Goal: Task Accomplishment & Management: Use online tool/utility

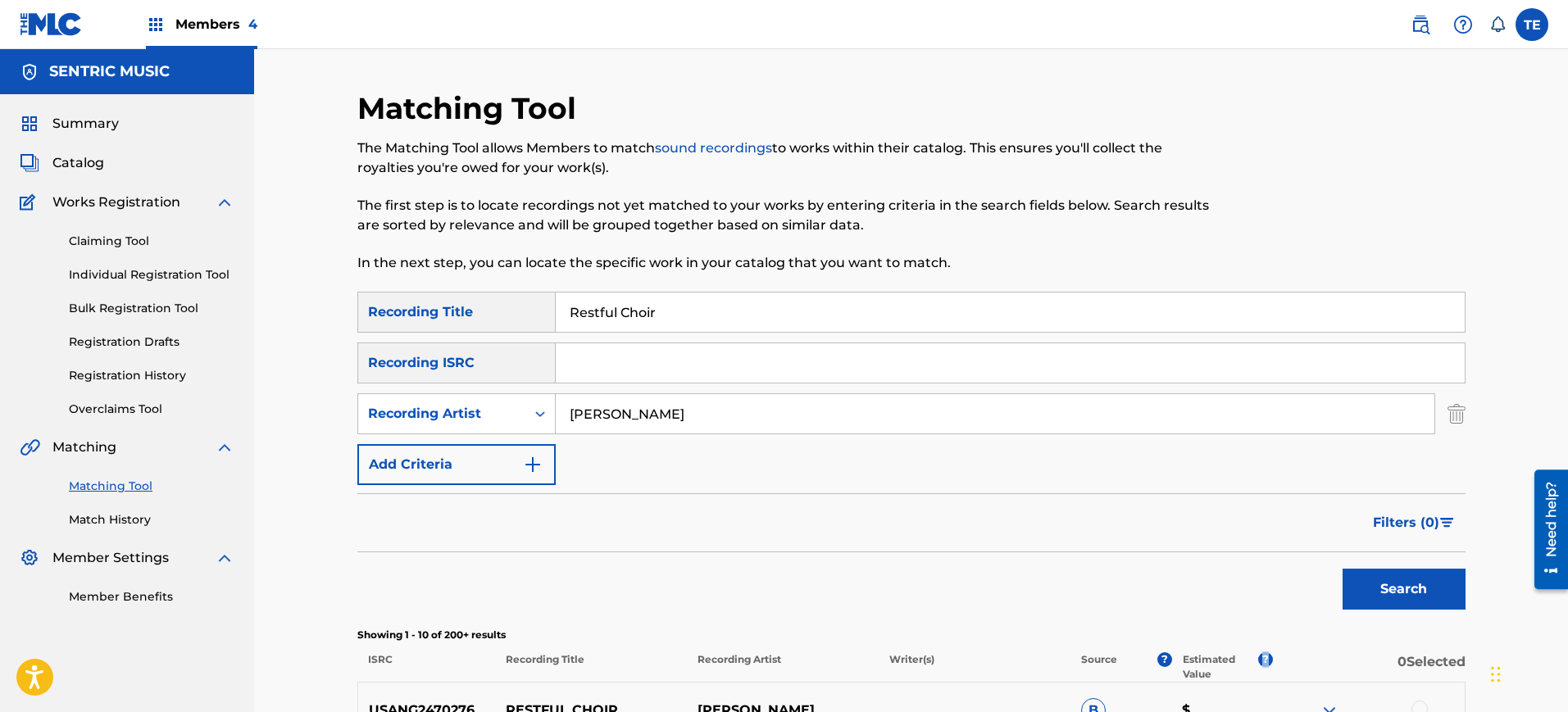
click at [1411, 31] on img at bounding box center [1421, 24] width 20 height 20
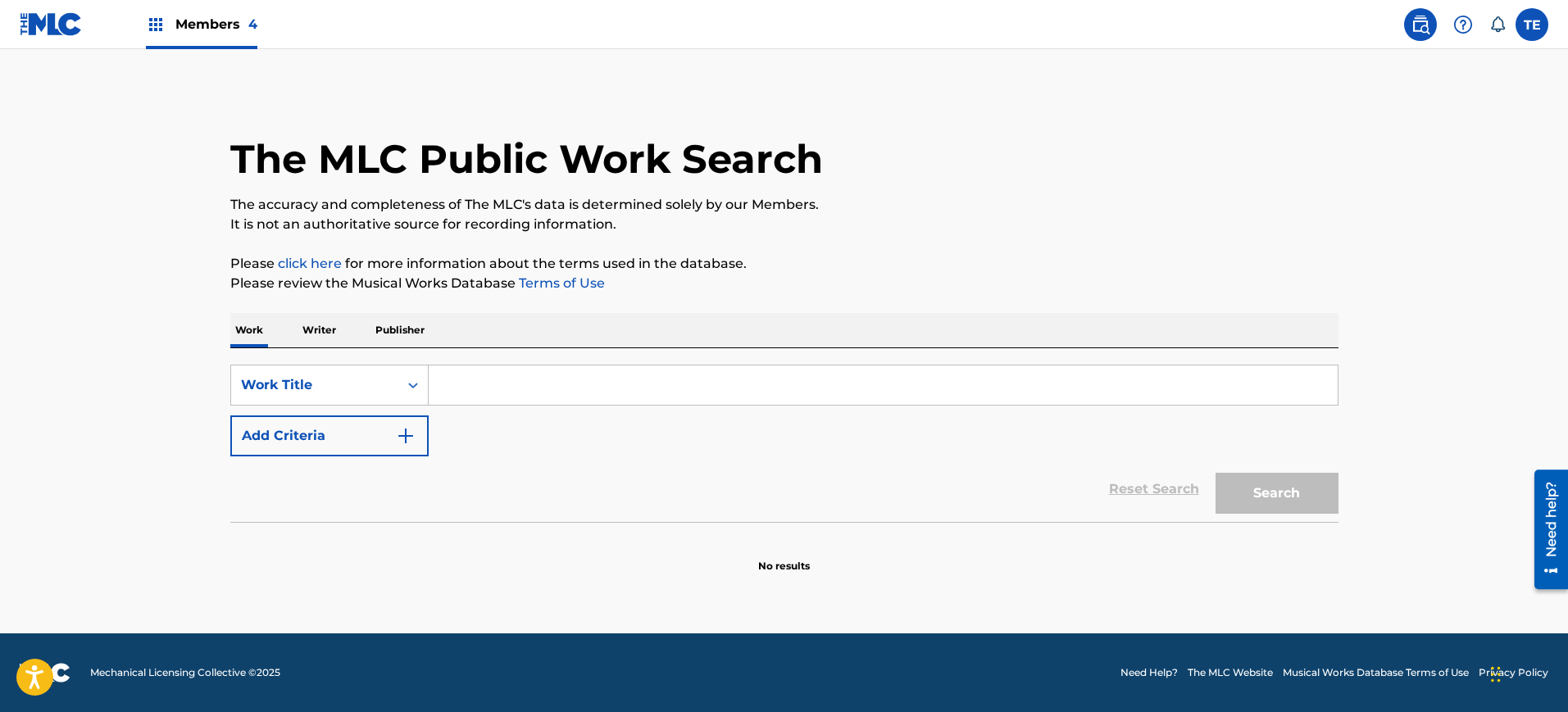
click at [732, 382] on input "Search Form" at bounding box center [883, 385] width 909 height 39
paste input "Rachel Grae"
type input "Rachel Grae"
click at [278, 374] on div "Work Title" at bounding box center [315, 385] width 167 height 31
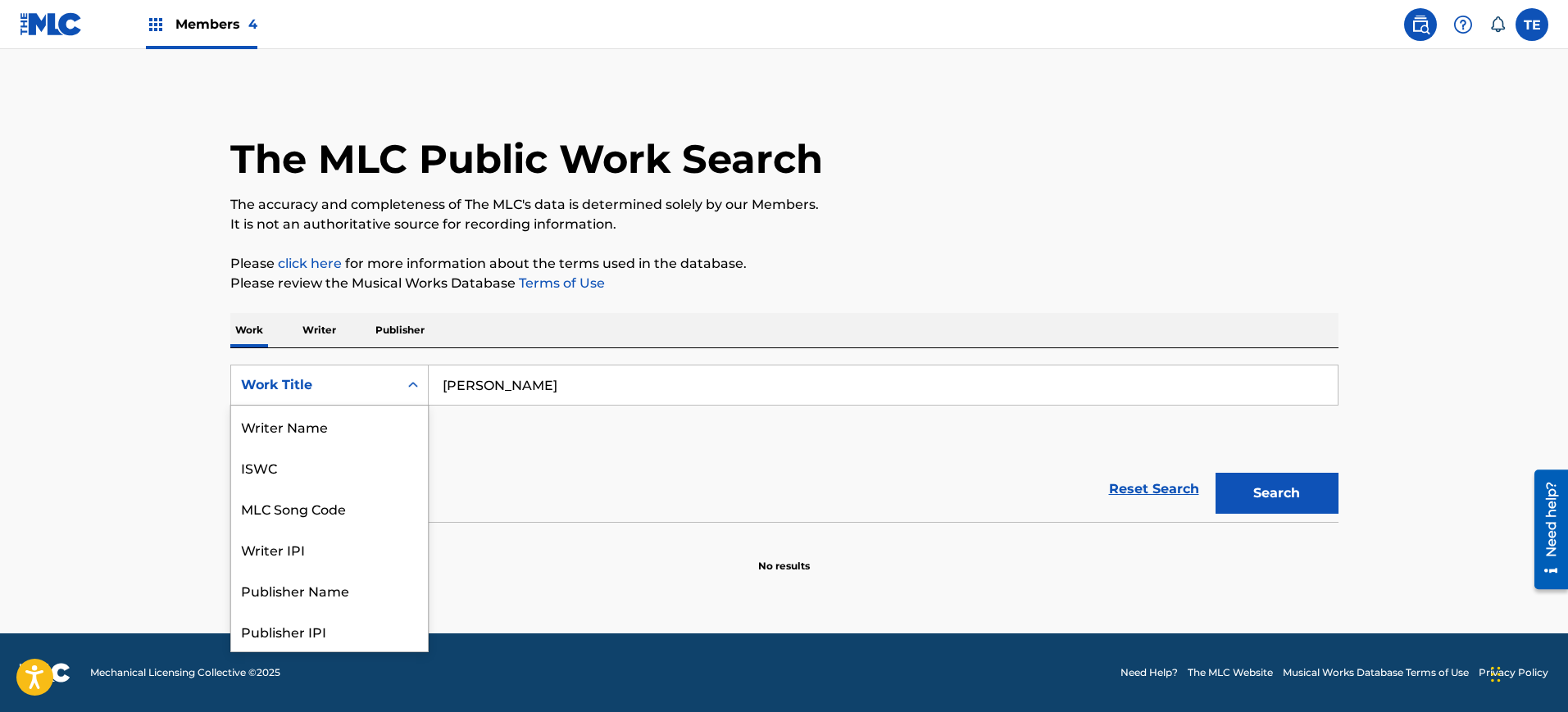
scroll to position [82, 0]
click at [312, 341] on p "Writer" at bounding box center [319, 330] width 43 height 35
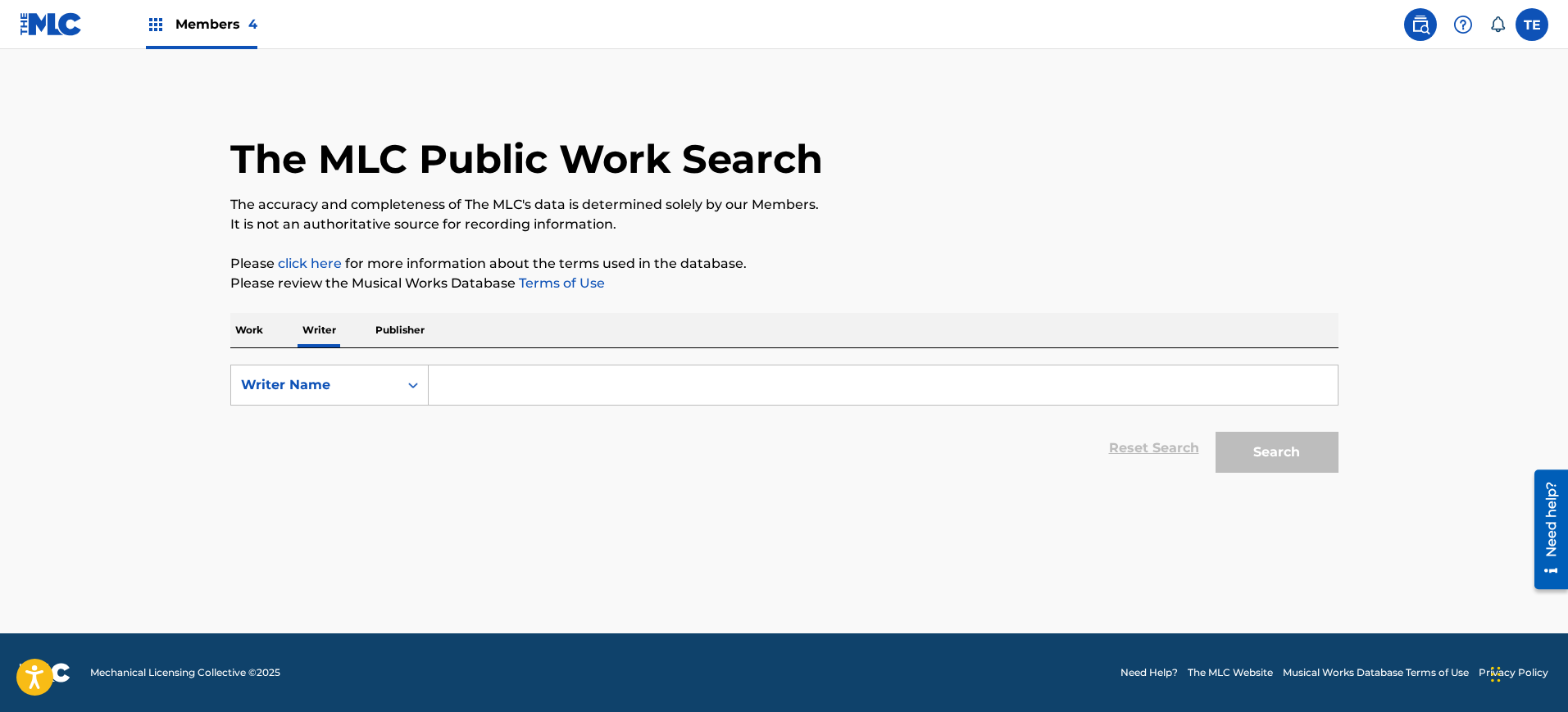
click at [499, 384] on input "Search Form" at bounding box center [883, 385] width 909 height 39
paste input "Rachel Grae"
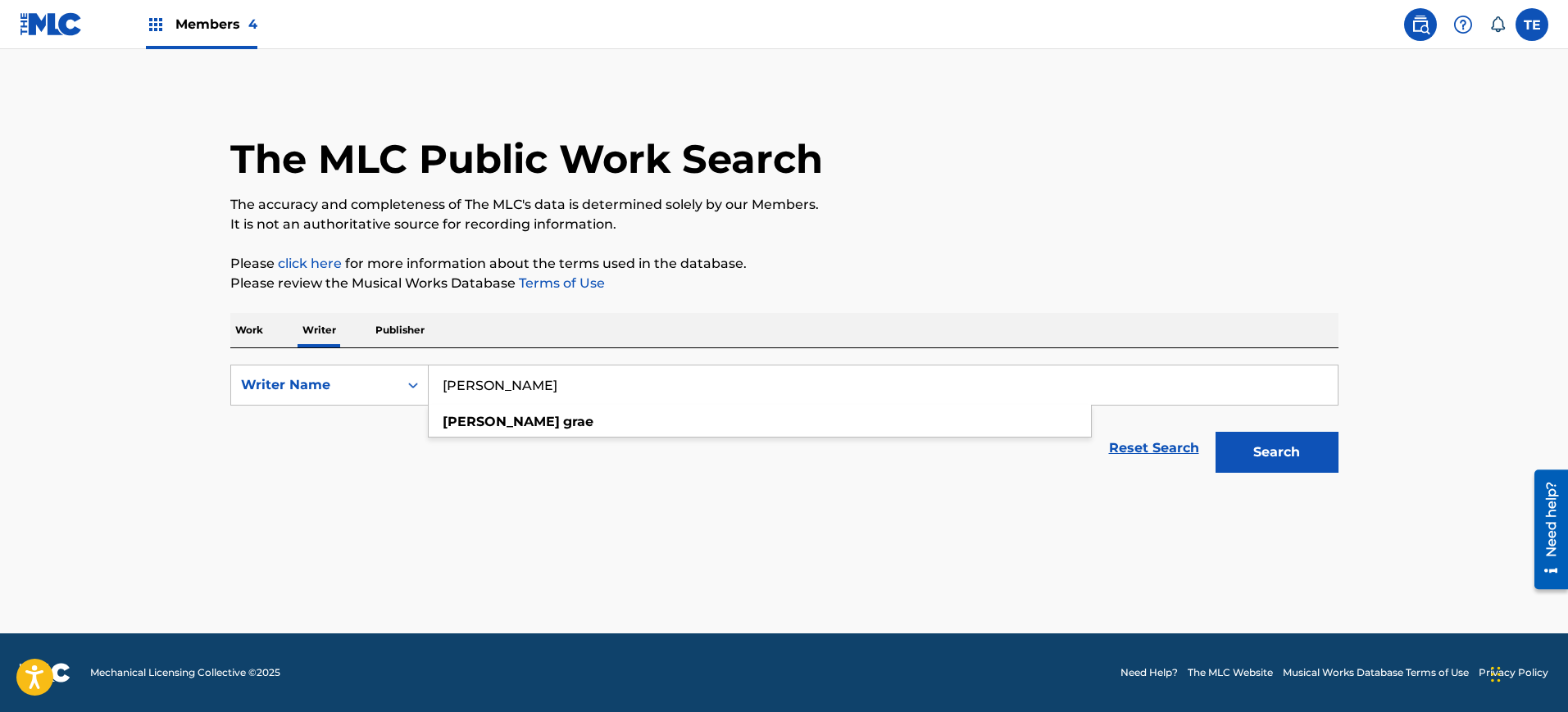
type input "Rachel Grae"
click at [1255, 458] on button "Search" at bounding box center [1277, 452] width 123 height 41
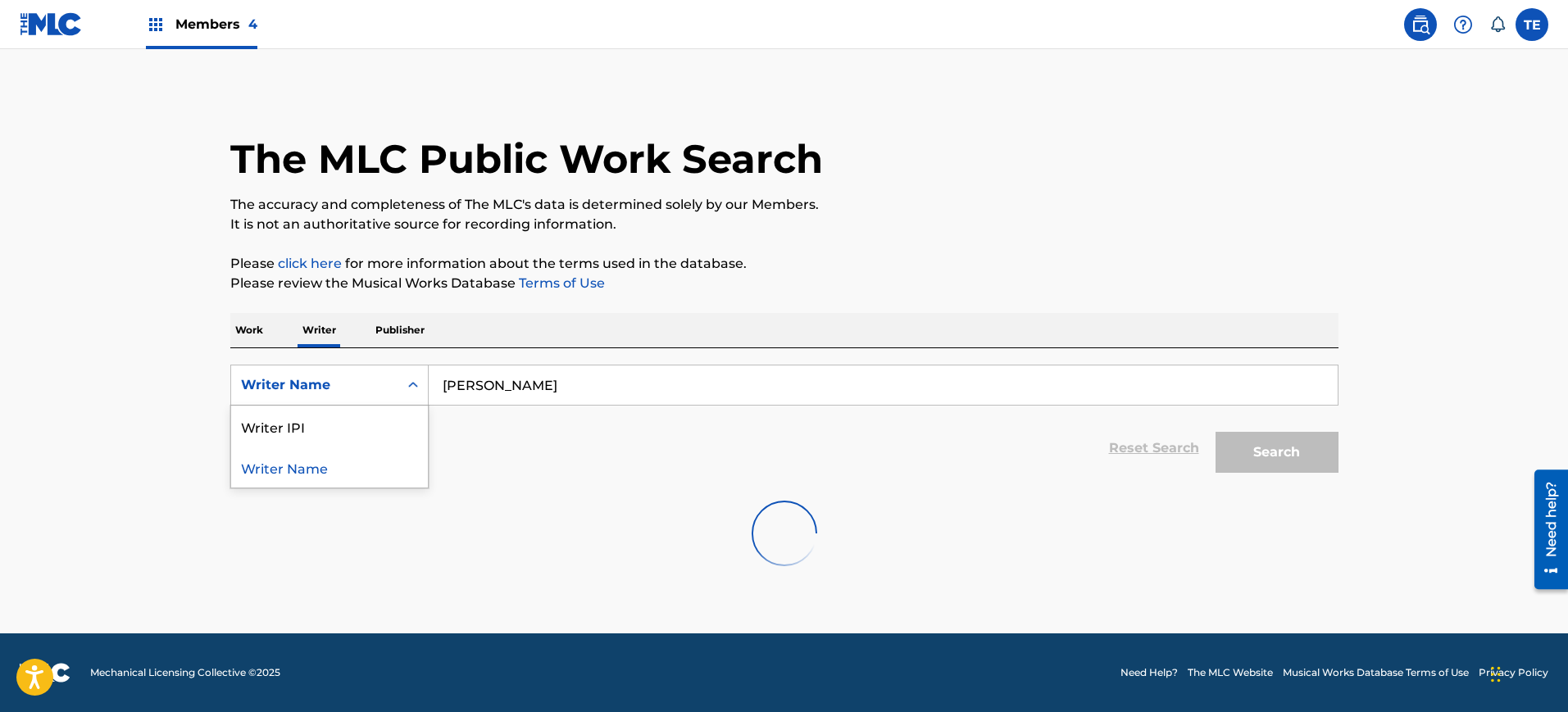
click at [398, 395] on div "Search Form" at bounding box center [413, 385] width 29 height 29
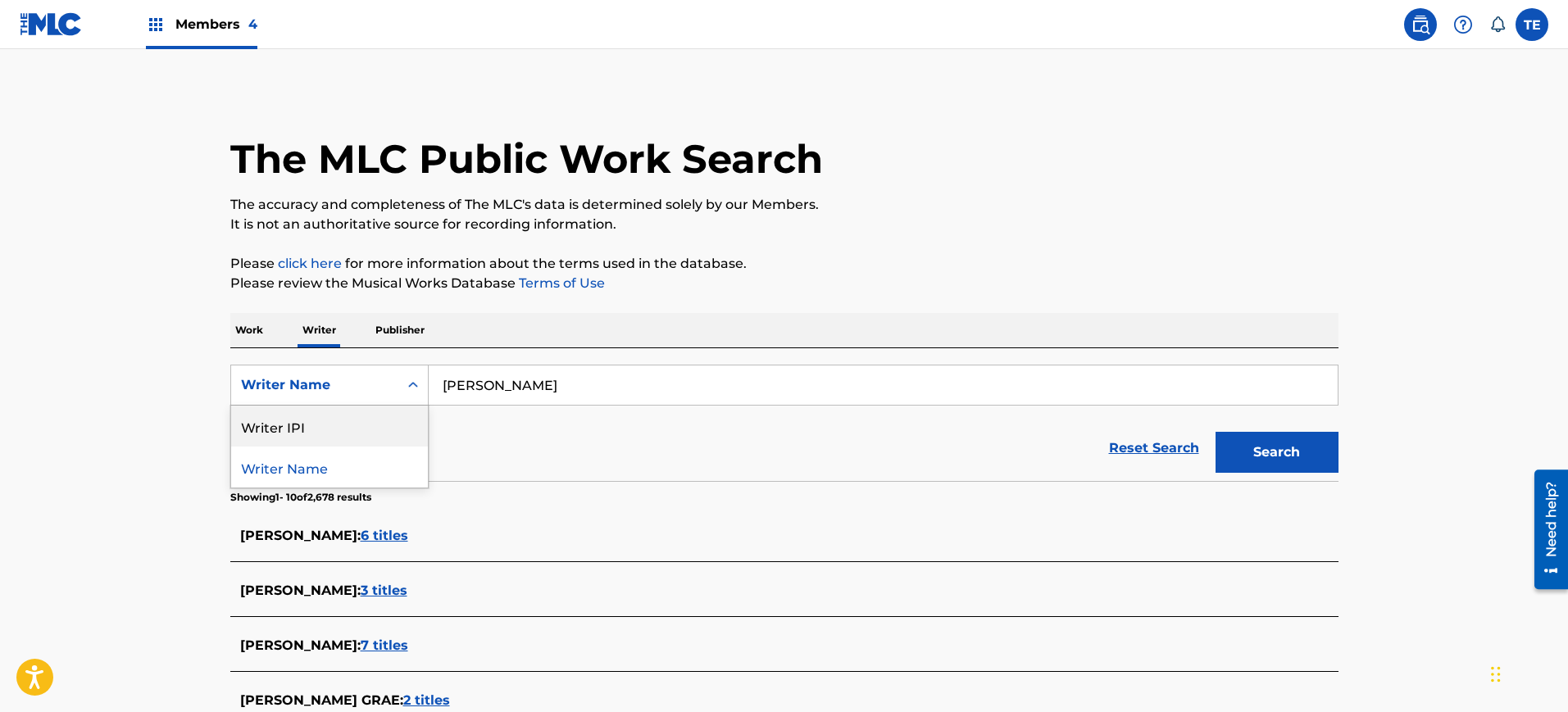
click at [332, 423] on div "Writer IPI" at bounding box center [330, 426] width 197 height 41
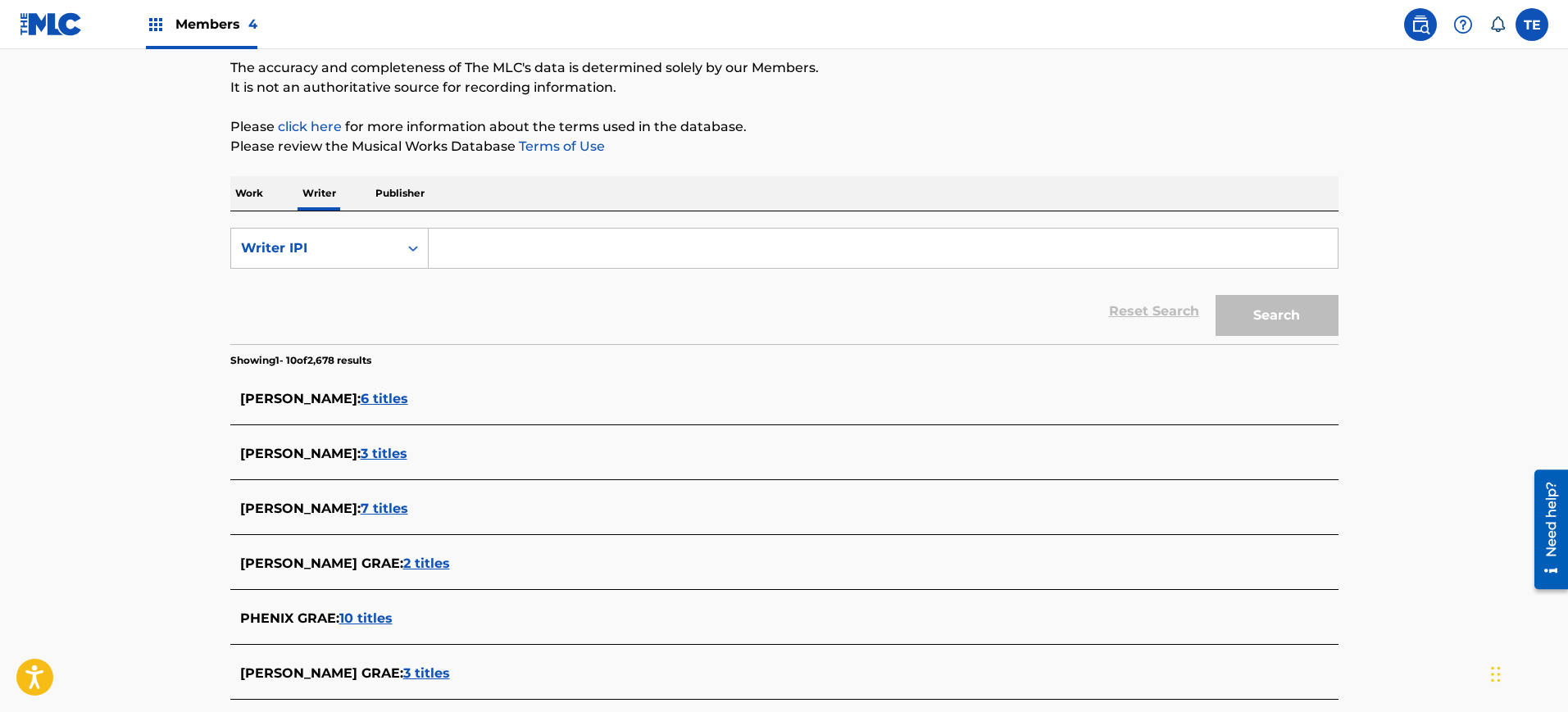
scroll to position [102, 0]
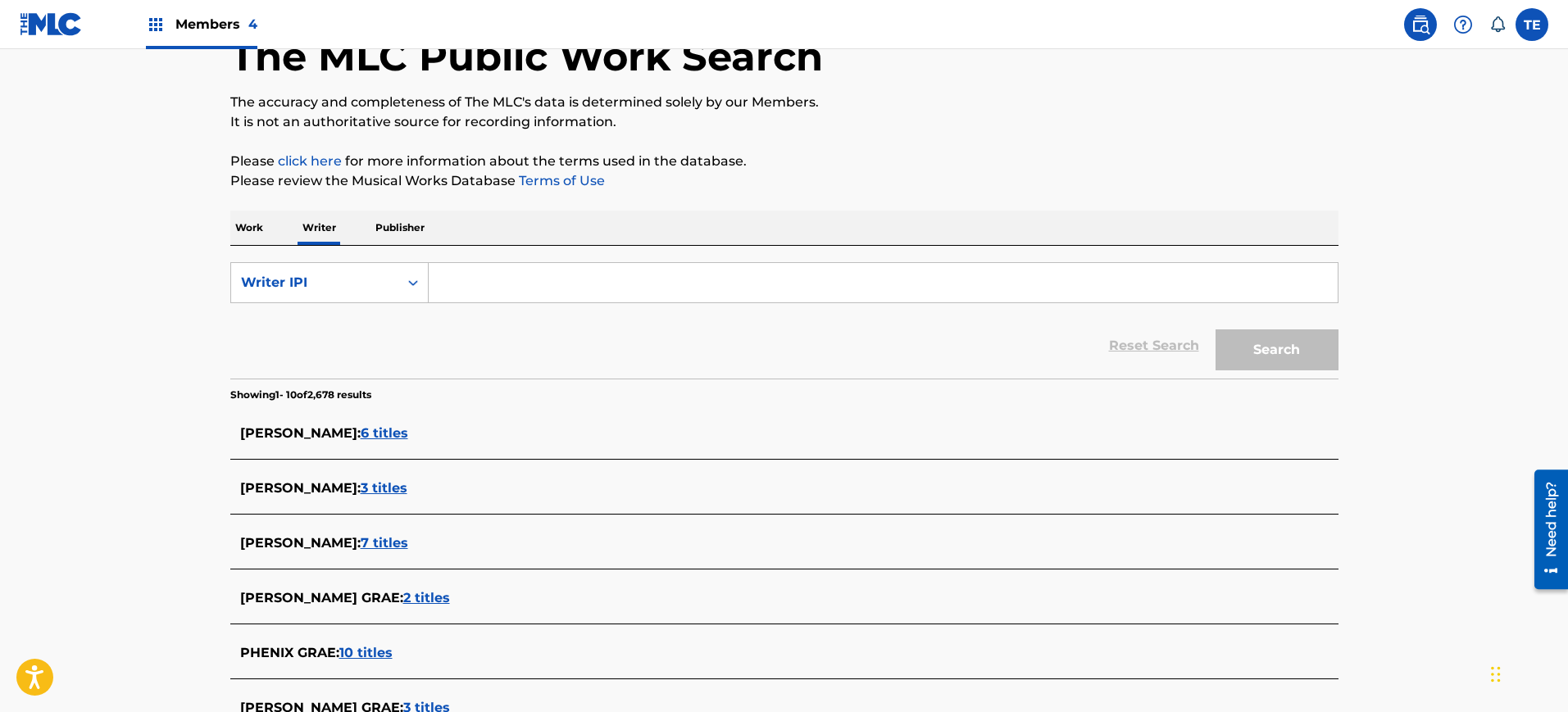
click at [480, 288] on input "Search Form" at bounding box center [883, 282] width 909 height 39
paste input "1066318366"
type input "1066318366"
click at [1299, 349] on button "Search" at bounding box center [1277, 349] width 123 height 41
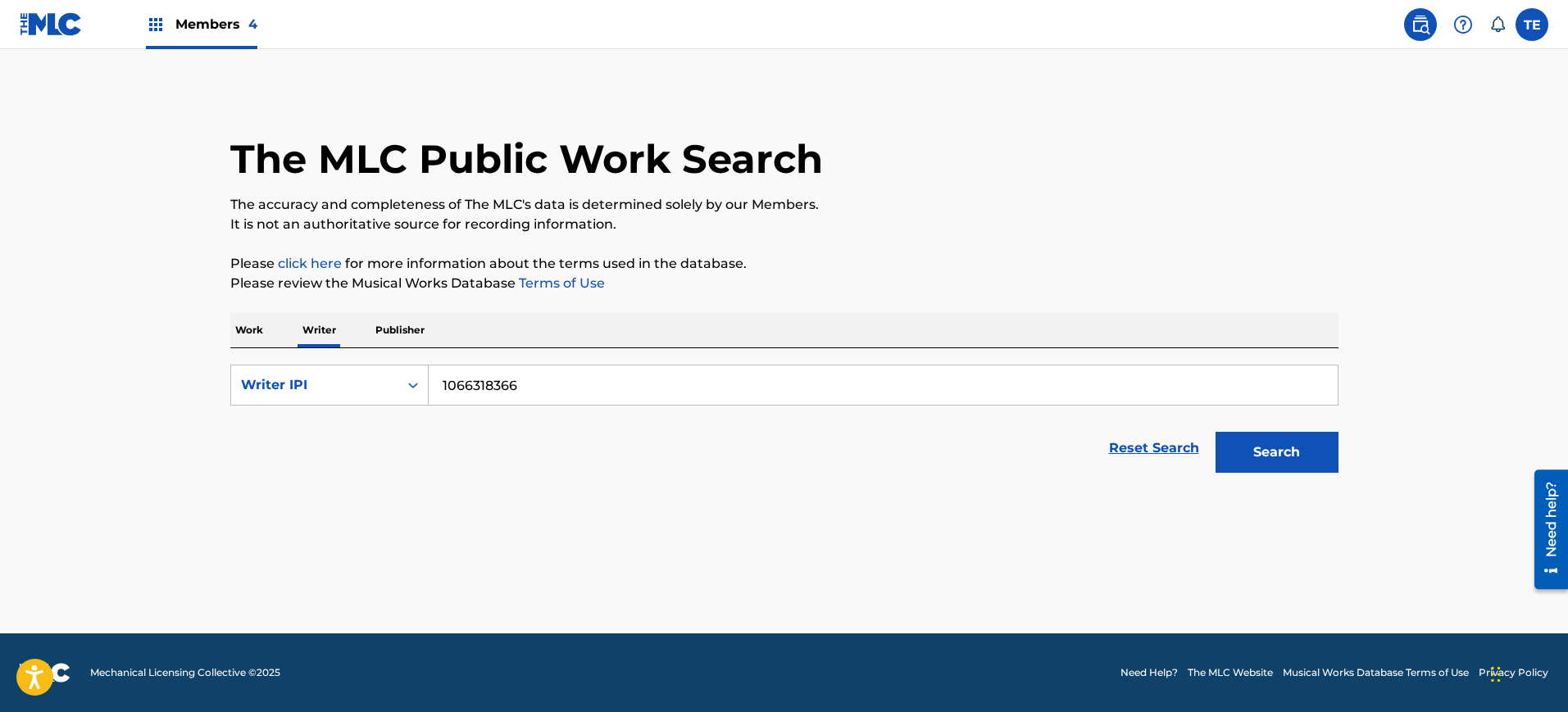
click at [1255, 444] on button "Search" at bounding box center [1277, 452] width 123 height 41
click at [1257, 443] on button "Search" at bounding box center [1277, 452] width 123 height 41
click at [1257, 443] on div "Search" at bounding box center [1272, 448] width 131 height 66
click at [1257, 443] on button "Search" at bounding box center [1277, 452] width 123 height 41
click at [1259, 435] on button "Search" at bounding box center [1277, 452] width 123 height 41
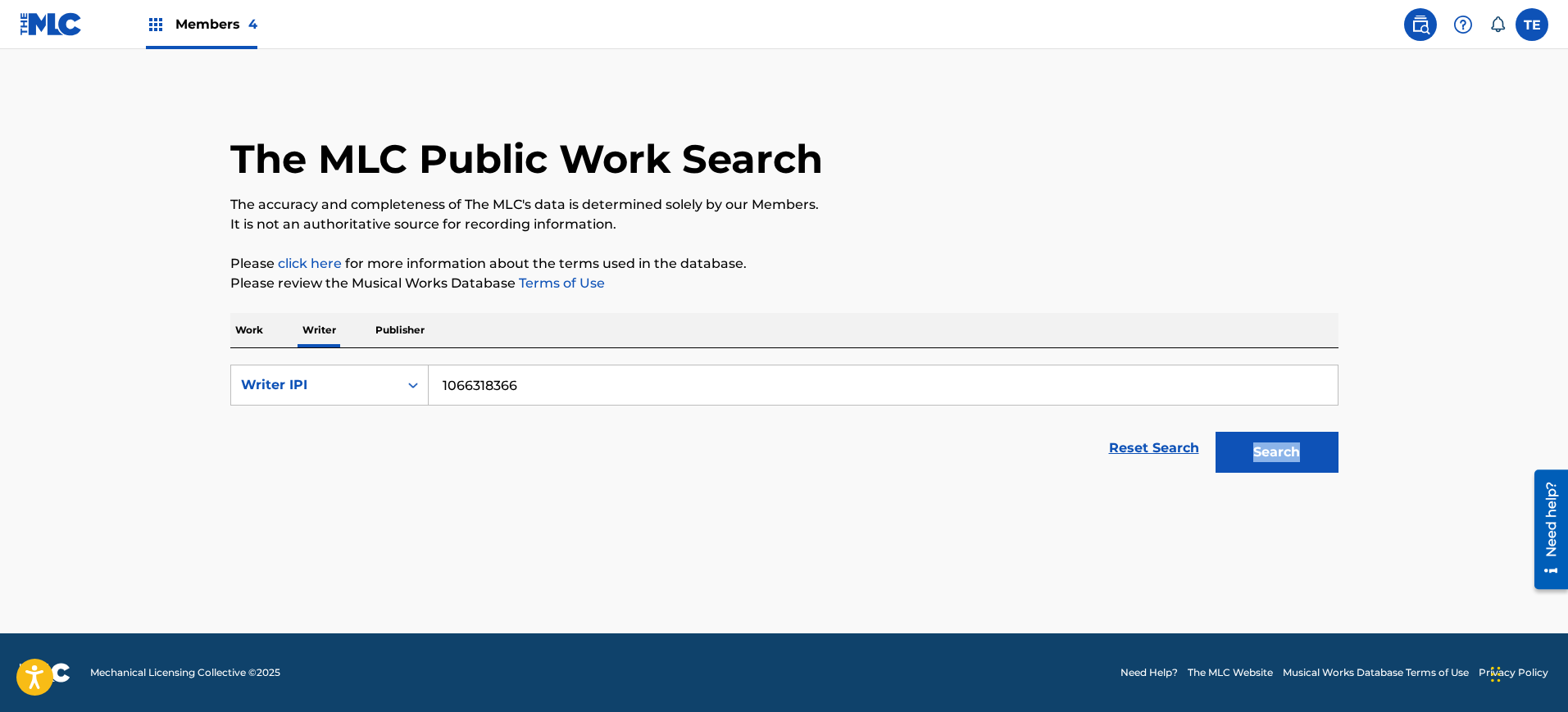
click at [1259, 435] on div "Search" at bounding box center [1272, 448] width 131 height 66
click at [448, 382] on input "1066318366" at bounding box center [883, 385] width 909 height 39
click at [377, 392] on div "Writer IPI" at bounding box center [315, 385] width 147 height 20
click at [325, 426] on div "Writer Name" at bounding box center [330, 426] width 197 height 41
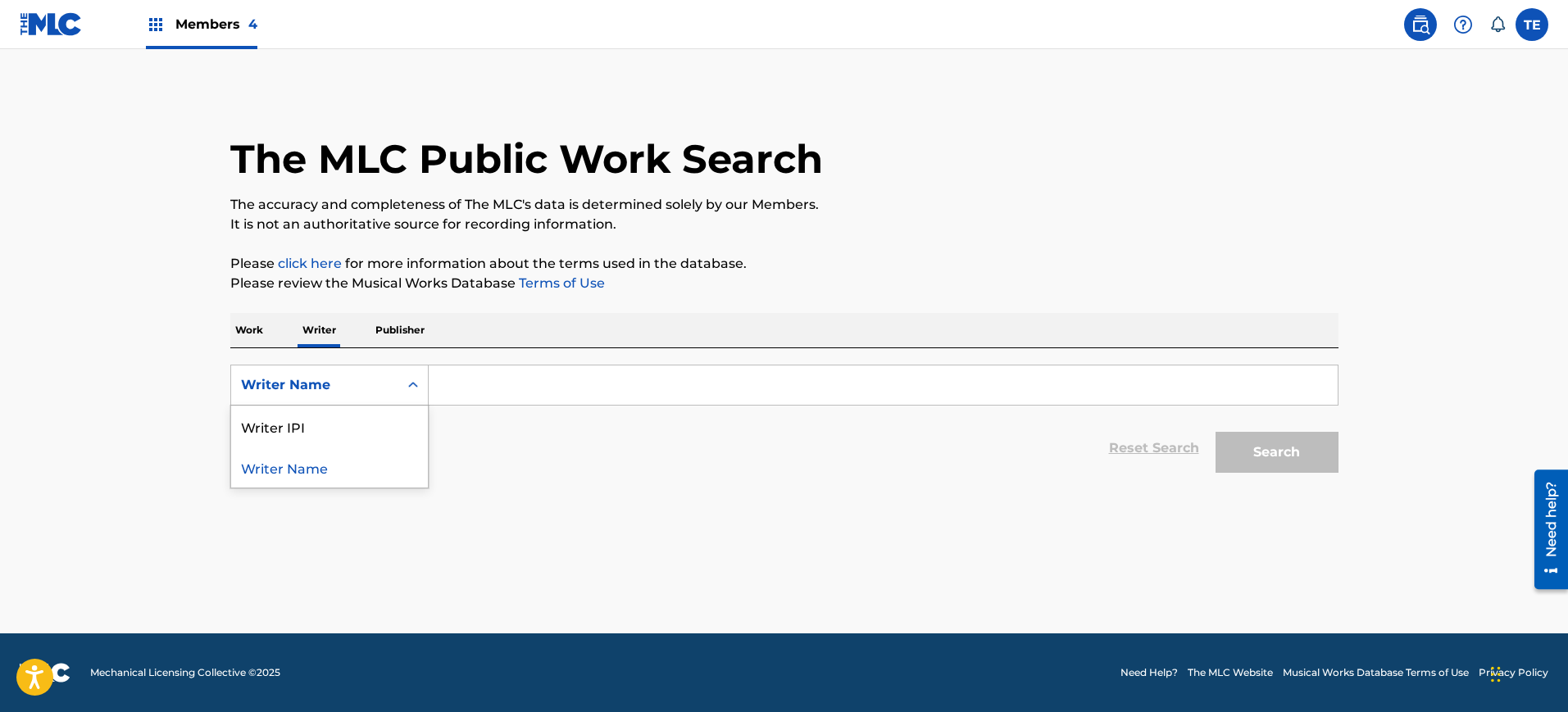
drag, startPoint x: 332, startPoint y: 393, endPoint x: 349, endPoint y: 404, distance: 20.2
click at [331, 392] on div "Writer Name" at bounding box center [315, 385] width 147 height 20
click at [330, 434] on div "Writer IPI" at bounding box center [330, 426] width 197 height 41
drag, startPoint x: 894, startPoint y: 360, endPoint x: 868, endPoint y: 382, distance: 34.1
click at [892, 363] on div "SearchWithCriteria7f304c94-83b0-42e5-8cc5-2f048d51cf39 Writer IPI Reset Search …" at bounding box center [785, 415] width 1108 height 133
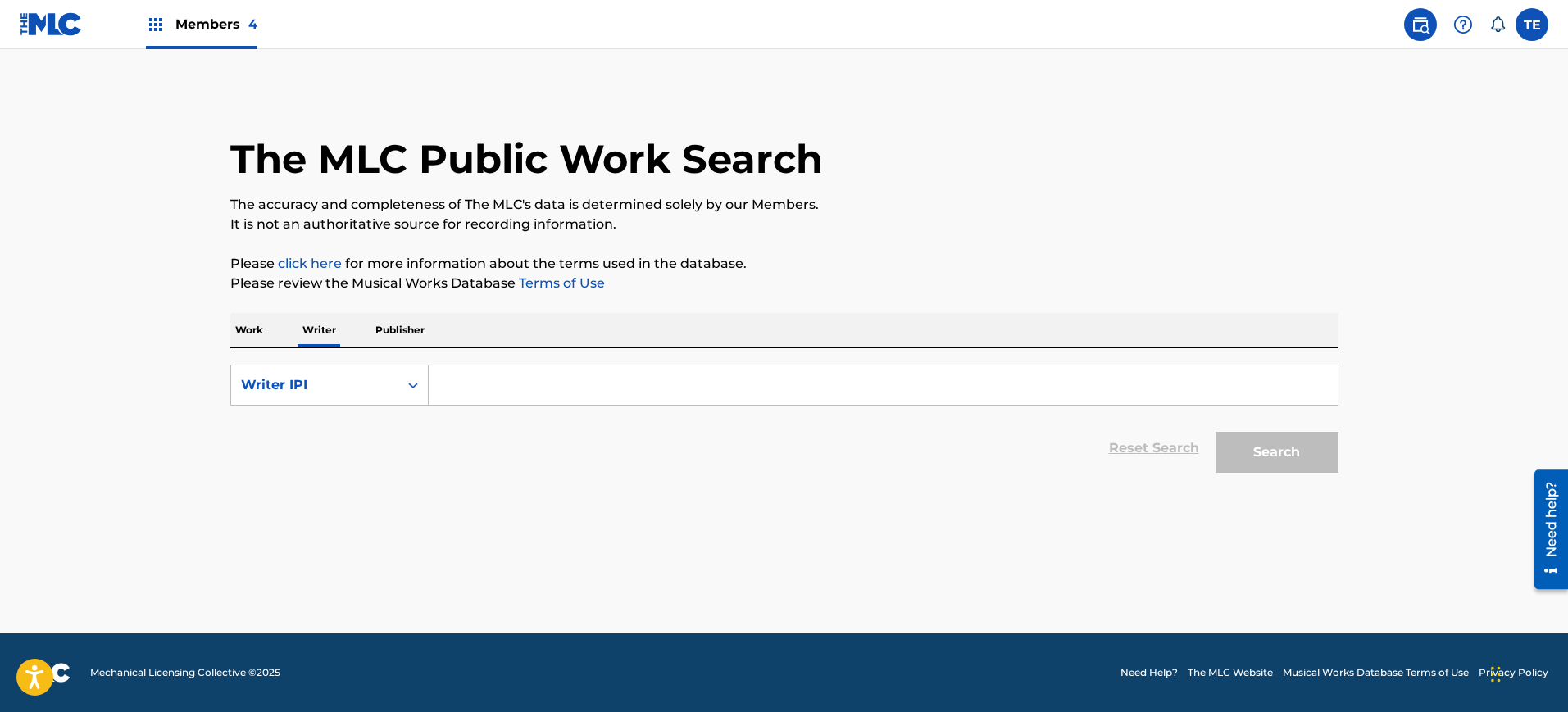
click at [839, 385] on input "Search Form" at bounding box center [883, 385] width 909 height 39
paste input "1066318366"
type input "1066318366"
click at [1271, 444] on button "Search" at bounding box center [1277, 452] width 123 height 41
click at [180, 31] on span "Members 4" at bounding box center [216, 24] width 82 height 19
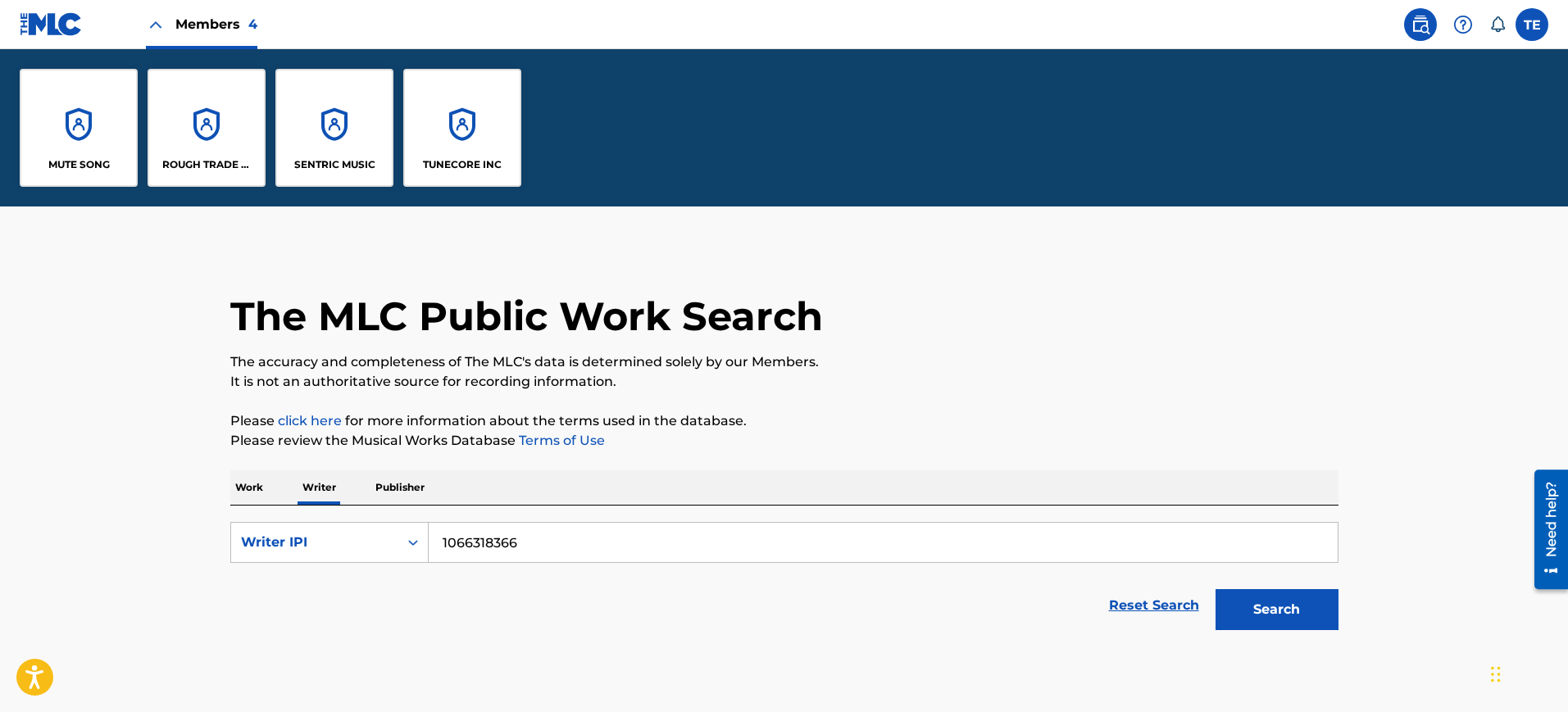
click at [345, 132] on div "SENTRIC MUSIC" at bounding box center [335, 127] width 118 height 118
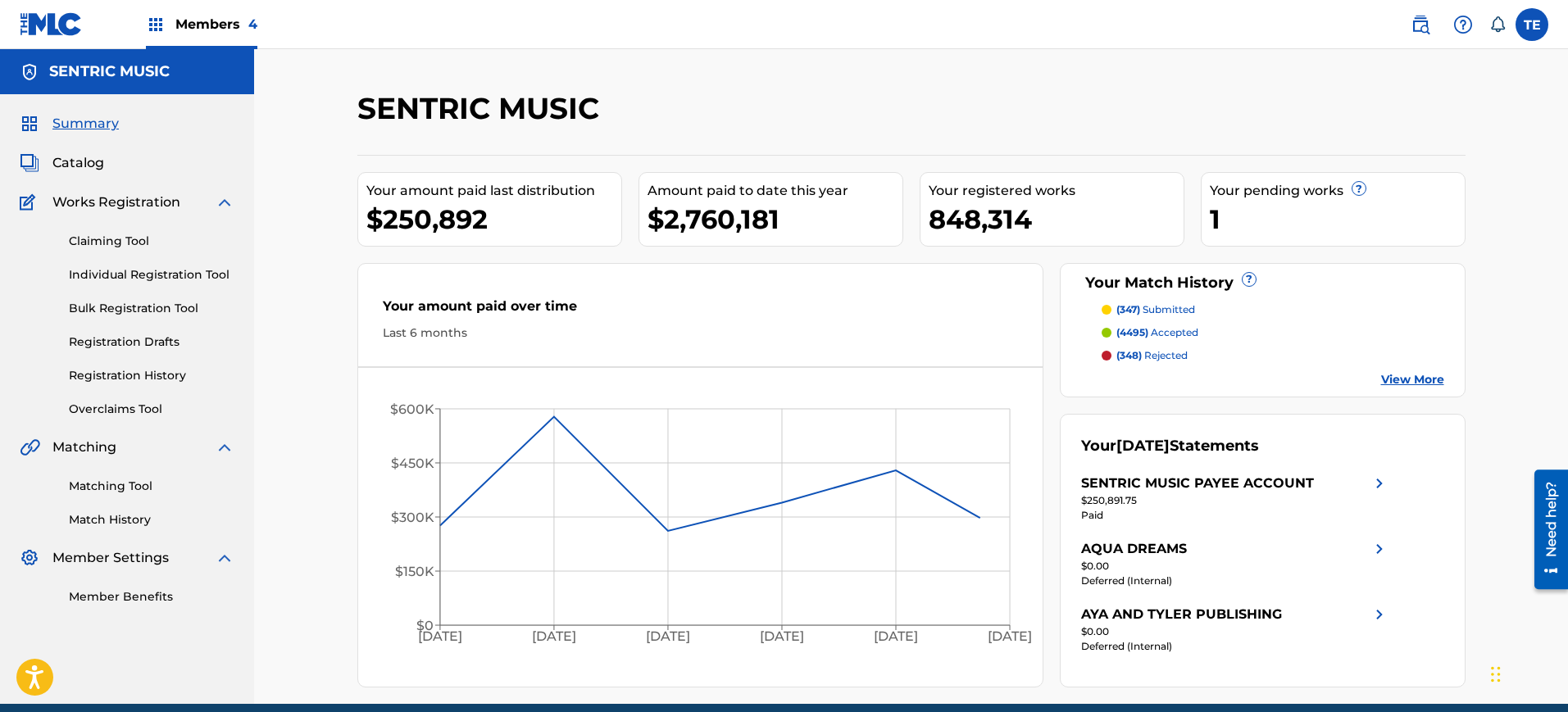
click at [1414, 23] on img at bounding box center [1421, 24] width 20 height 20
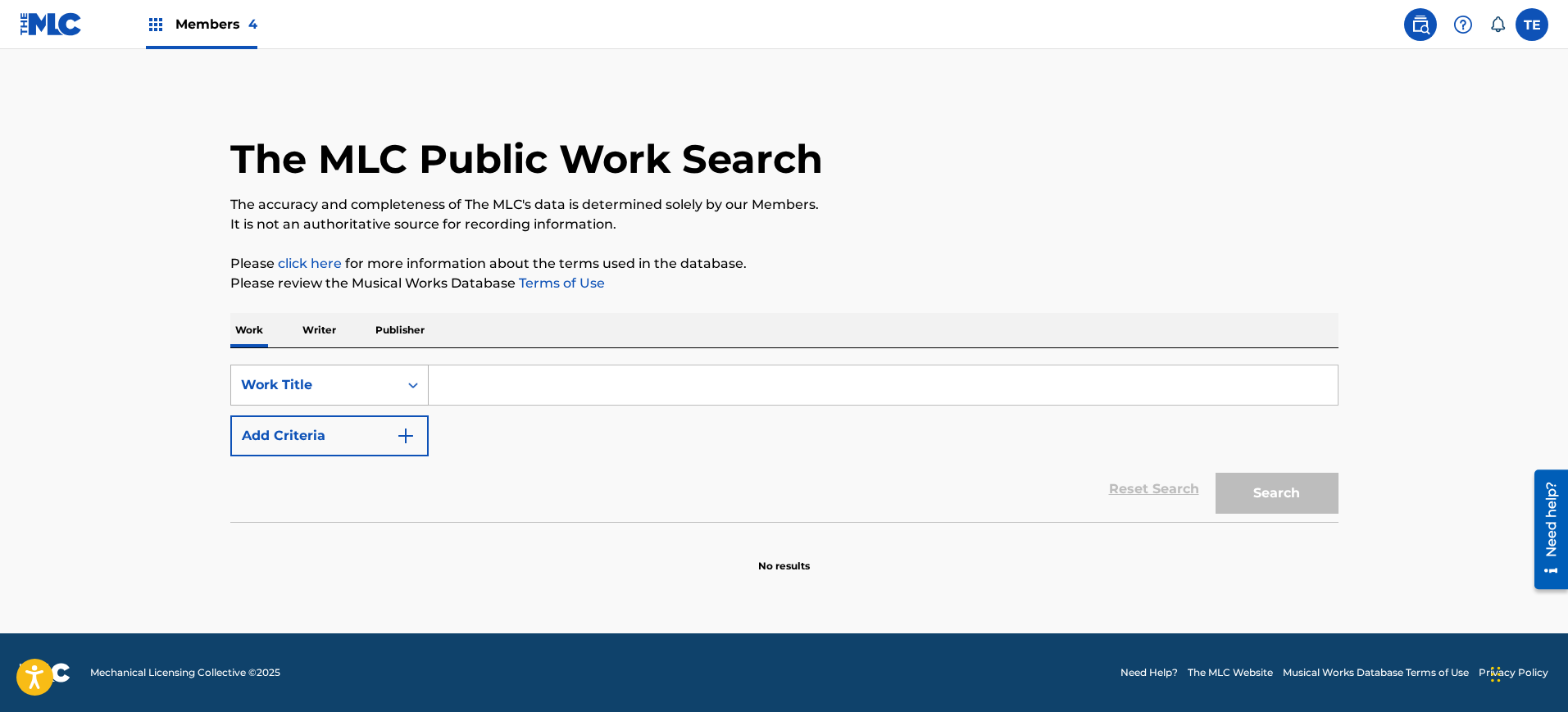
click at [358, 382] on div "Work Title" at bounding box center [315, 385] width 147 height 20
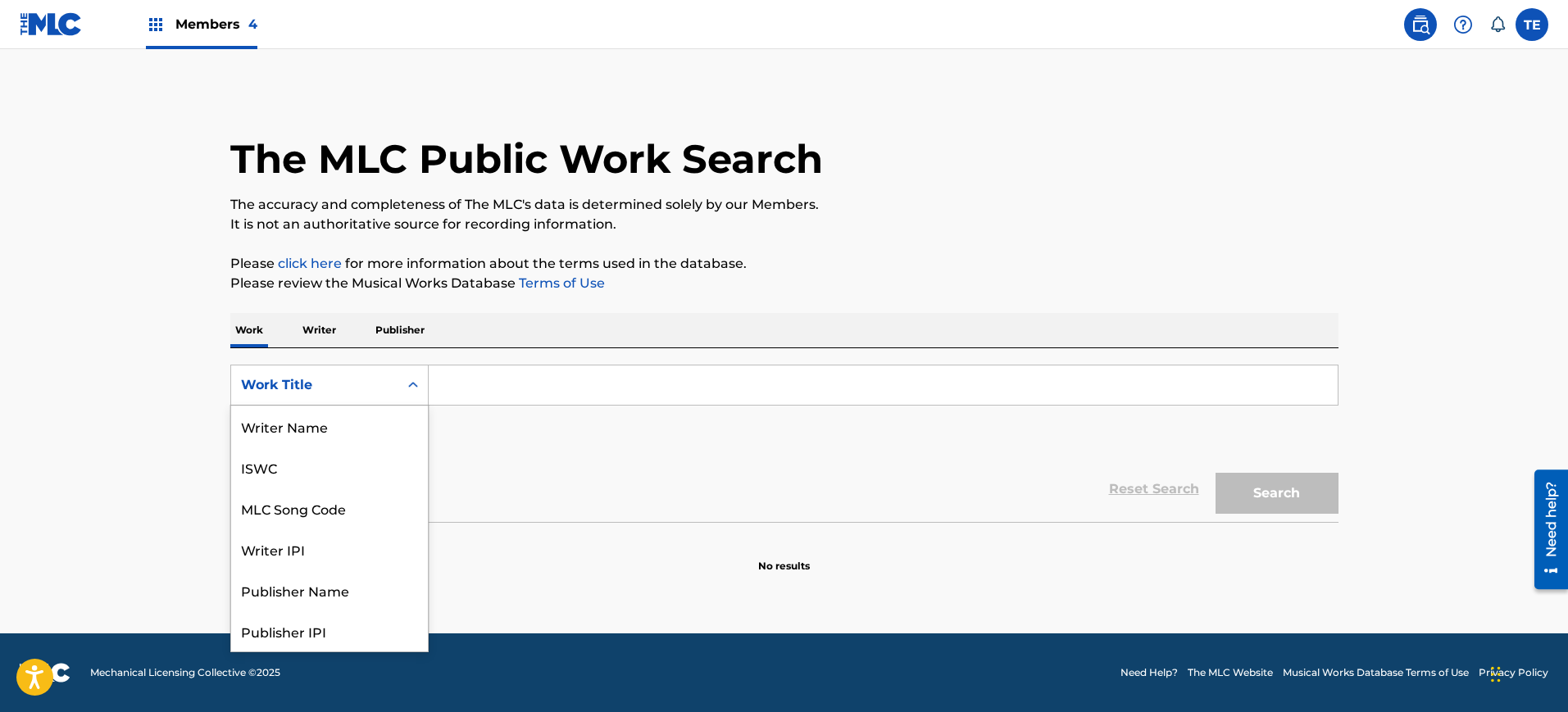
scroll to position [82, 0]
click at [310, 470] on div "Writer IPI" at bounding box center [330, 467] width 197 height 41
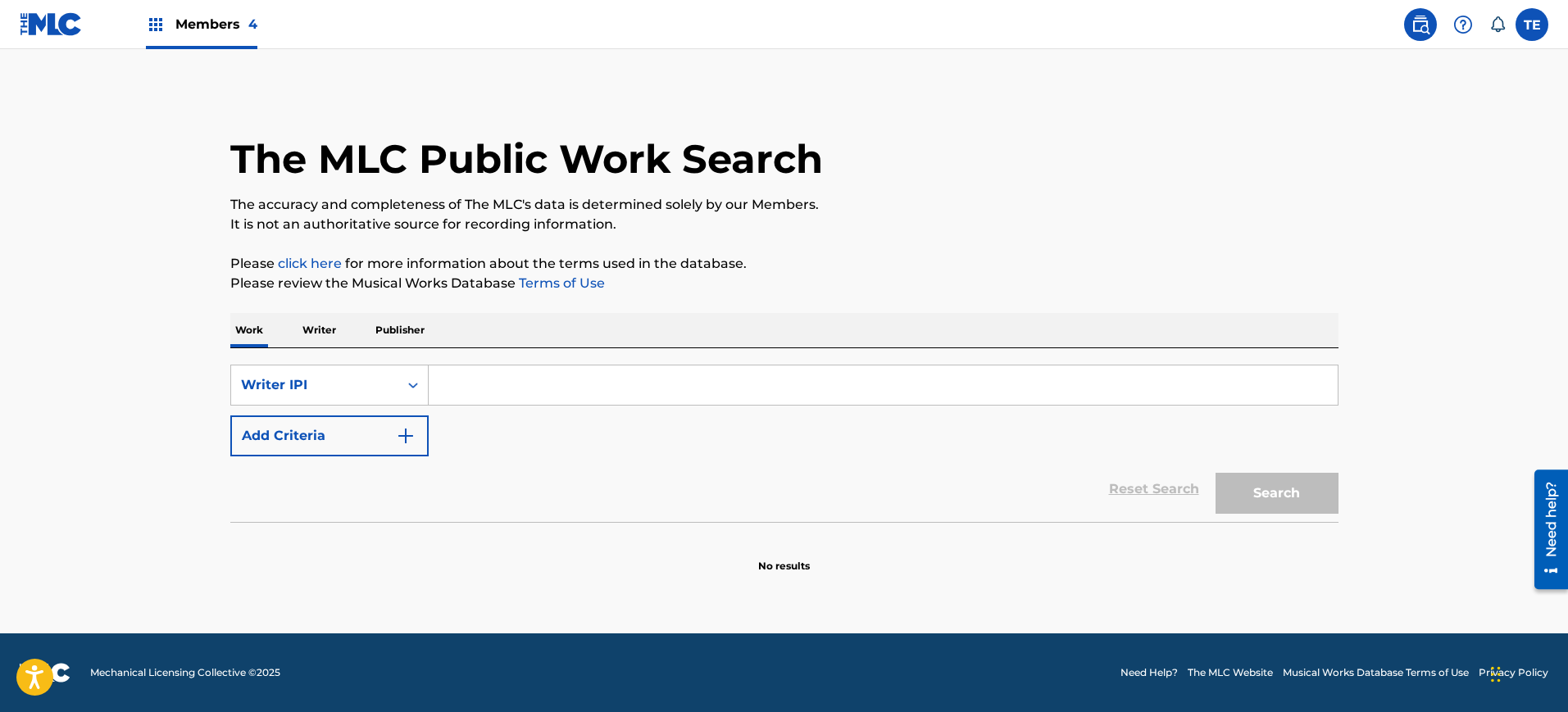
paste input "1066318366"
type input "1066318366"
click at [1291, 484] on button "Search" at bounding box center [1277, 493] width 123 height 41
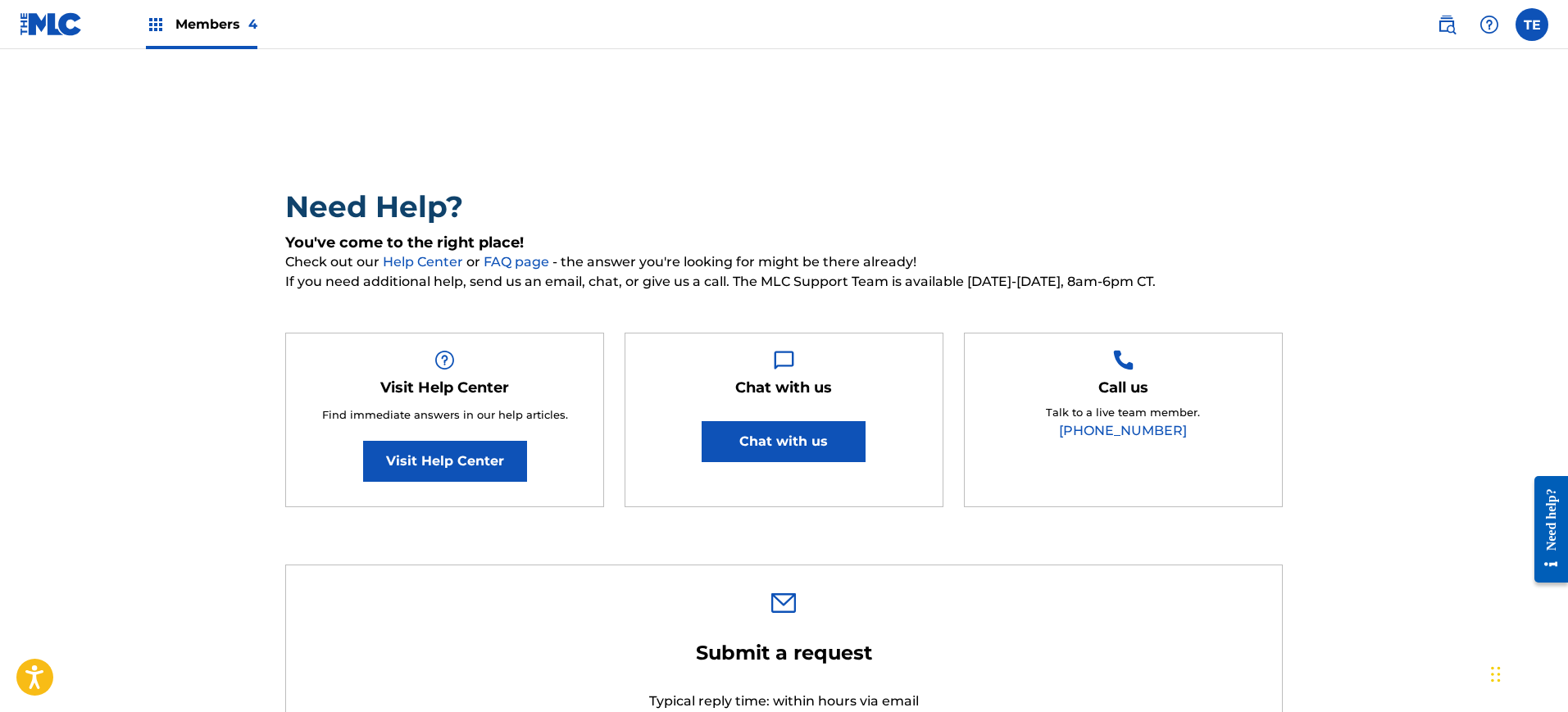
click at [1457, 29] on link at bounding box center [1447, 24] width 33 height 33
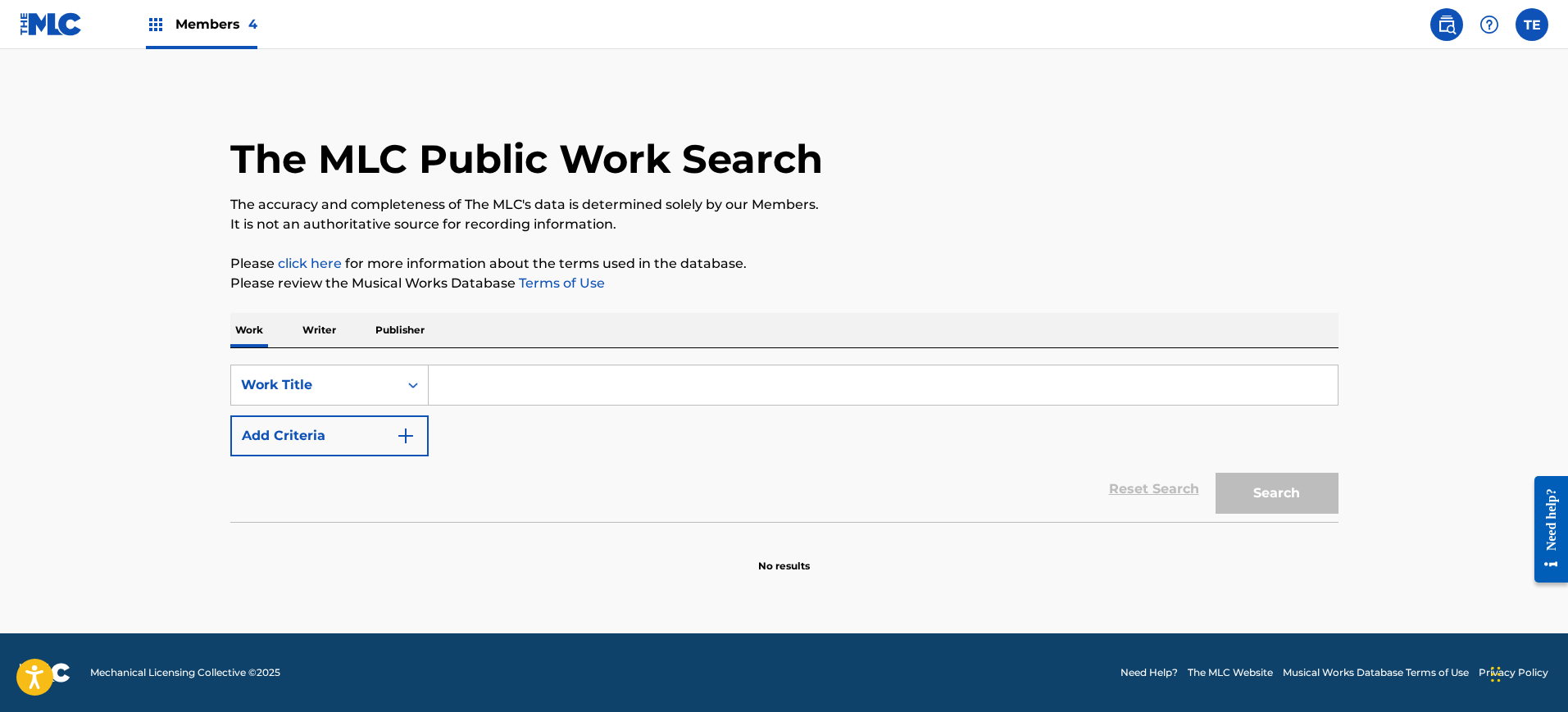
click at [162, 32] on img at bounding box center [155, 24] width 20 height 20
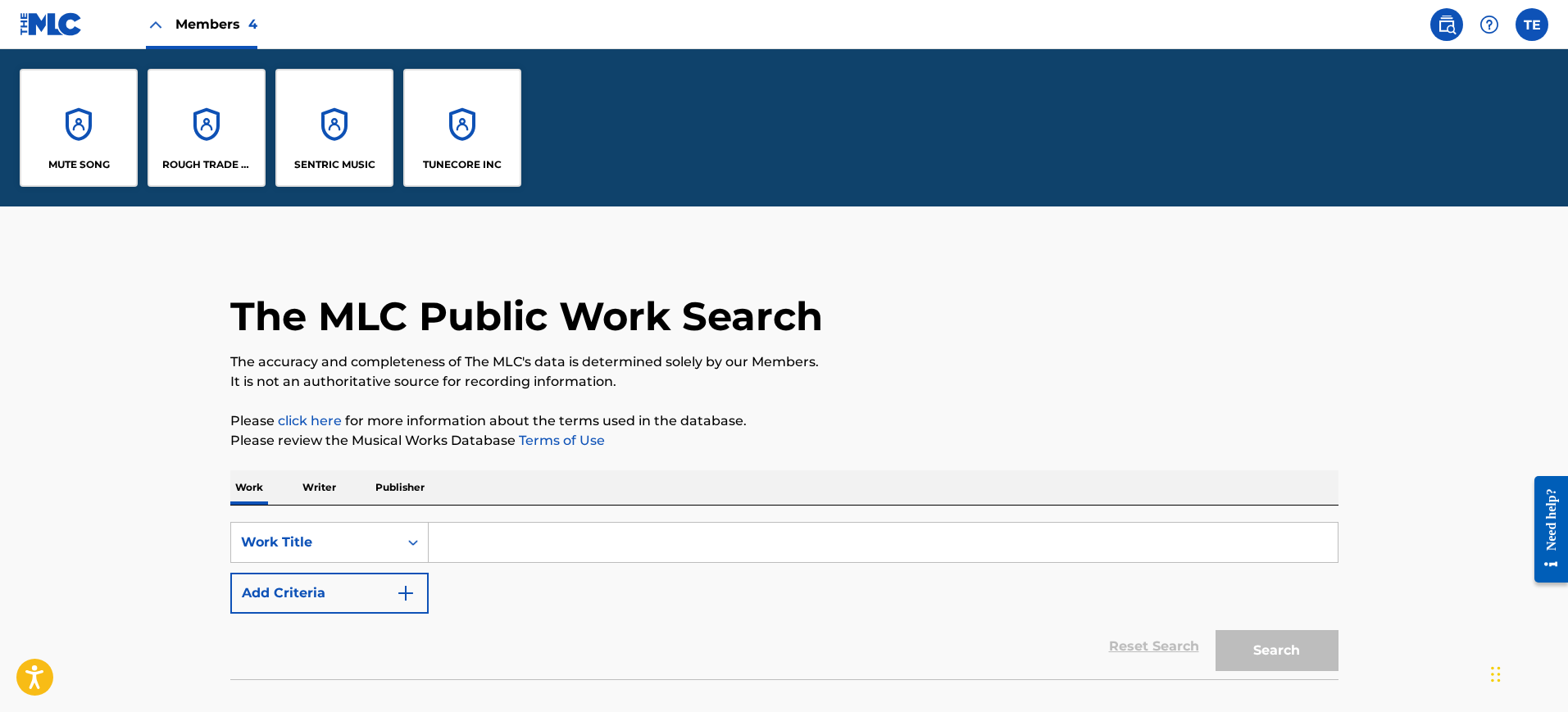
click at [300, 127] on div "SENTRIC MUSIC" at bounding box center [335, 127] width 118 height 118
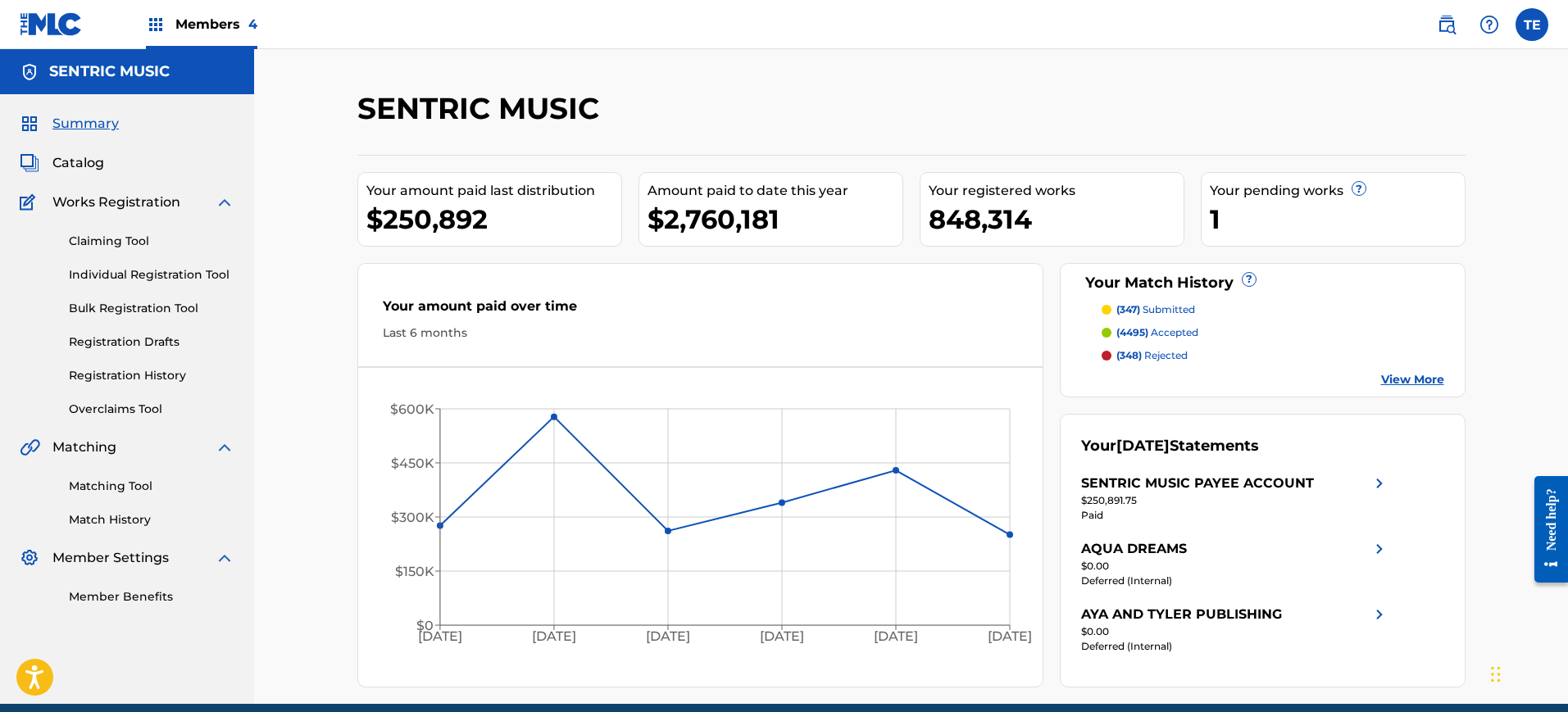
click at [156, 479] on link "Matching Tool" at bounding box center [151, 487] width 166 height 17
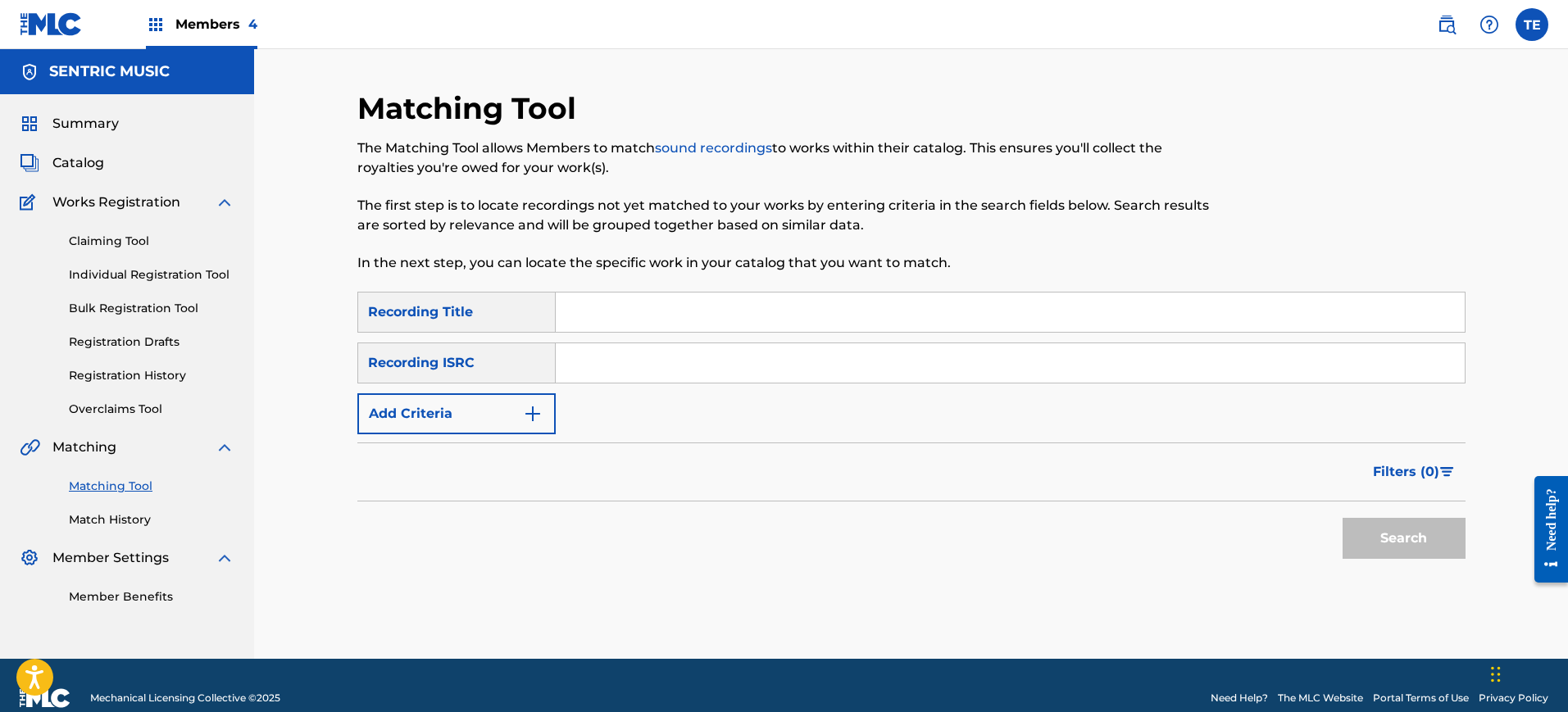
click at [472, 421] on button "Add Criteria" at bounding box center [456, 414] width 199 height 41
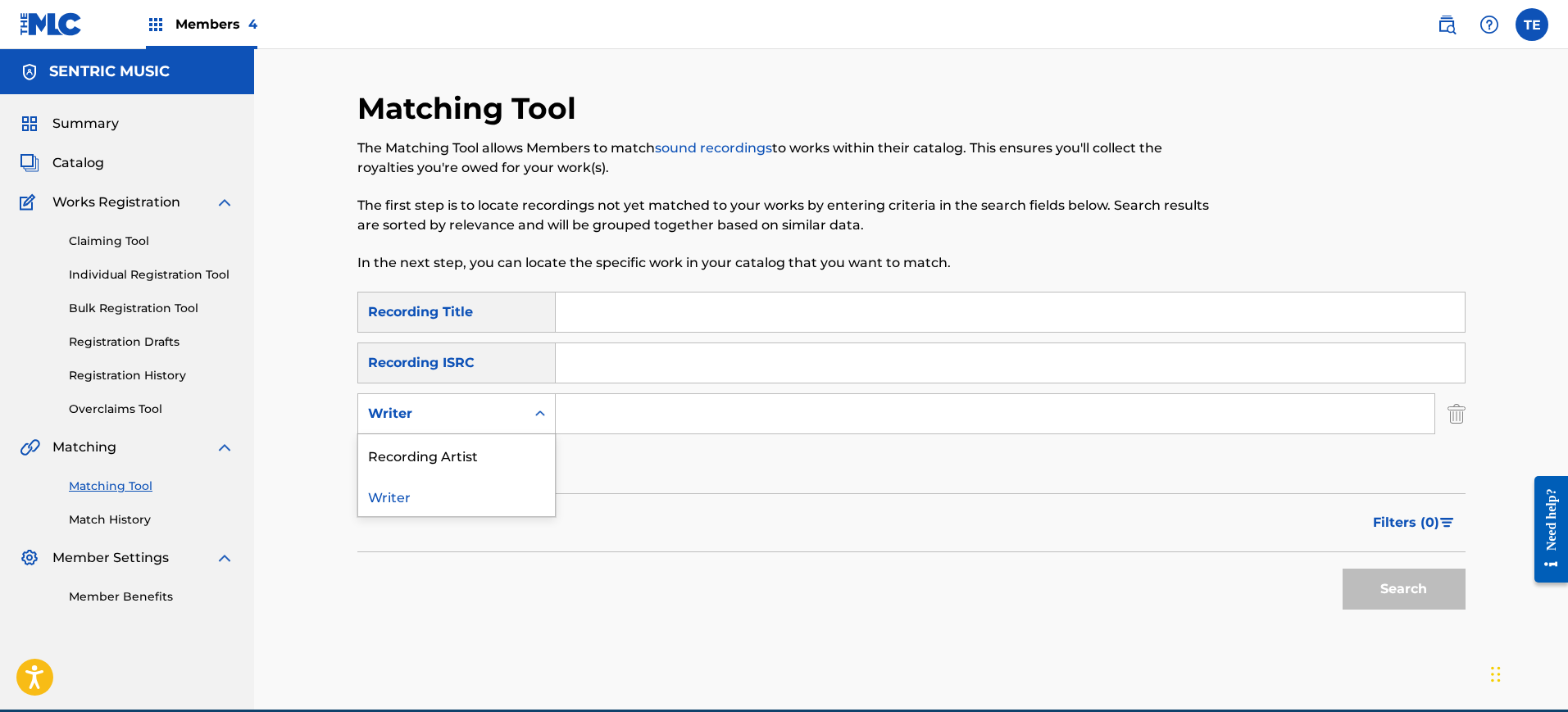
drag, startPoint x: 471, startPoint y: 406, endPoint x: 477, endPoint y: 400, distance: 8.5
click at [474, 404] on div "Writer" at bounding box center [441, 414] width 147 height 20
drag, startPoint x: 593, startPoint y: 402, endPoint x: 598, endPoint y: 411, distance: 10.3
click at [593, 402] on input "Search Form" at bounding box center [995, 414] width 879 height 39
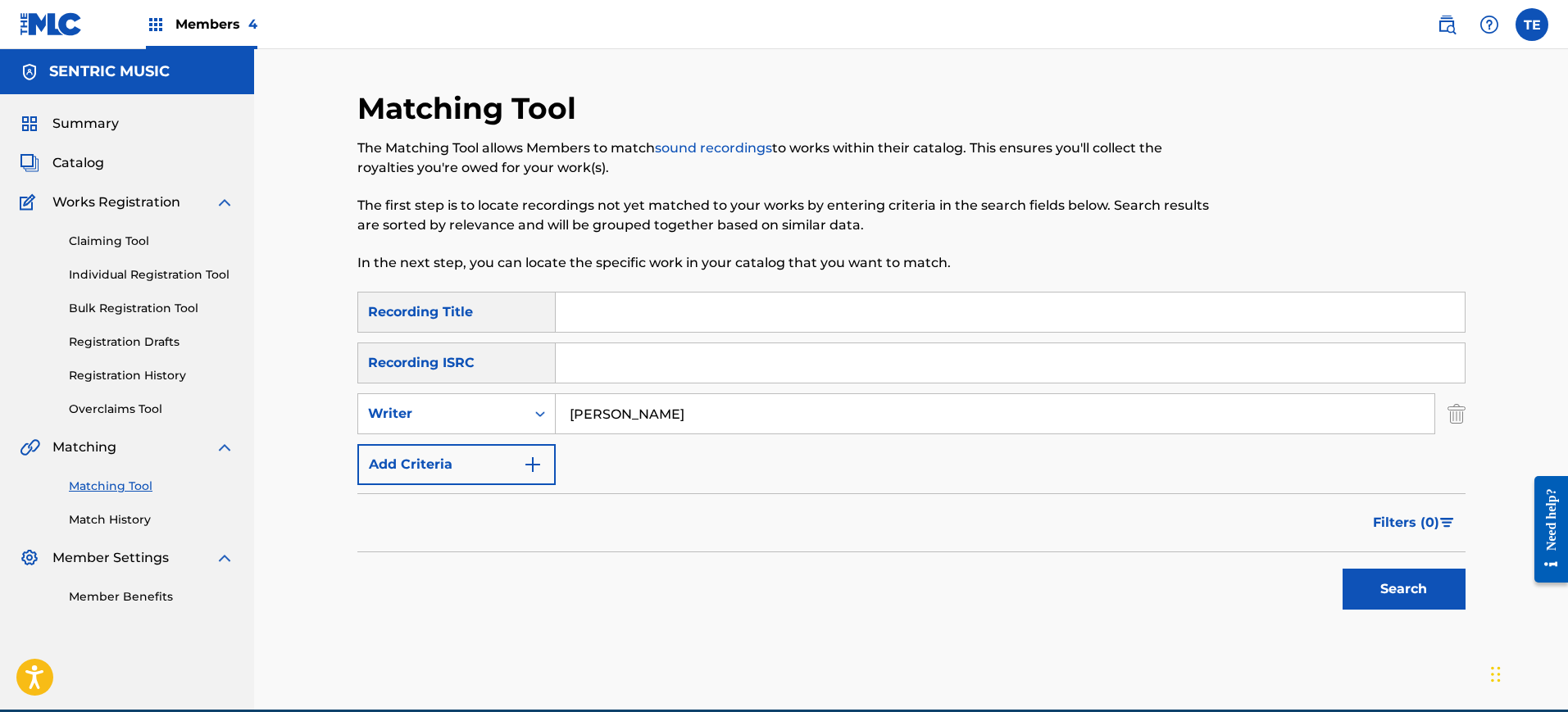
type input "Rachel Grae"
click at [1343, 569] on button "Search" at bounding box center [1404, 589] width 123 height 41
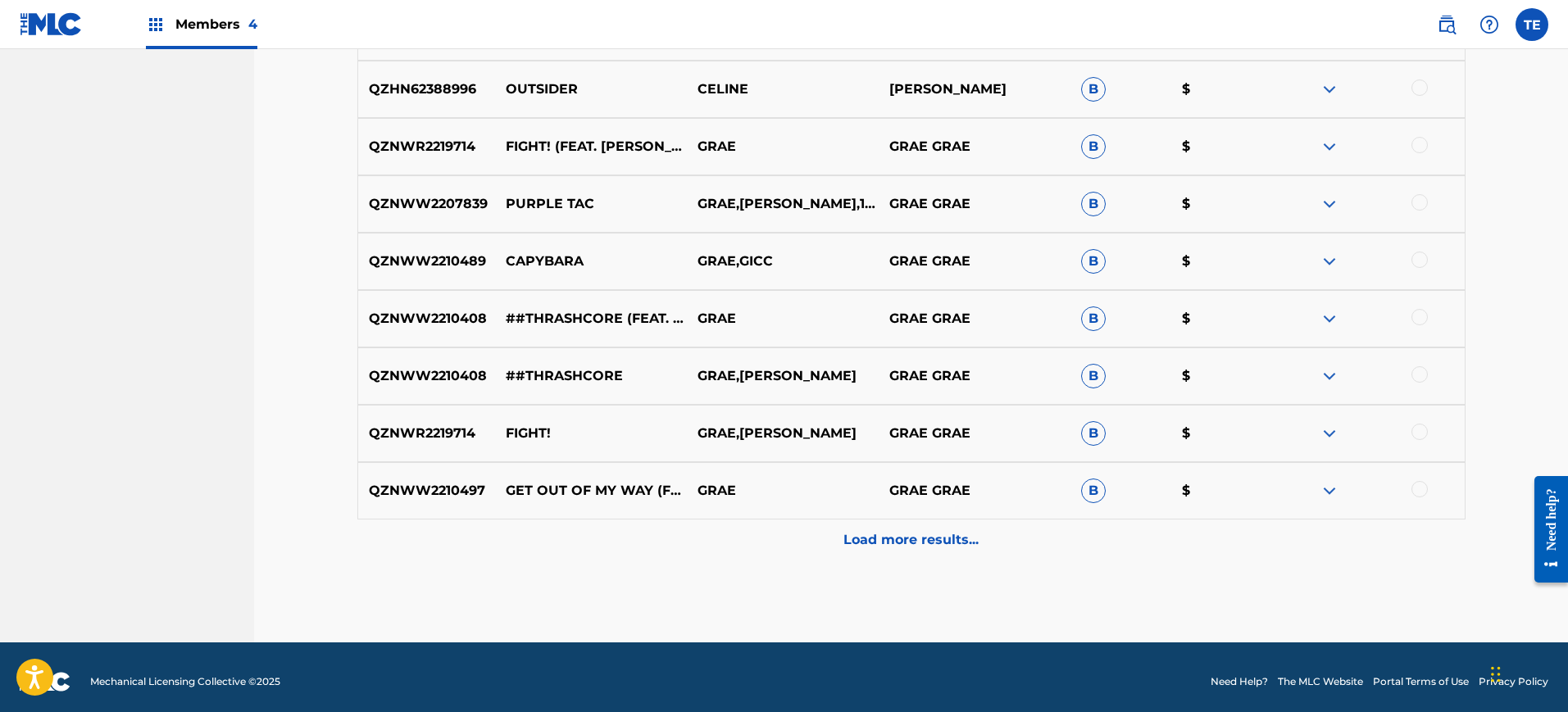
scroll to position [745, 0]
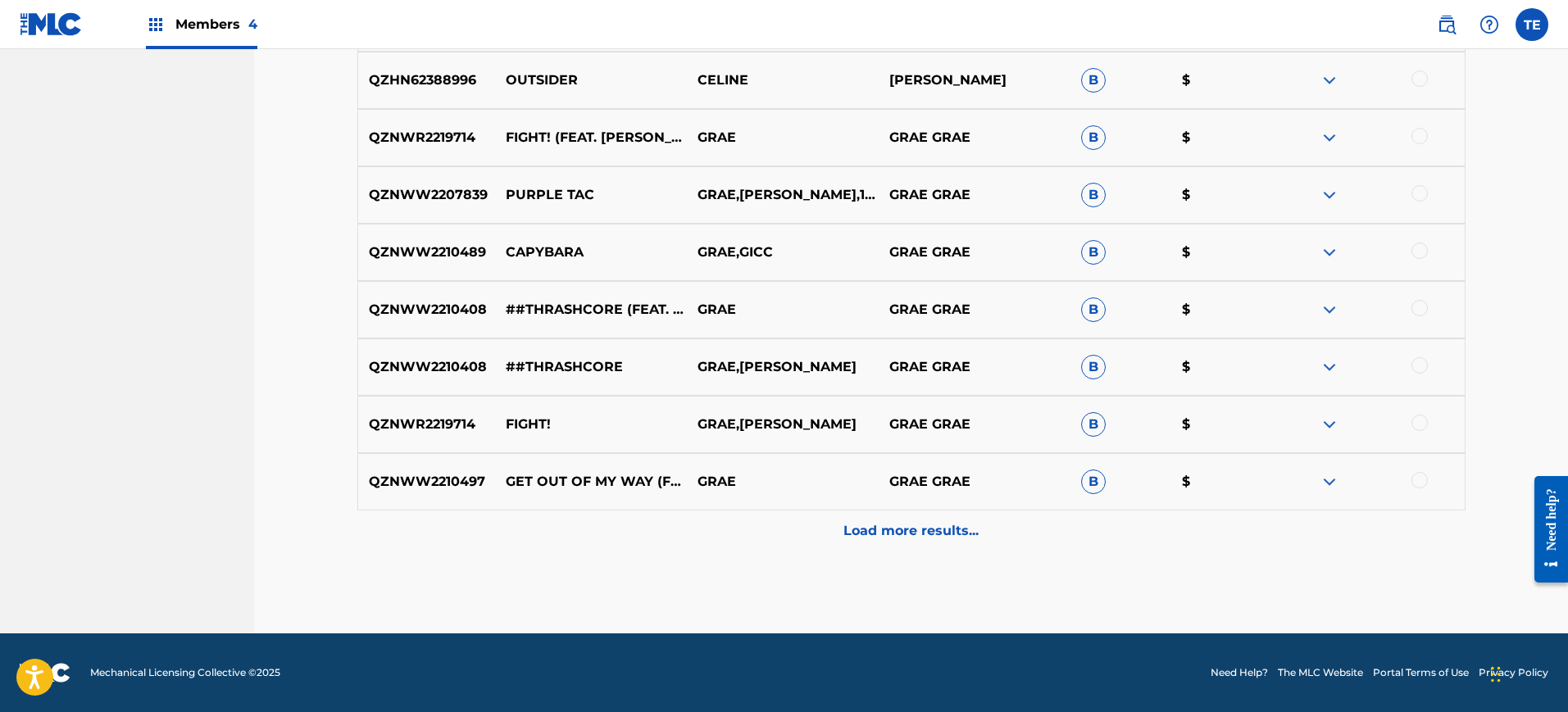
drag, startPoint x: 810, startPoint y: 573, endPoint x: 831, endPoint y: 555, distance: 27.7
drag, startPoint x: 831, startPoint y: 554, endPoint x: 836, endPoint y: 545, distance: 10.3
click at [837, 545] on div "Load more results..." at bounding box center [911, 531] width 1108 height 41
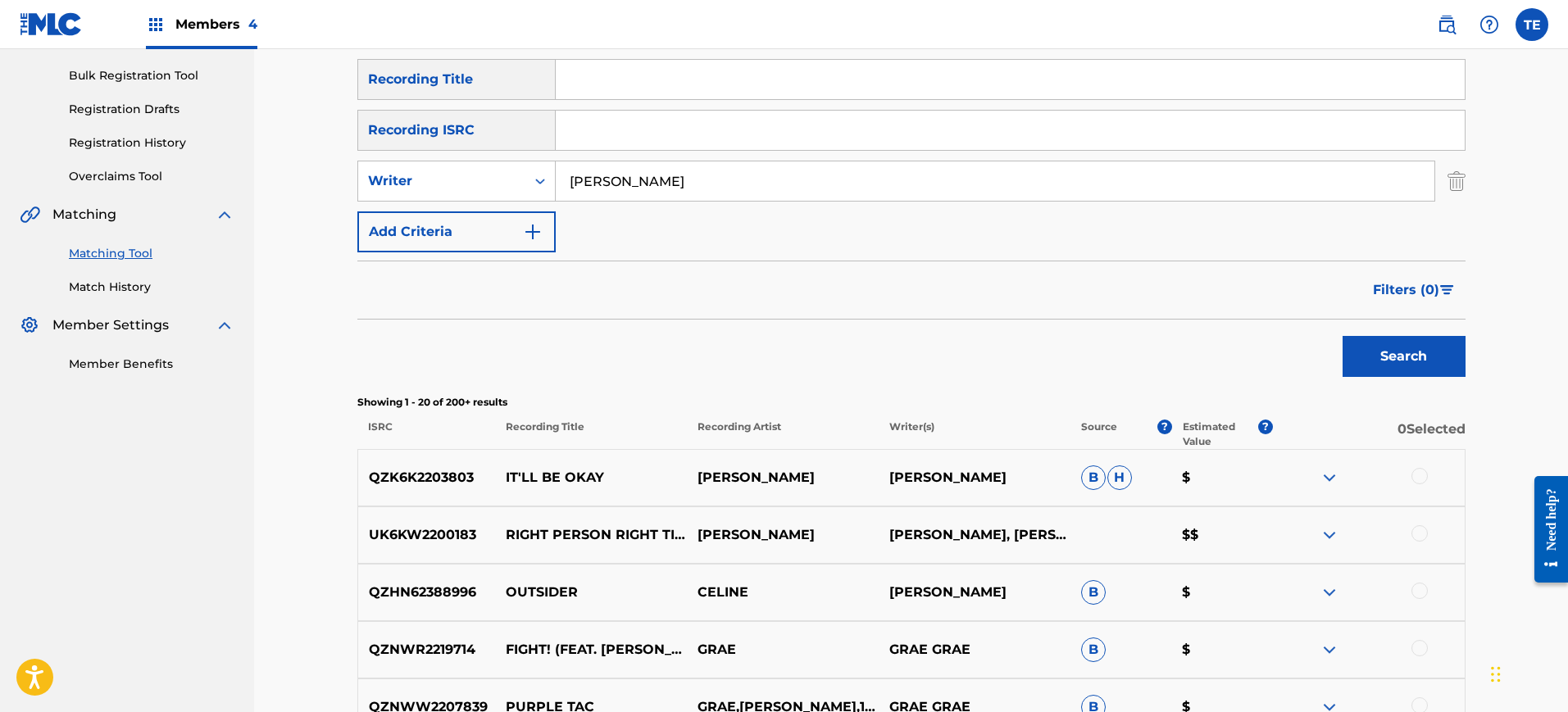
scroll to position [130, 0]
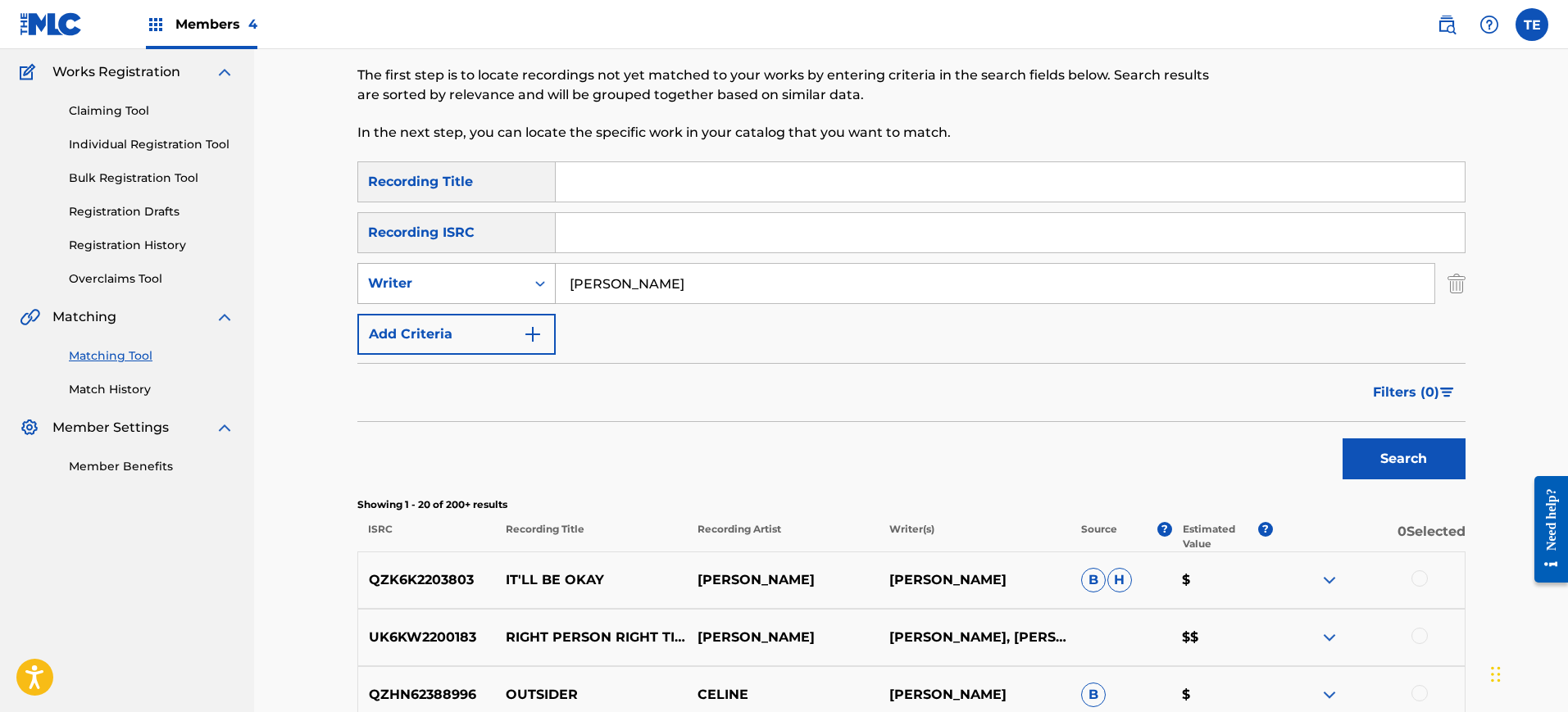
click at [528, 271] on div "Search Form" at bounding box center [540, 284] width 29 height 29
click at [715, 345] on div "SearchWithCriteria9cff7625-77a0-4a62-a9f3-35988dce36e1 Recording Title SearchWi…" at bounding box center [911, 258] width 1108 height 193
click at [658, 286] on input "Rachel Grae" at bounding box center [995, 283] width 879 height 39
click at [602, 195] on input "Search Form" at bounding box center [1010, 181] width 909 height 39
paste input "[PERSON_NAME]"
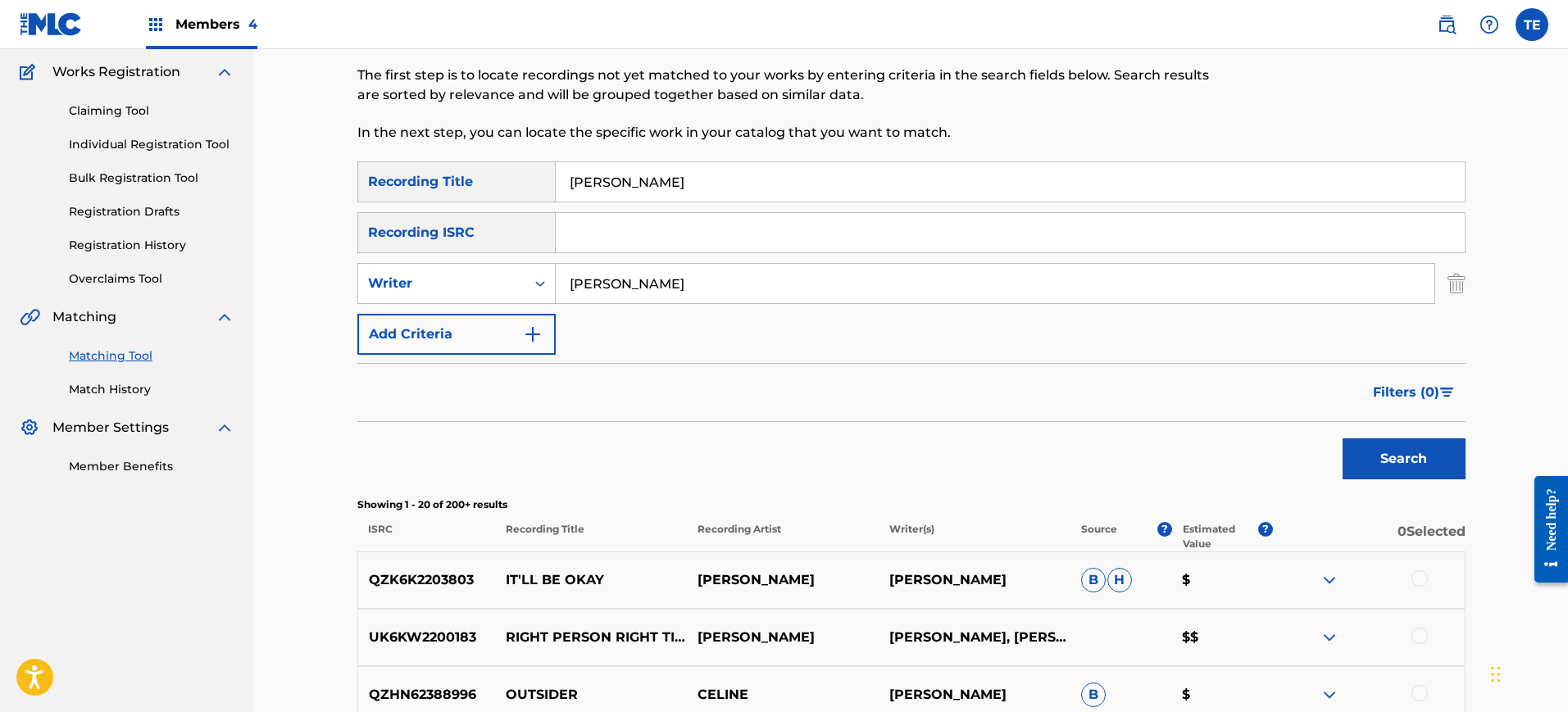
type input "[PERSON_NAME]"
click at [637, 288] on input "Rachel Grae" at bounding box center [995, 283] width 879 height 39
click at [637, 288] on input "Rachel Grae" at bounding box center [995, 283] width 879 height 39
paste input "ACHEL GRAE"
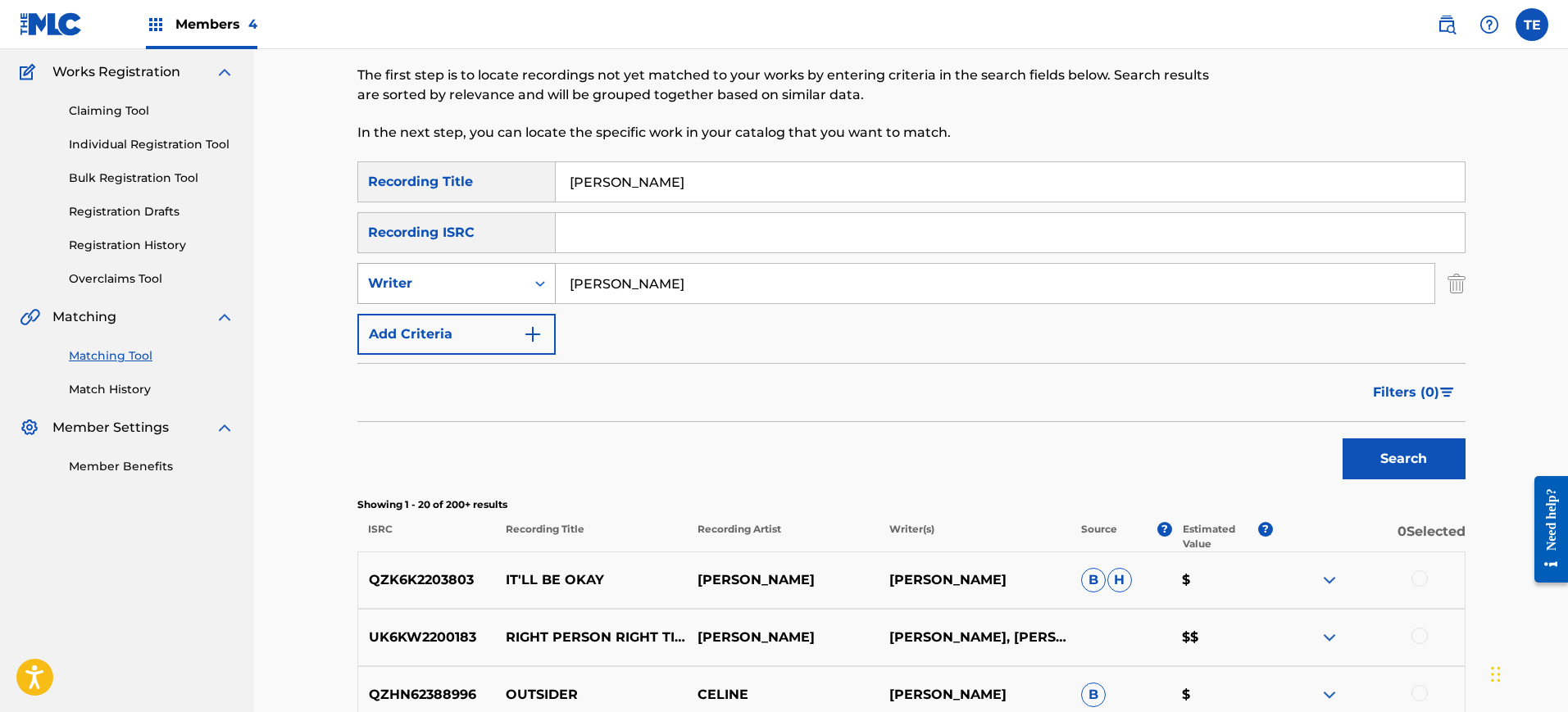
type input "[PERSON_NAME]"
click at [487, 282] on div "Writer" at bounding box center [441, 284] width 147 height 20
drag, startPoint x: 452, startPoint y: 335, endPoint x: 463, endPoint y: 310, distance: 27.3
click at [452, 333] on div "Recording Artist" at bounding box center [456, 324] width 197 height 41
click at [624, 194] on input "[PERSON_NAME]" at bounding box center [1010, 181] width 909 height 39
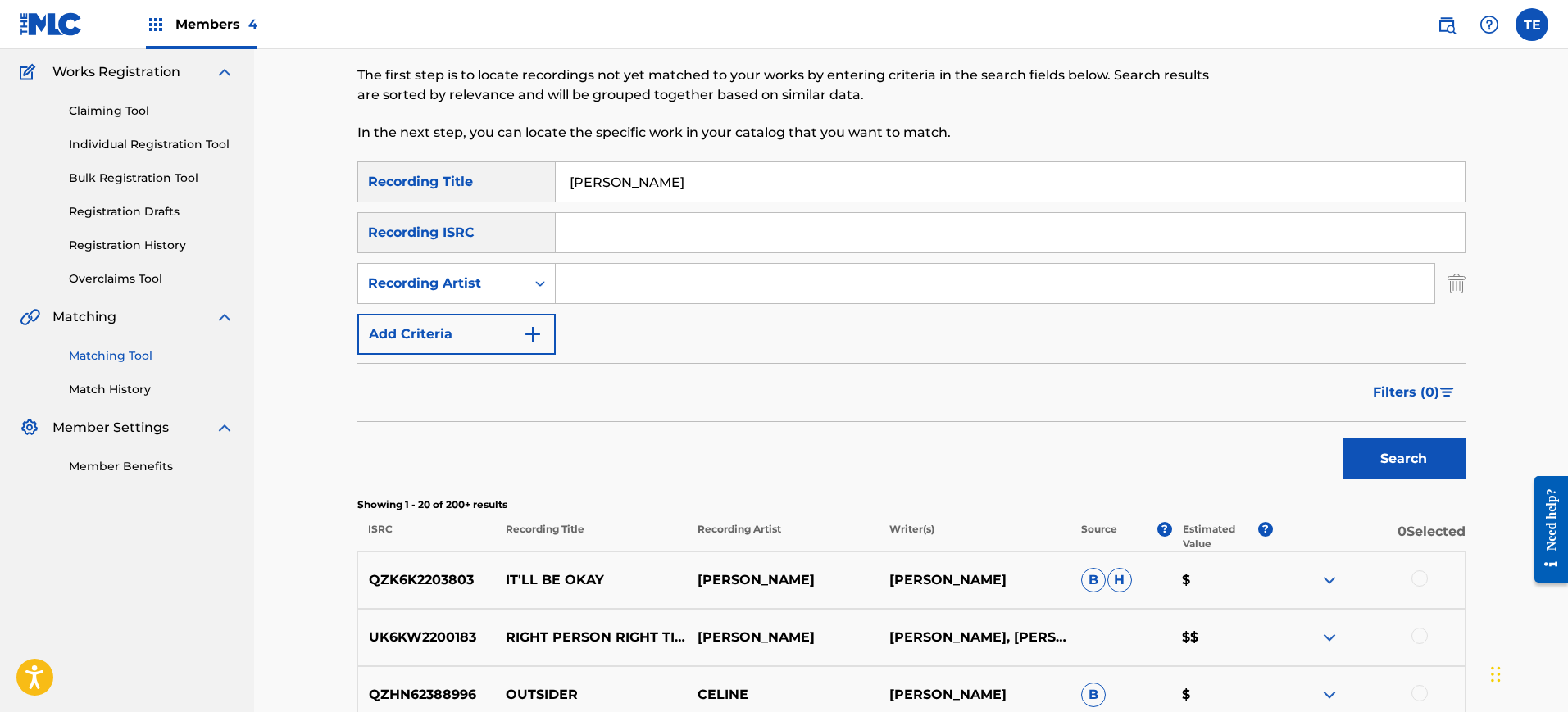
click at [624, 194] on input "[PERSON_NAME]" at bounding box center [1010, 181] width 909 height 39
click at [624, 193] on input "[PERSON_NAME]" at bounding box center [1010, 181] width 909 height 39
click at [586, 285] on input "Search Form" at bounding box center [995, 283] width 879 height 39
paste input "[PERSON_NAME]"
type input "[PERSON_NAME]"
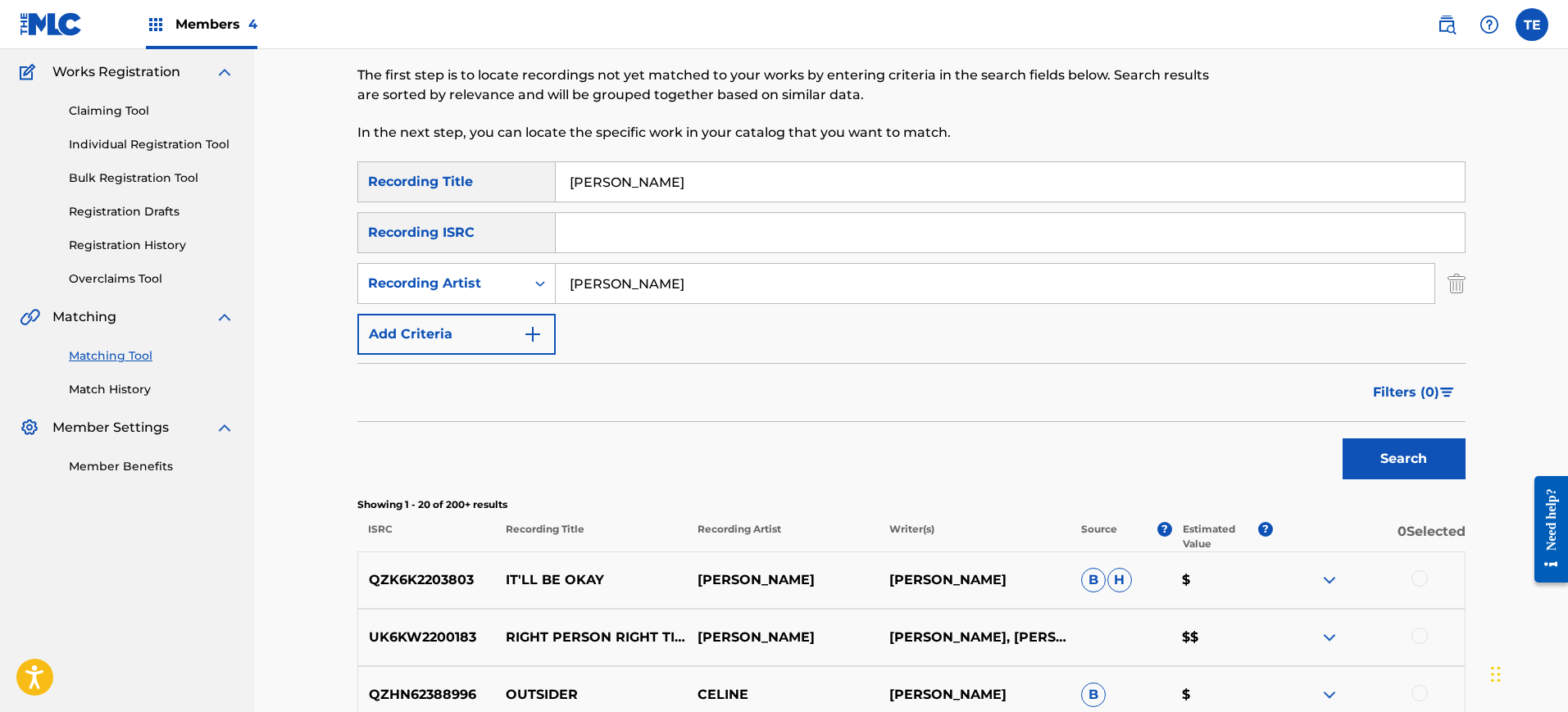
click at [629, 167] on input "[PERSON_NAME]" at bounding box center [1010, 181] width 909 height 39
drag, startPoint x: 629, startPoint y: 167, endPoint x: 638, endPoint y: 168, distance: 9.1
click at [630, 168] on input "[PERSON_NAME]" at bounding box center [1010, 181] width 909 height 39
click at [659, 188] on input "[PERSON_NAME]" at bounding box center [1010, 181] width 909 height 39
click at [659, 182] on input "[PERSON_NAME]" at bounding box center [1010, 181] width 909 height 39
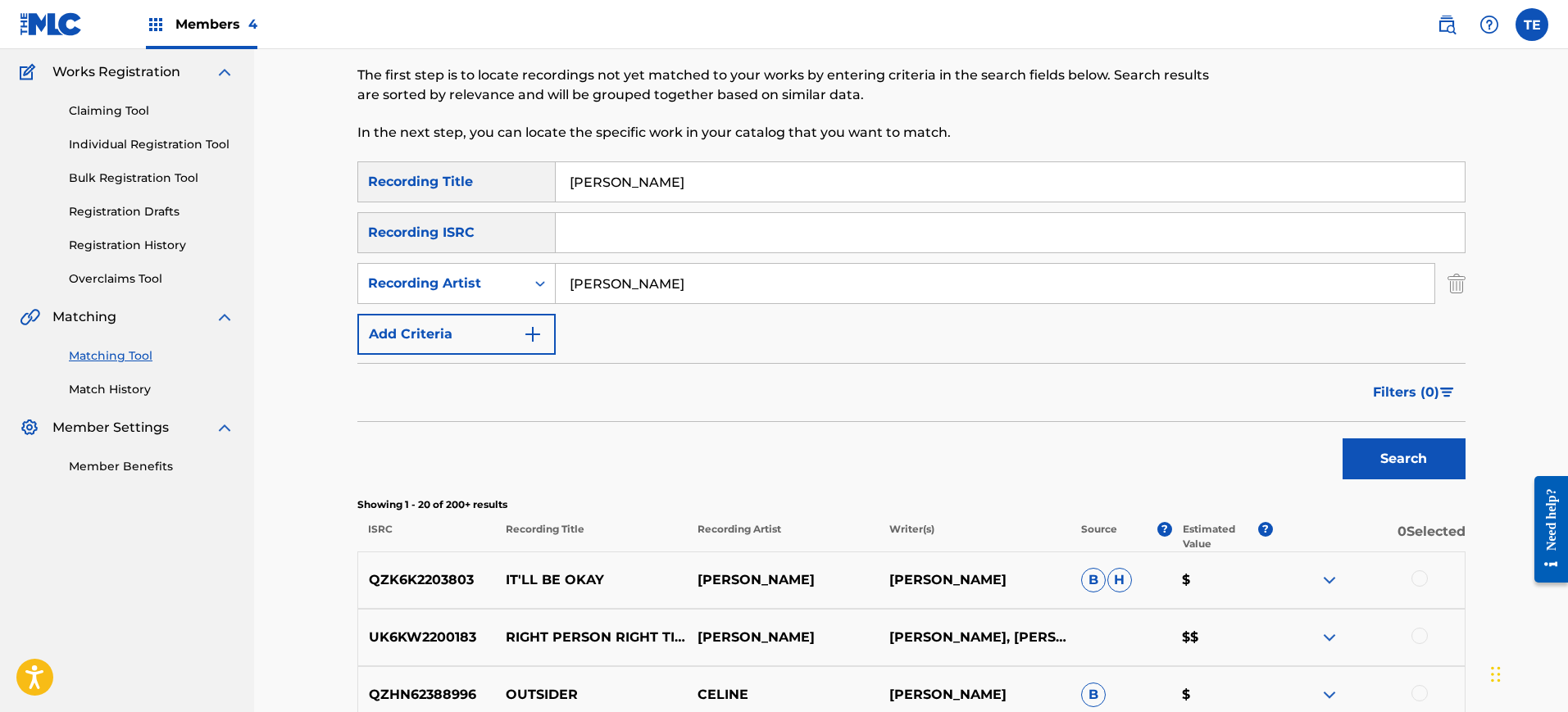
click at [659, 182] on input "[PERSON_NAME]" at bounding box center [1010, 181] width 909 height 39
click at [657, 182] on input "[PERSON_NAME]" at bounding box center [1010, 181] width 909 height 39
type input "R"
type input "The best"
click at [1343, 439] on button "Search" at bounding box center [1404, 459] width 123 height 41
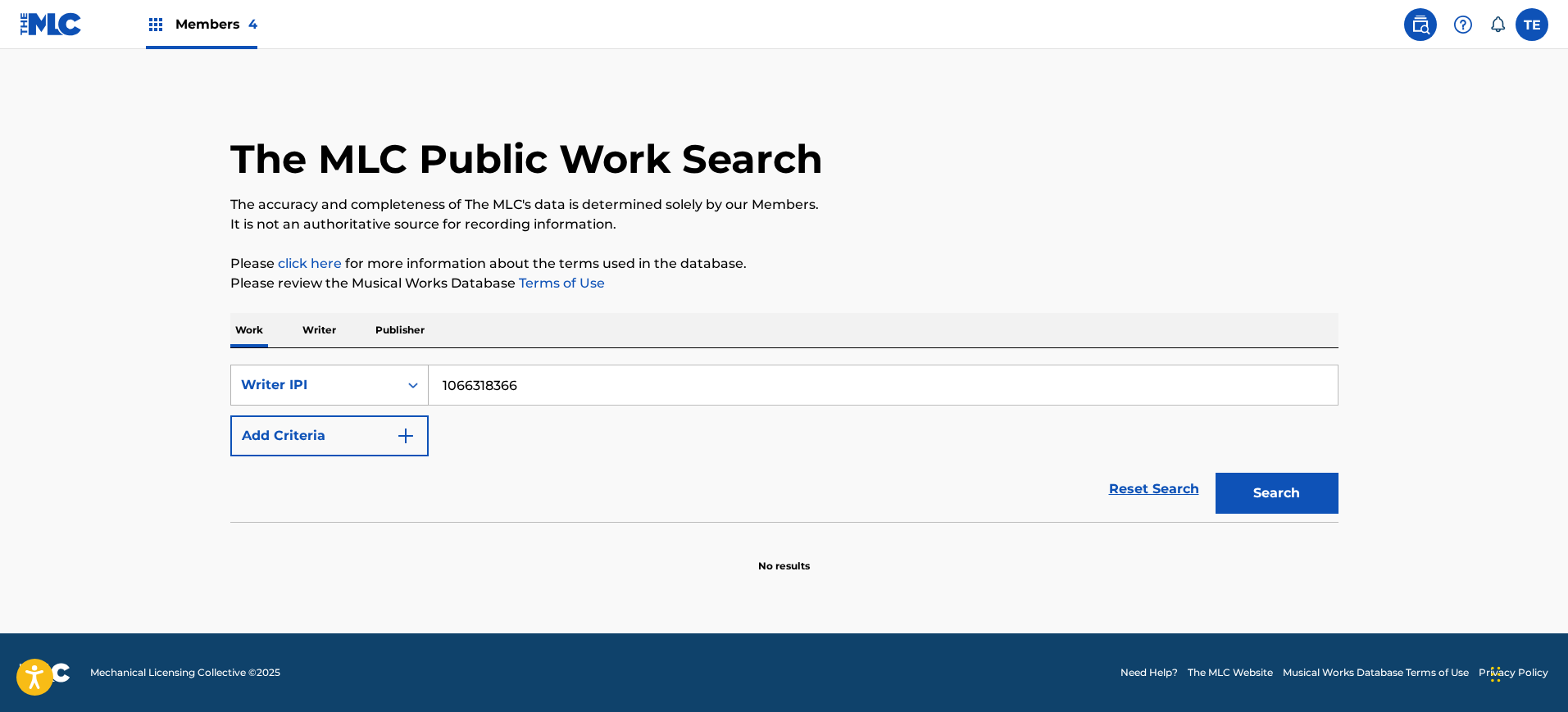
click at [379, 376] on div "Writer IPI" at bounding box center [315, 385] width 147 height 20
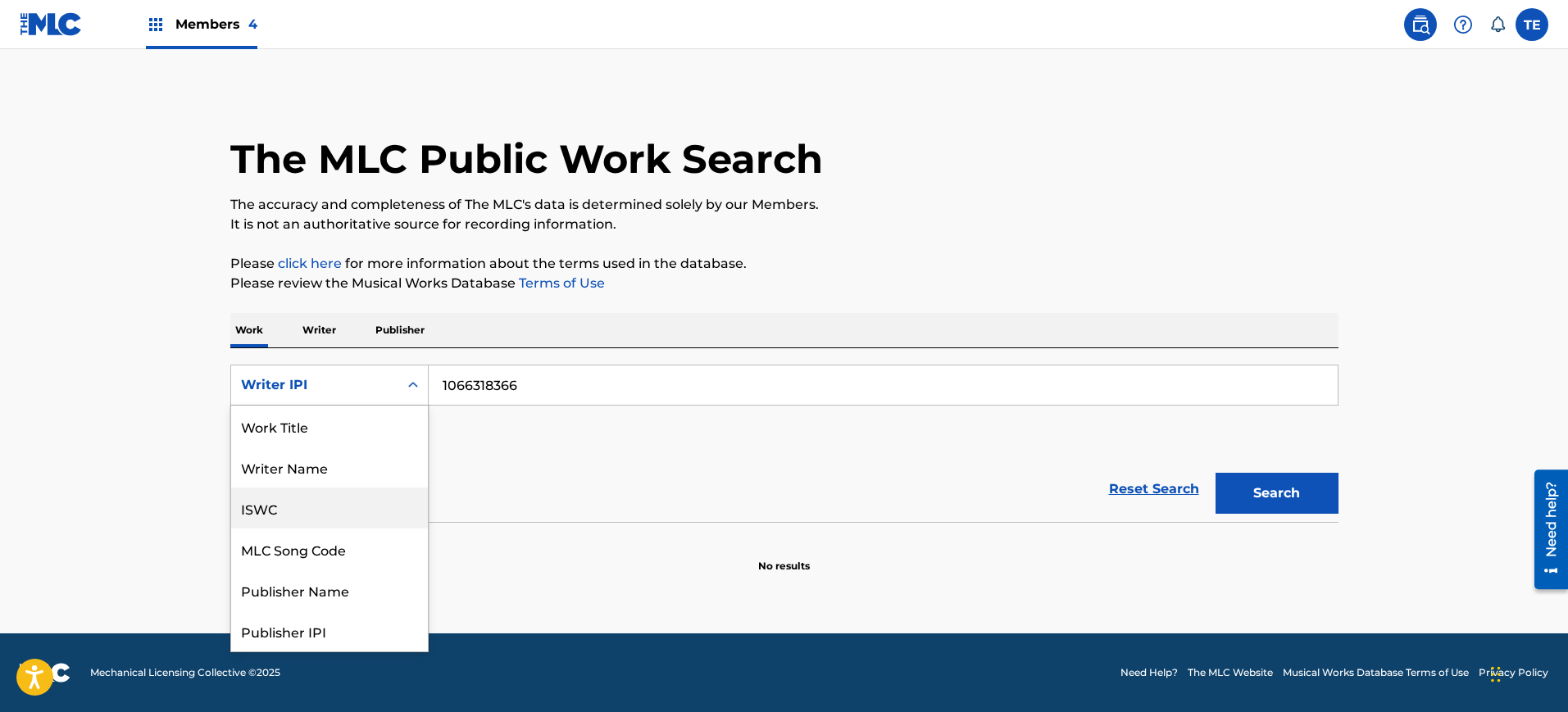
scroll to position [82, 0]
drag, startPoint x: 338, startPoint y: 456, endPoint x: 408, endPoint y: 433, distance: 73.7
click at [338, 457] on div "MLC Song Code" at bounding box center [330, 467] width 197 height 41
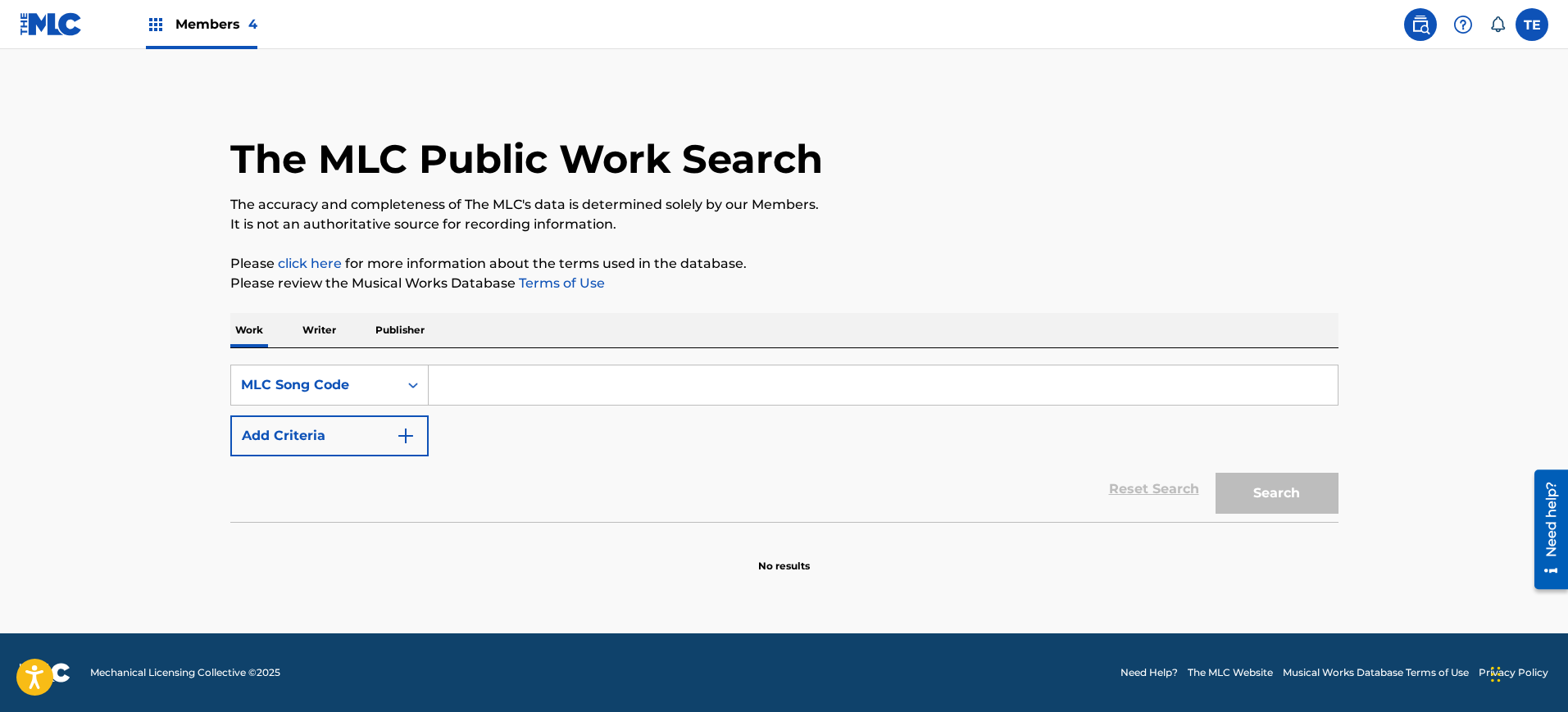
click at [540, 394] on input "Search Form" at bounding box center [883, 385] width 909 height 39
paste input "TX04KF"
type input "TX04KF"
click at [1216, 473] on button "Search" at bounding box center [1277, 493] width 123 height 41
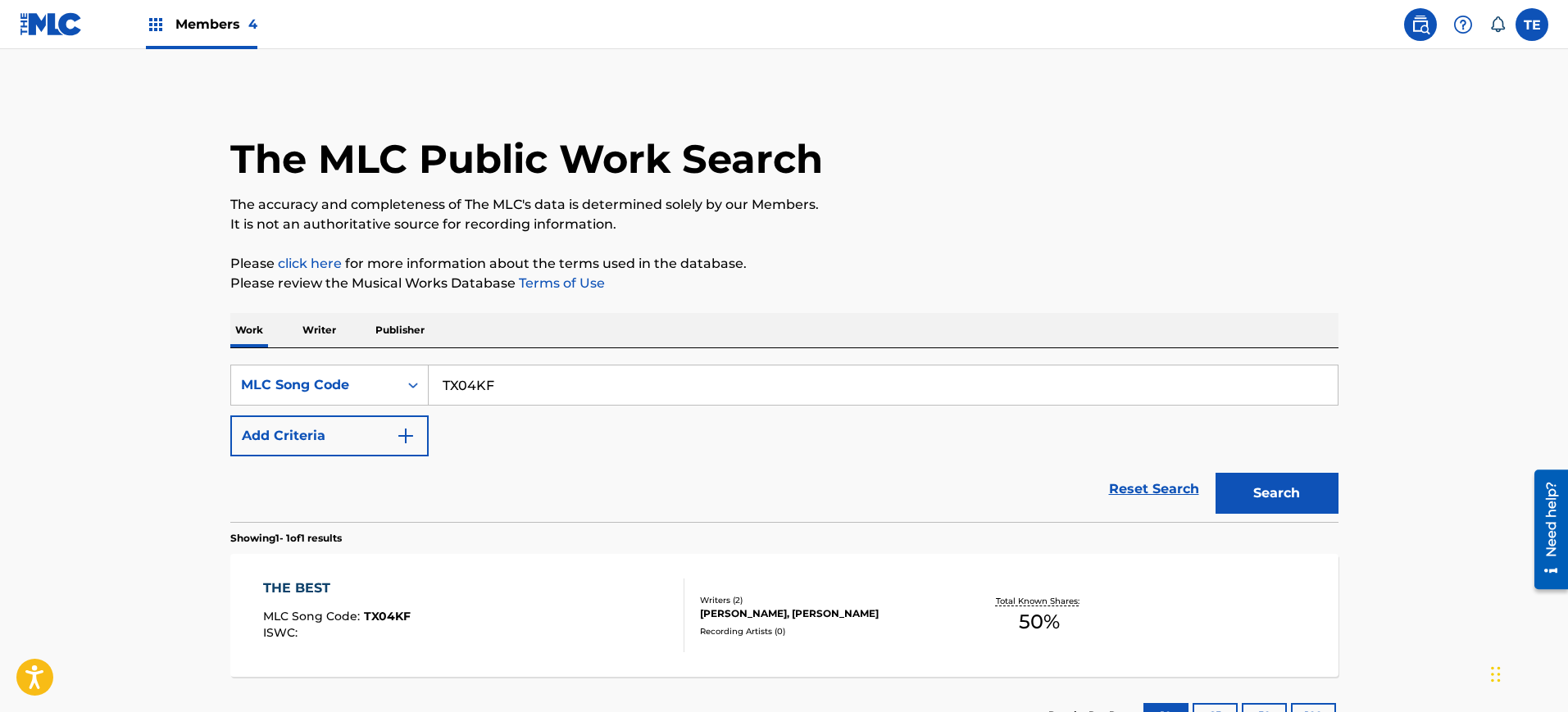
scroll to position [128, 0]
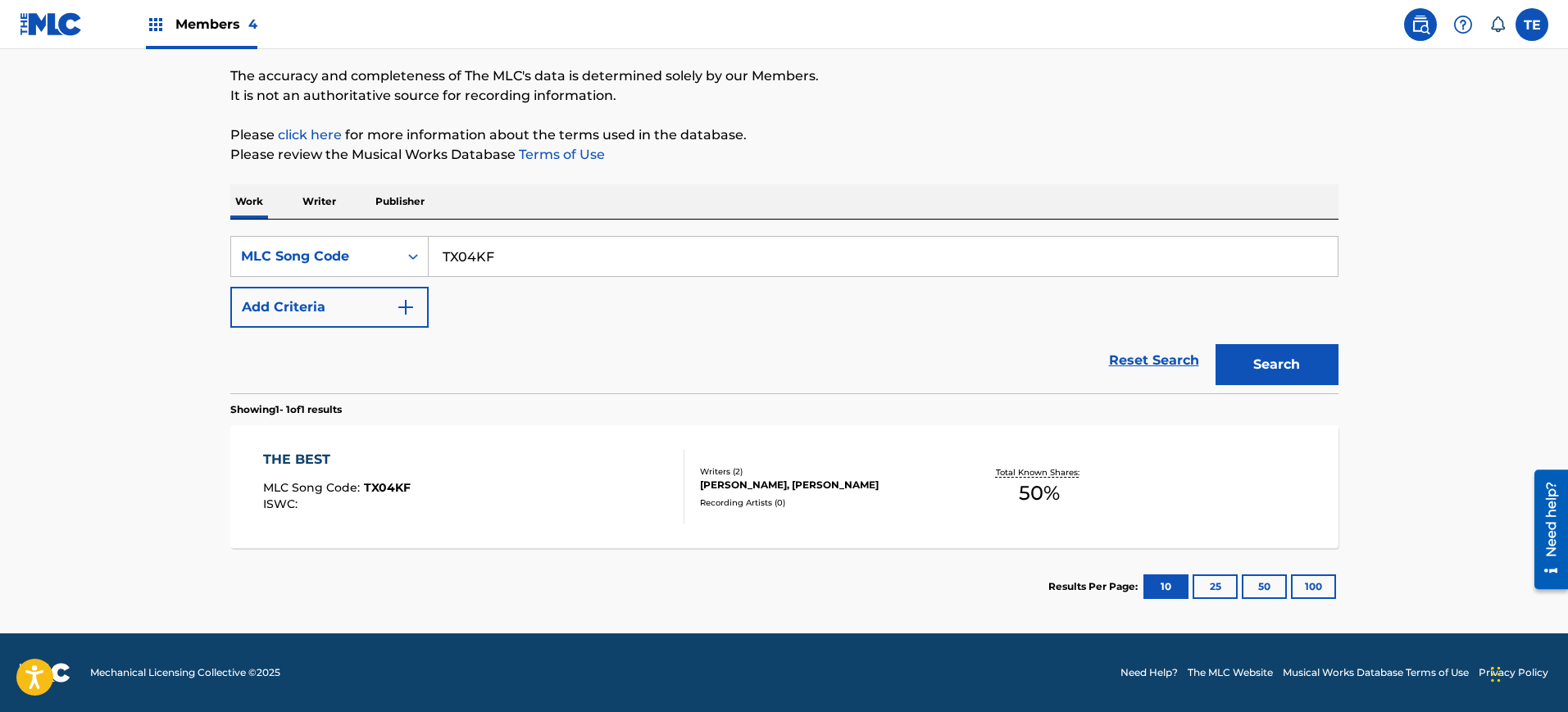
click at [426, 445] on div "THE BEST MLC Song Code : TX04KF ISWC : Writers ( 2 ) [PERSON_NAME], [PERSON_NAM…" at bounding box center [785, 487] width 1108 height 123
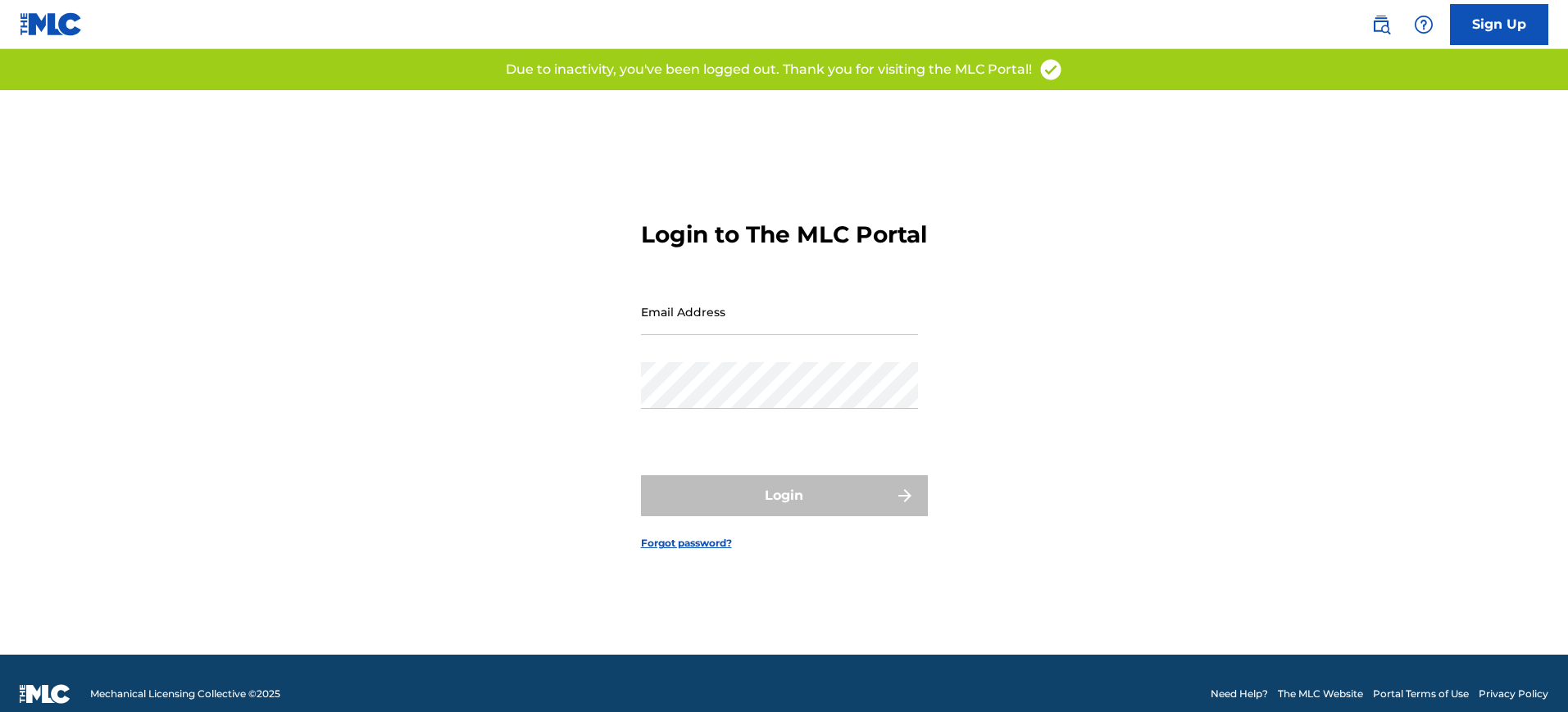
click at [806, 304] on input "Email Address" at bounding box center [779, 312] width 277 height 47
click at [794, 324] on input "Email Address" at bounding box center [779, 312] width 277 height 47
type input "tobenna.egekwu@Sentricmusic.com"
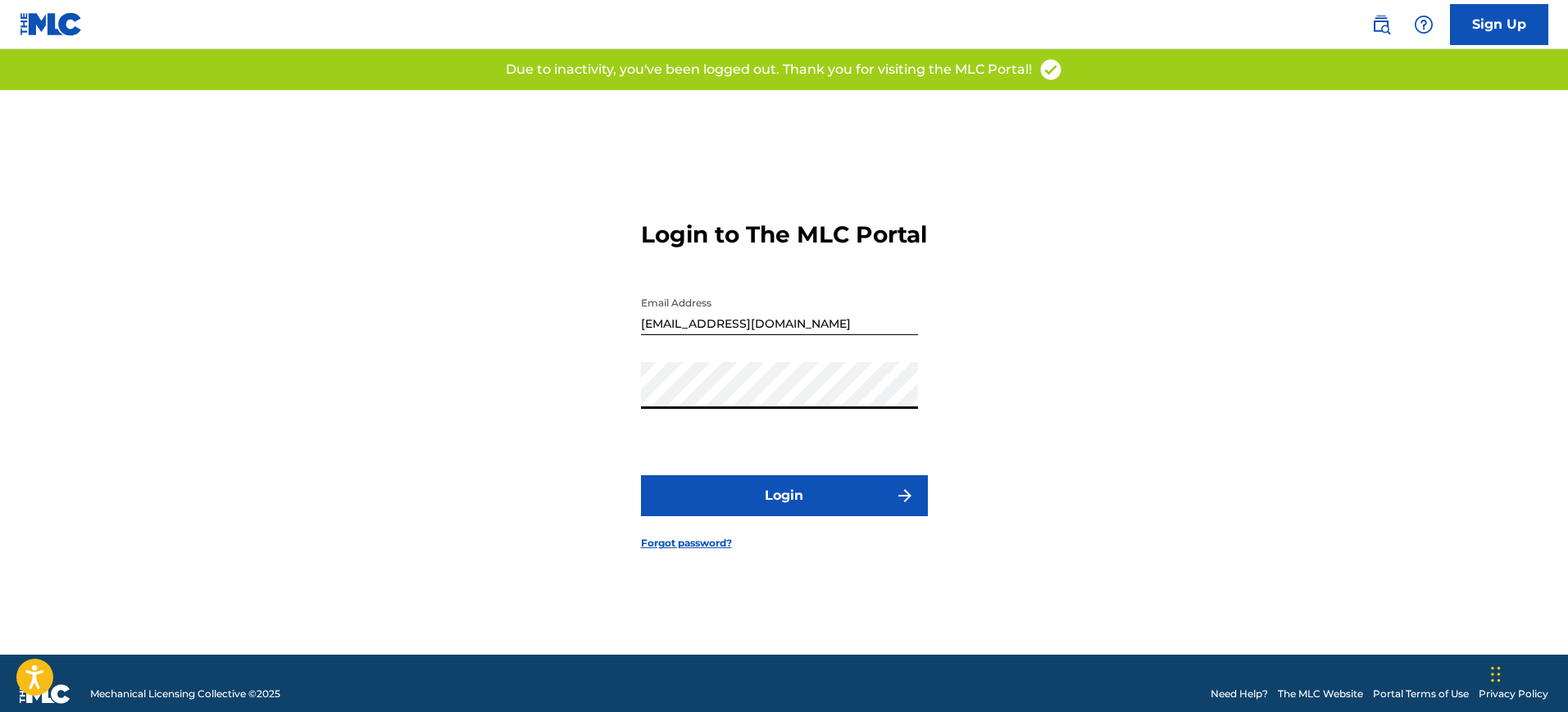
click at [773, 508] on button "Login" at bounding box center [784, 495] width 287 height 41
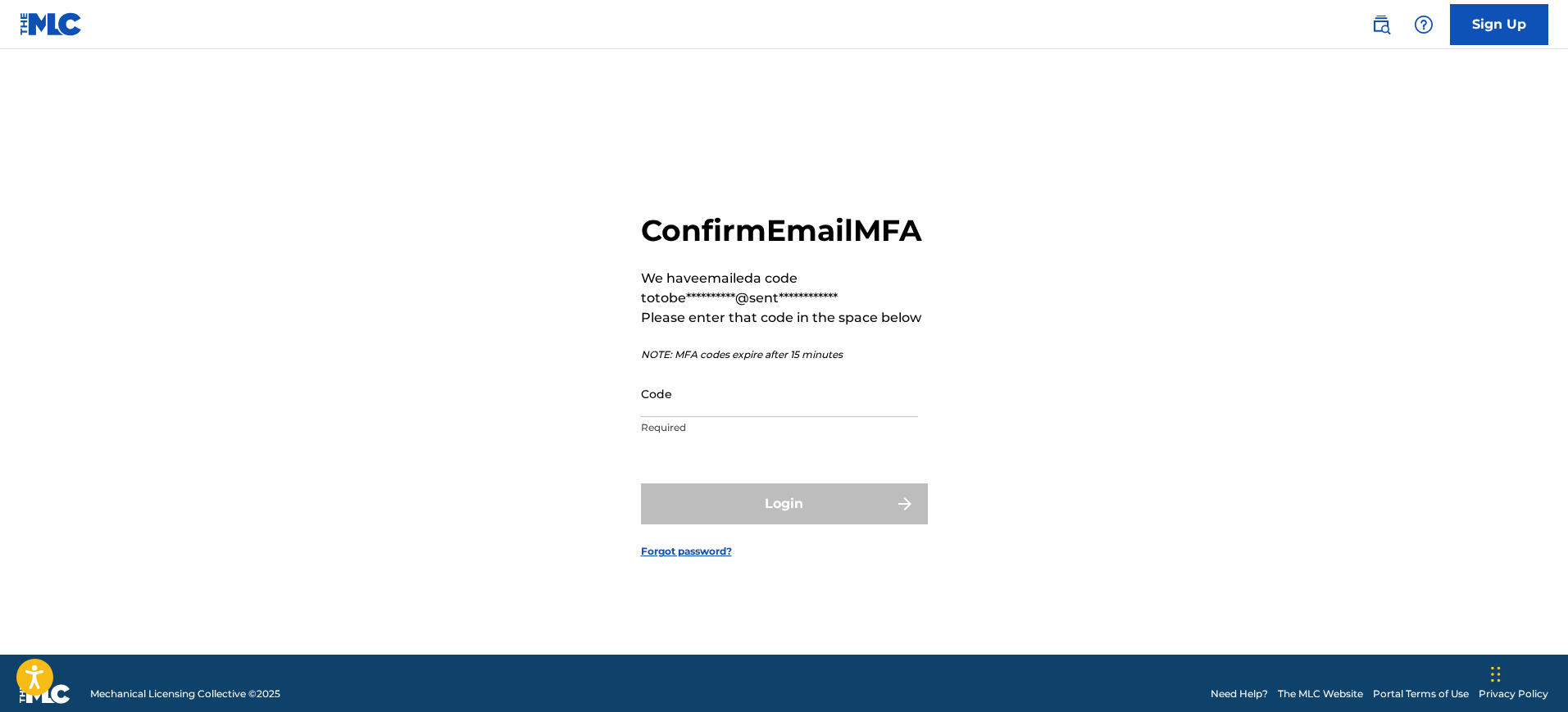
click at [779, 404] on input "Code" at bounding box center [779, 394] width 277 height 47
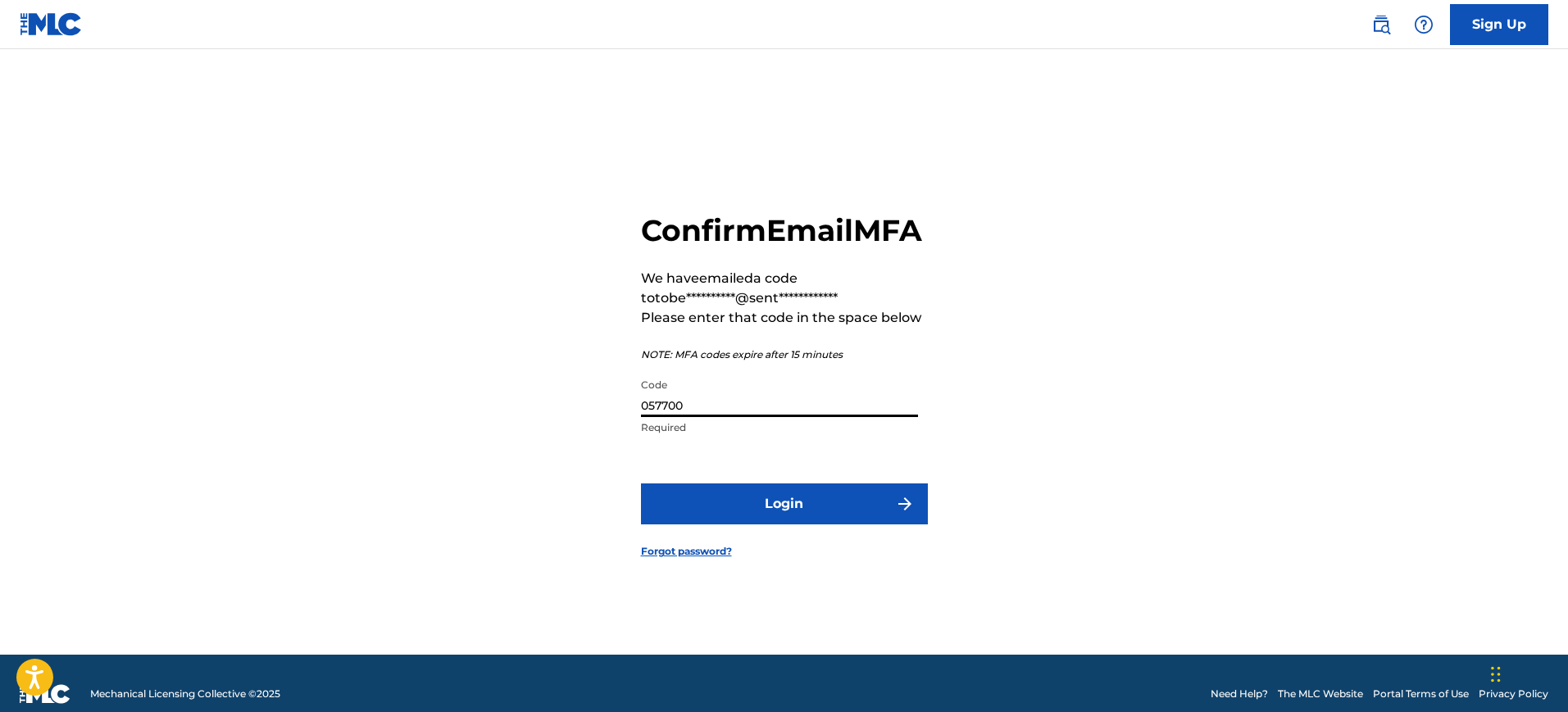
type input "057700"
click at [822, 524] on button "Login" at bounding box center [784, 504] width 287 height 41
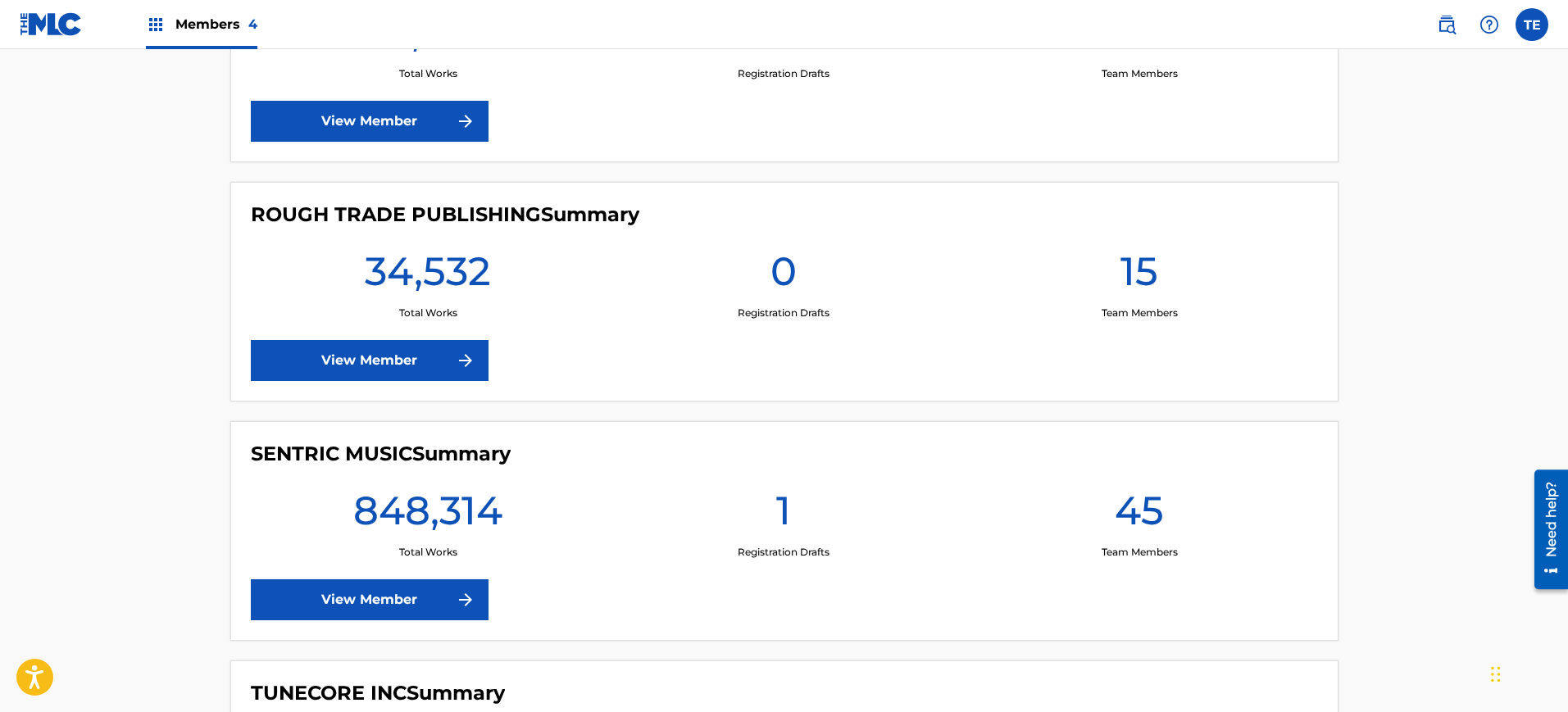
scroll to position [615, 0]
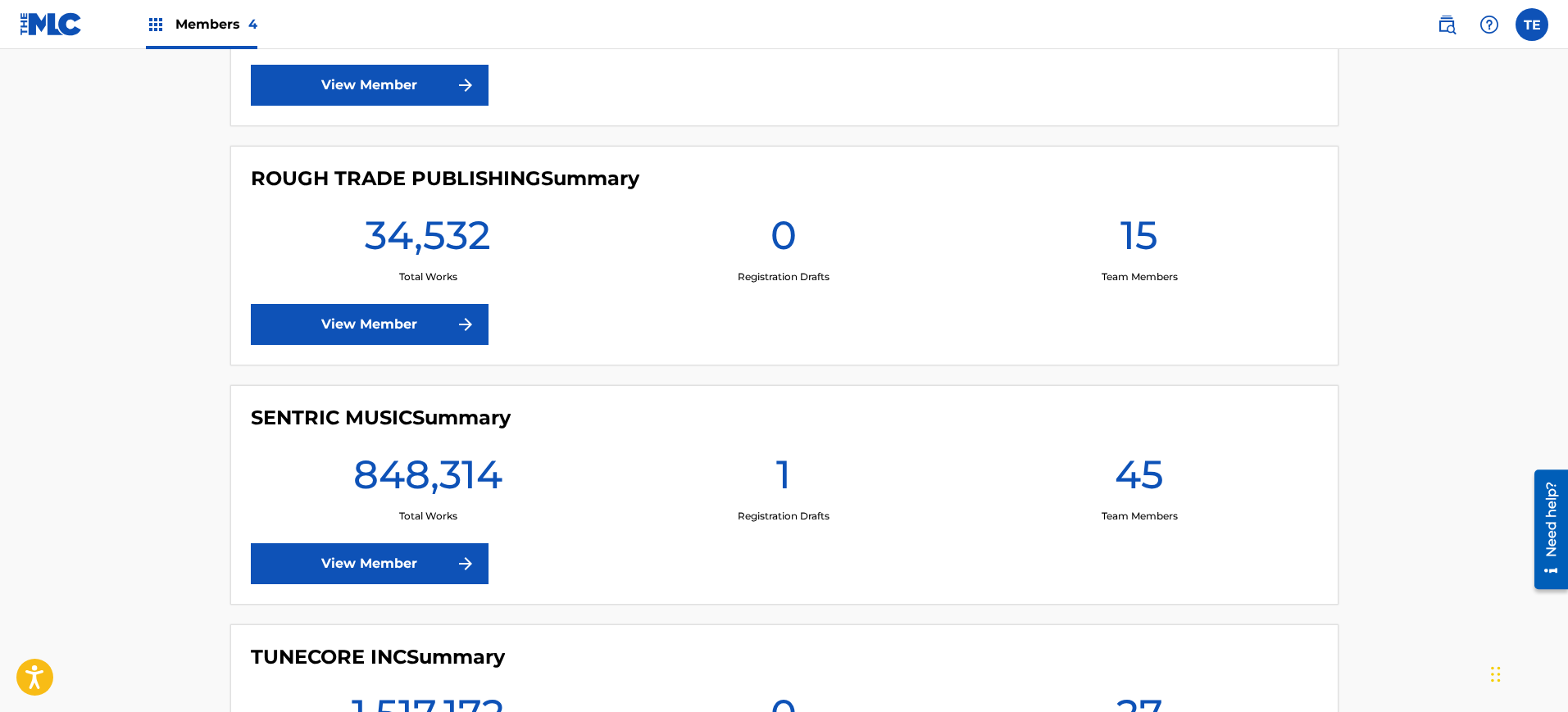
click at [401, 556] on link "View Member" at bounding box center [369, 564] width 238 height 41
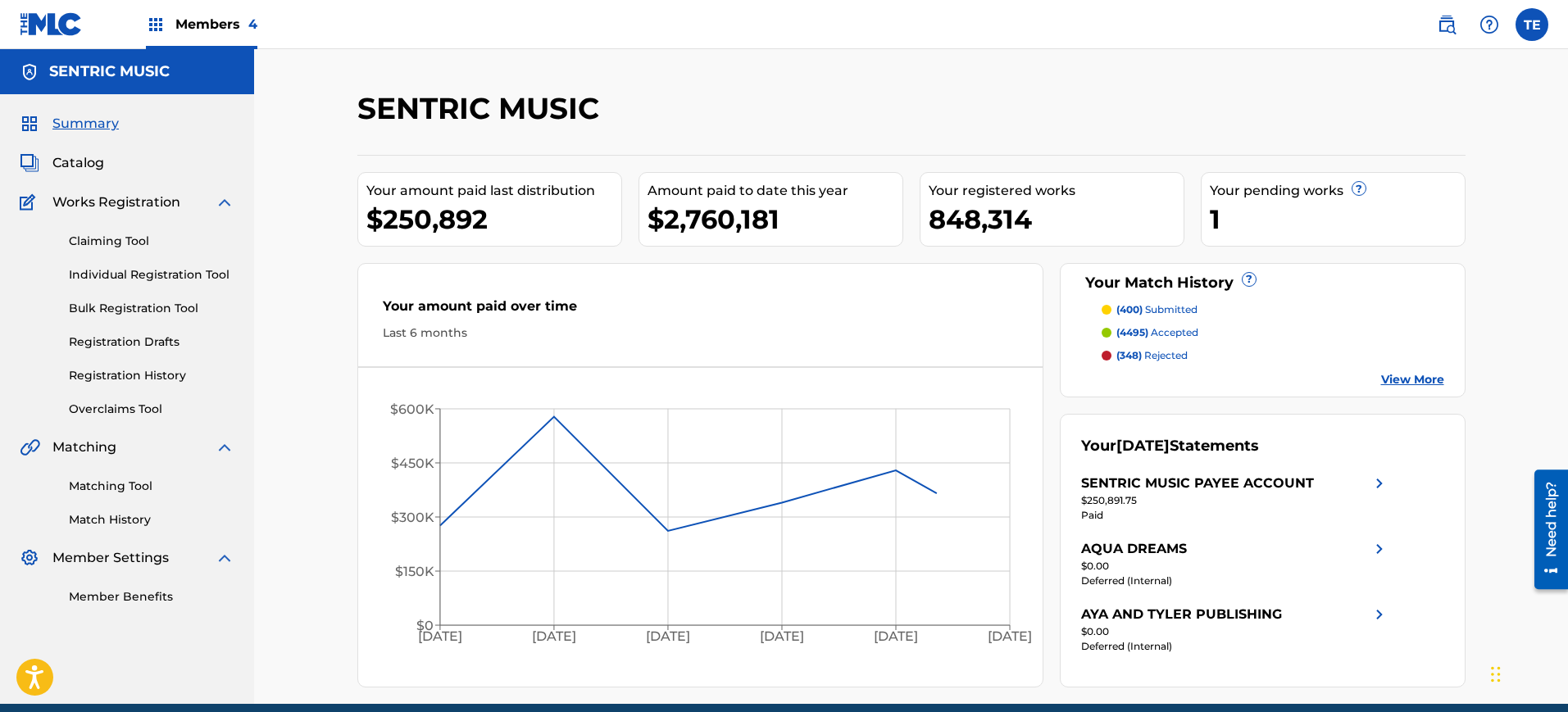
click at [112, 481] on link "Matching Tool" at bounding box center [151, 487] width 166 height 17
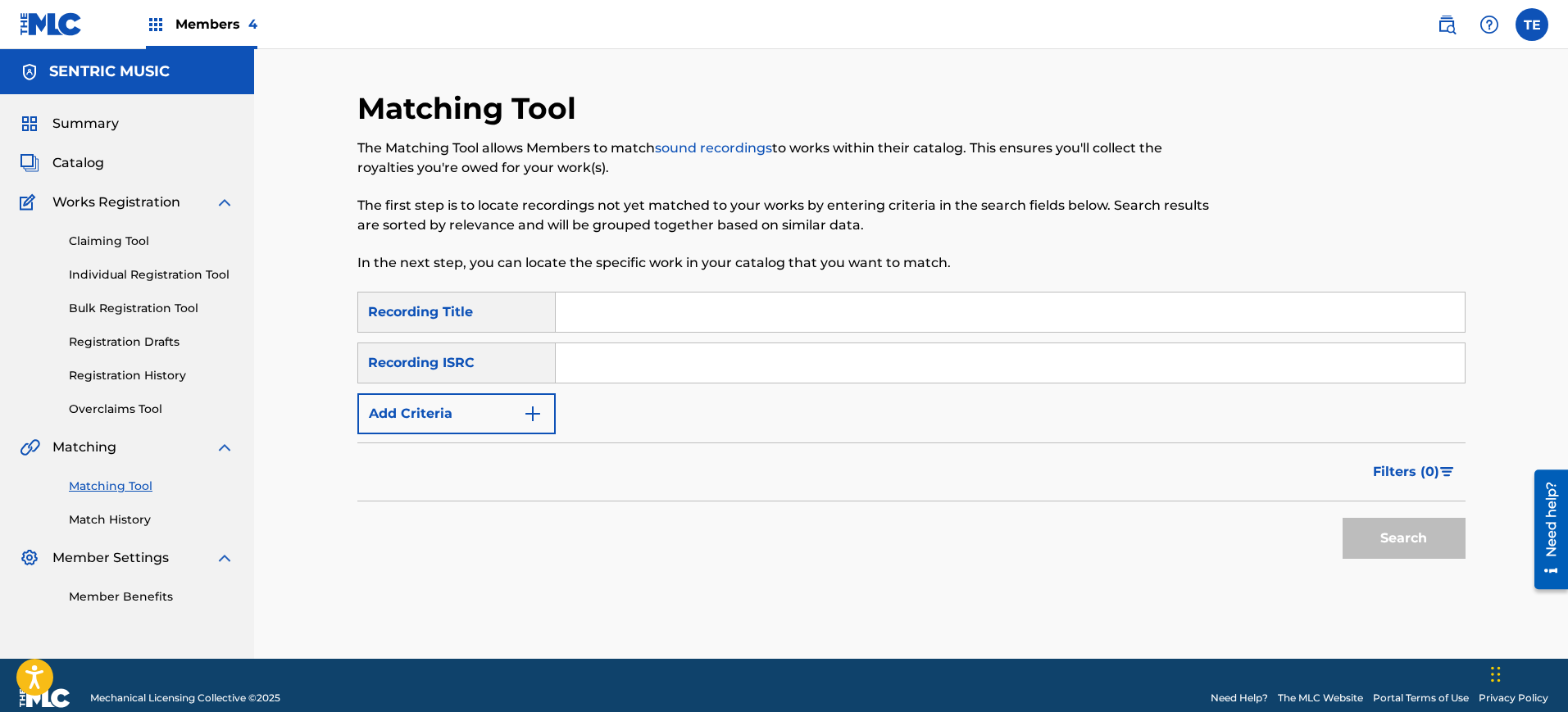
click at [1447, 29] on img at bounding box center [1447, 24] width 20 height 20
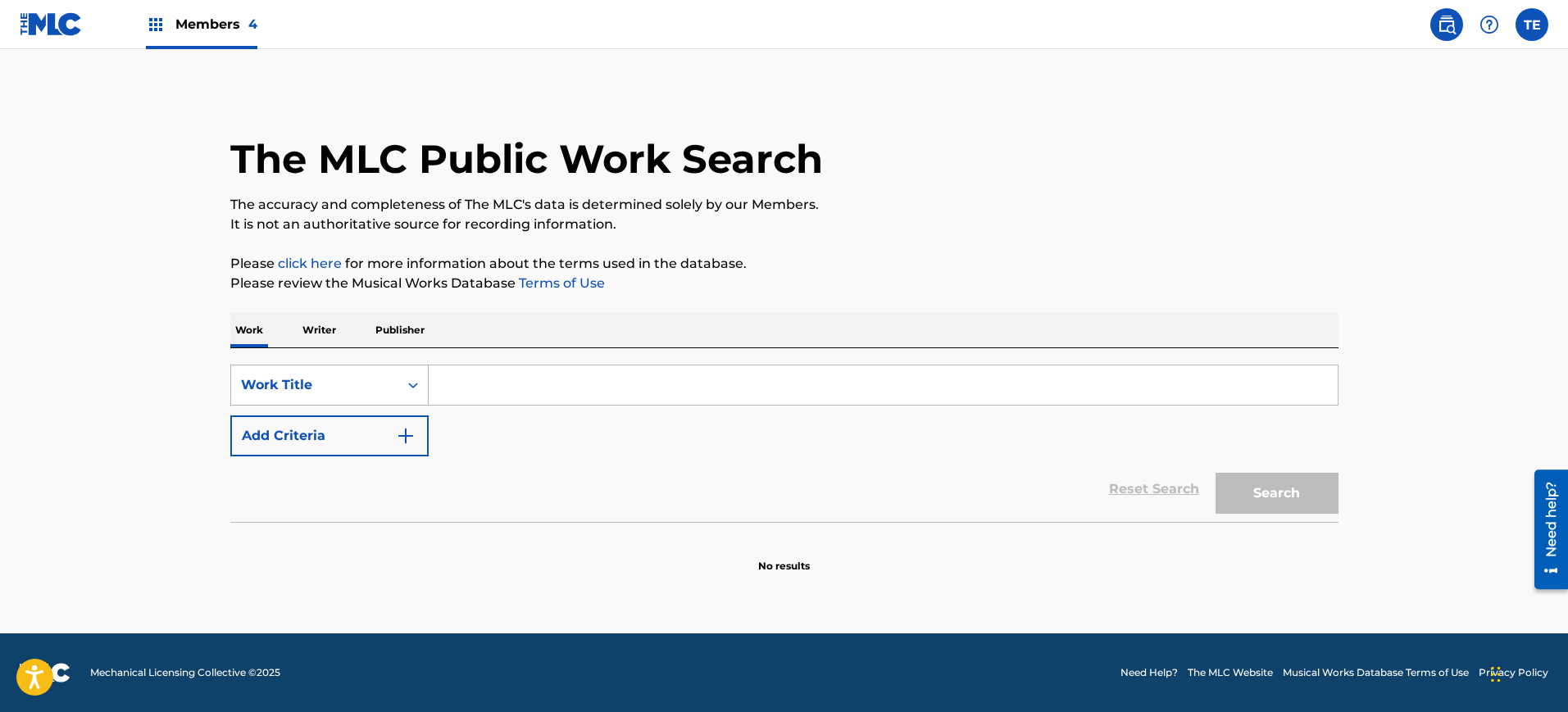
click at [384, 389] on div "Work Title" at bounding box center [315, 385] width 147 height 20
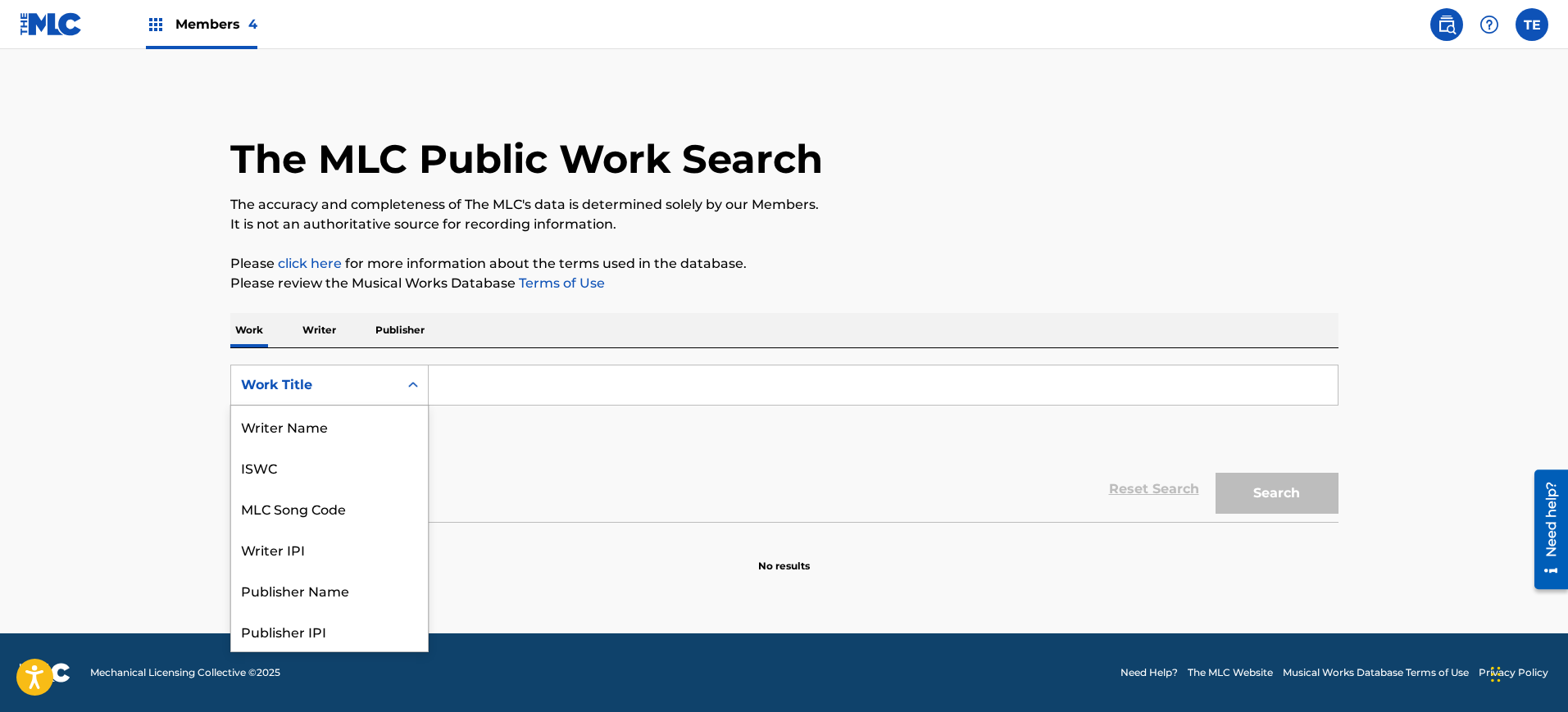
scroll to position [82, 0]
click at [281, 414] on div "MLC Song Code" at bounding box center [330, 426] width 197 height 41
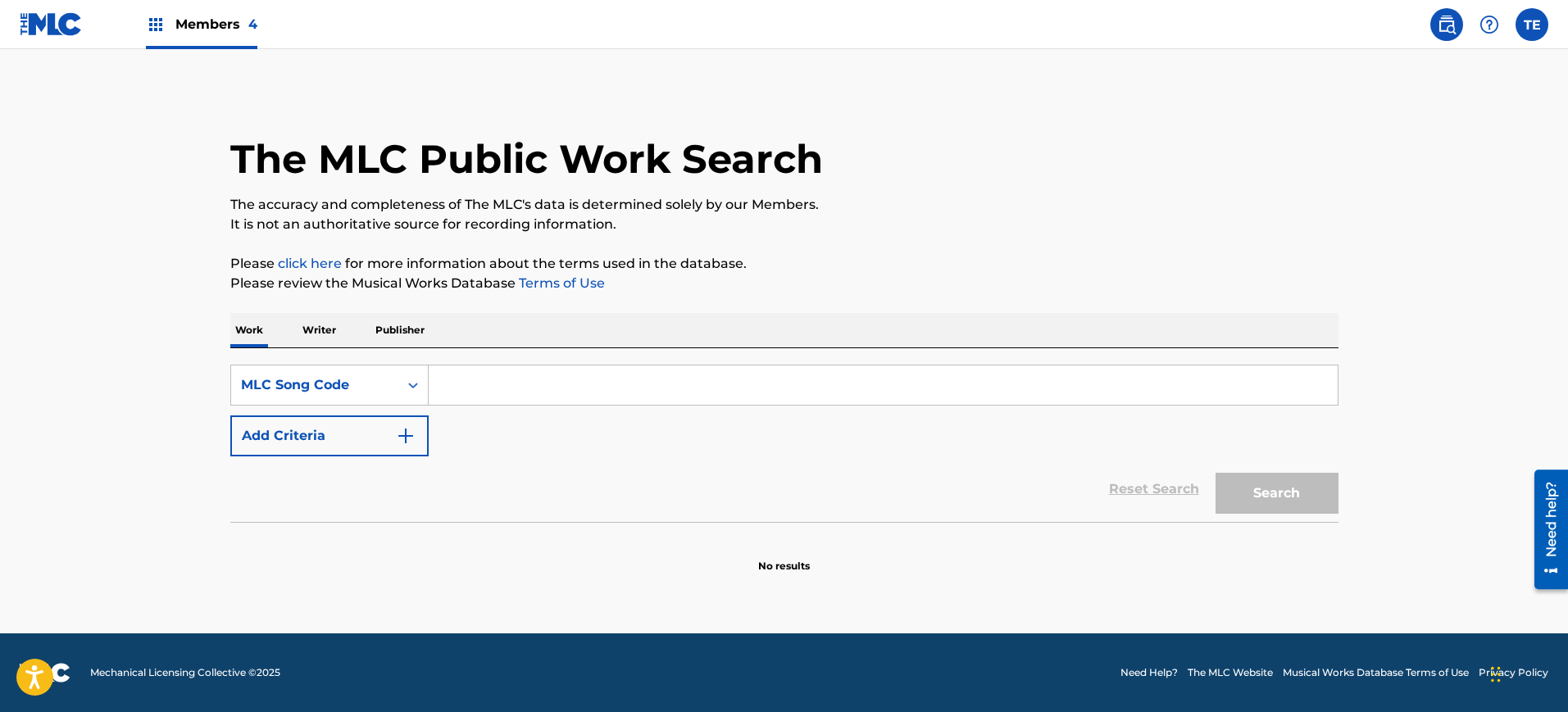
click at [486, 380] on input "Search Form" at bounding box center [883, 385] width 909 height 39
paste input "TX04KF"
type input "TX04KF"
click at [1263, 495] on button "Search" at bounding box center [1277, 493] width 123 height 41
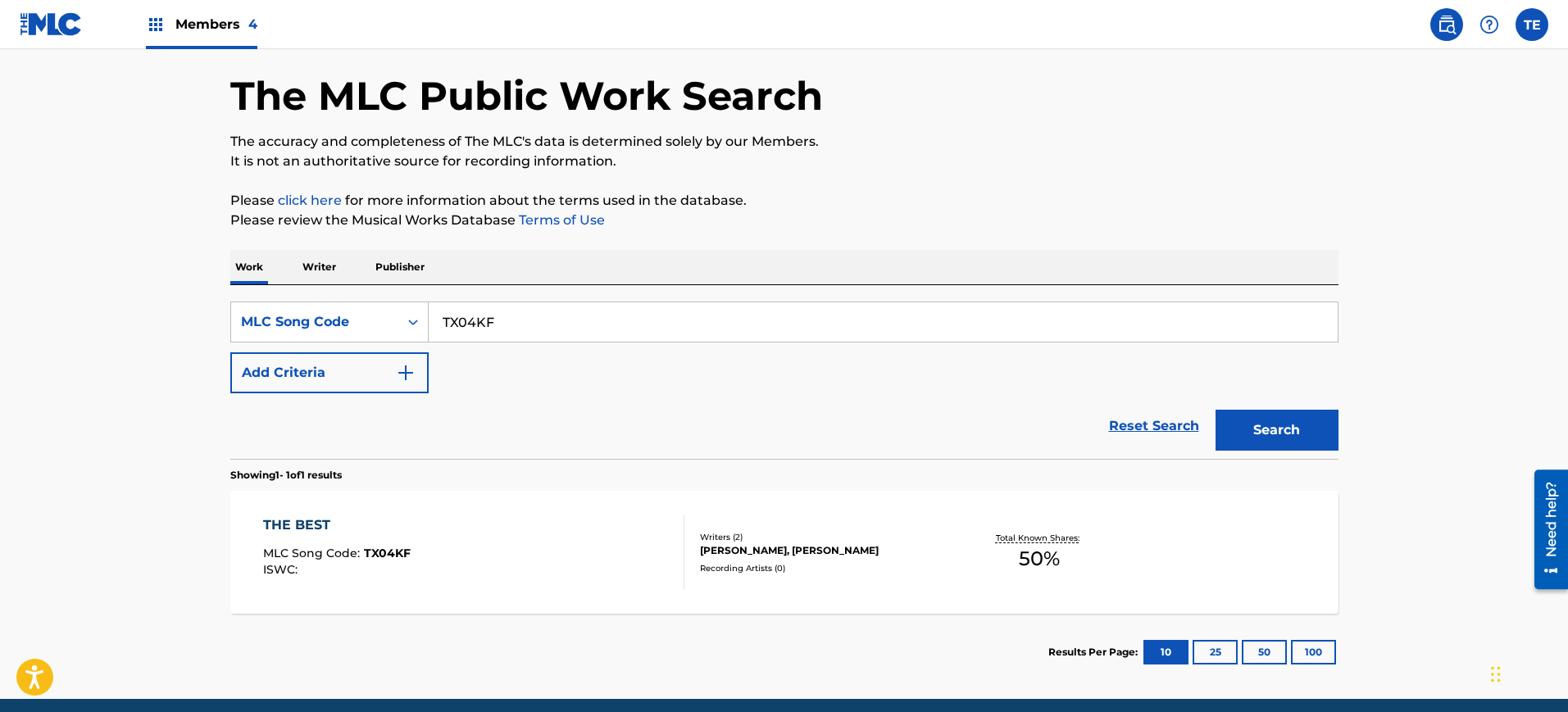
scroll to position [128, 0]
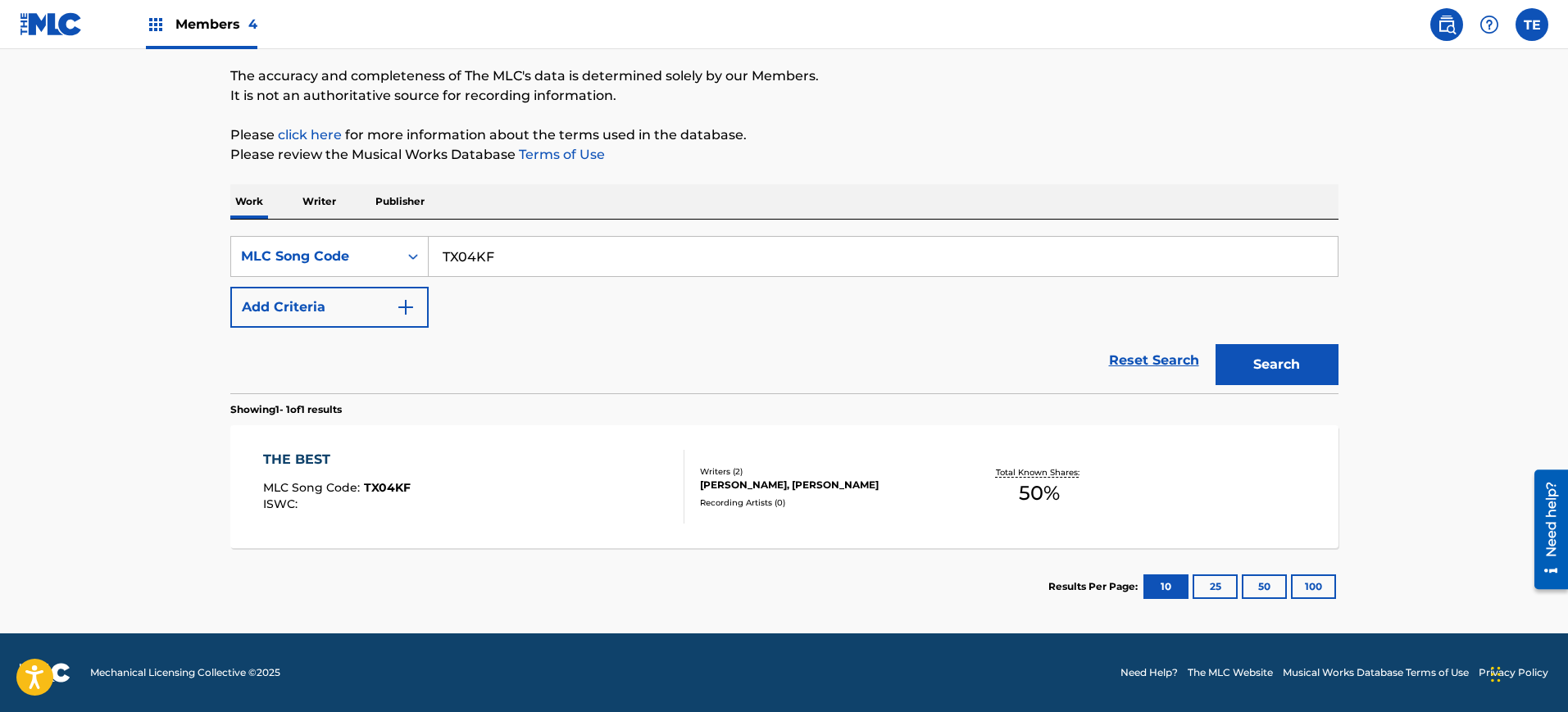
click at [348, 459] on div "THE BEST" at bounding box center [336, 460] width 147 height 20
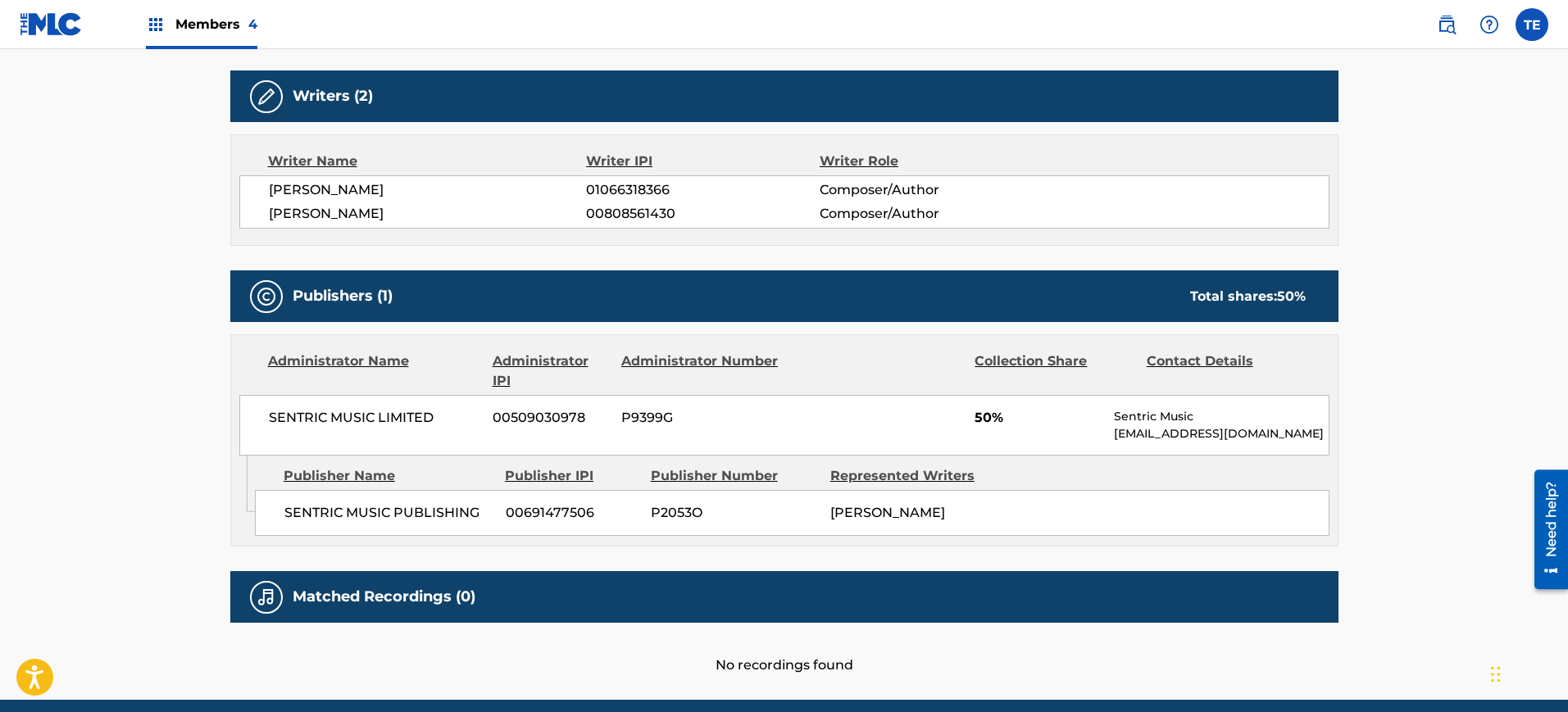
scroll to position [471, 0]
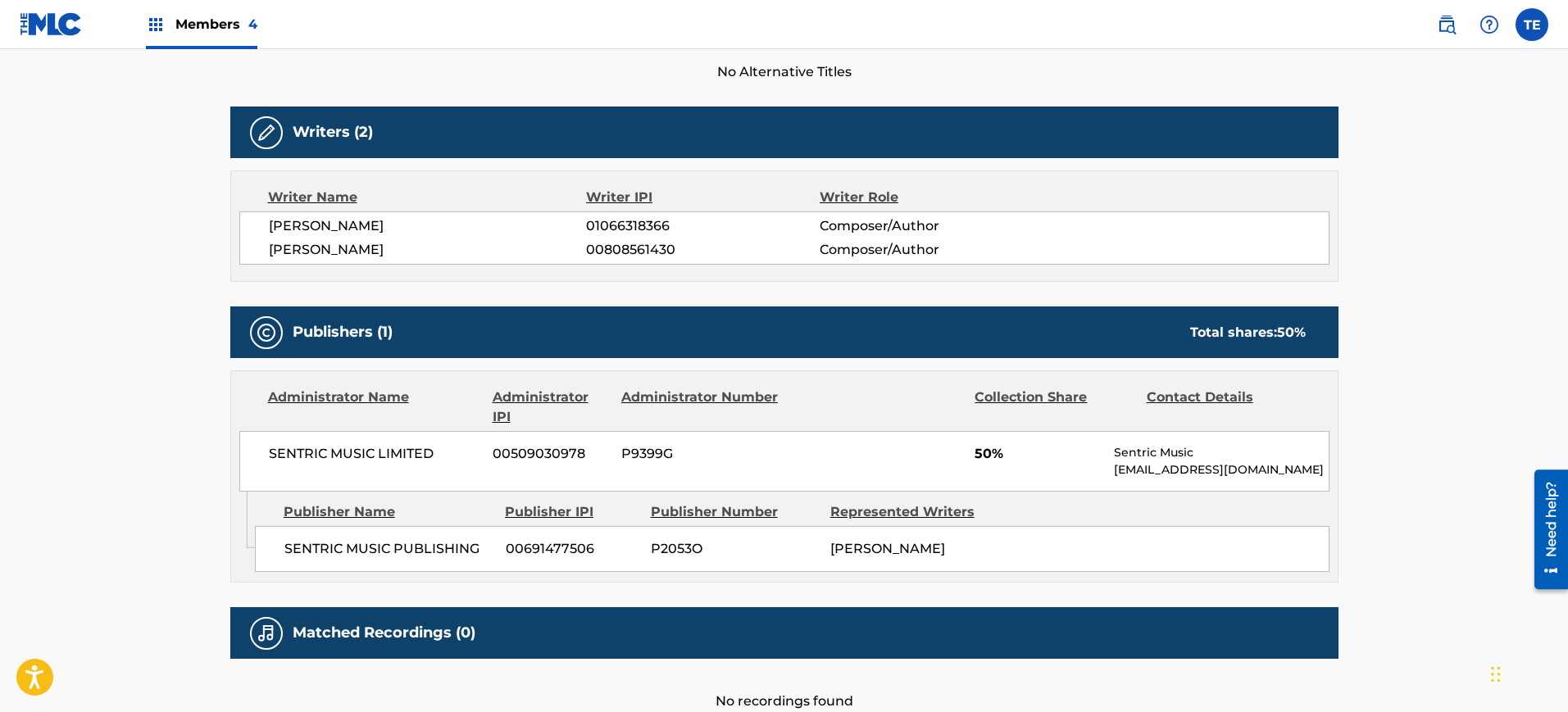
click at [884, 555] on span "[PERSON_NAME]" at bounding box center [887, 549] width 114 height 16
copy div "RACHEL GRAE Total shares: 50 %"
click at [165, 19] on img at bounding box center [155, 24] width 20 height 20
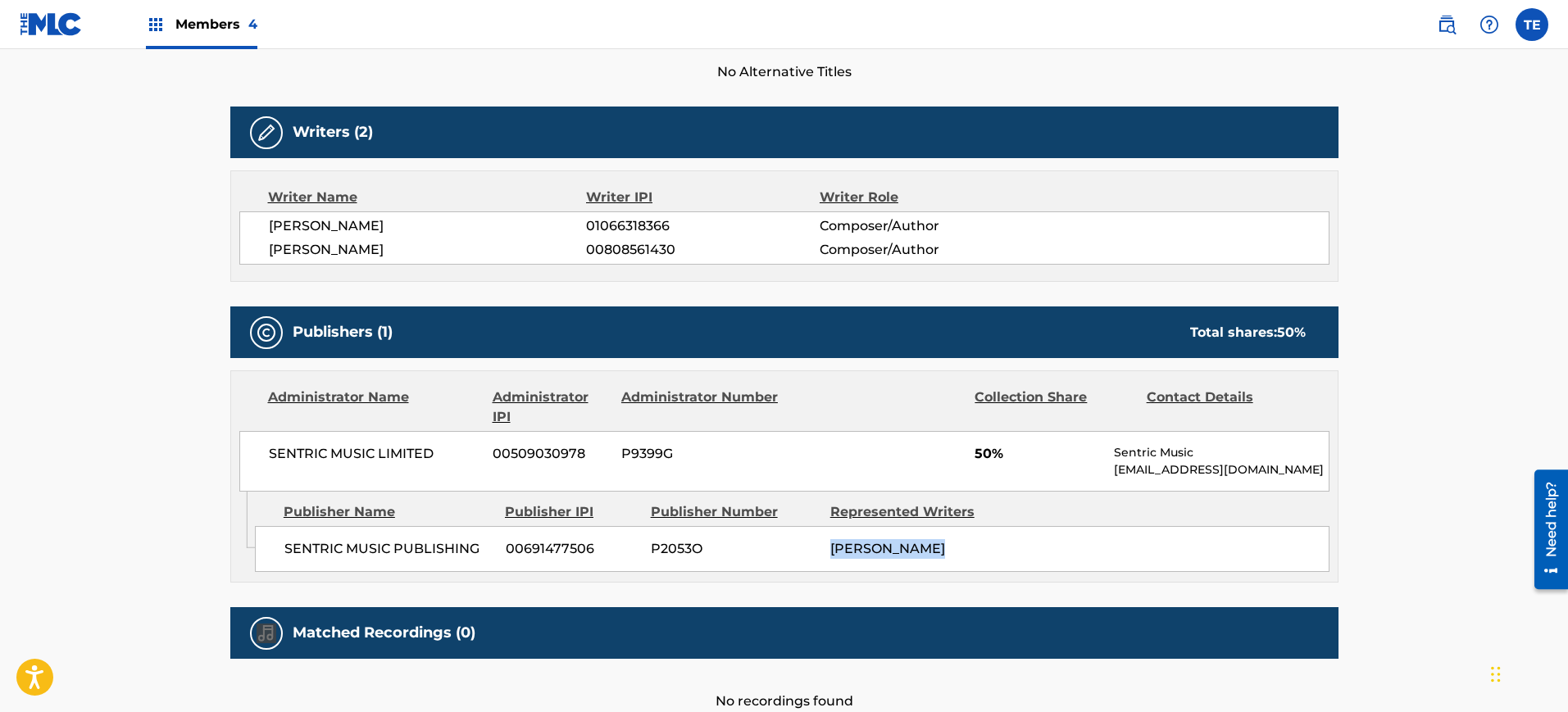
scroll to position [628, 0]
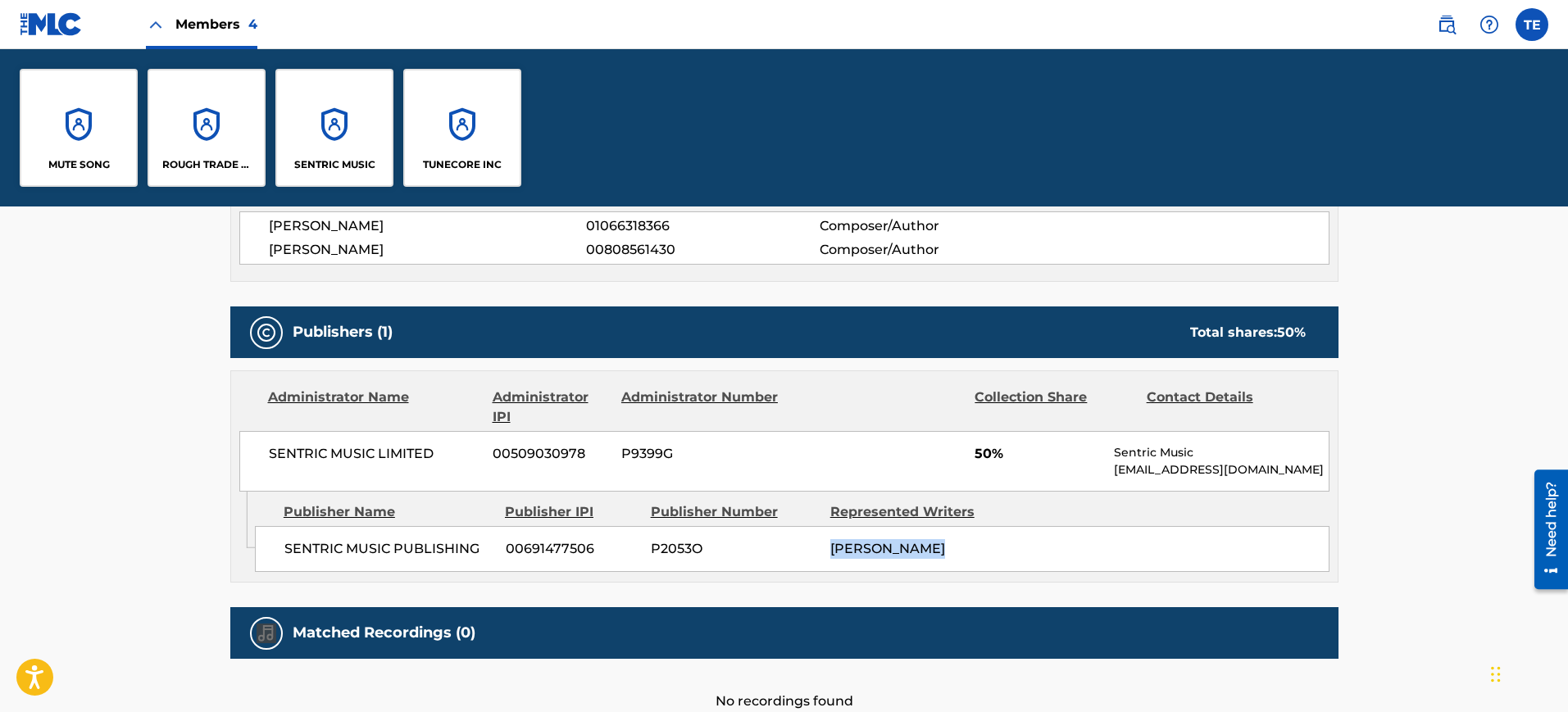
click at [321, 132] on div "SENTRIC MUSIC" at bounding box center [335, 127] width 118 height 118
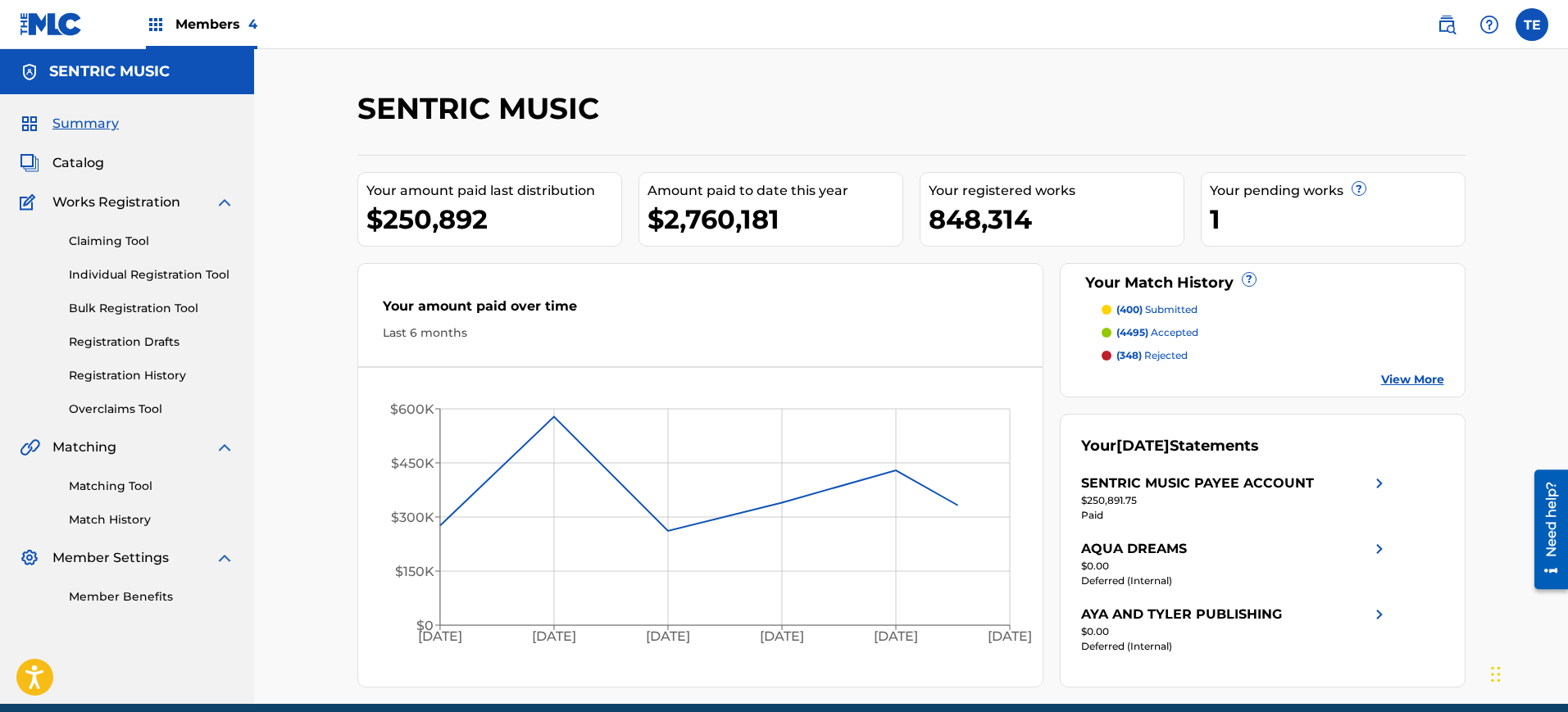
click at [82, 487] on link "Matching Tool" at bounding box center [151, 487] width 166 height 17
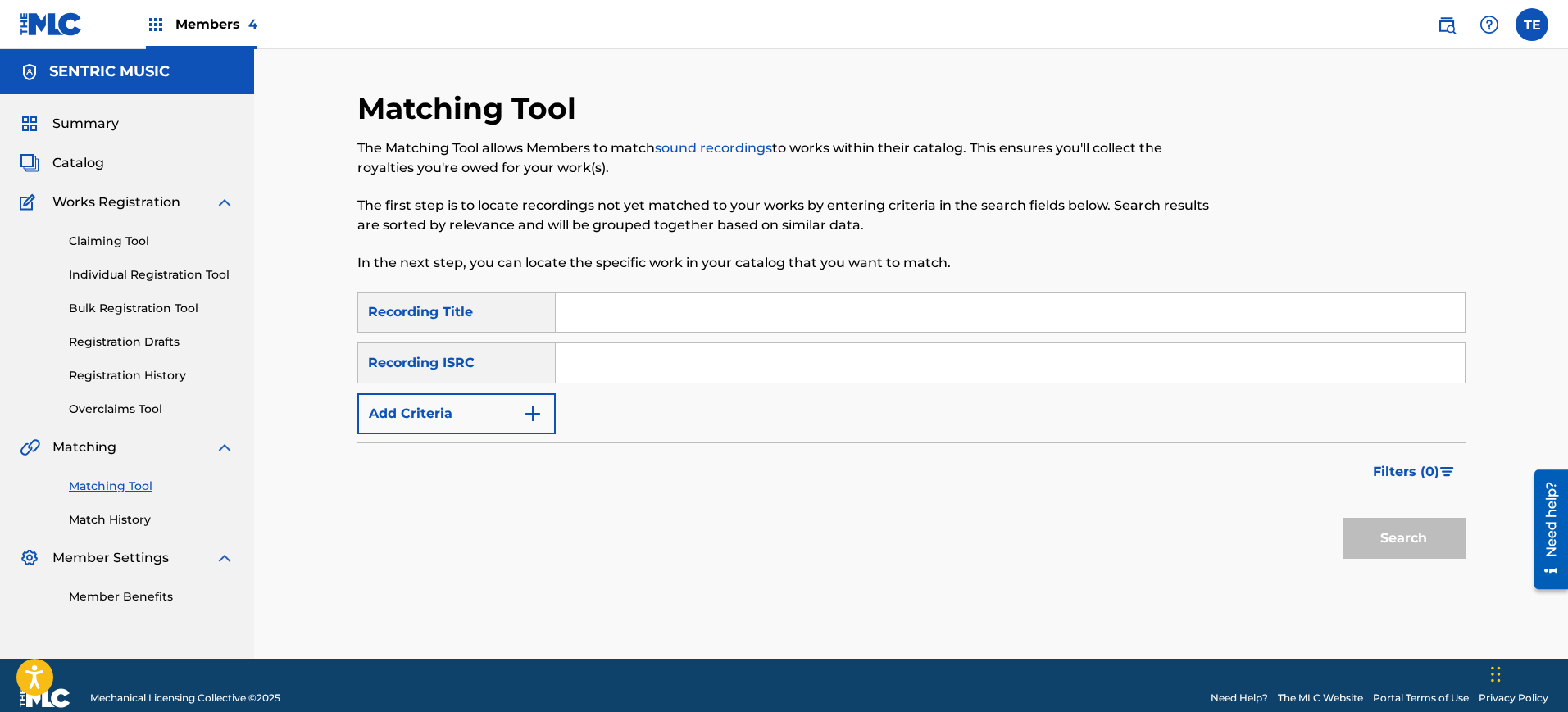
click at [663, 369] on input "Search Form" at bounding box center [1010, 363] width 909 height 39
click at [650, 329] on input "Search Form" at bounding box center [1010, 311] width 909 height 39
type input "The best"
click at [1343, 518] on button "Search" at bounding box center [1404, 538] width 123 height 41
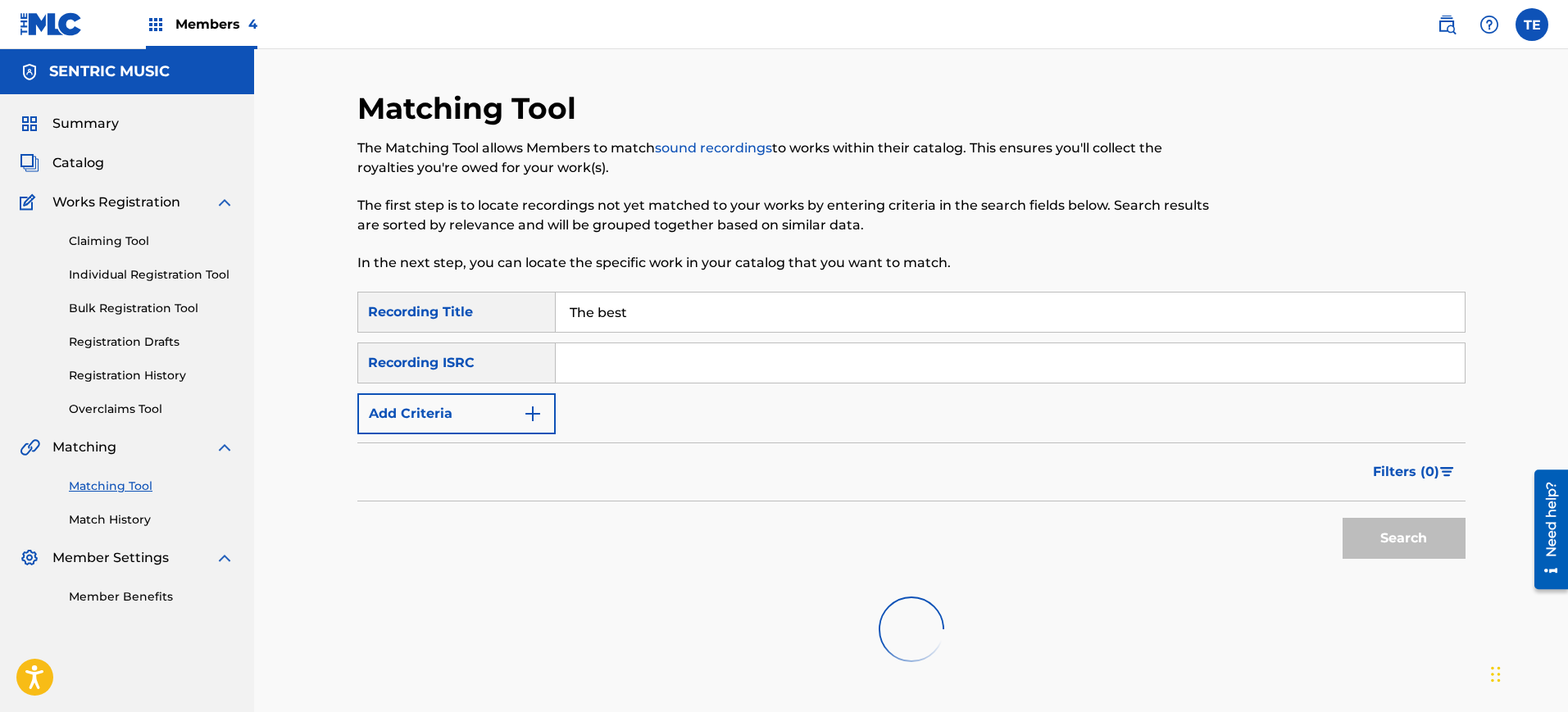
click at [501, 402] on button "Add Criteria" at bounding box center [456, 414] width 199 height 41
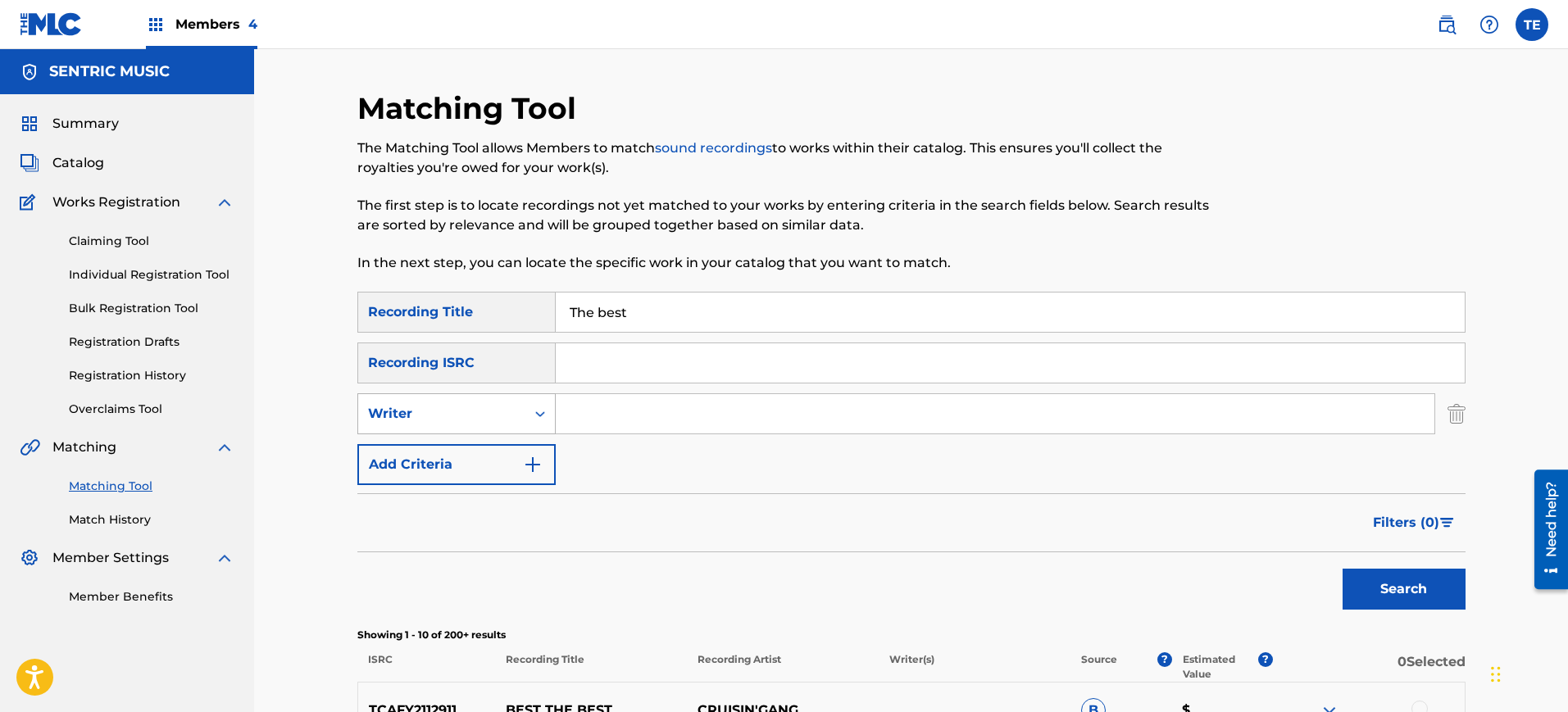
click at [492, 415] on div "Writer" at bounding box center [441, 414] width 147 height 20
click at [514, 451] on div "Recording Artist" at bounding box center [456, 454] width 197 height 41
click at [639, 411] on input "Search Form" at bounding box center [995, 414] width 879 height 39
paste input "[PERSON_NAME]"
type input "[PERSON_NAME]"
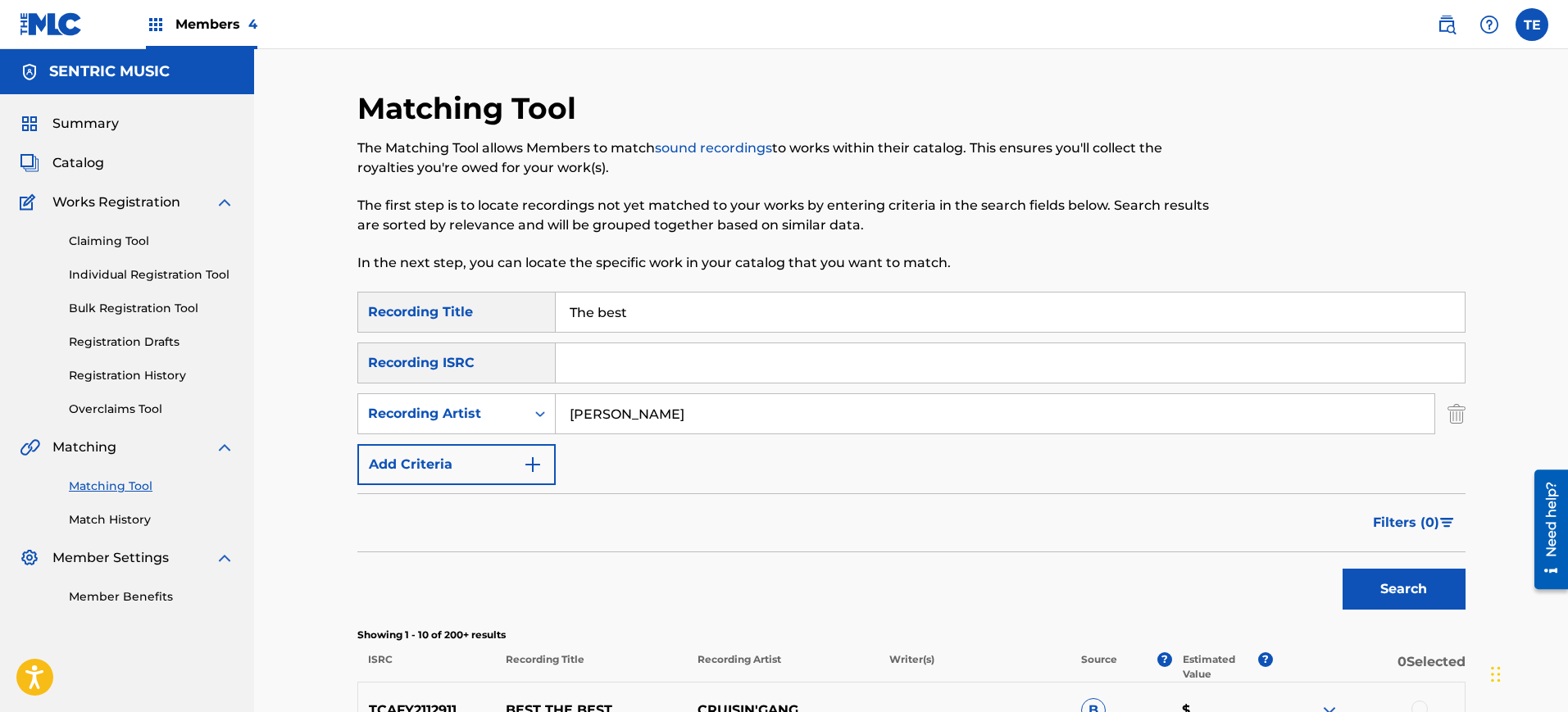
click at [1429, 589] on button "Search" at bounding box center [1404, 589] width 123 height 41
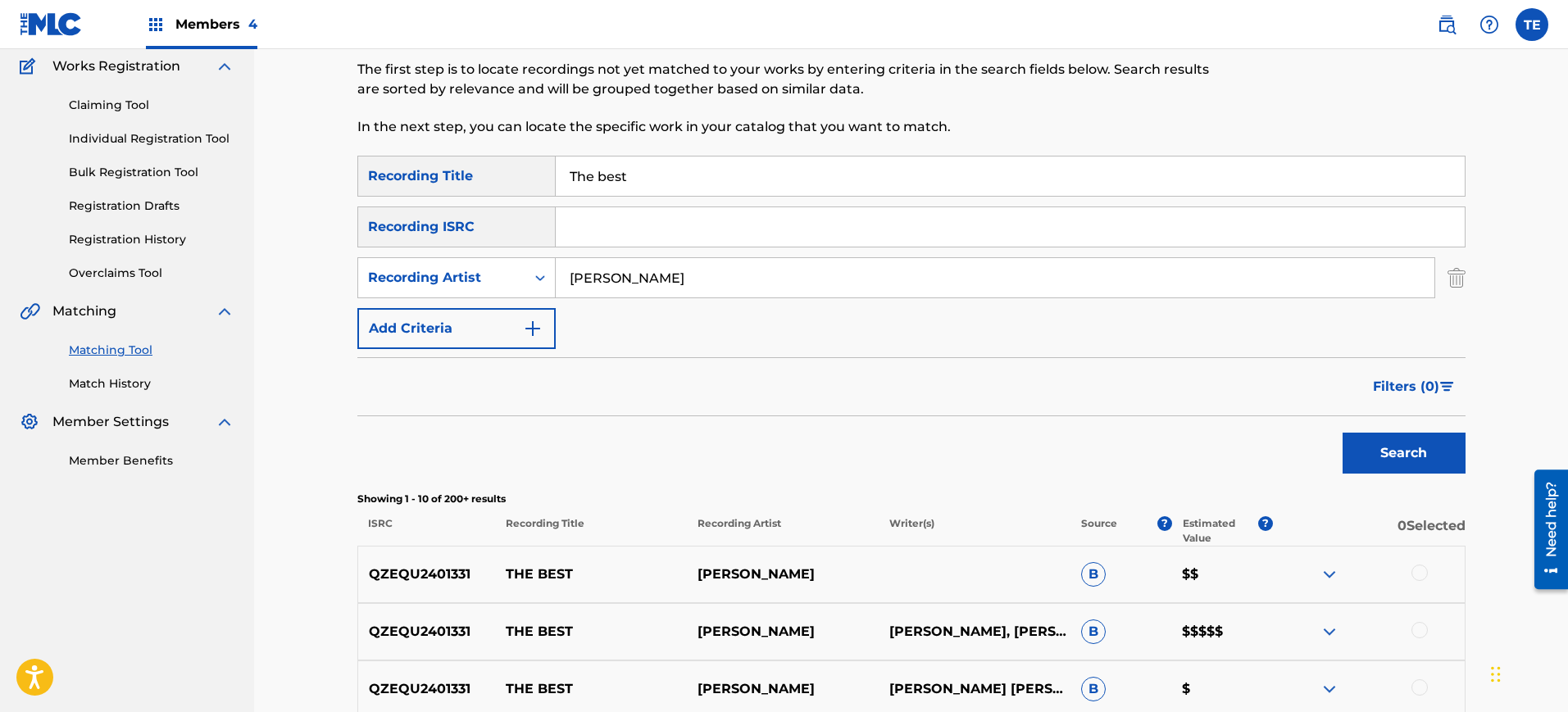
scroll to position [410, 0]
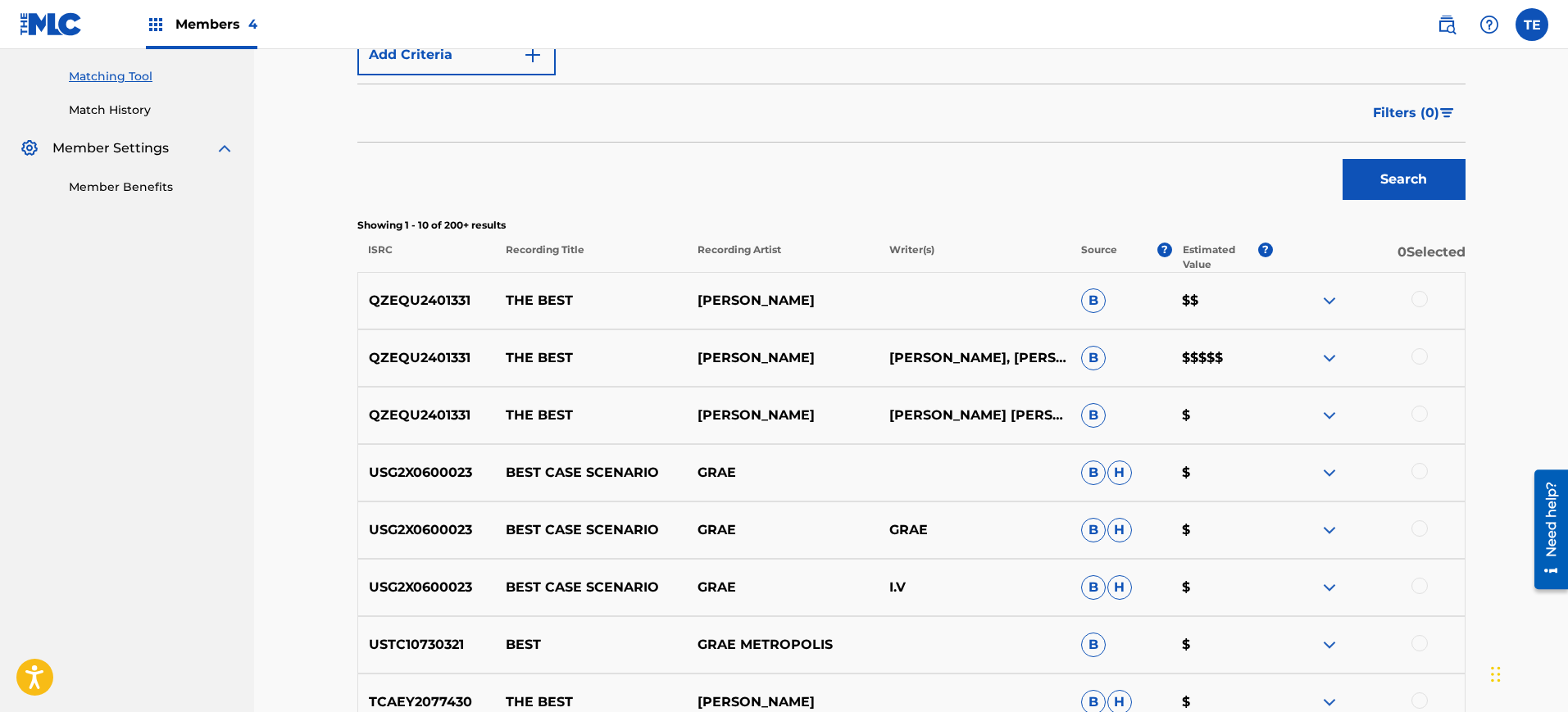
click at [944, 183] on div "Search" at bounding box center [911, 175] width 1108 height 66
click at [1421, 304] on div at bounding box center [1420, 299] width 16 height 16
click at [1418, 363] on div at bounding box center [1420, 356] width 16 height 16
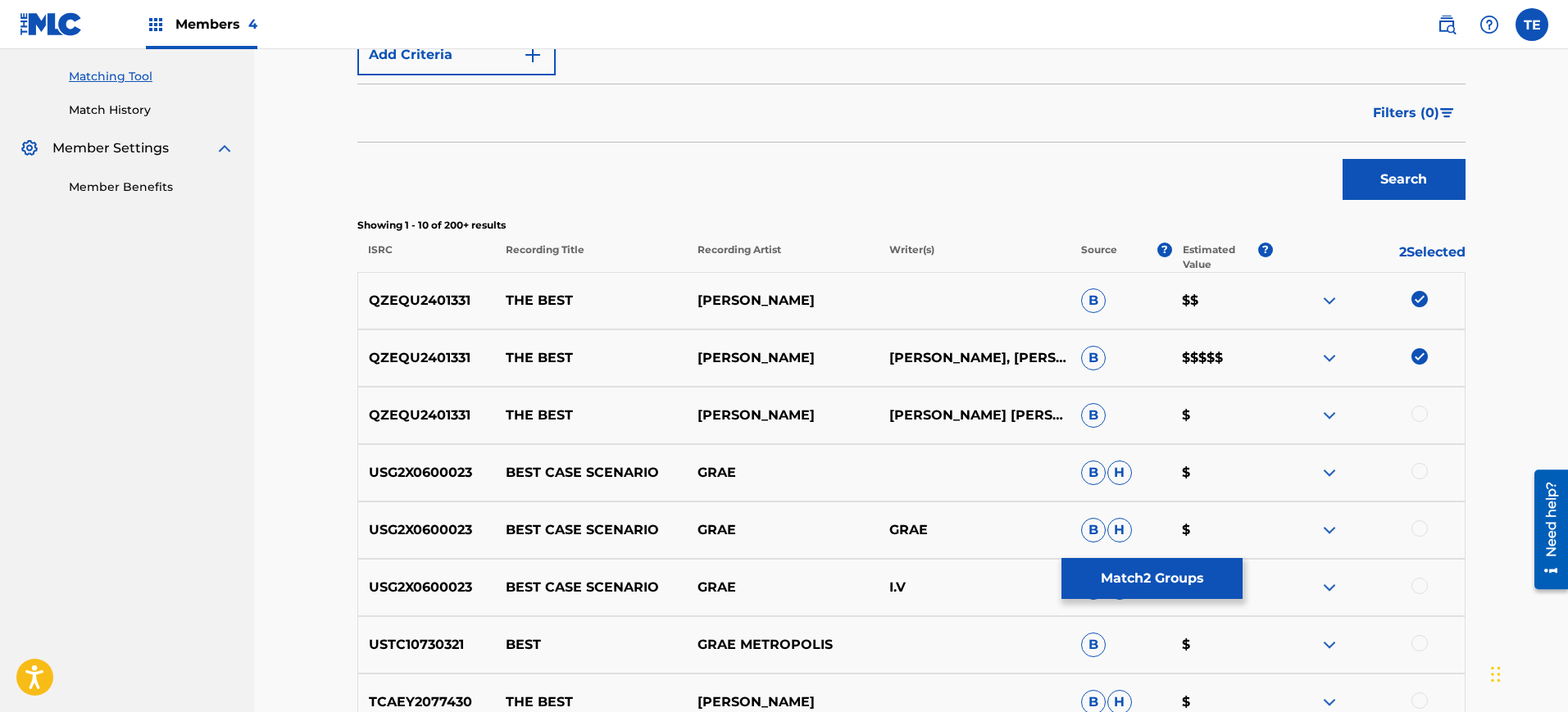
click at [1415, 412] on div at bounding box center [1420, 414] width 16 height 16
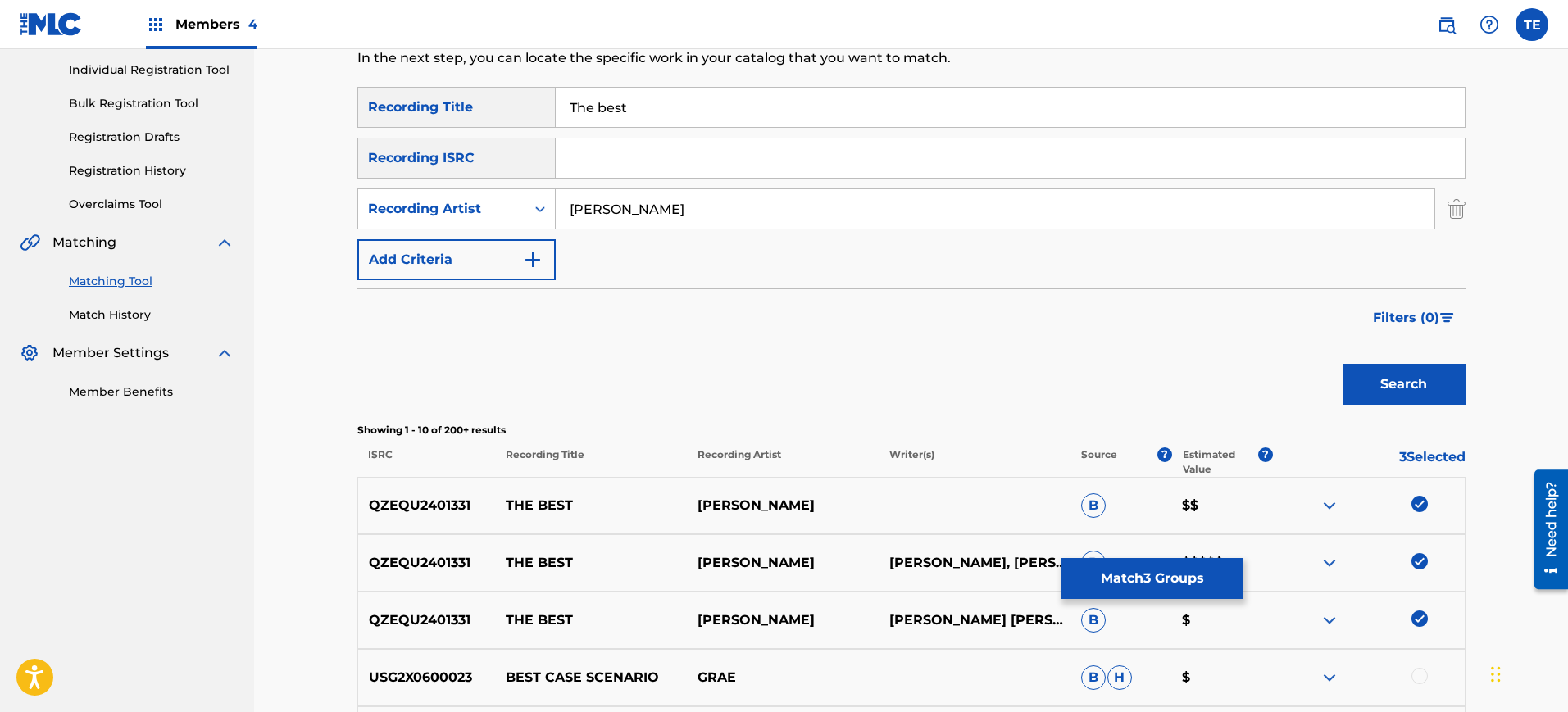
scroll to position [717, 0]
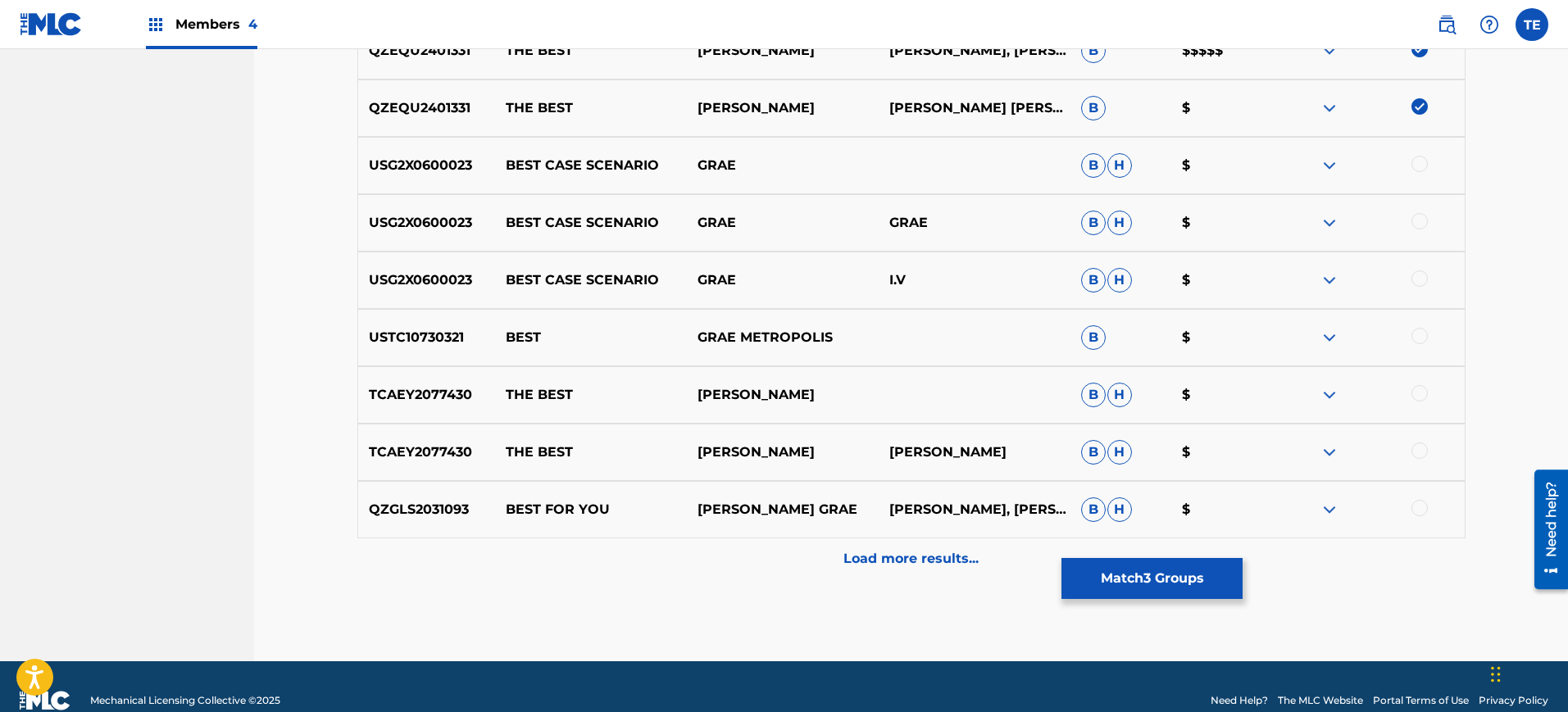
click at [1120, 582] on button "Match 3 Groups" at bounding box center [1152, 578] width 181 height 41
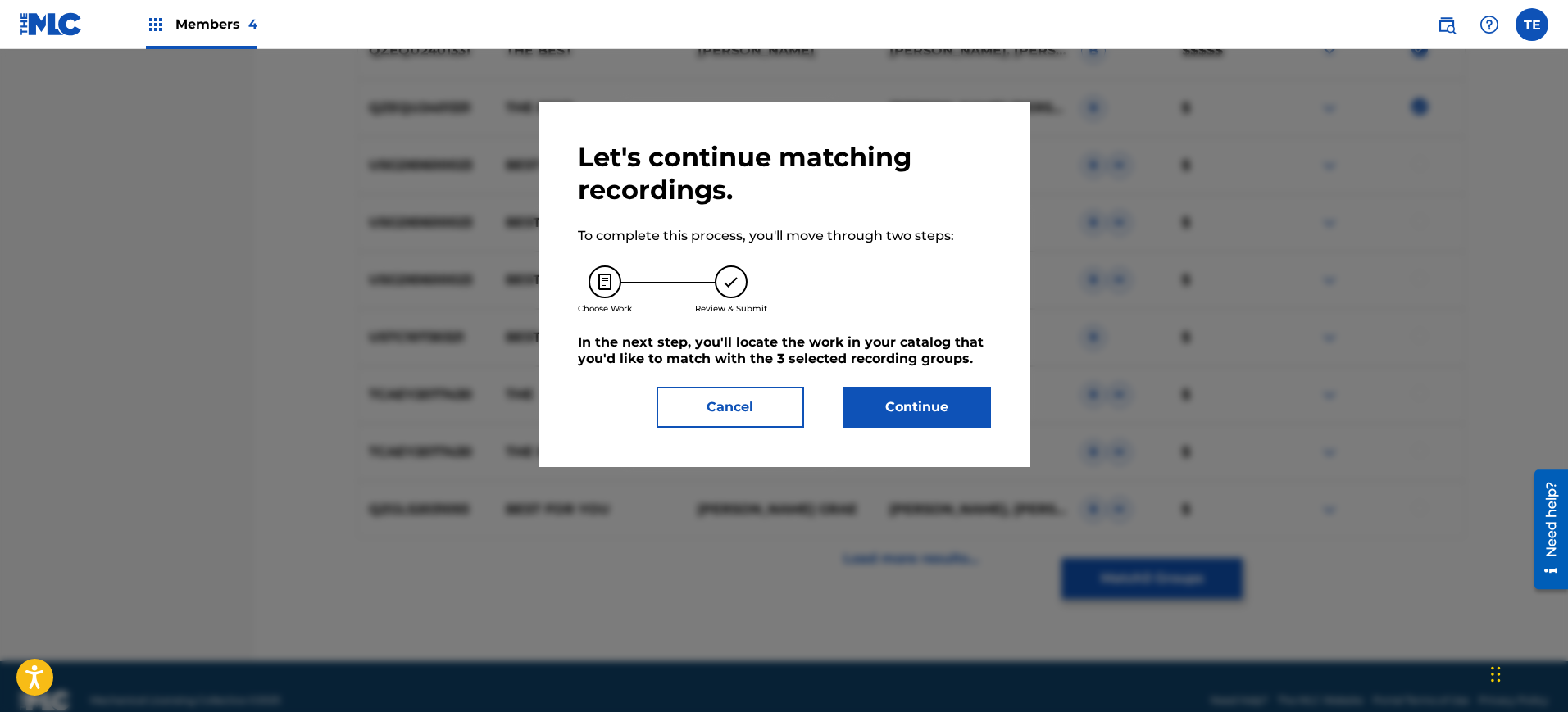
click at [922, 402] on button "Continue" at bounding box center [918, 407] width 147 height 41
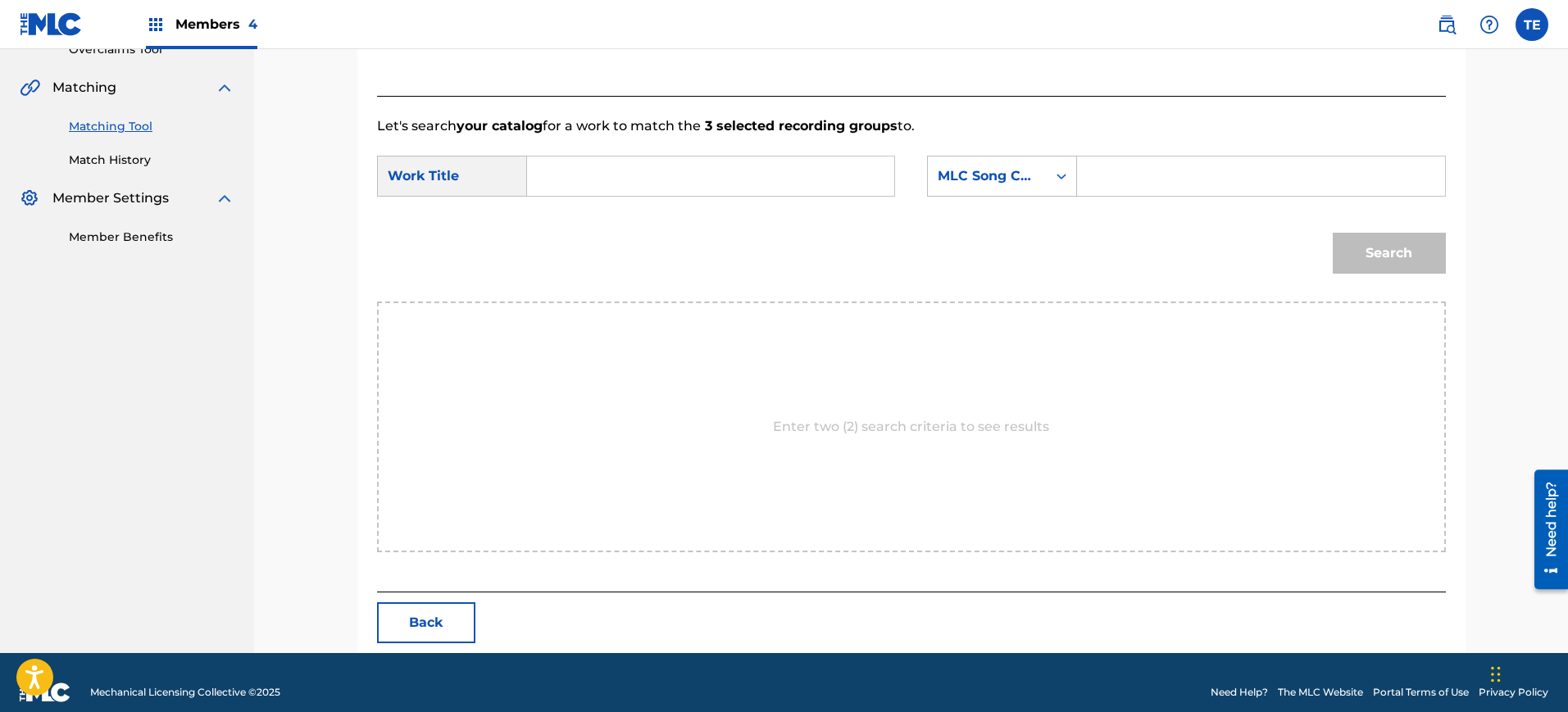
scroll to position [380, 0]
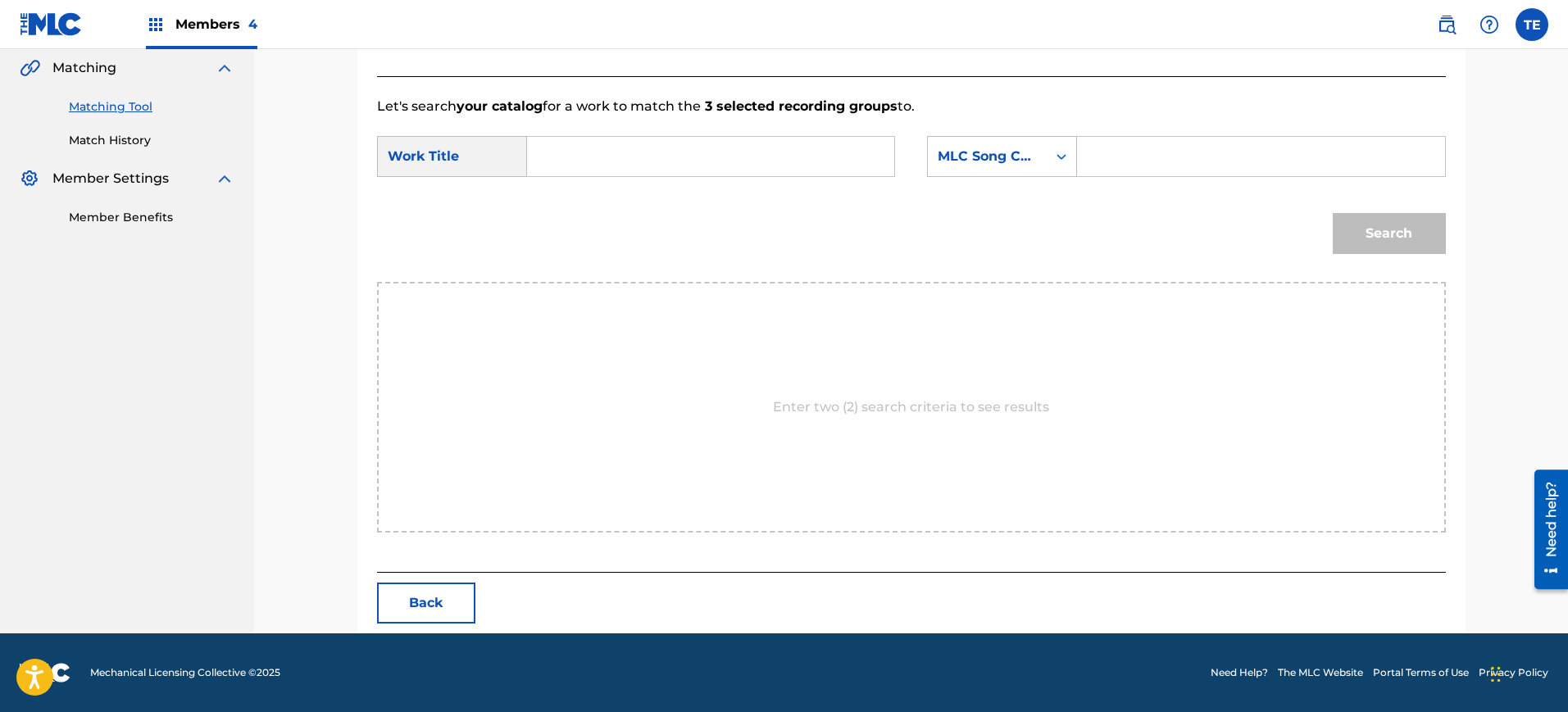
click at [1096, 140] on input "Search Form" at bounding box center [1260, 156] width 339 height 39
paste input "TX04KF"
type input "TX04KF"
click at [676, 159] on input "Search Form" at bounding box center [710, 156] width 339 height 39
click at [758, 160] on input "Search Form" at bounding box center [710, 156] width 339 height 39
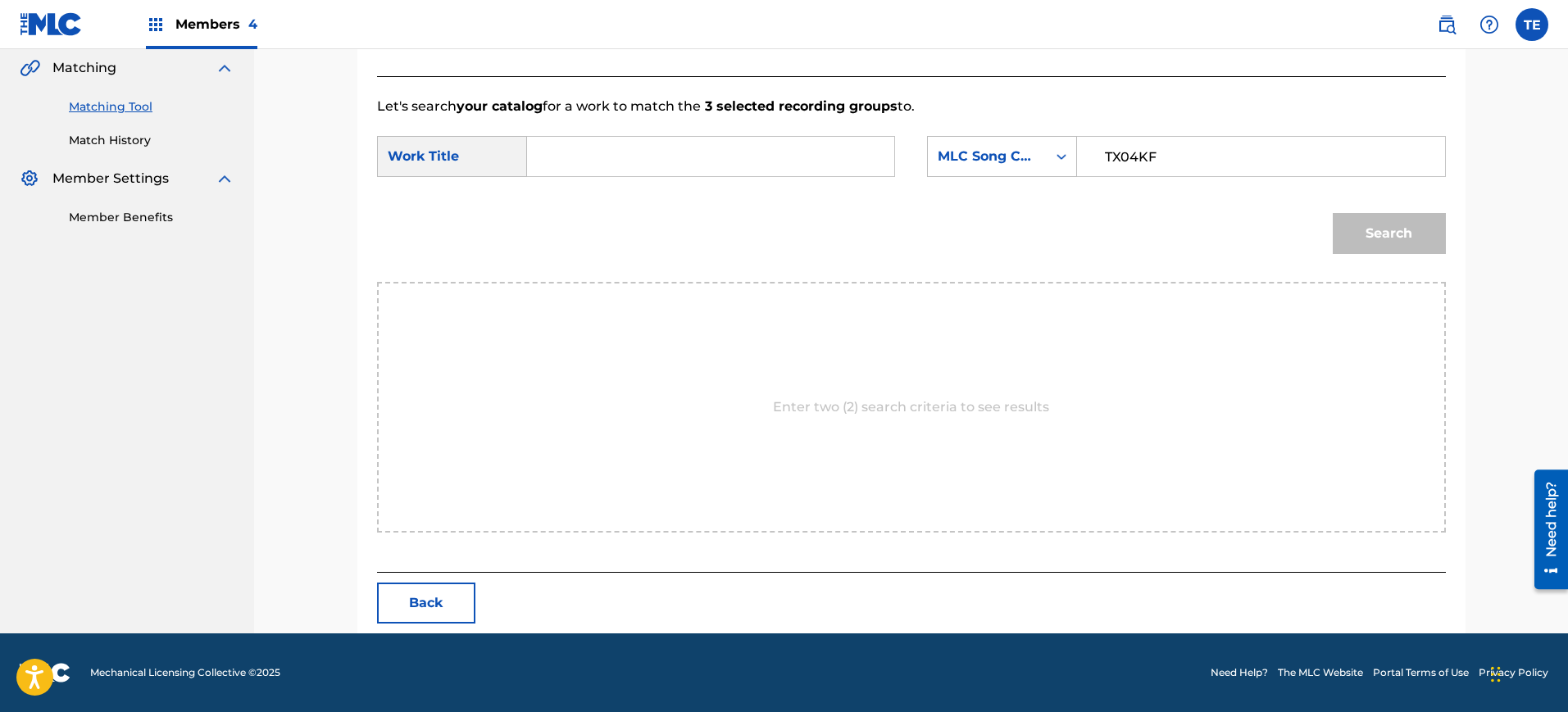
paste input "The Best"
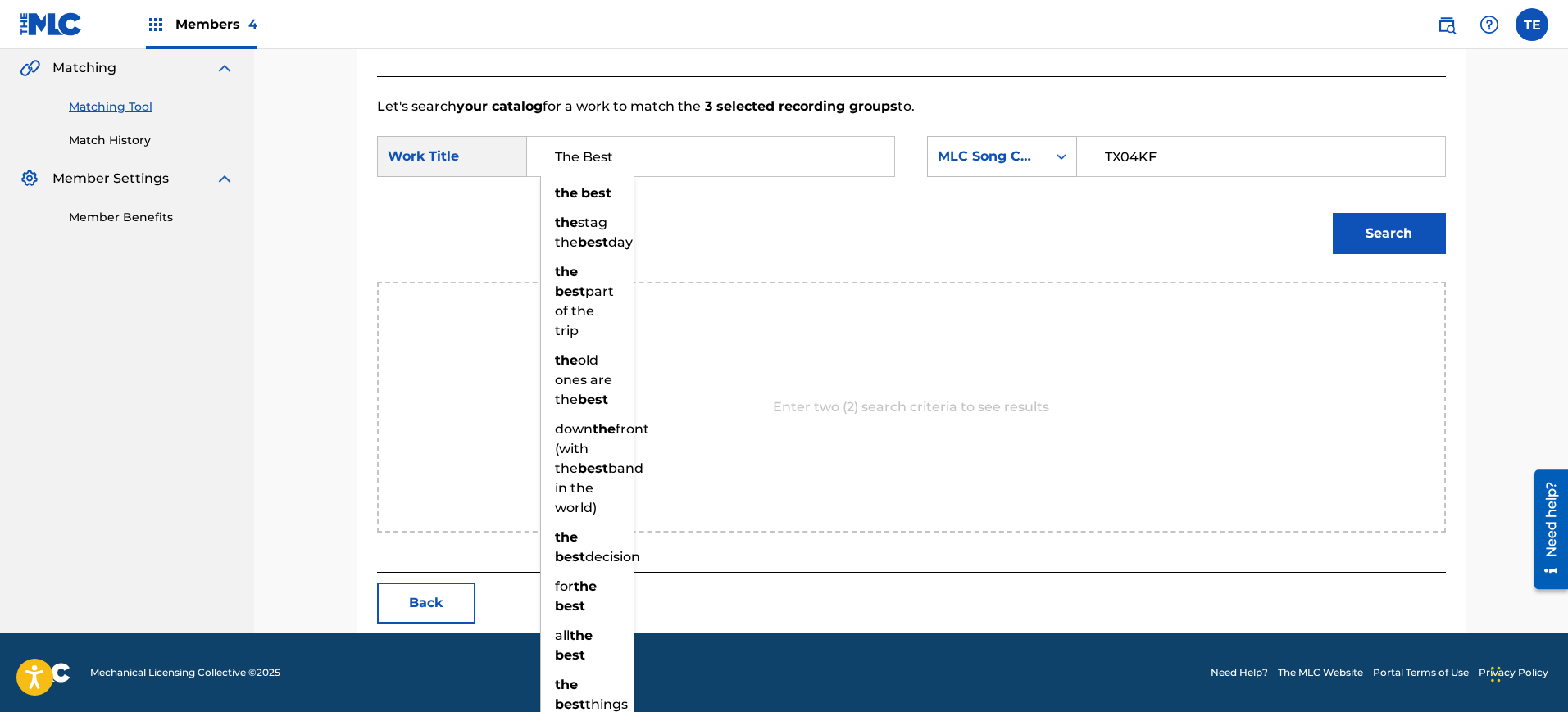
type input "The Best"
click at [1343, 236] on button "Search" at bounding box center [1389, 233] width 113 height 41
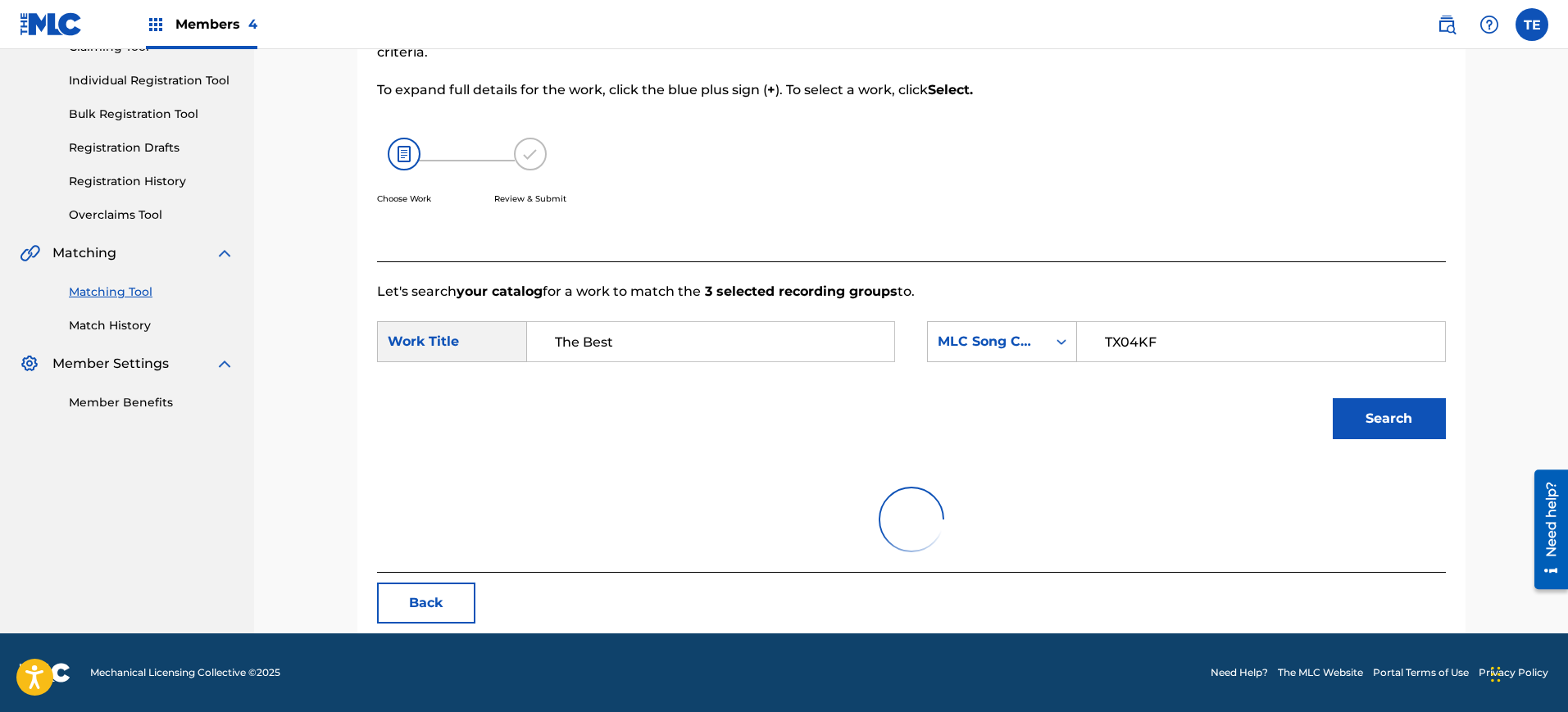
scroll to position [331, 0]
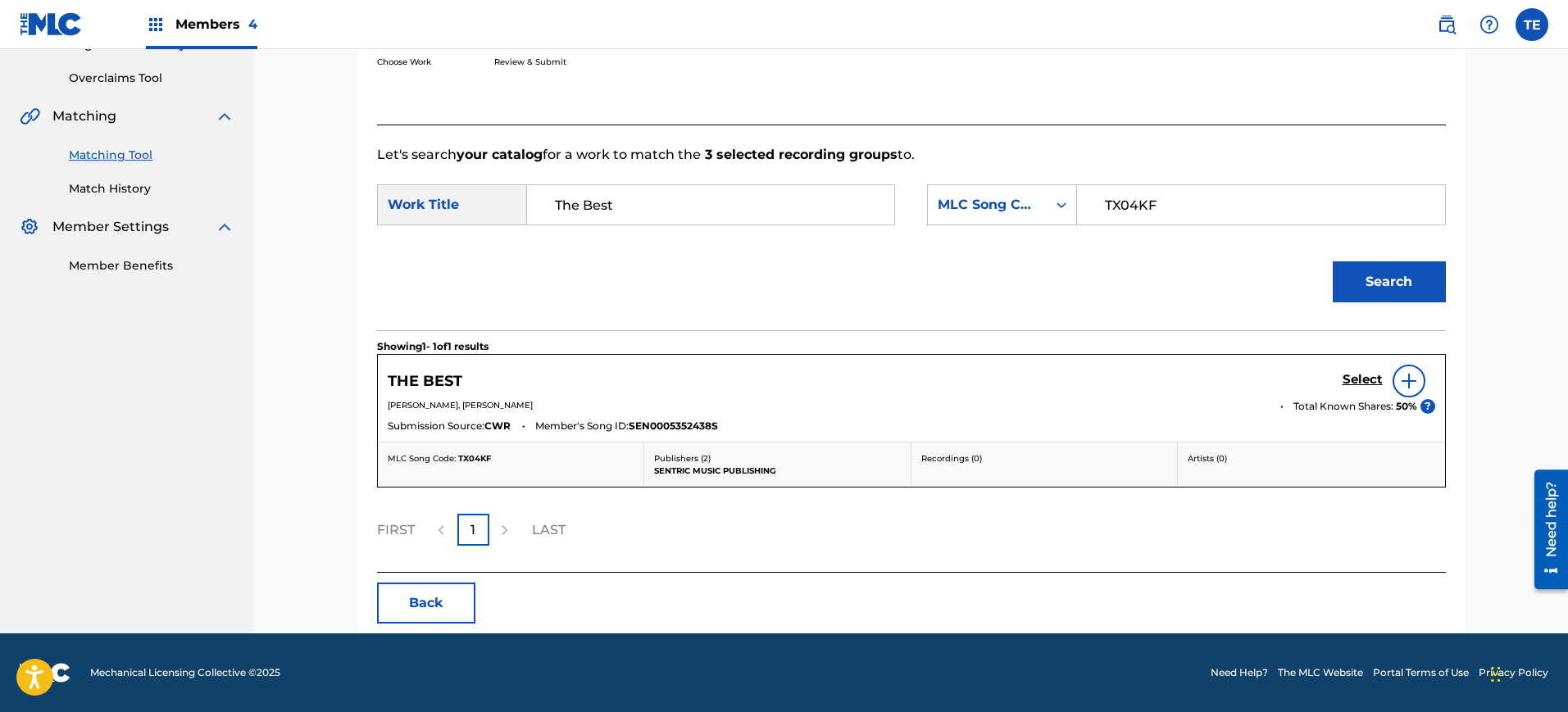
click at [1344, 390] on div "Select" at bounding box center [1388, 382] width 93 height 33
click at [1347, 378] on h5 "Select" at bounding box center [1362, 380] width 40 height 16
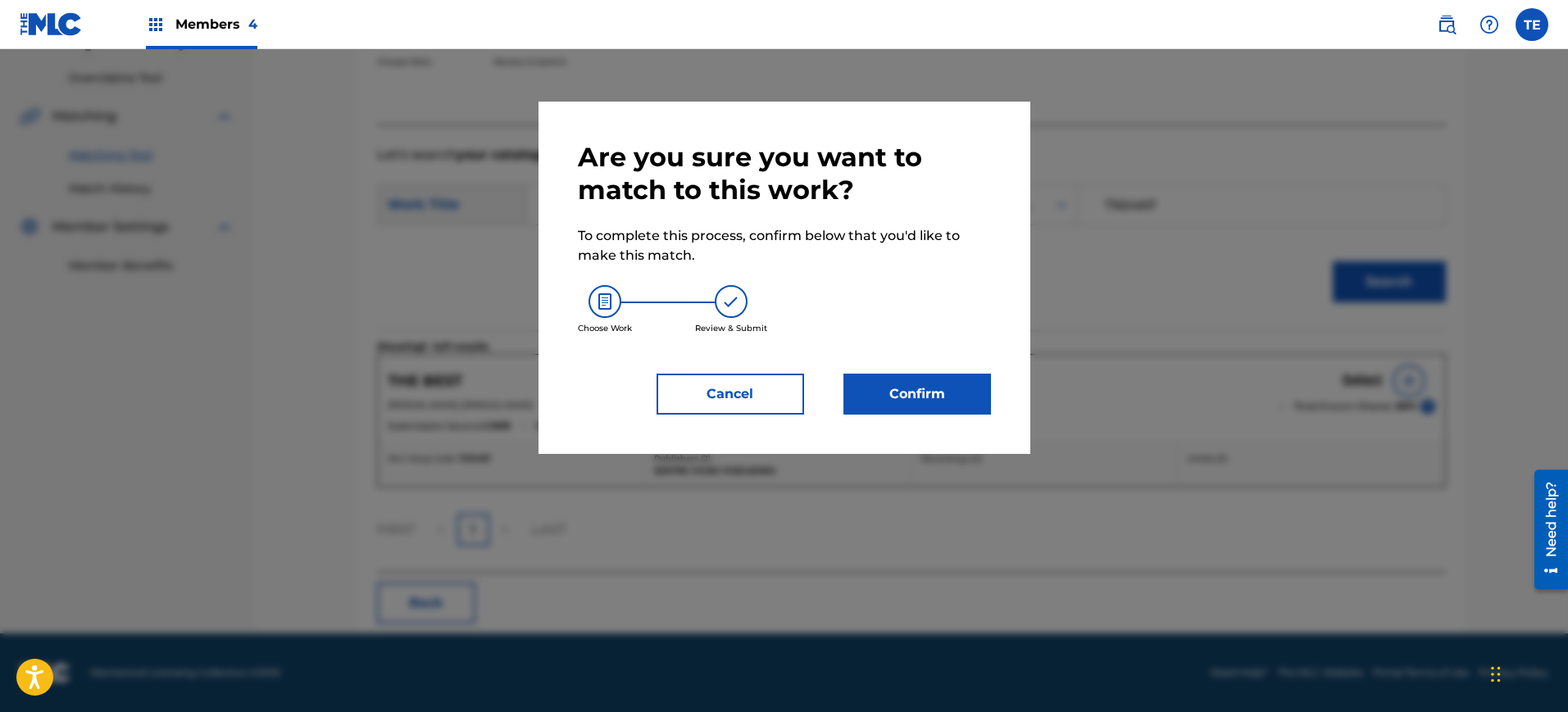
click at [898, 382] on button "Confirm" at bounding box center [918, 394] width 147 height 41
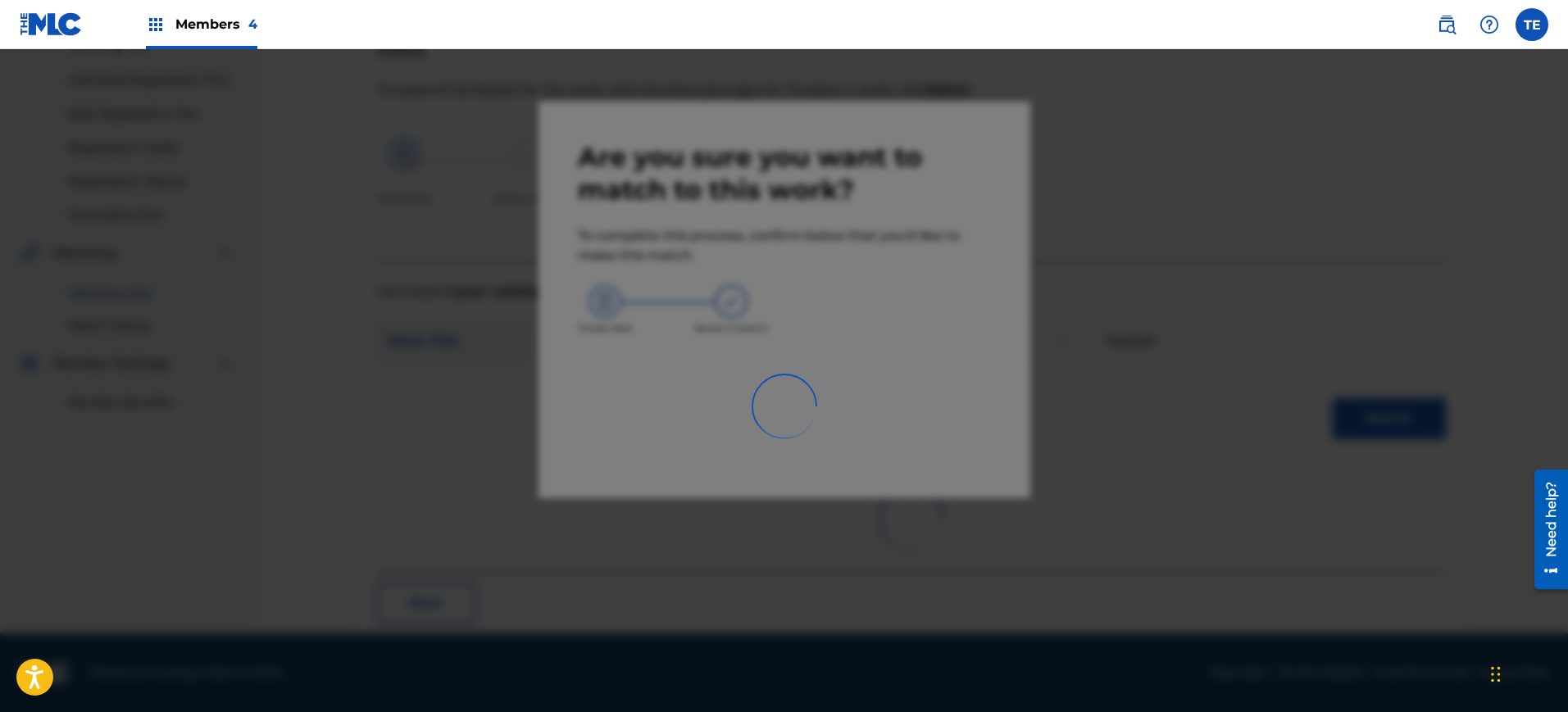
scroll to position [53, 0]
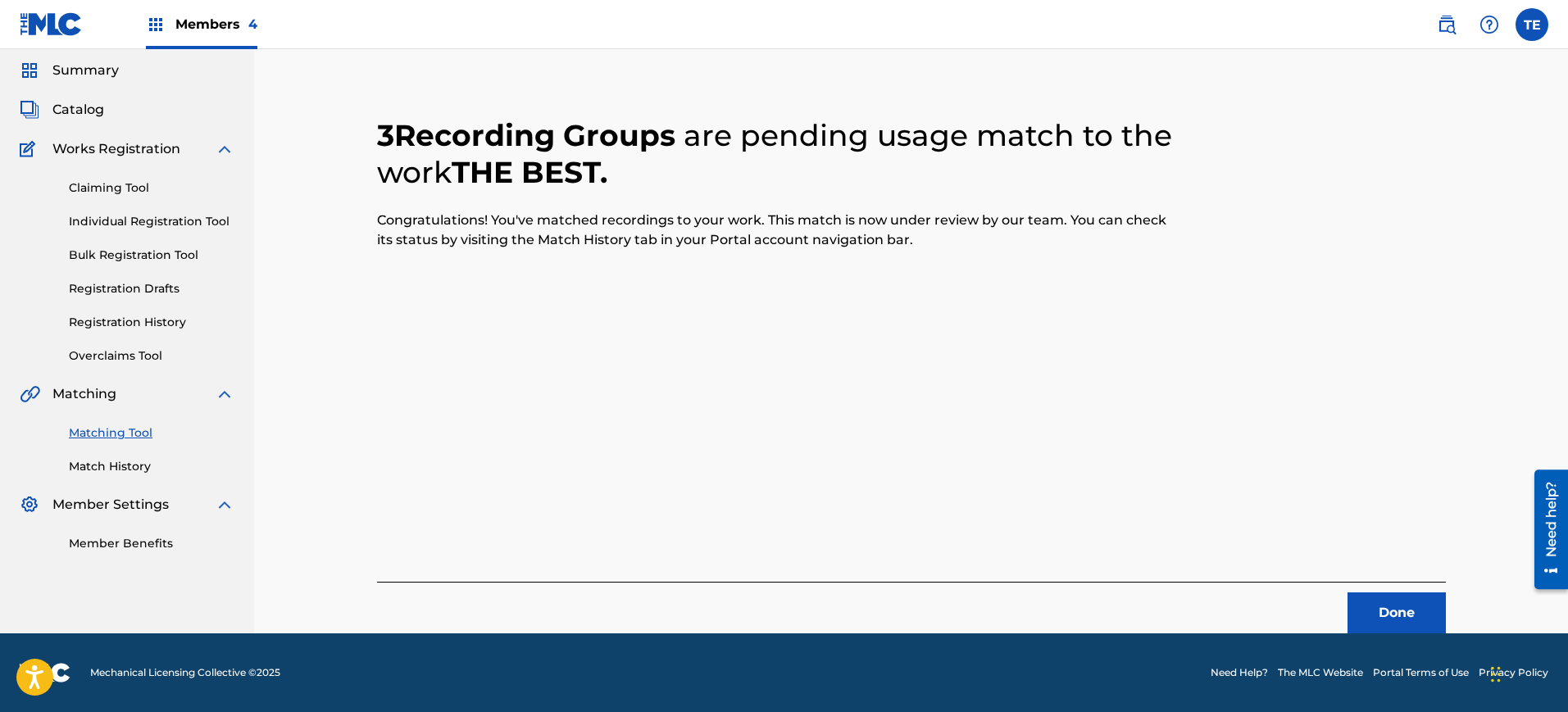
click at [1371, 612] on button "Done" at bounding box center [1396, 612] width 98 height 41
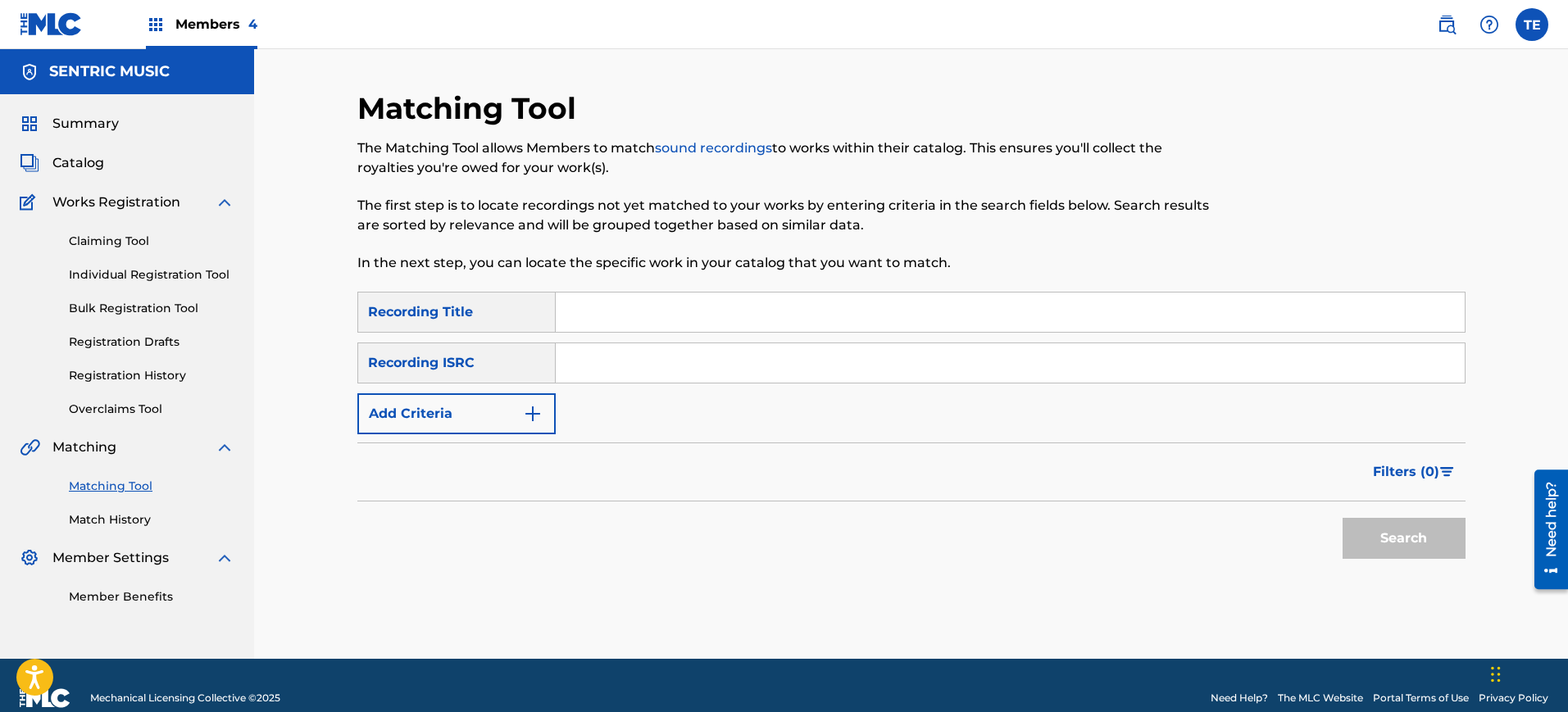
click at [610, 306] on input "Search Form" at bounding box center [1010, 311] width 909 height 39
paste input "Daughter"
type input "Daughter"
click at [474, 433] on button "Add Criteria" at bounding box center [456, 414] width 199 height 41
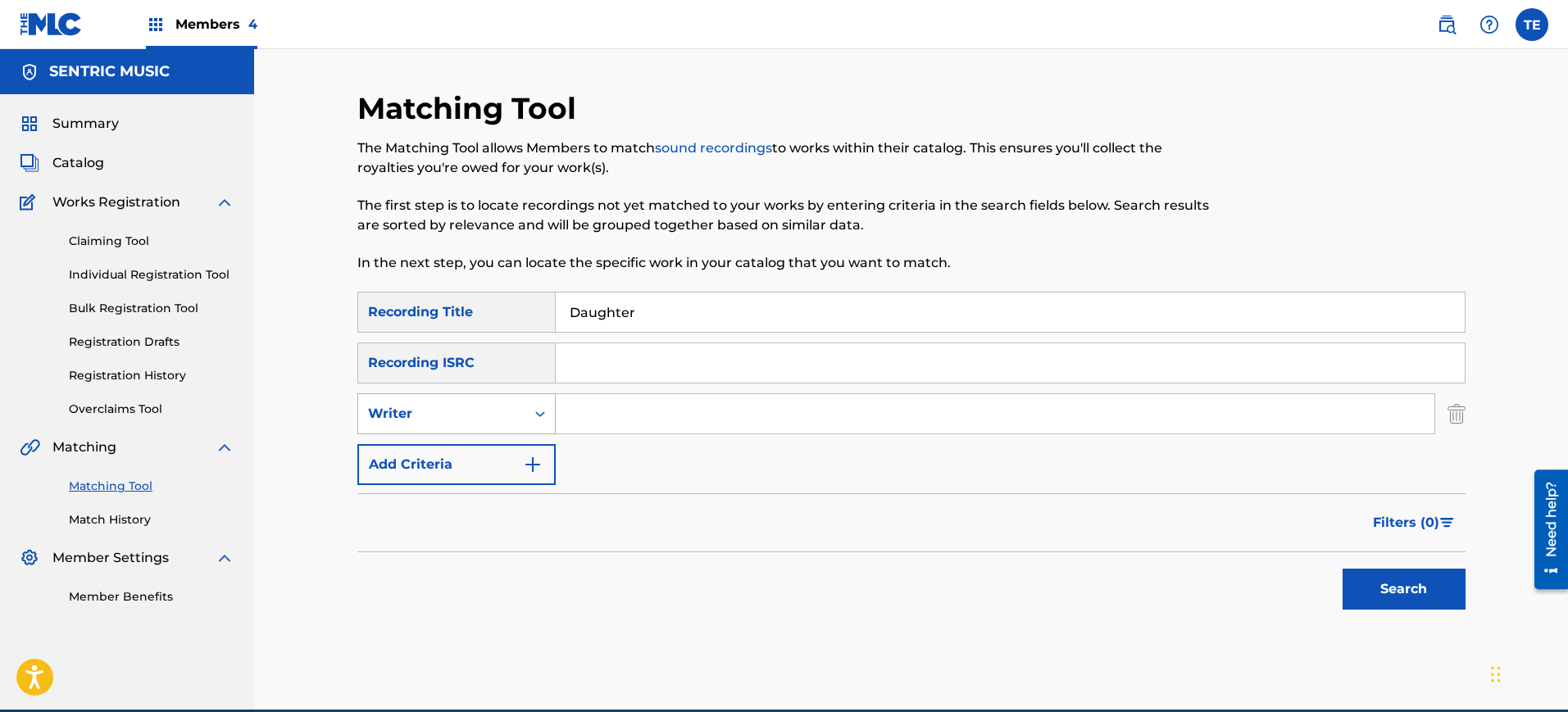
click at [482, 402] on div "Writer" at bounding box center [441, 414] width 167 height 31
click at [467, 461] on div "Recording Artist" at bounding box center [456, 454] width 197 height 41
click at [591, 428] on input "Search Form" at bounding box center [995, 414] width 879 height 39
click at [640, 437] on div "SearchWithCriteriaf799c8f7-5506-4bc7-afc6-cff1c2c740ed Recording Title Daughter…" at bounding box center [911, 388] width 1108 height 193
click at [646, 424] on input "Search Form" at bounding box center [995, 414] width 879 height 39
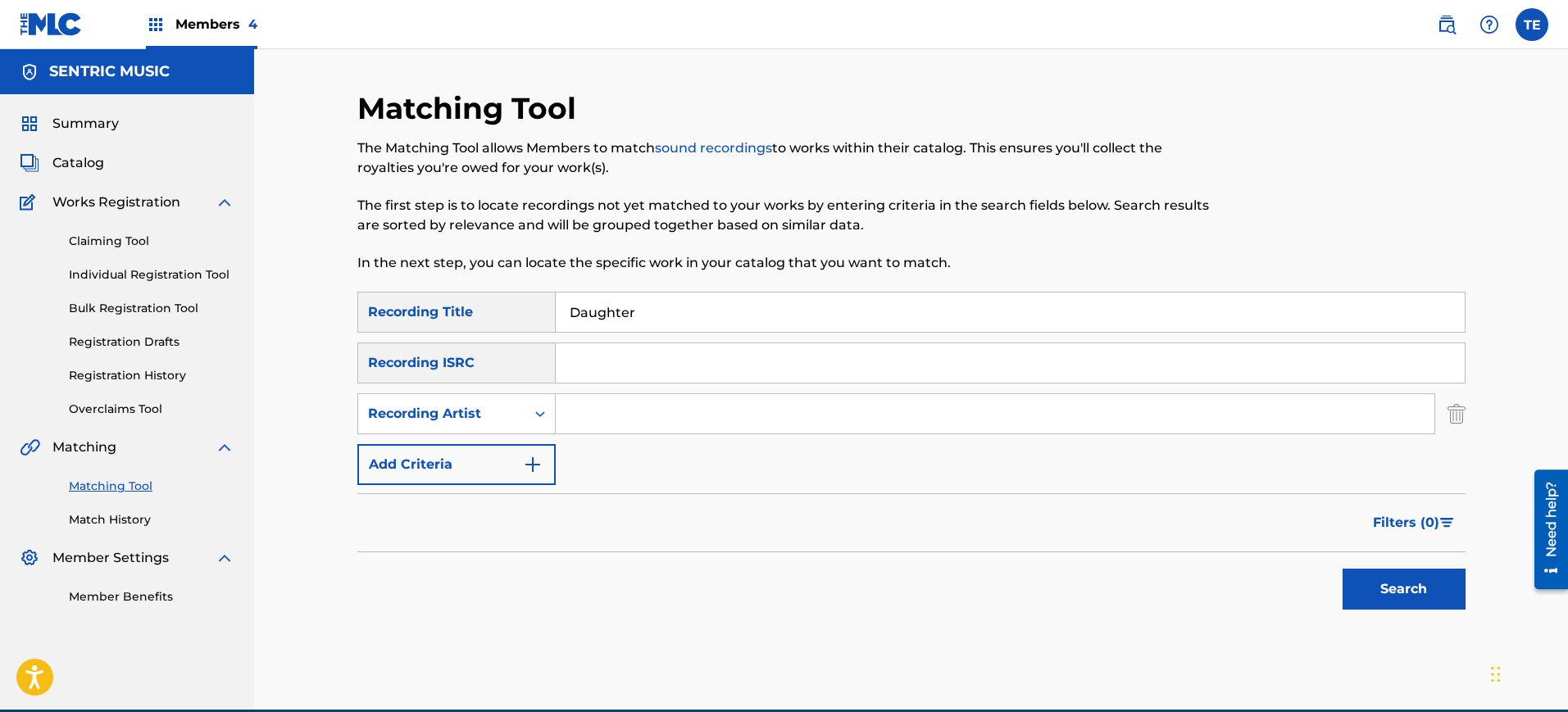
paste input "Rachel Grae"
type input "Rachel Grae"
click at [1375, 572] on button "Search" at bounding box center [1404, 589] width 123 height 41
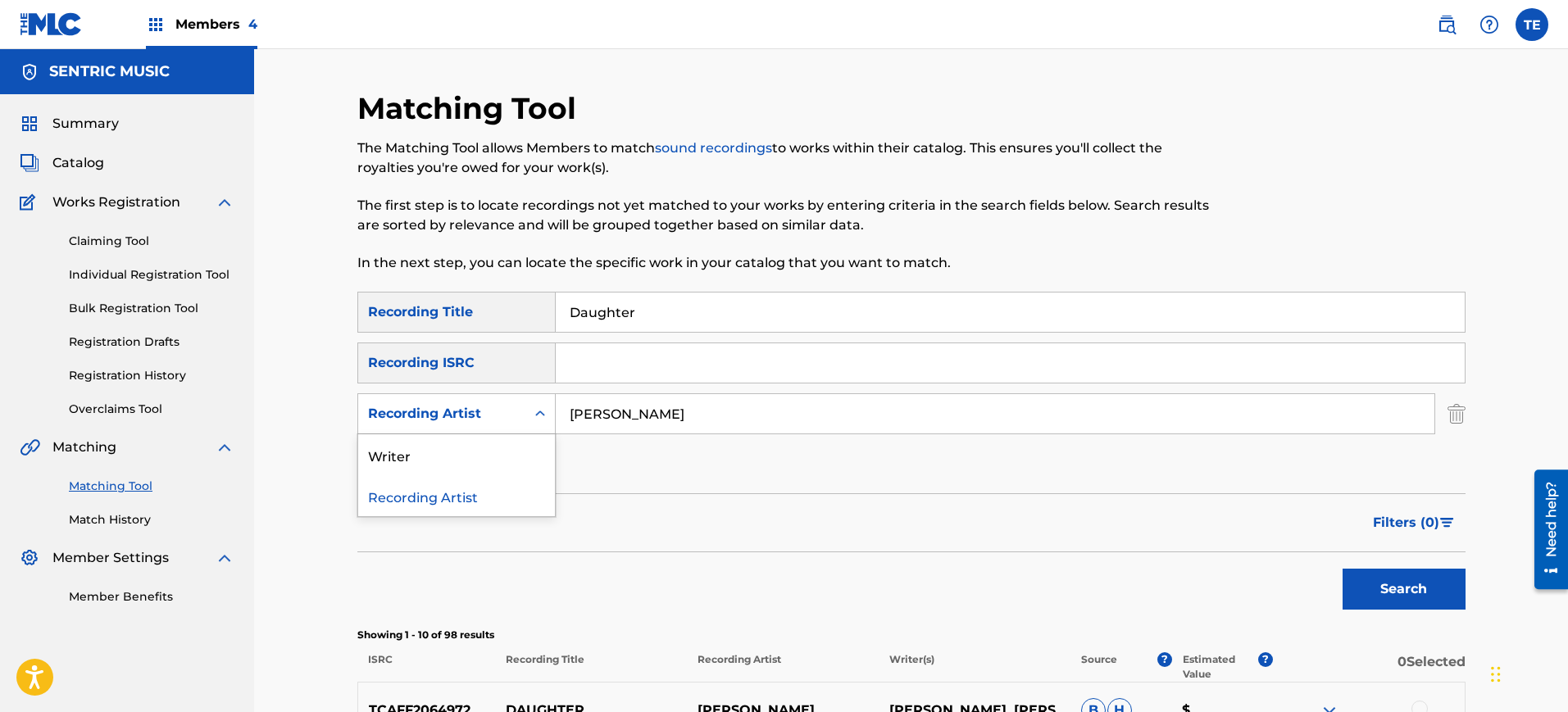
click at [473, 410] on div "Recording Artist" at bounding box center [441, 414] width 147 height 20
drag, startPoint x: 441, startPoint y: 449, endPoint x: 506, endPoint y: 463, distance: 66.5
click at [440, 449] on div "Writer" at bounding box center [456, 454] width 197 height 41
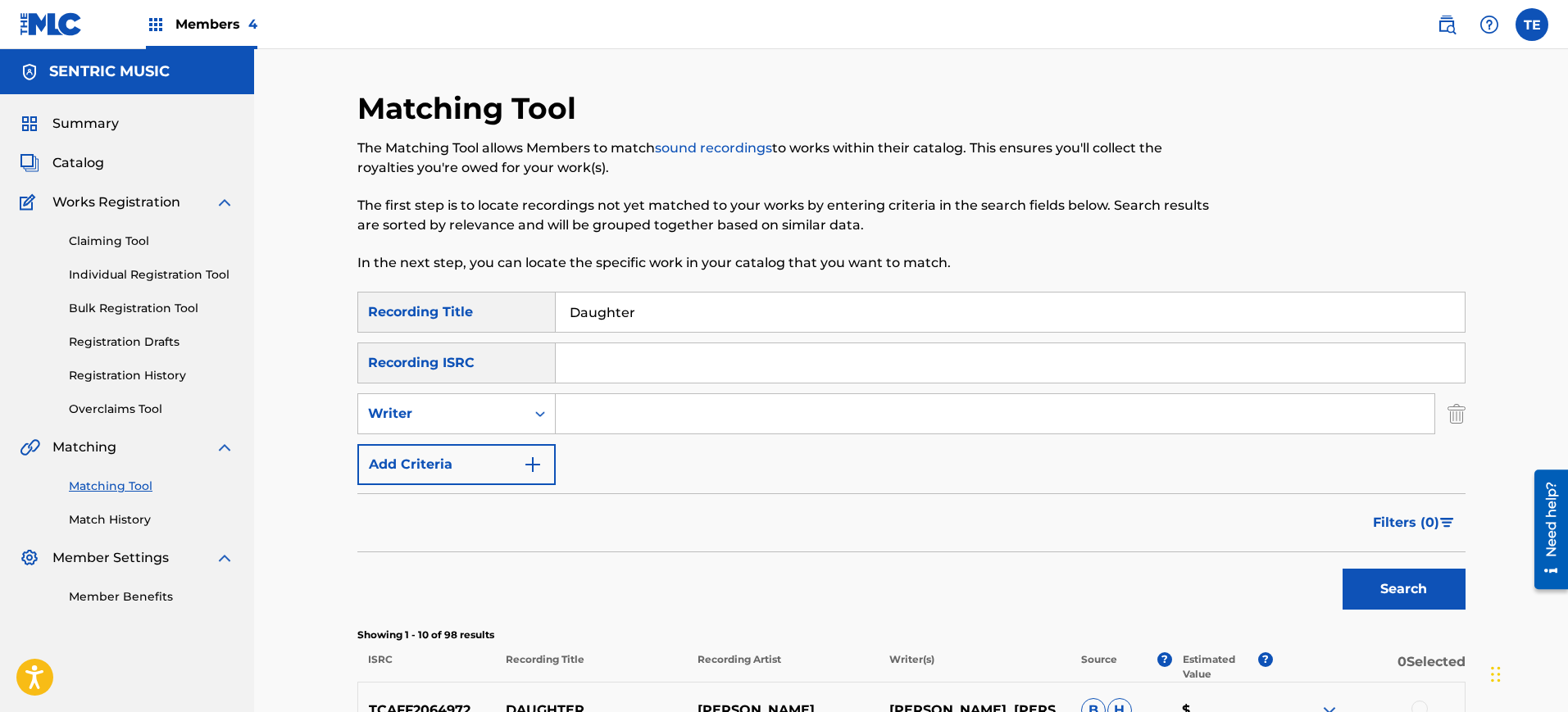
click at [1387, 583] on button "Search" at bounding box center [1404, 589] width 123 height 41
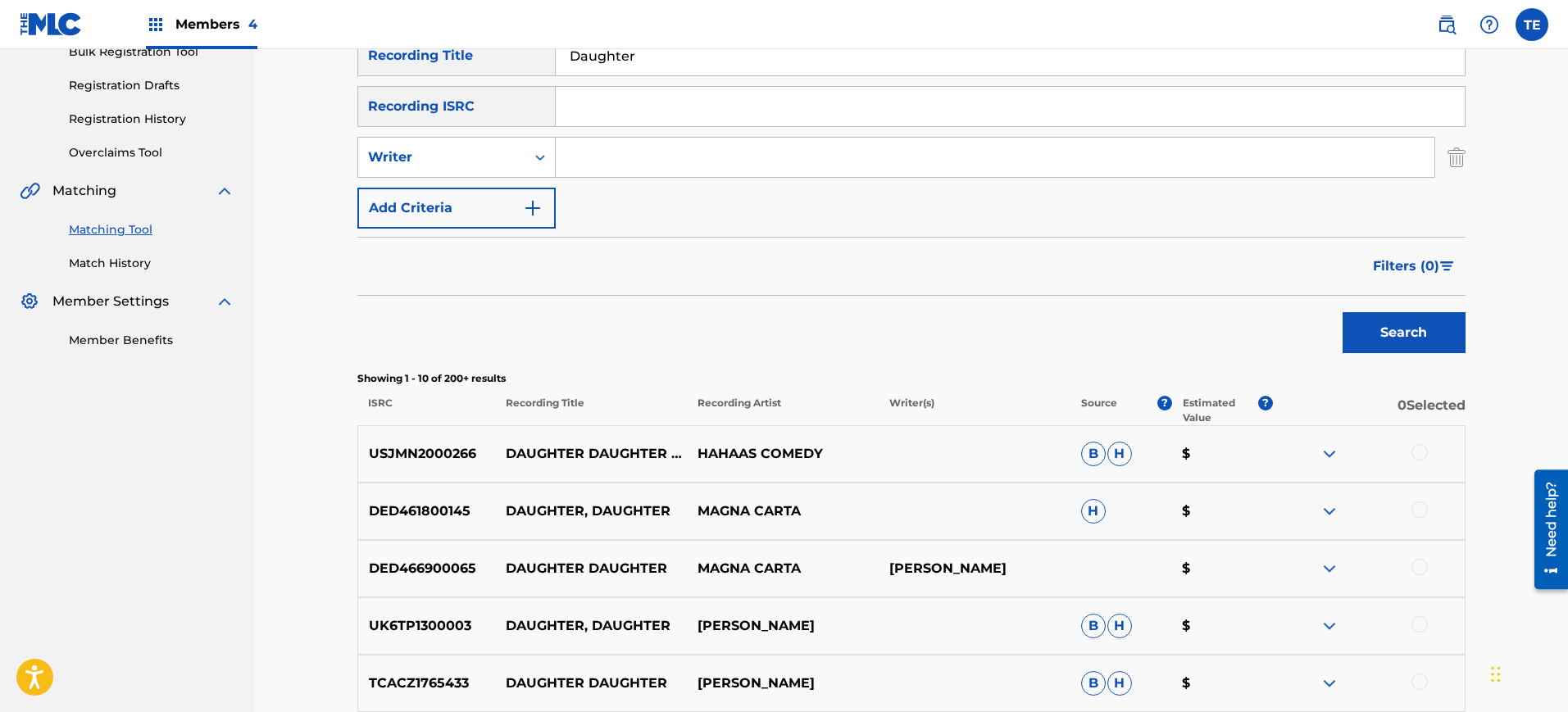
scroll to position [102, 0]
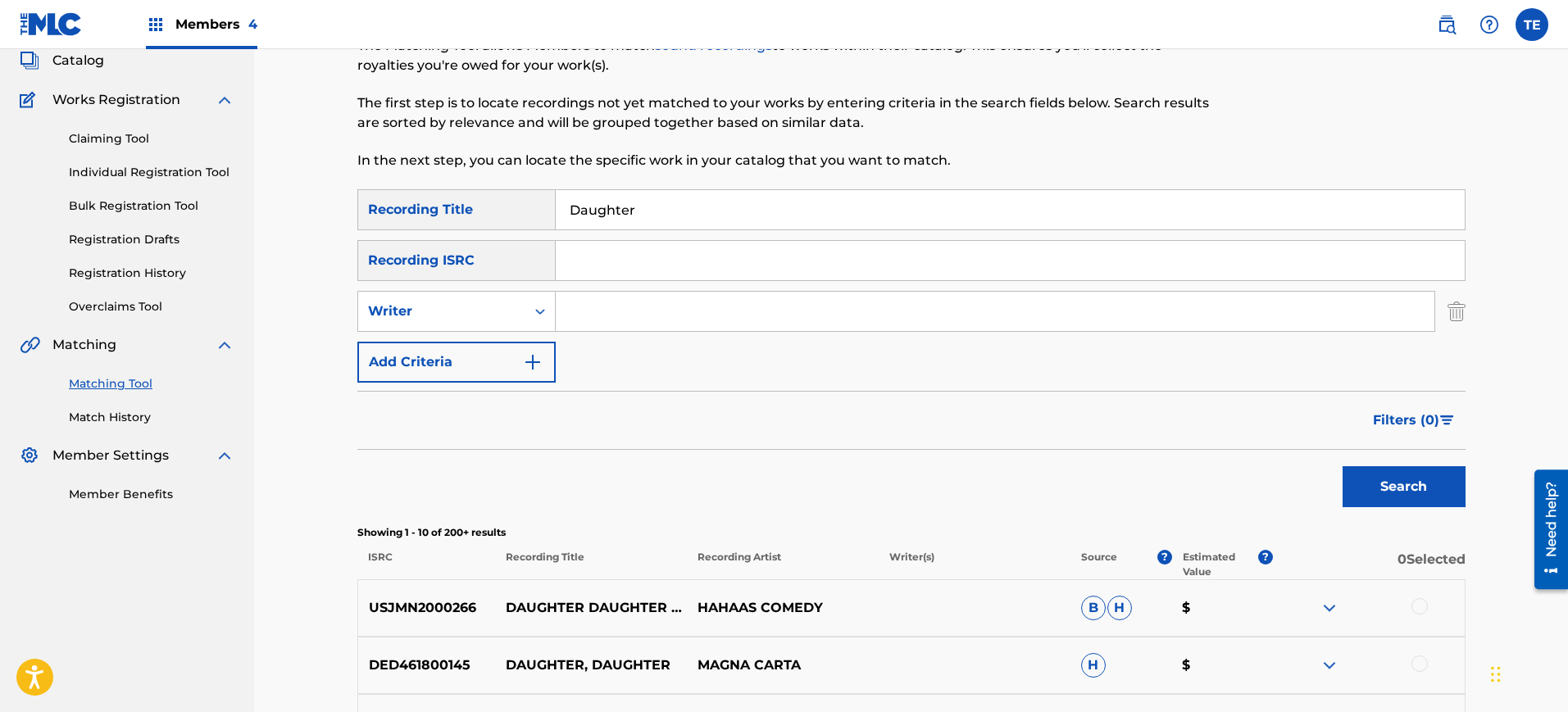
click at [611, 213] on input "Daughter" at bounding box center [1010, 209] width 909 height 39
click at [586, 244] on input "Search Form" at bounding box center [1010, 260] width 909 height 39
paste input "UK6KW2300141"
type input "UK6KW2300141"
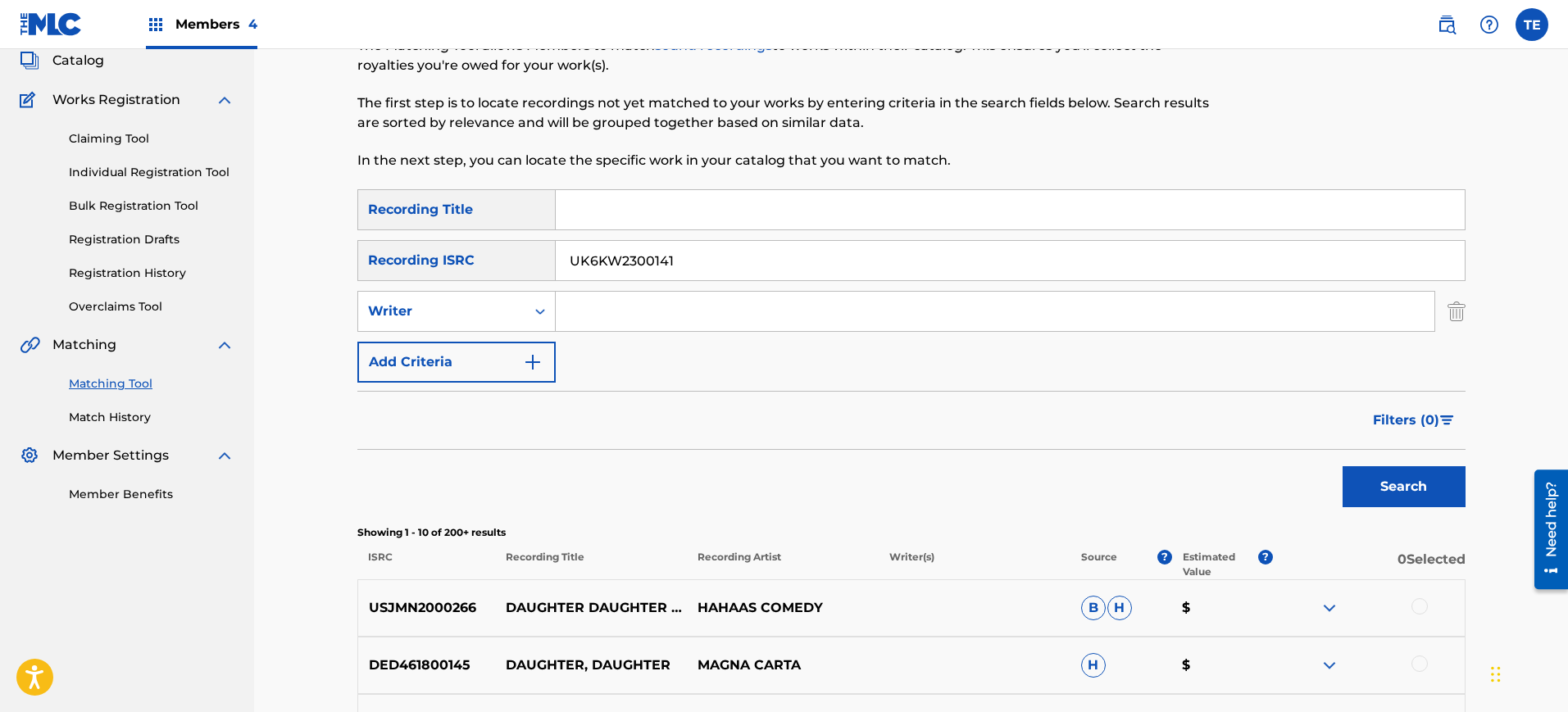
click at [1436, 483] on button "Search" at bounding box center [1404, 487] width 123 height 41
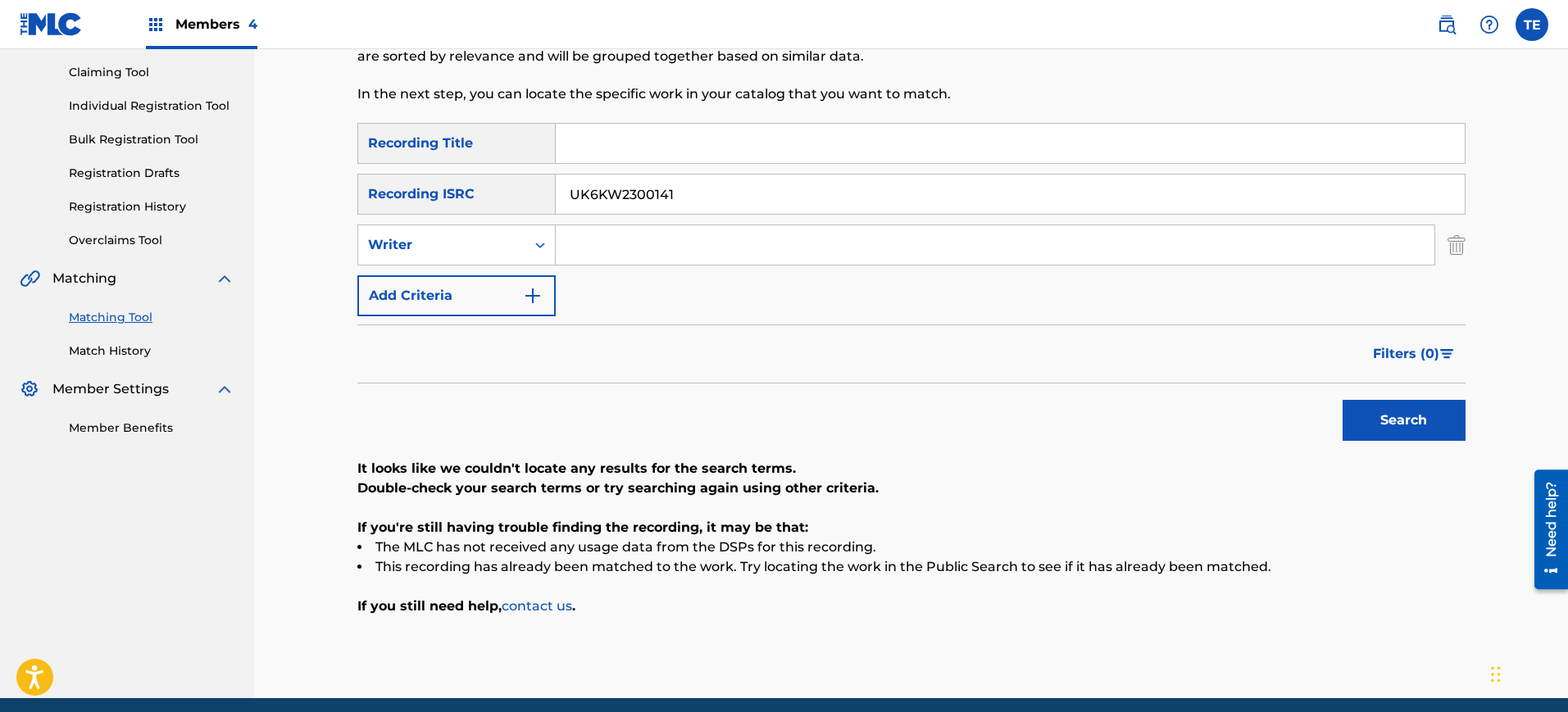
scroll to position [233, 0]
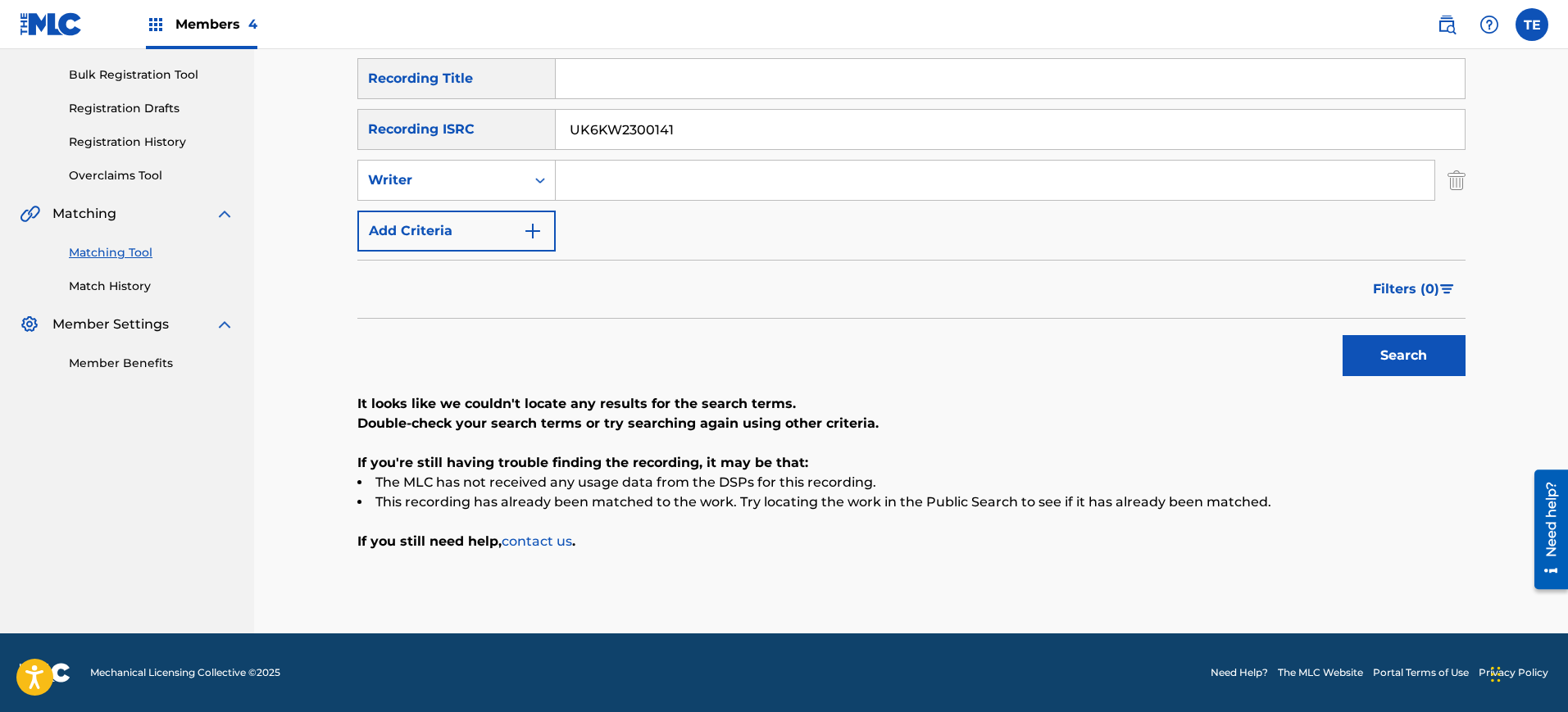
click at [618, 132] on input "UK6KW2300141" at bounding box center [1010, 129] width 909 height 39
click at [668, 120] on input "UK6KW2300141" at bounding box center [1010, 129] width 909 height 39
click at [708, 127] on input "UK6KW2300141" at bounding box center [1010, 129] width 909 height 39
click at [1399, 360] on button "Search" at bounding box center [1404, 356] width 123 height 41
click at [630, 126] on input "UK6KW2300141" at bounding box center [1010, 129] width 909 height 39
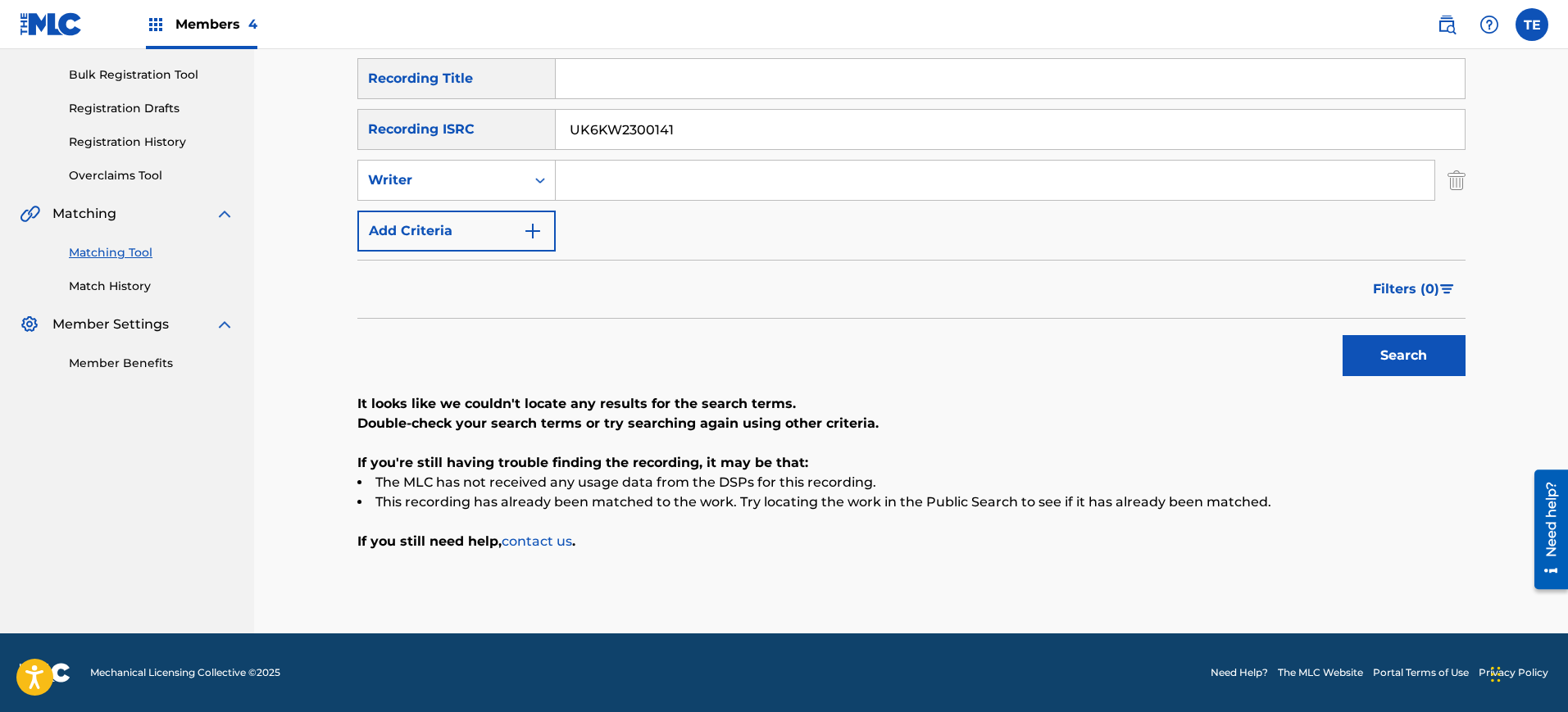
click at [630, 126] on input "UK6KW2300141" at bounding box center [1010, 129] width 909 height 39
click at [640, 131] on input "Search Form" at bounding box center [1010, 129] width 909 height 39
click at [771, 69] on input "Search Form" at bounding box center [1010, 78] width 909 height 39
paste input "KNOW BETTER"
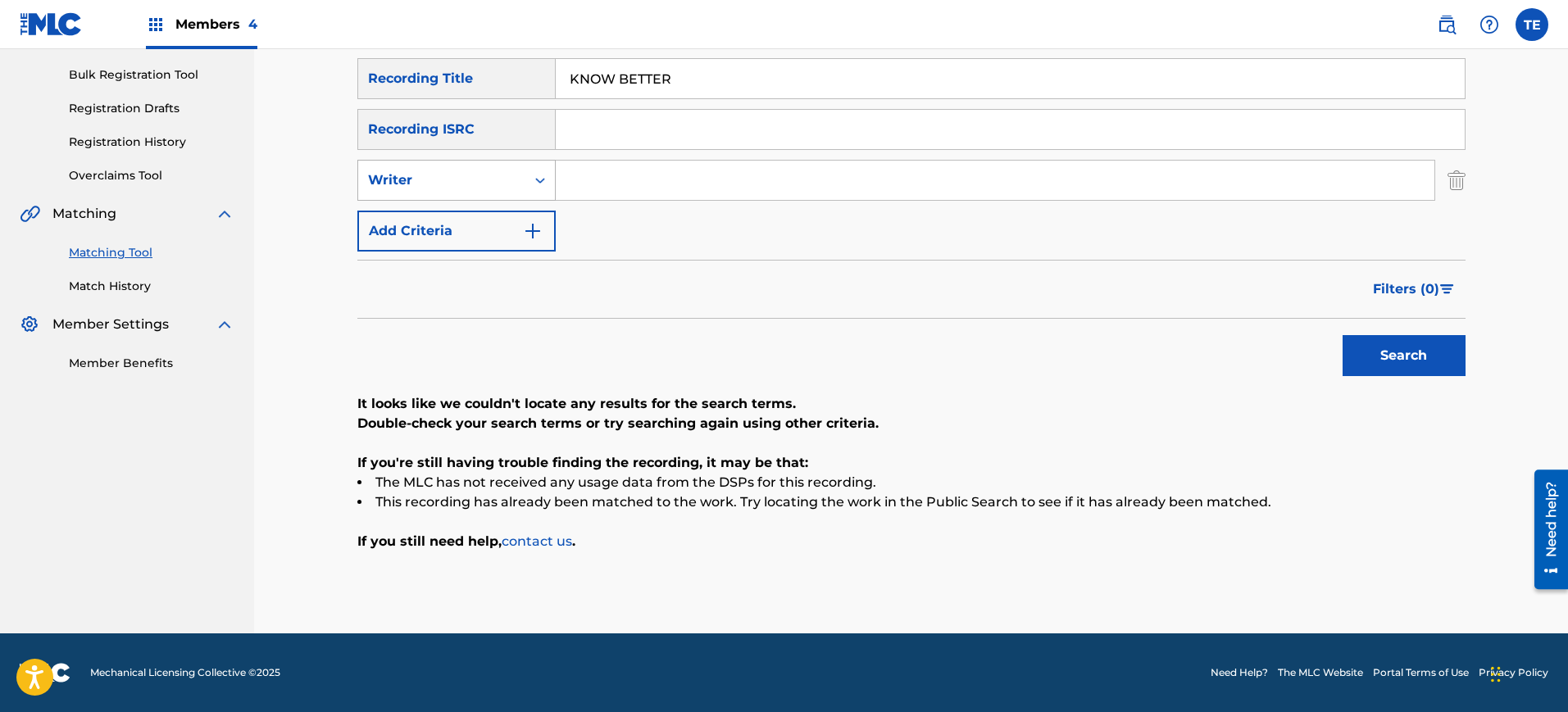
type input "KNOW BETTER"
click at [521, 180] on div "Writer" at bounding box center [441, 180] width 167 height 31
drag, startPoint x: 493, startPoint y: 233, endPoint x: 491, endPoint y: 223, distance: 10.2
click at [492, 232] on div "Recording Artist" at bounding box center [456, 221] width 197 height 41
click at [591, 160] on input "Search Form" at bounding box center [995, 180] width 879 height 39
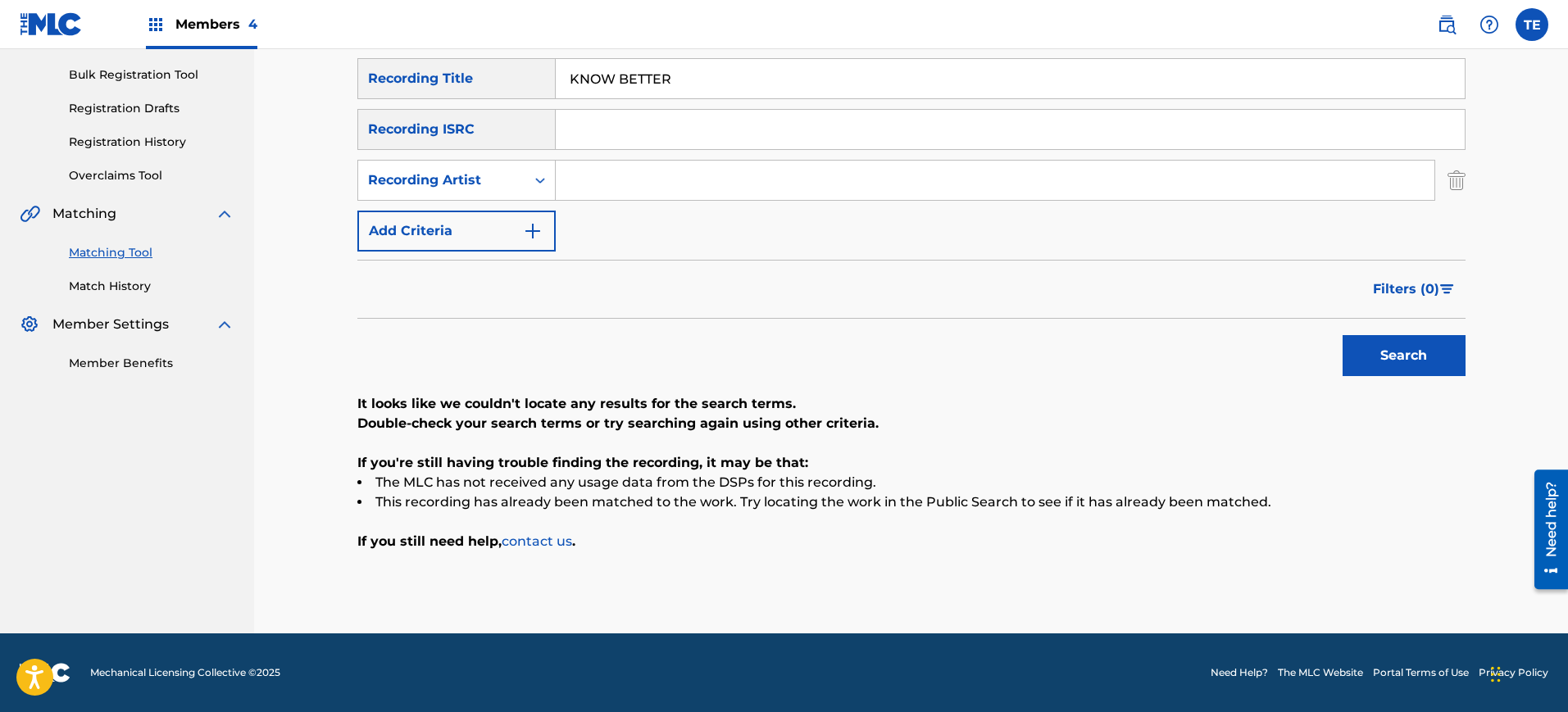
click at [646, 205] on div "SearchWithCriteriaf799c8f7-5506-4bc7-afc6-cff1c2c740ed Recording Title KNOW BET…" at bounding box center [911, 154] width 1108 height 193
click at [636, 173] on input "Search Form" at bounding box center [995, 180] width 879 height 39
paste input "[PERSON_NAME]"
type input "[PERSON_NAME]"
click at [1353, 343] on button "Search" at bounding box center [1404, 356] width 123 height 41
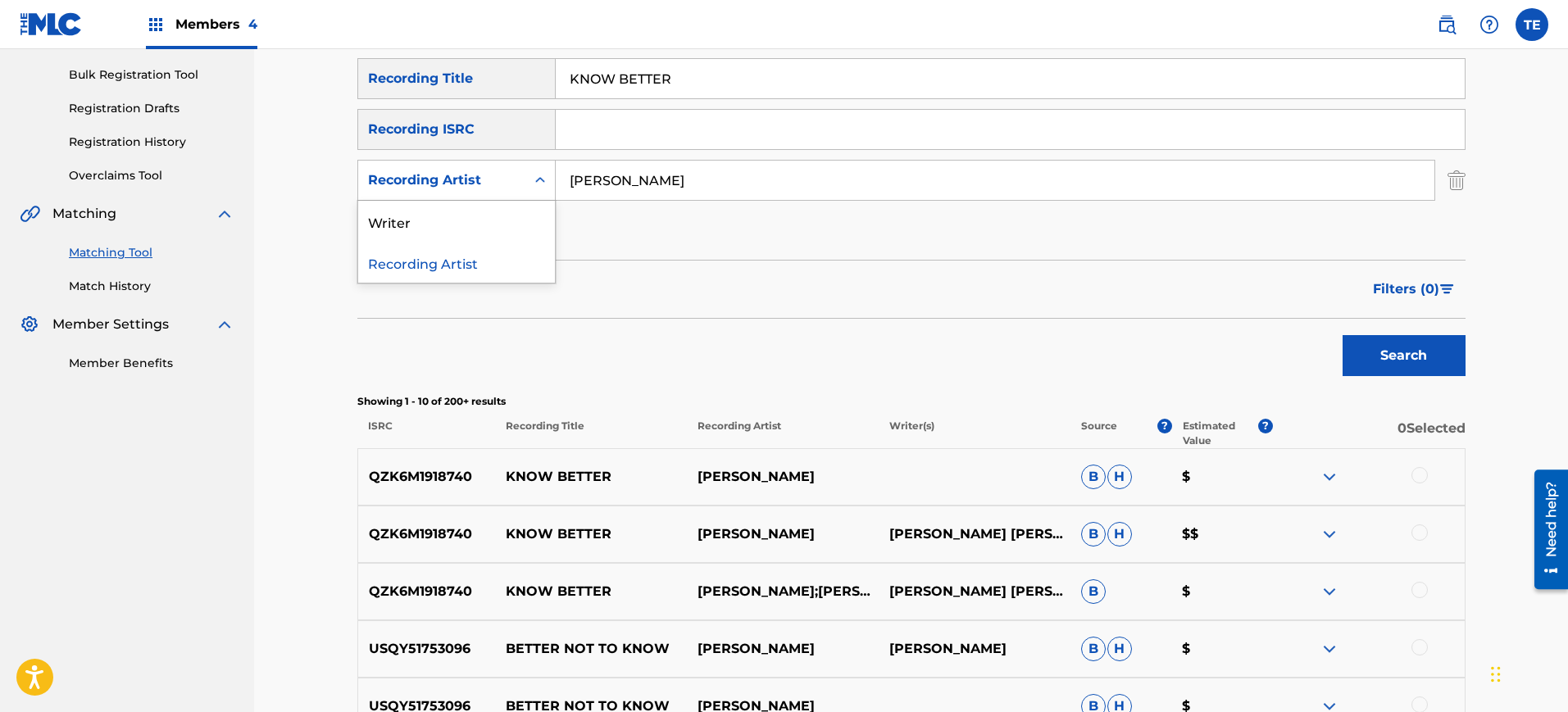
click at [501, 181] on div "Recording Artist" at bounding box center [441, 180] width 147 height 20
click at [438, 225] on div "Writer" at bounding box center [456, 221] width 197 height 41
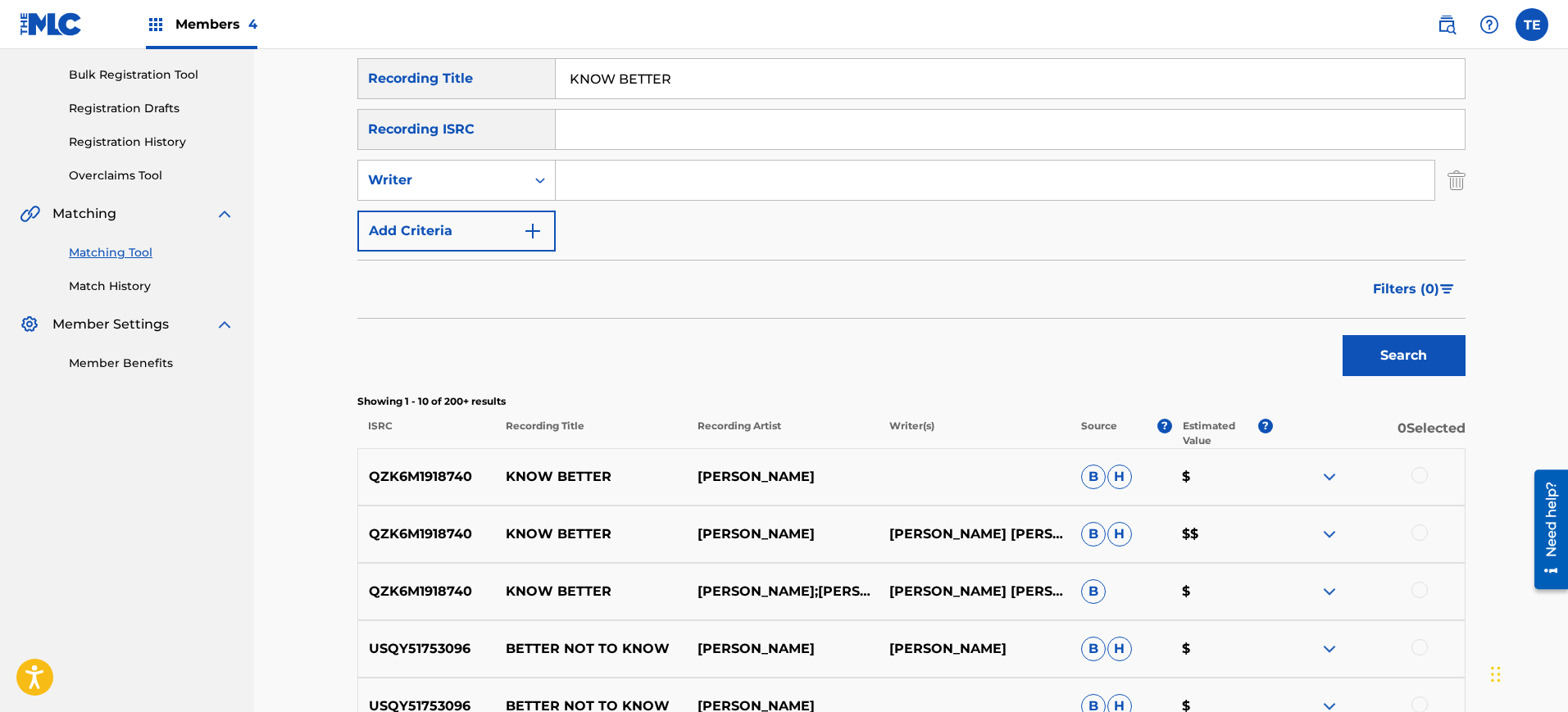
click at [826, 165] on input "Search Form" at bounding box center [995, 180] width 879 height 39
paste input "SEN0005800670S"
type input "SEN0005800670S"
click at [686, 166] on input "SEN0005800670S" at bounding box center [995, 180] width 879 height 39
click at [688, 176] on input "SEN0005800670S" at bounding box center [995, 180] width 879 height 39
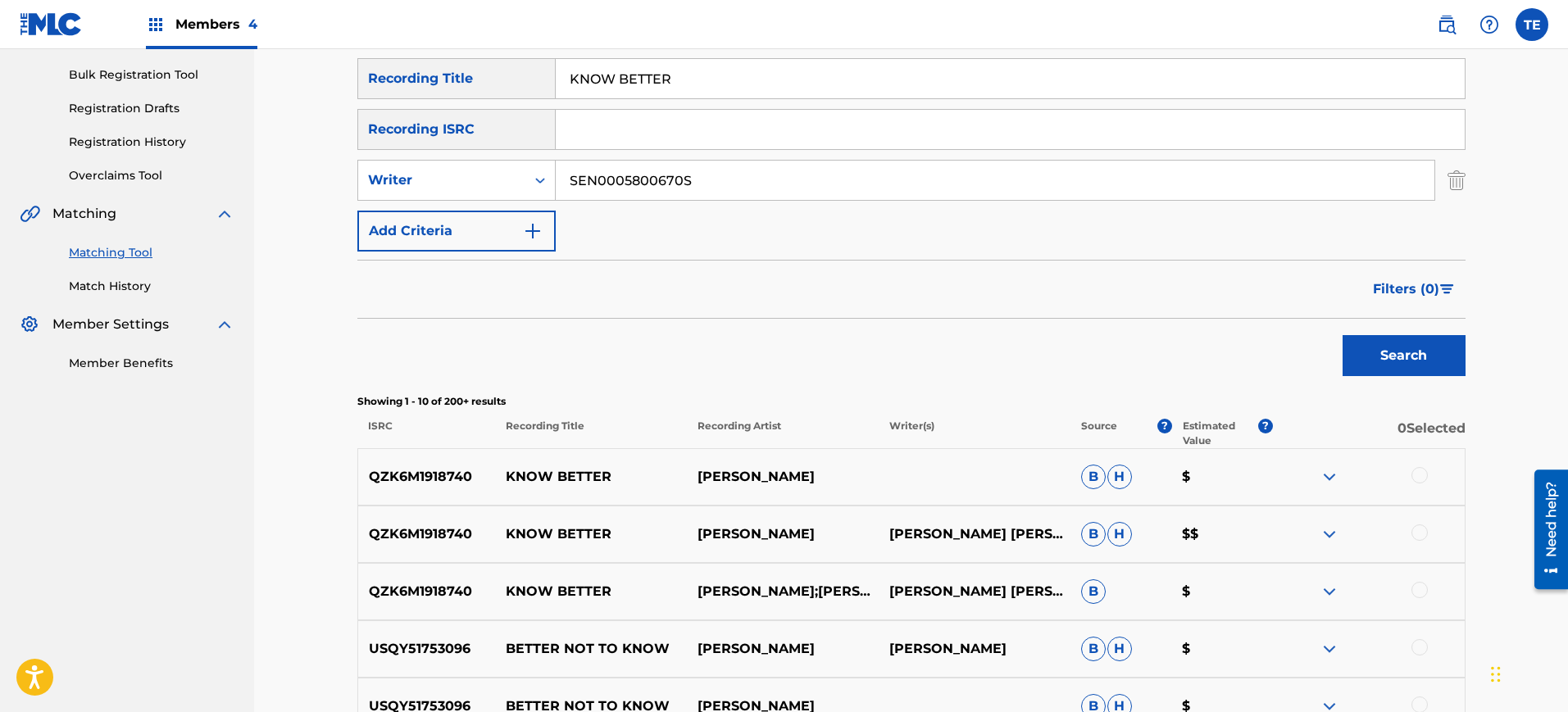
click at [688, 176] on input "SEN0005800670S" at bounding box center [995, 180] width 879 height 39
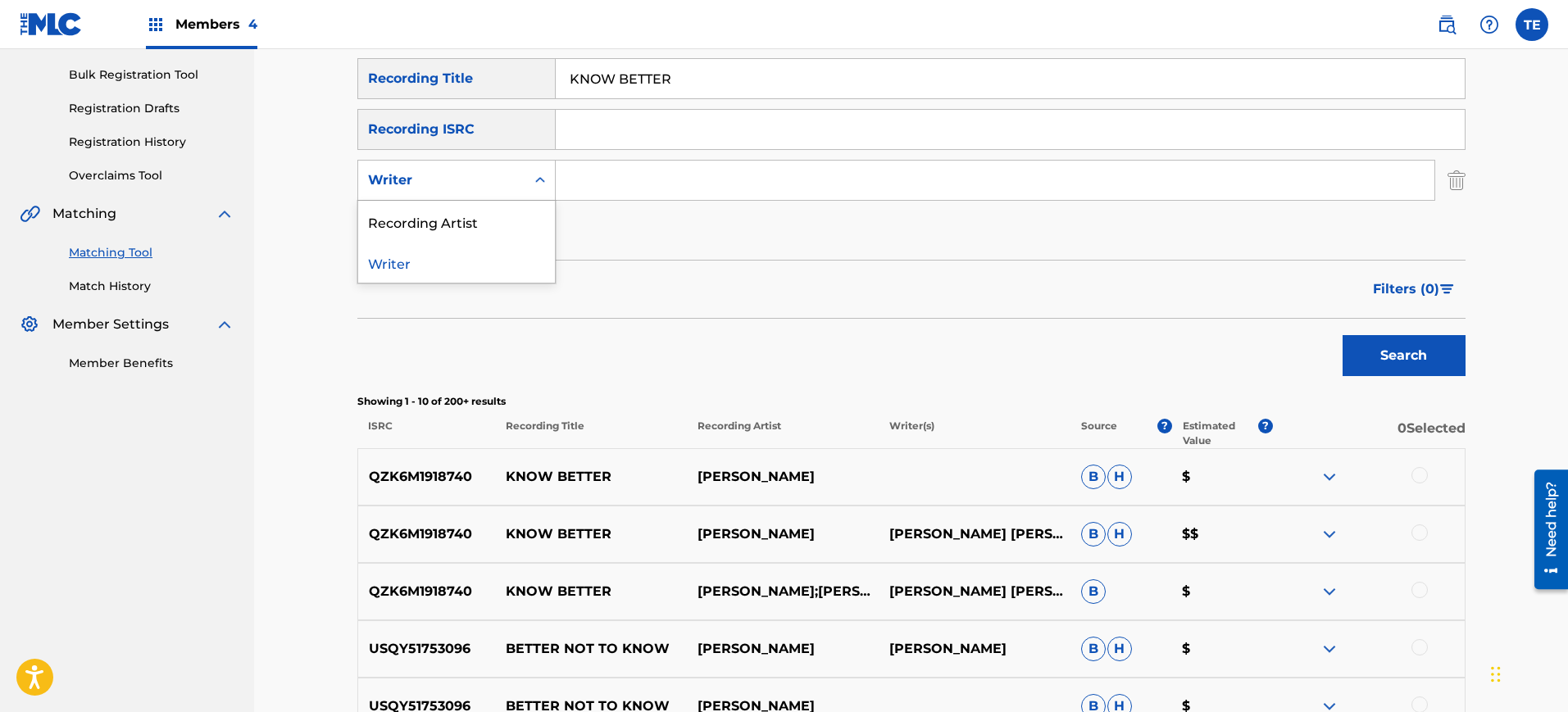
drag, startPoint x: 552, startPoint y: 169, endPoint x: 643, endPoint y: 137, distance: 96.5
click at [640, 137] on input "Search Form" at bounding box center [1010, 129] width 909 height 39
click at [611, 173] on input "Search Form" at bounding box center [995, 180] width 879 height 39
paste input "[PERSON_NAME]"
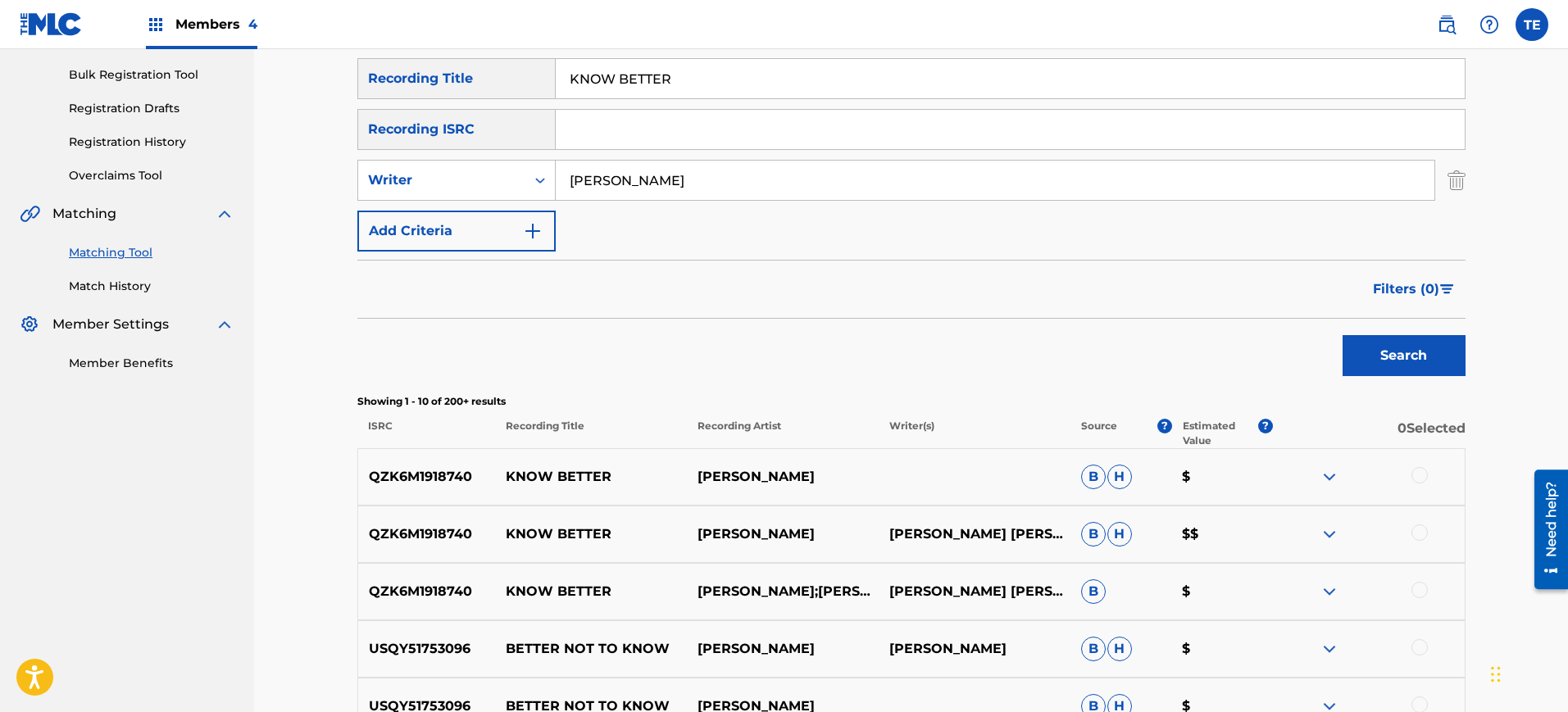
type input "[PERSON_NAME]"
click at [1434, 352] on button "Search" at bounding box center [1404, 356] width 123 height 41
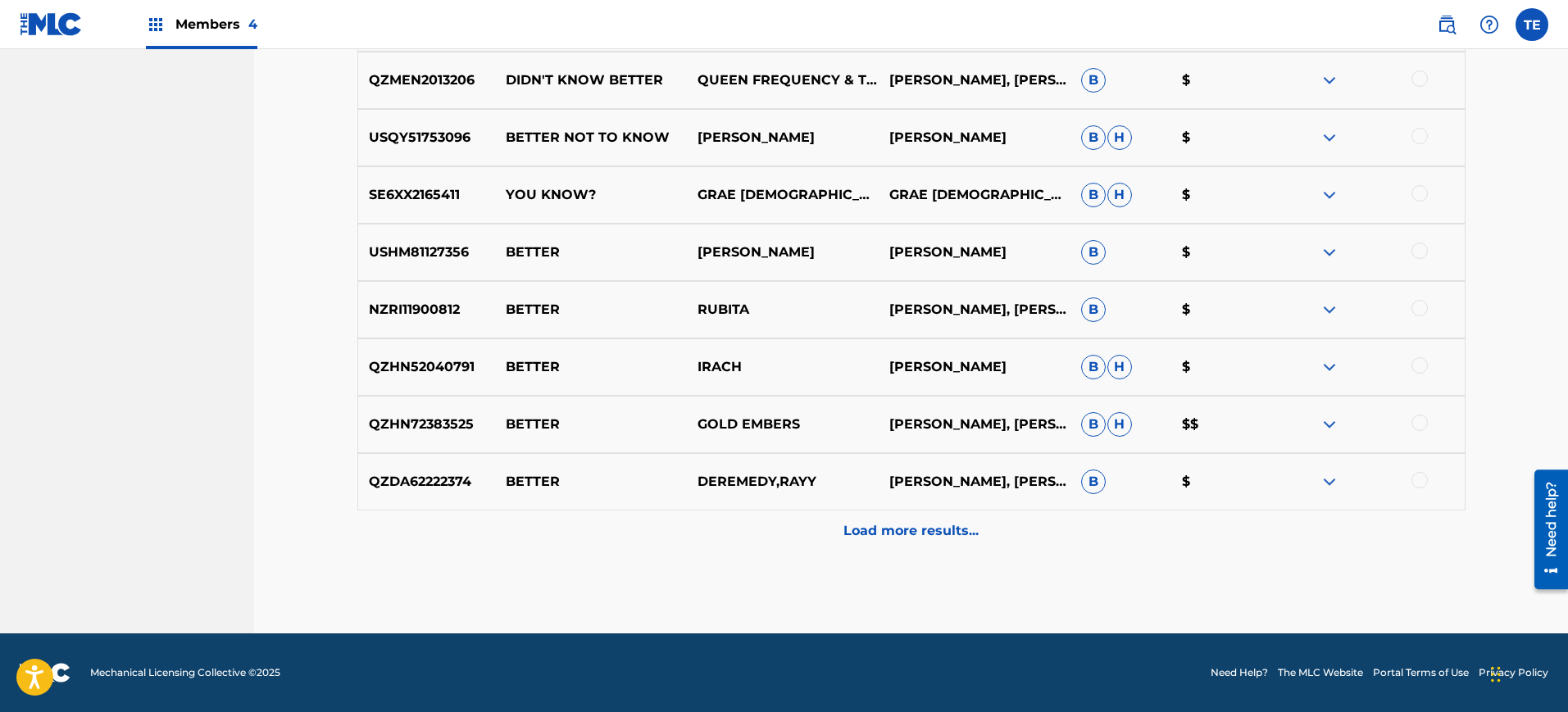
scroll to position [28, 0]
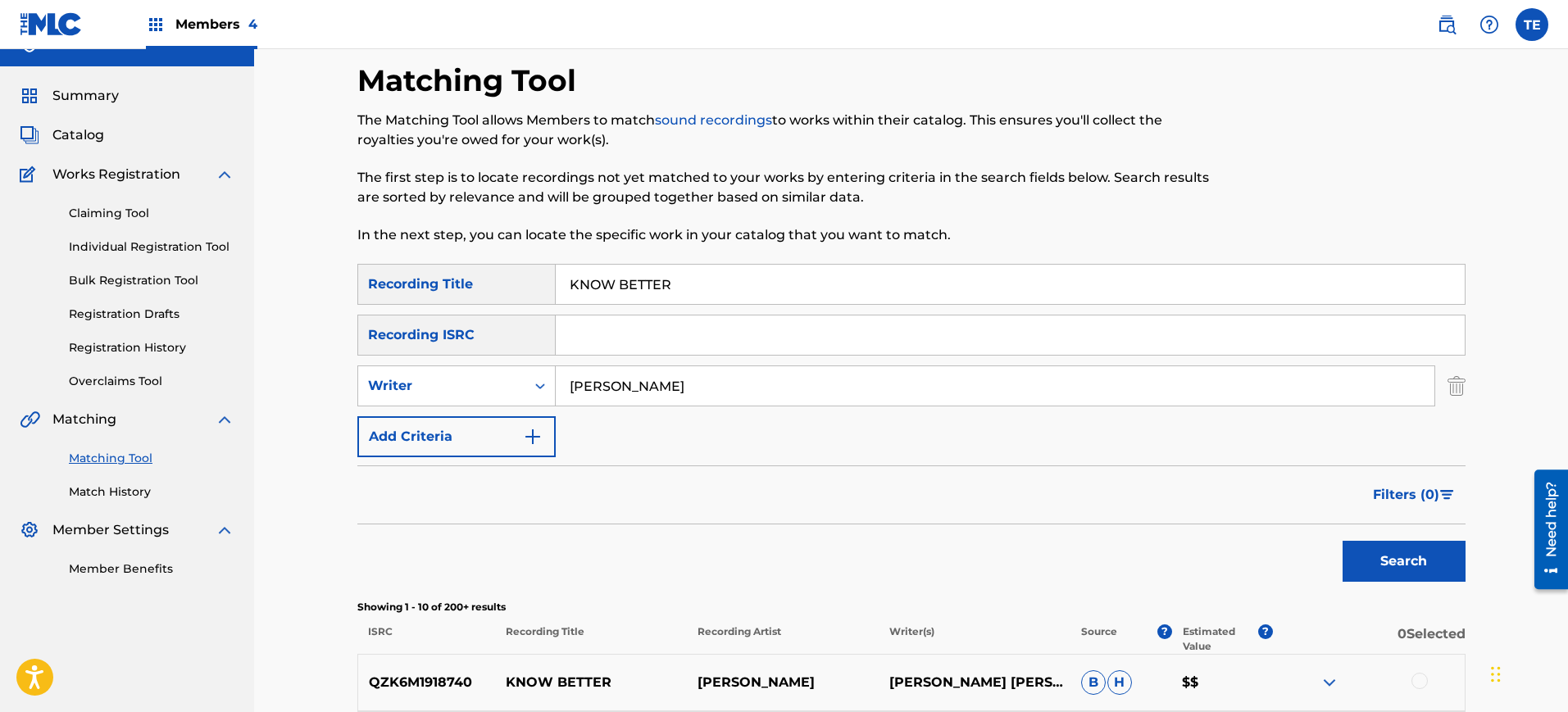
click at [1457, 392] on img "Search Form" at bounding box center [1456, 386] width 18 height 41
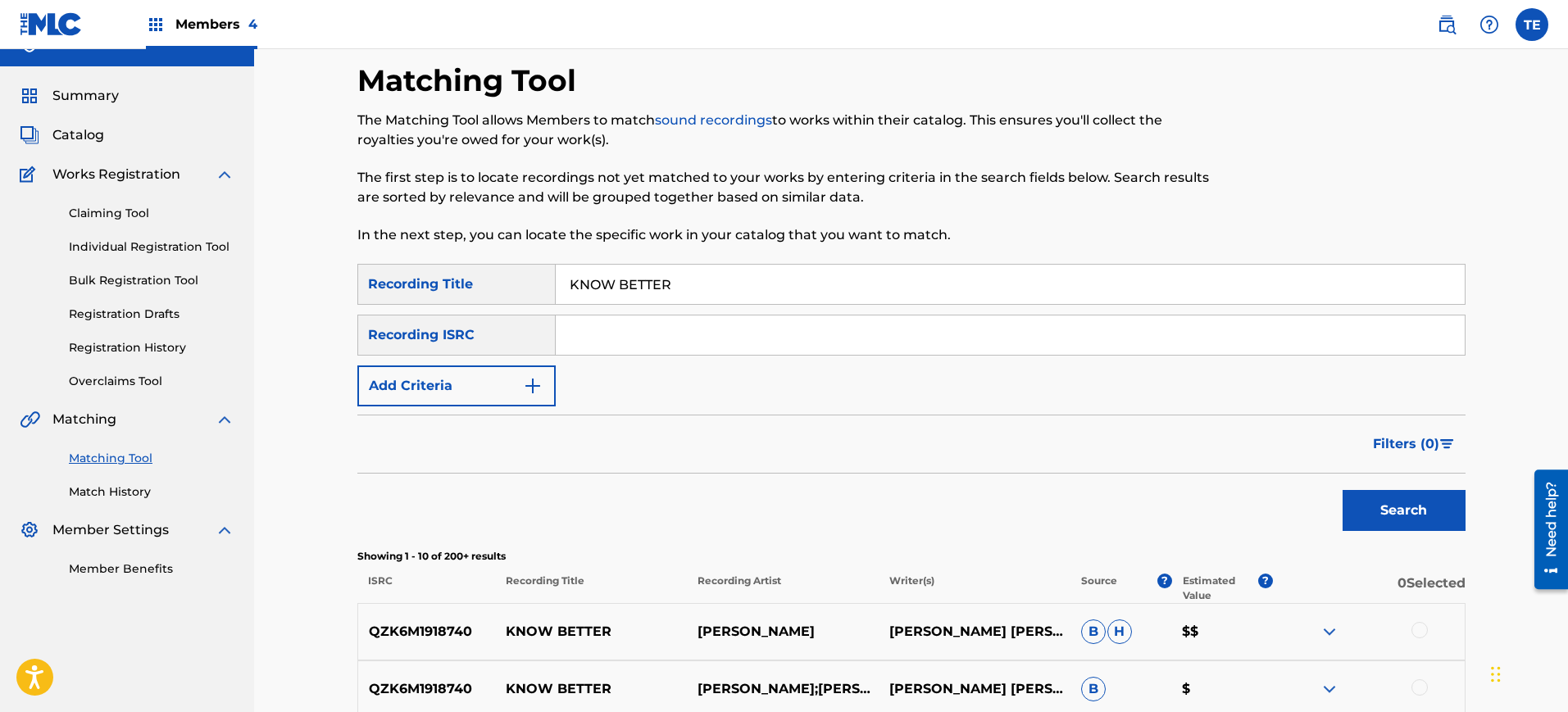
click at [725, 256] on div "Matching Tool The Matching Tool allows Members to match sound recordings to wor…" at bounding box center [784, 163] width 853 height 202
click at [725, 271] on input "KNOW BETTER" at bounding box center [1010, 284] width 909 height 39
click at [742, 312] on div "SearchWithCriteriaf799c8f7-5506-4bc7-afc6-cff1c2c740ed Recording Title SearchWi…" at bounding box center [911, 335] width 1108 height 142
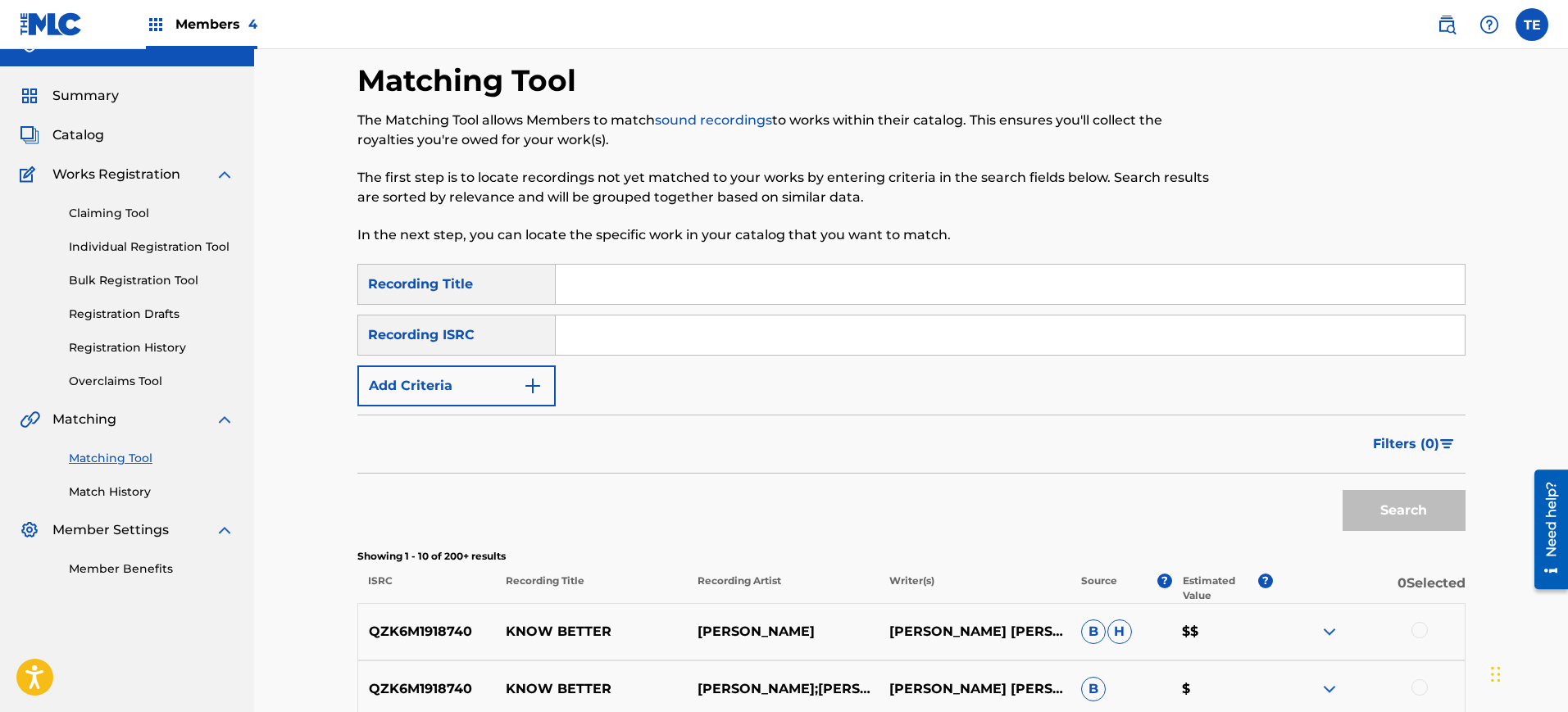
drag, startPoint x: 742, startPoint y: 319, endPoint x: 675, endPoint y: 327, distance: 67.5
paste input "QZEQU2400165"
type input "QZEQU2400165"
drag, startPoint x: 1376, startPoint y: 486, endPoint x: 1368, endPoint y: 493, distance: 10.6
click at [1375, 486] on div "Search" at bounding box center [1400, 506] width 131 height 66
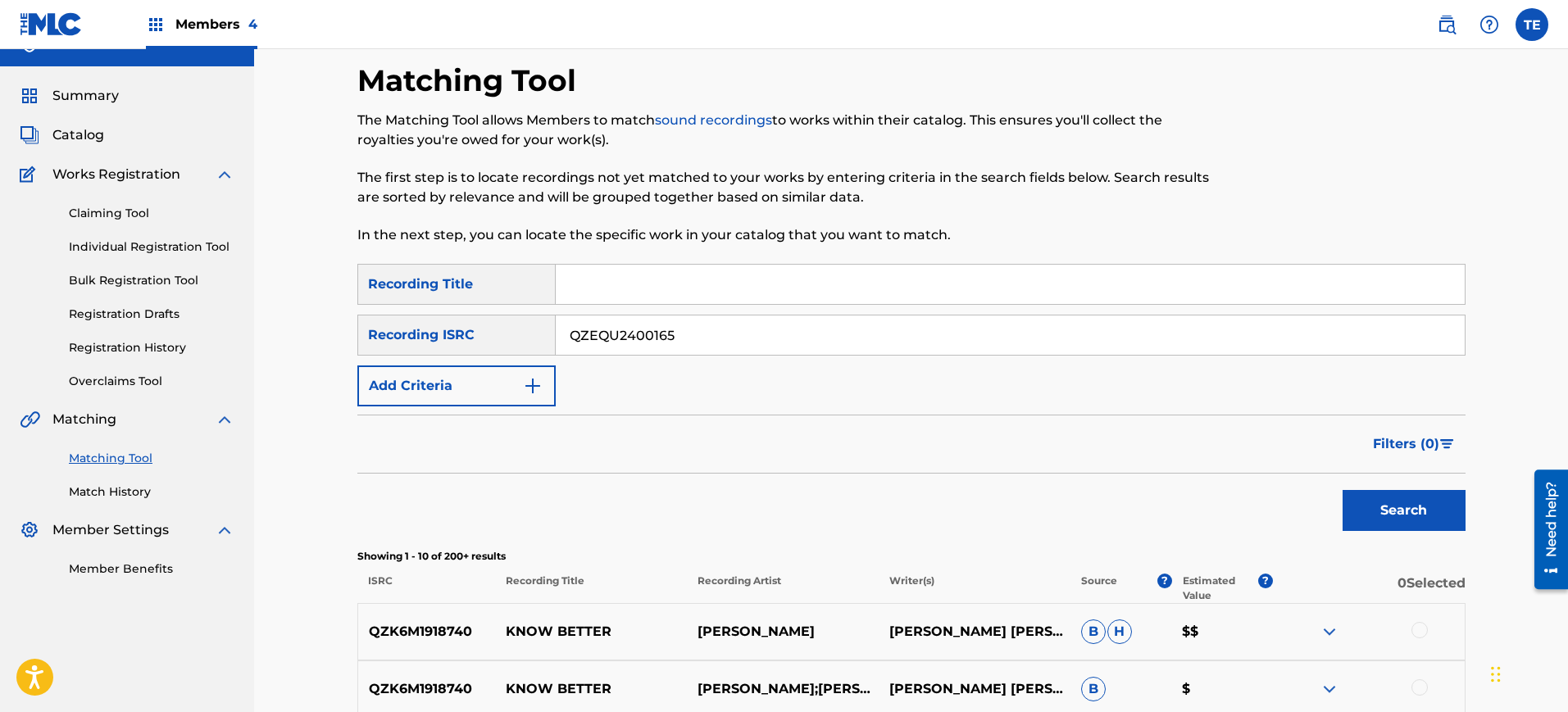
click at [1390, 499] on button "Search" at bounding box center [1404, 510] width 123 height 41
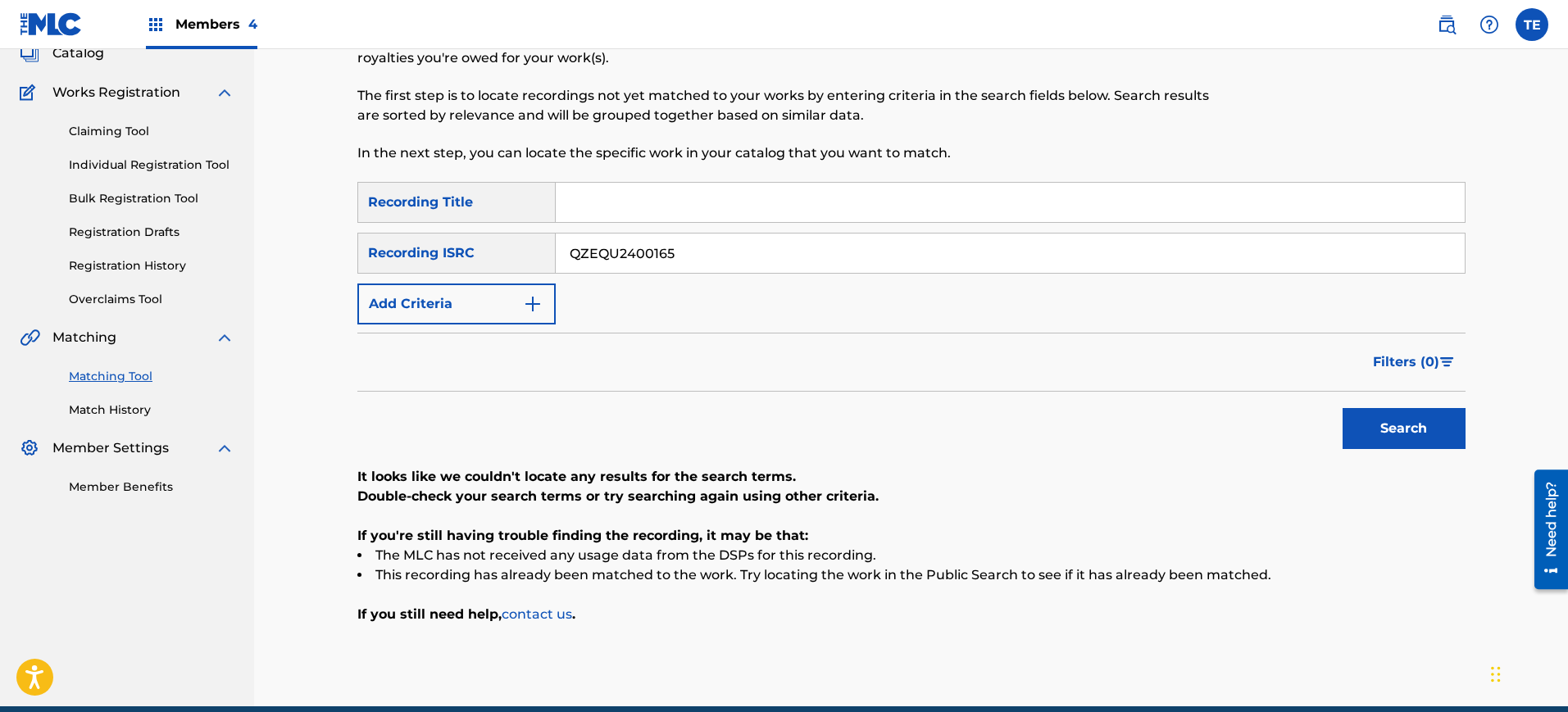
scroll to position [183, 0]
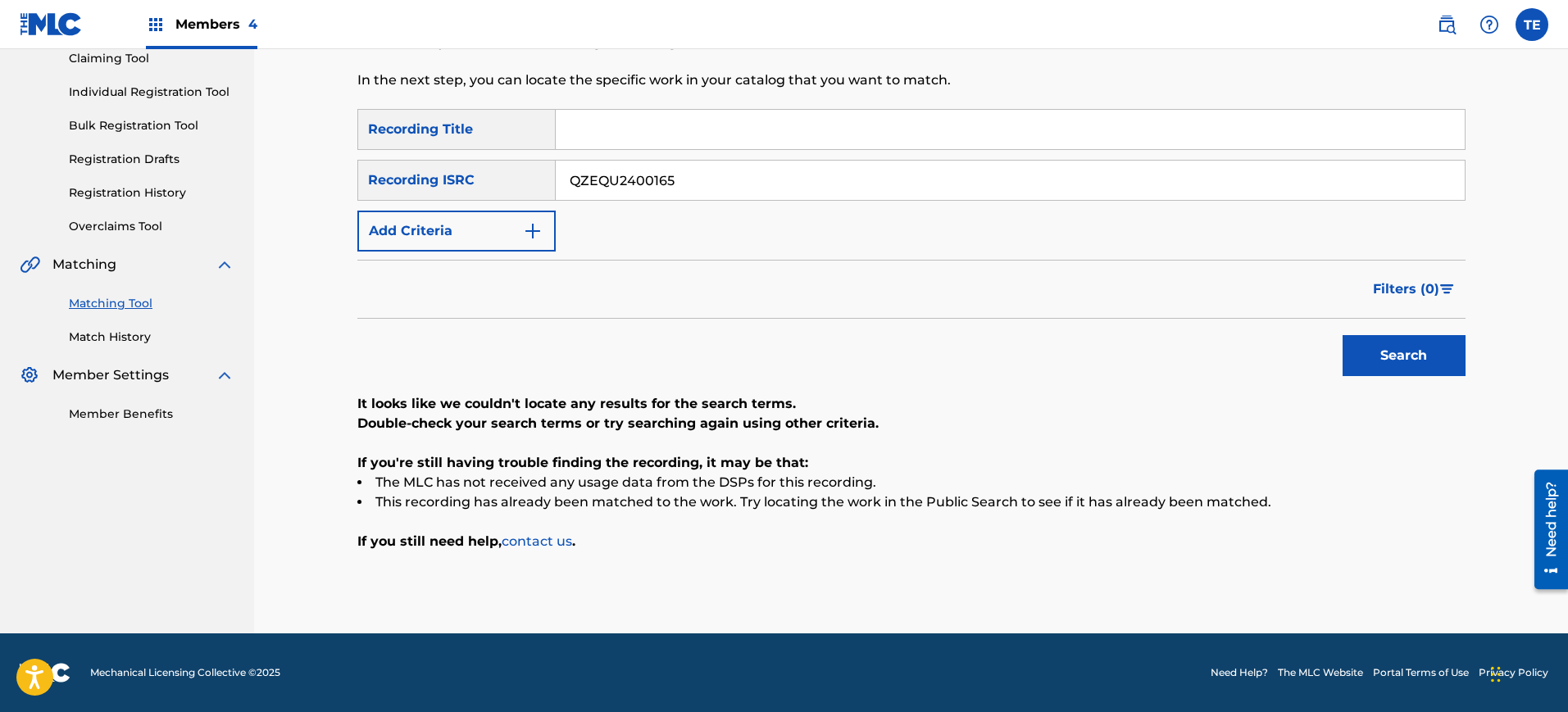
click at [641, 172] on input "QZEQU2400165" at bounding box center [1010, 180] width 909 height 39
click at [705, 122] on input "Search Form" at bounding box center [1010, 129] width 909 height 39
paste input "Enough of Me"
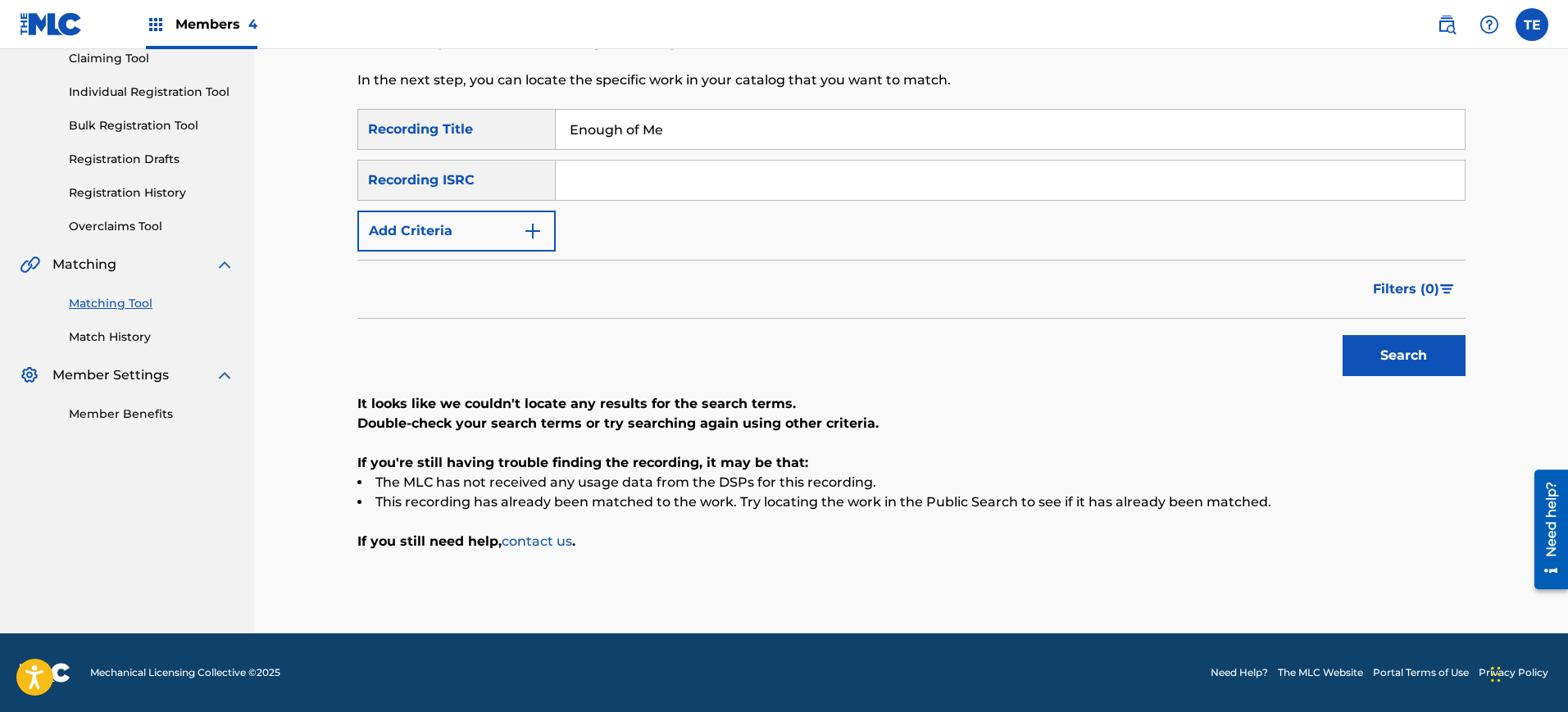
type input "Enough of Me"
click at [471, 177] on div "Recording ISRC" at bounding box center [456, 180] width 199 height 41
click at [549, 212] on button "Add Criteria" at bounding box center [456, 231] width 199 height 41
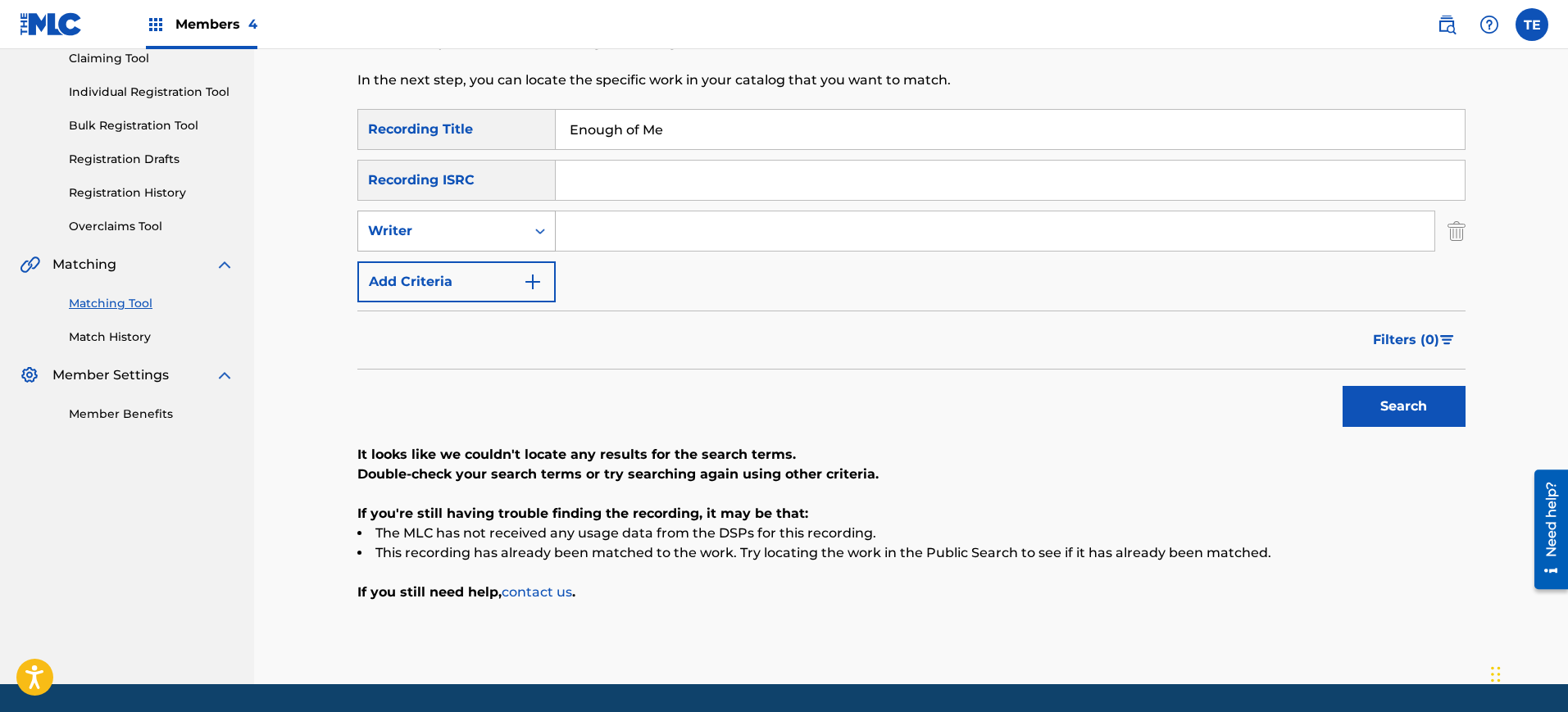
click at [515, 233] on div "Writer" at bounding box center [441, 231] width 147 height 20
click at [505, 279] on div "Recording Artist" at bounding box center [456, 271] width 197 height 41
click at [584, 225] on input "Search Form" at bounding box center [995, 231] width 879 height 39
type input "[PERSON_NAME]"
click at [1403, 409] on button "Search" at bounding box center [1404, 406] width 123 height 41
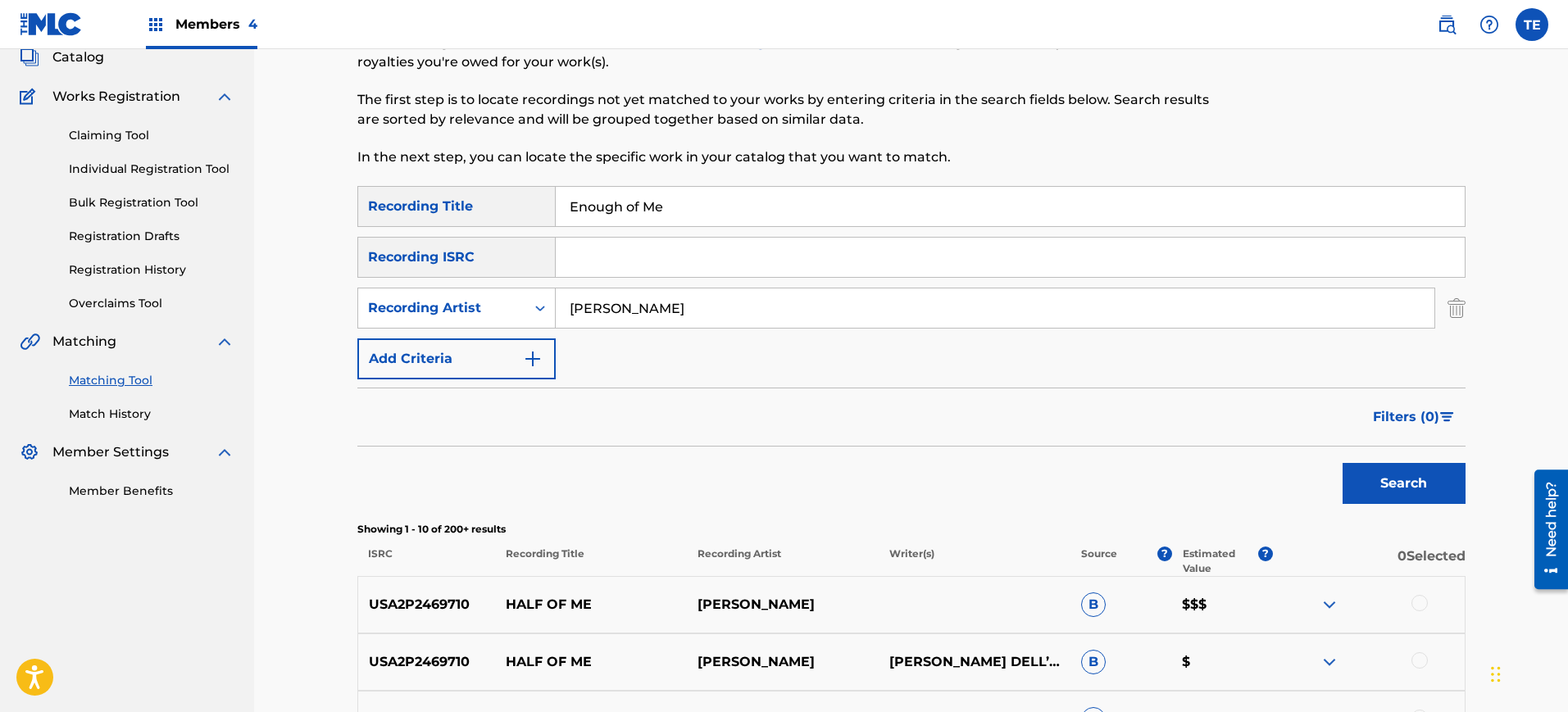
scroll to position [102, 0]
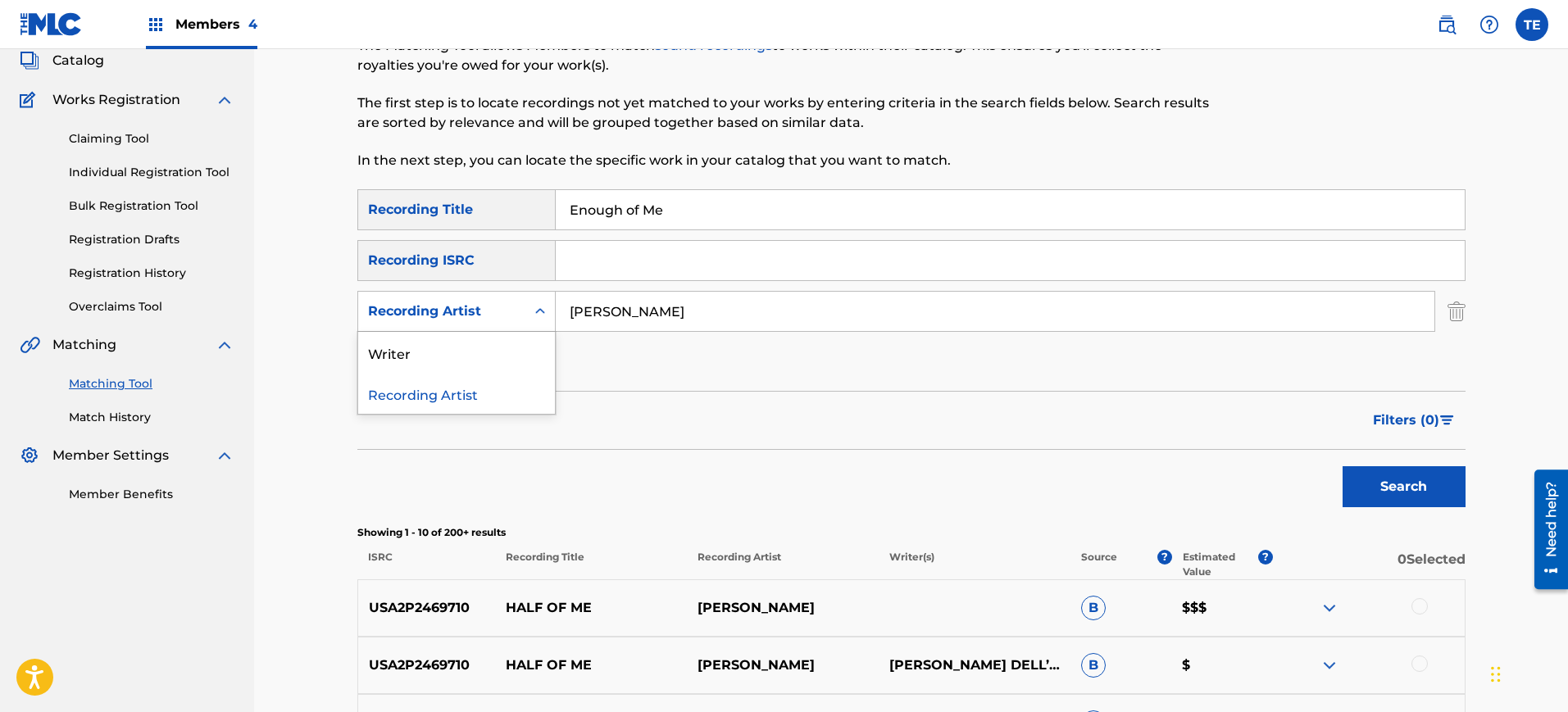
click at [407, 321] on div "Recording Artist" at bounding box center [441, 311] width 147 height 20
click at [423, 362] on div "Writer" at bounding box center [456, 352] width 197 height 41
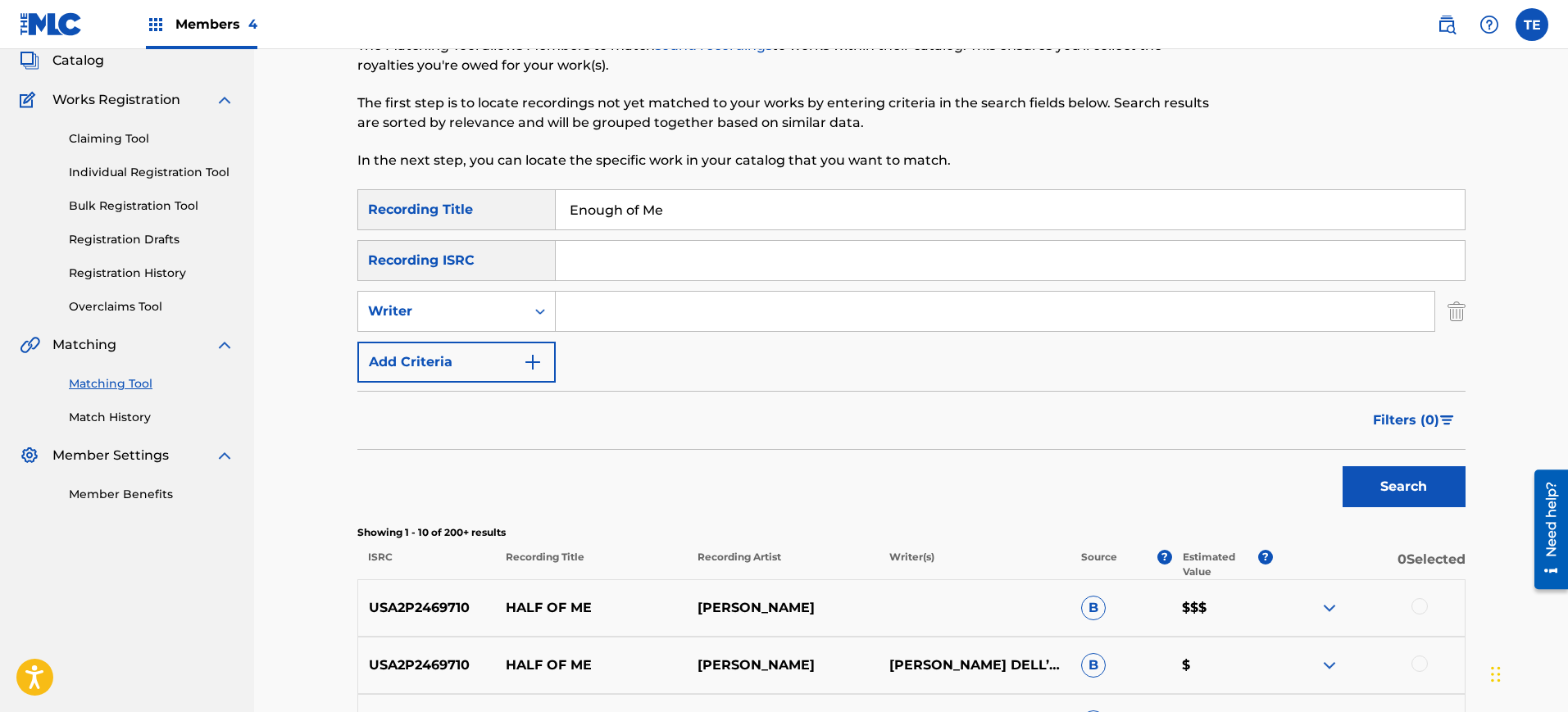
click at [795, 323] on input "Search Form" at bounding box center [995, 310] width 879 height 39
type input "[PERSON_NAME]"
click at [1421, 484] on button "Search" at bounding box center [1404, 487] width 123 height 41
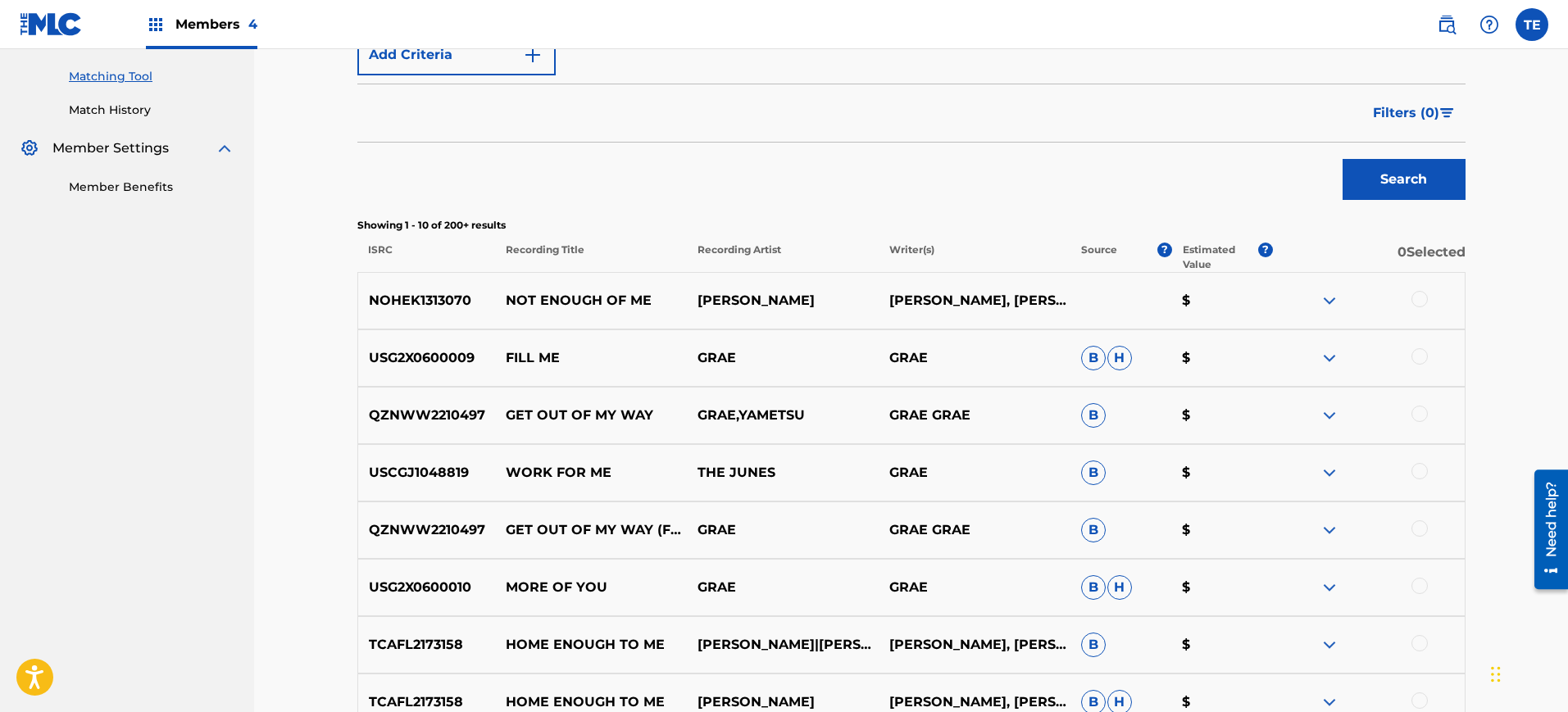
scroll to position [0, 0]
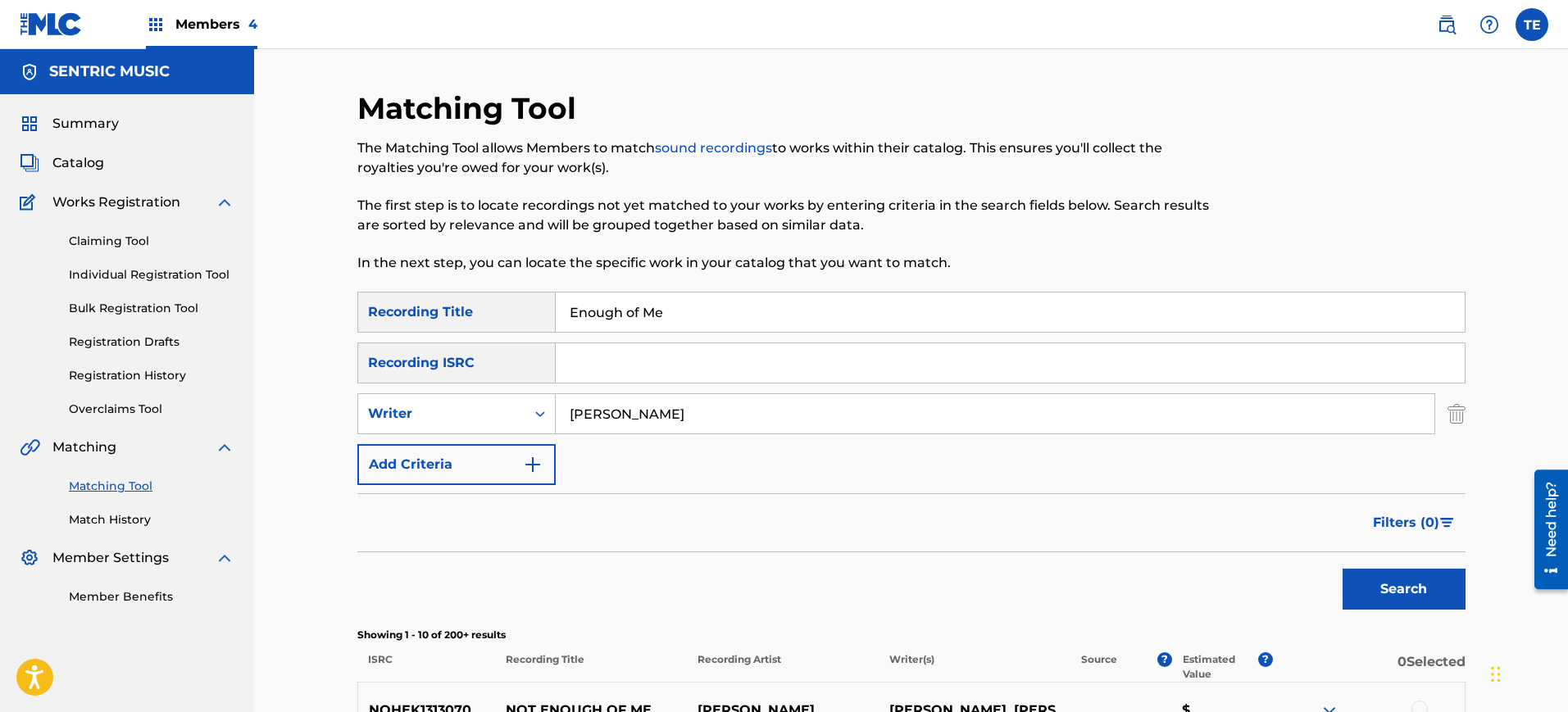
click at [671, 307] on input "Enough of Me" at bounding box center [1010, 311] width 909 height 39
click at [670, 308] on input "Enough of Me" at bounding box center [1010, 311] width 909 height 39
click at [663, 310] on input "Enough of Me" at bounding box center [1010, 311] width 909 height 39
drag, startPoint x: 663, startPoint y: 310, endPoint x: 647, endPoint y: 321, distance: 19.4
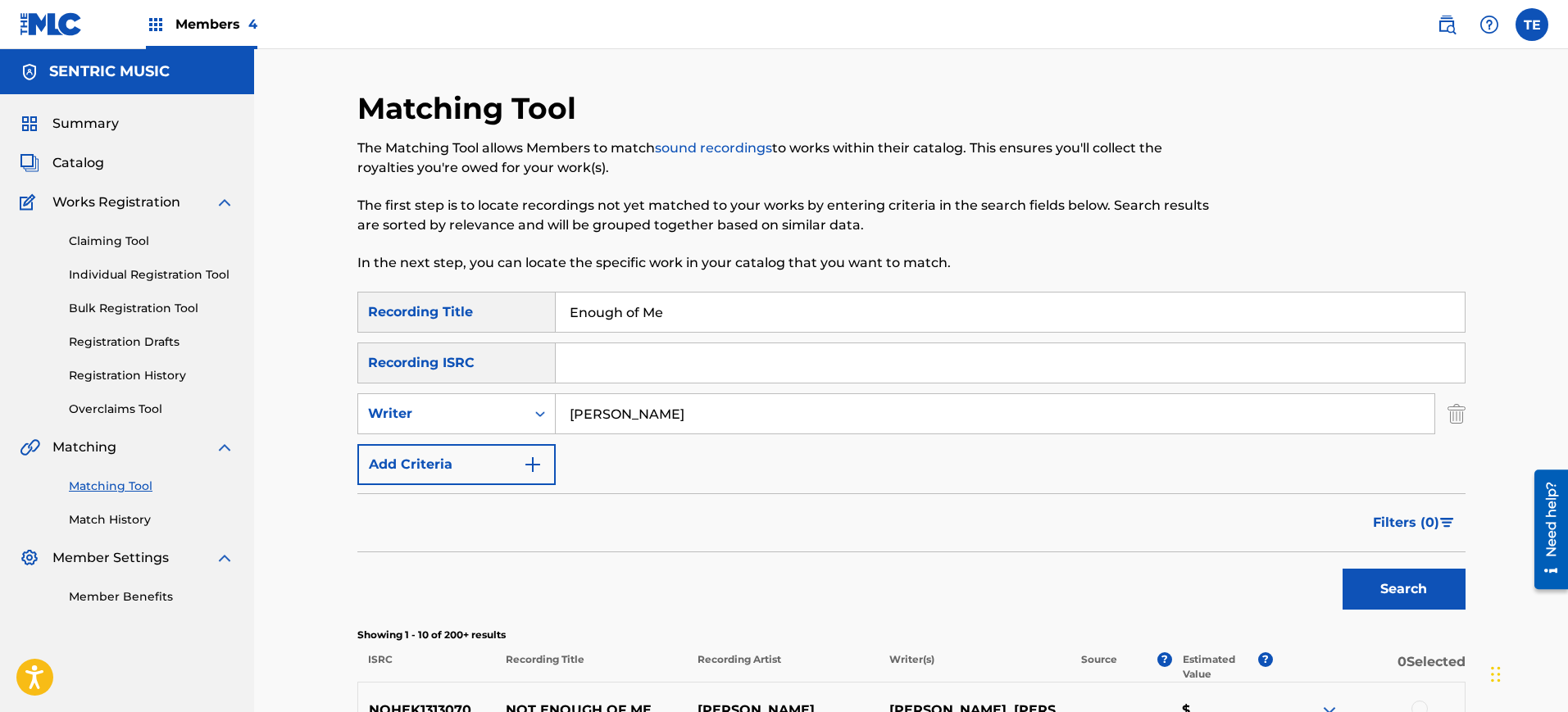
click at [650, 321] on input "Enough of Me" at bounding box center [1010, 311] width 909 height 39
click at [647, 321] on input "Enough of Me" at bounding box center [1010, 311] width 909 height 39
drag, startPoint x: 637, startPoint y: 304, endPoint x: 599, endPoint y: 306, distance: 38.1
click at [599, 306] on input "Enough of Me" at bounding box center [1010, 311] width 909 height 39
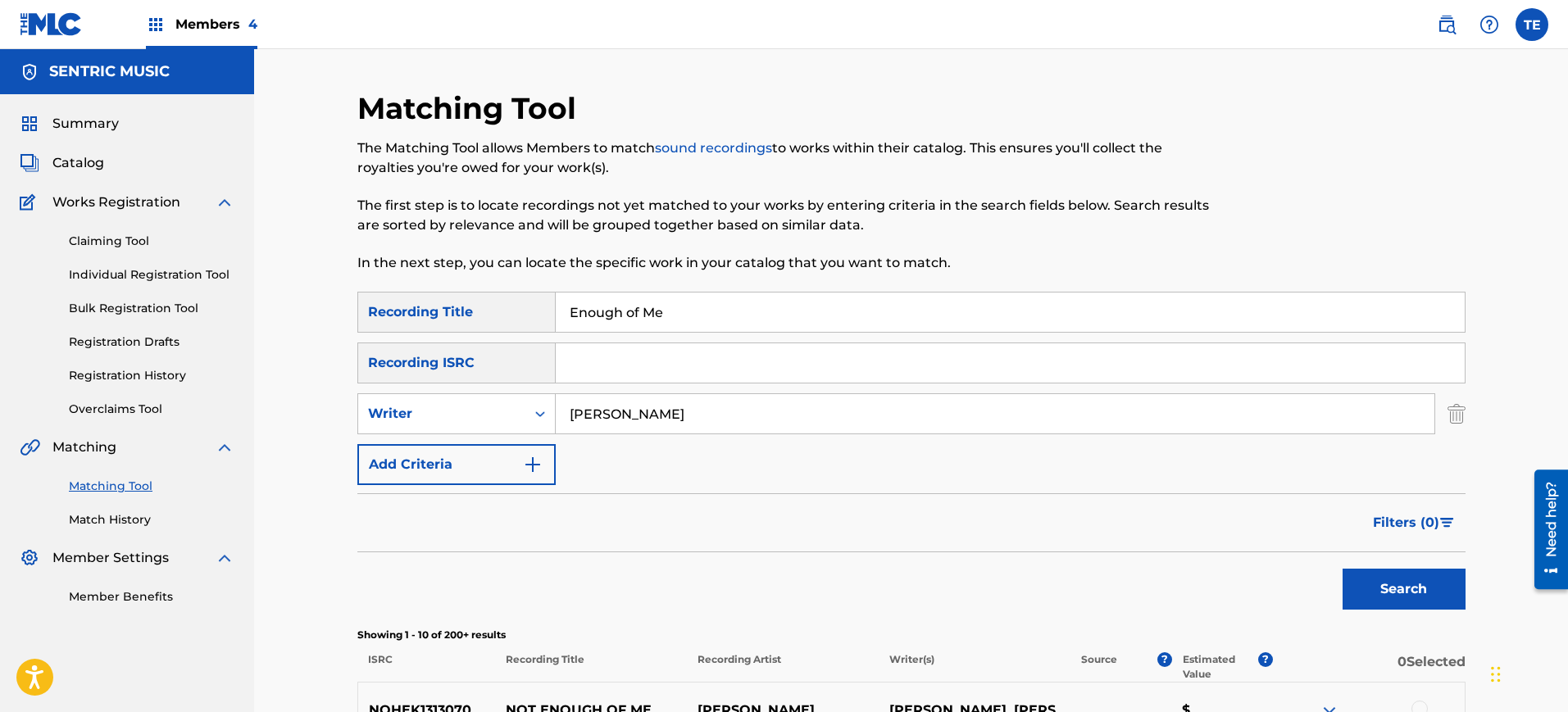
click at [599, 306] on input "Enough of Me" at bounding box center [1010, 311] width 909 height 39
paste input "Love Me Like The First Tim"
type input "Love Me Like The First Time"
click at [1340, 572] on div "Search" at bounding box center [1400, 585] width 131 height 66
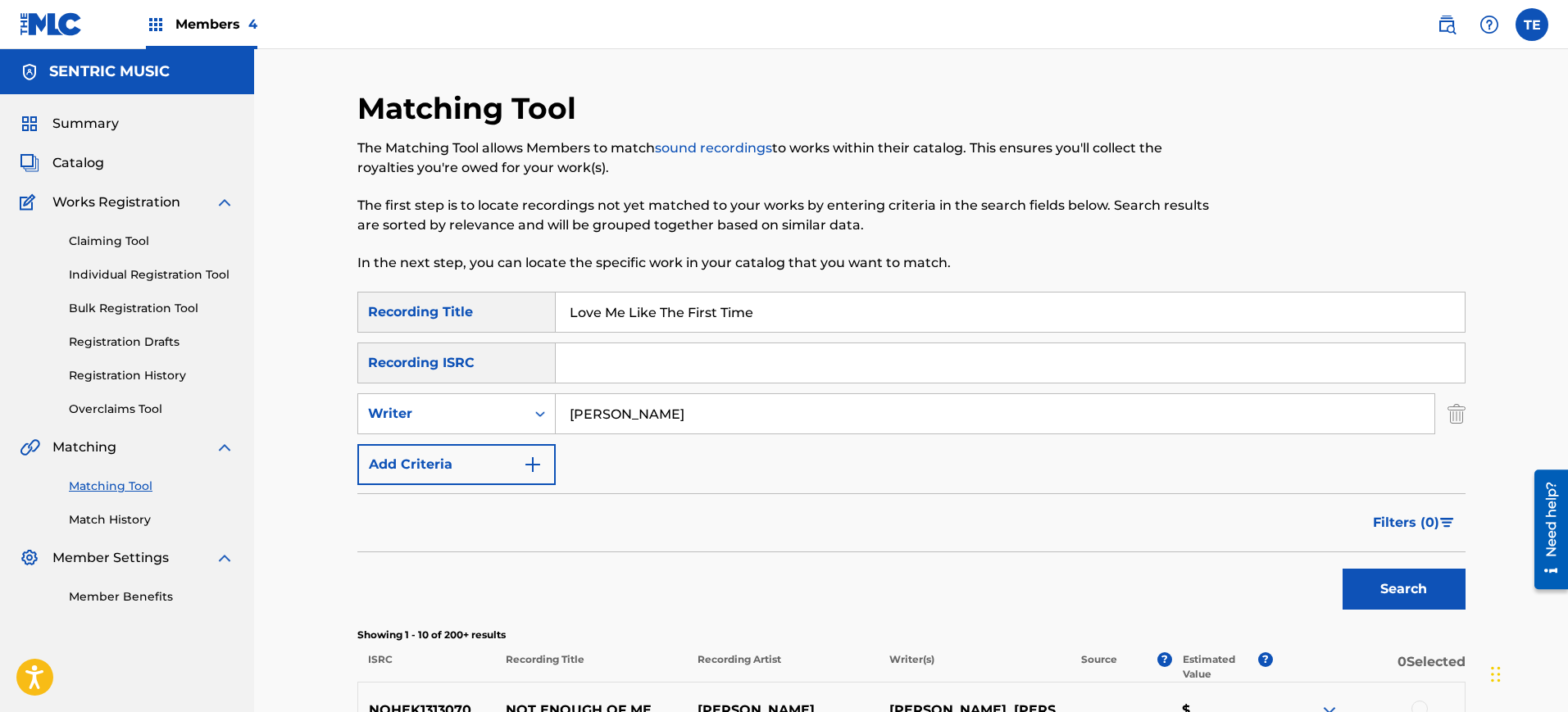
click at [1360, 576] on button "Search" at bounding box center [1404, 589] width 123 height 41
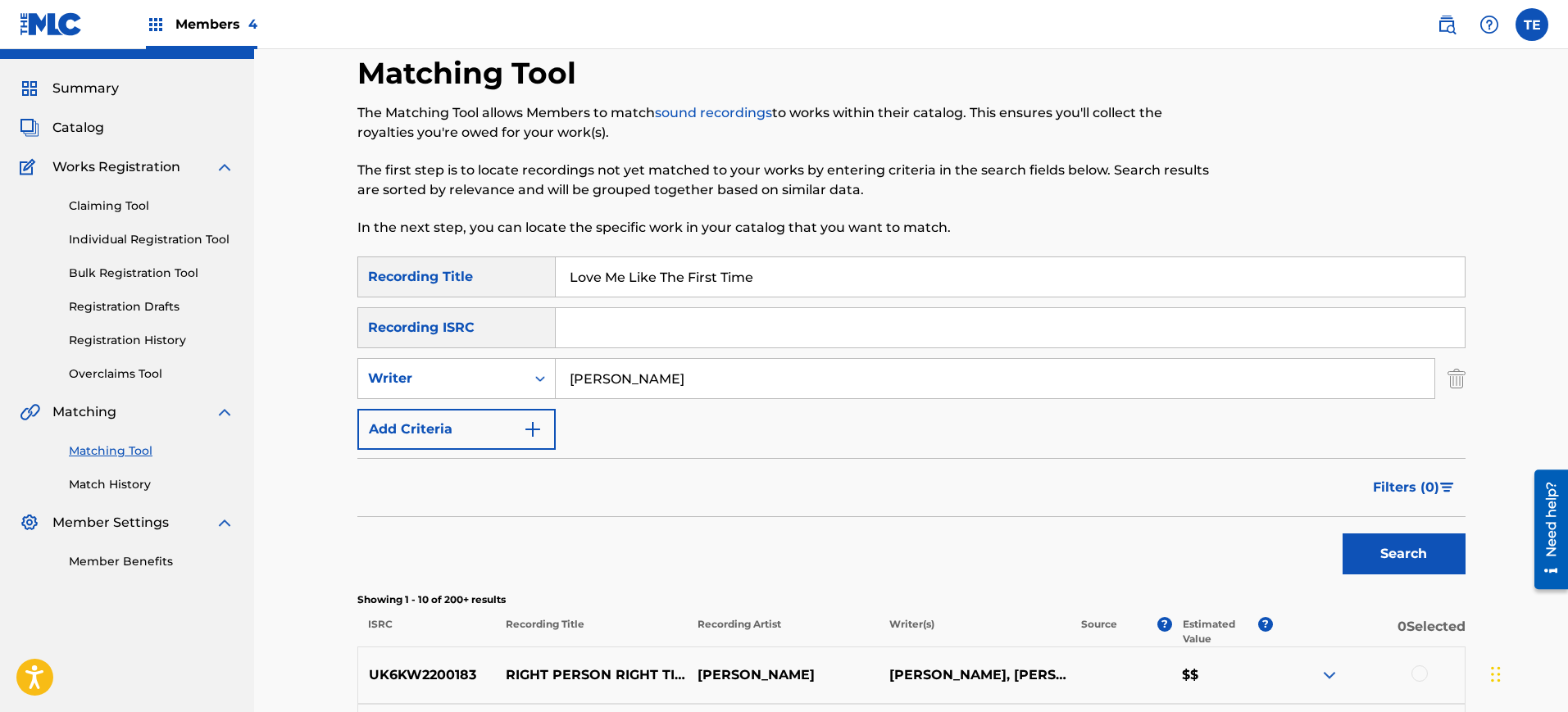
scroll to position [30, 0]
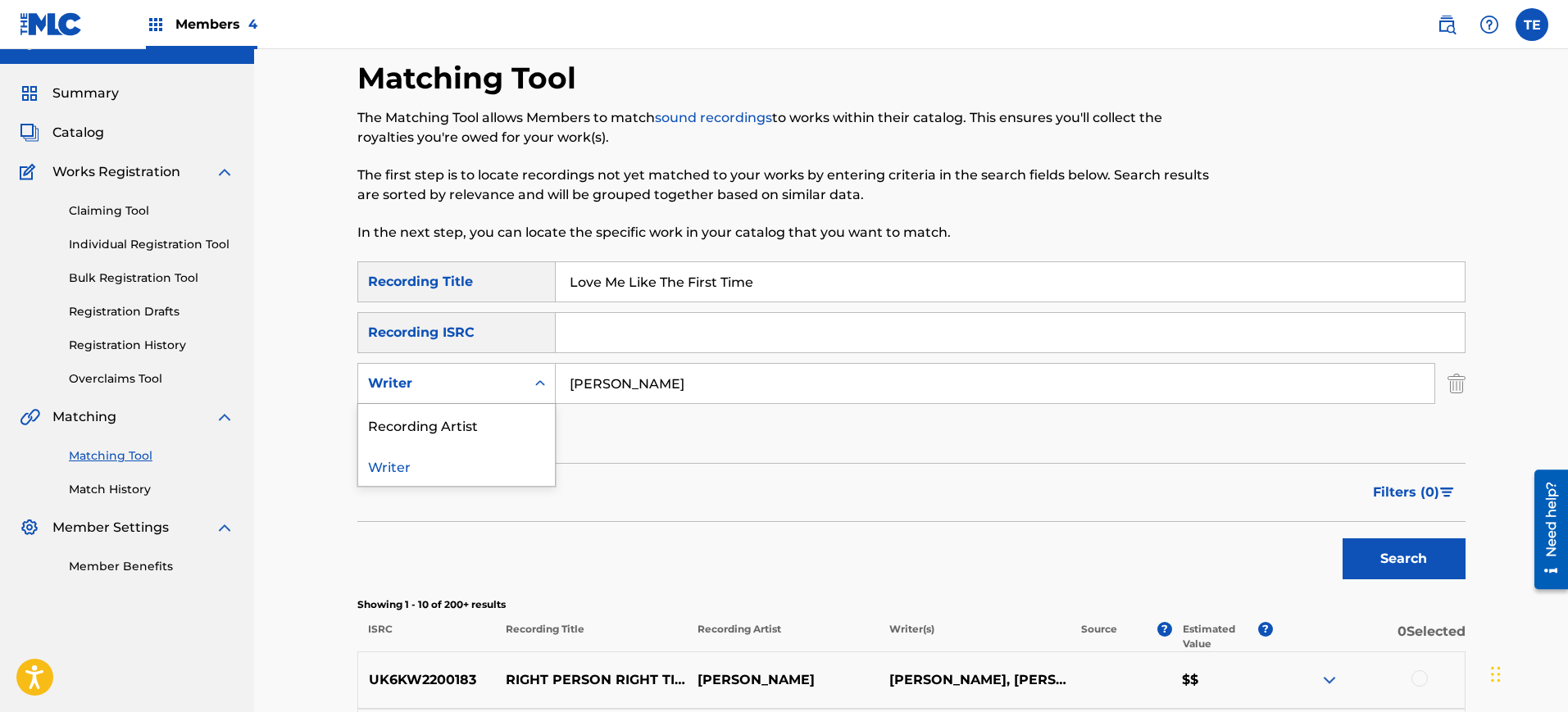
click at [502, 376] on div "Writer" at bounding box center [441, 383] width 147 height 20
click at [486, 428] on div "Recording Artist" at bounding box center [456, 424] width 197 height 41
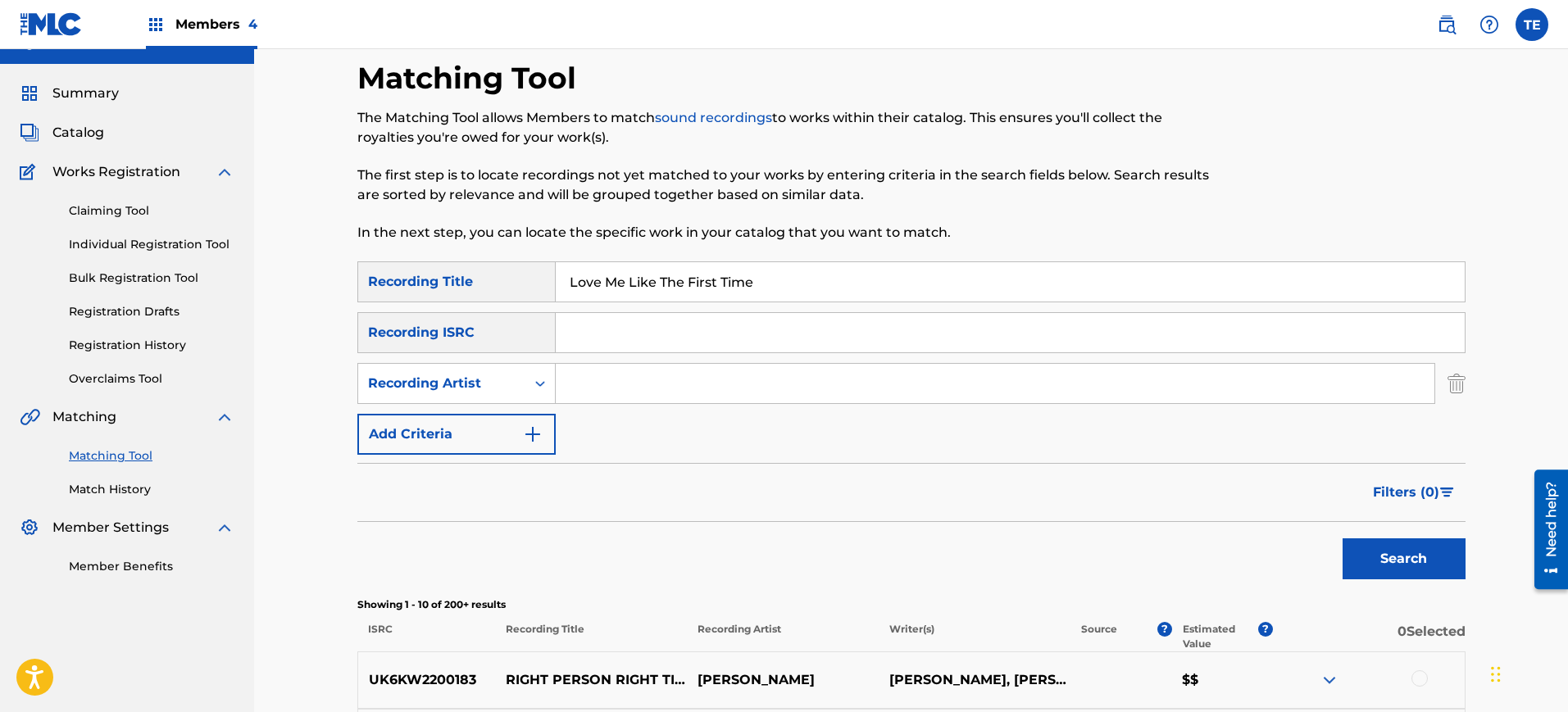
click at [641, 384] on input "Search Form" at bounding box center [995, 383] width 879 height 39
type input "[PERSON_NAME]"
click at [1395, 573] on button "Search" at bounding box center [1404, 558] width 123 height 41
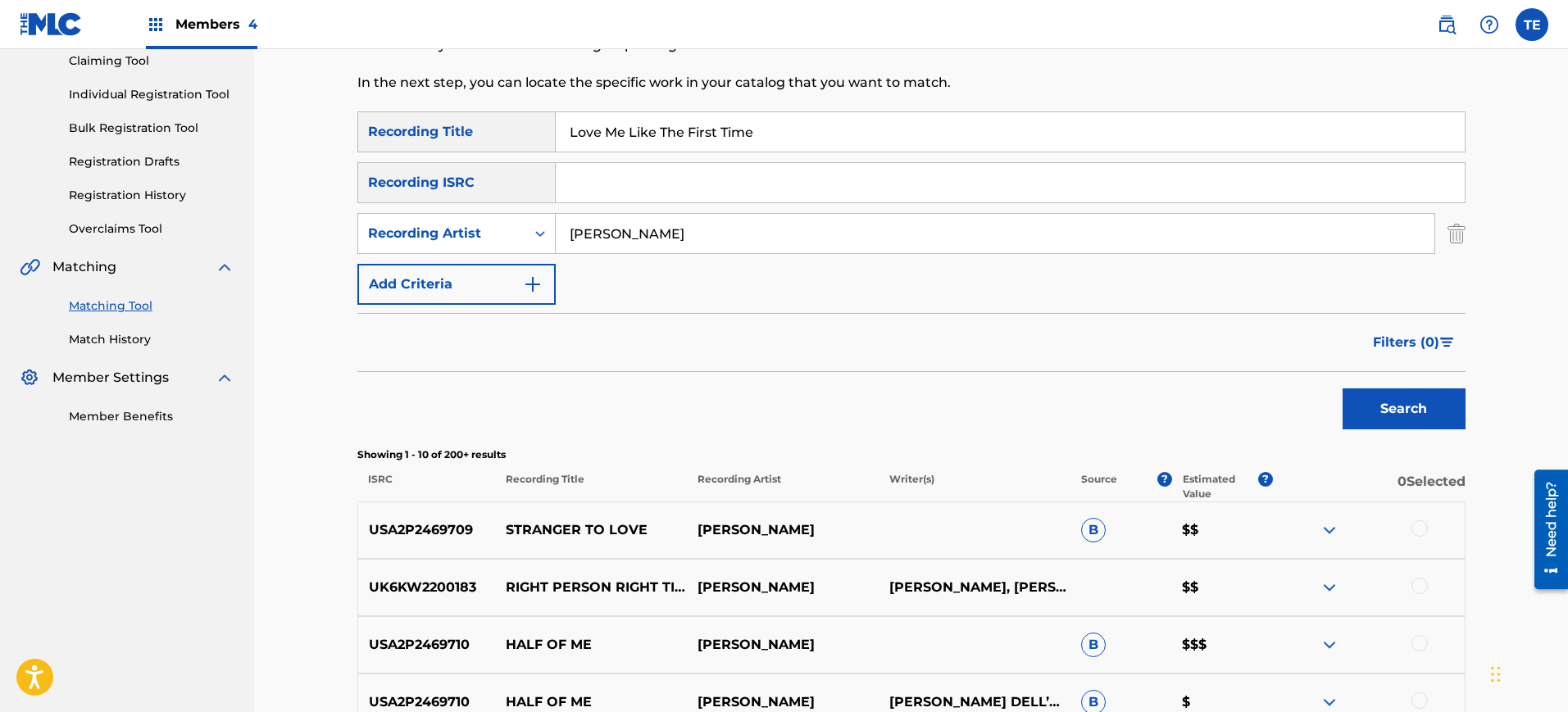
scroll to position [133, 0]
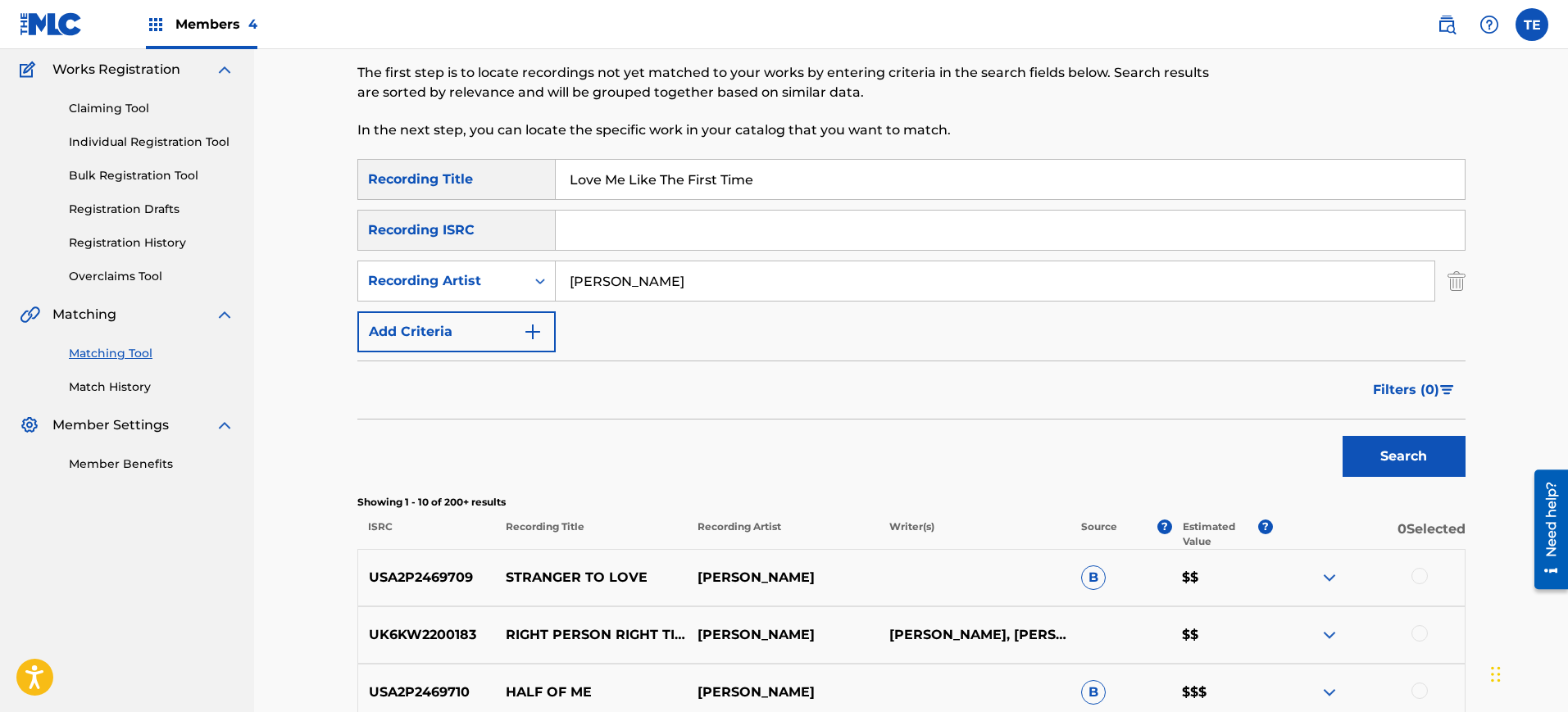
click at [607, 221] on input "Search Form" at bounding box center [1010, 230] width 909 height 39
paste input "UK6KW2300261"
type input "UK6KW2300261"
click at [1454, 287] on img "Search Form" at bounding box center [1456, 281] width 18 height 41
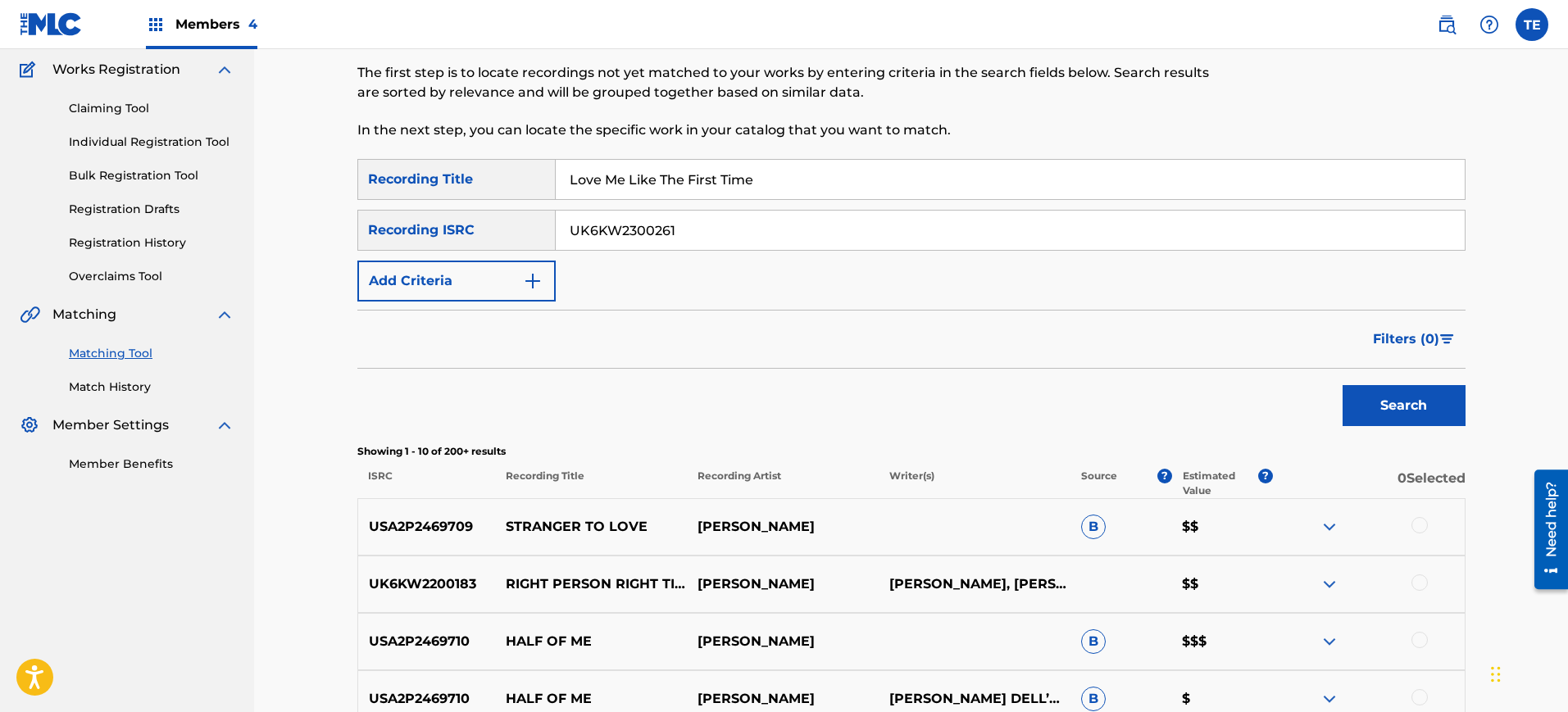
click at [962, 178] on input "Love Me Like The First Time" at bounding box center [1010, 179] width 909 height 39
click at [961, 175] on input "Love Me Like The First Time" at bounding box center [1010, 179] width 909 height 39
click at [1343, 385] on button "Search" at bounding box center [1404, 405] width 123 height 41
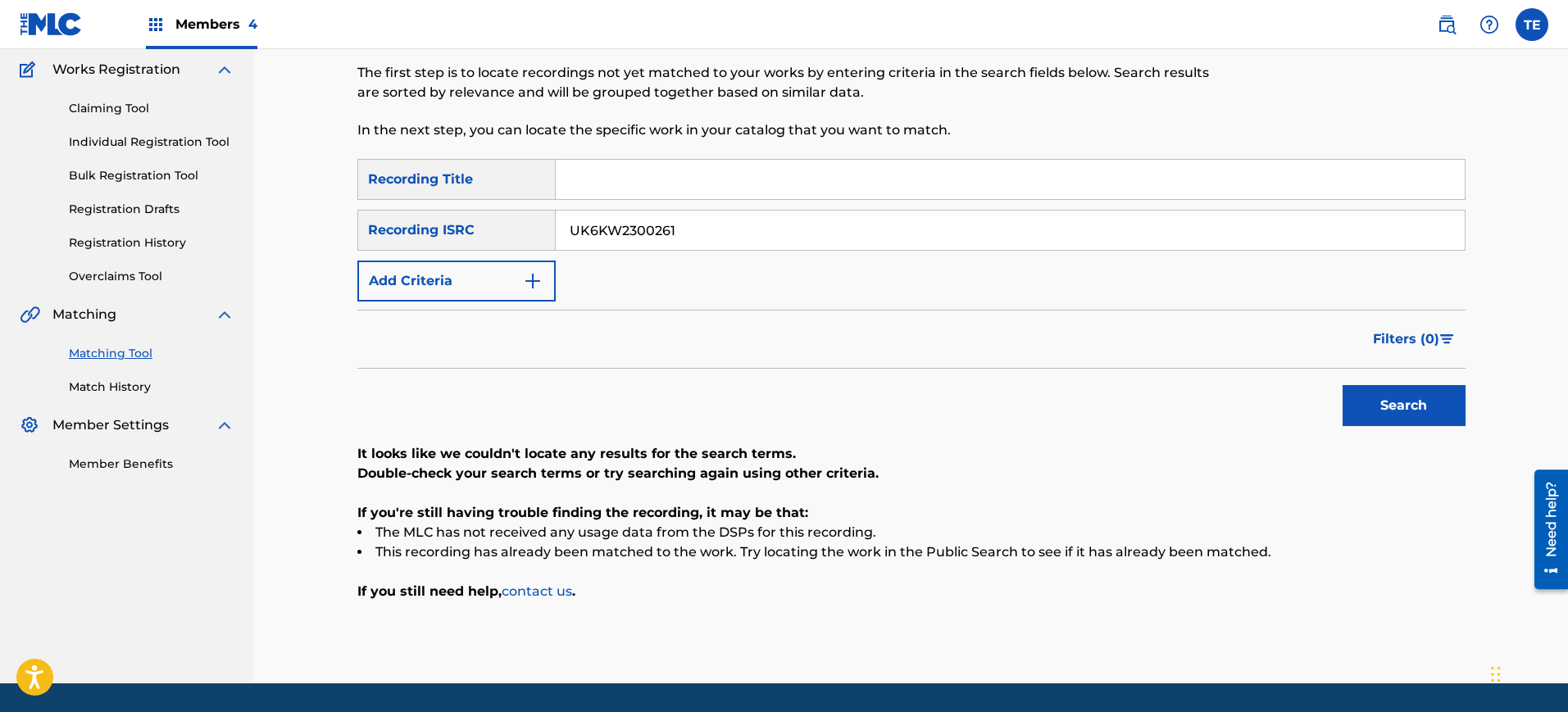
click at [774, 261] on div "SearchWithCriteriaf799c8f7-5506-4bc7-afc6-cff1c2c740ed Recording Title SearchWi…" at bounding box center [911, 230] width 1108 height 142
click at [1345, 390] on div "Search" at bounding box center [1400, 402] width 131 height 66
drag, startPoint x: 1388, startPoint y: 407, endPoint x: 1380, endPoint y: 411, distance: 8.9
click at [1383, 408] on button "Search" at bounding box center [1404, 405] width 123 height 41
click at [1047, 336] on div "Filters ( 0 )" at bounding box center [911, 339] width 1108 height 59
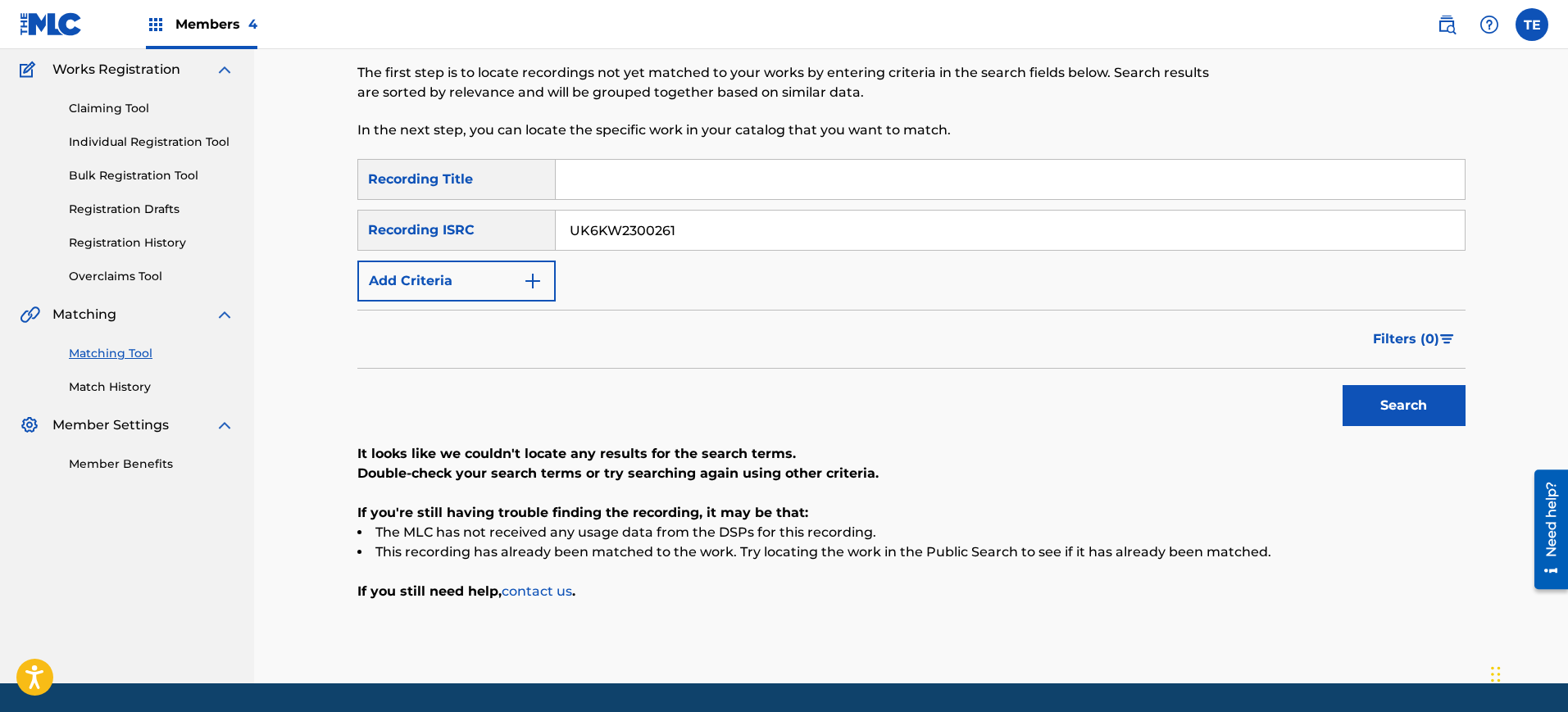
click at [650, 219] on input "UK6KW2300261" at bounding box center [1010, 230] width 909 height 39
click at [629, 173] on input "Search Form" at bounding box center [1010, 179] width 909 height 39
paste input "Bad Timing"
type input "Bad Timing"
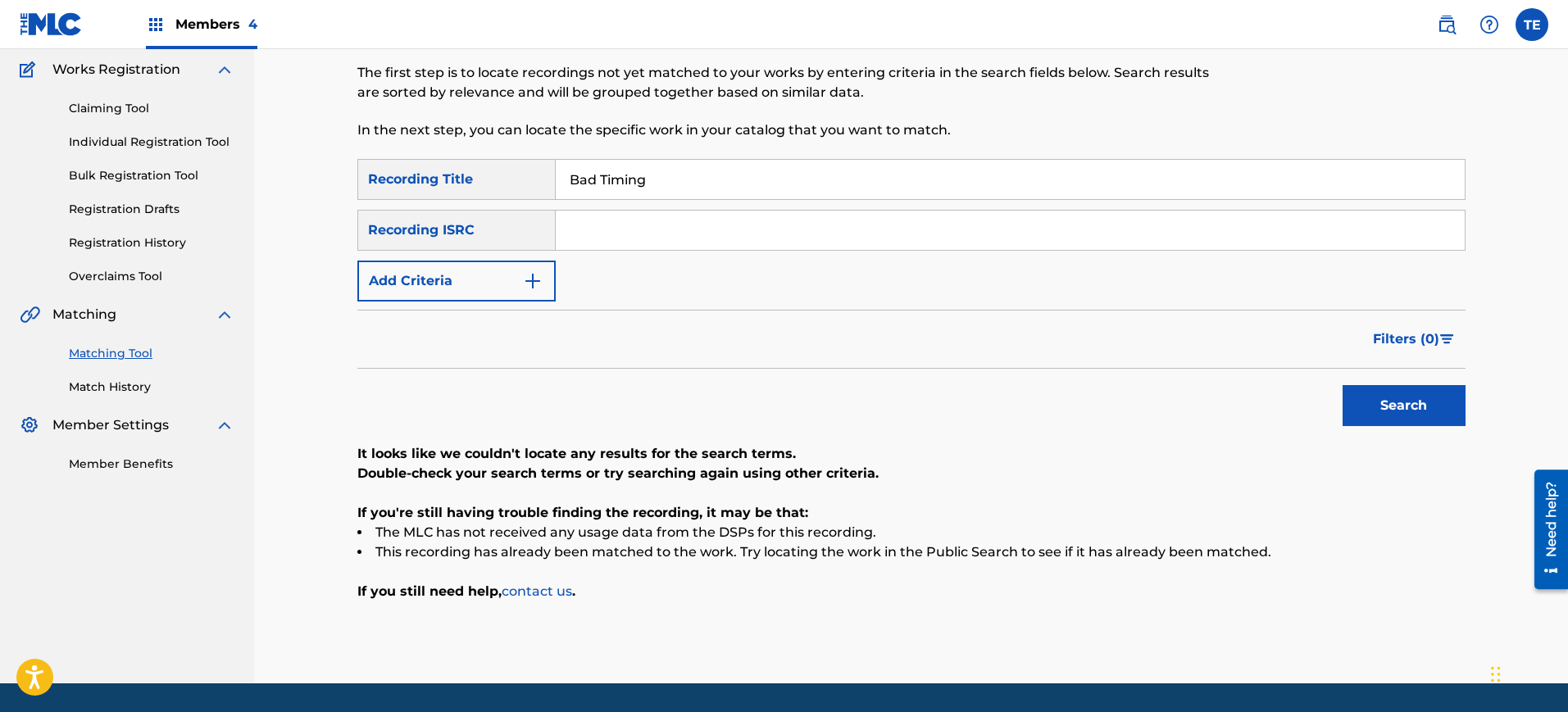
click at [458, 291] on button "Add Criteria" at bounding box center [456, 281] width 199 height 41
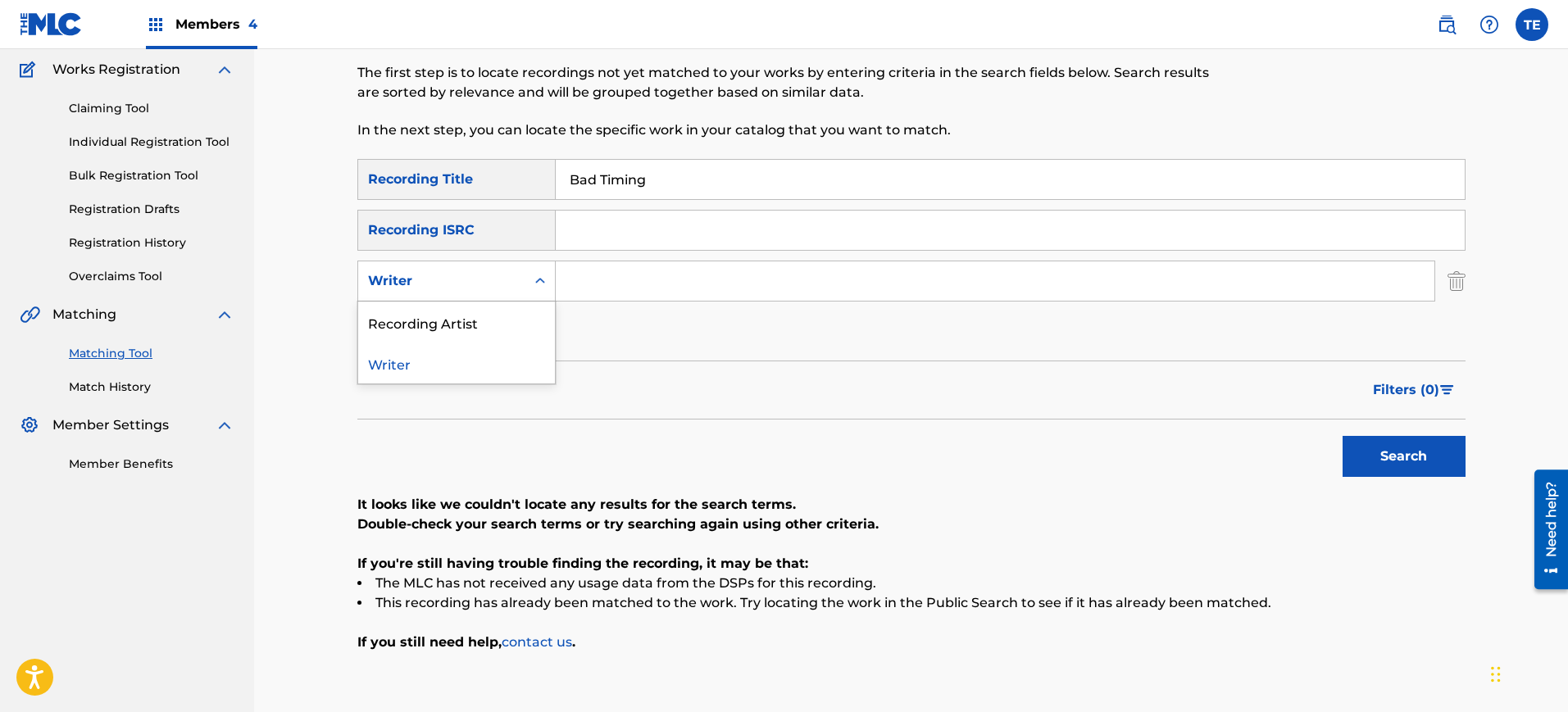
click at [469, 284] on div "Writer" at bounding box center [441, 281] width 147 height 20
click at [477, 321] on div "Recording Artist" at bounding box center [456, 322] width 197 height 41
click at [587, 289] on input "Search Form" at bounding box center [995, 281] width 879 height 39
type input "[PERSON_NAME]"
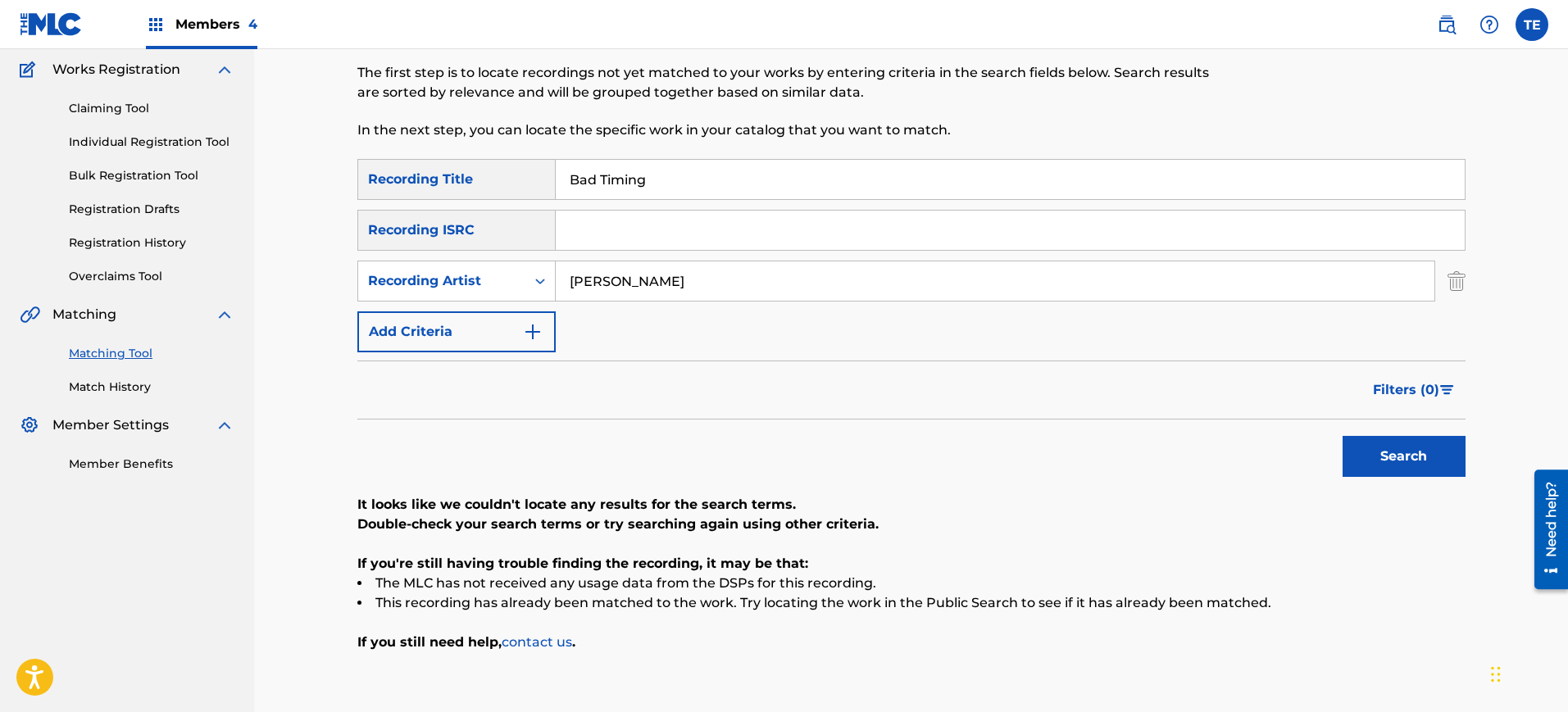
click at [1396, 459] on button "Search" at bounding box center [1404, 456] width 123 height 41
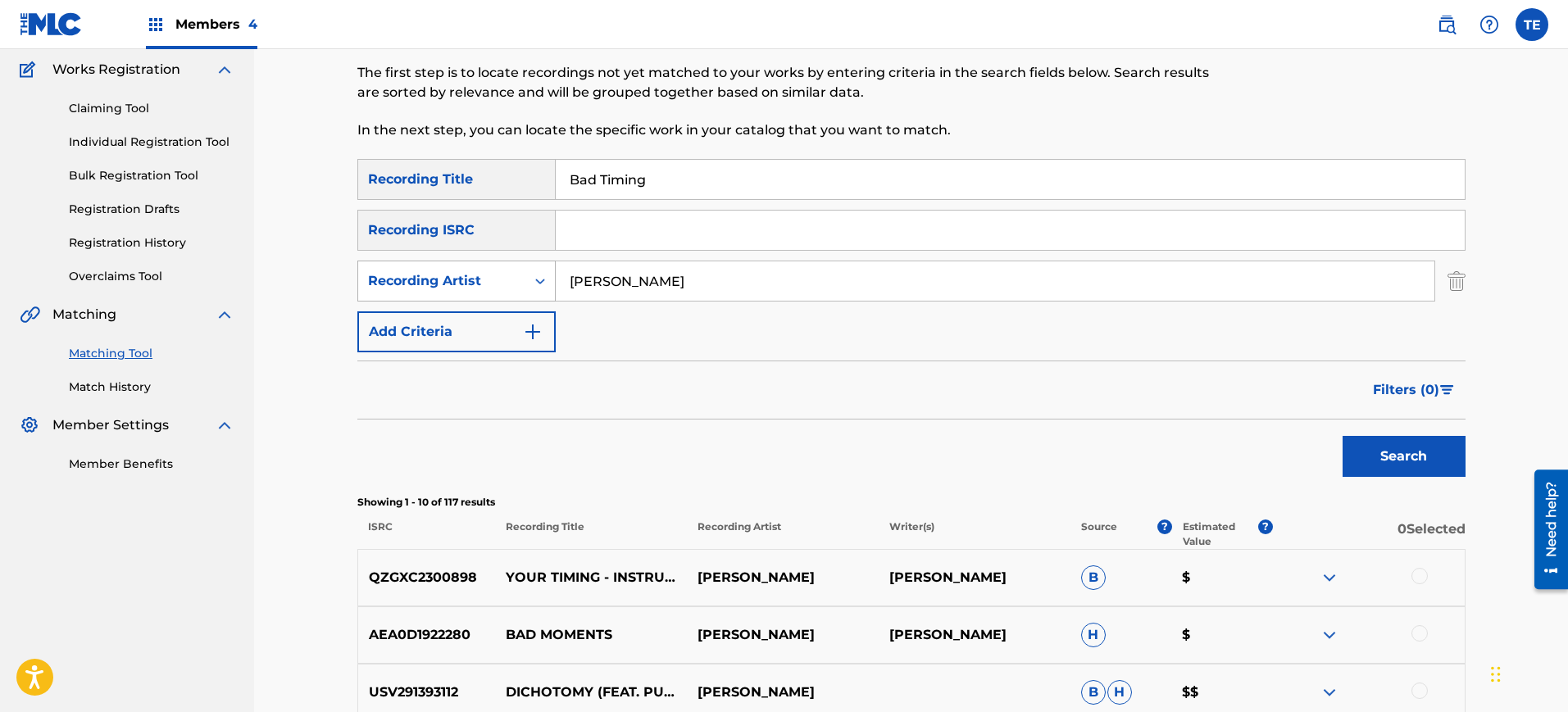
click at [526, 284] on div "Search Form" at bounding box center [540, 281] width 29 height 39
click at [495, 326] on div "Writer" at bounding box center [456, 322] width 197 height 41
click at [761, 270] on input "Search Form" at bounding box center [995, 281] width 879 height 39
type input "[PERSON_NAME]"
click at [1428, 453] on button "Search" at bounding box center [1404, 456] width 123 height 41
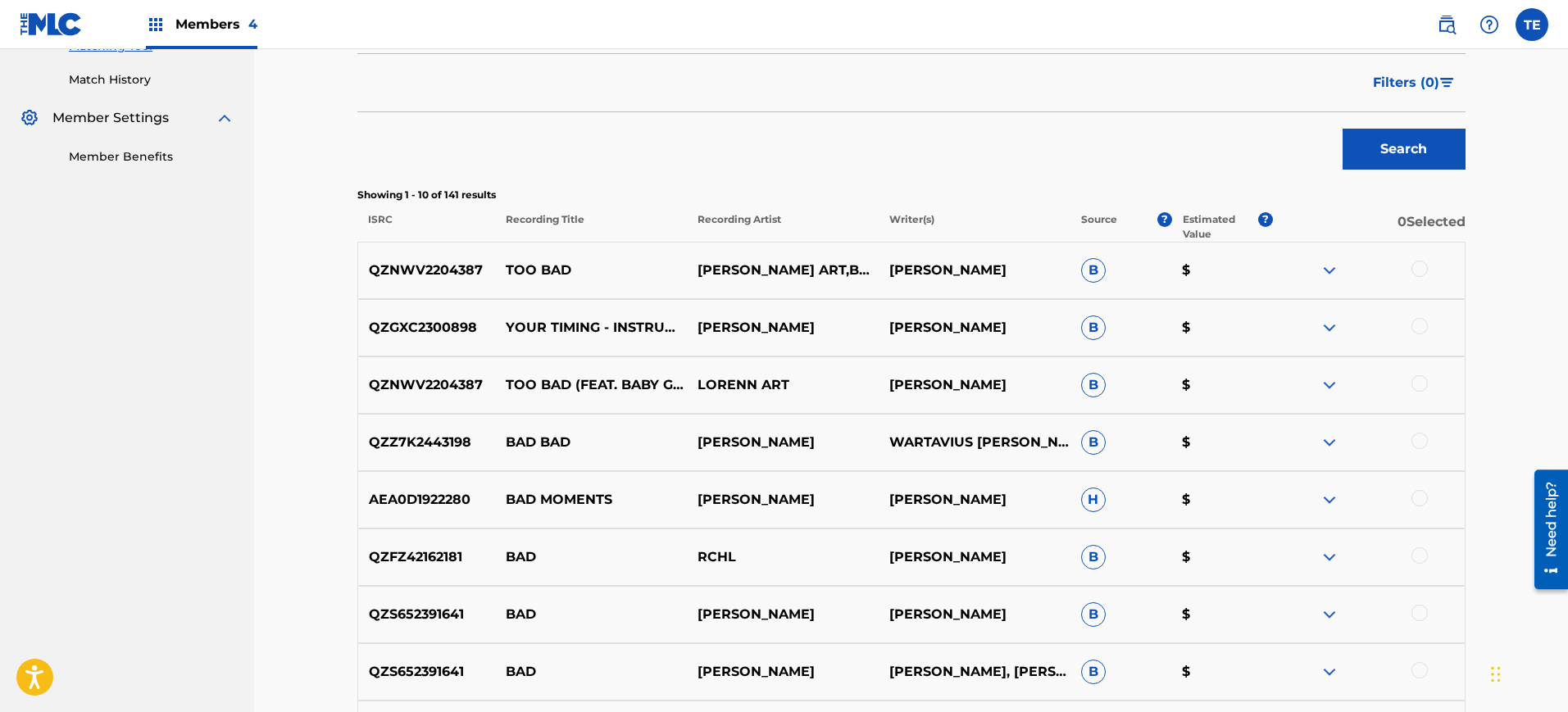
scroll to position [0, 0]
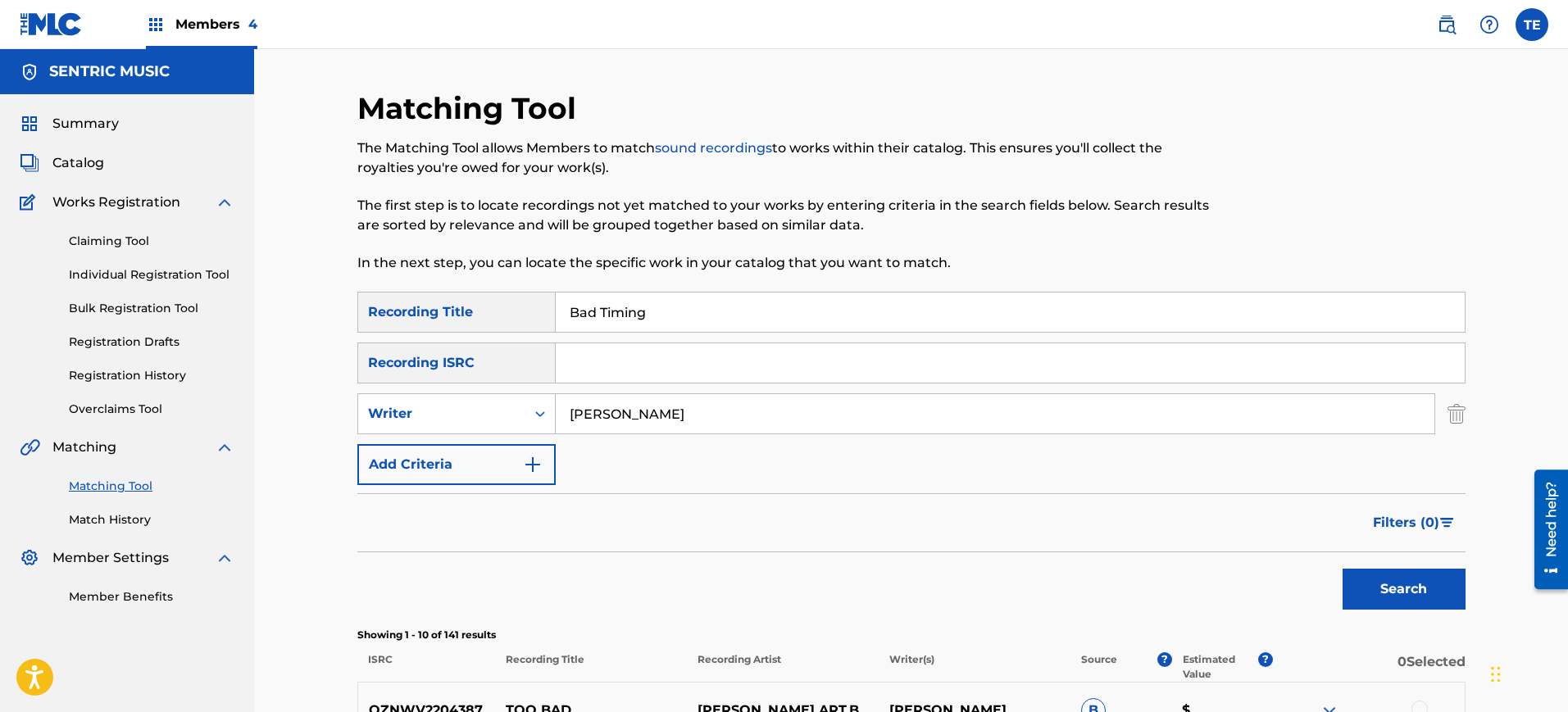
click at [1448, 411] on img "Search Form" at bounding box center [1456, 414] width 18 height 41
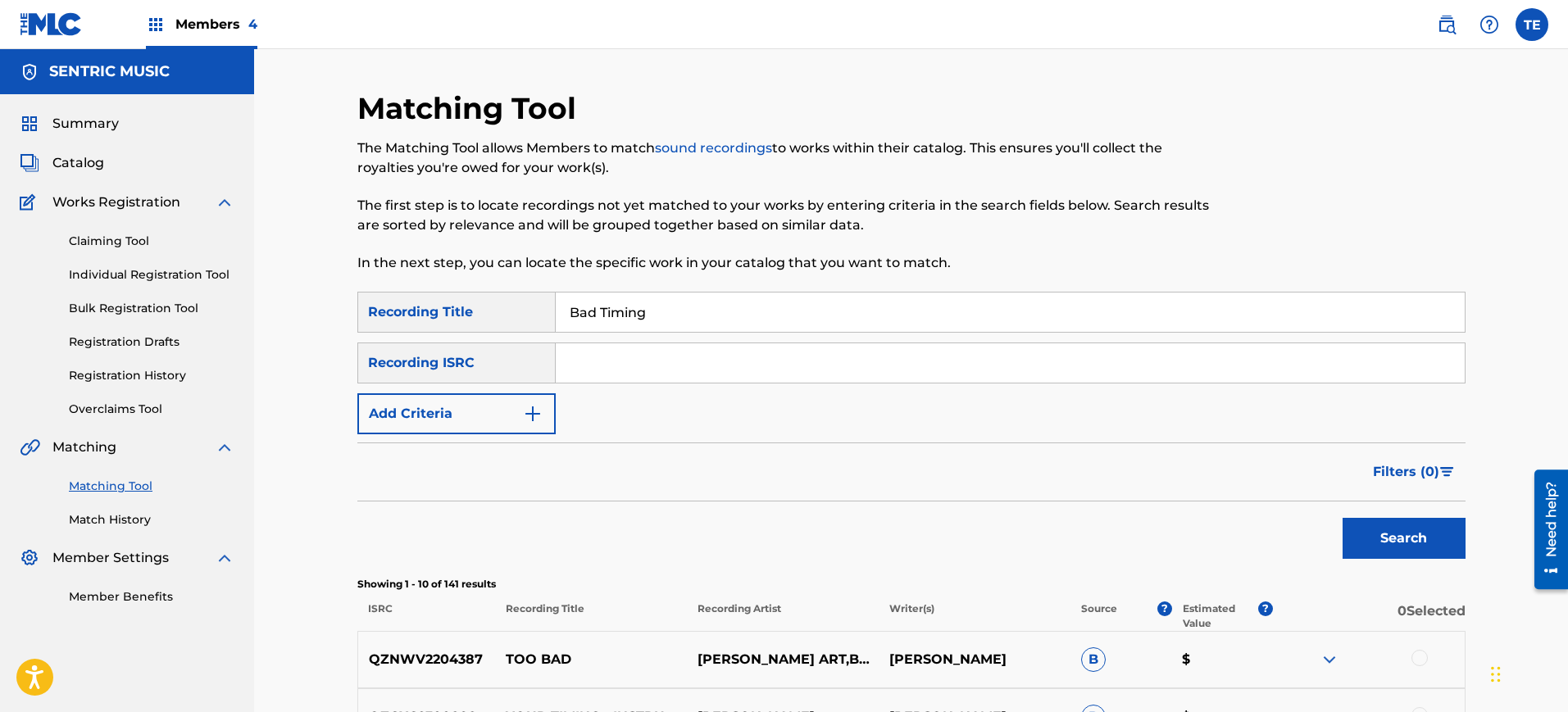
click at [898, 335] on div "SearchWithCriteriaf799c8f7-5506-4bc7-afc6-cff1c2c740ed Recording Title Bad Timi…" at bounding box center [911, 363] width 1108 height 142
click at [864, 352] on input "Search Form" at bounding box center [1010, 363] width 909 height 39
paste input "QZHN42169754"
type input "QZHN42169754"
click at [1391, 548] on button "Search" at bounding box center [1404, 538] width 123 height 41
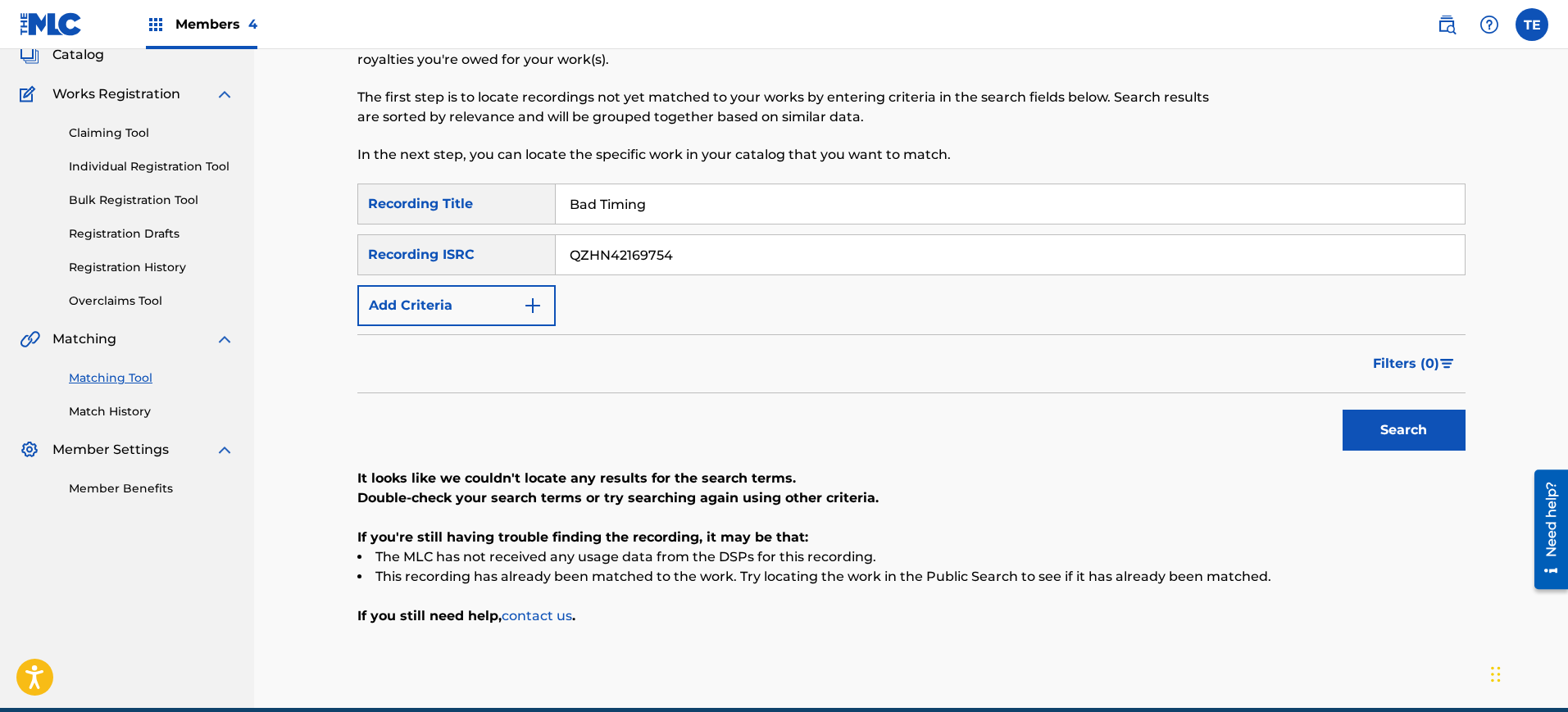
scroll to position [183, 0]
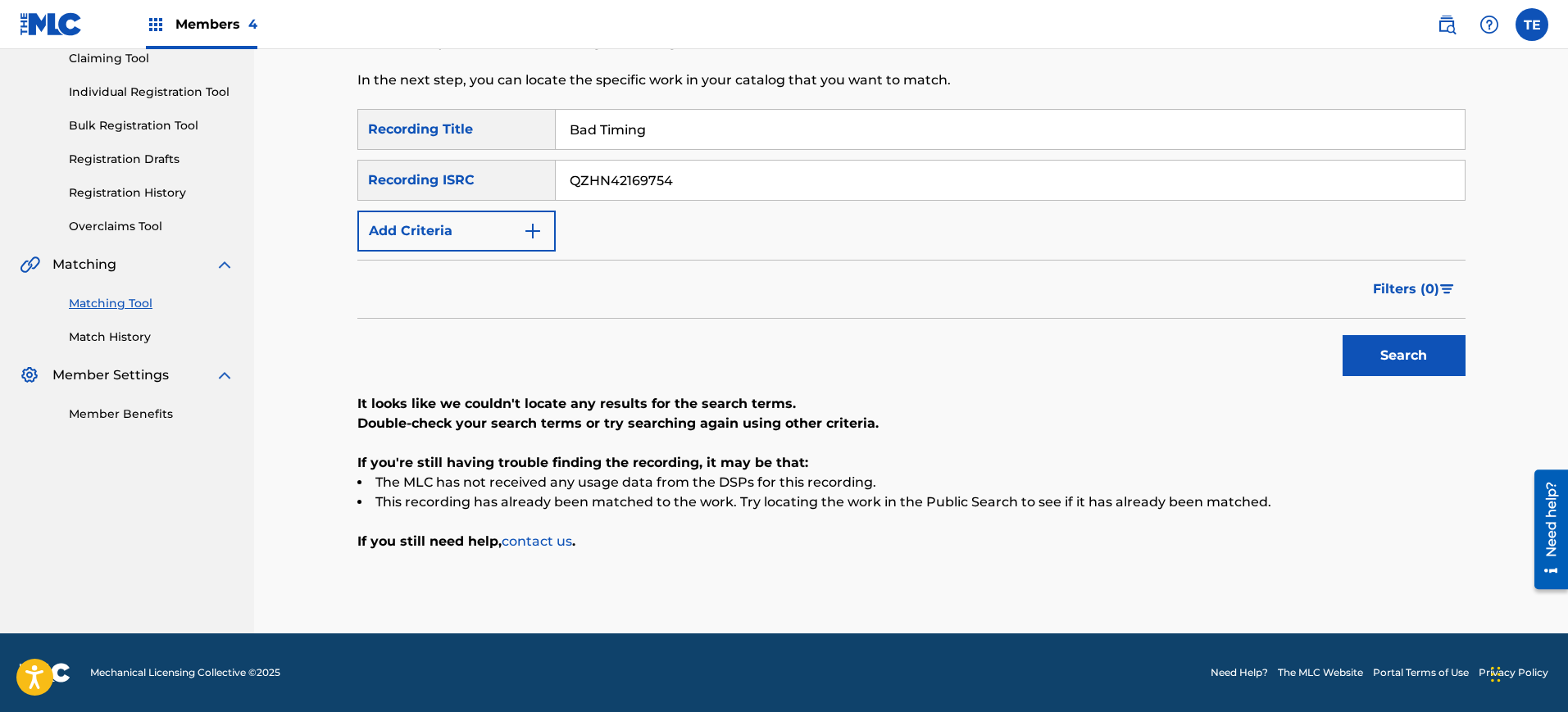
click at [729, 147] on input "Bad Timing" at bounding box center [1010, 129] width 909 height 39
click at [729, 146] on input "Bad Timing" at bounding box center [1010, 129] width 909 height 39
click at [1343, 336] on button "Search" at bounding box center [1404, 356] width 123 height 41
click at [641, 104] on div "Matching Tool The Matching Tool allows Members to match sound recordings to wor…" at bounding box center [784, 8] width 853 height 202
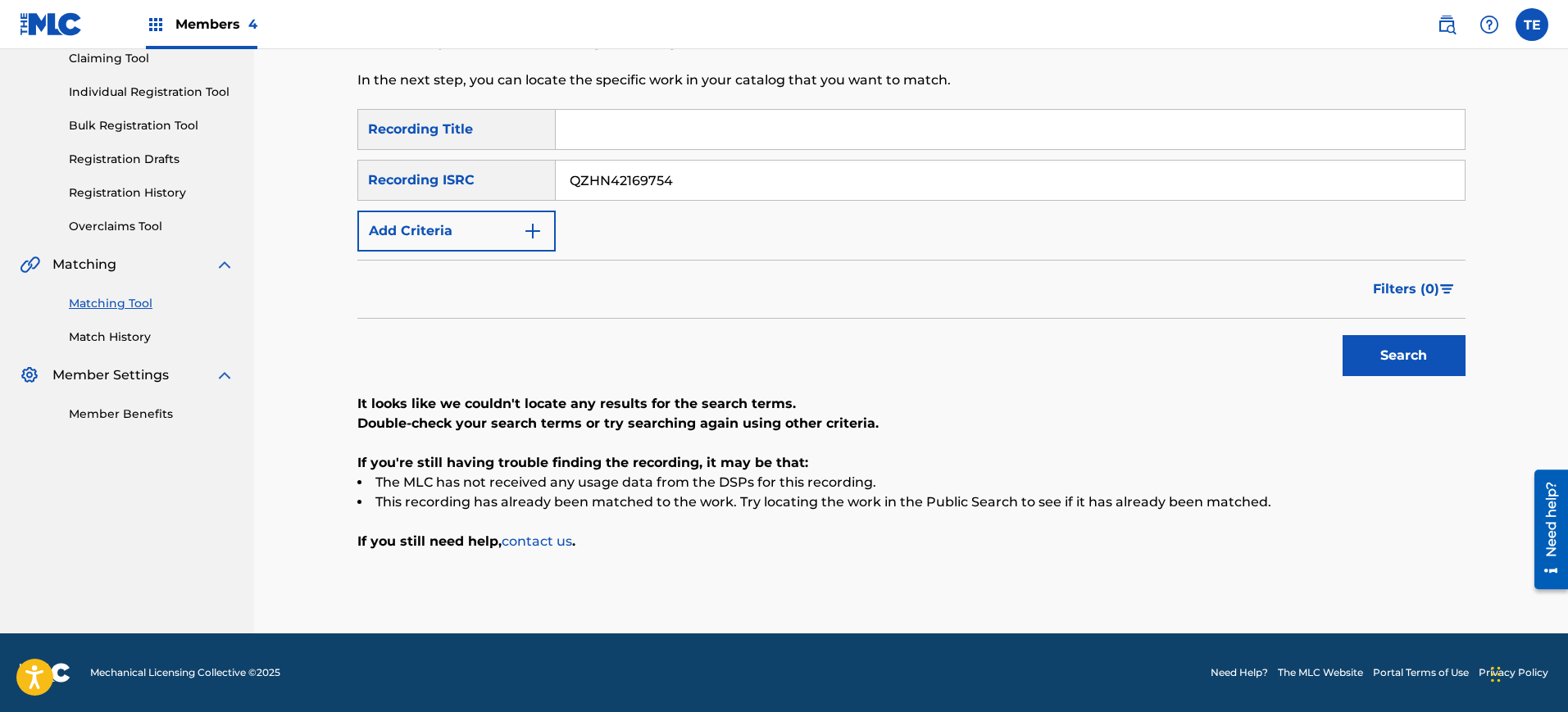
drag, startPoint x: 641, startPoint y: 104, endPoint x: 638, endPoint y: 121, distance: 17.3
drag, startPoint x: 638, startPoint y: 121, endPoint x: 616, endPoint y: 129, distance: 23.4
click at [616, 129] on input "Search Form" at bounding box center [1010, 129] width 909 height 39
paste input "Raised by a Woman"
type input "Raised by a Woman"
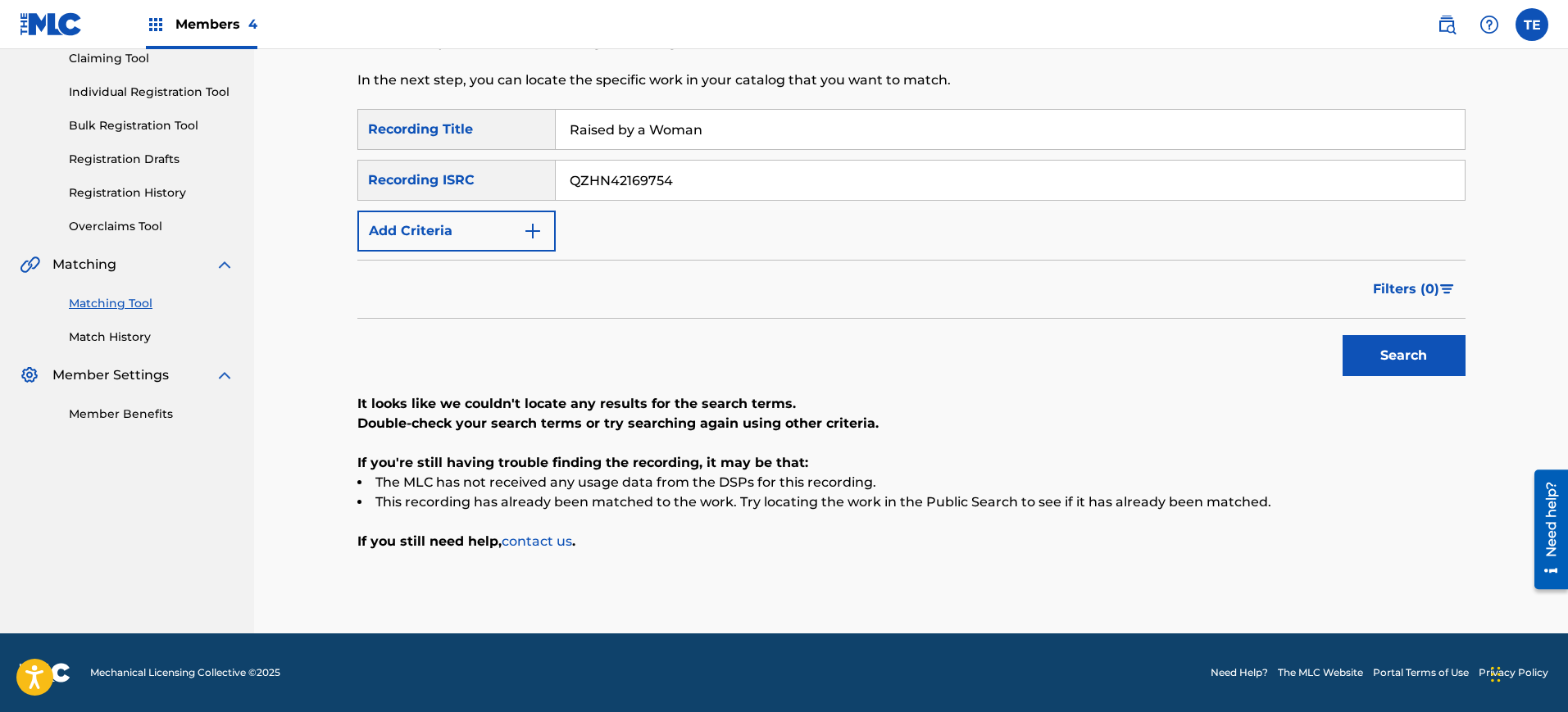
click at [711, 200] on div "QZHN42169754" at bounding box center [1010, 180] width 910 height 41
click at [706, 190] on input "QZHN42169754" at bounding box center [1010, 180] width 909 height 39
click at [541, 225] on img "Search Form" at bounding box center [532, 231] width 20 height 20
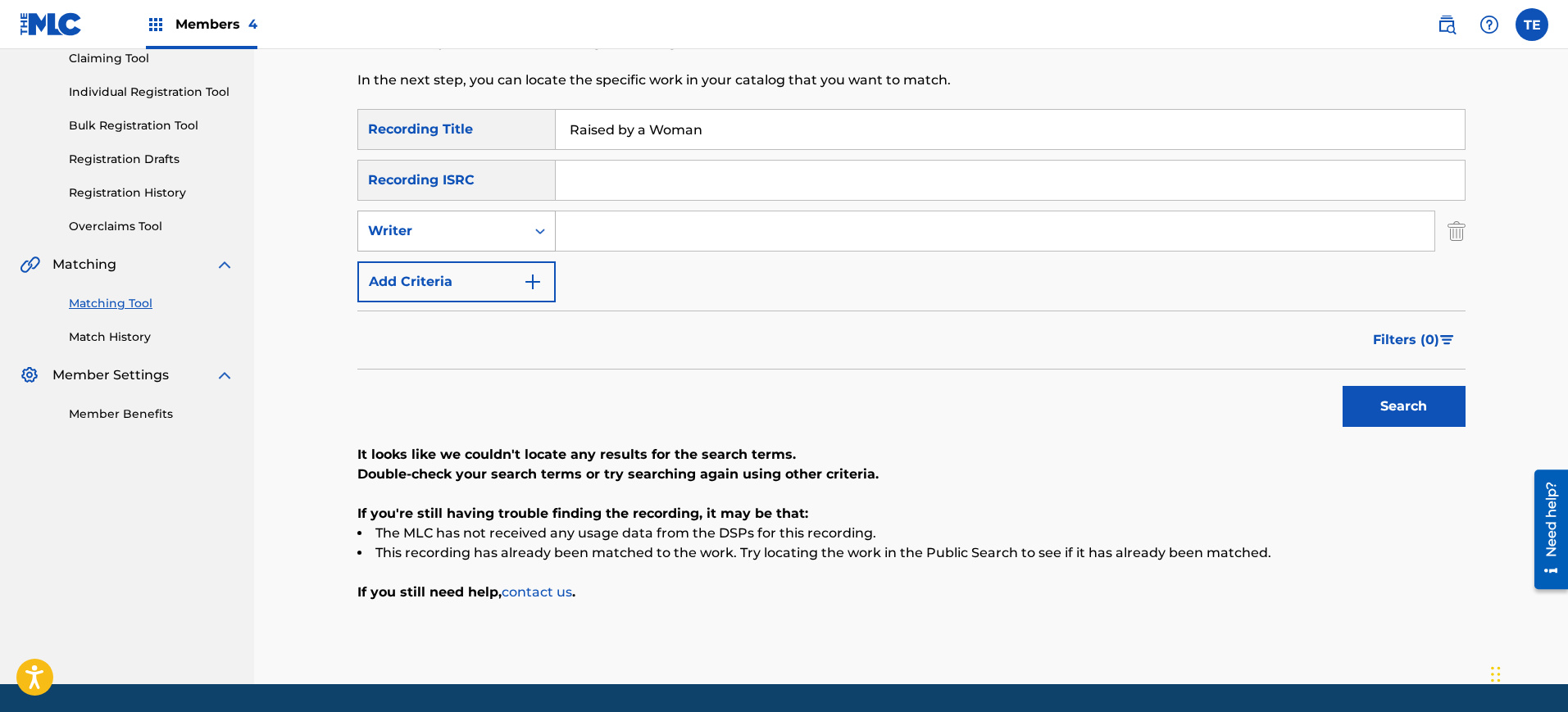
click at [513, 219] on div "Writer" at bounding box center [441, 232] width 167 height 31
click at [489, 266] on div "Recording Artist" at bounding box center [456, 271] width 197 height 41
click at [600, 233] on input "Search Form" at bounding box center [995, 231] width 879 height 39
type input "[PERSON_NAME]"
click at [1382, 418] on button "Search" at bounding box center [1404, 406] width 123 height 41
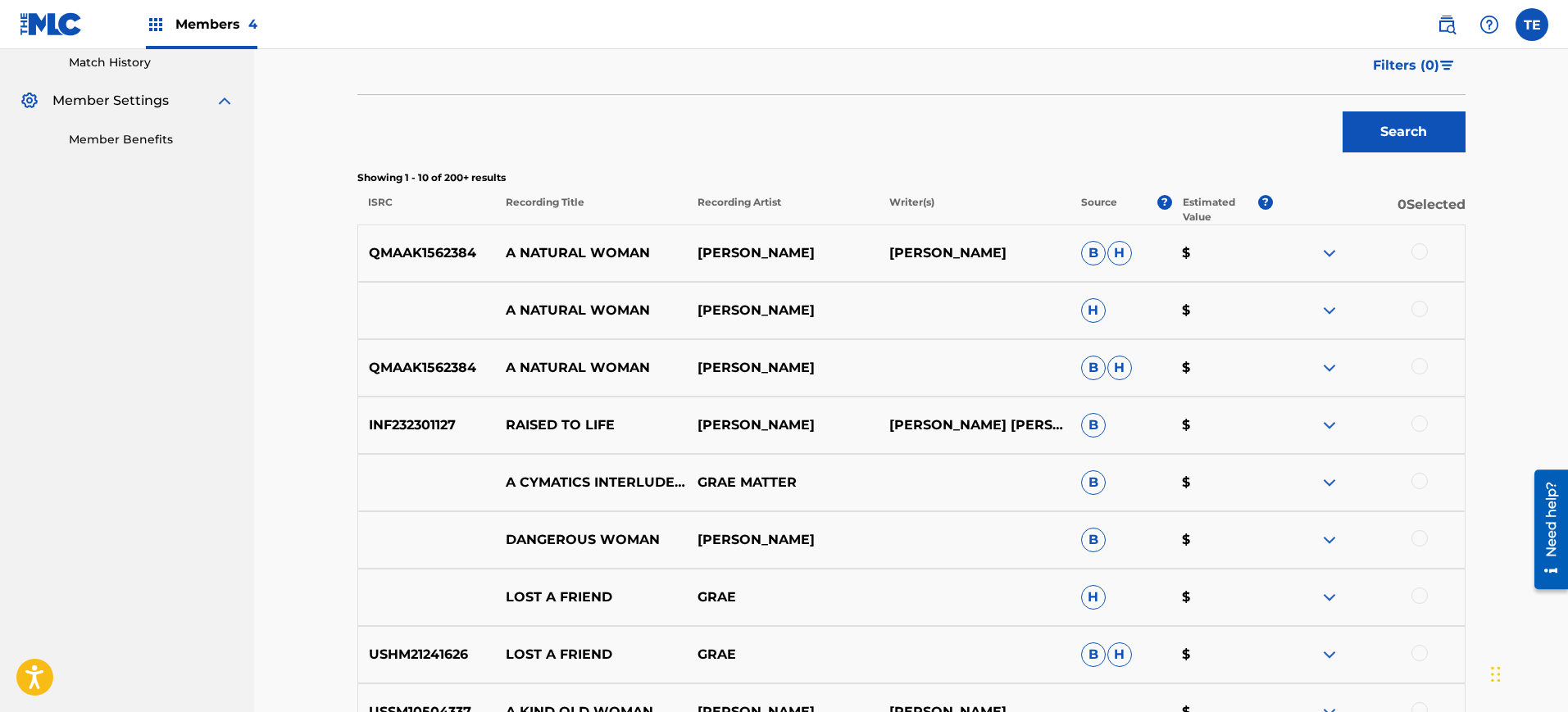
scroll to position [285, 0]
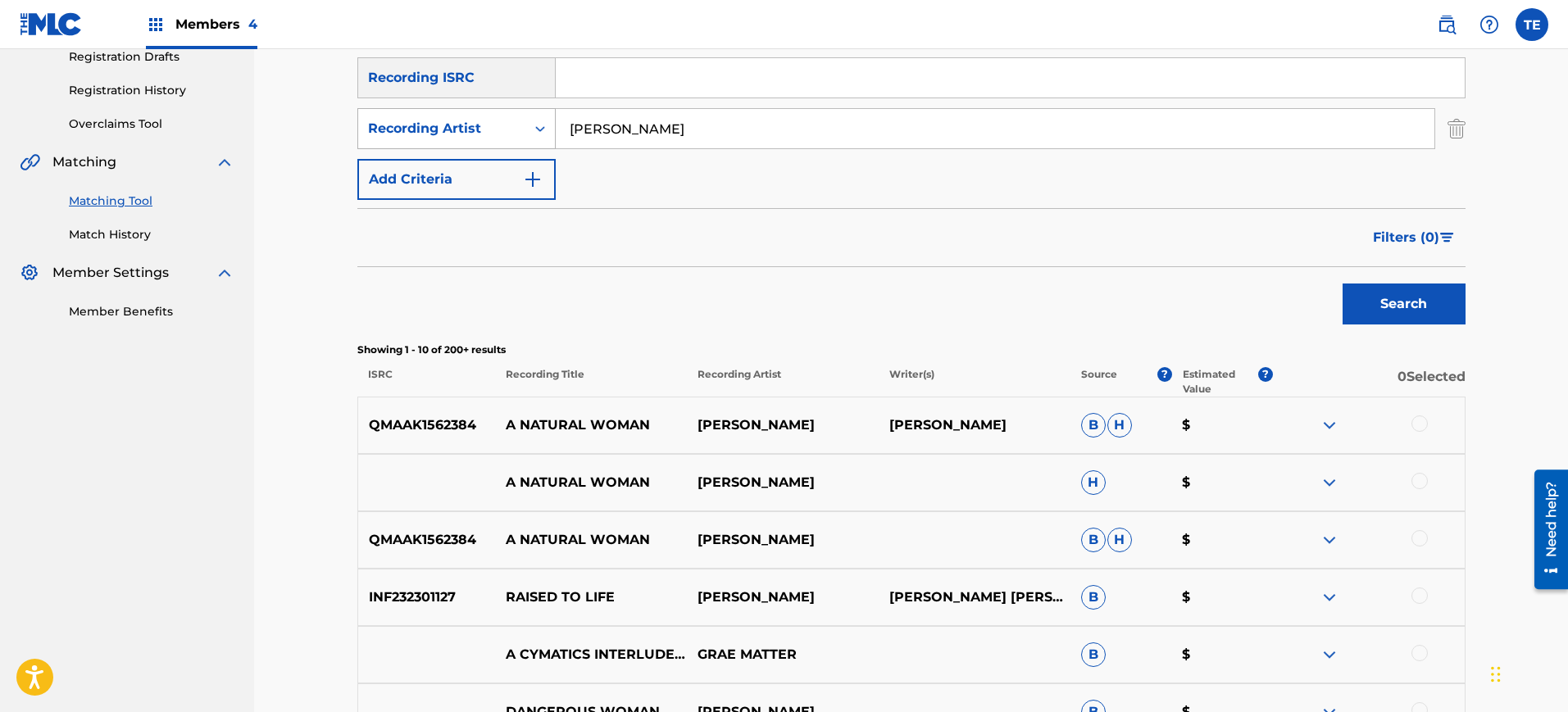
click at [473, 136] on div "Recording Artist" at bounding box center [441, 128] width 147 height 20
click at [464, 190] on div "Recording Artist" at bounding box center [456, 210] width 197 height 41
click at [478, 130] on div "Recording Artist" at bounding box center [441, 128] width 147 height 20
click at [466, 173] on div "Writer" at bounding box center [456, 169] width 197 height 41
click at [599, 117] on input "Search Form" at bounding box center [995, 128] width 879 height 39
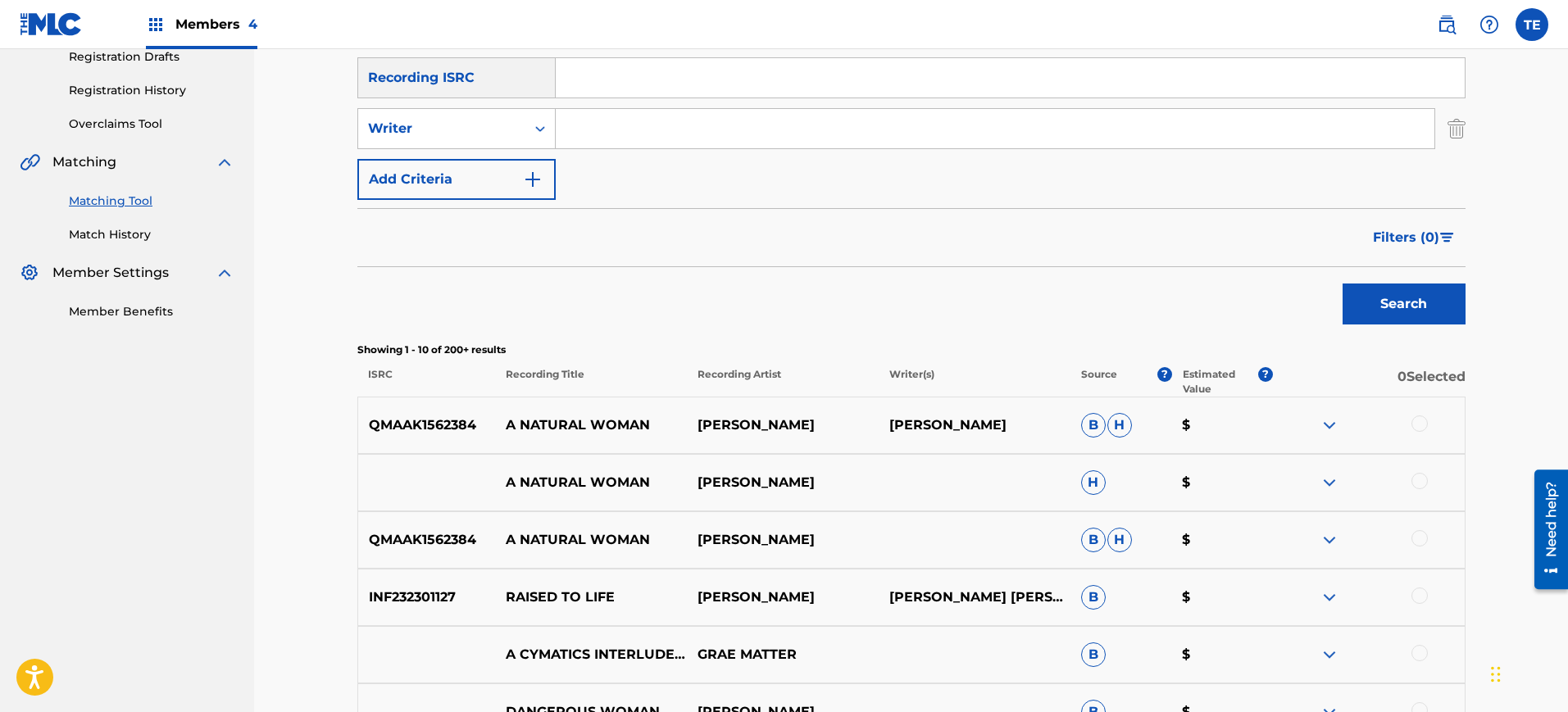
type input "[PERSON_NAME]"
click at [1368, 290] on button "Search" at bounding box center [1404, 304] width 123 height 41
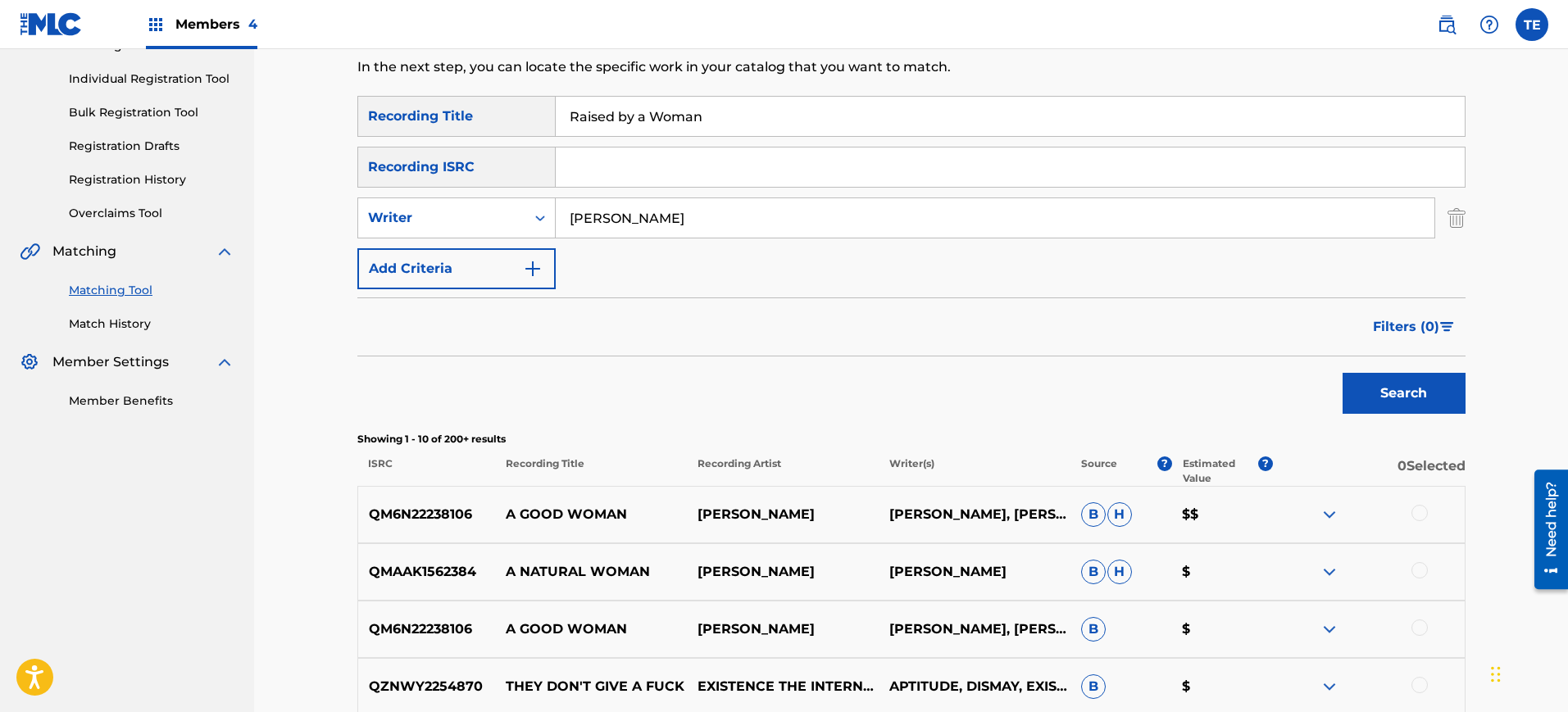
scroll to position [133, 0]
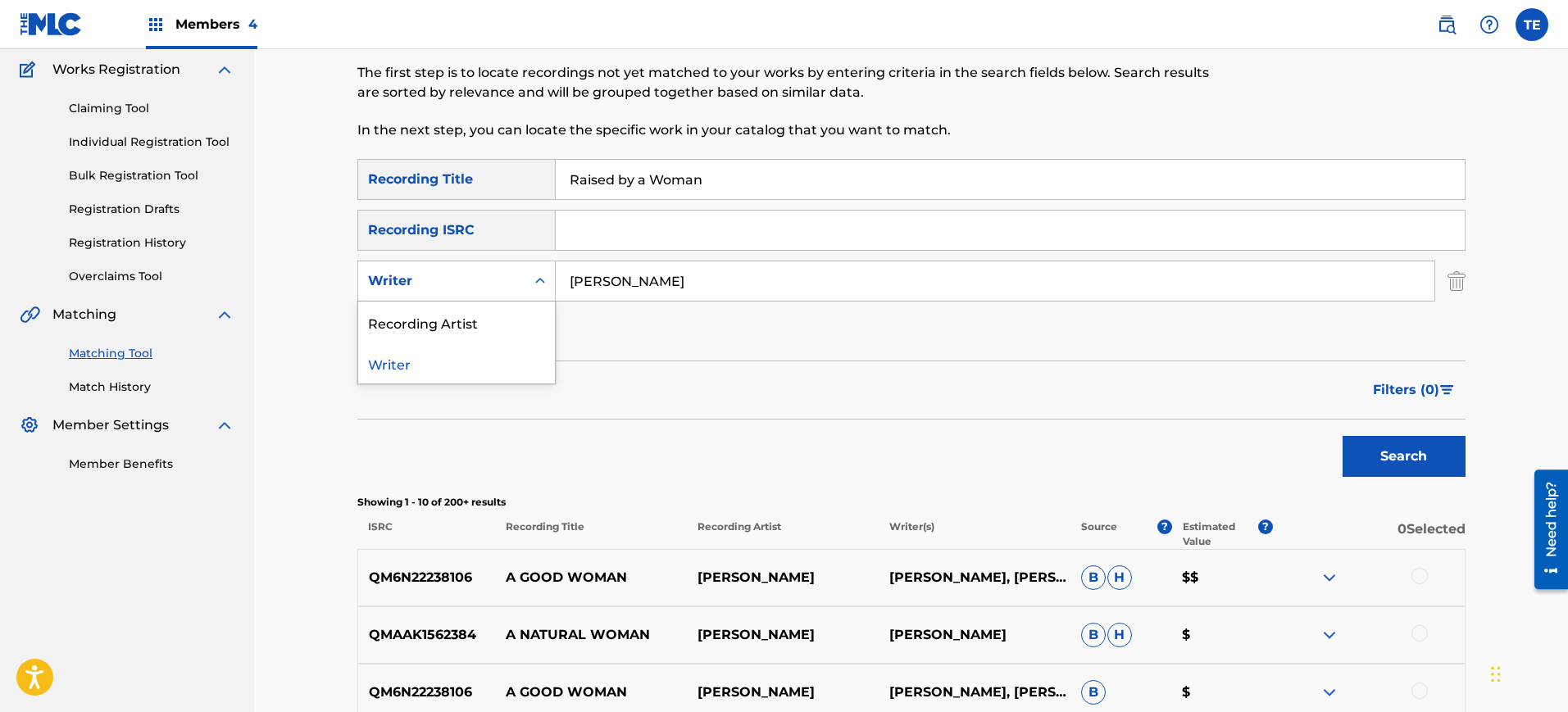
click at [485, 263] on div "Writer" at bounding box center [456, 281] width 199 height 41
click at [470, 325] on div "Recording Artist" at bounding box center [456, 322] width 197 height 41
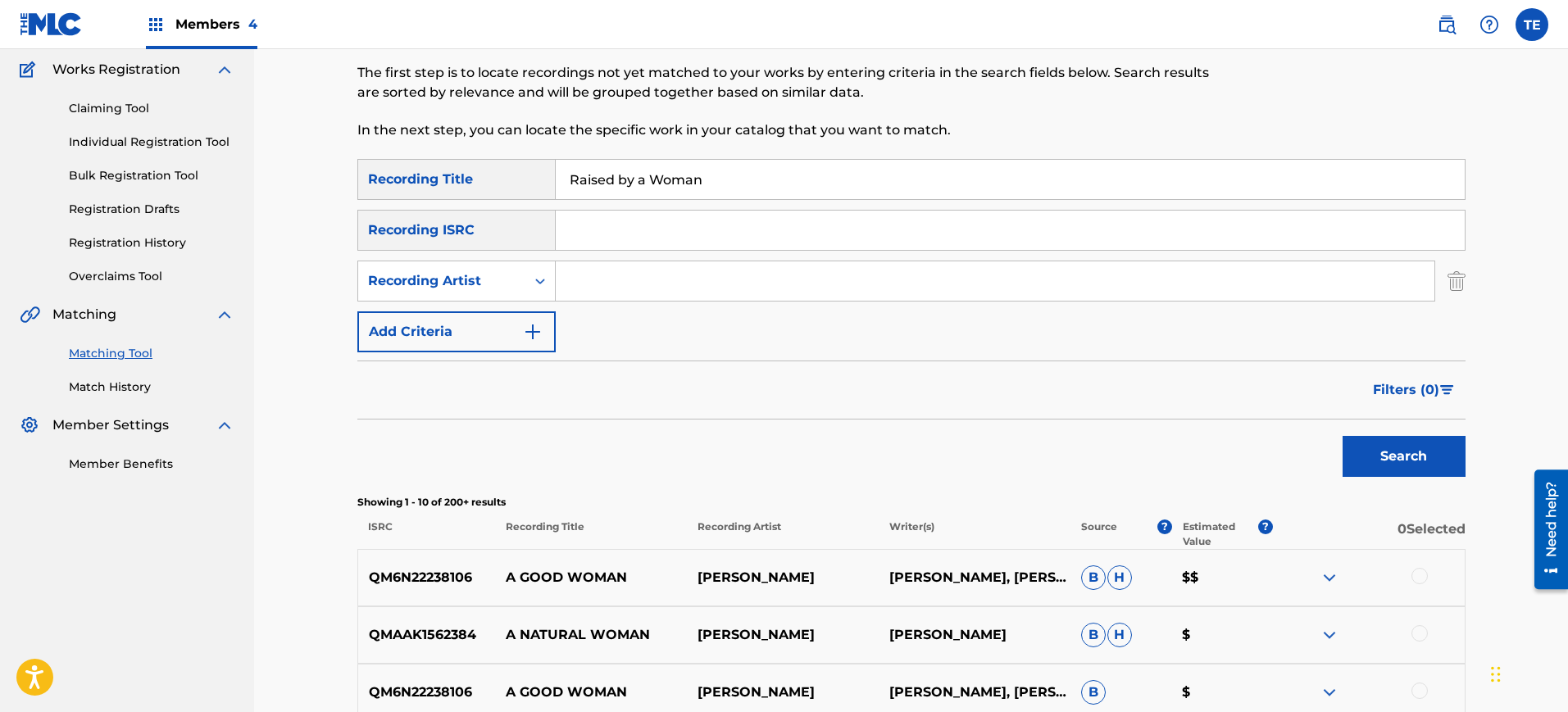
click at [634, 288] on input "Search Form" at bounding box center [995, 281] width 879 height 39
type input "[PERSON_NAME]"
click at [1425, 447] on button "Search" at bounding box center [1404, 456] width 123 height 41
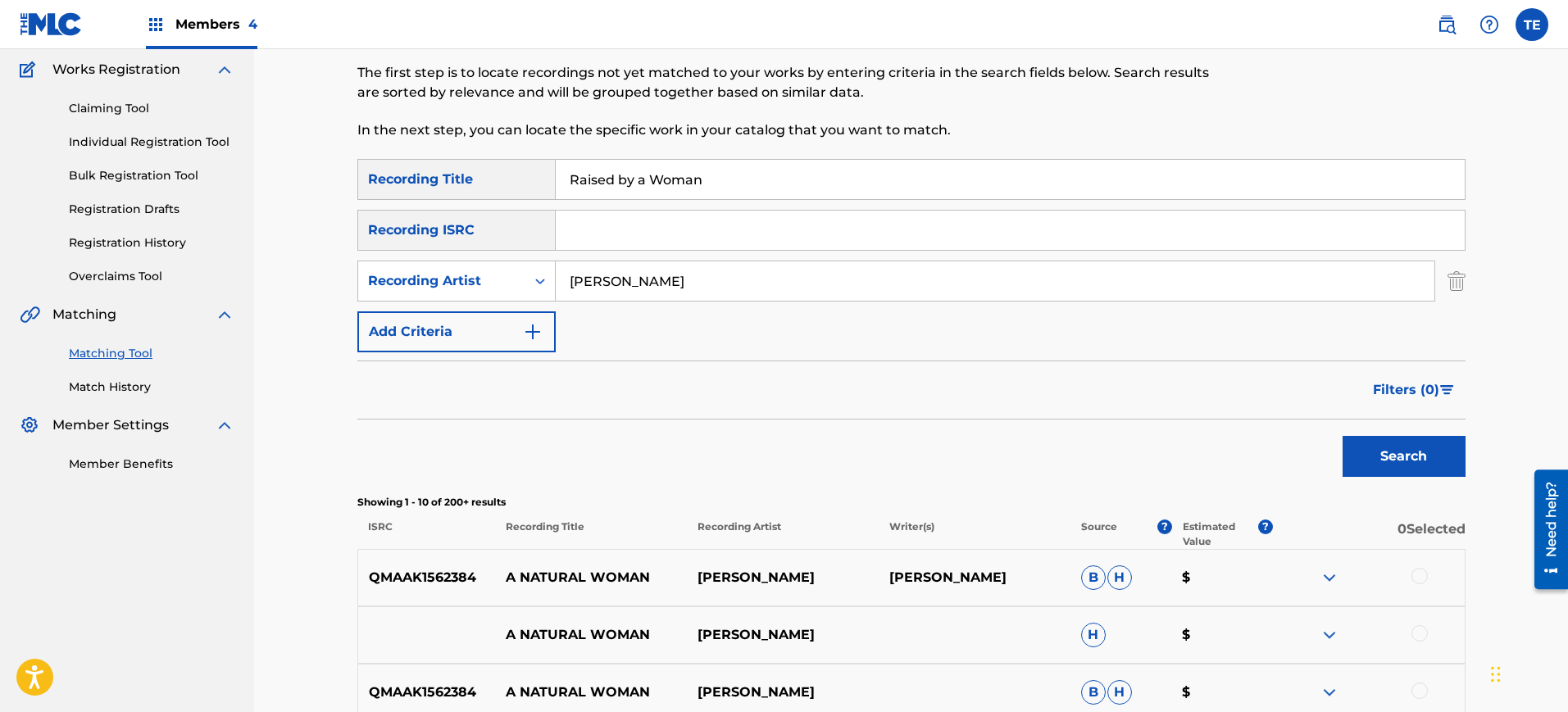
click at [683, 190] on input "Raised by a Woman" at bounding box center [1010, 179] width 909 height 39
paste input "SAFE WITH ME"
type input "SAFE WITH ME"
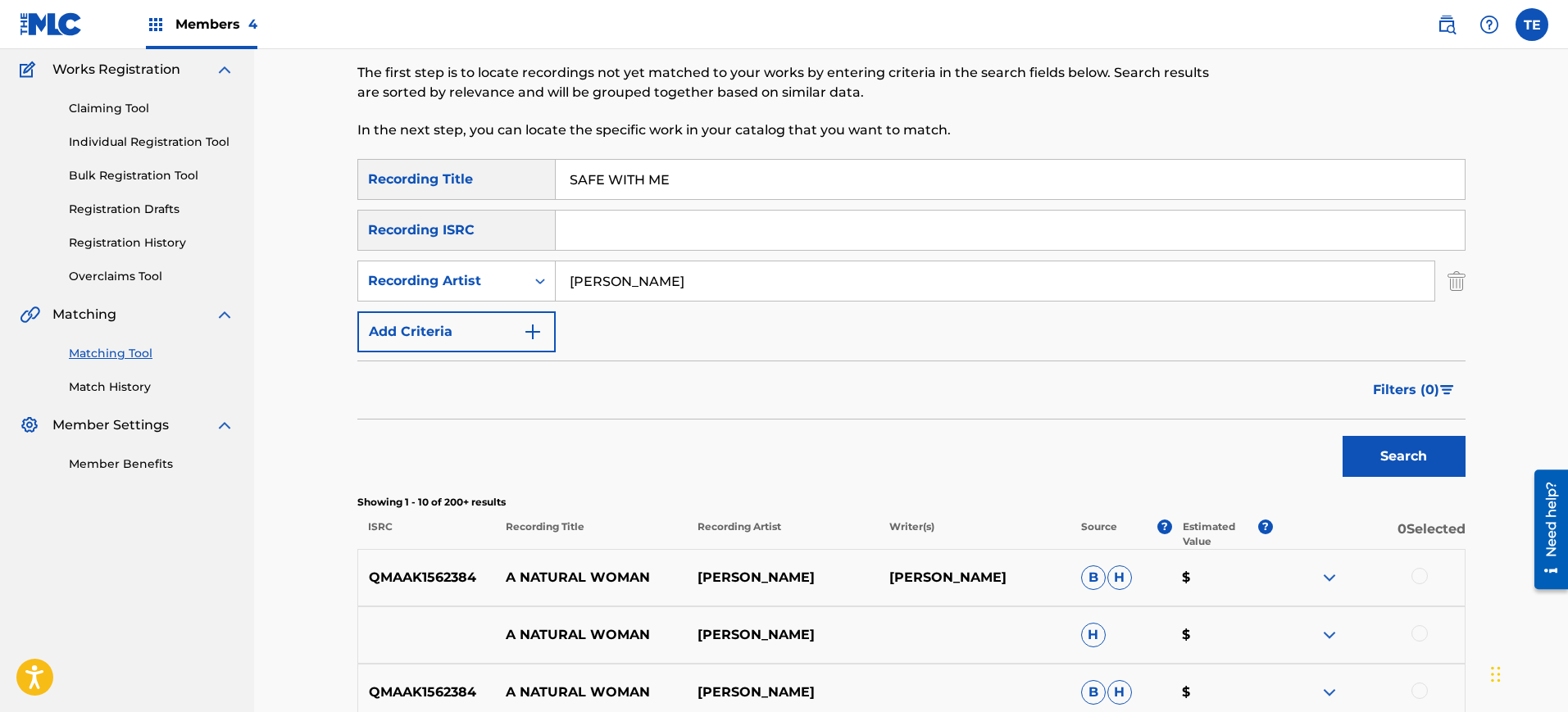
click at [1405, 456] on button "Search" at bounding box center [1404, 456] width 123 height 41
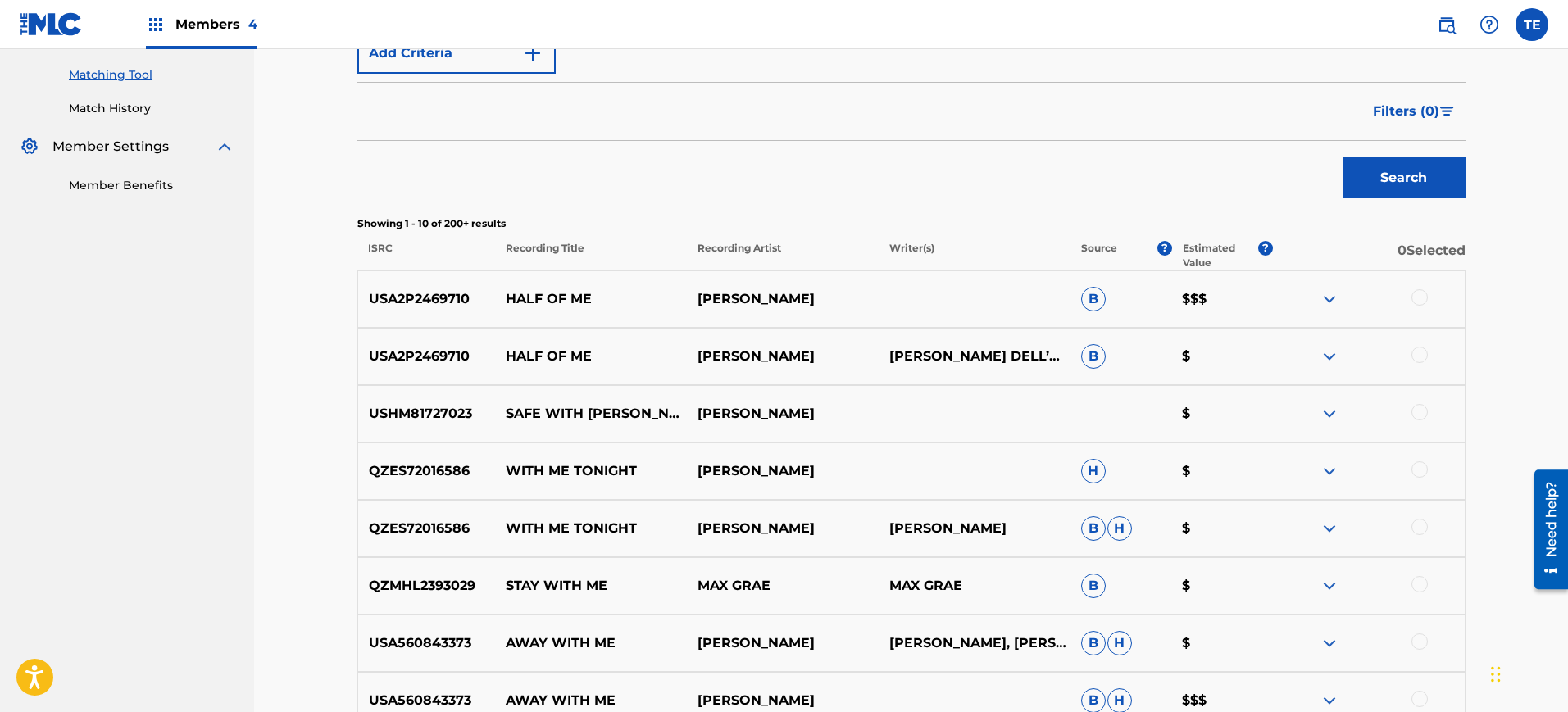
scroll to position [336, 0]
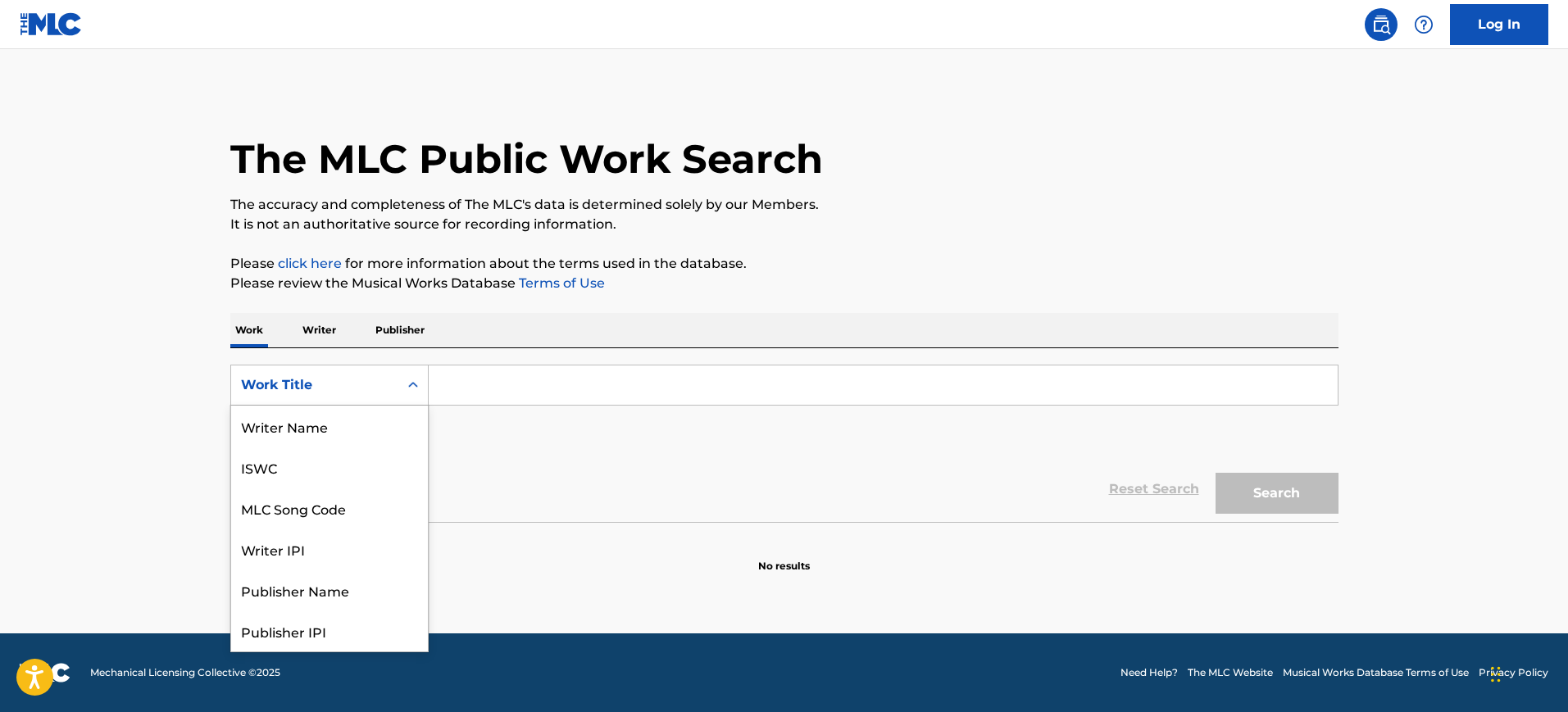
click at [402, 385] on div "Search Form" at bounding box center [413, 385] width 29 height 29
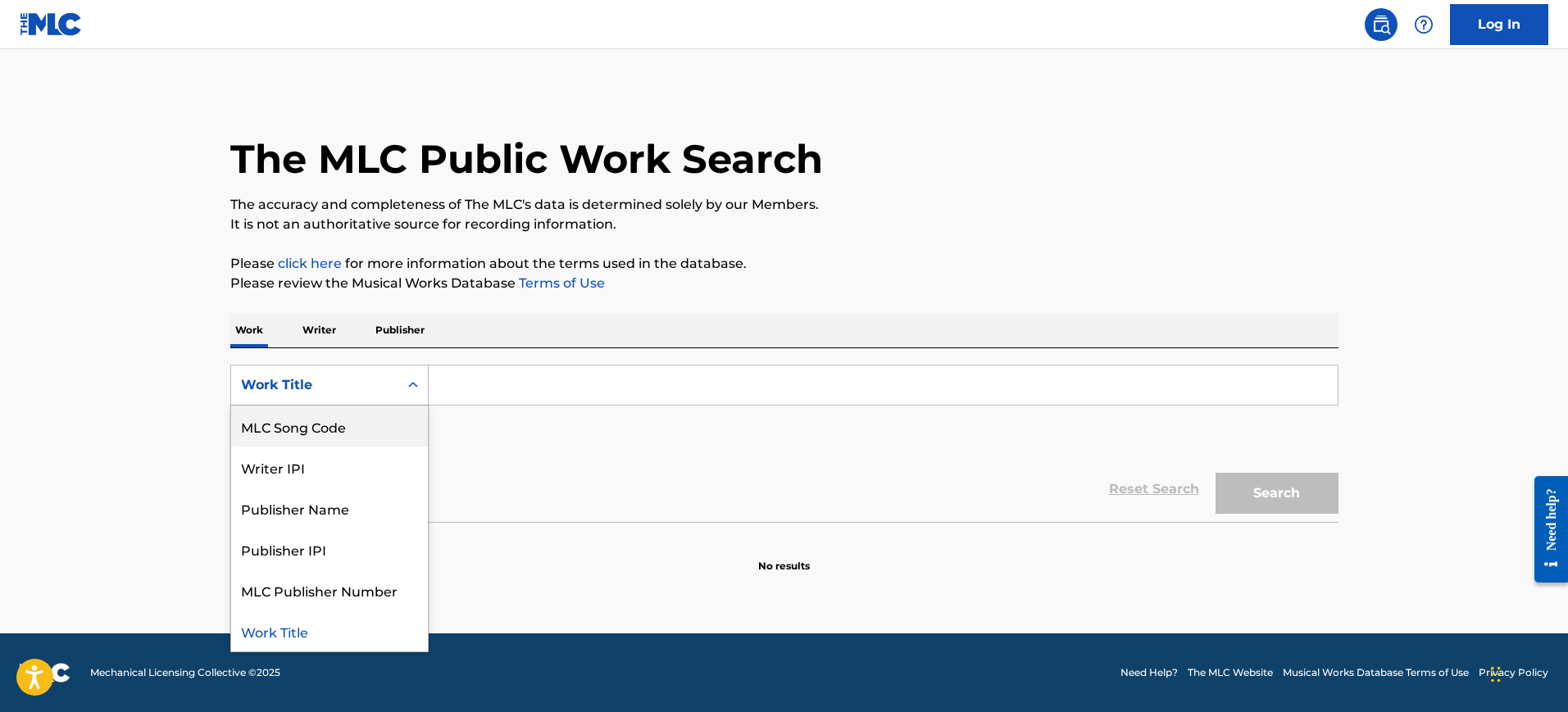
drag, startPoint x: 346, startPoint y: 425, endPoint x: 340, endPoint y: 411, distance: 15.2
click at [339, 421] on div "MLC Song Code" at bounding box center [330, 426] width 197 height 41
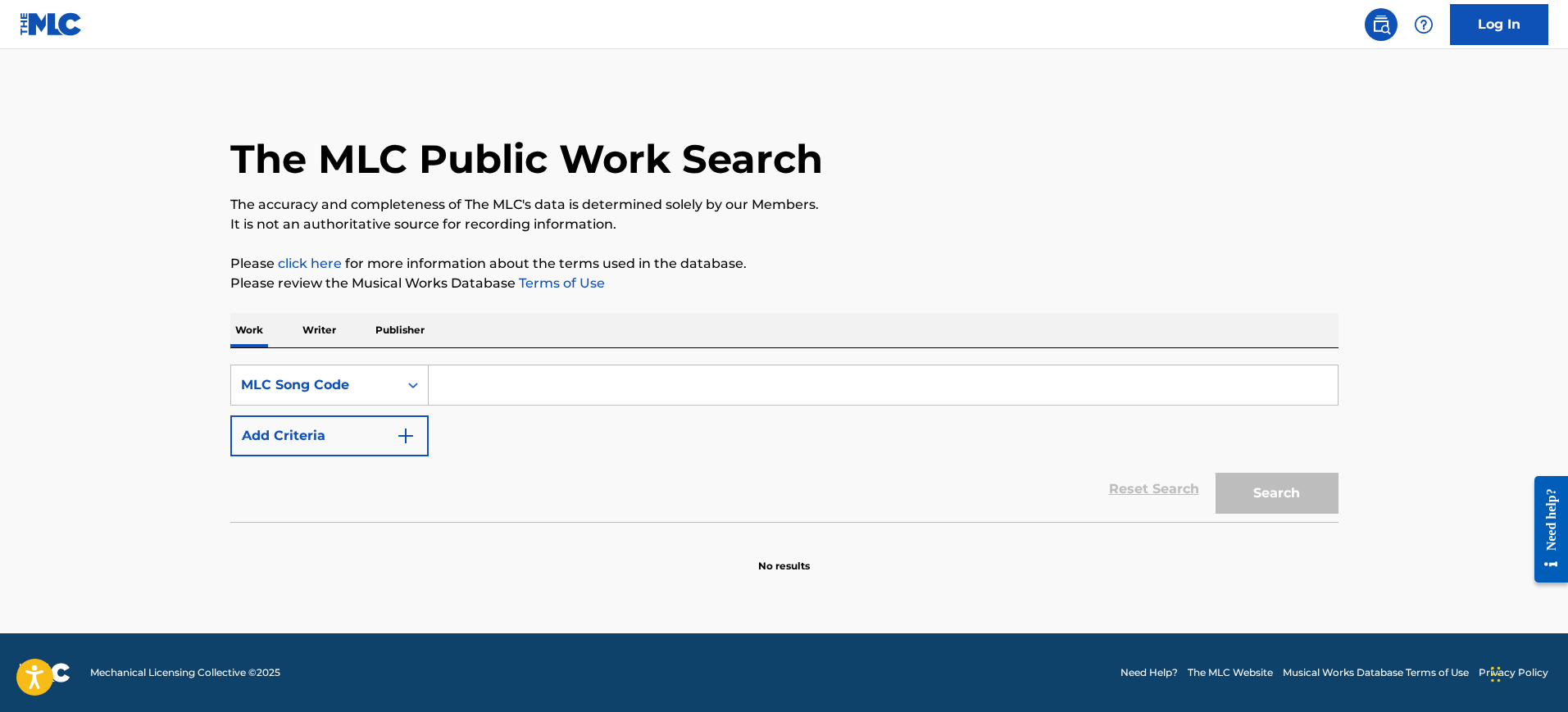
click at [568, 369] on input "Search Form" at bounding box center [883, 385] width 909 height 39
paste input "DC03OF"
type input "DC03OF"
click at [1294, 505] on button "Search" at bounding box center [1277, 493] width 123 height 41
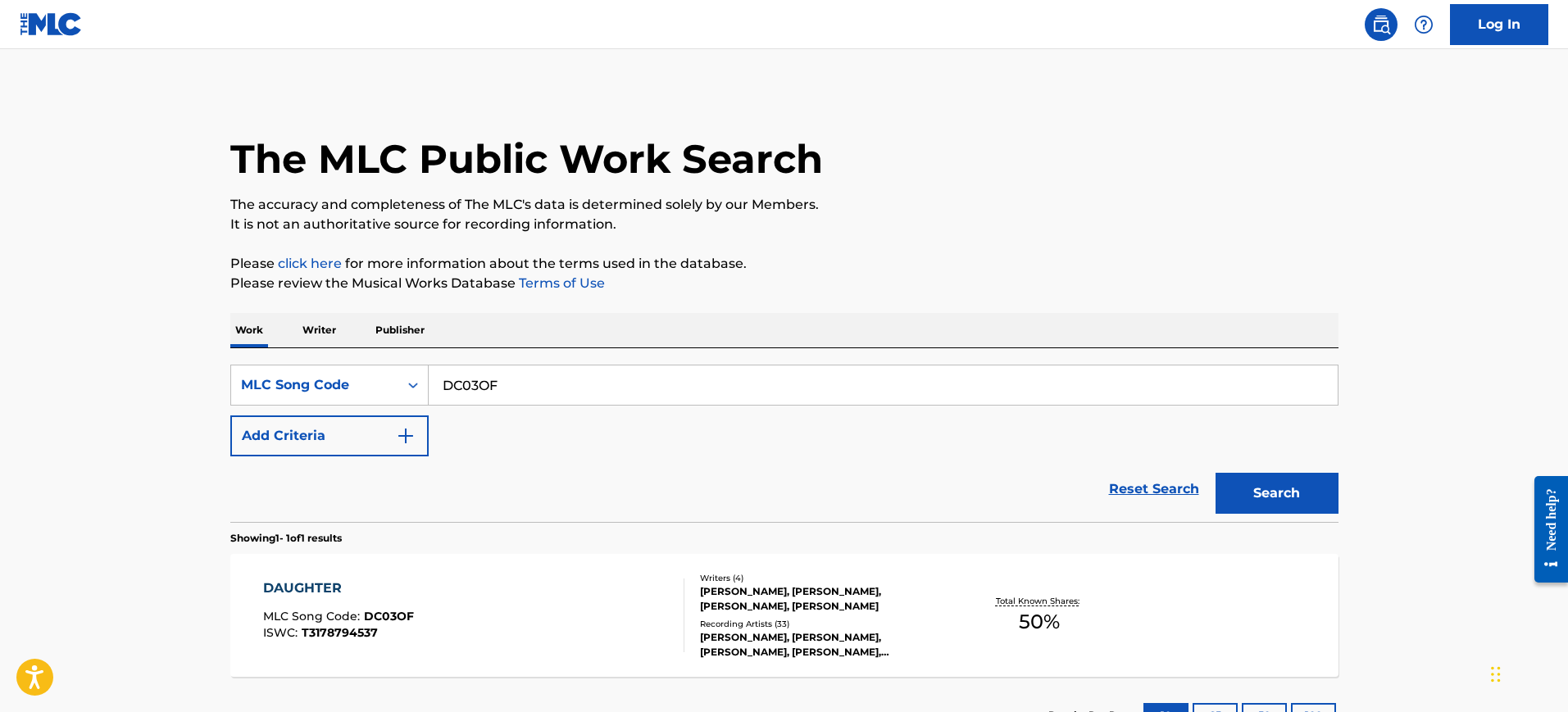
scroll to position [128, 0]
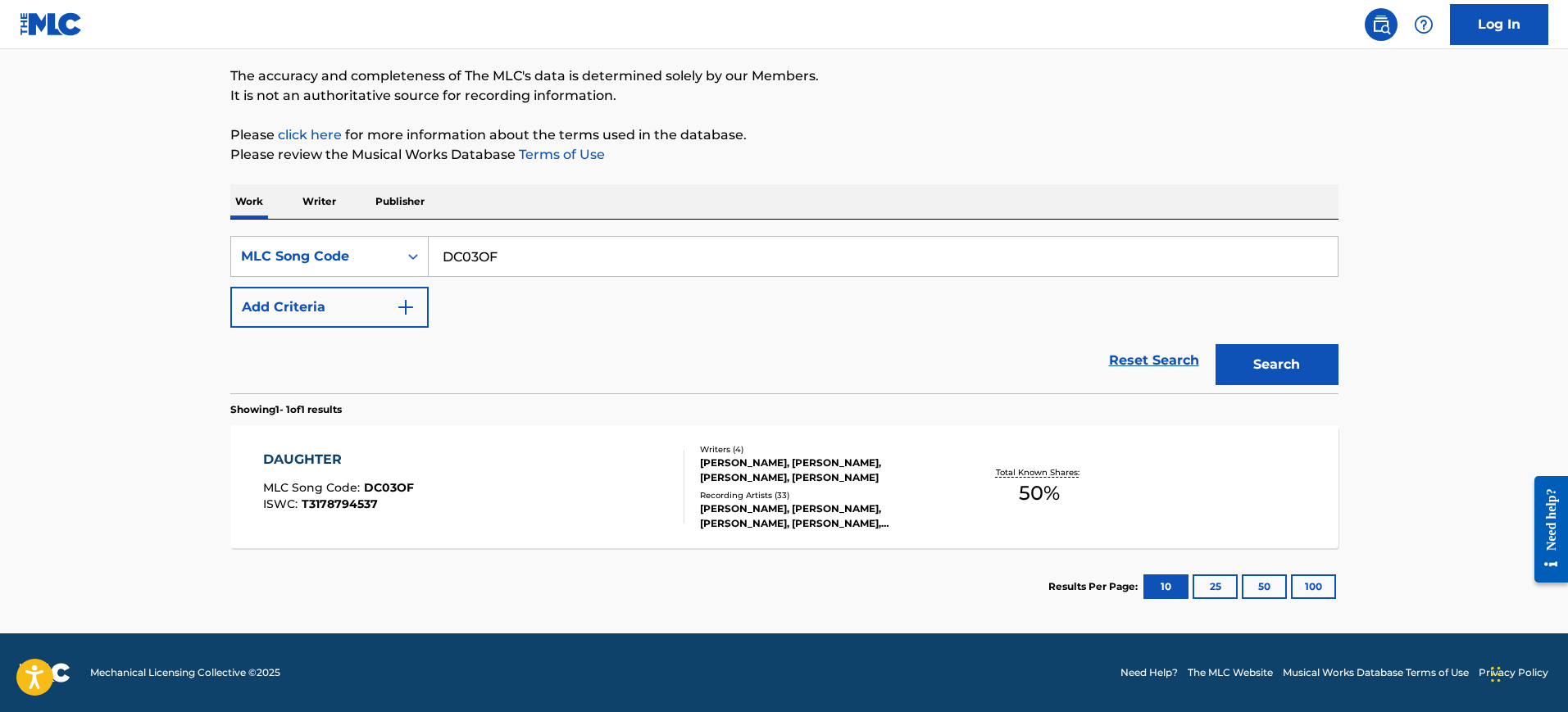
click at [456, 489] on div "DAUGHTER MLC Song Code : DC03OF ISWC : T3178794537" at bounding box center [474, 487] width 421 height 74
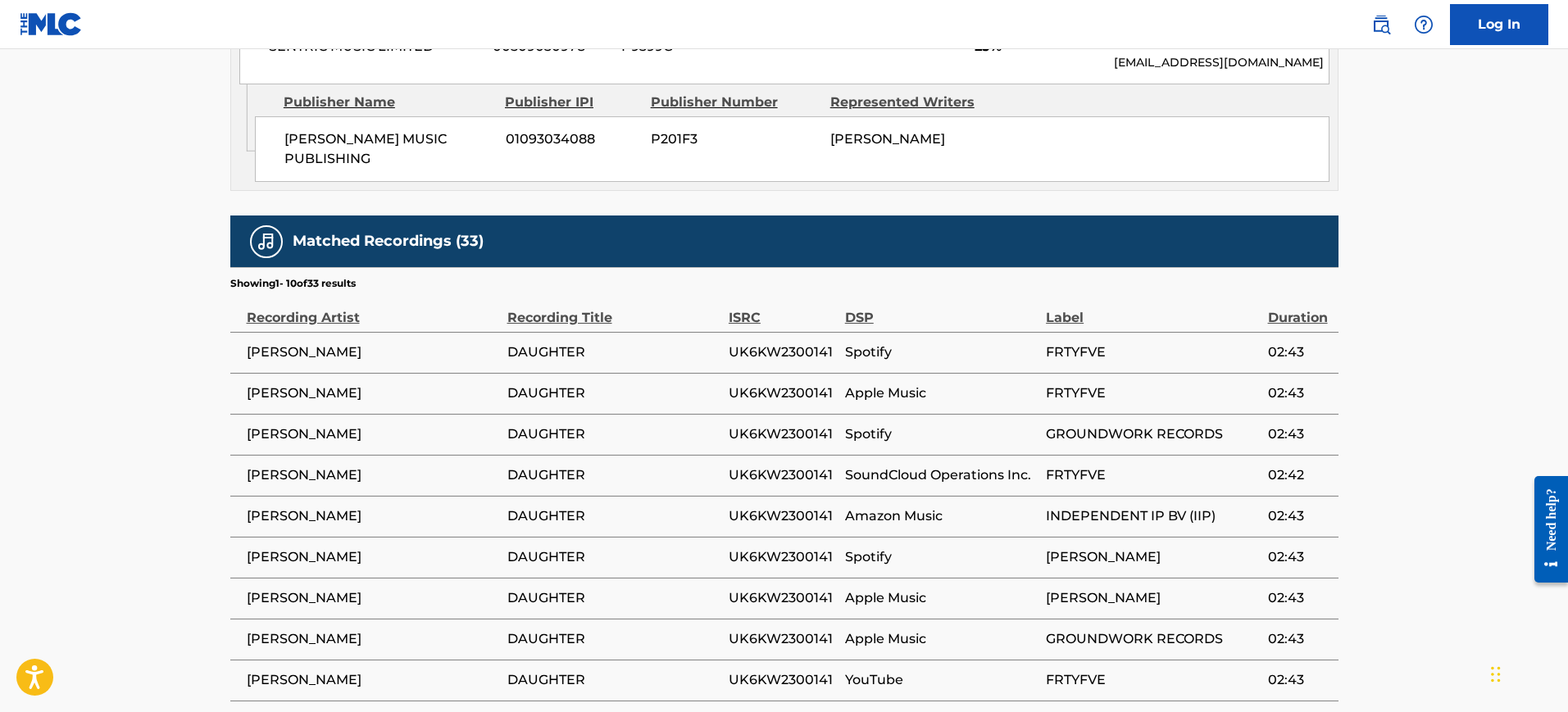
scroll to position [1428, 0]
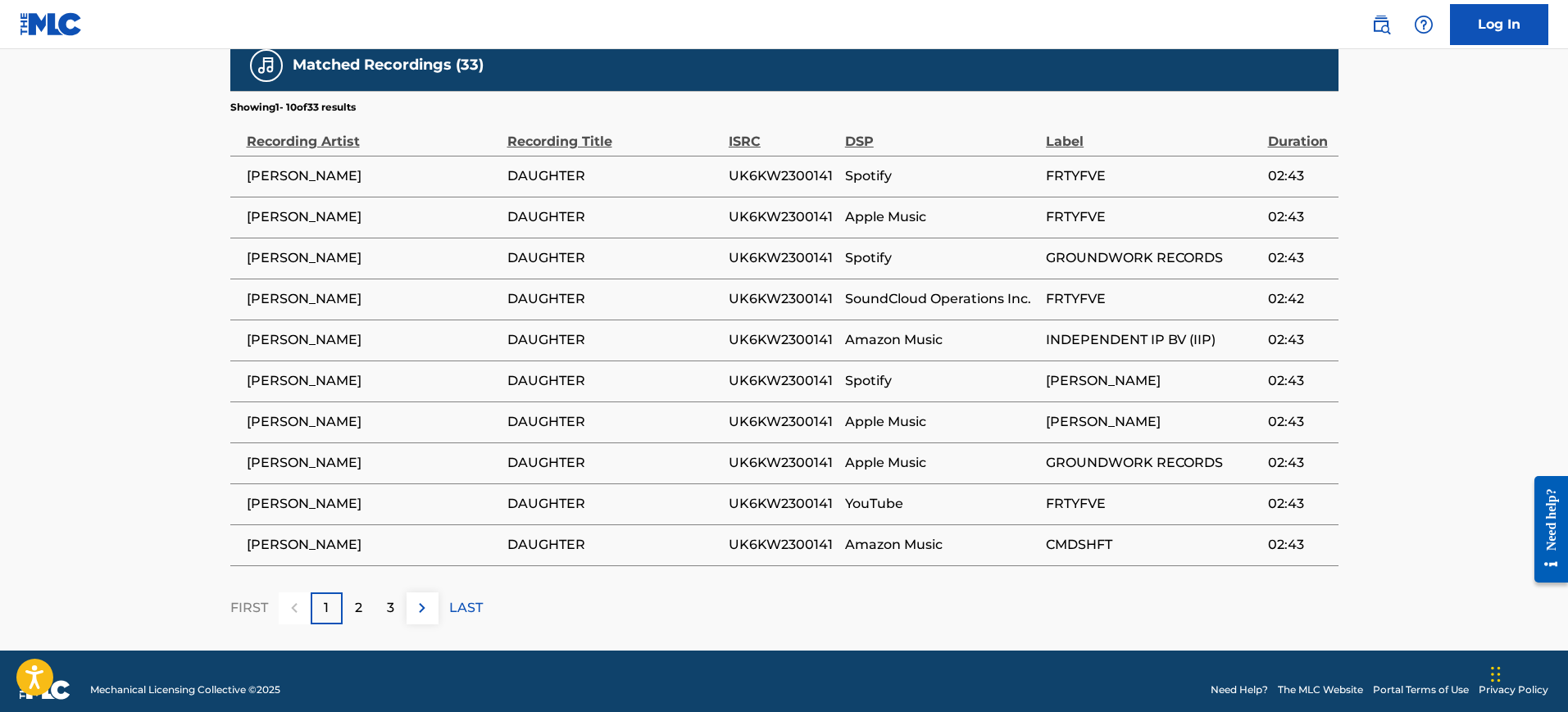
click at [765, 168] on span "UK6KW2300141" at bounding box center [782, 176] width 108 height 20
copy span "UK6KW2300141"
click at [350, 592] on div "2" at bounding box center [358, 608] width 32 height 32
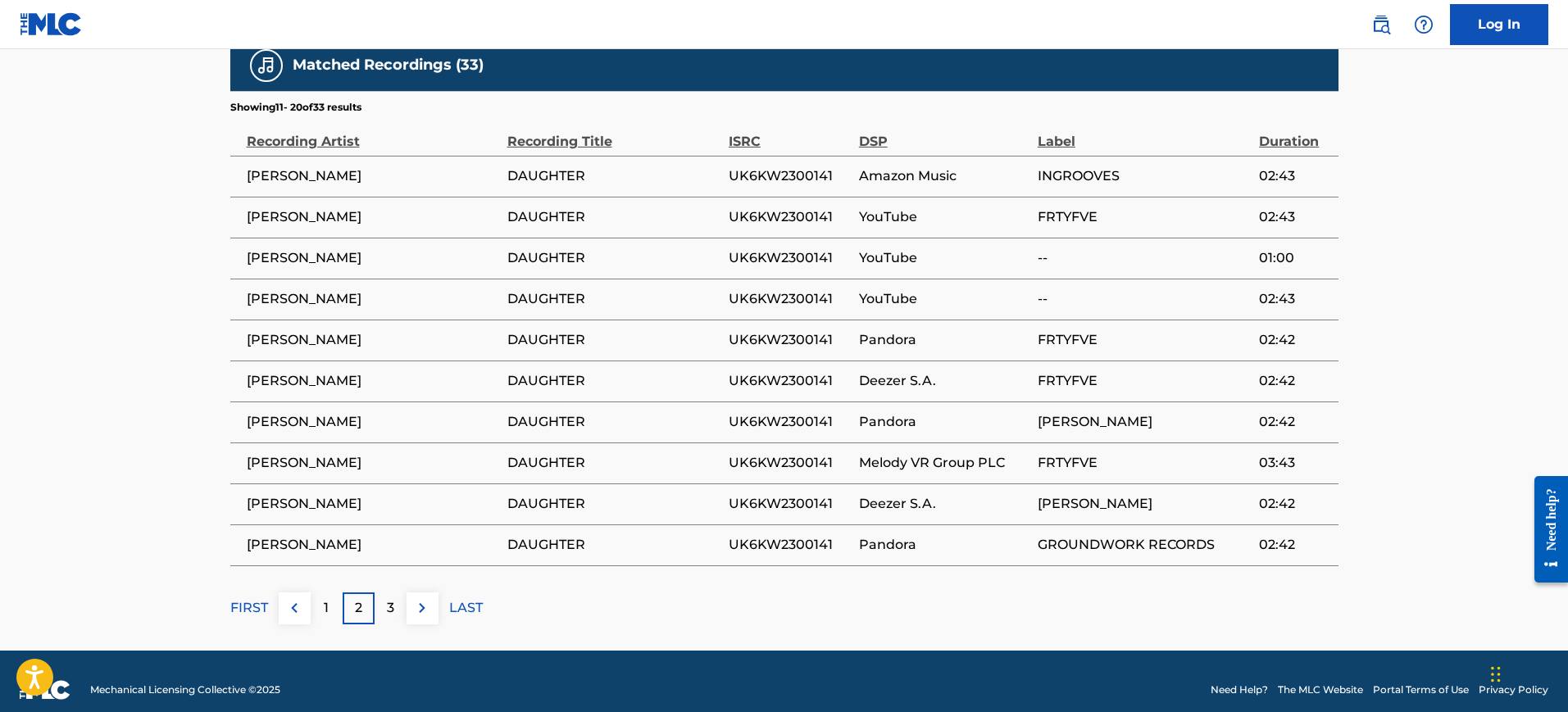
click at [382, 592] on div "3" at bounding box center [390, 608] width 32 height 32
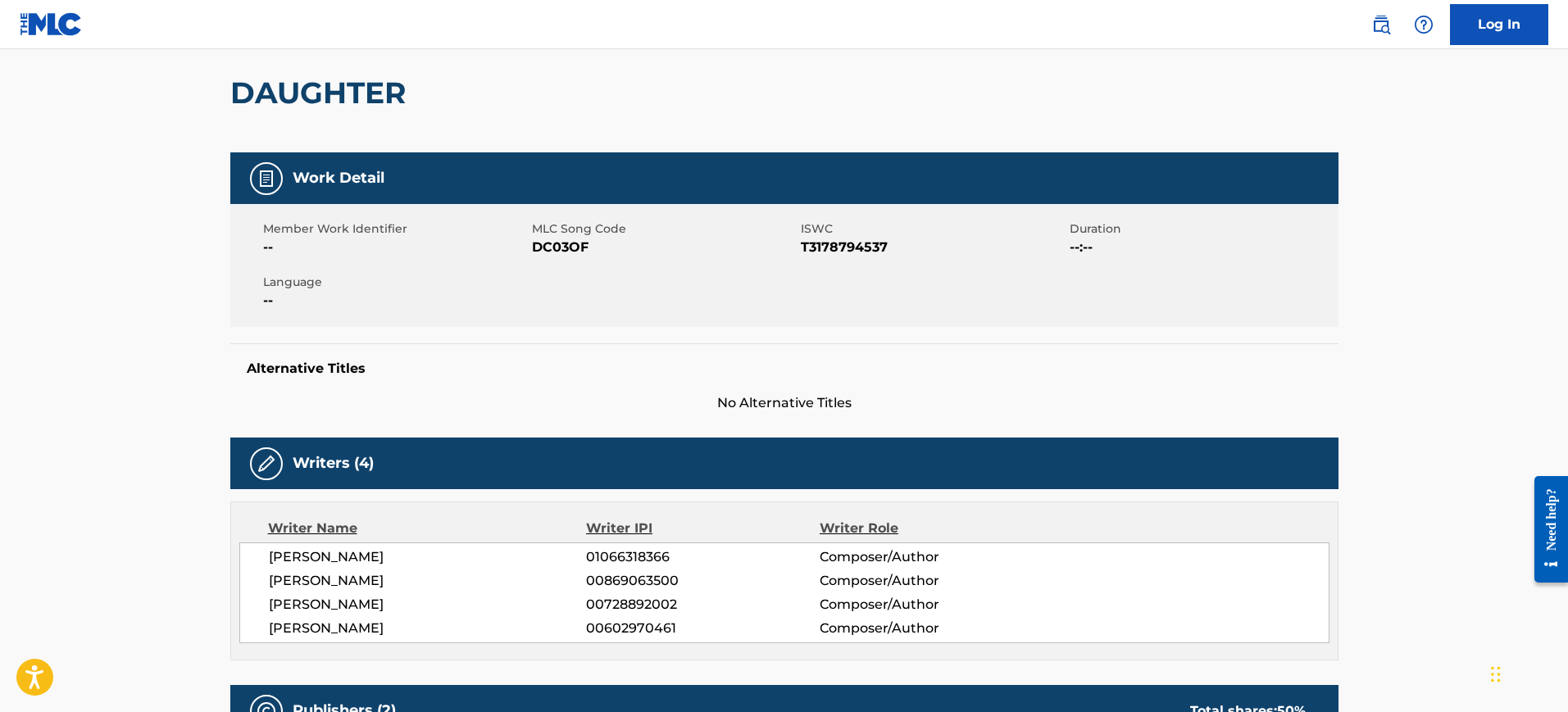
scroll to position [0, 0]
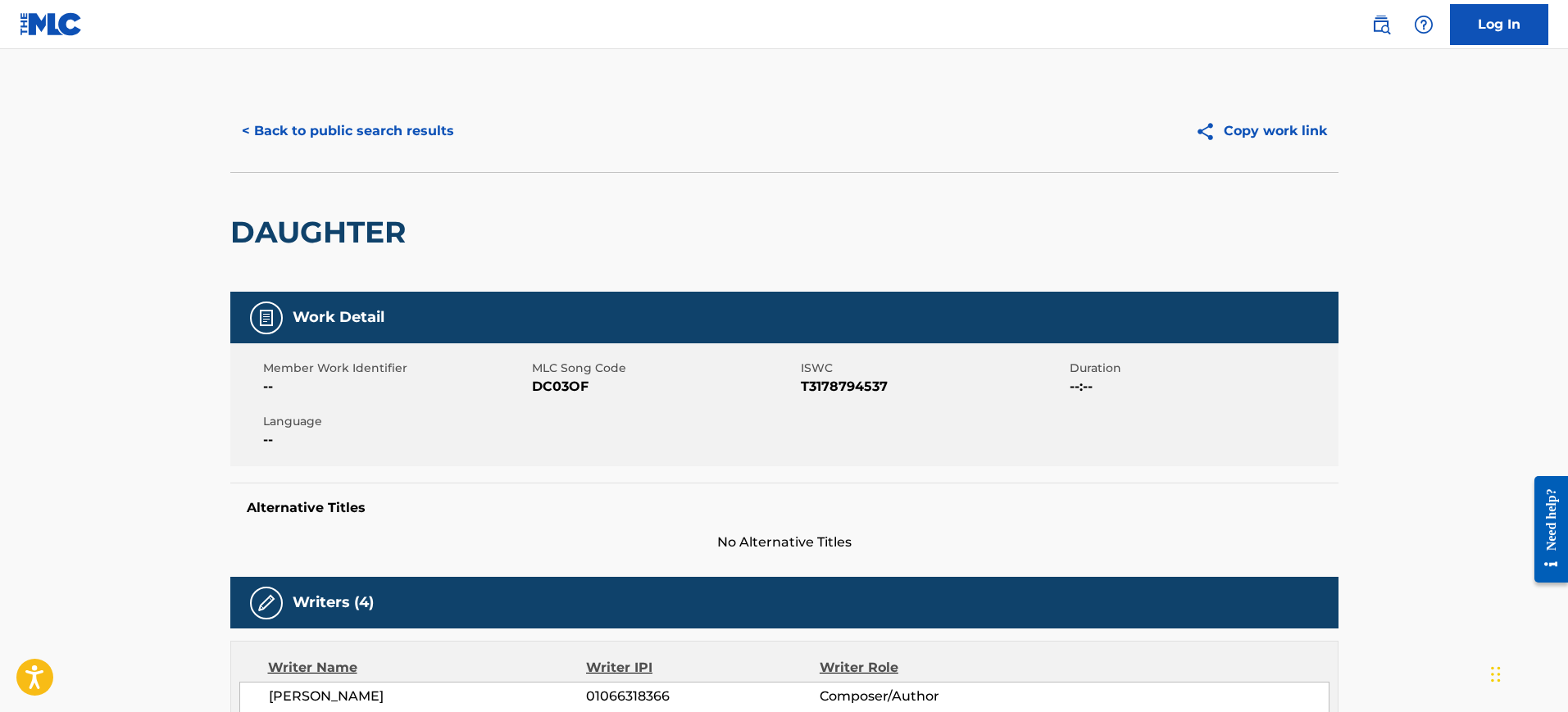
click at [387, 133] on button "< Back to public search results" at bounding box center [348, 131] width 235 height 41
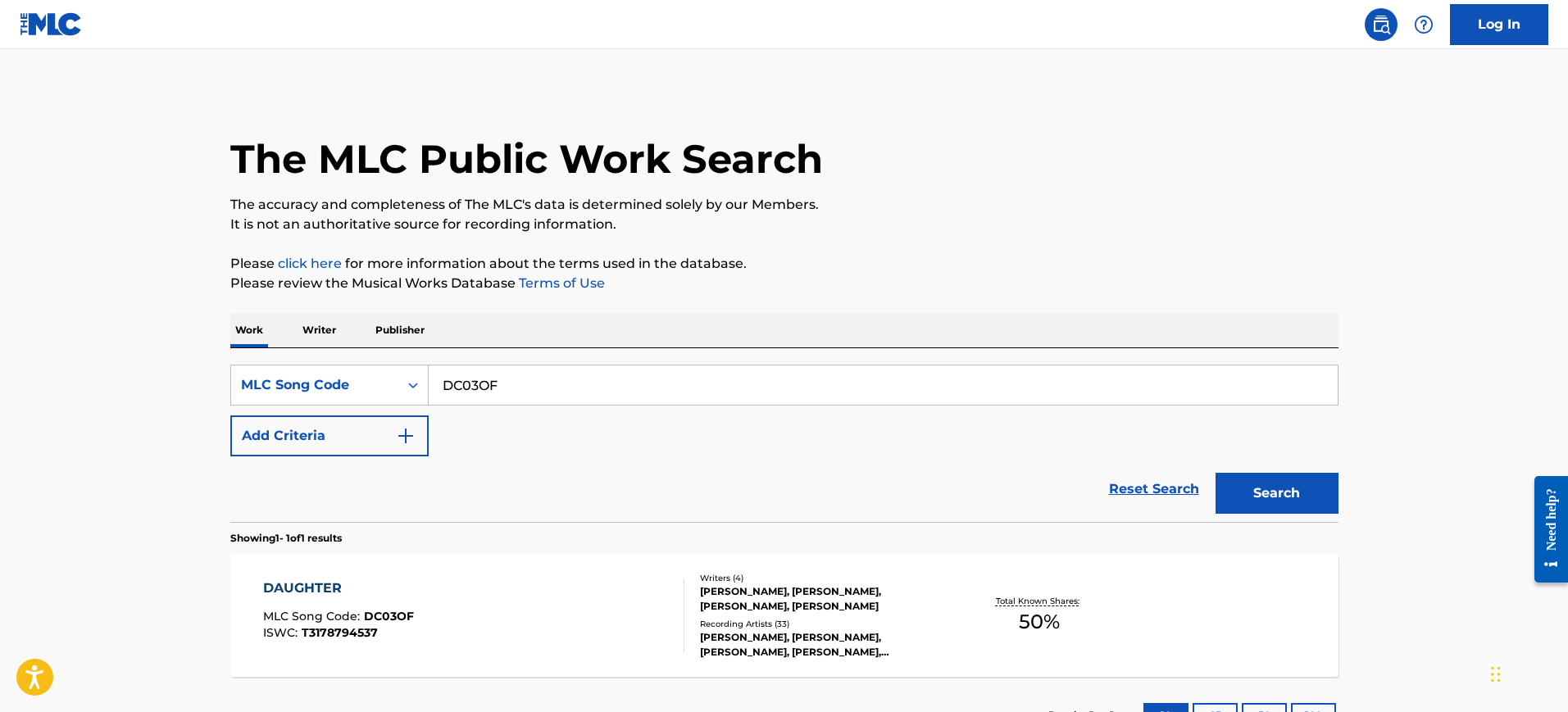
scroll to position [86, 0]
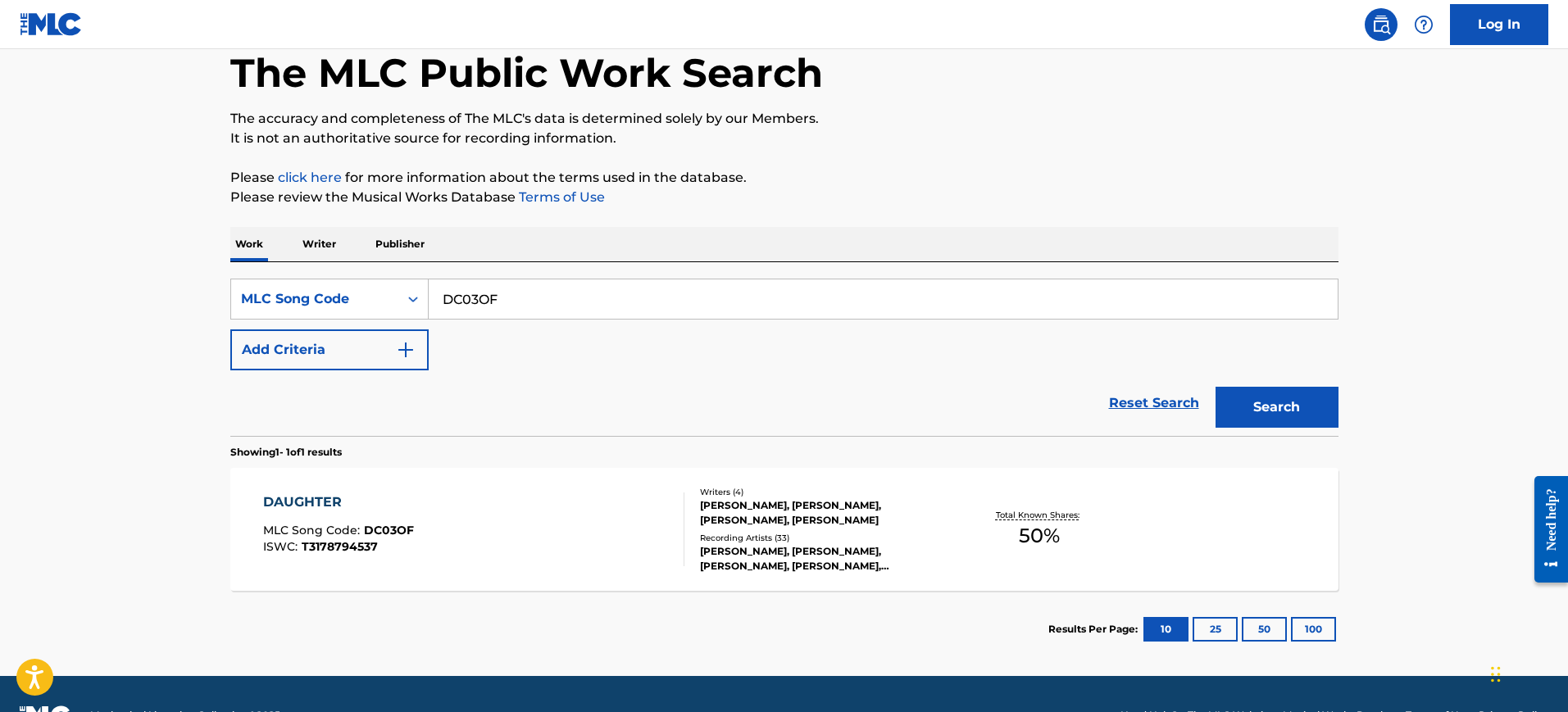
click at [516, 310] on input "DC03OF" at bounding box center [883, 298] width 909 height 39
click at [516, 309] on input "DC03OF" at bounding box center [883, 298] width 909 height 39
paste input "KC0QHW"
type input "KC0QHW"
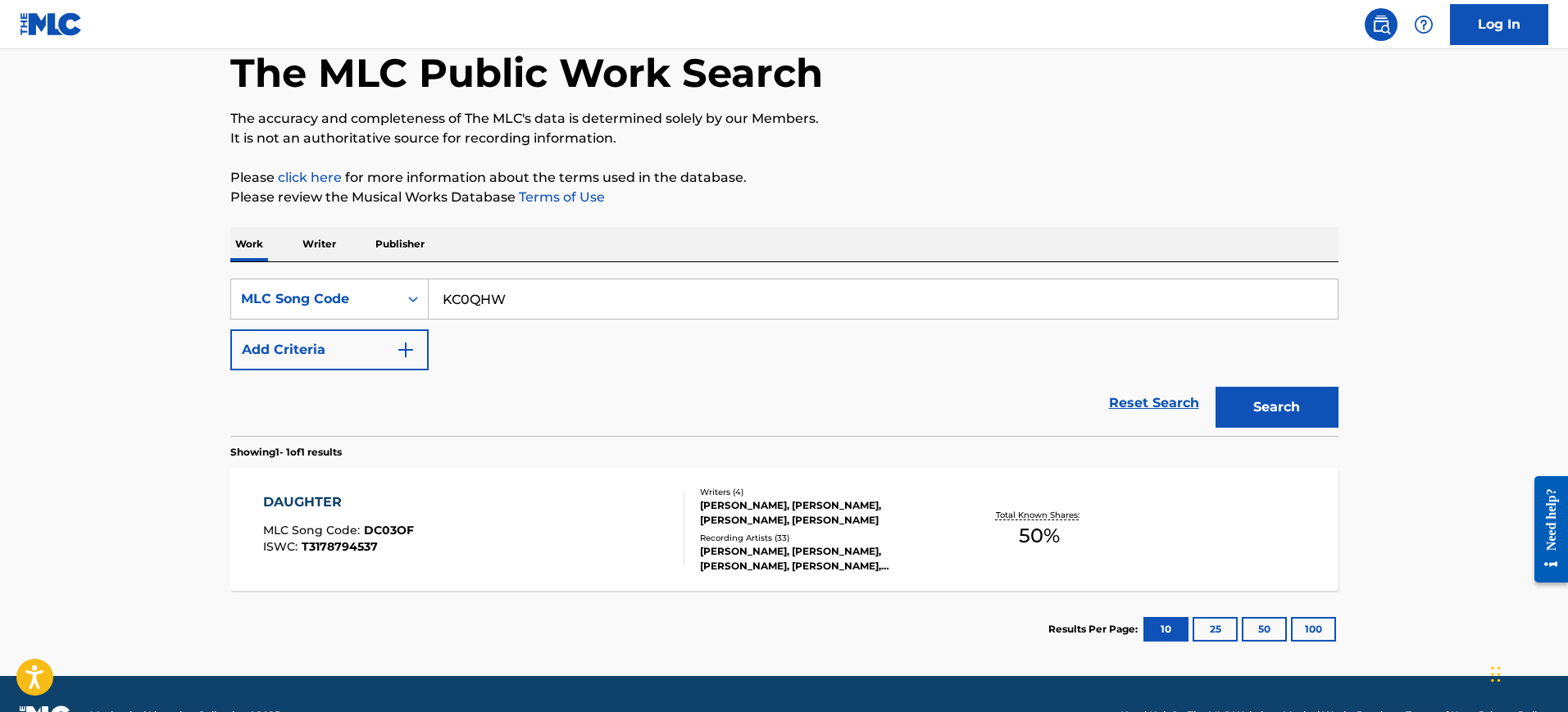
click at [1298, 410] on button "Search" at bounding box center [1277, 407] width 123 height 41
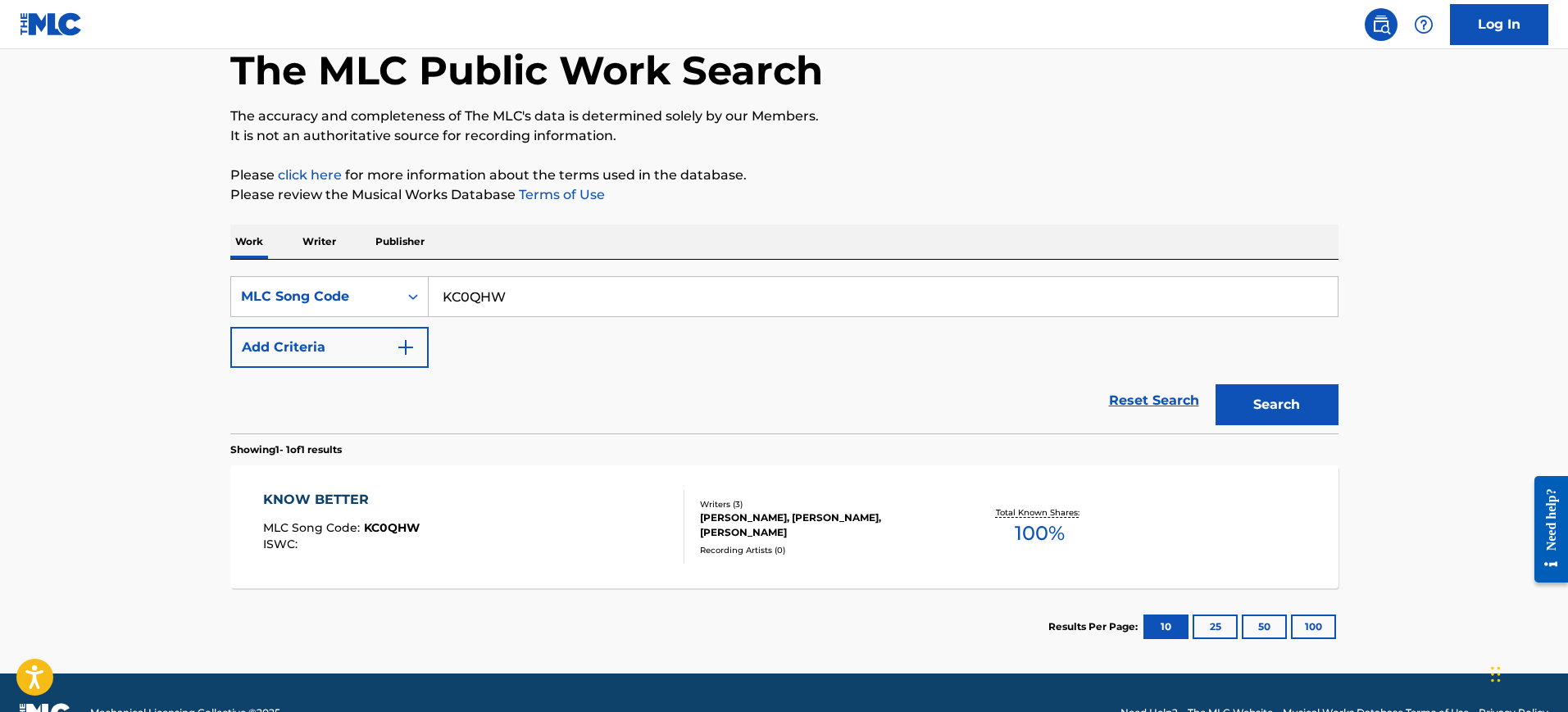
scroll to position [128, 0]
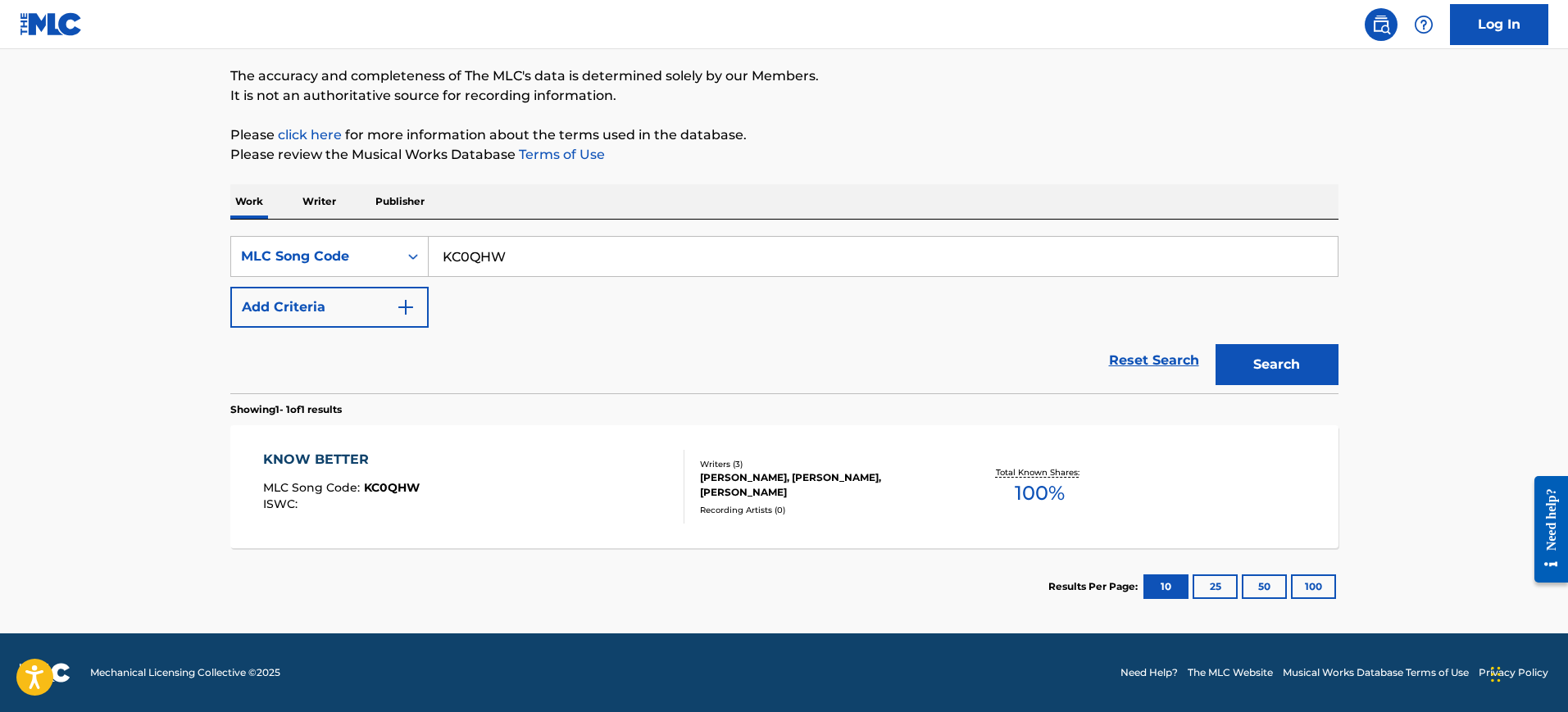
click at [414, 475] on div "KNOW BETTER MLC Song Code : KC0QHW ISWC :" at bounding box center [341, 487] width 157 height 74
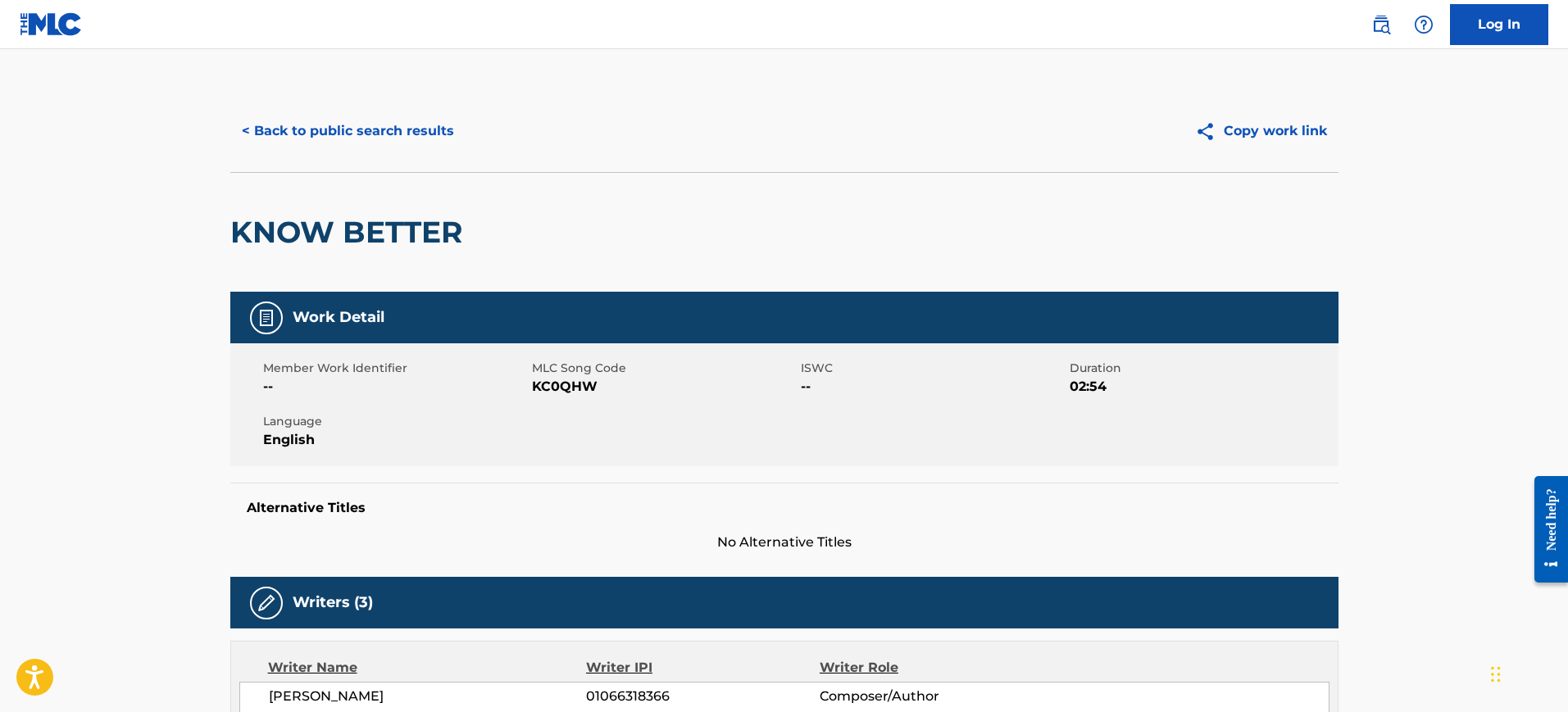
click at [438, 248] on h2 "KNOW BETTER" at bounding box center [350, 232] width 240 height 37
click at [434, 246] on h2 "KNOW BETTER" at bounding box center [350, 232] width 240 height 37
copy div "KNOW BETTER"
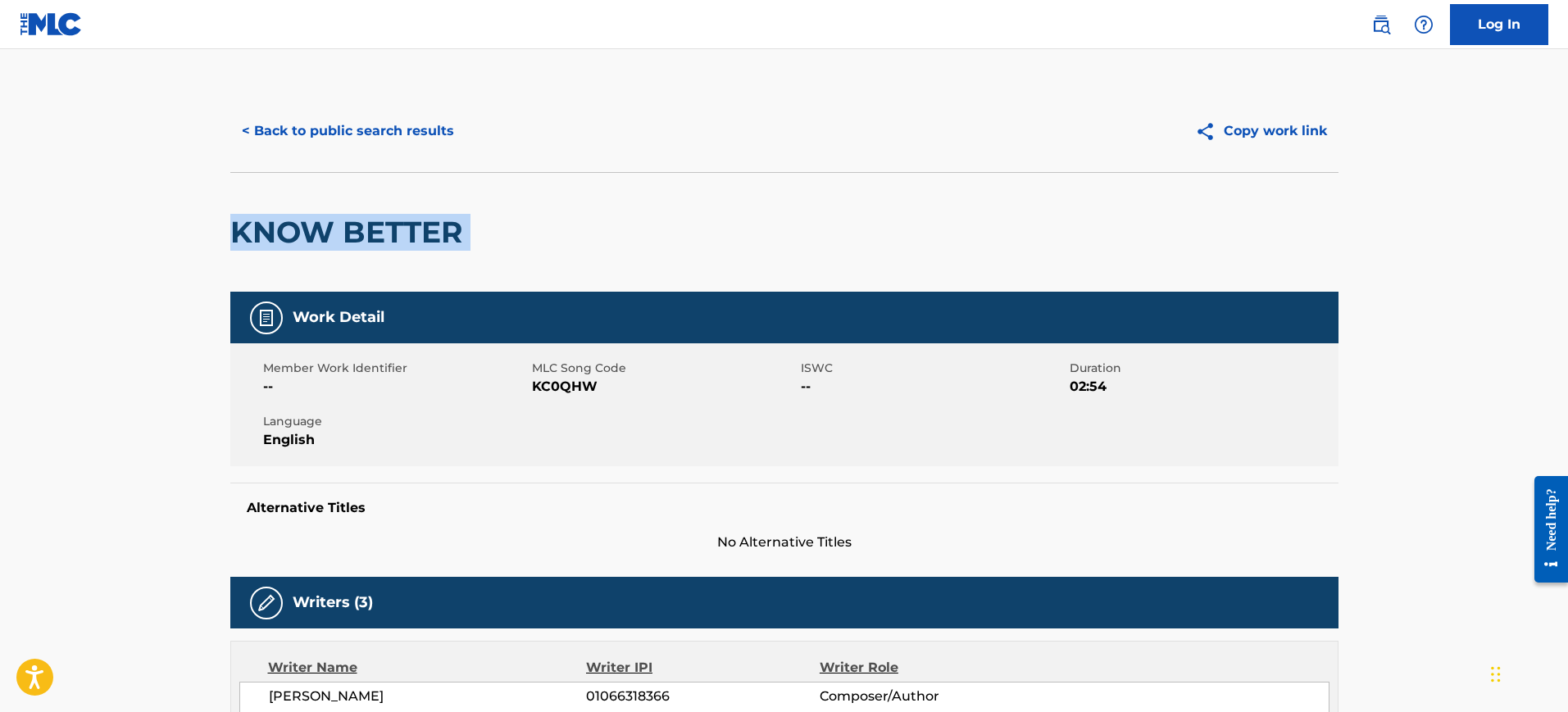
click at [336, 135] on button "< Back to public search results" at bounding box center [348, 131] width 235 height 41
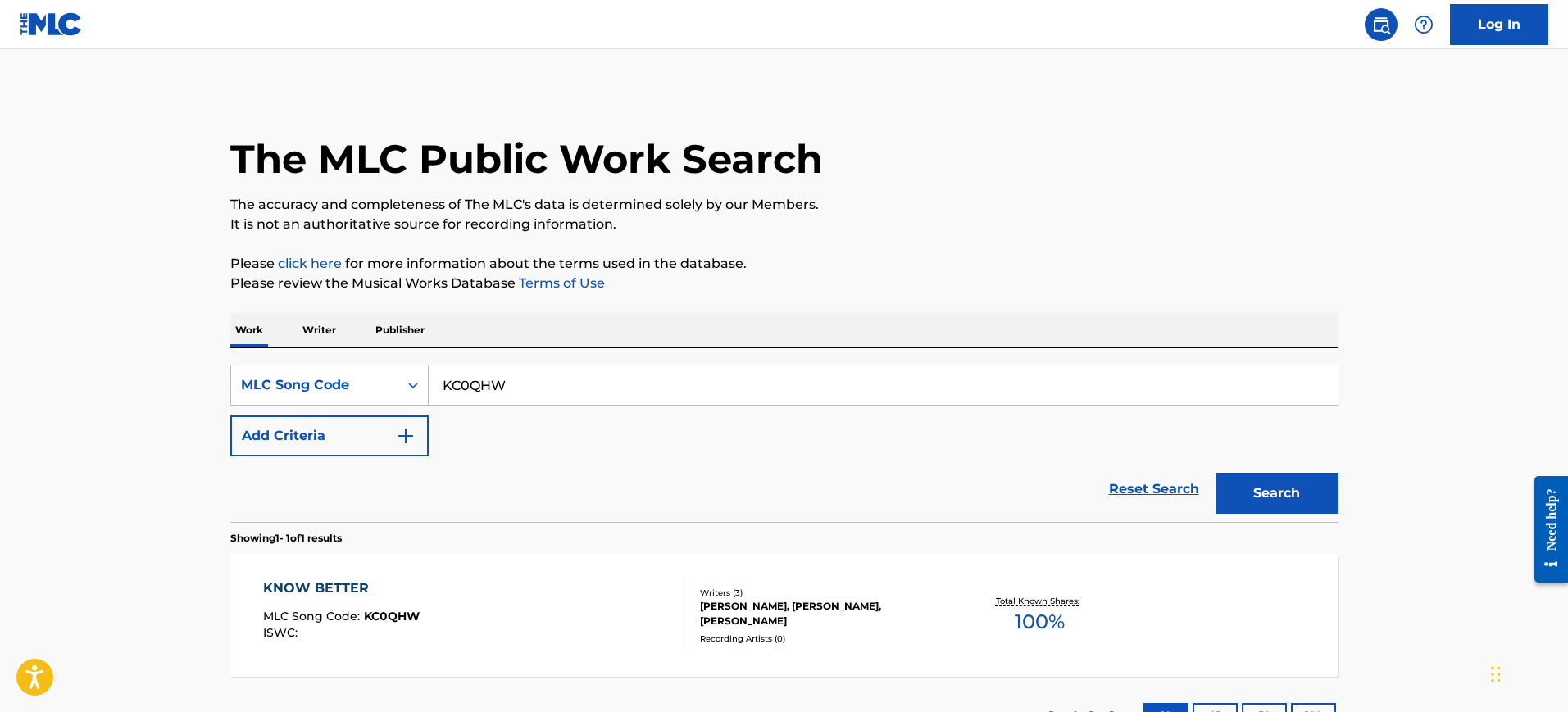
scroll to position [86, 0]
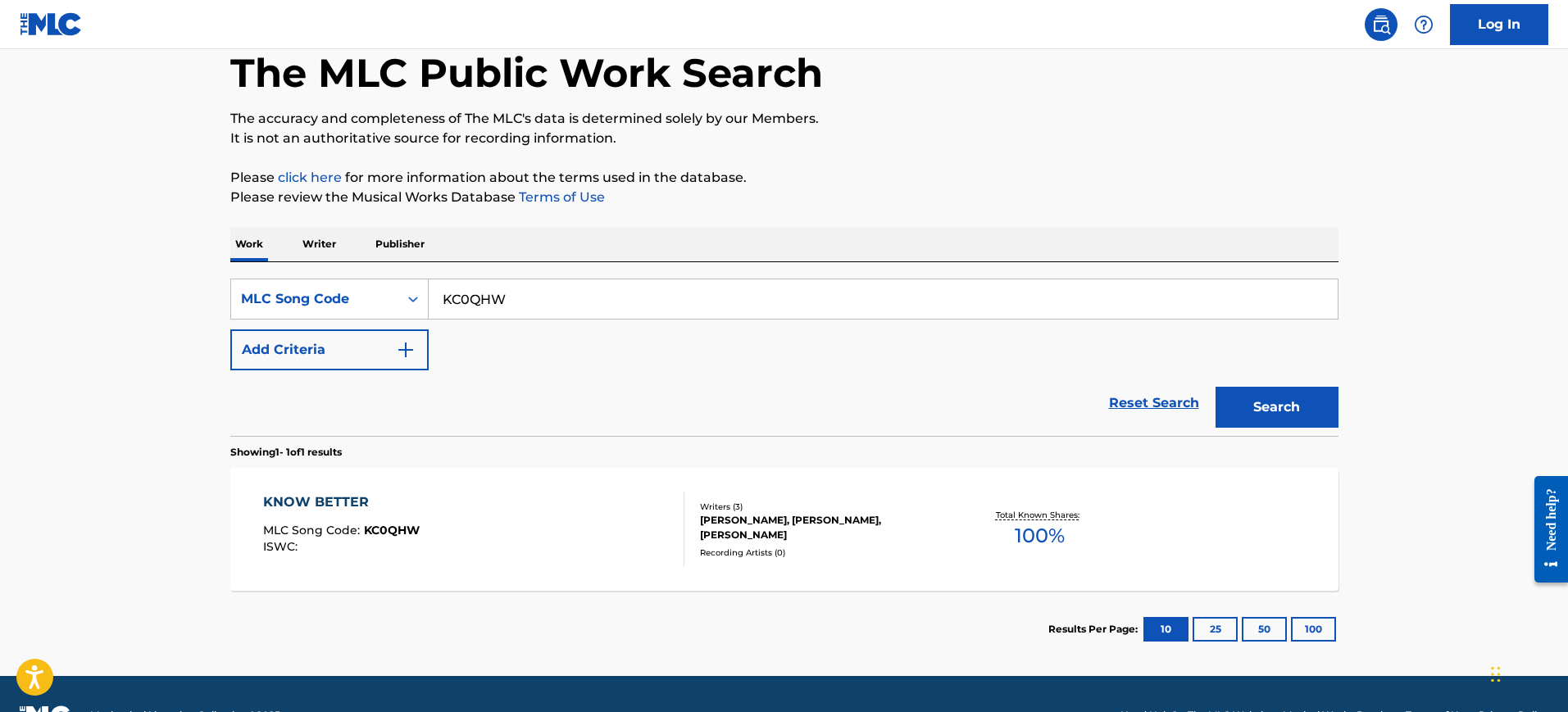
click at [474, 287] on input "KC0QHW" at bounding box center [883, 298] width 909 height 39
paste input "EC4TVI"
type input "EC4TVI"
click at [1281, 407] on button "Search" at bounding box center [1277, 407] width 123 height 41
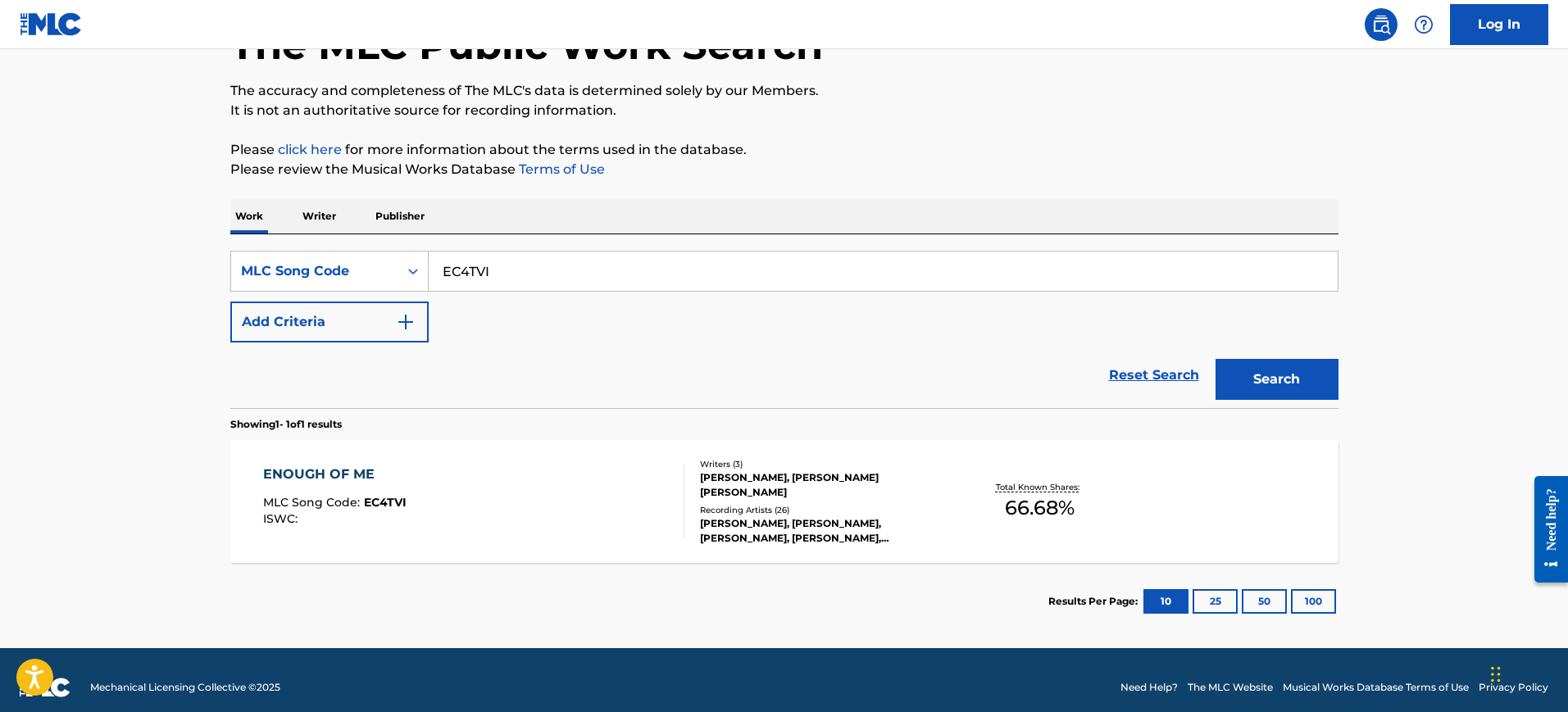
scroll to position [128, 0]
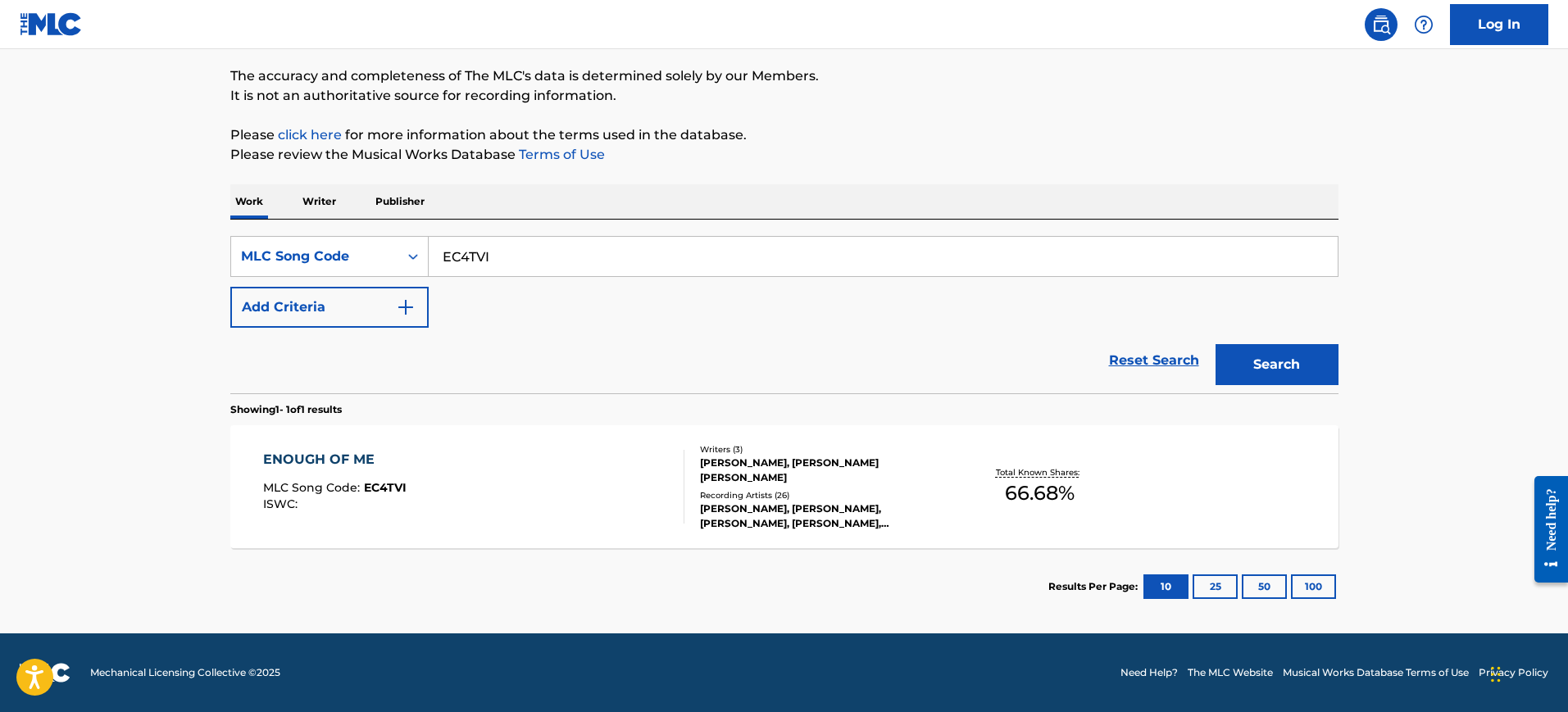
click at [532, 454] on div "ENOUGH OF ME MLC Song Code : EC4TVI ISWC :" at bounding box center [474, 487] width 421 height 74
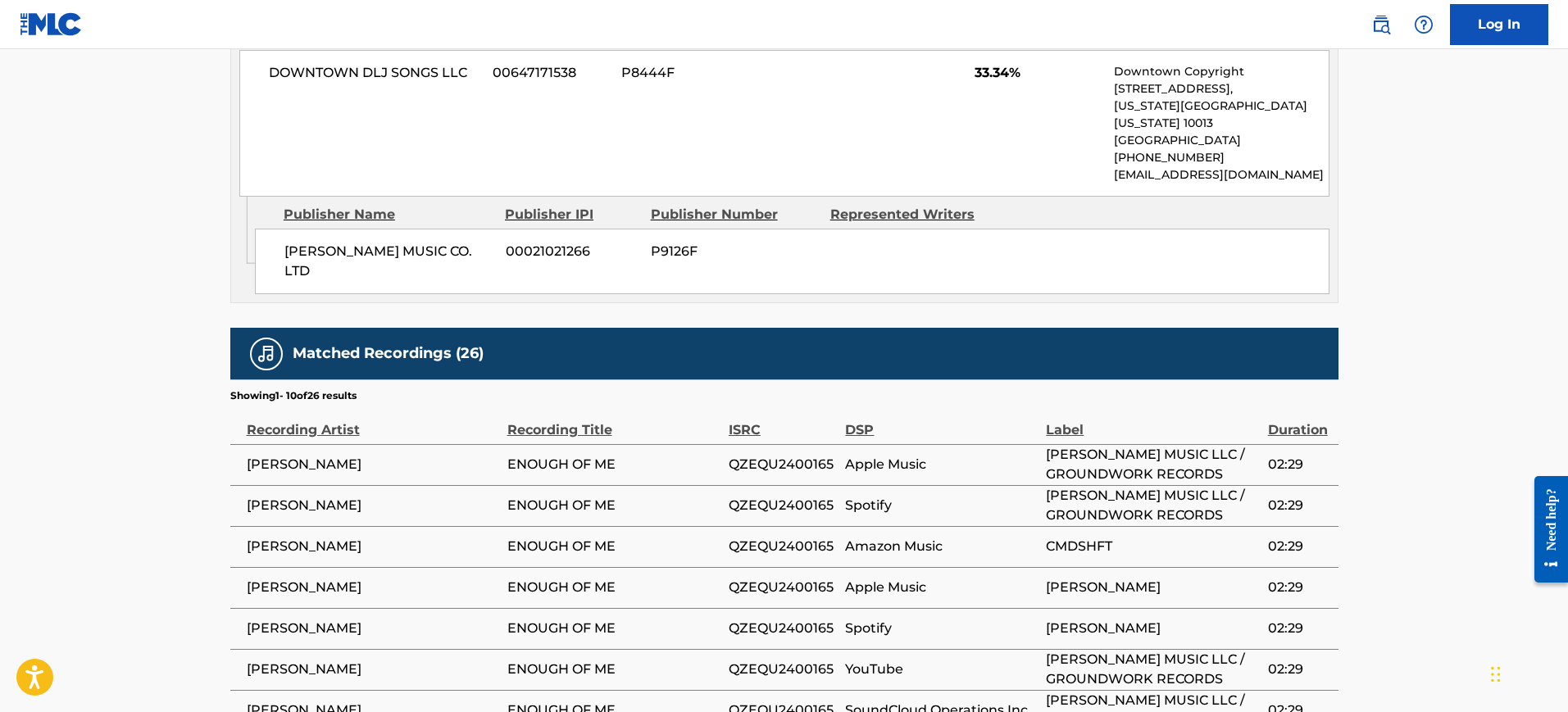
scroll to position [1404, 0]
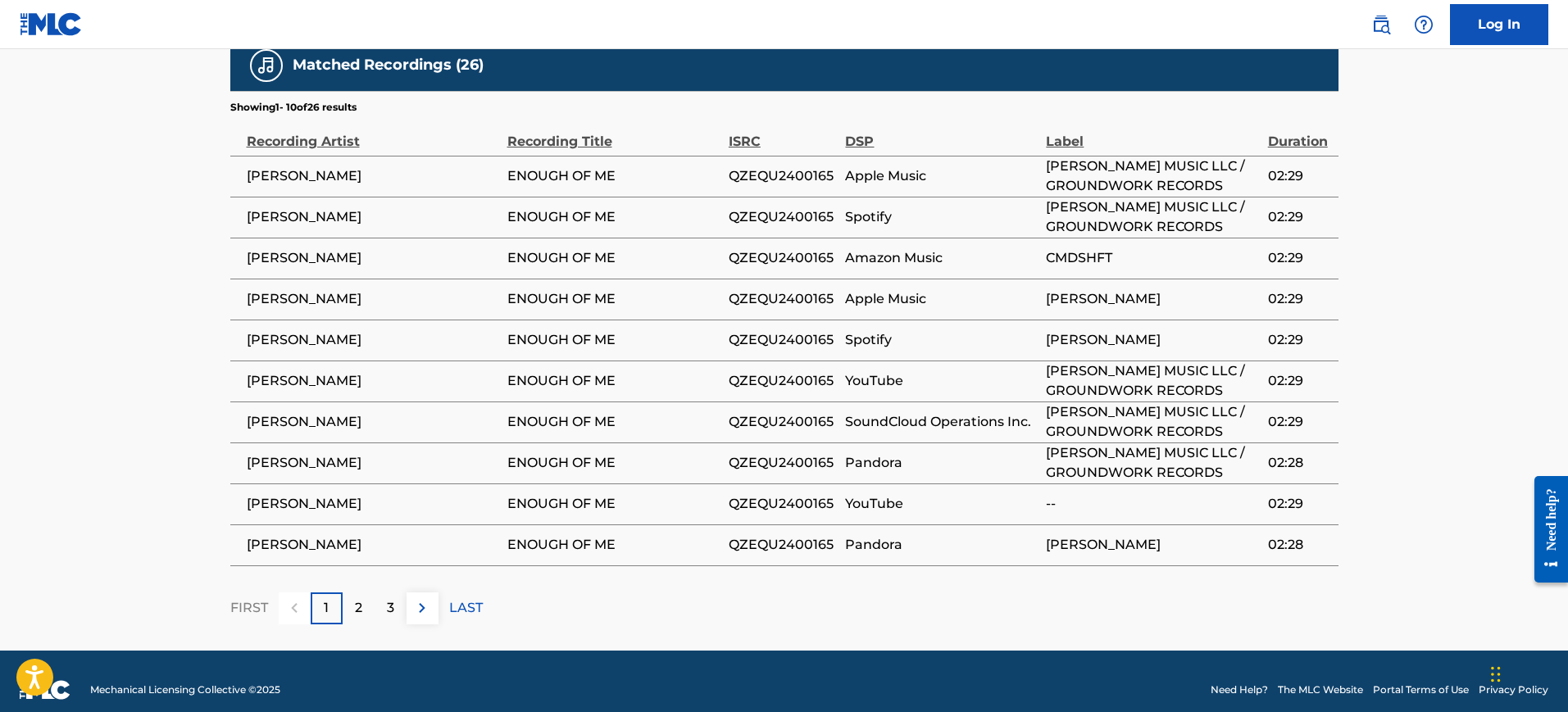
click at [766, 167] on span "QZEQU2400165" at bounding box center [783, 176] width 109 height 20
click at [765, 167] on span "QZEQU2400165" at bounding box center [783, 176] width 109 height 20
copy span "QZEQU2400165"
click at [361, 598] on p "2" at bounding box center [358, 608] width 8 height 20
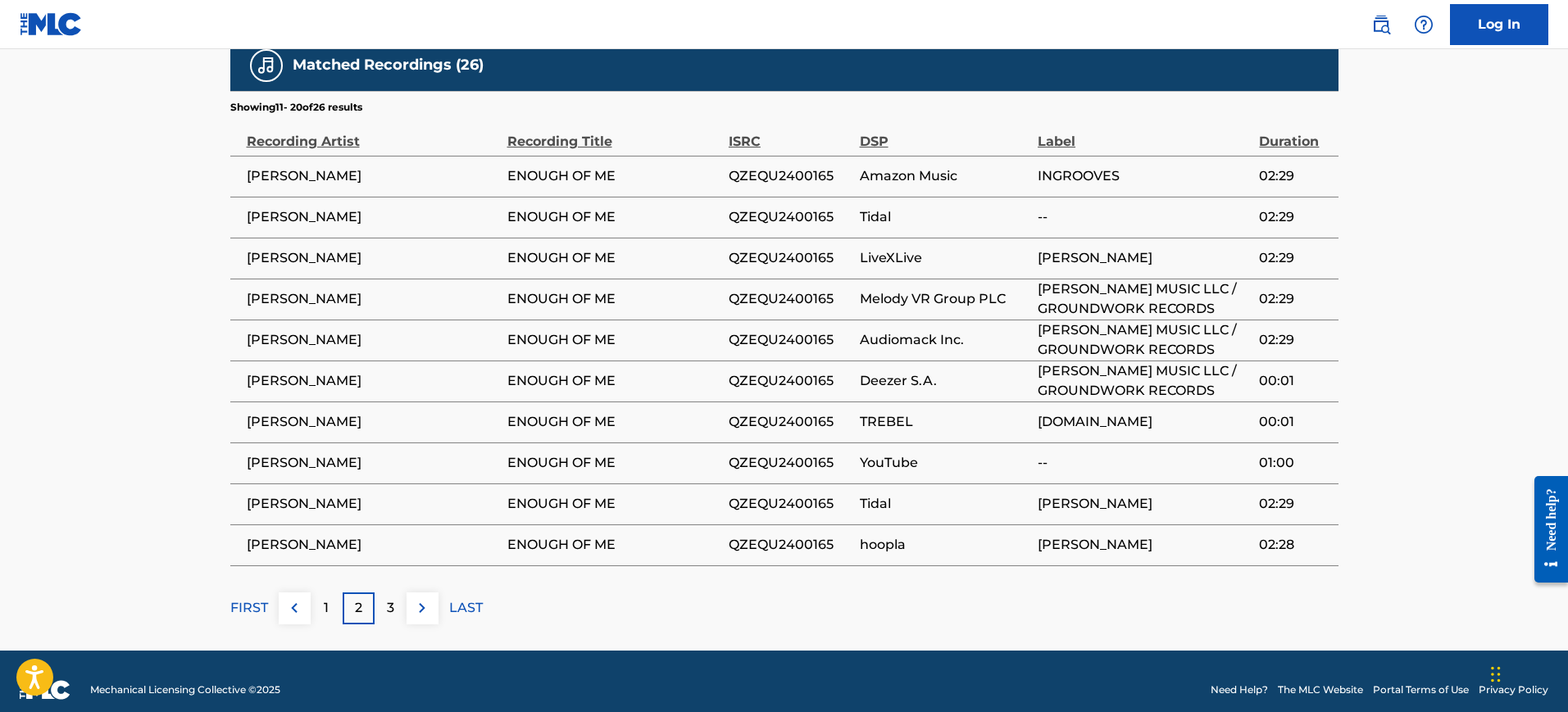
click at [389, 598] on p "3" at bounding box center [390, 608] width 8 height 20
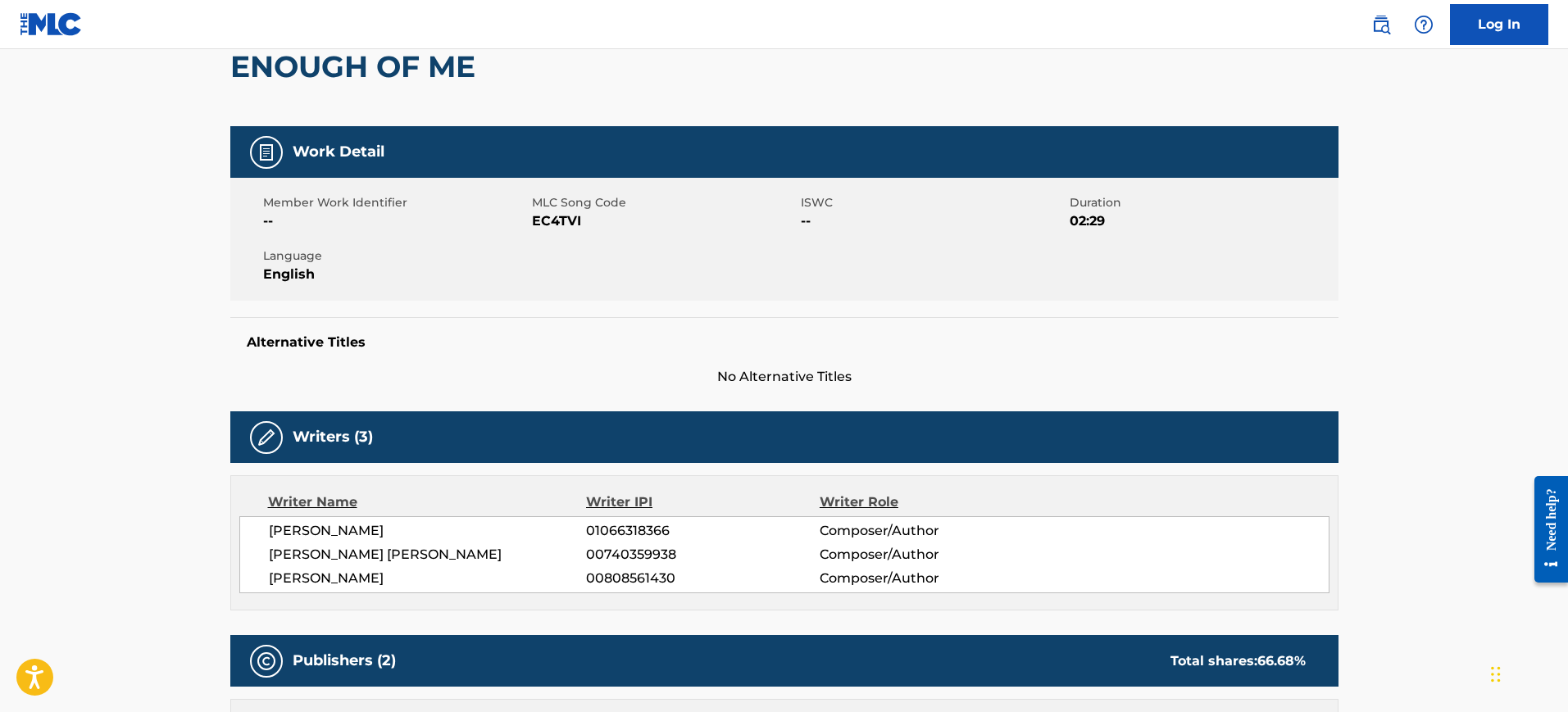
scroll to position [0, 0]
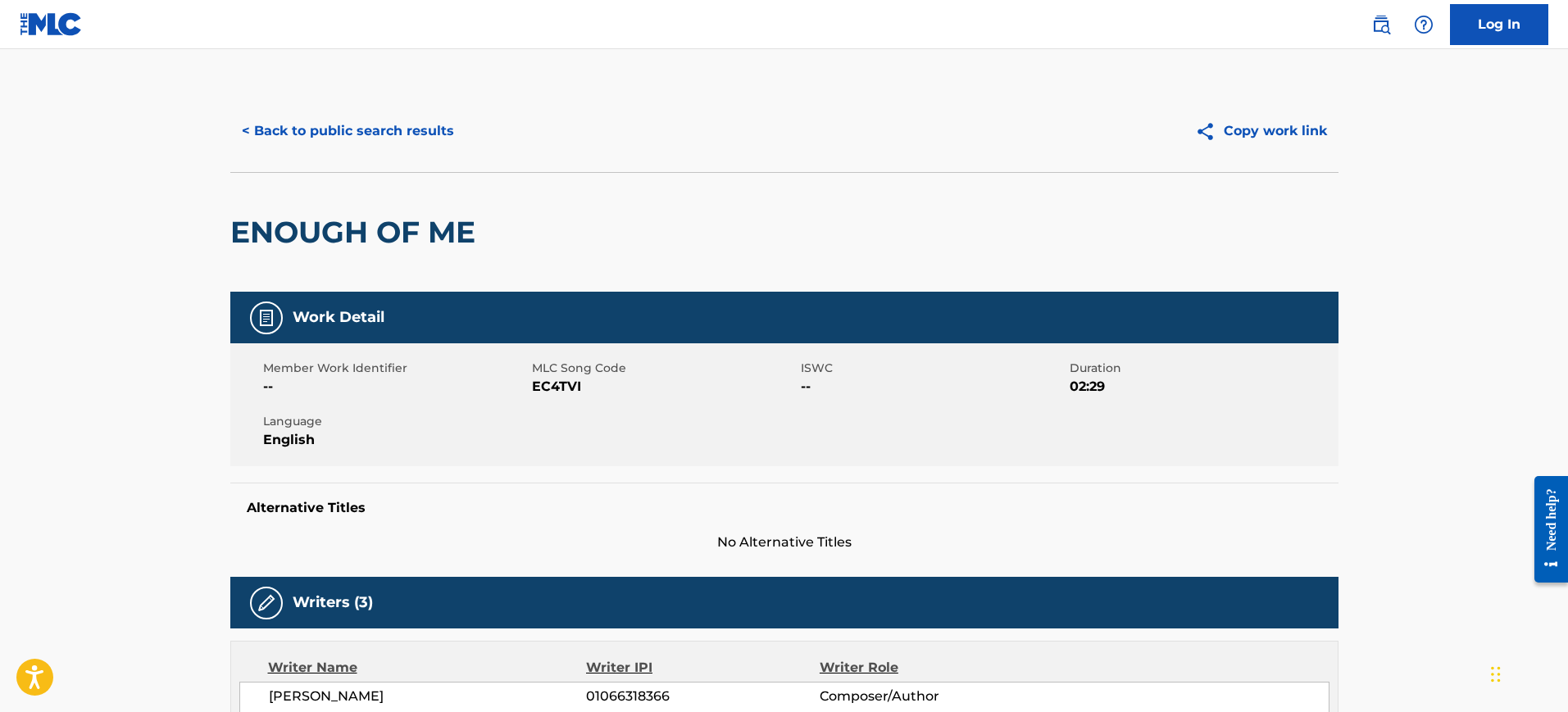
click at [285, 100] on div "< Back to public search results Copy work link" at bounding box center [785, 131] width 1108 height 82
click at [309, 132] on button "< Back to public search results" at bounding box center [348, 131] width 235 height 41
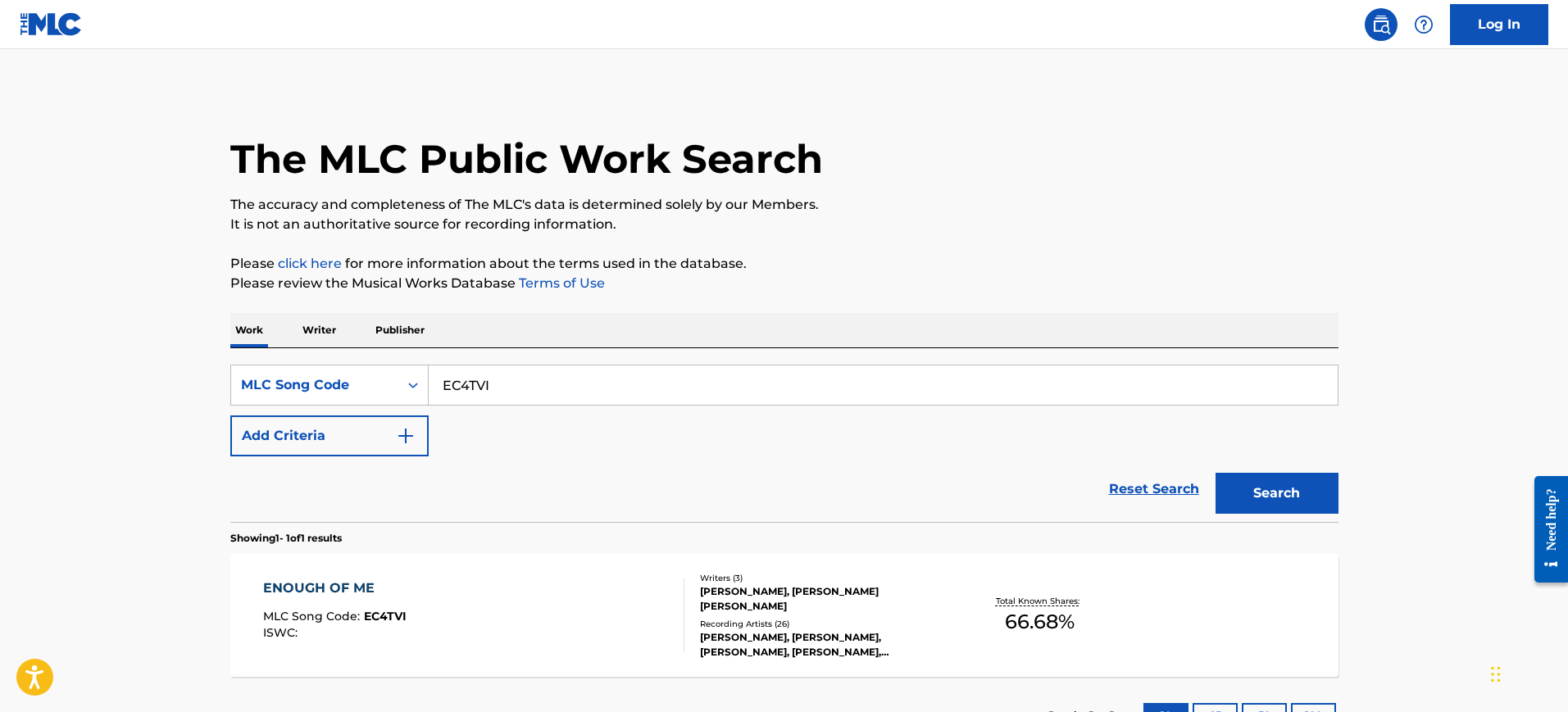
scroll to position [86, 0]
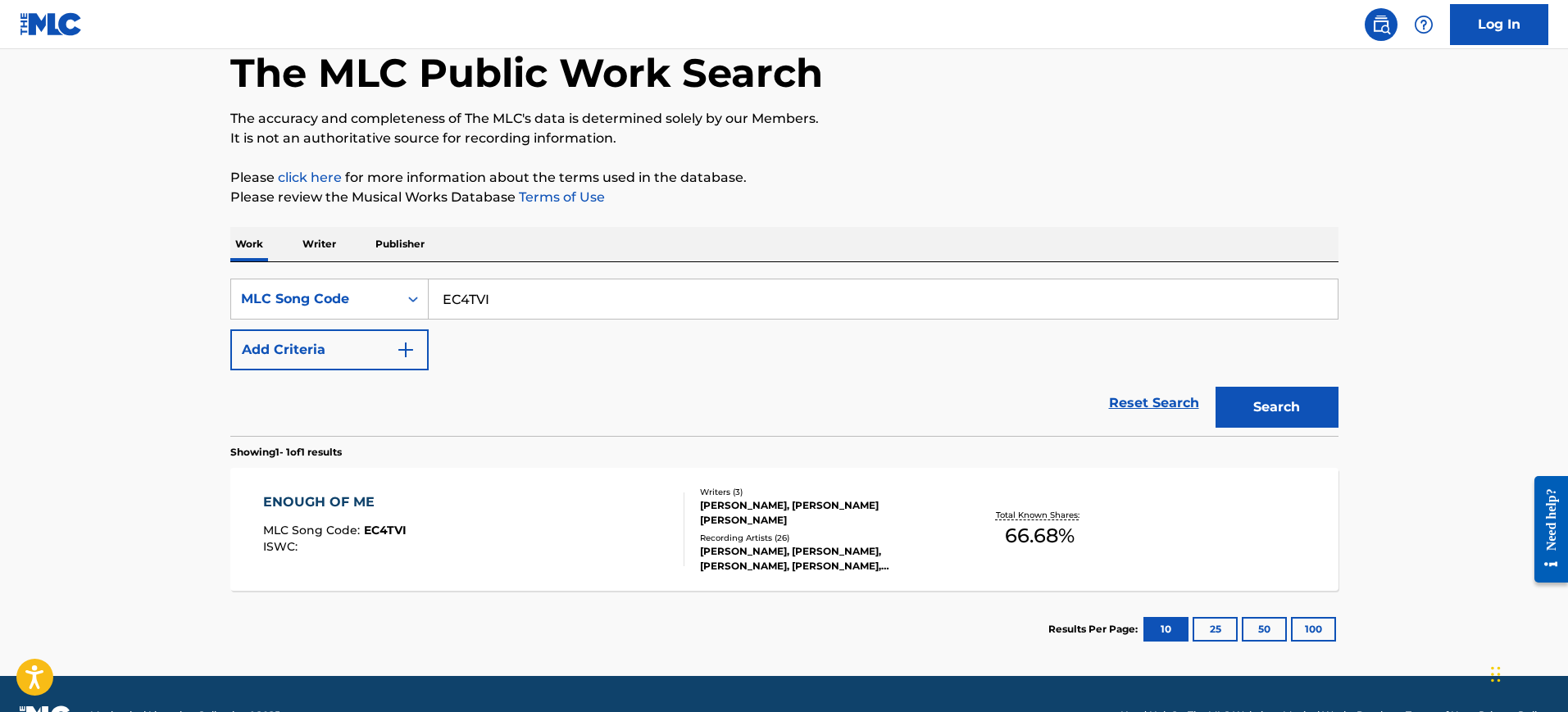
click at [480, 301] on input "EC4TVI" at bounding box center [883, 298] width 909 height 39
paste input "LR86ZQ"
type input "LR86ZQ"
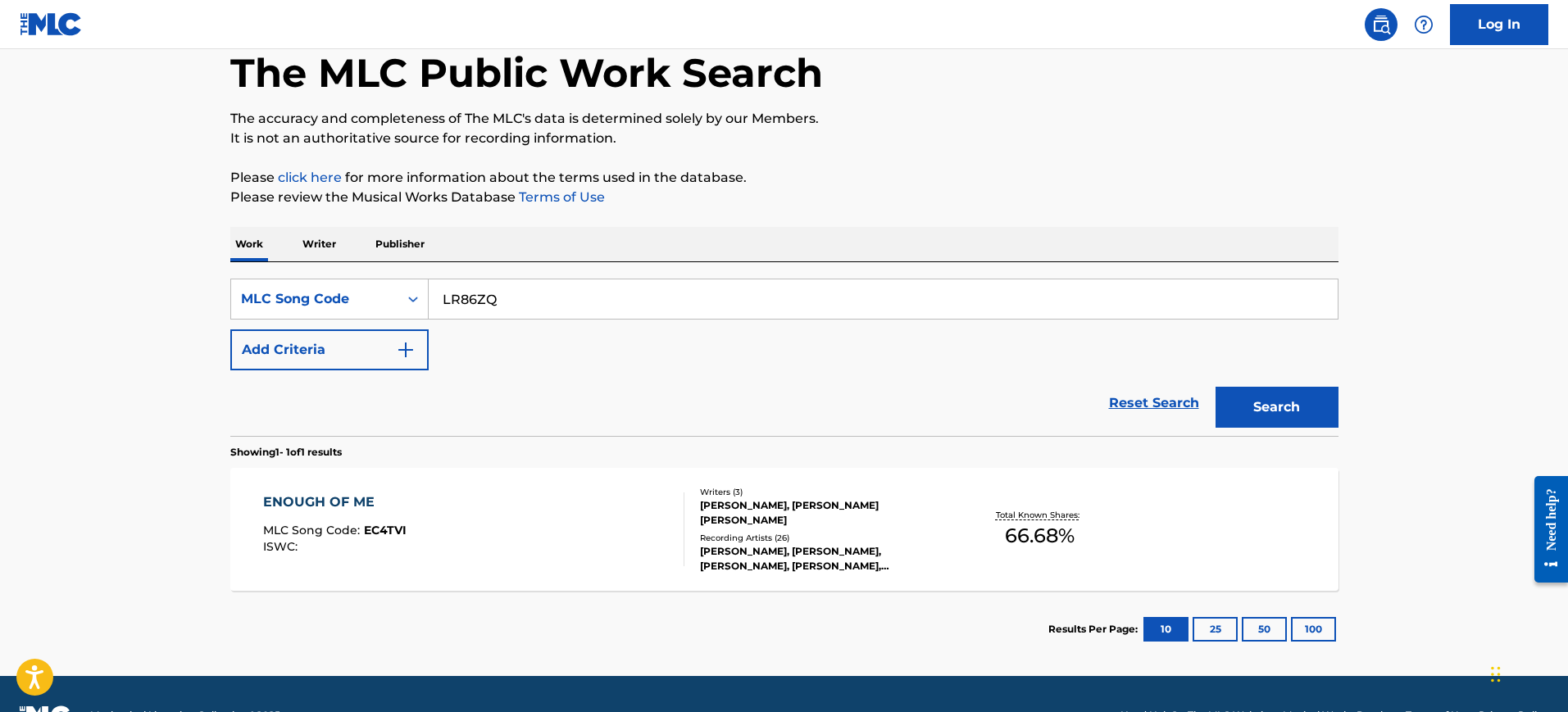
click at [1186, 402] on link "Reset Search" at bounding box center [1153, 403] width 107 height 36
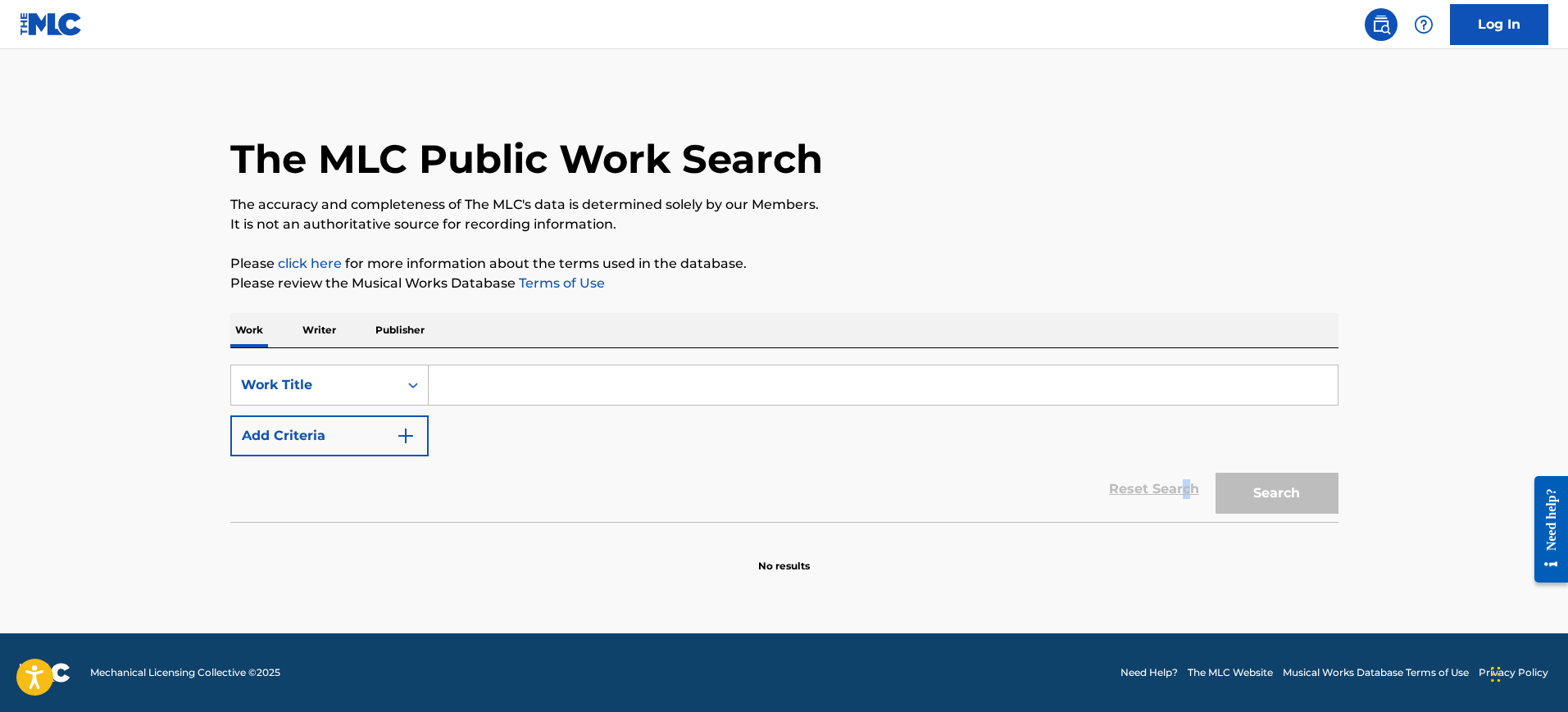
scroll to position [0, 0]
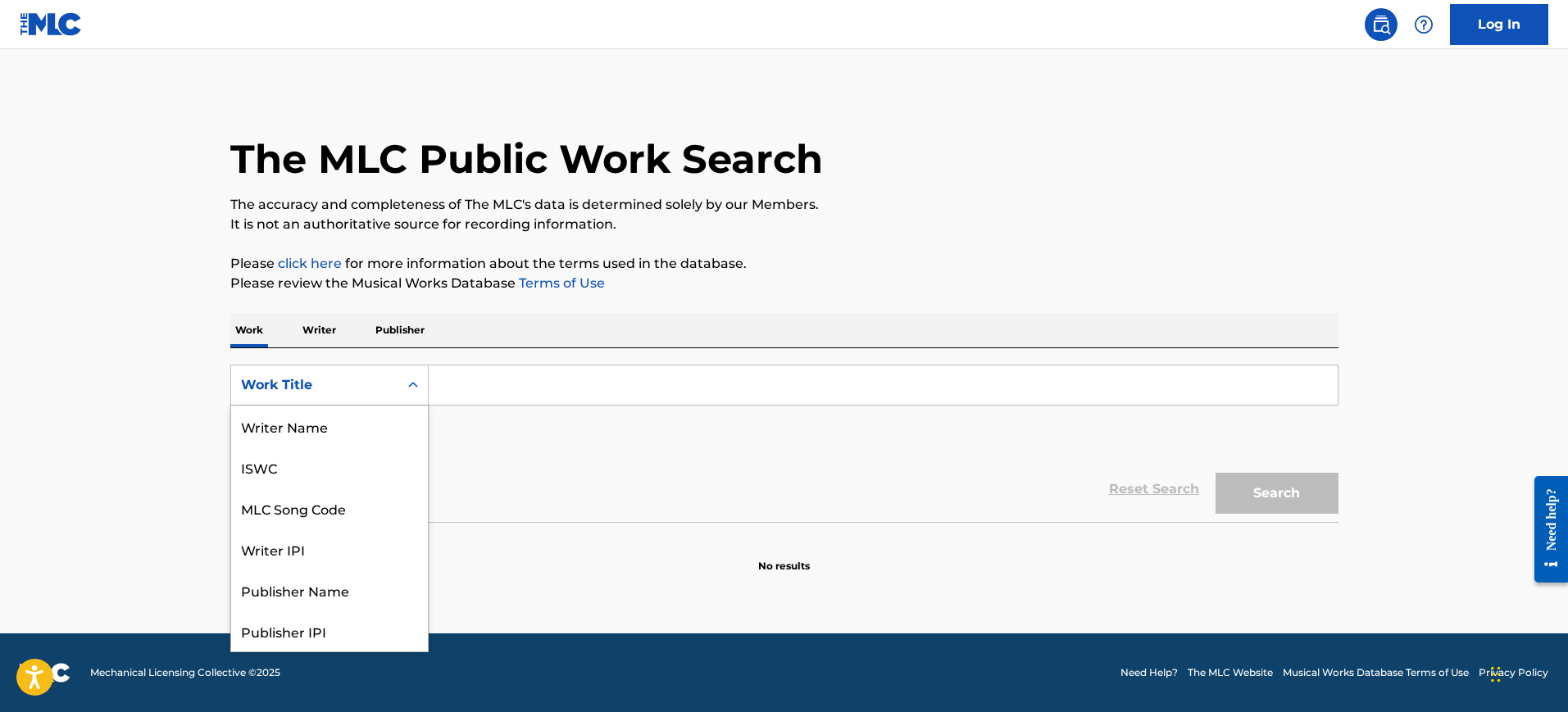
click at [356, 371] on div "Work Title" at bounding box center [315, 385] width 167 height 31
drag, startPoint x: 330, startPoint y: 424, endPoint x: 357, endPoint y: 411, distance: 30.0
click at [333, 422] on div "MLC Song Code" at bounding box center [330, 426] width 197 height 41
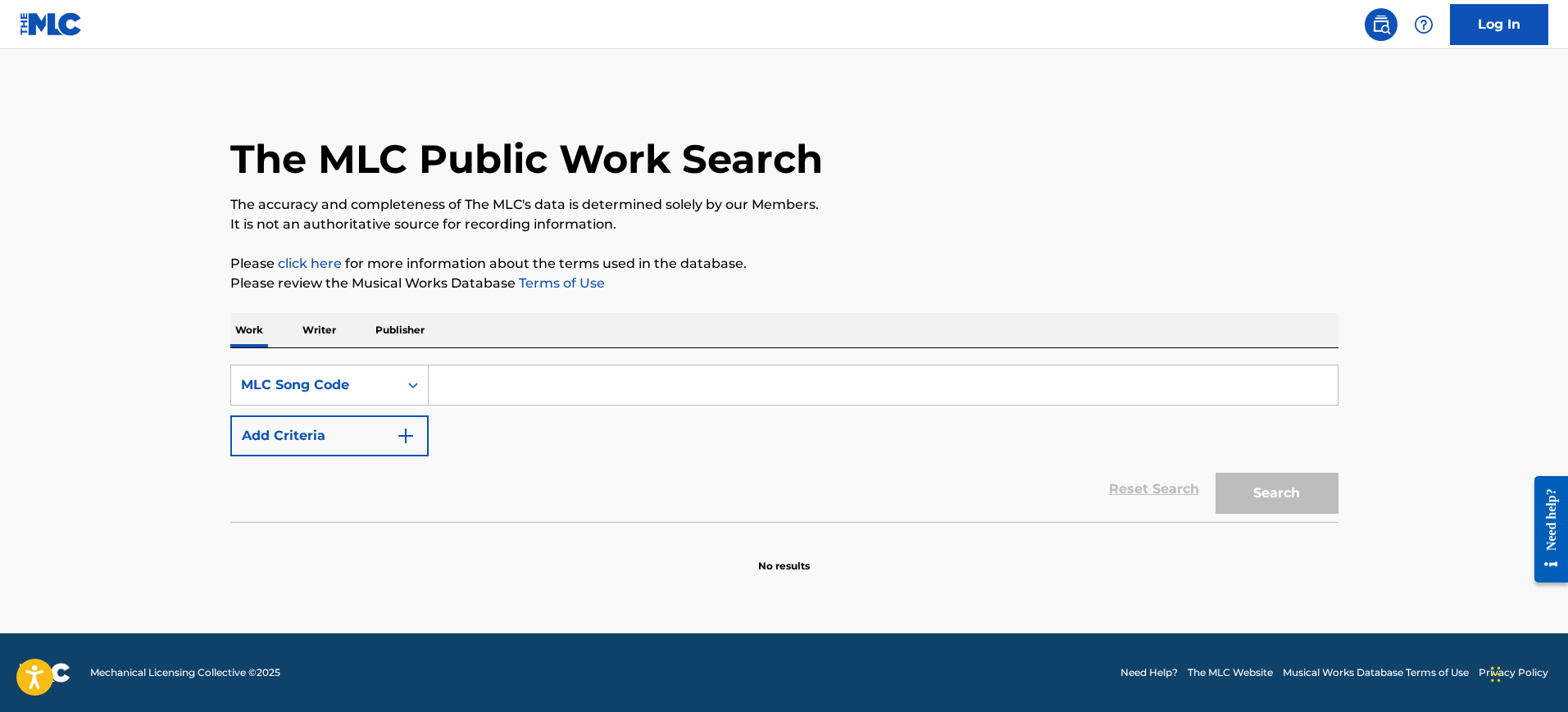
click at [475, 382] on input "Search Form" at bounding box center [883, 385] width 909 height 39
paste input "LR86ZQ"
type input "LR86ZQ"
click at [1323, 493] on button "Search" at bounding box center [1277, 493] width 123 height 41
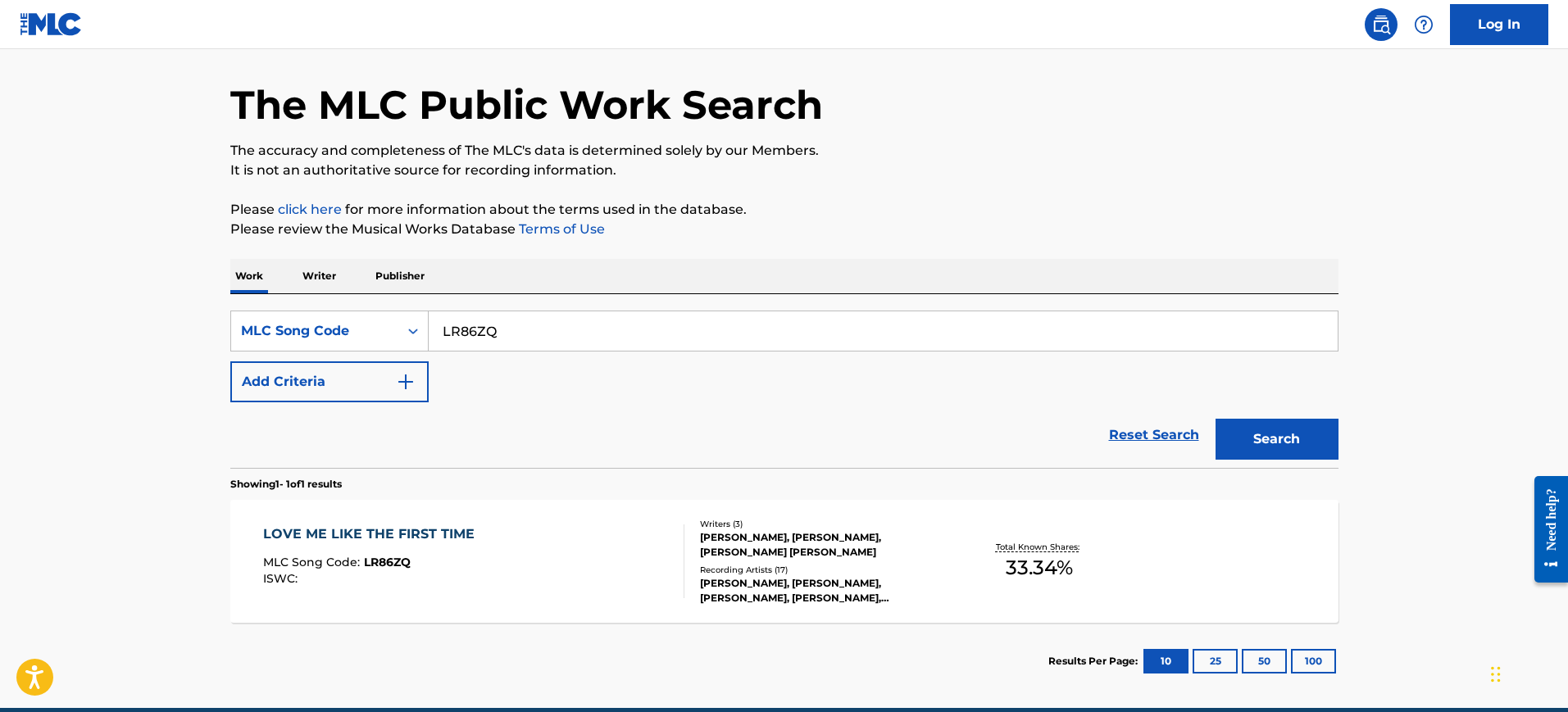
scroll to position [128, 0]
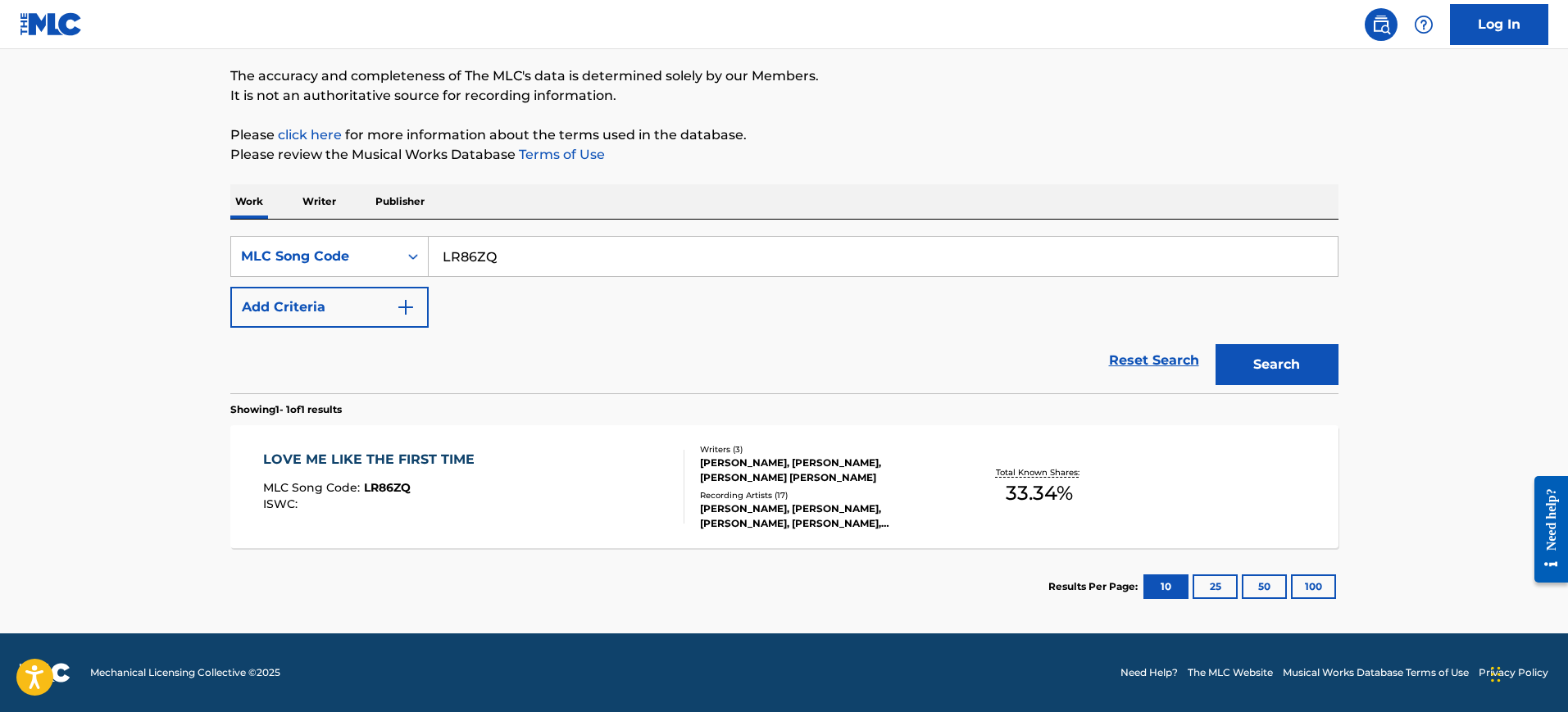
click at [500, 446] on div "LOVE ME LIKE THE FIRST TIME MLC Song Code : LR86ZQ ISWC : Writers ( 3 ) RACHEL …" at bounding box center [785, 487] width 1108 height 123
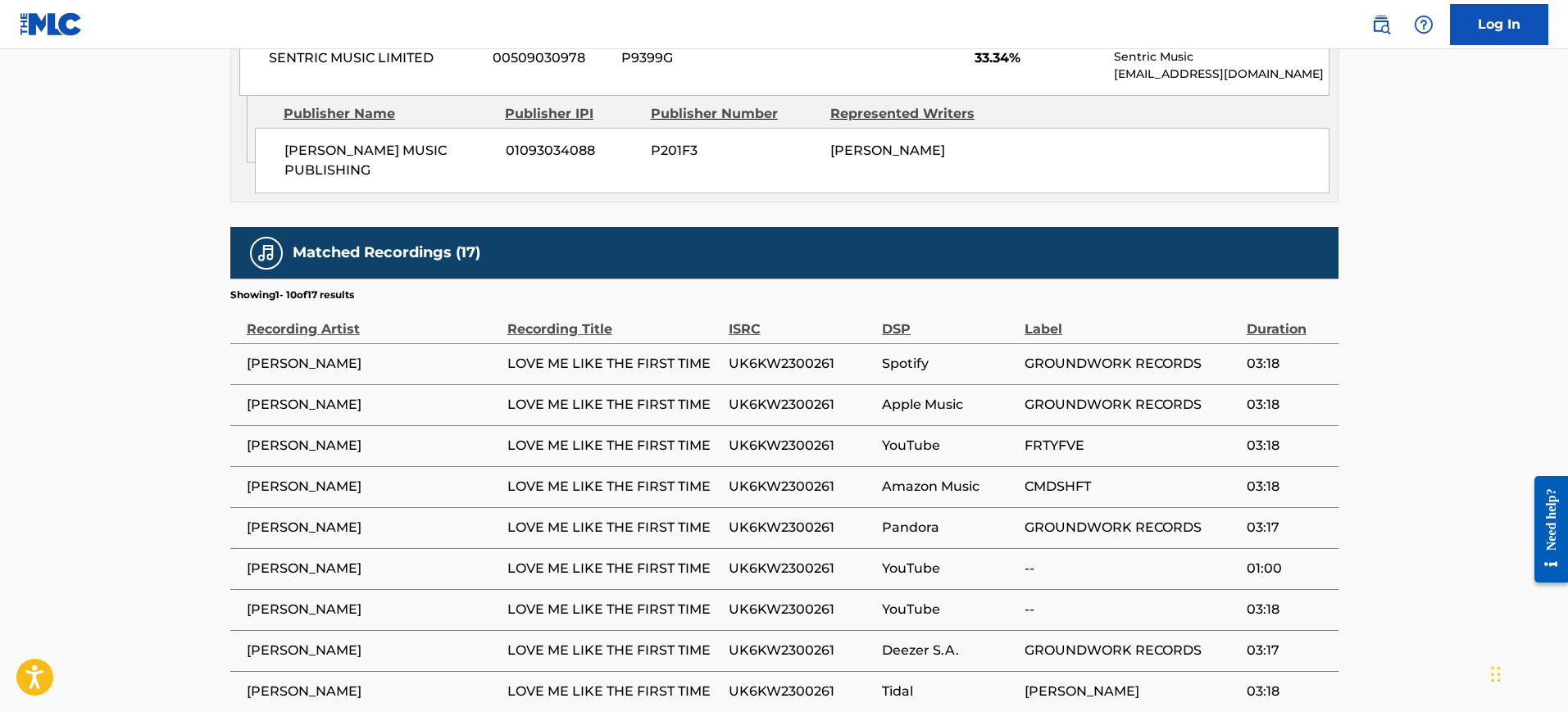
scroll to position [1095, 0]
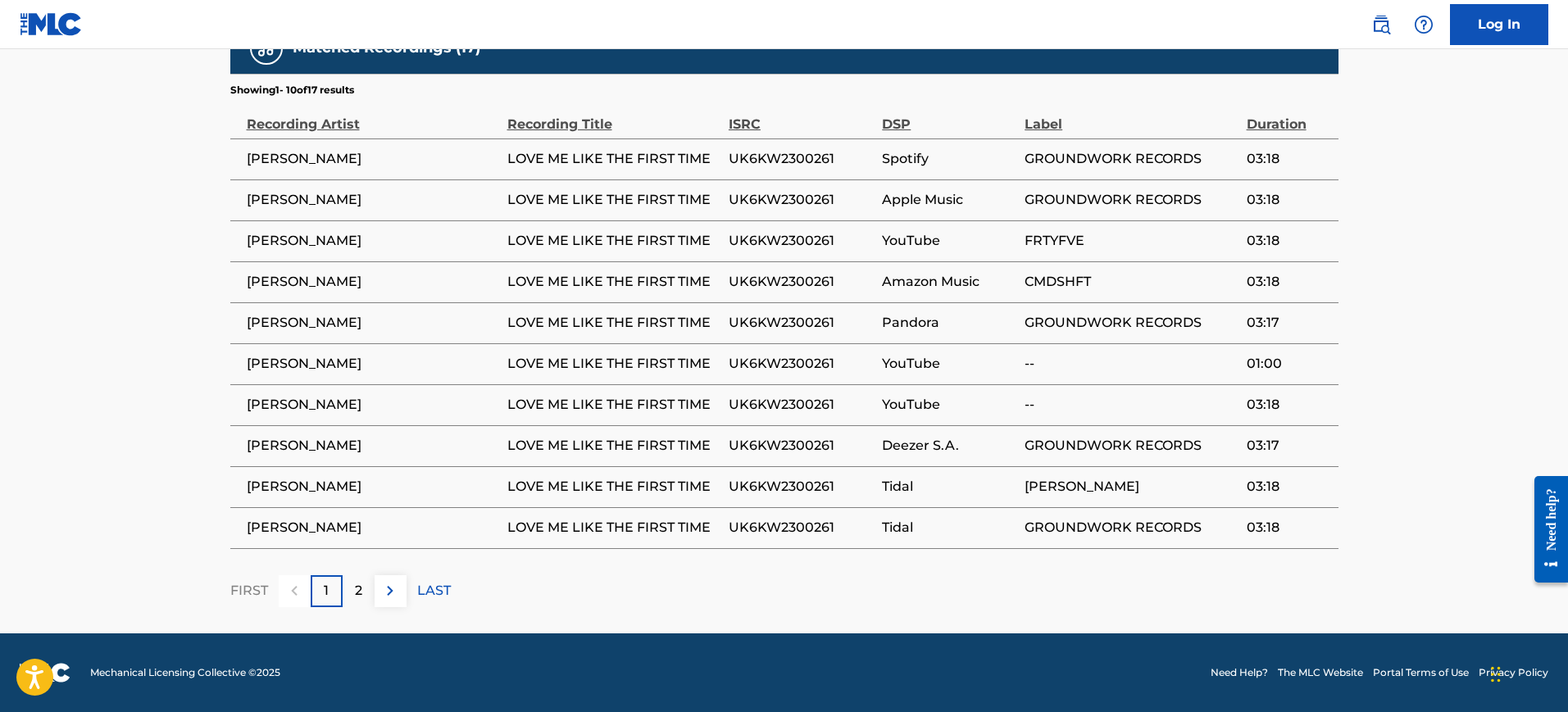
click at [787, 291] on span "UK6KW2300261" at bounding box center [800, 282] width 145 height 20
click at [787, 290] on span "UK6KW2300261" at bounding box center [800, 282] width 145 height 20
drag, startPoint x: 796, startPoint y: 294, endPoint x: 791, endPoint y: 274, distance: 20.6
copy div "UK6KW2300261"
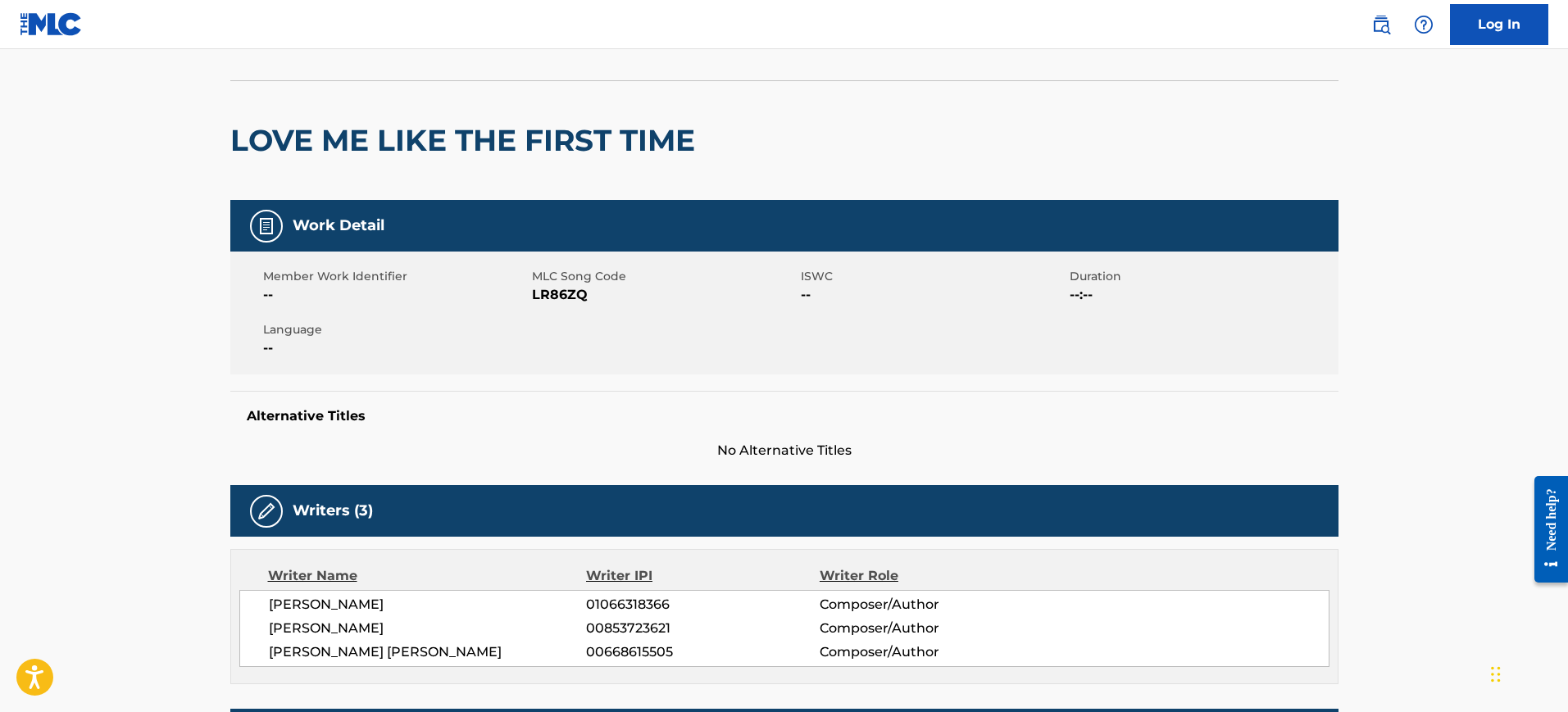
scroll to position [0, 0]
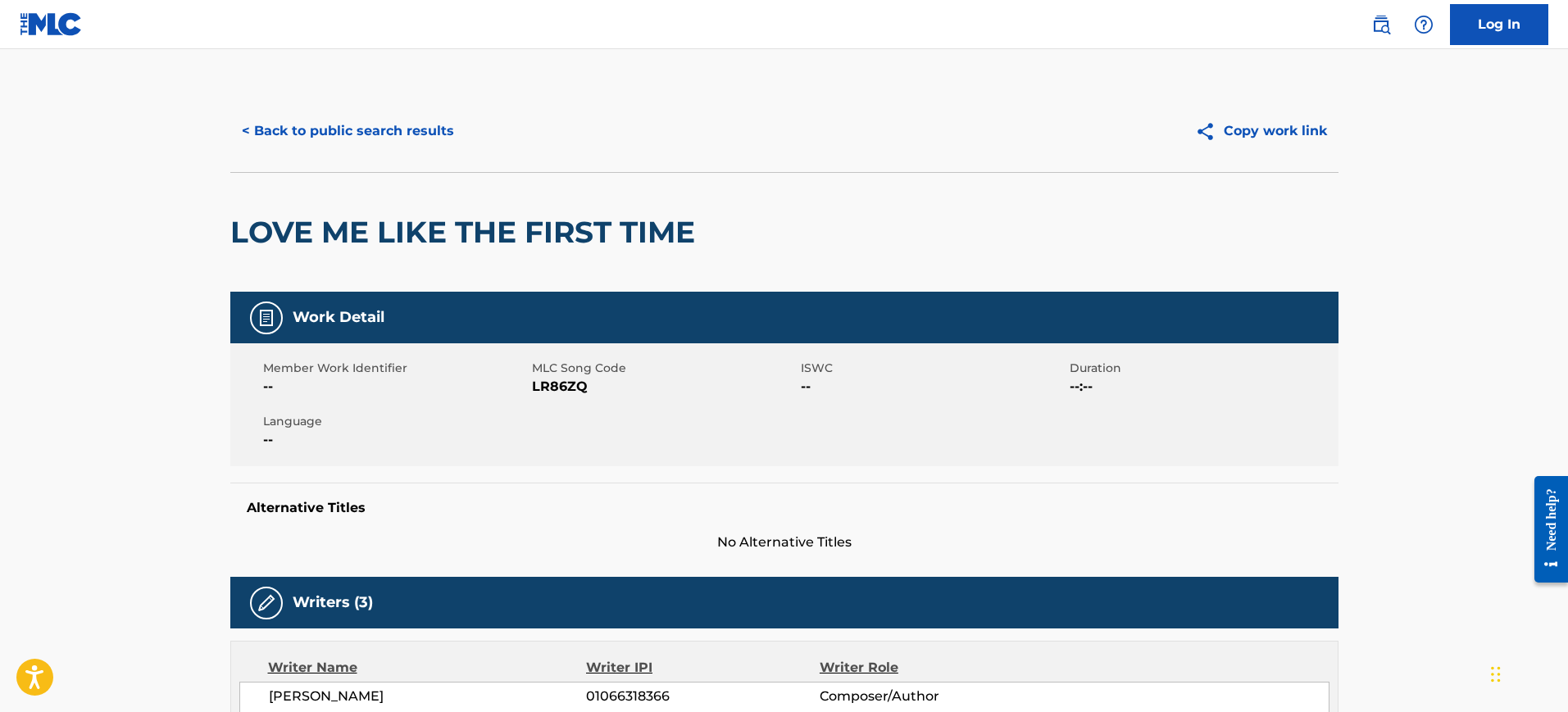
click at [405, 134] on button "< Back to public search results" at bounding box center [348, 131] width 235 height 41
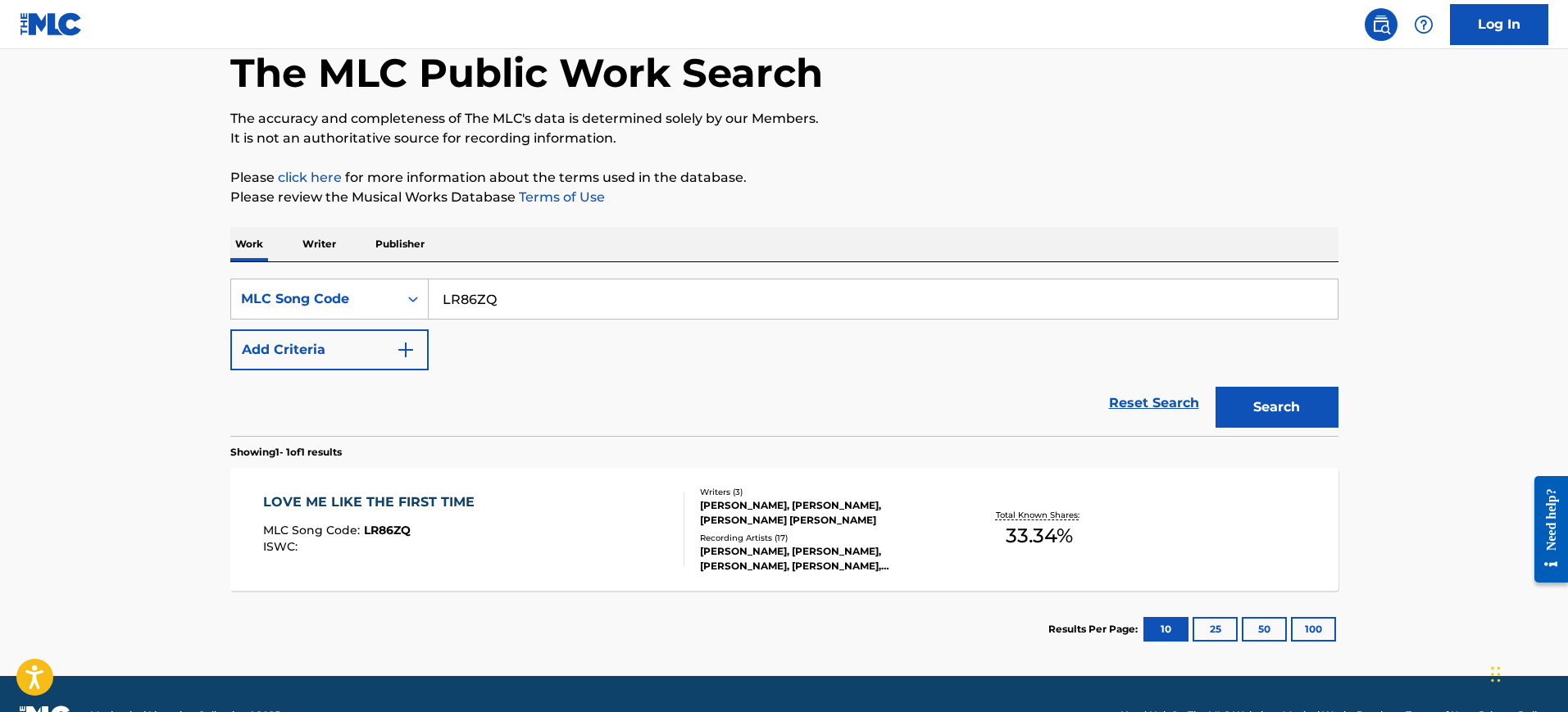
click at [692, 300] on input "LR86ZQ" at bounding box center [883, 298] width 909 height 39
paste input "BB7JKE"
type input "BB7JKE"
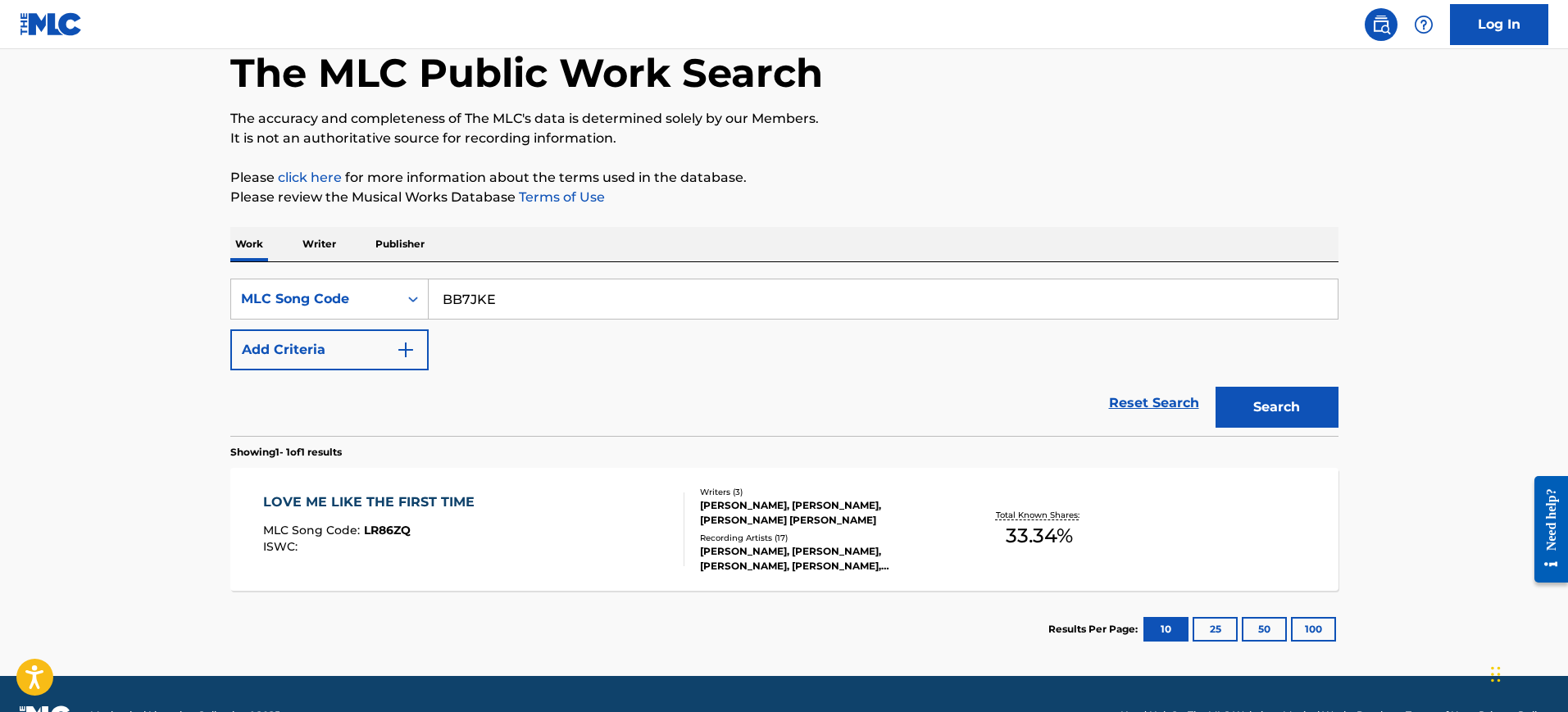
click at [1290, 413] on button "Search" at bounding box center [1277, 407] width 123 height 41
click at [423, 547] on div "BAD TIMING MLC Song Code : BB7JKE ISWC : T3053271180" at bounding box center [474, 529] width 421 height 74
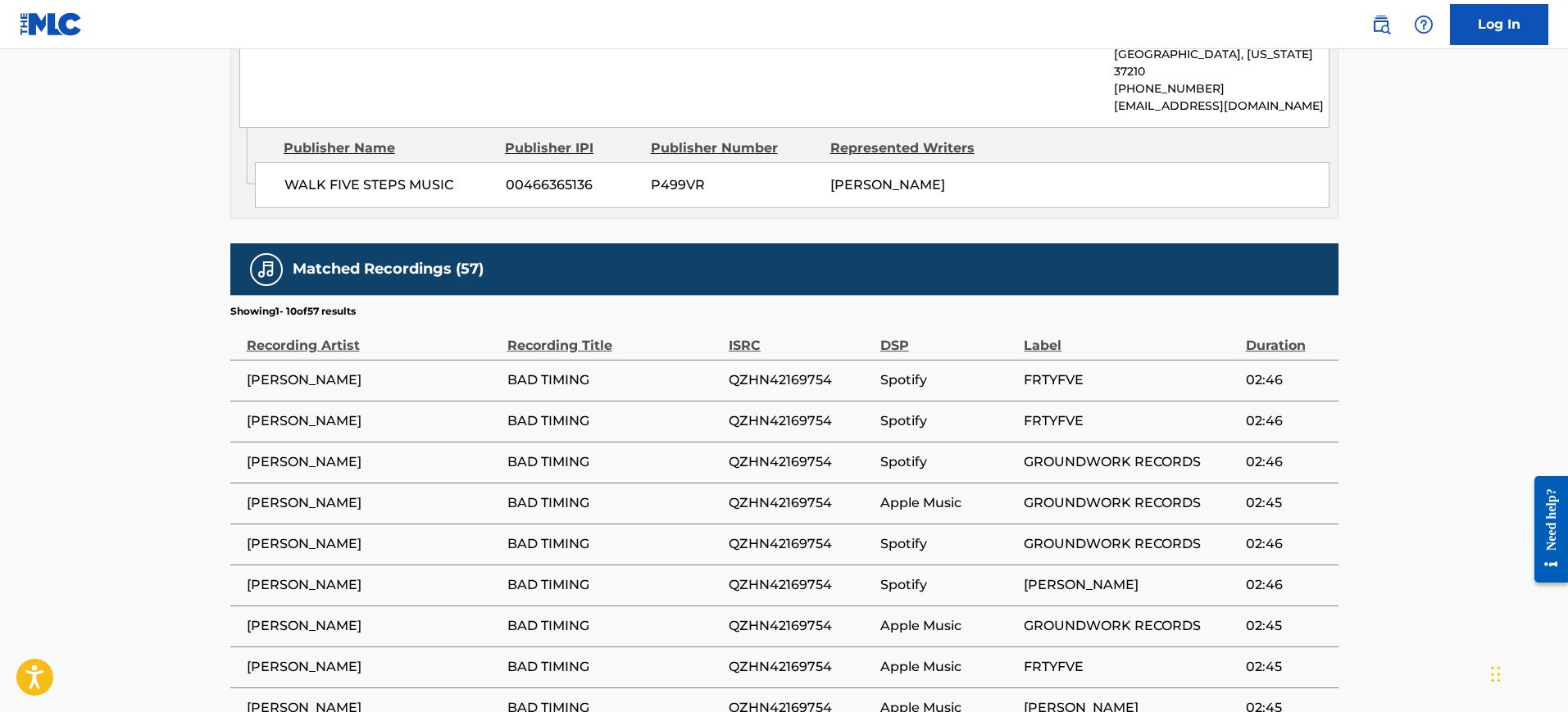
scroll to position [1941, 0]
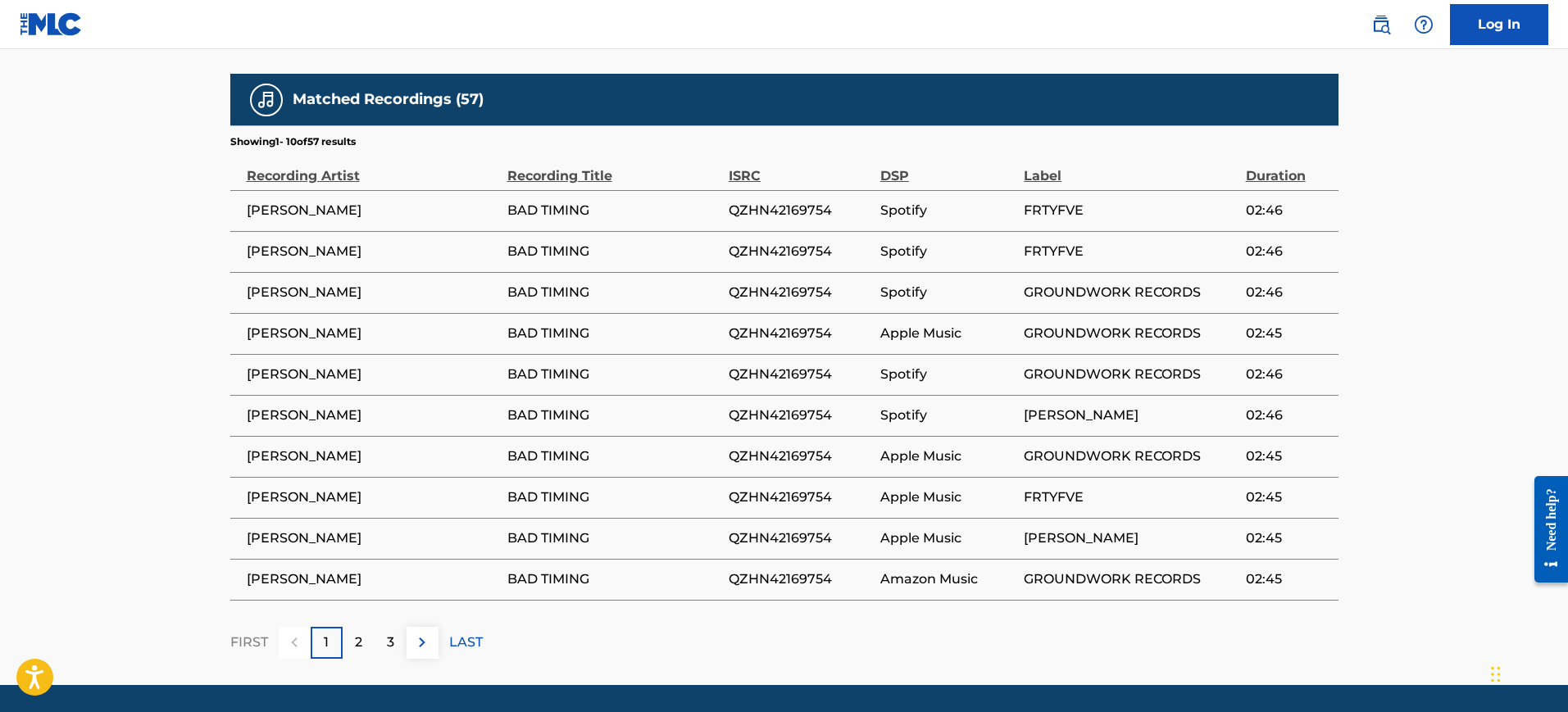
click at [780, 406] on span "QZHN42169754" at bounding box center [800, 415] width 143 height 20
copy span "QZHN42169754"
click at [366, 627] on div "2" at bounding box center [358, 643] width 32 height 32
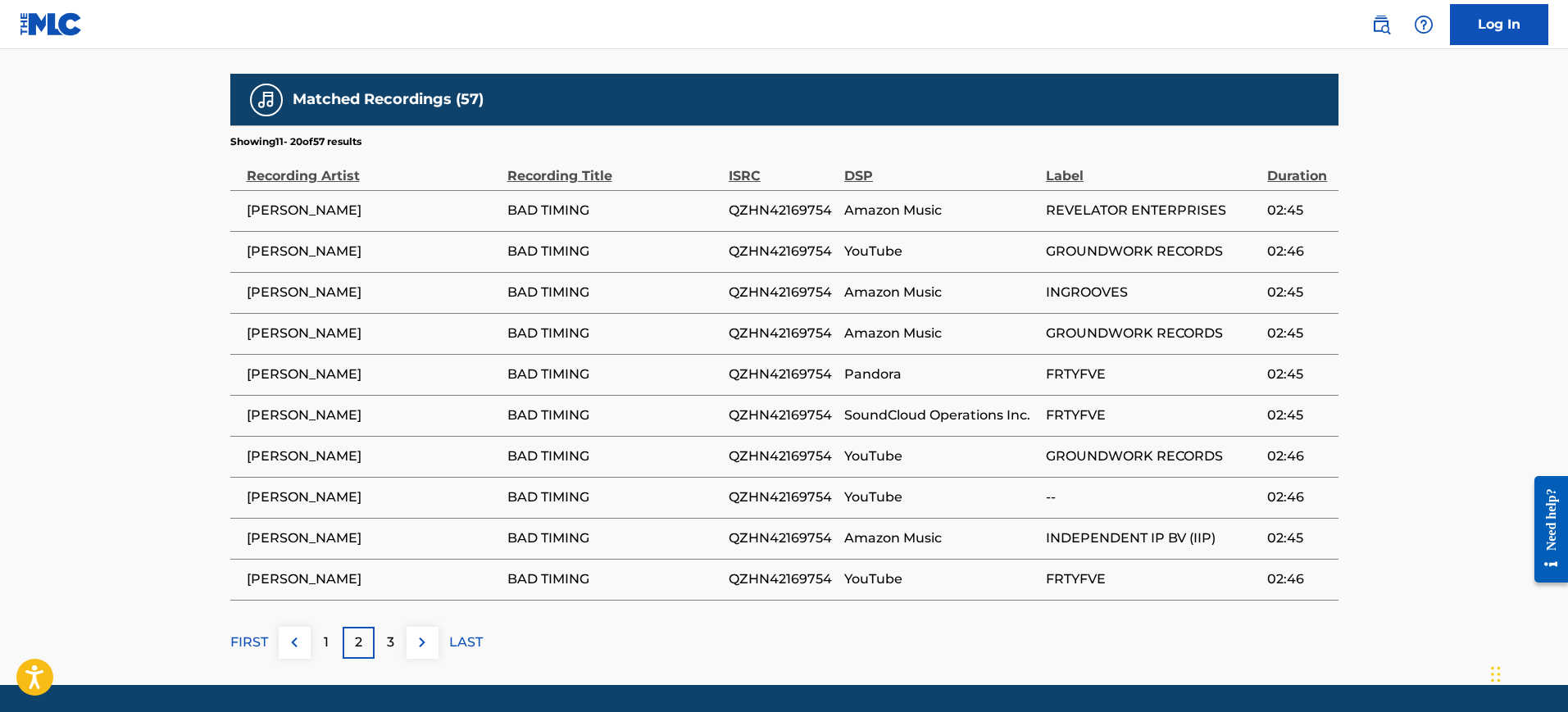
click at [382, 627] on div "3" at bounding box center [390, 643] width 32 height 32
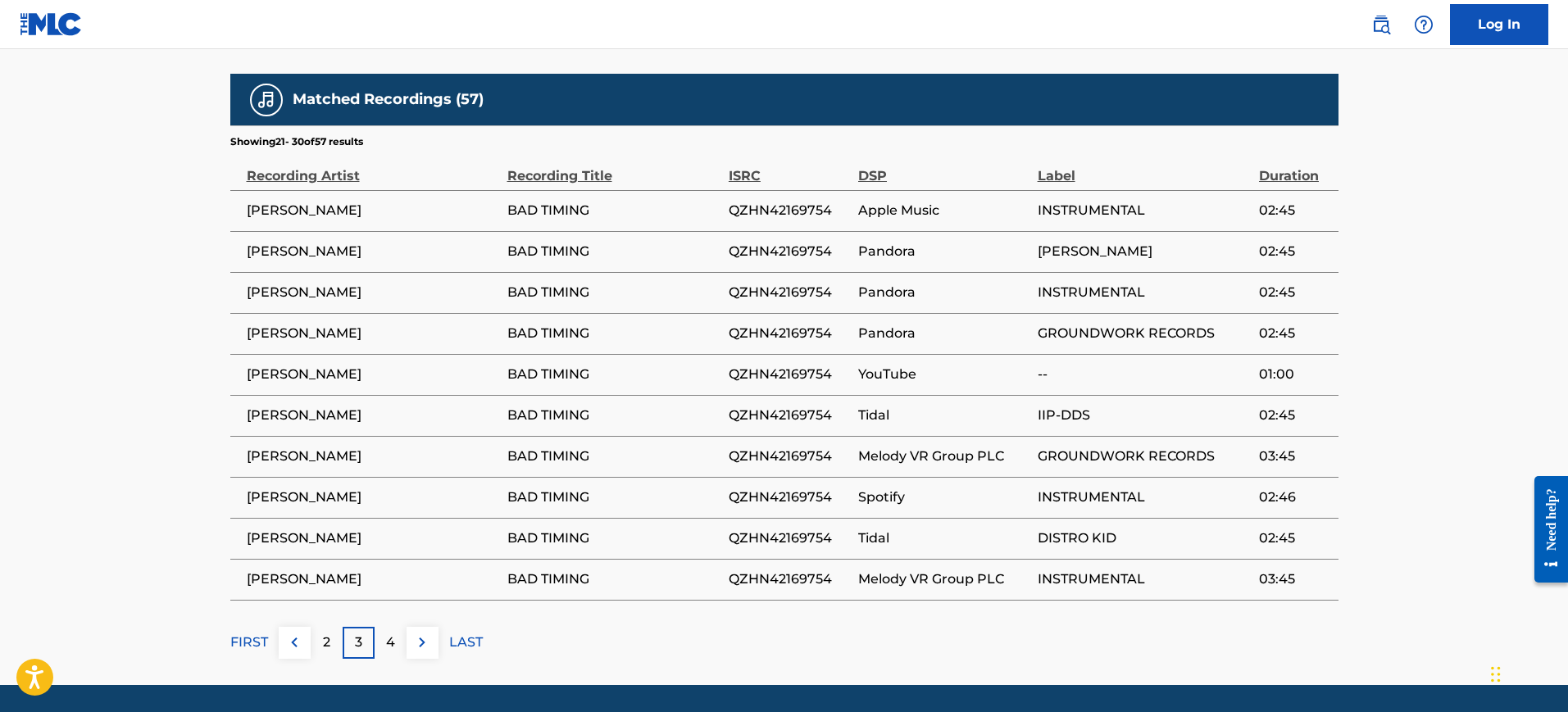
click at [319, 627] on div "2" at bounding box center [326, 643] width 32 height 32
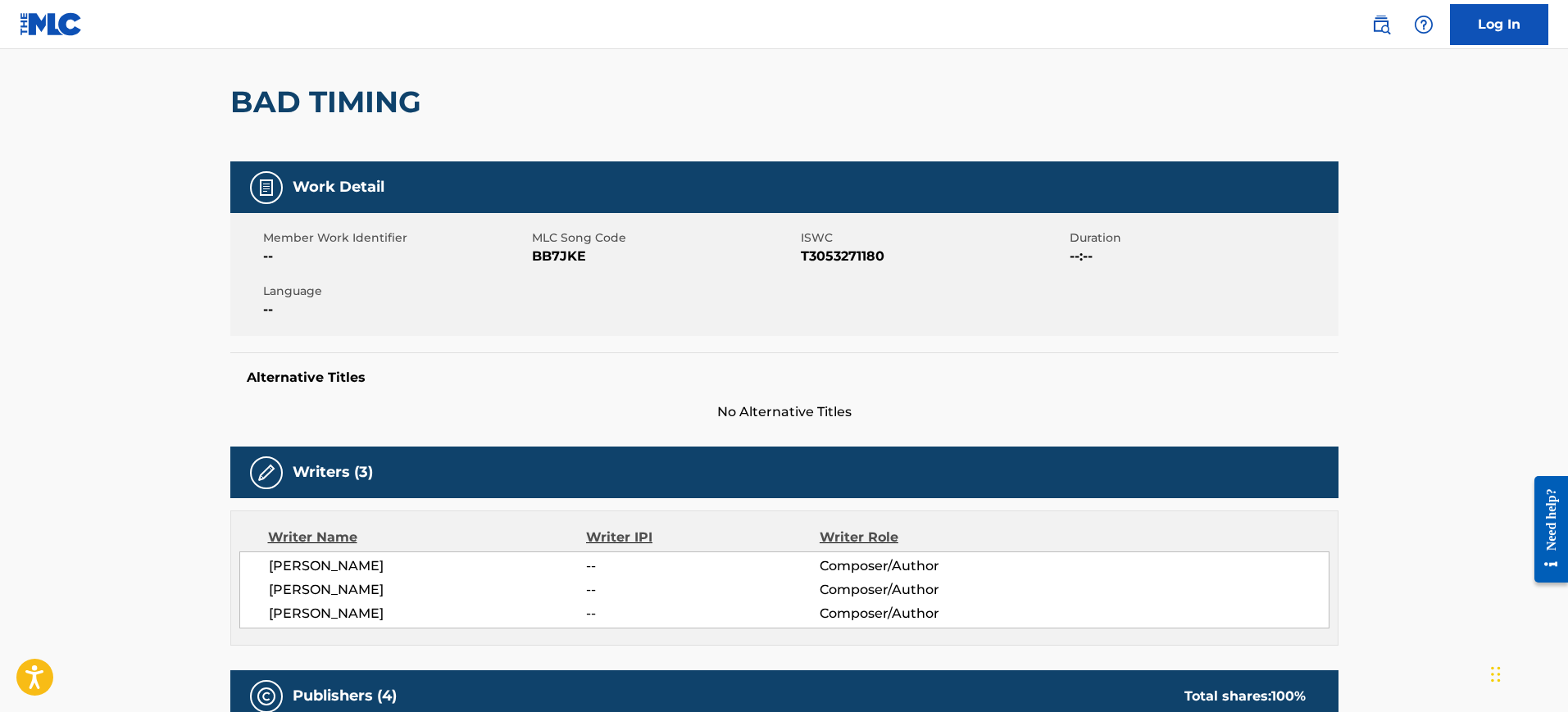
scroll to position [0, 0]
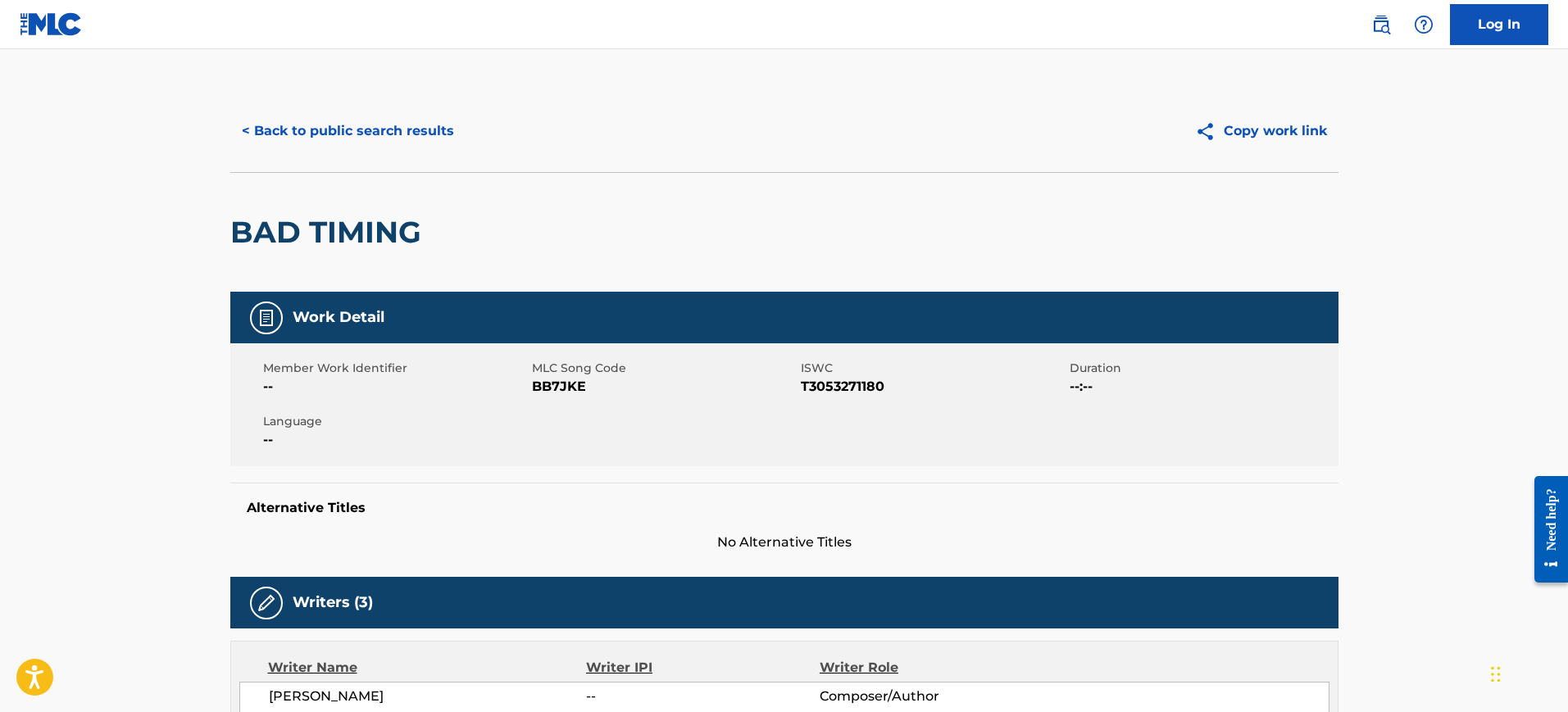
click at [348, 142] on button "< Back to public search results" at bounding box center [348, 131] width 235 height 41
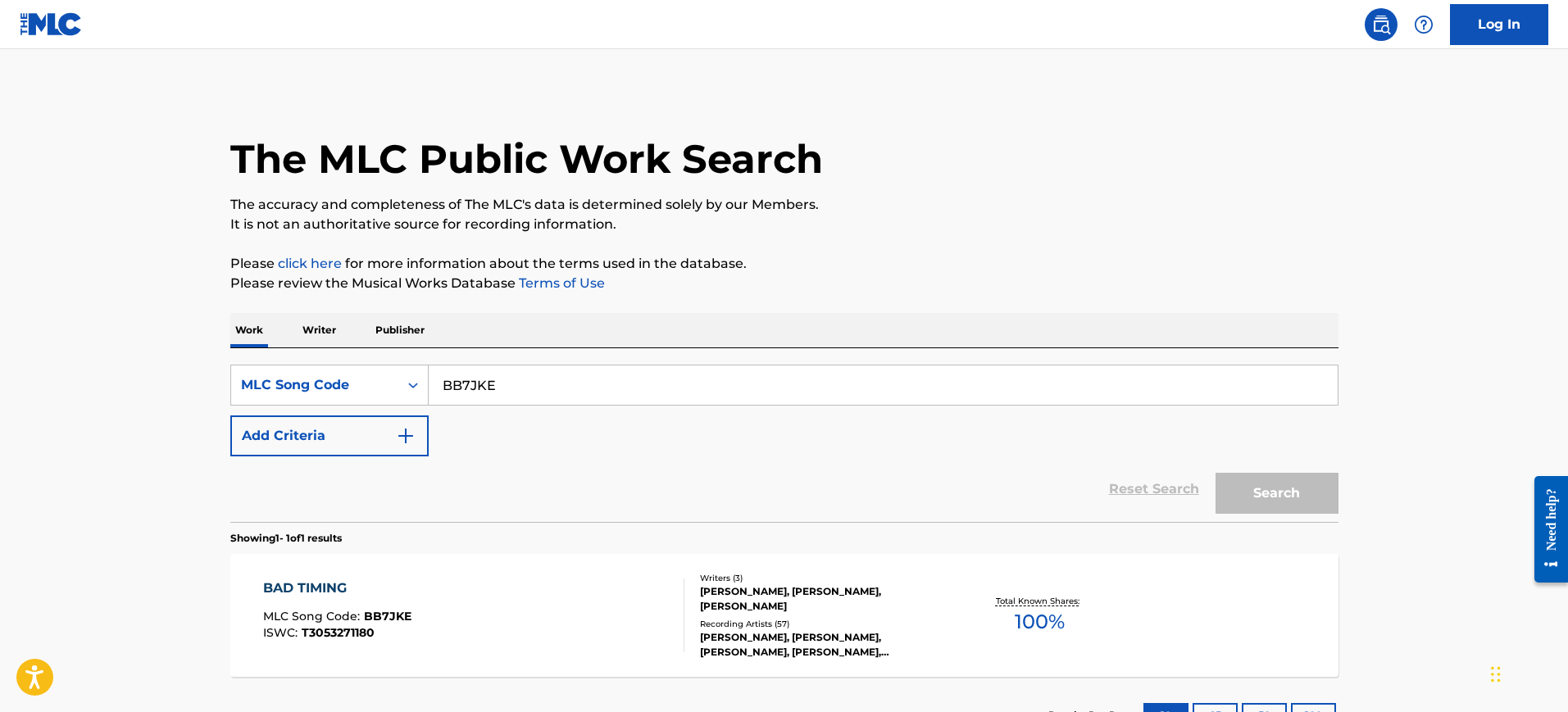
scroll to position [86, 0]
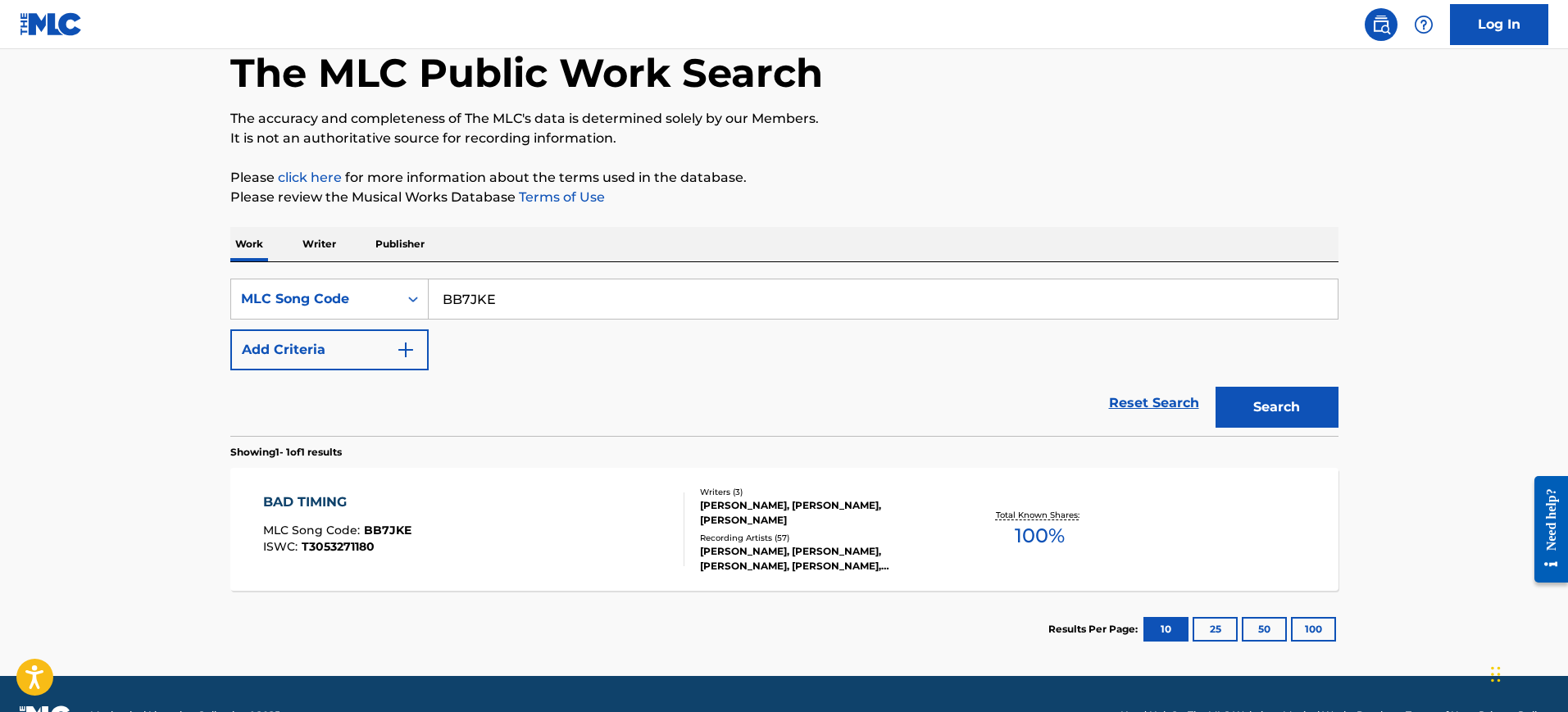
click at [515, 297] on input "BB7JKE" at bounding box center [883, 298] width 909 height 39
drag, startPoint x: 514, startPoint y: 297, endPoint x: 460, endPoint y: 288, distance: 54.7
click at [460, 288] on input "BB7JKE" at bounding box center [883, 298] width 909 height 39
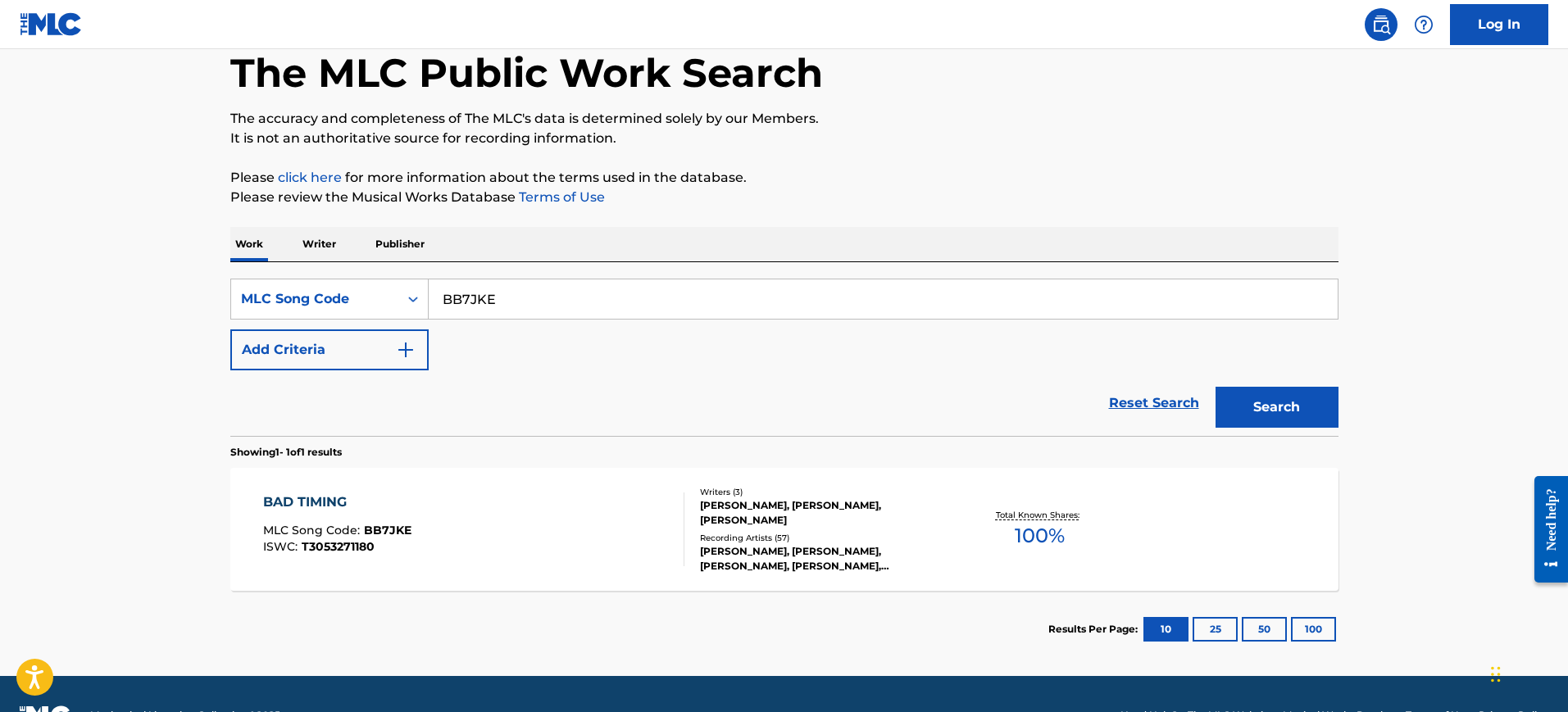
paste input "RO1O5Z"
type input "RO1O5Z"
click at [1258, 419] on button "Search" at bounding box center [1277, 407] width 123 height 41
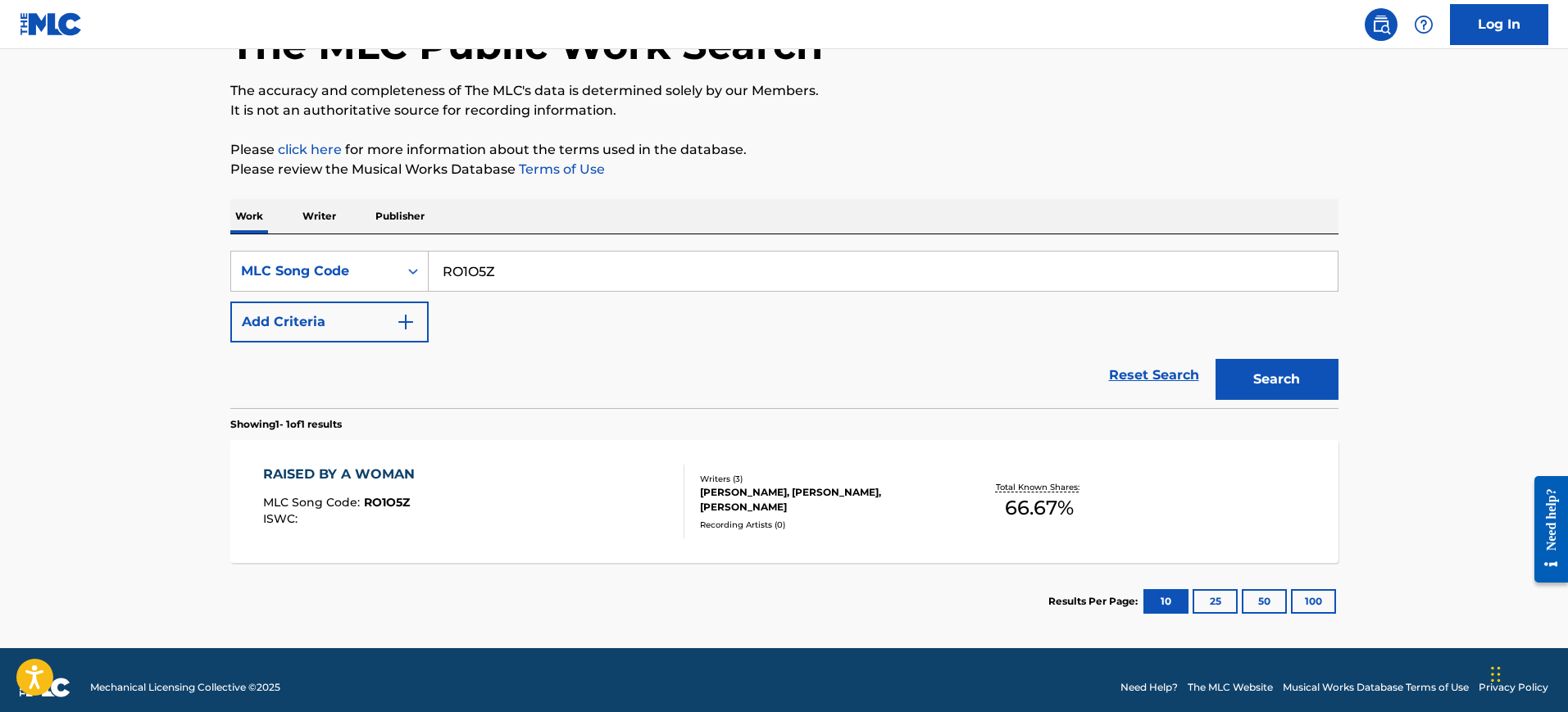
scroll to position [128, 0]
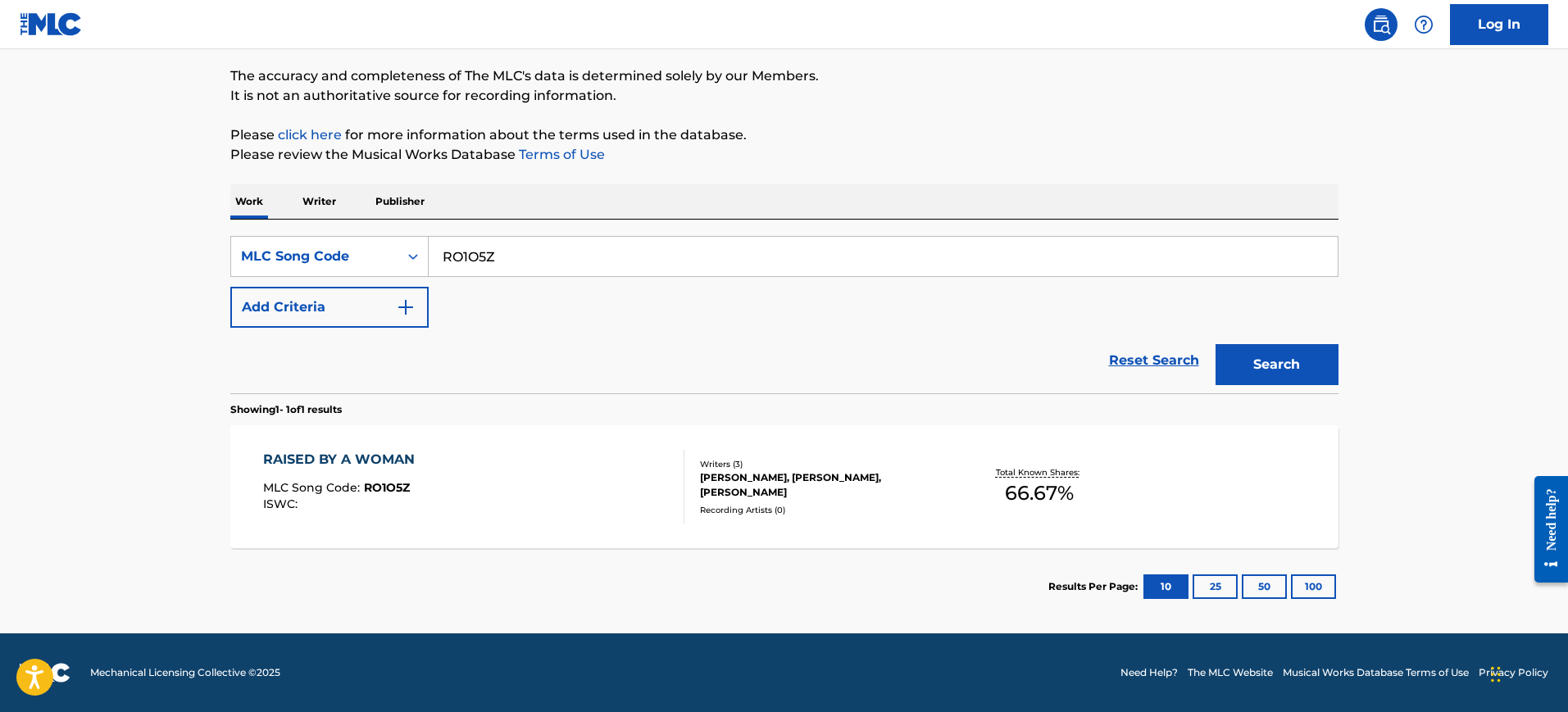
click at [486, 492] on div "RAISED BY A WOMAN MLC Song Code : RO1O5Z ISWC :" at bounding box center [474, 487] width 421 height 74
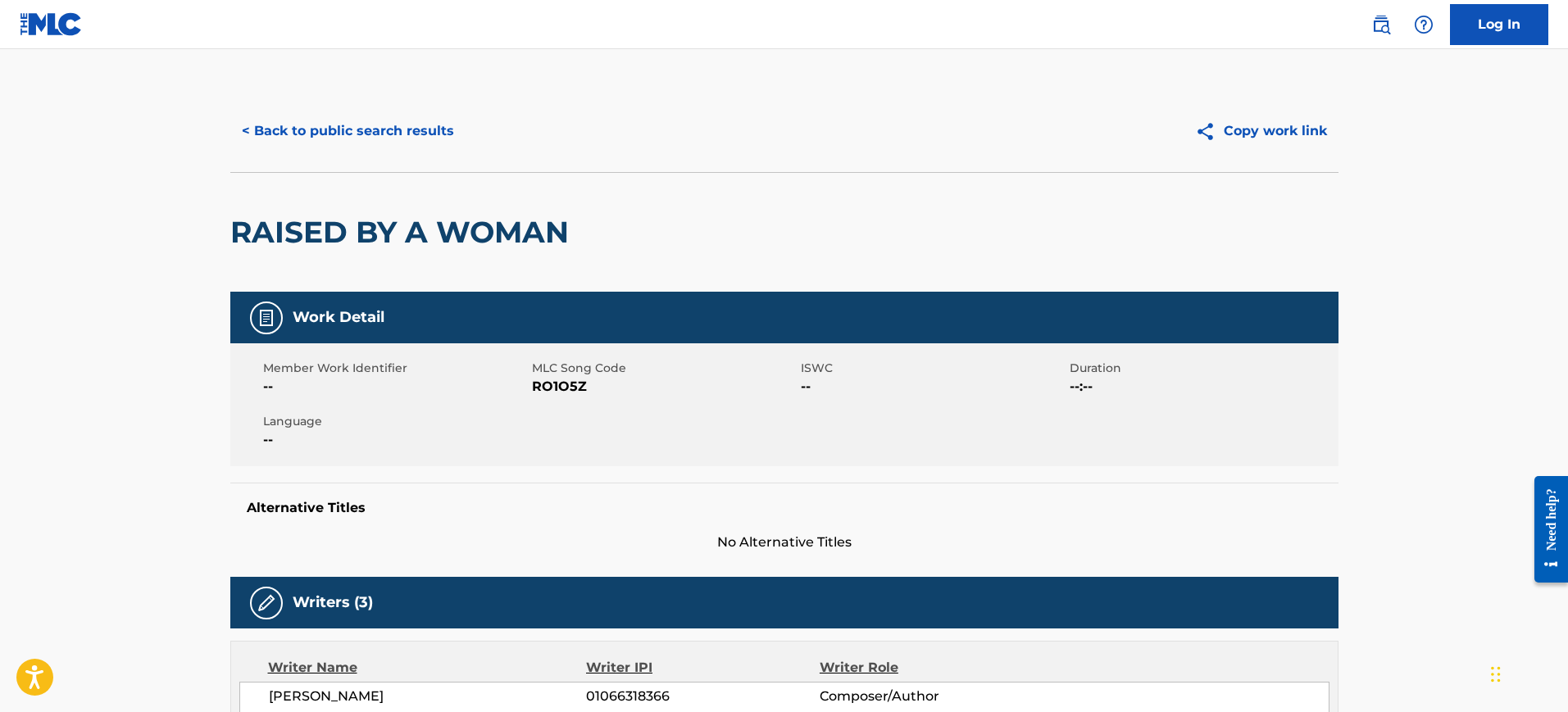
click at [288, 127] on button "< Back to public search results" at bounding box center [348, 131] width 235 height 41
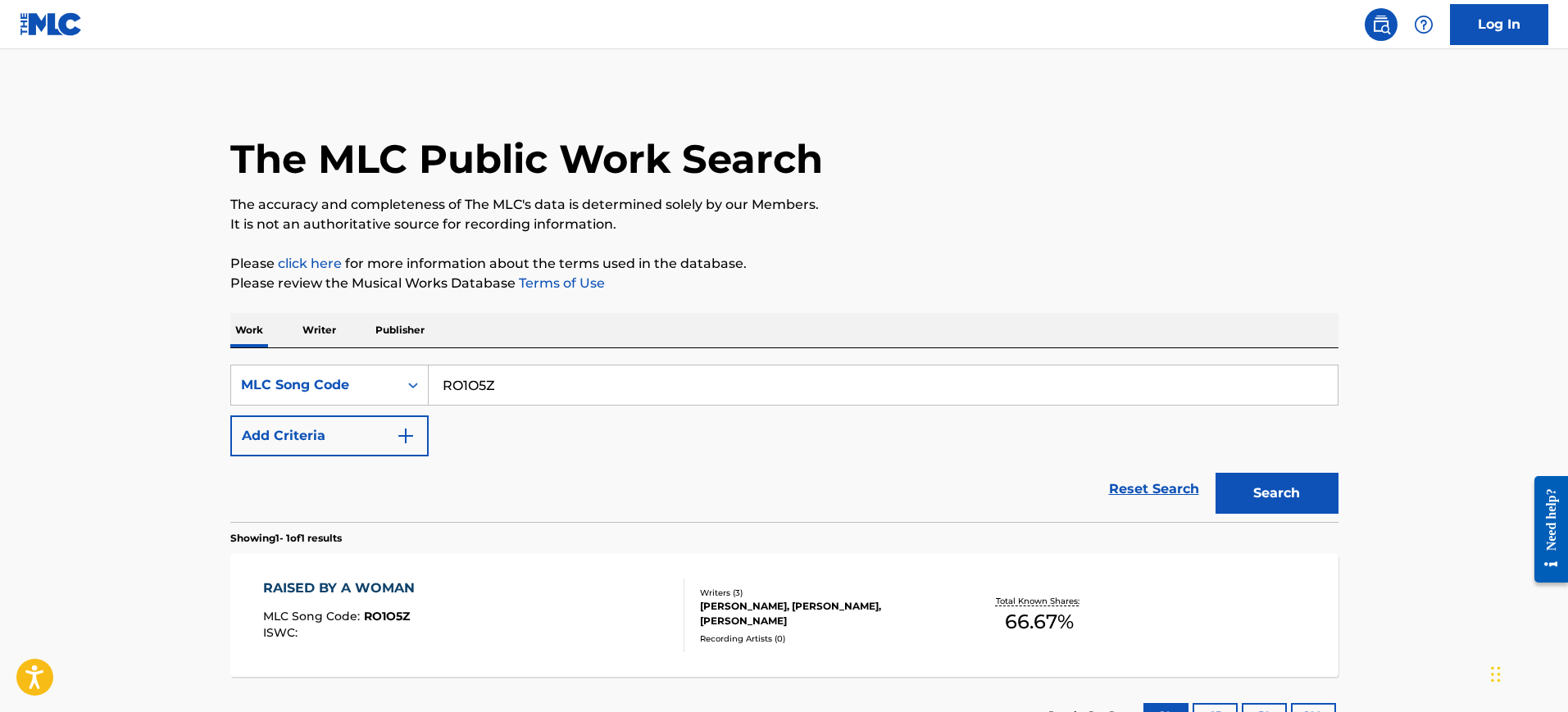
scroll to position [86, 0]
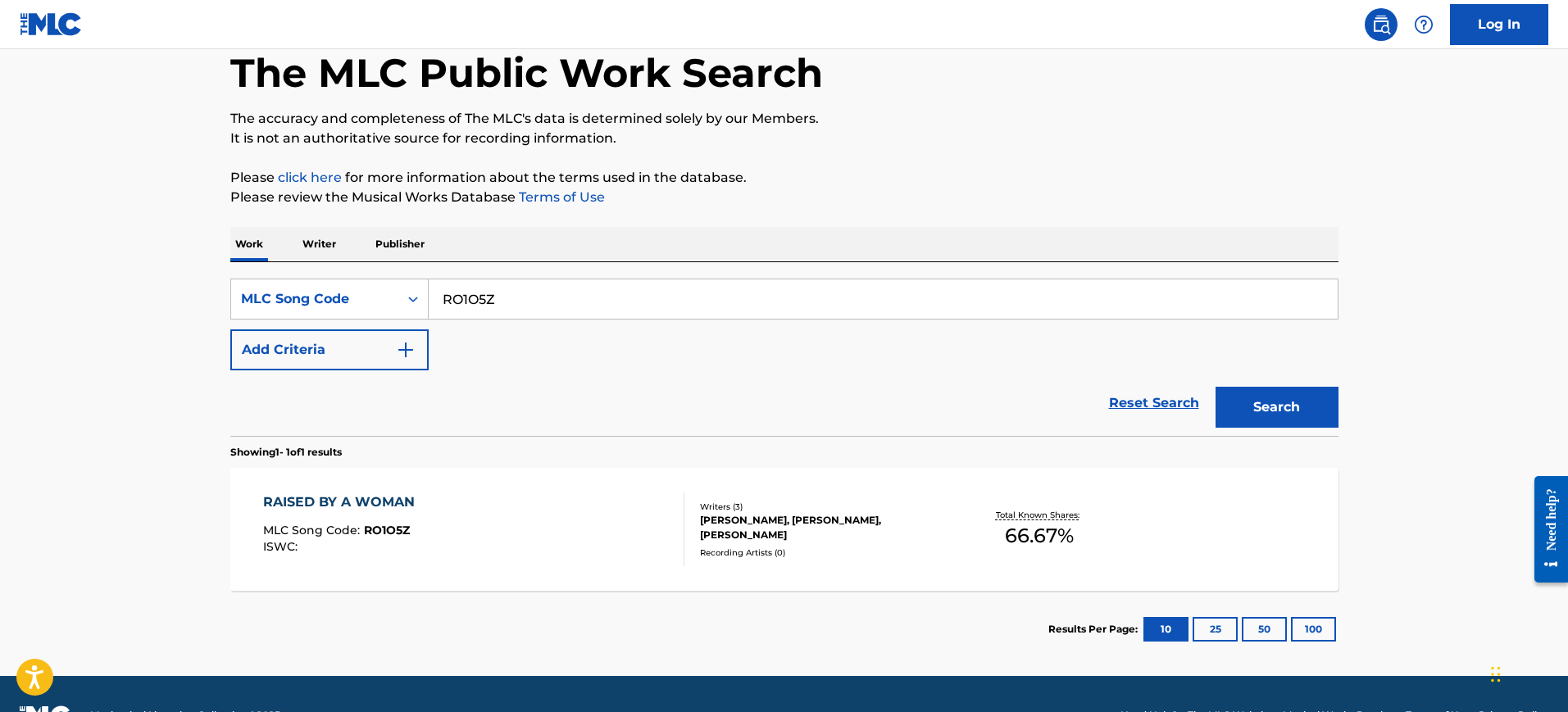
click at [603, 300] on input "RO1O5Z" at bounding box center [883, 298] width 909 height 39
paste input "S83TMV"
type input "S83TMV"
click at [1301, 379] on div "Search" at bounding box center [1272, 403] width 131 height 66
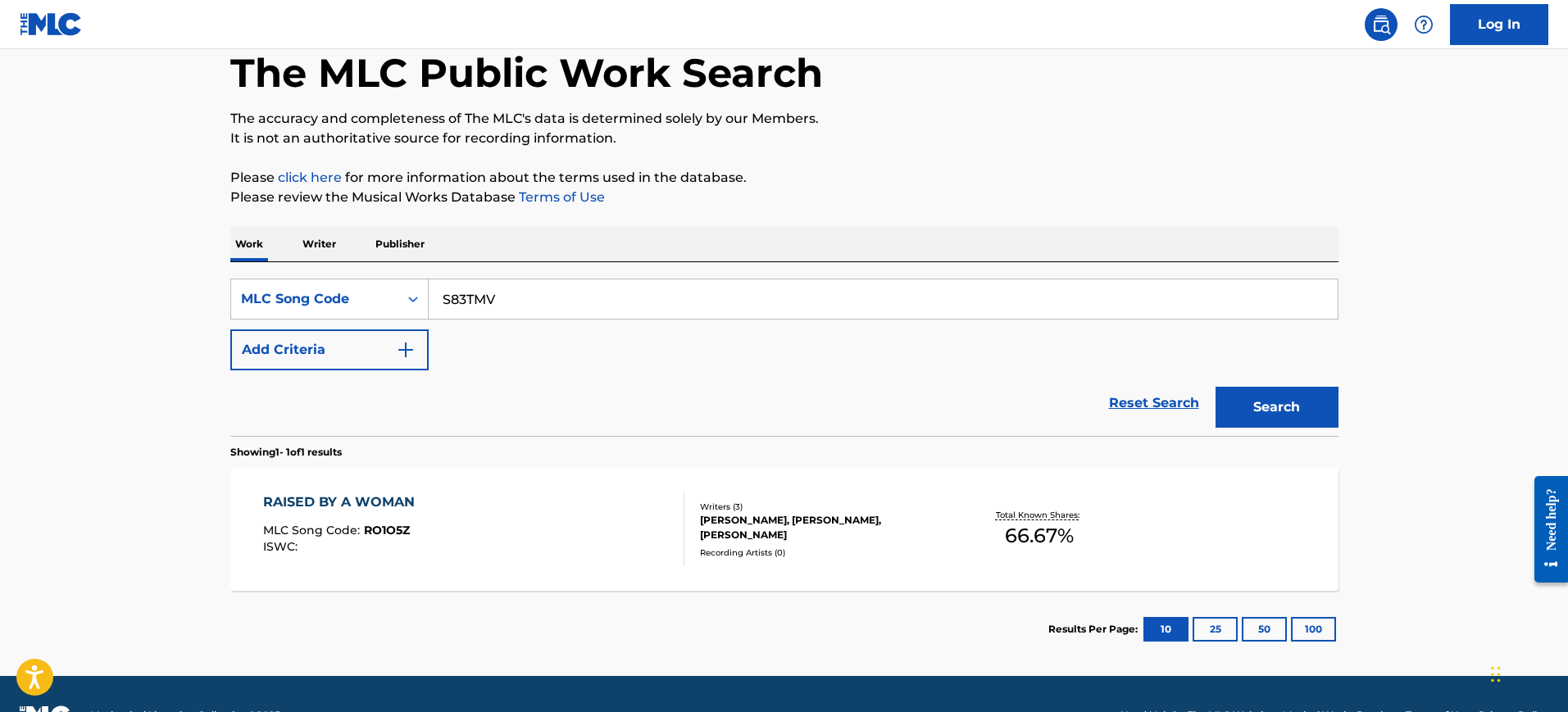
click at [1297, 397] on button "Search" at bounding box center [1277, 407] width 123 height 41
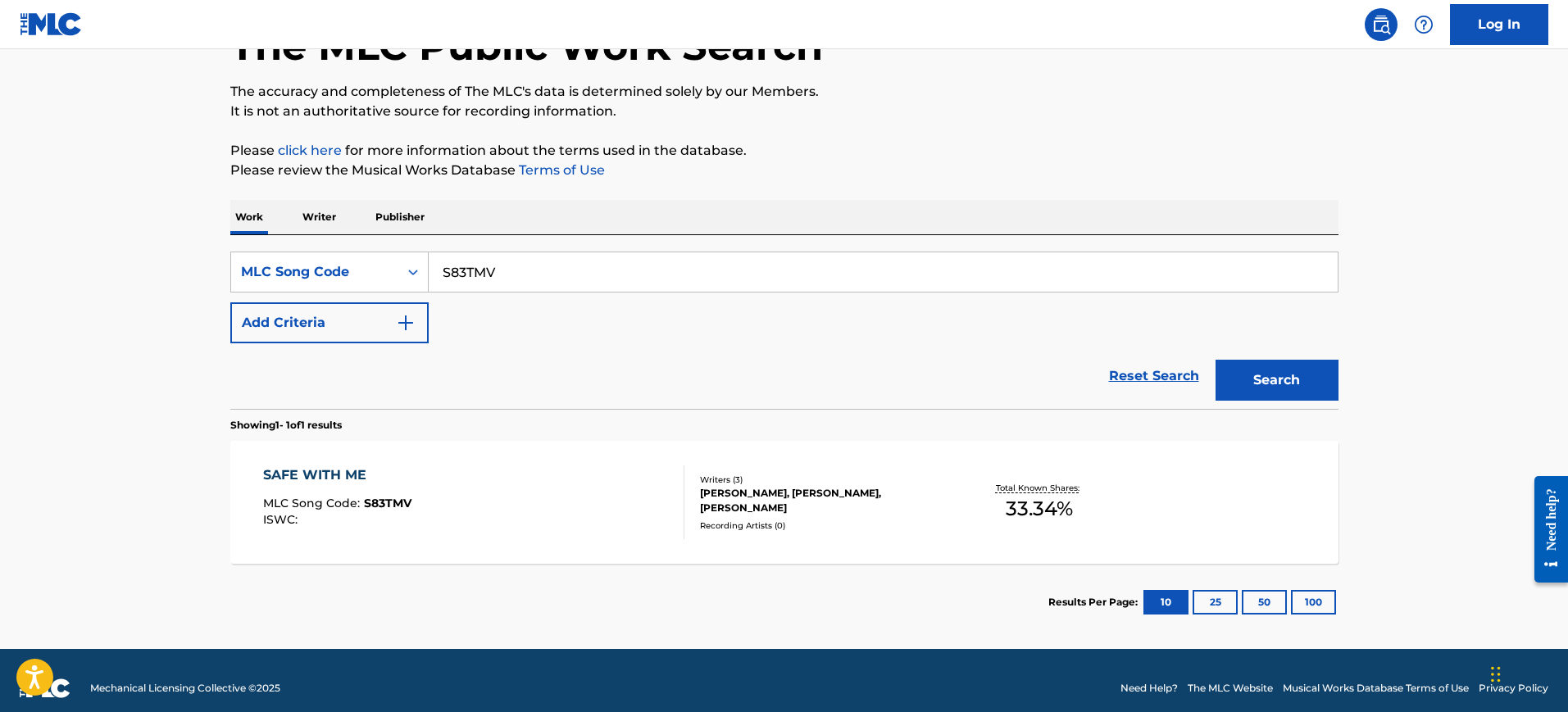
scroll to position [128, 0]
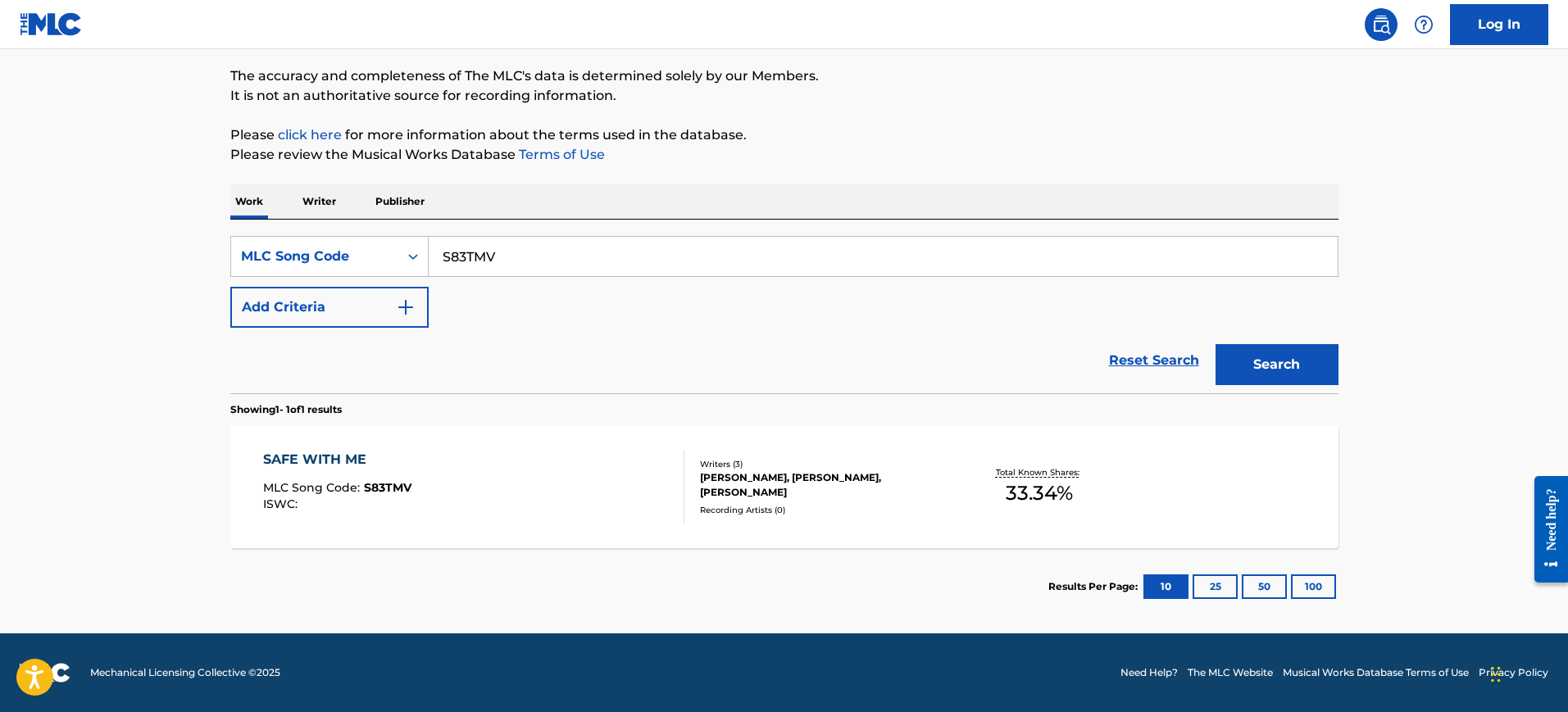
click at [343, 499] on div "ISWC :" at bounding box center [336, 505] width 148 height 12
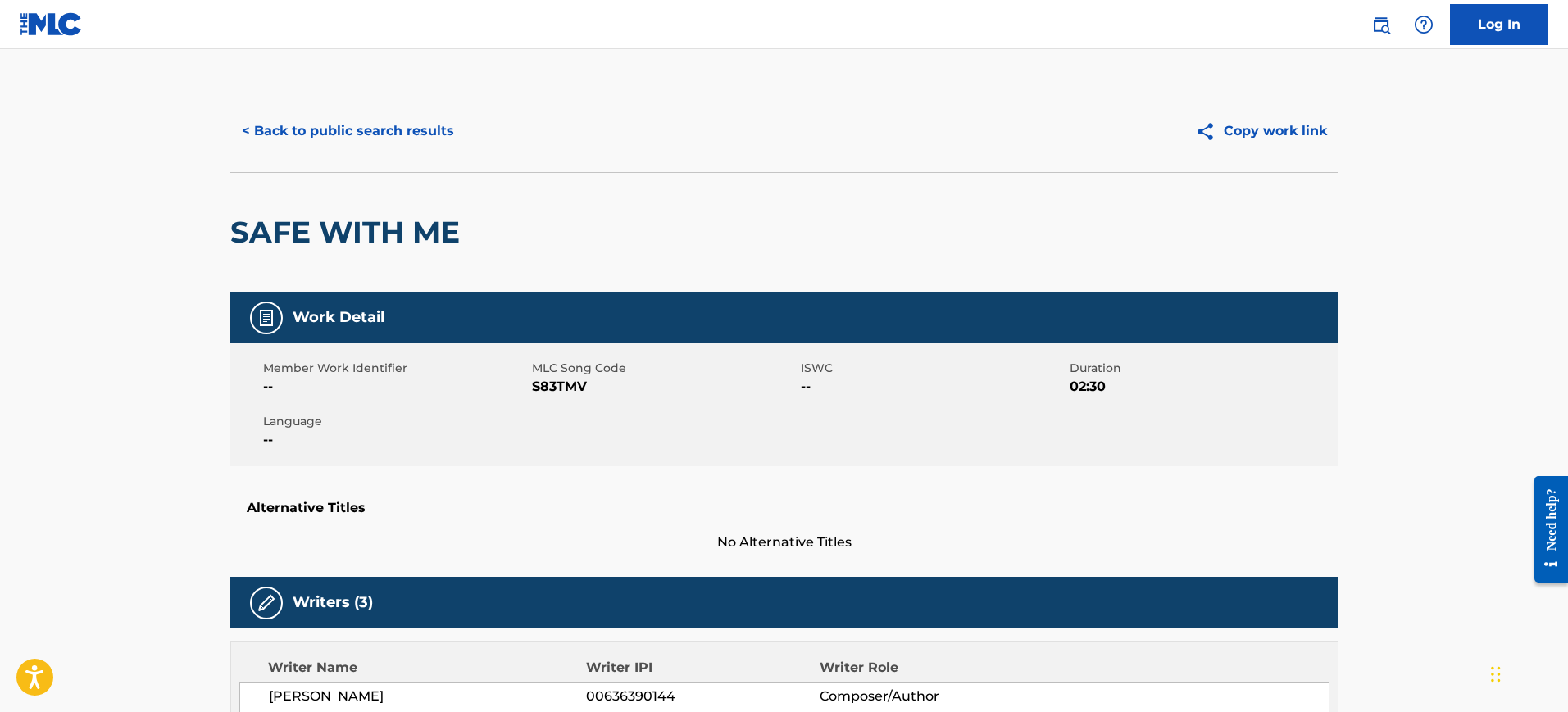
click at [393, 224] on h2 "SAFE WITH ME" at bounding box center [350, 232] width 238 height 37
copy div "SAFE WITH ME"
click at [326, 121] on button "< Back to public search results" at bounding box center [348, 131] width 235 height 41
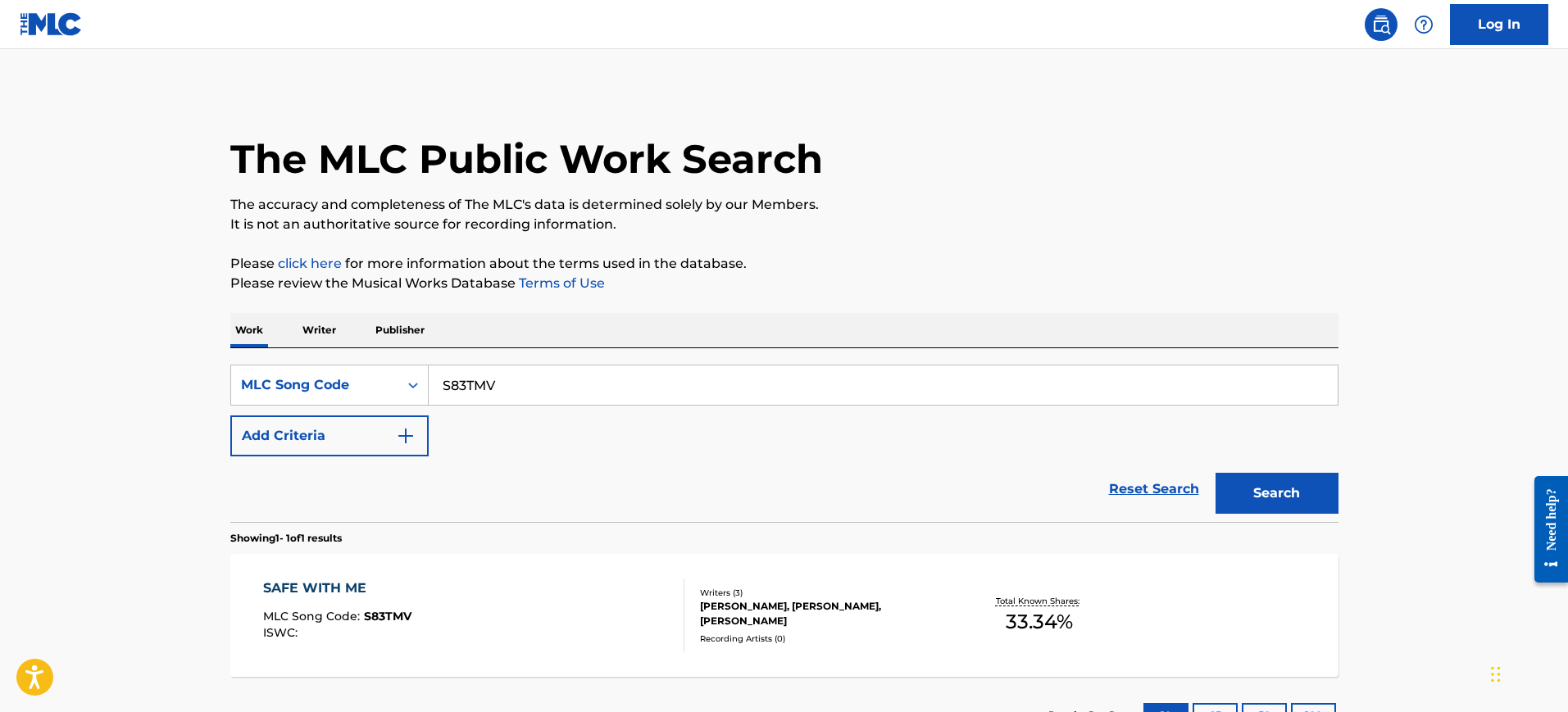
scroll to position [86, 0]
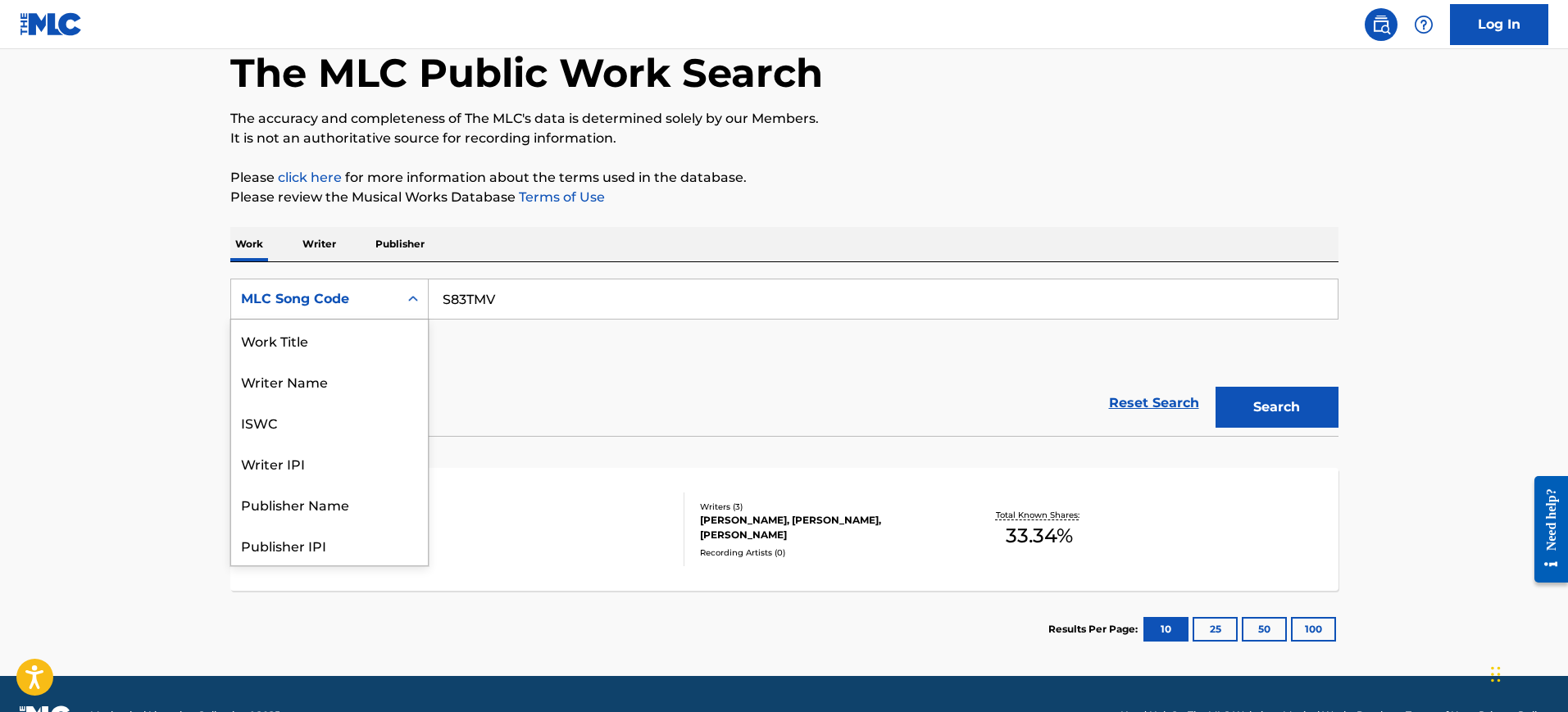
click at [378, 292] on div "MLC Song Code" at bounding box center [315, 299] width 147 height 20
click at [341, 367] on div "Writer IPI" at bounding box center [330, 381] width 197 height 41
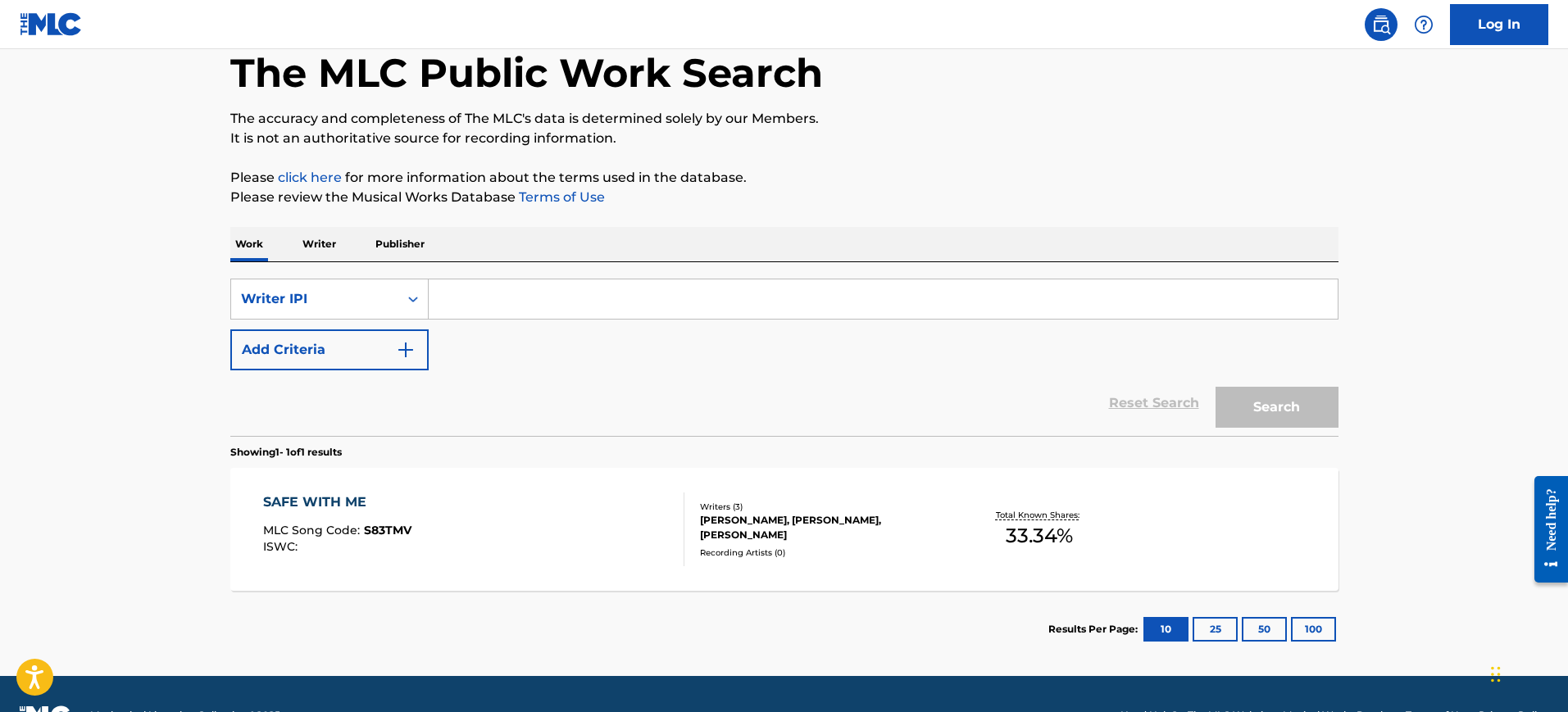
click at [528, 284] on input "Search Form" at bounding box center [883, 298] width 909 height 39
drag, startPoint x: 524, startPoint y: 284, endPoint x: 75, endPoint y: 414, distance: 467.4
click at [75, 414] on main "The MLC Public Work Search The accuracy and completeness of The MLC's data is d…" at bounding box center [784, 319] width 1568 height 713
click at [486, 298] on input "Search Form" at bounding box center [883, 298] width 909 height 39
paste input "1066318366"
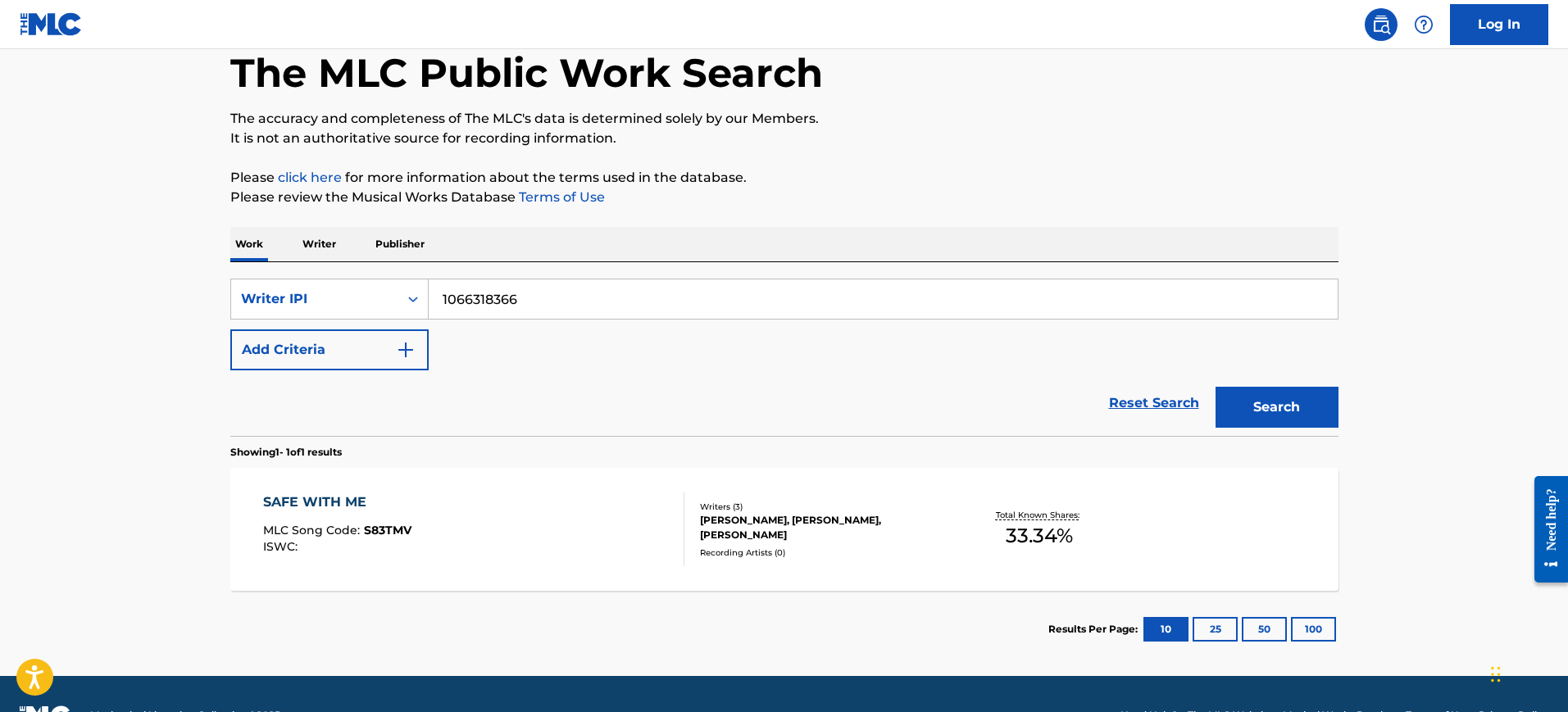
type input "1066318366"
click at [1284, 414] on button "Search" at bounding box center [1277, 407] width 123 height 41
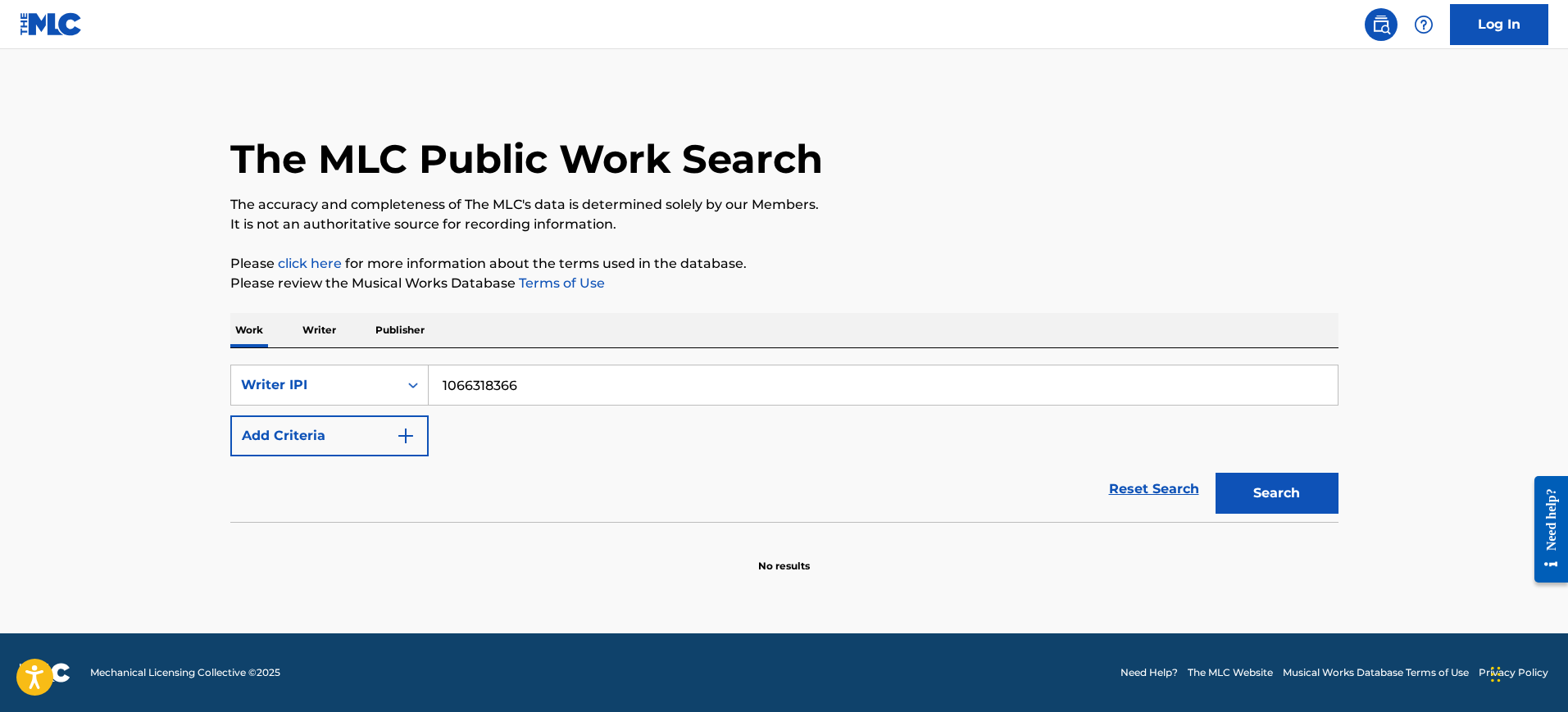
scroll to position [0, 0]
click at [474, 371] on input "1066318366" at bounding box center [883, 385] width 909 height 39
click at [486, 382] on input "1066318366" at bounding box center [883, 385] width 909 height 39
click at [485, 383] on input "1066318366" at bounding box center [883, 385] width 909 height 39
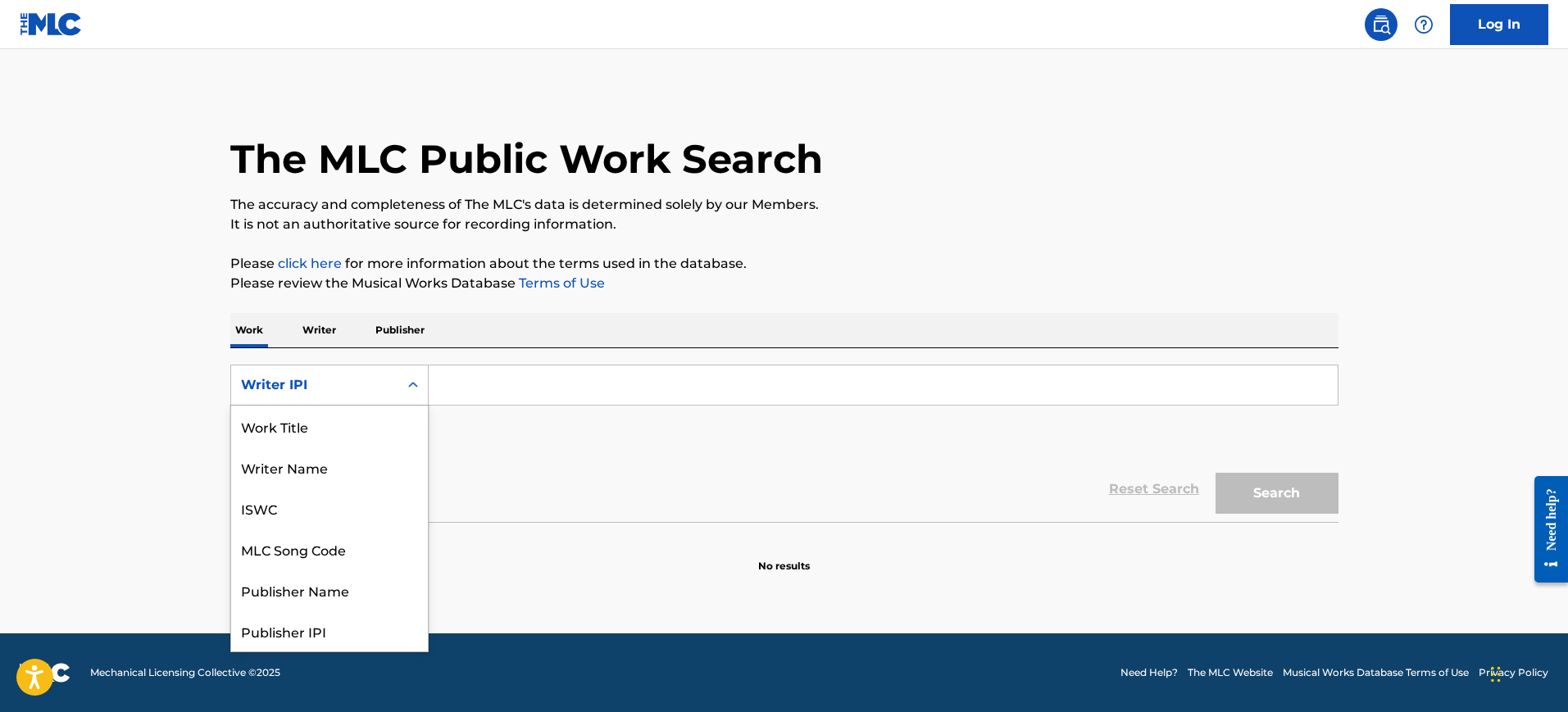
click at [357, 378] on div "Writer IPI" at bounding box center [315, 385] width 147 height 20
click at [324, 431] on div "Work Title" at bounding box center [330, 426] width 197 height 41
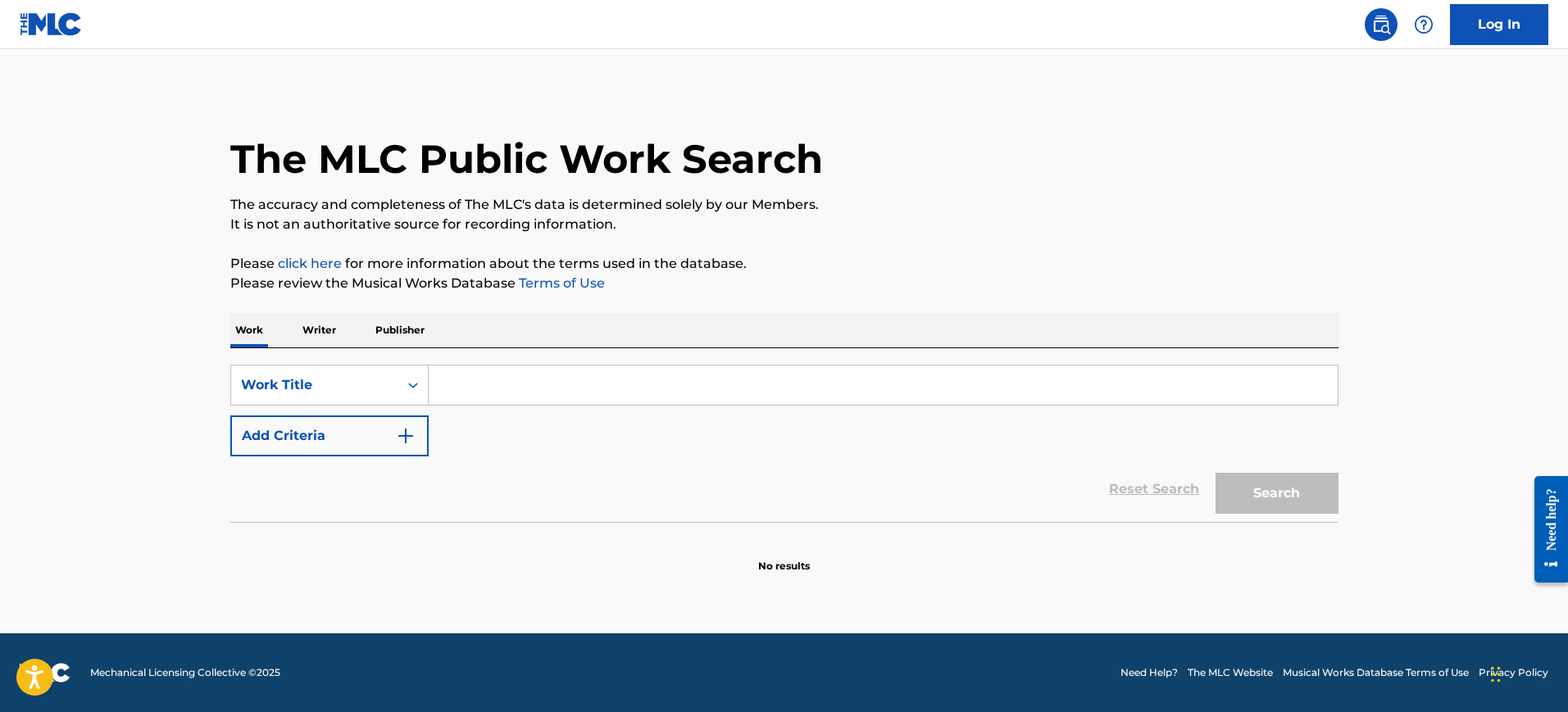
click at [465, 391] on input "Search Form" at bounding box center [883, 385] width 909 height 39
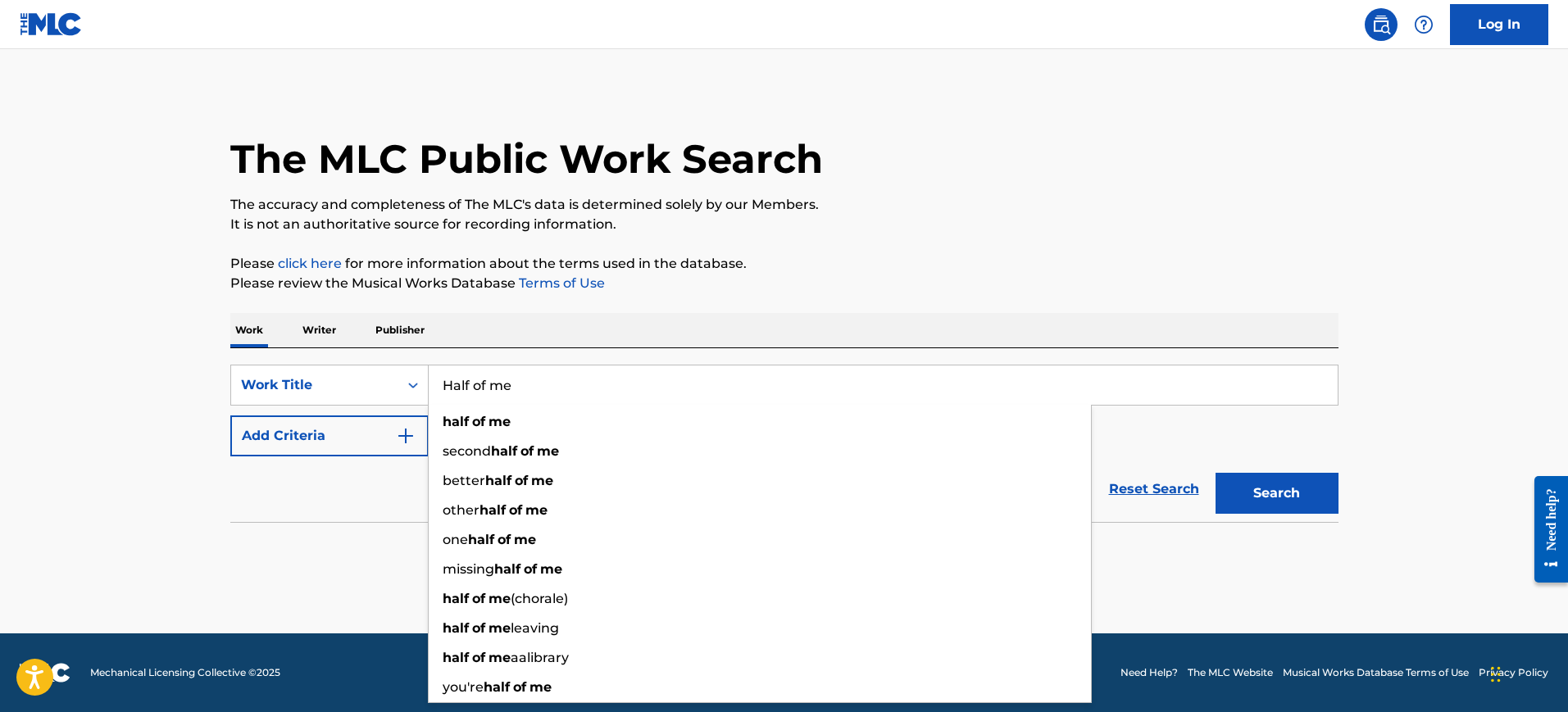
type input "Half of me"
click at [219, 585] on main "The MLC Public Work Search The accuracy and completeness of The MLC's data is d…" at bounding box center [784, 342] width 1568 height 585
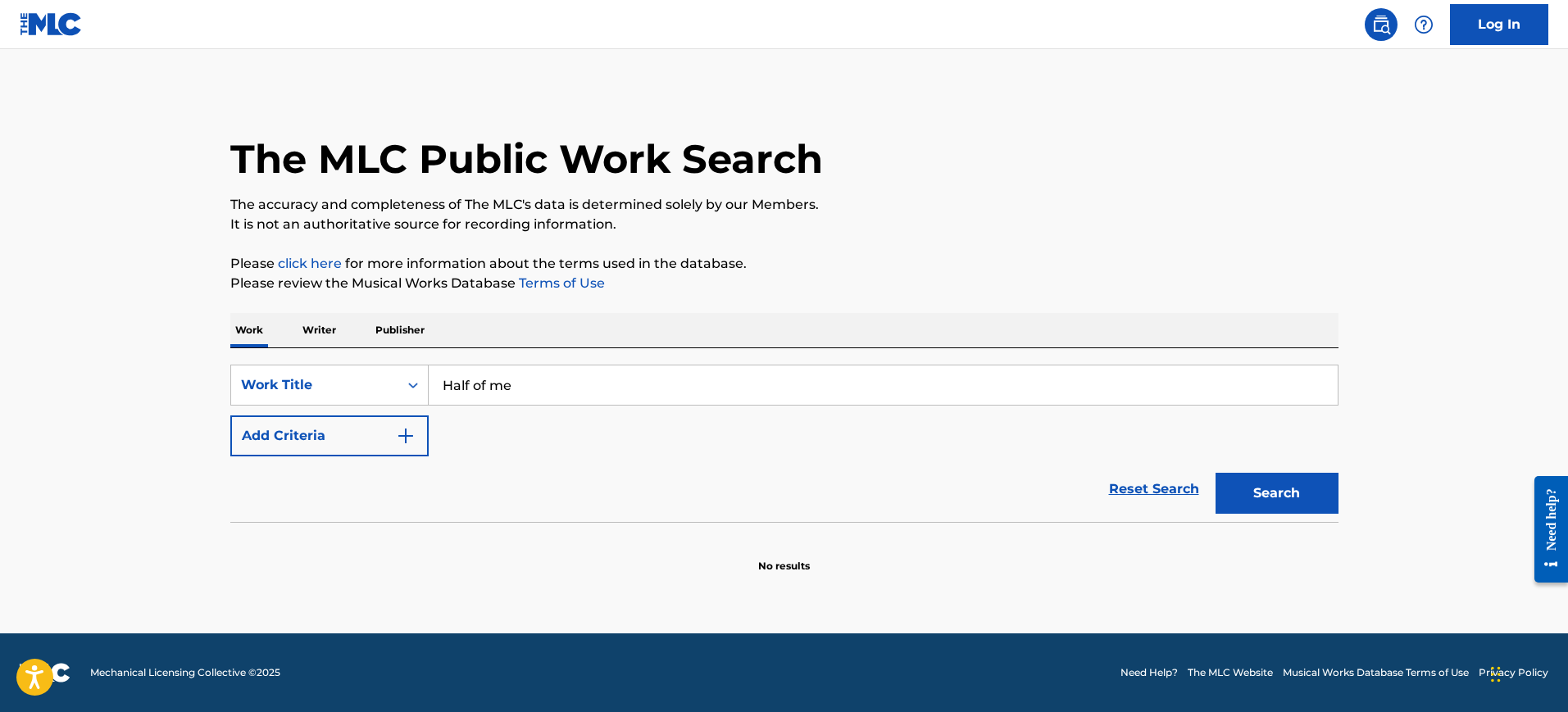
click at [362, 428] on button "Add Criteria" at bounding box center [330, 435] width 199 height 41
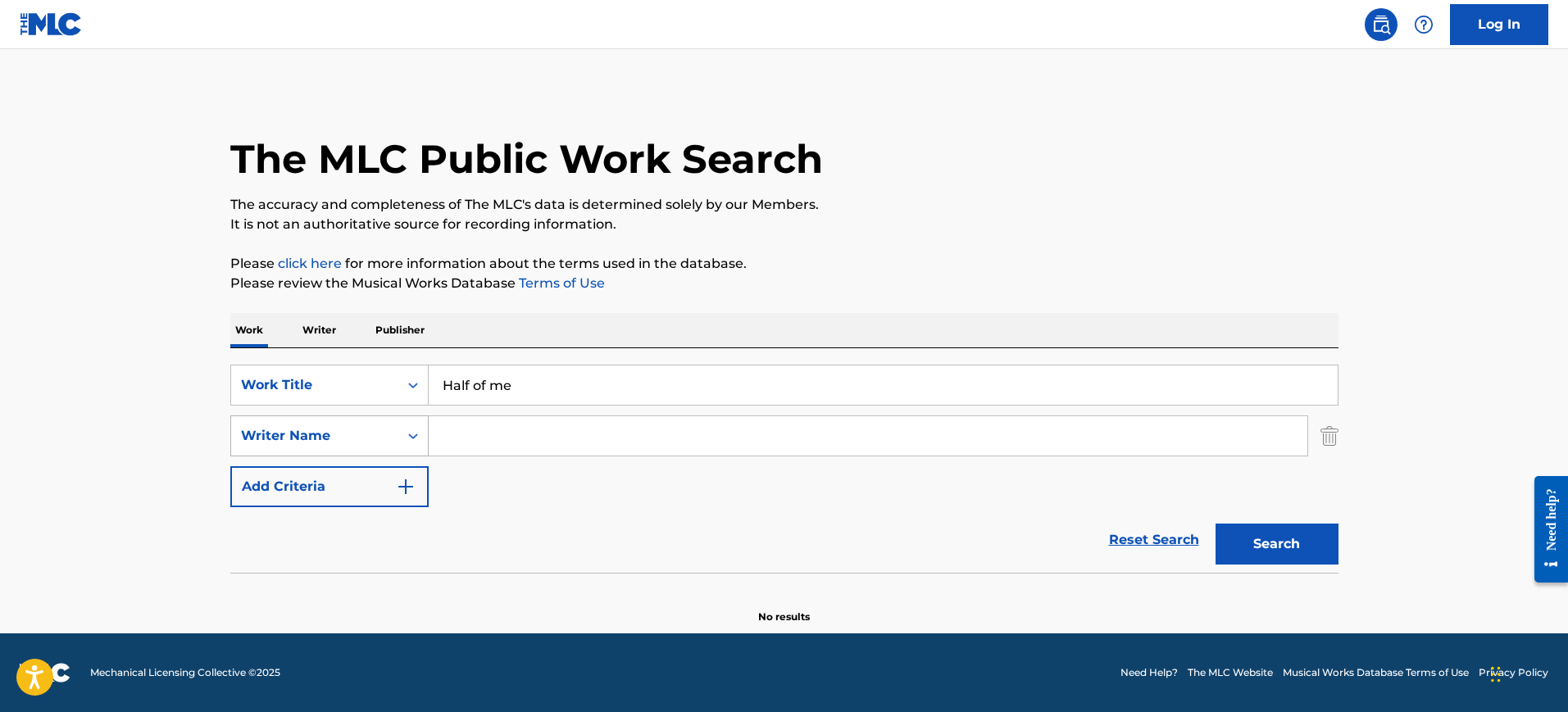
click at [317, 421] on div "Writer Name" at bounding box center [315, 436] width 167 height 31
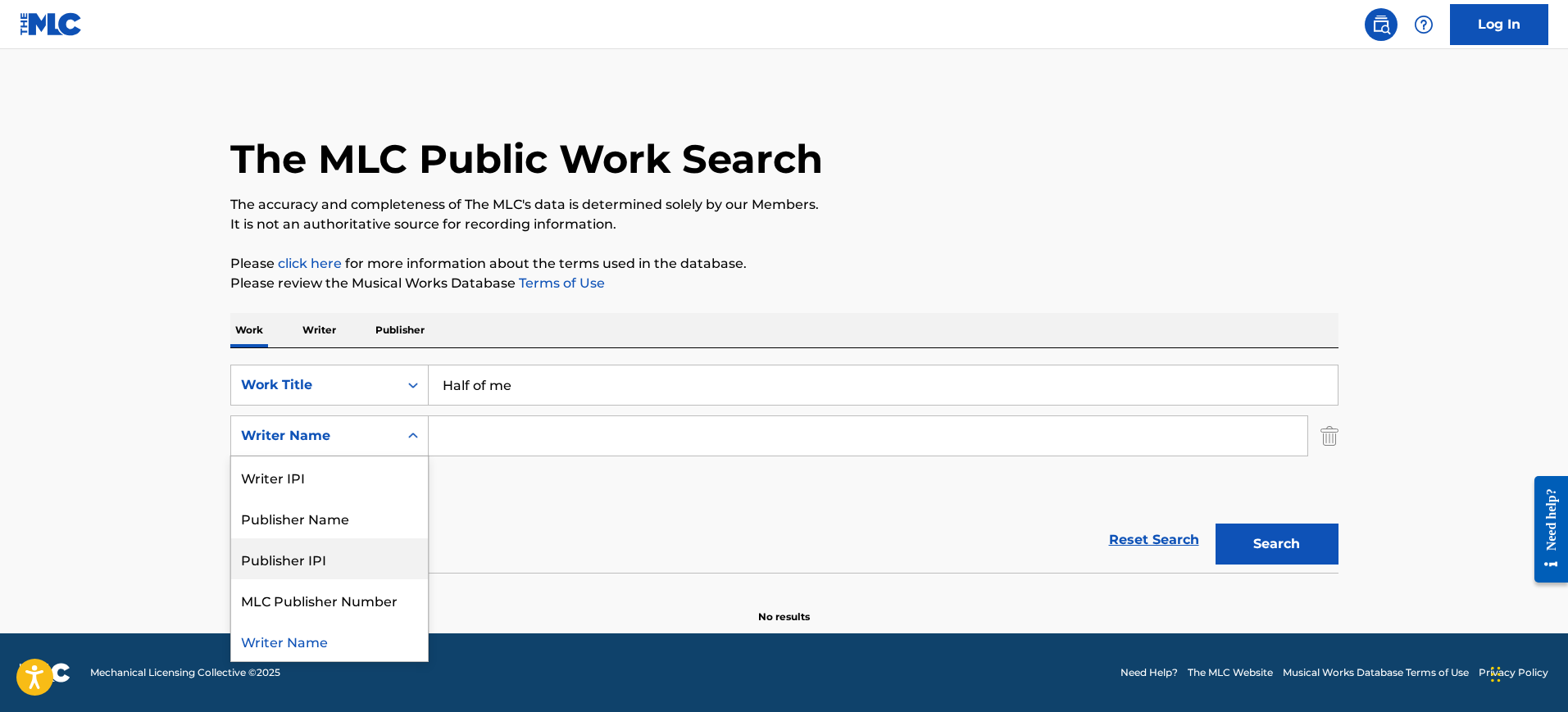
click at [561, 436] on input "Search Form" at bounding box center [867, 435] width 879 height 39
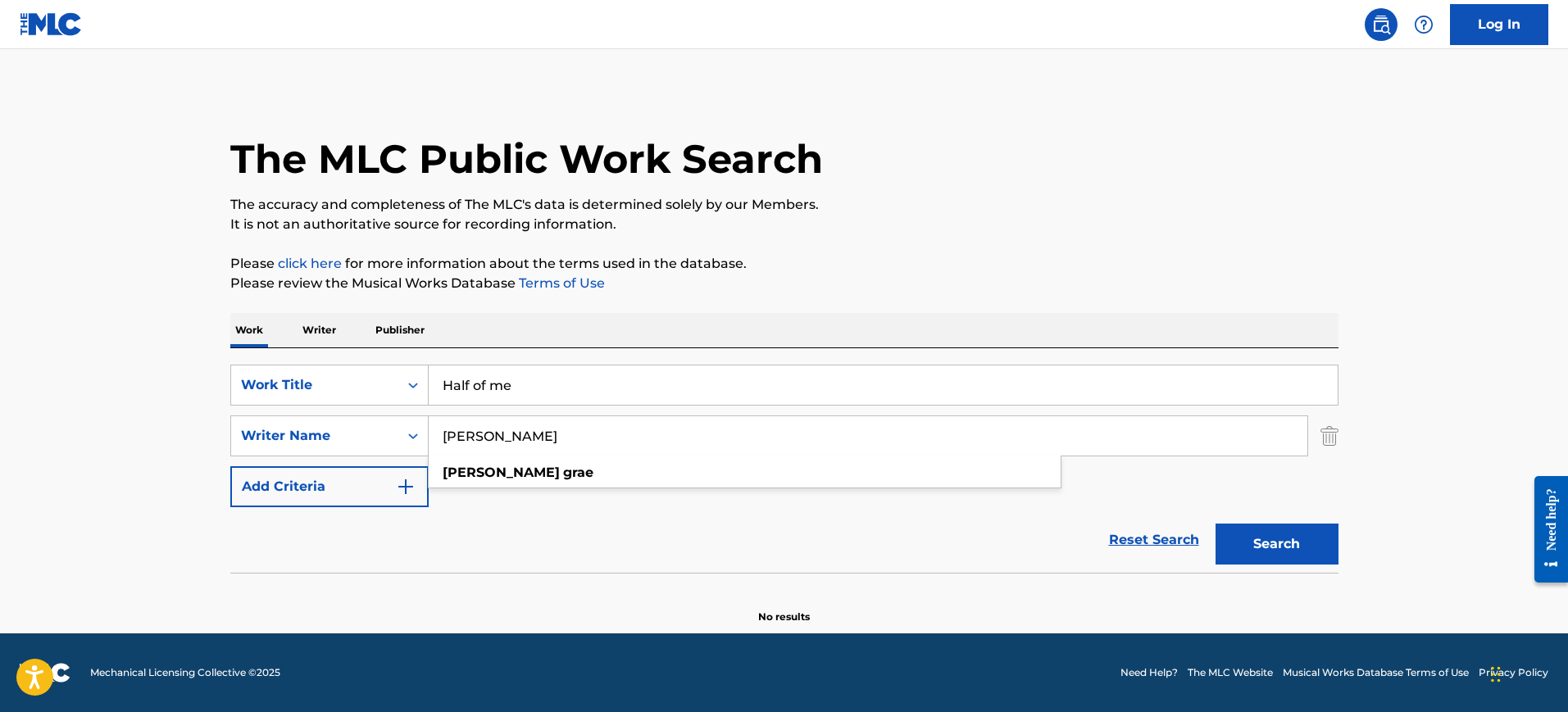
type input "Rachel grae"
click at [1307, 568] on div "Search" at bounding box center [1272, 540] width 131 height 66
click at [1303, 544] on button "Search" at bounding box center [1277, 544] width 123 height 41
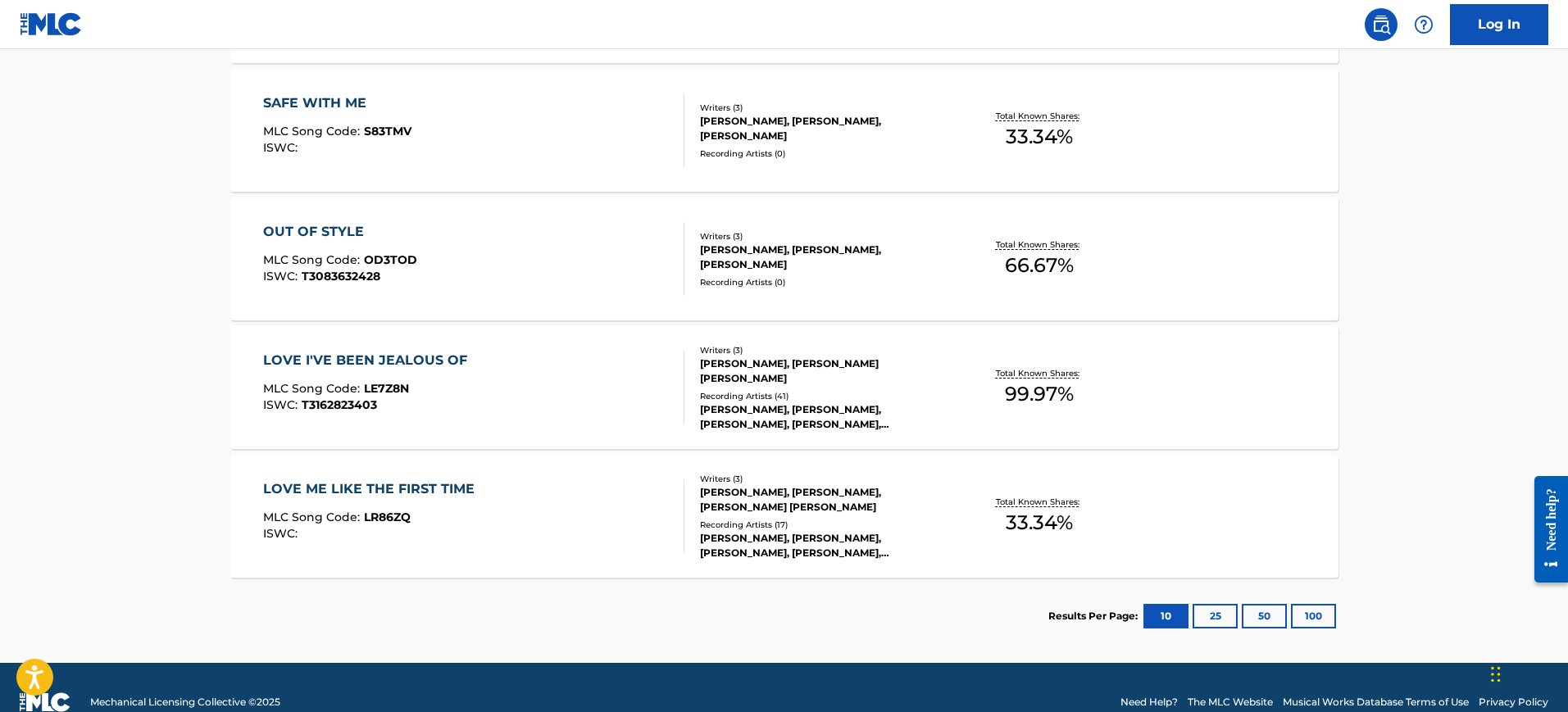
scroll to position [951, 0]
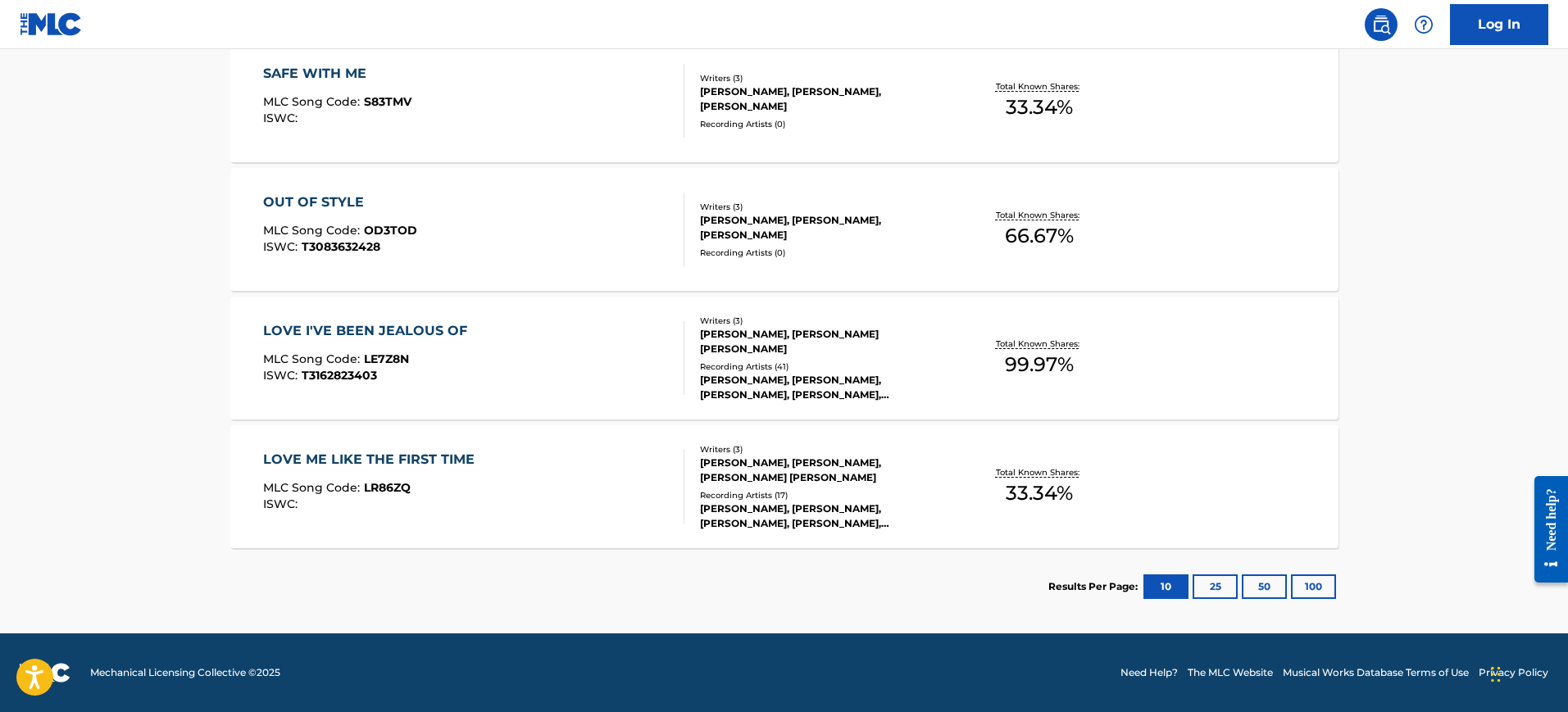
click at [1224, 579] on button "25" at bounding box center [1215, 587] width 45 height 24
click at [1249, 578] on button "50" at bounding box center [1264, 587] width 45 height 24
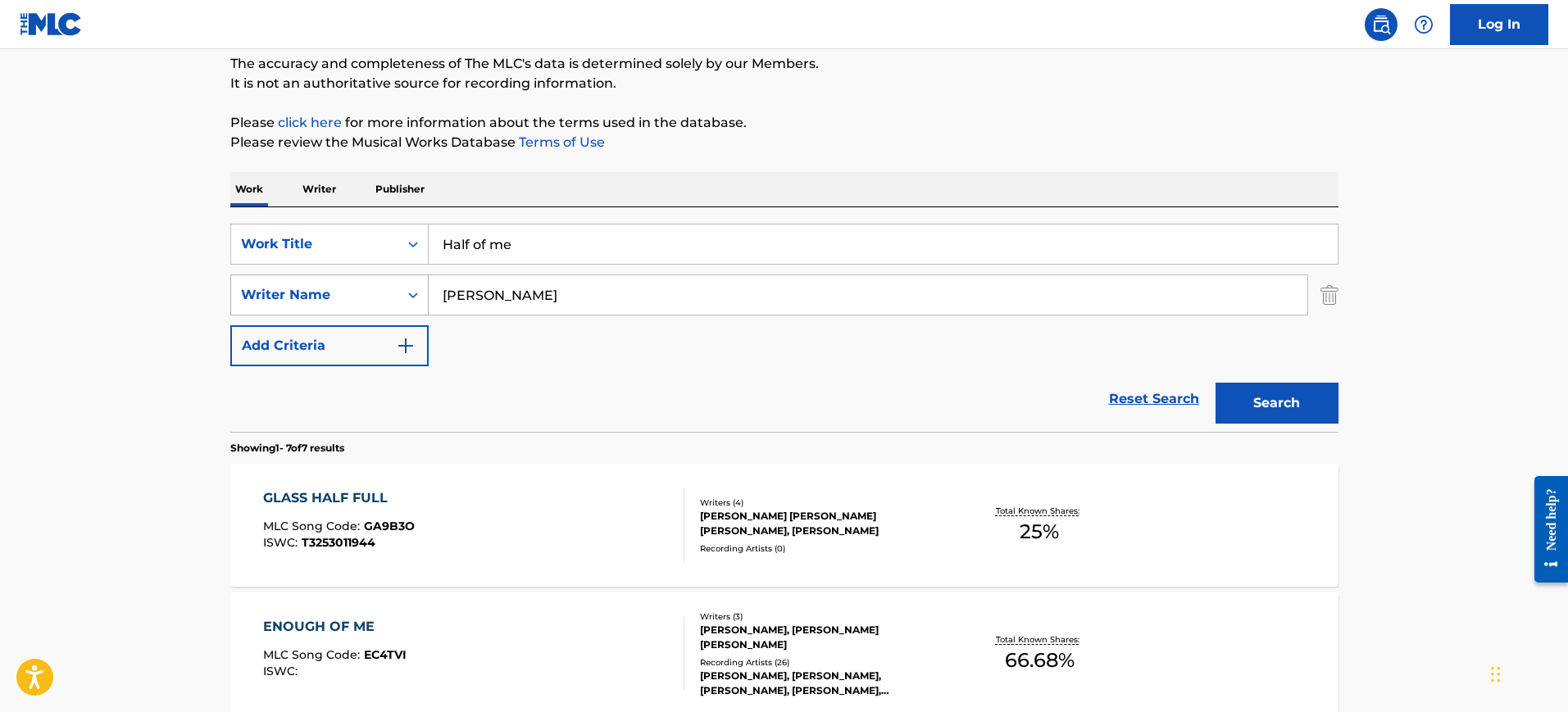
scroll to position [132, 0]
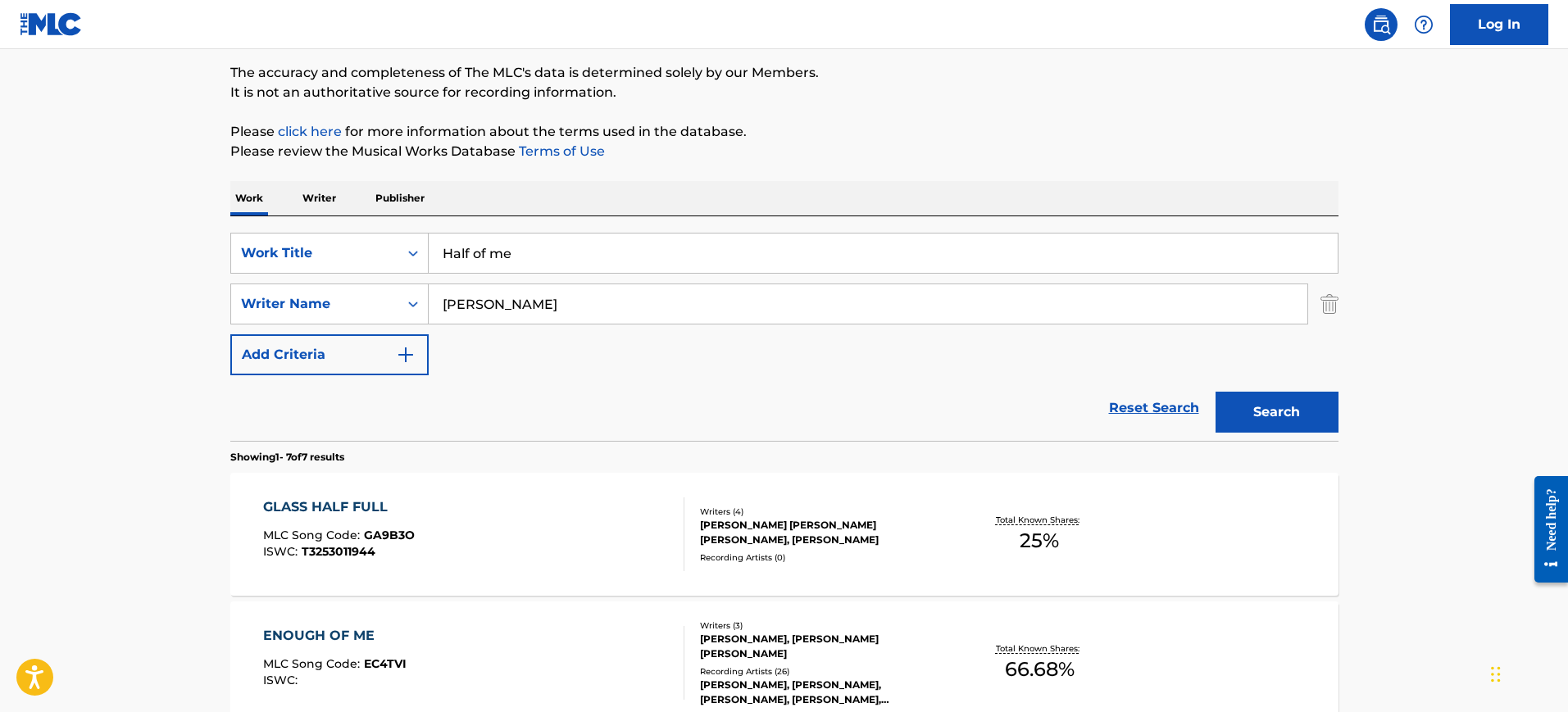
click at [463, 251] on input "Half of me" at bounding box center [883, 252] width 909 height 39
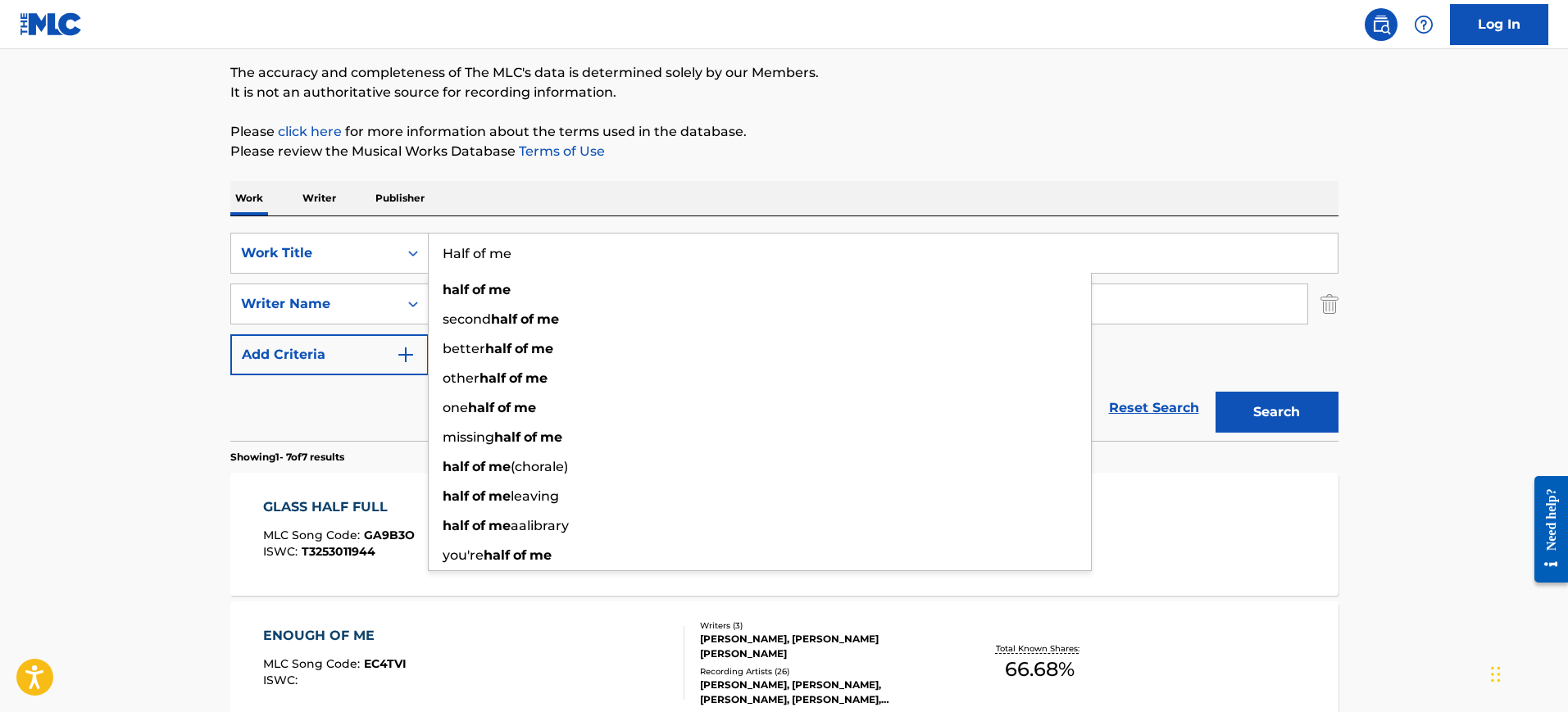
click at [464, 251] on input "Half of me" at bounding box center [883, 252] width 909 height 39
type input "Need you"
click at [831, 226] on div "SearchWithCriteriacfac0771-36fd-4fd9-93f9-4f820ca1c421 Work Title Need you need…" at bounding box center [785, 329] width 1108 height 225
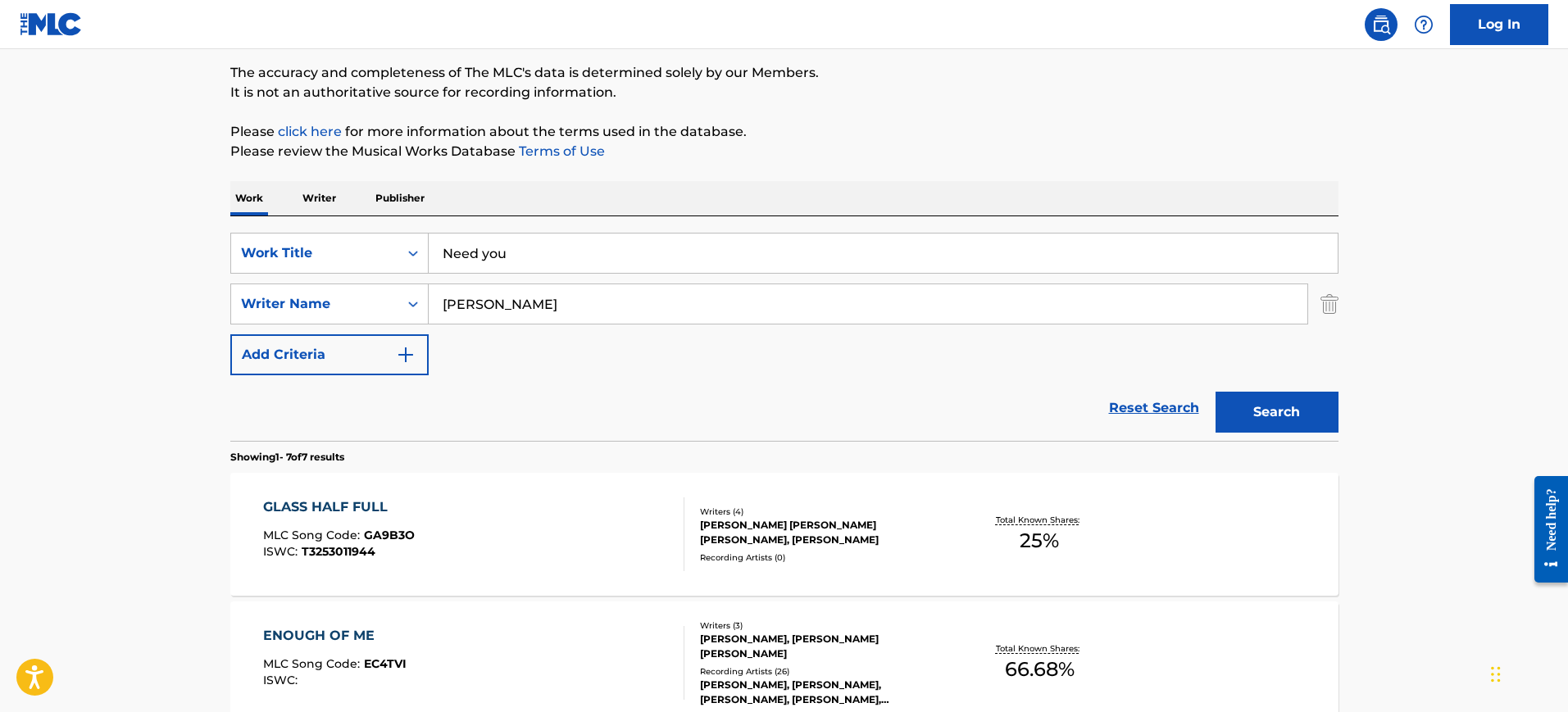
click at [583, 298] on input "Rachel grae" at bounding box center [867, 304] width 879 height 39
paste input "[PERSON_NAME]"
type input "[PERSON_NAME]"
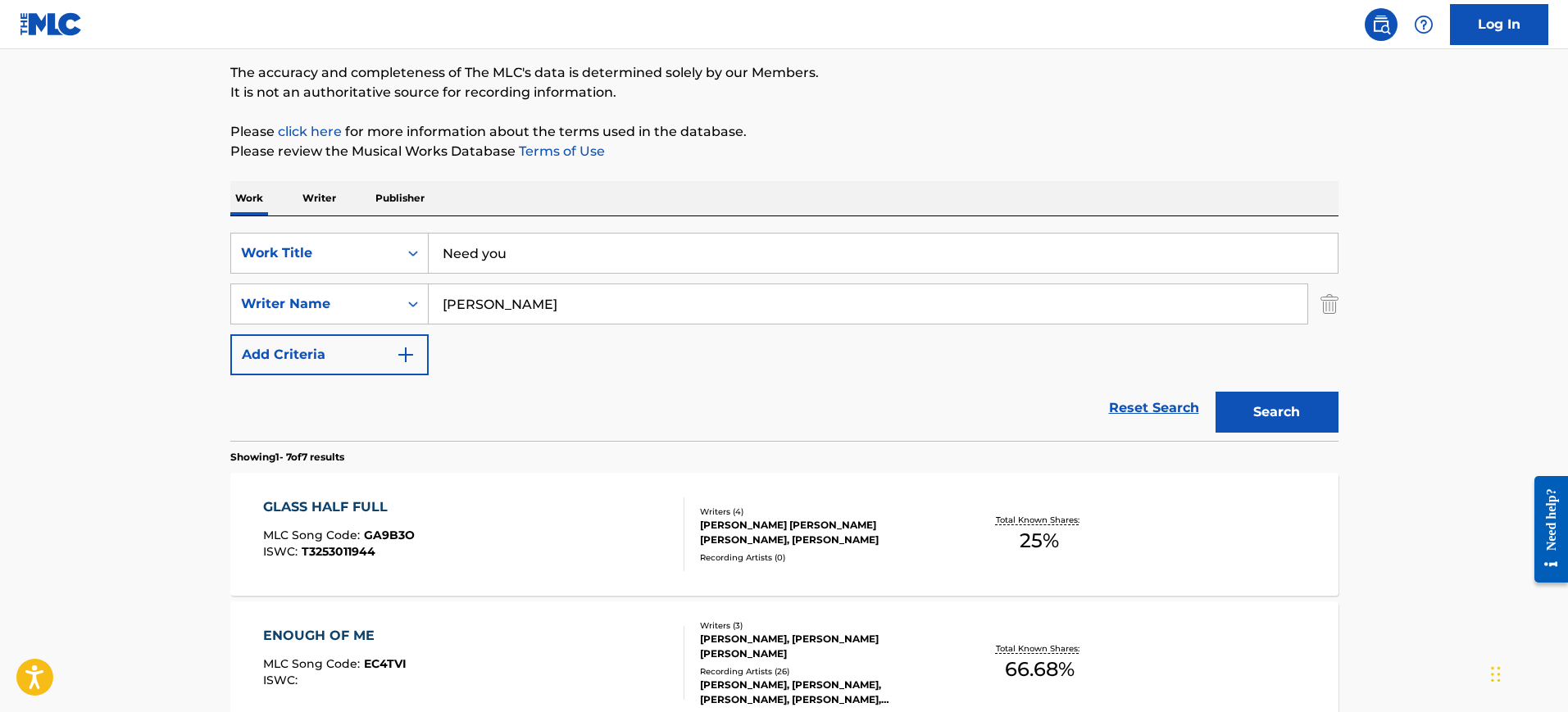
click at [1286, 401] on button "Search" at bounding box center [1277, 412] width 123 height 41
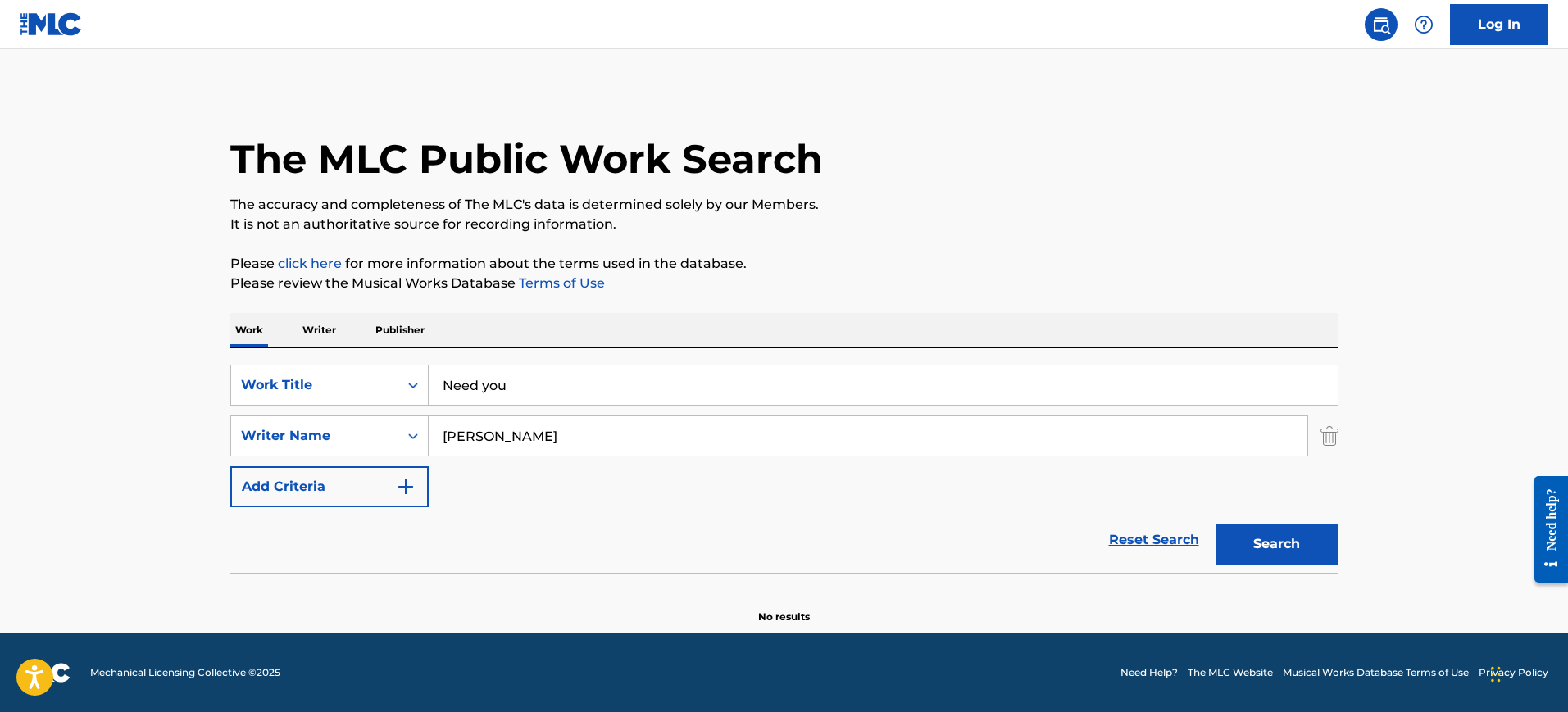
scroll to position [0, 0]
click at [650, 493] on div "SearchWithCriteriacfac0771-36fd-4fd9-93f9-4f820ca1c421 Work Title Need you Sear…" at bounding box center [785, 436] width 1108 height 142
click at [527, 434] on input "[PERSON_NAME]" at bounding box center [867, 435] width 879 height 39
click at [376, 434] on div "Writer Name" at bounding box center [315, 435] width 147 height 20
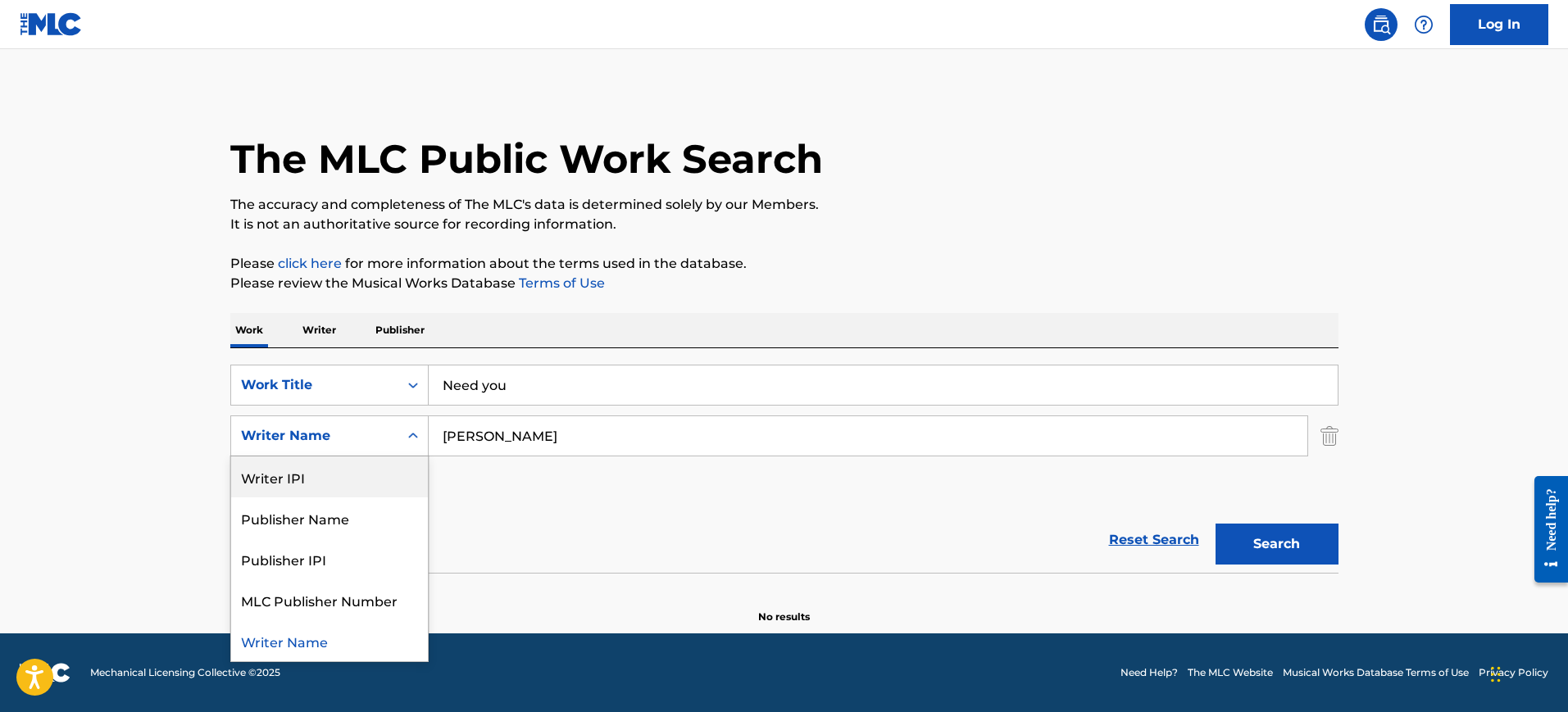
click at [587, 504] on div "SearchWithCriteriacfac0771-36fd-4fd9-93f9-4f820ca1c421 Work Title Need you Sear…" at bounding box center [785, 436] width 1108 height 142
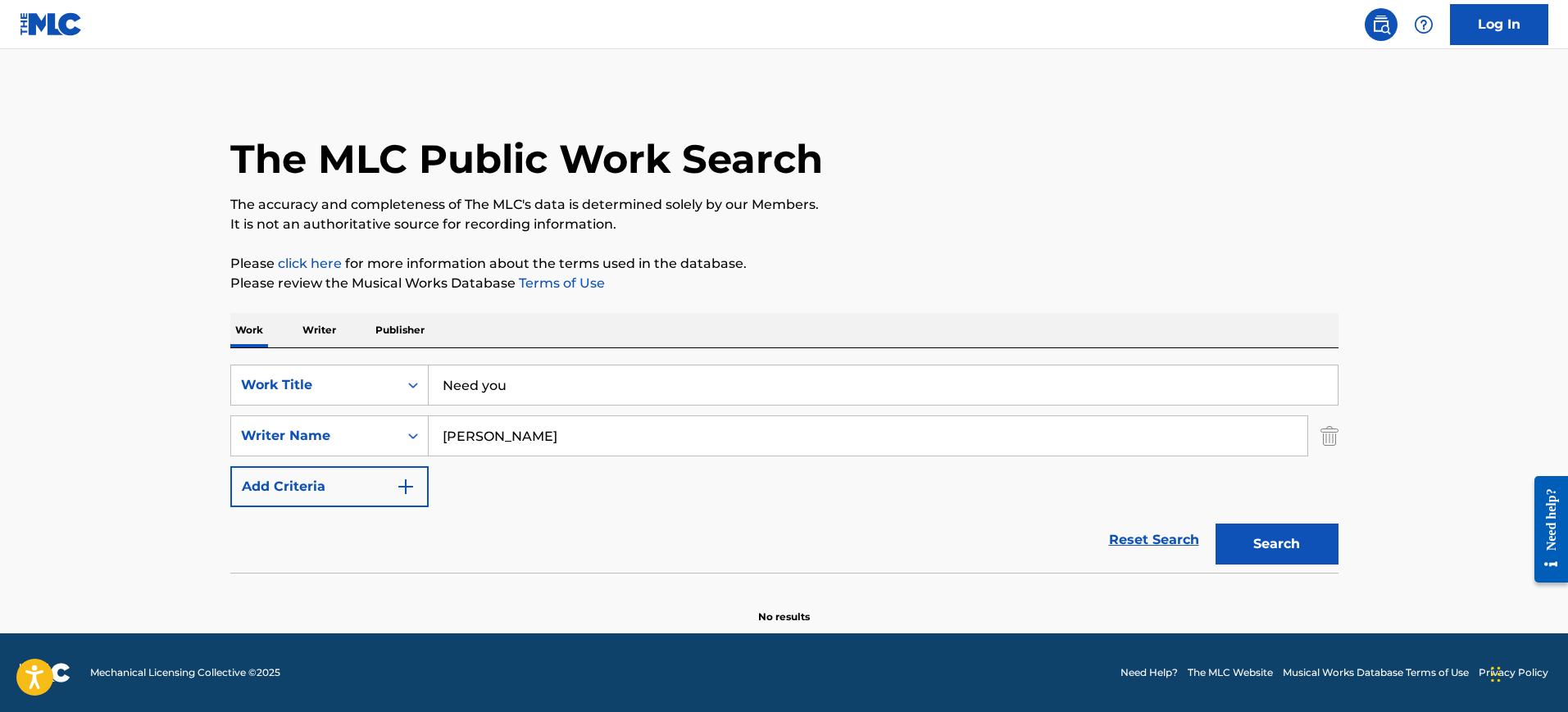
click at [568, 428] on input "[PERSON_NAME]" at bounding box center [867, 435] width 879 height 39
click at [472, 388] on input "Need you" at bounding box center [883, 385] width 909 height 39
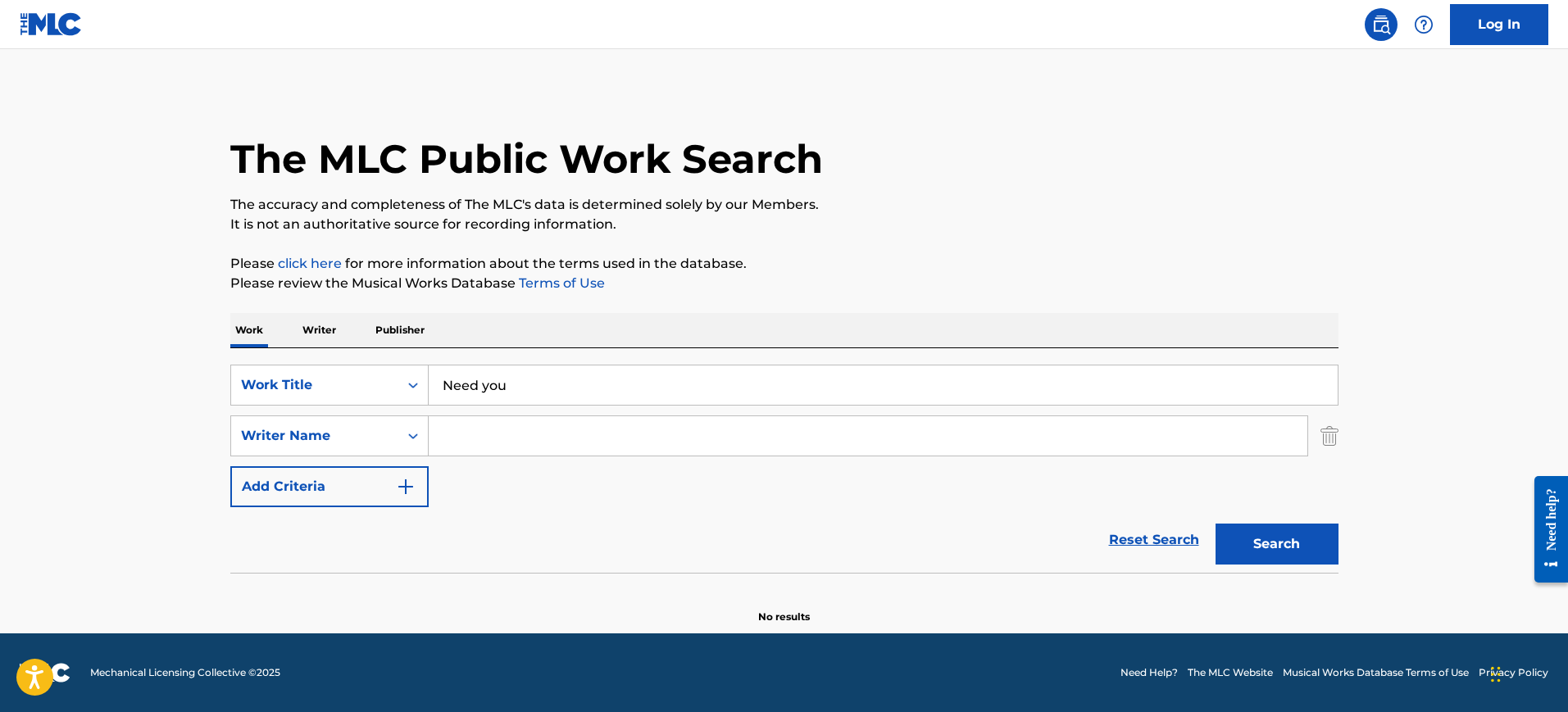
click at [472, 388] on input "Need you" at bounding box center [883, 385] width 909 height 39
click at [387, 387] on div "Work Title" at bounding box center [315, 385] width 147 height 20
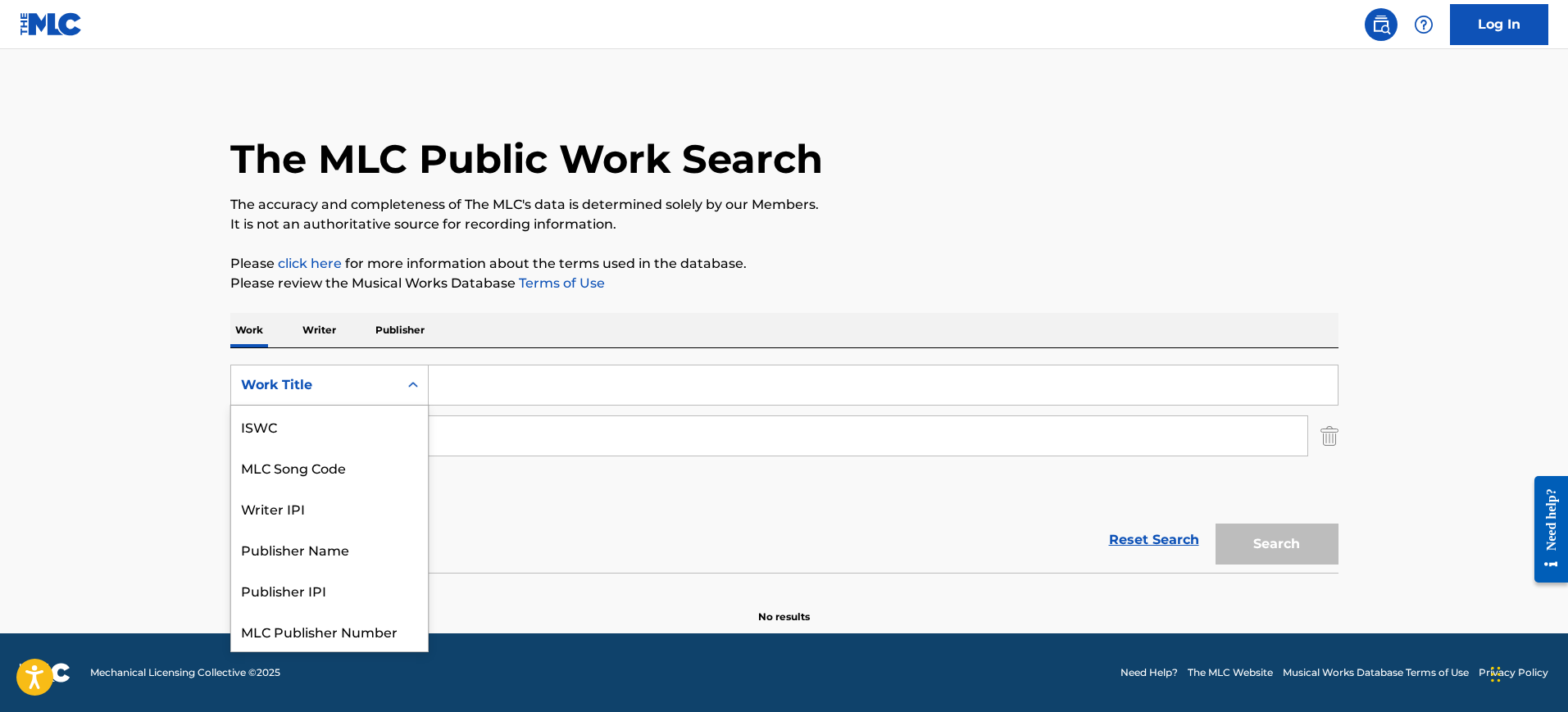
scroll to position [41, 0]
click at [328, 441] on div "MLC Song Code" at bounding box center [330, 426] width 197 height 41
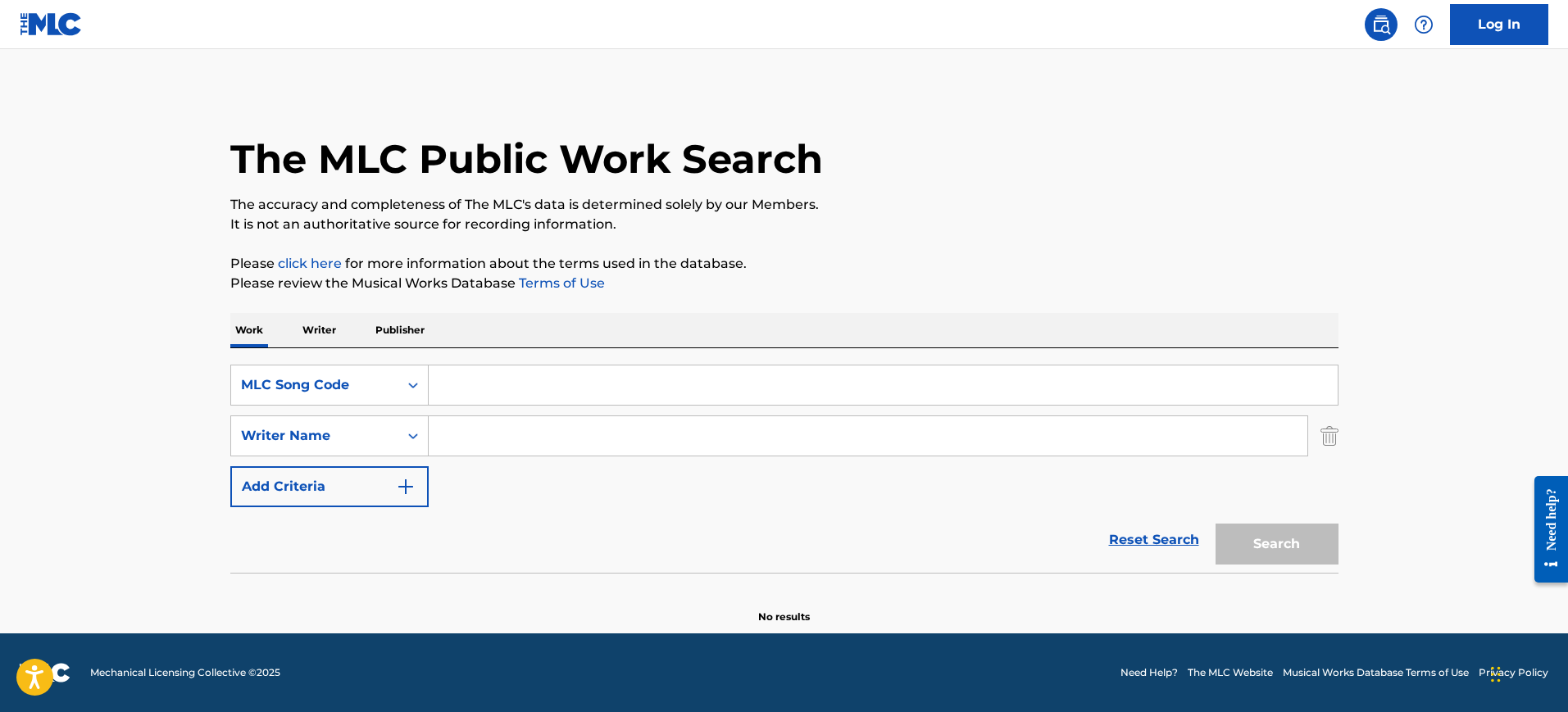
click at [532, 376] on input "Search Form" at bounding box center [883, 385] width 909 height 39
paste input "NG570I"
type input "NG570I"
click at [1310, 539] on button "Search" at bounding box center [1277, 544] width 123 height 41
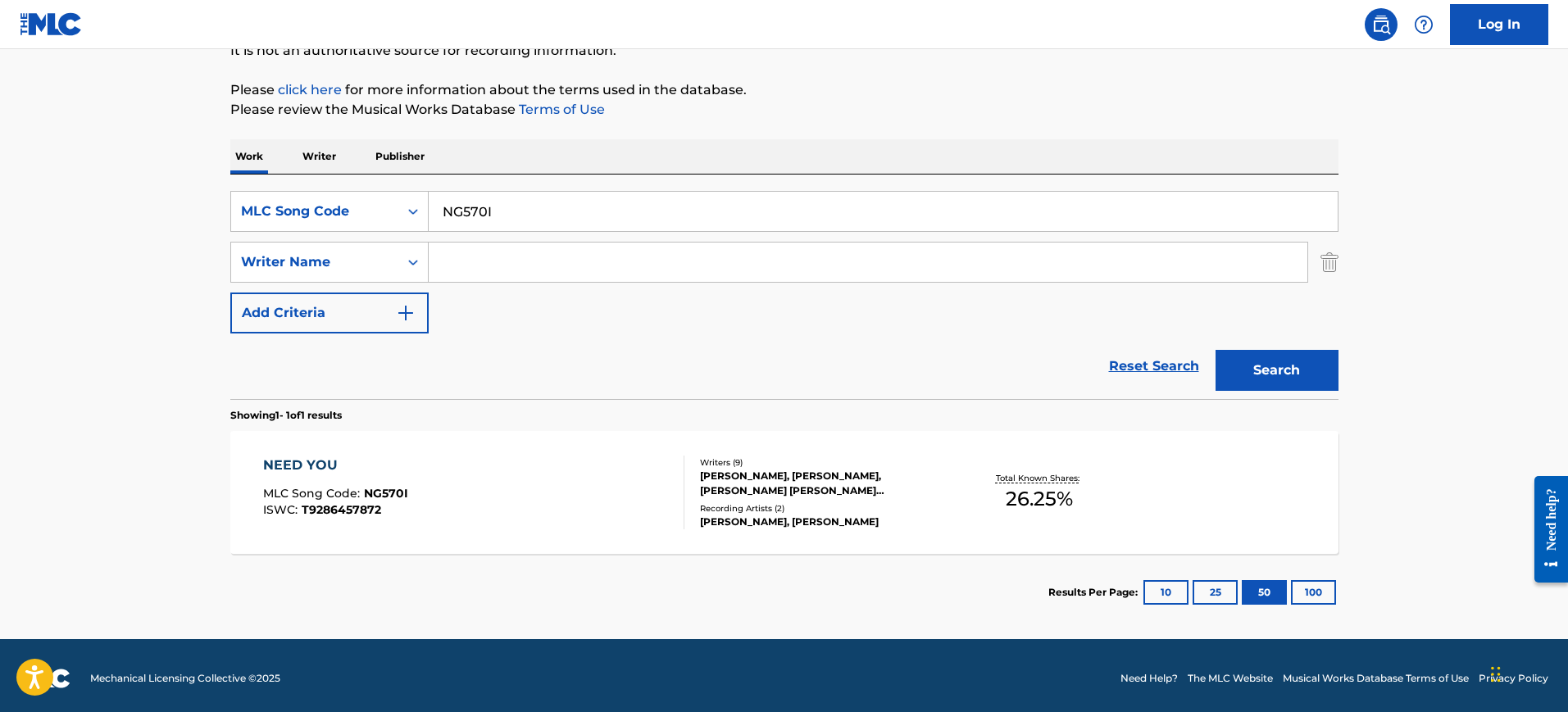
scroll to position [180, 0]
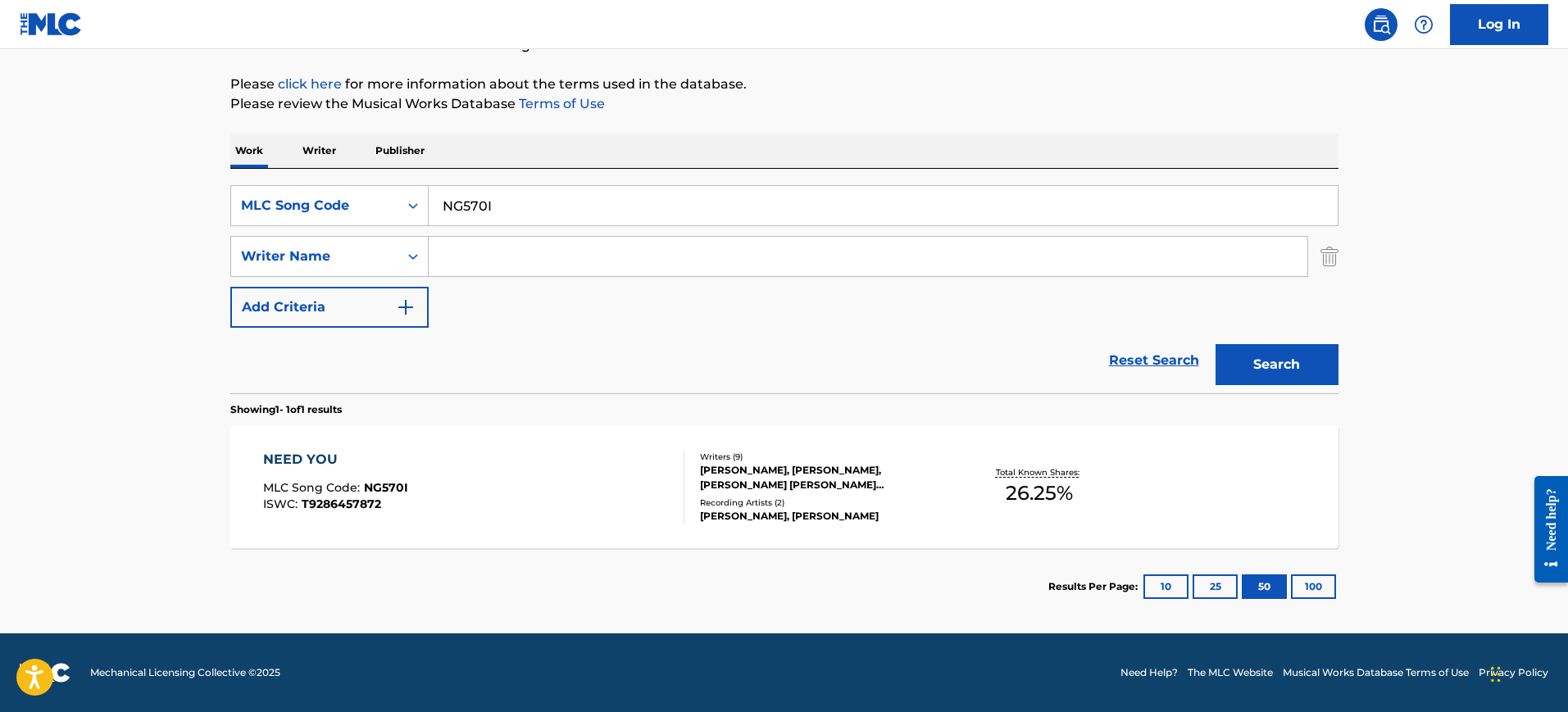
click at [508, 470] on div "NEED YOU MLC Song Code : NG570I ISWC : T9286457872" at bounding box center [474, 487] width 421 height 74
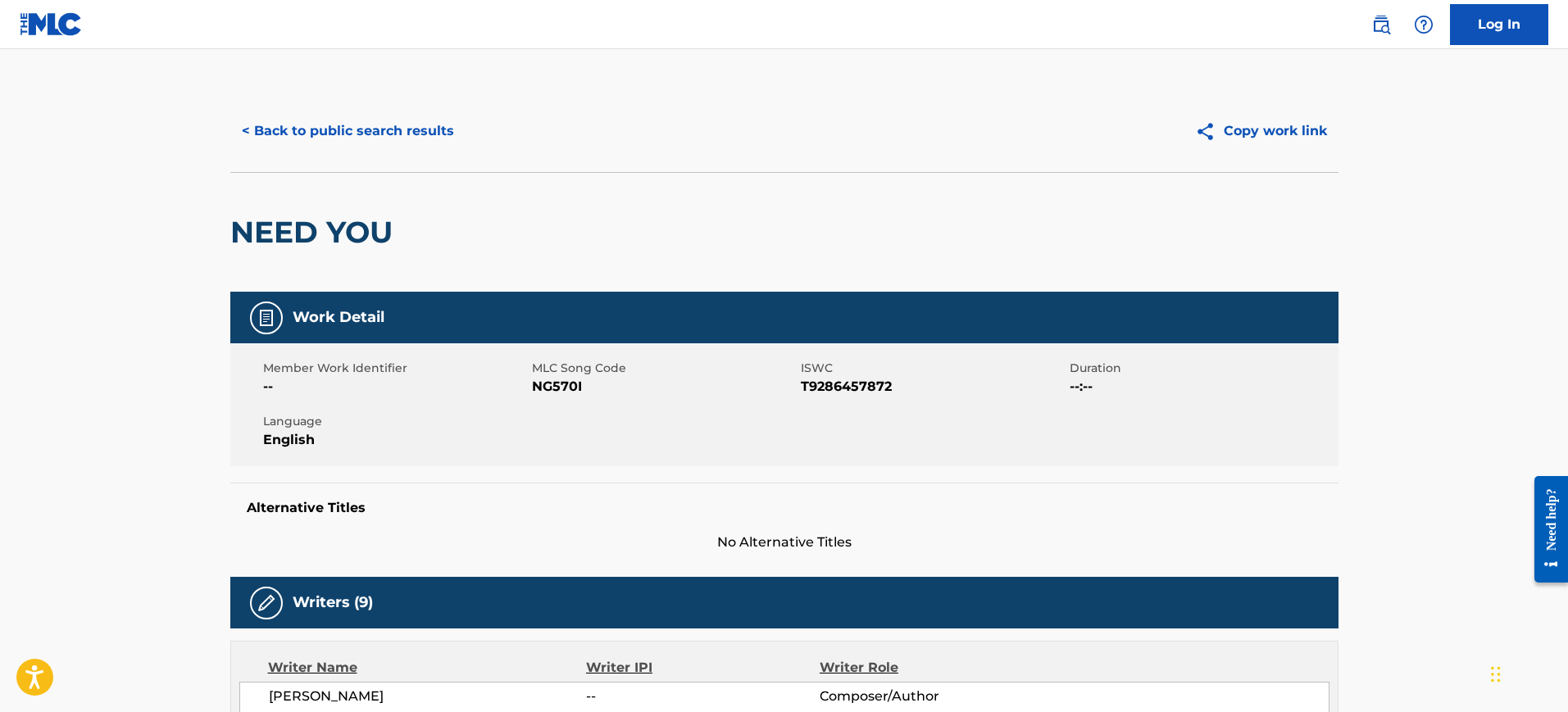
click at [358, 127] on button "< Back to public search results" at bounding box center [348, 131] width 235 height 41
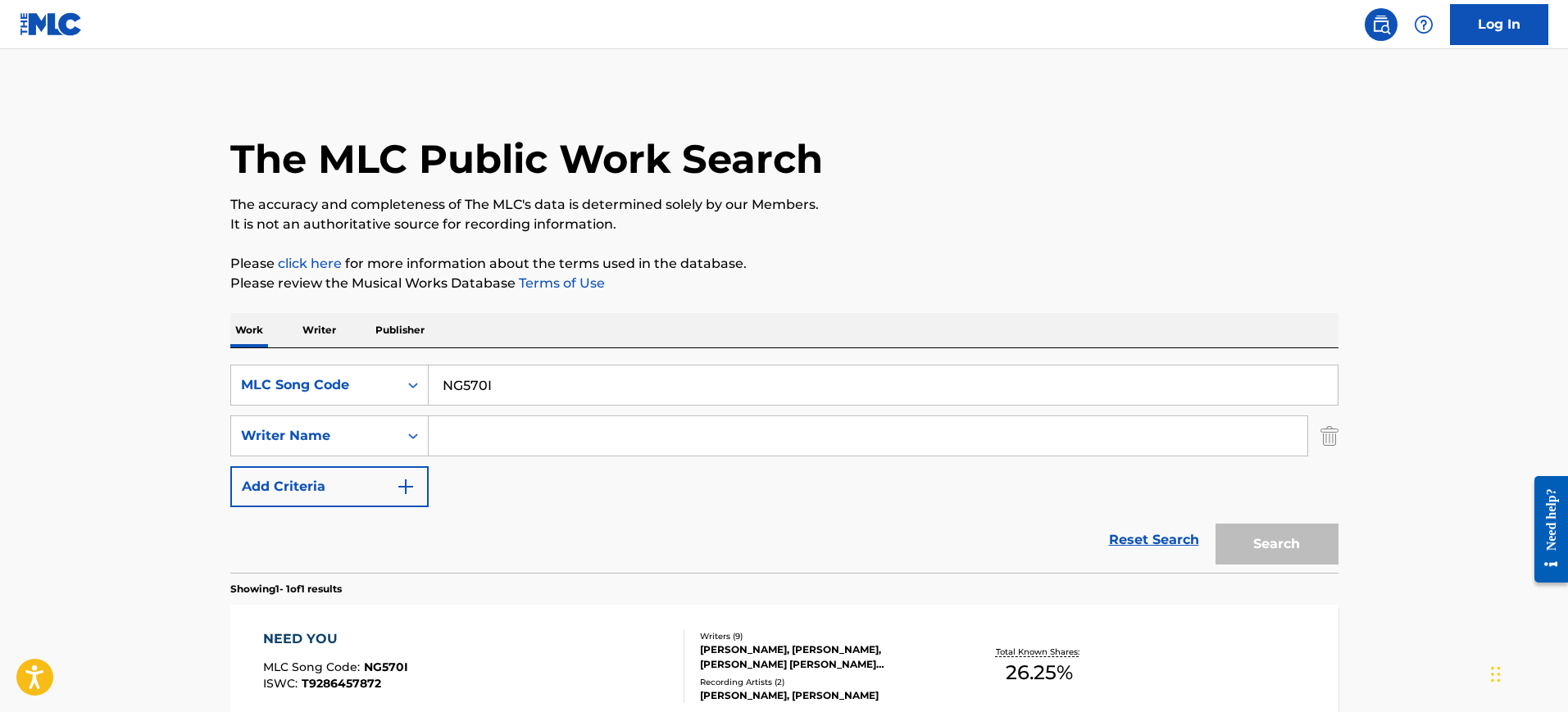
scroll to position [86, 0]
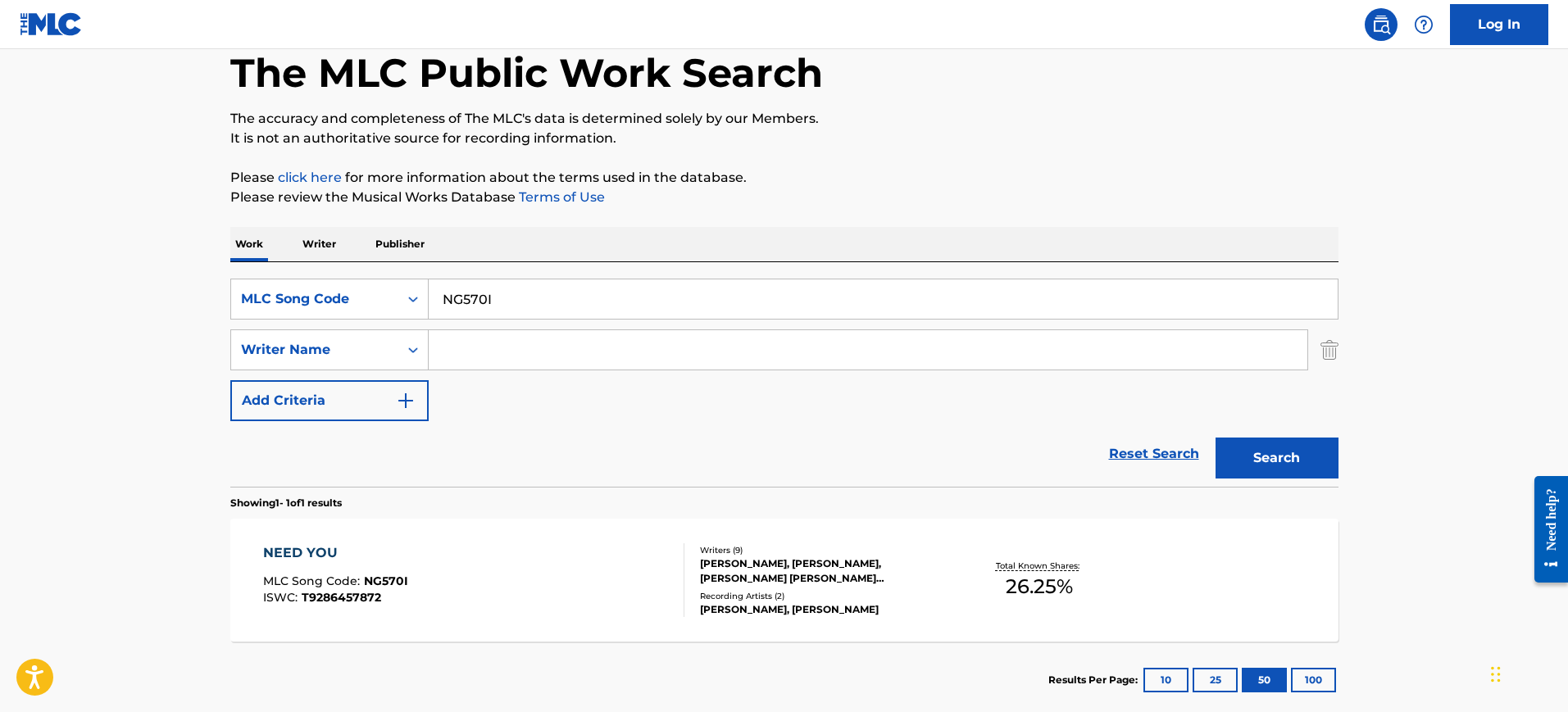
click at [471, 284] on input "NG570I" at bounding box center [883, 298] width 909 height 39
paste input "W51CXW"
type input "W51CXW"
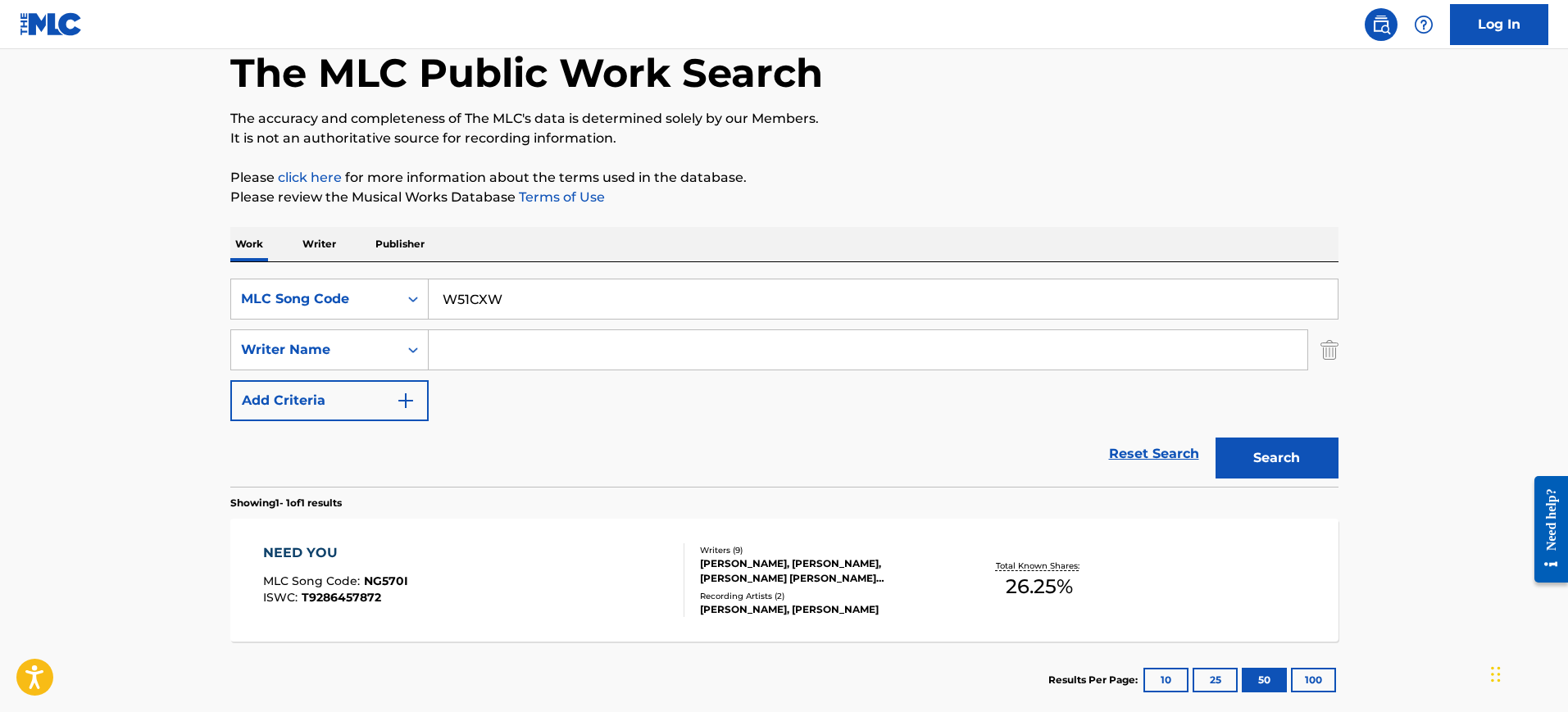
click at [1257, 452] on button "Search" at bounding box center [1277, 458] width 123 height 41
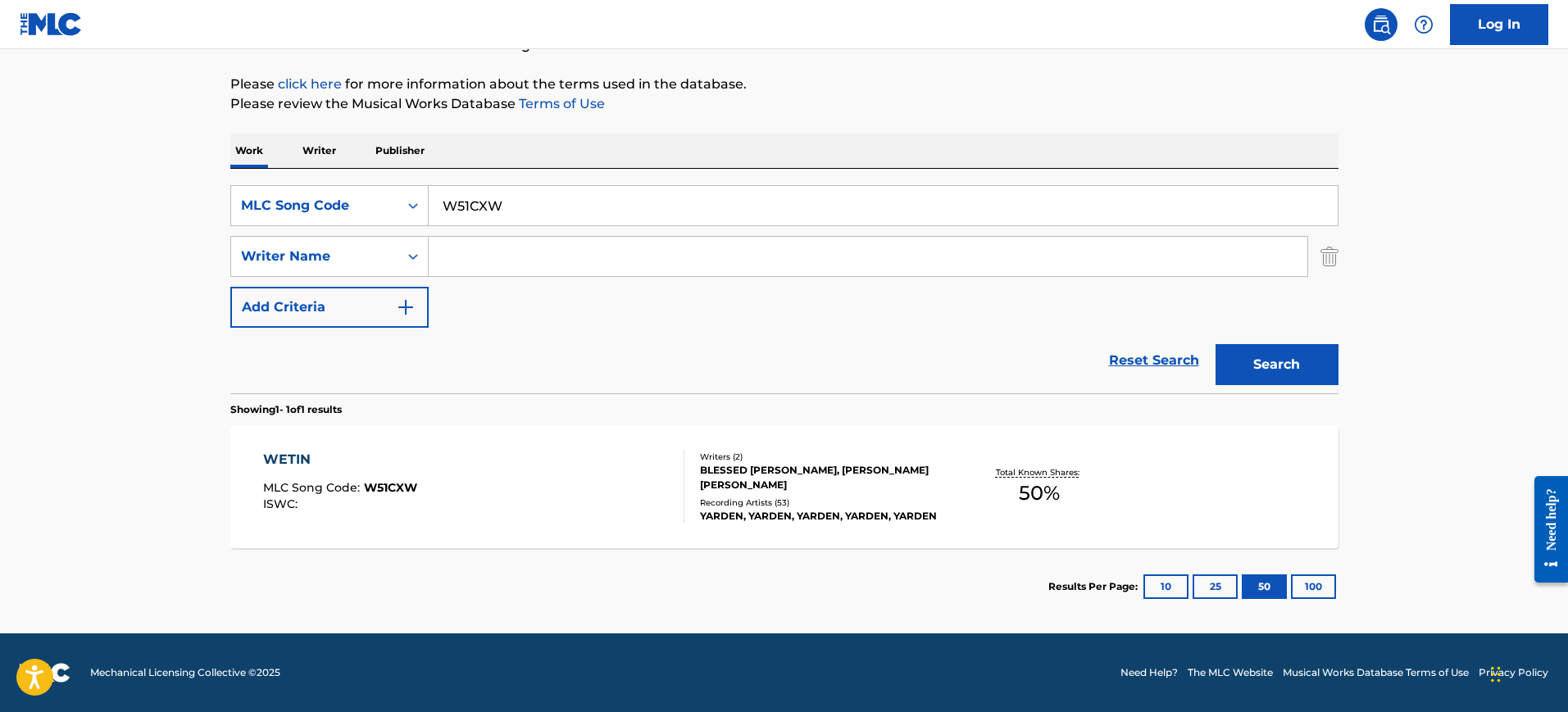
click at [517, 443] on div "WETIN MLC Song Code : W51CXW ISWC : Writers ( 2 ) BLESSED JORDAN OKEREKE, ALEXI…" at bounding box center [785, 487] width 1108 height 123
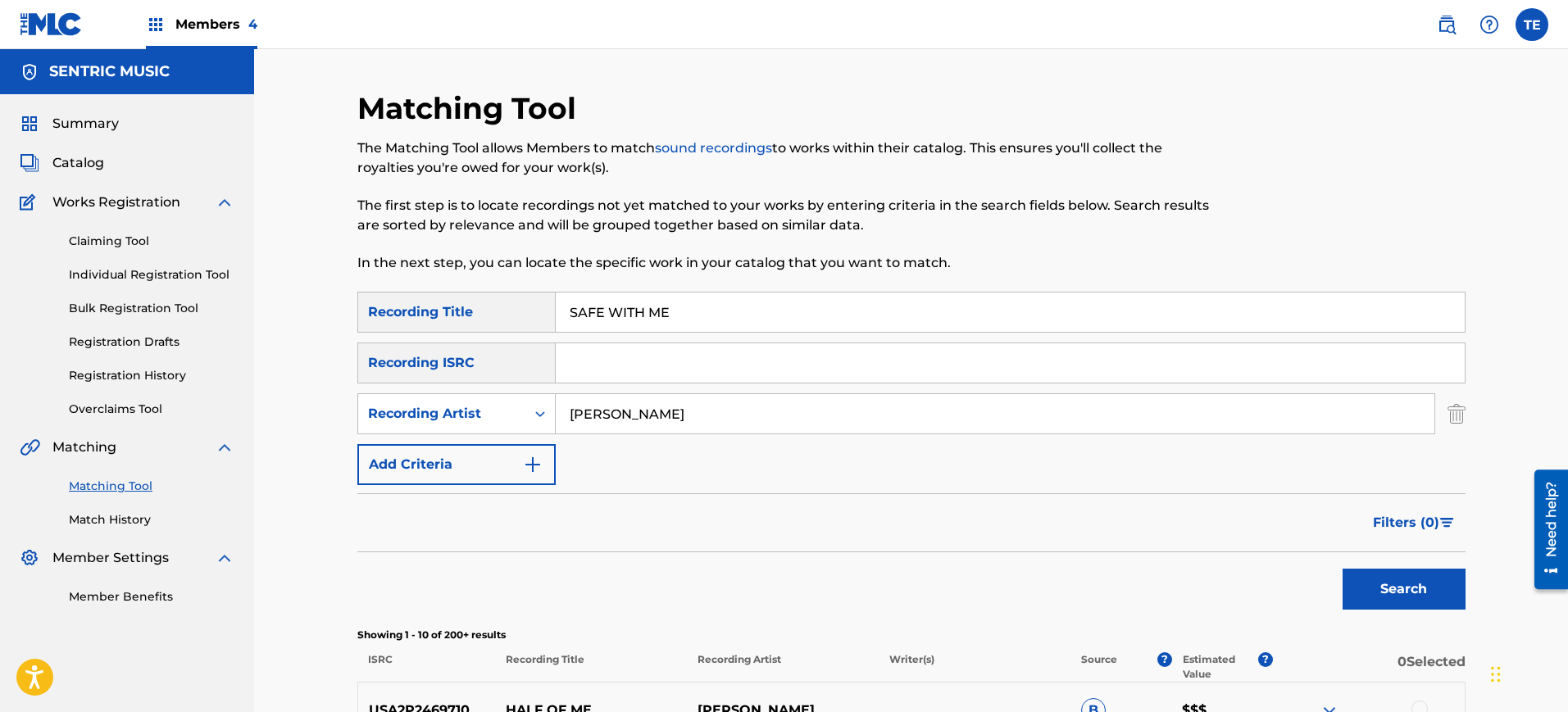
click at [684, 297] on input "SAFE WITH ME" at bounding box center [1010, 311] width 909 height 39
click at [619, 400] on input "[PERSON_NAME]" at bounding box center [995, 414] width 879 height 39
click at [617, 398] on input "[PERSON_NAME]" at bounding box center [995, 414] width 879 height 39
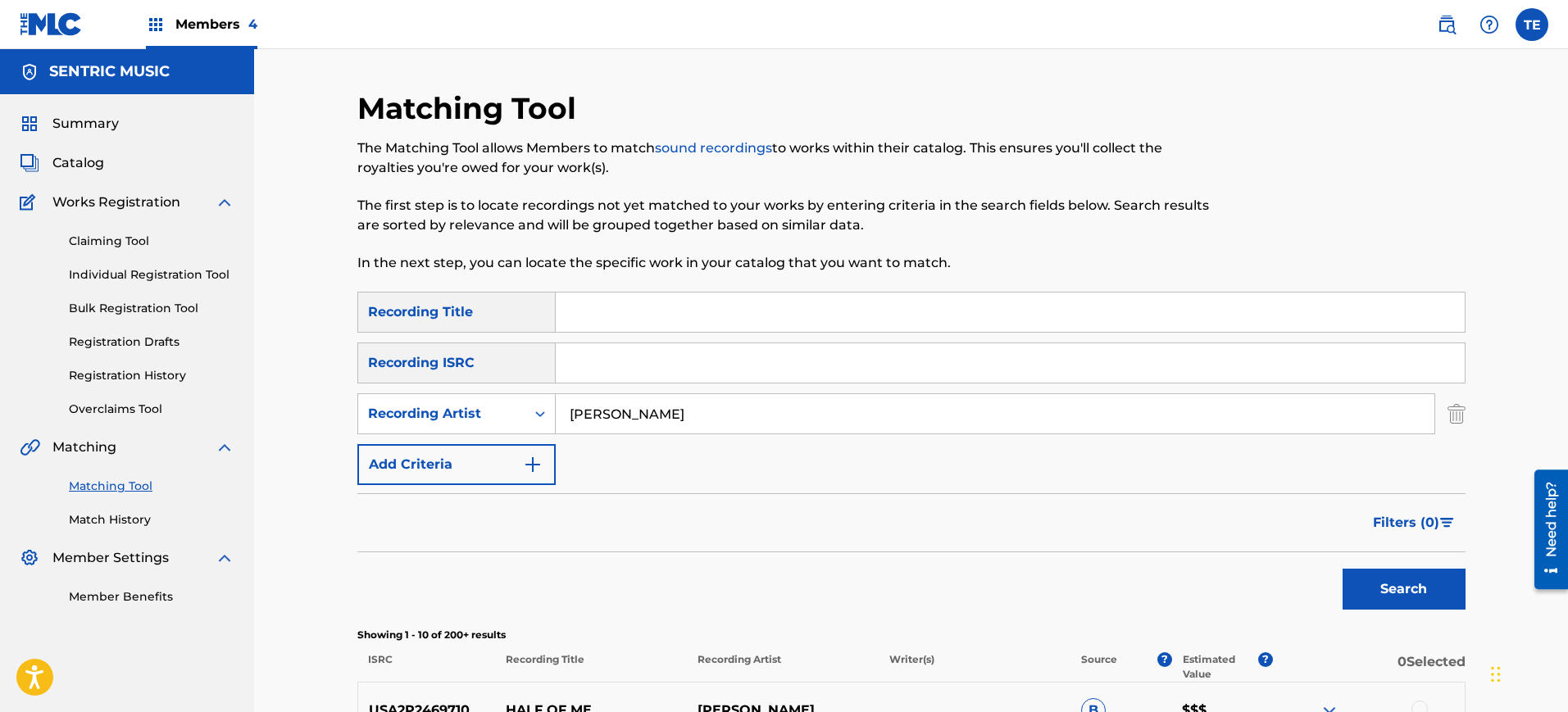
click at [617, 397] on input "[PERSON_NAME]" at bounding box center [995, 414] width 879 height 39
click at [617, 396] on input "[PERSON_NAME]" at bounding box center [995, 414] width 879 height 39
click at [622, 415] on input "[PERSON_NAME]" at bounding box center [995, 414] width 879 height 39
click at [623, 415] on input "[PERSON_NAME]" at bounding box center [995, 414] width 879 height 39
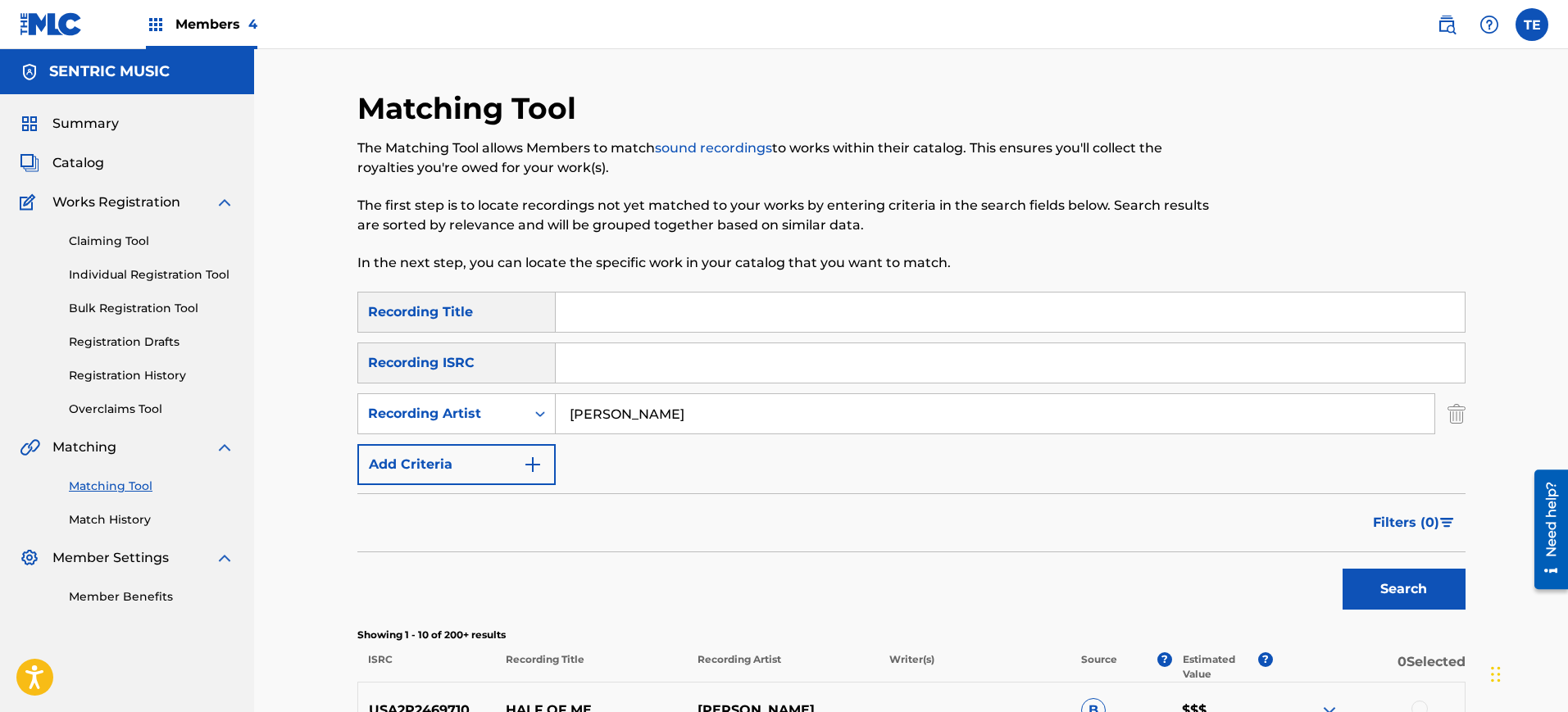
paste input "[PERSON_NAME]"
type input "[PERSON_NAME]"
click at [585, 300] on input "Search Form" at bounding box center [1010, 311] width 909 height 39
type input "Need you"
click at [1343, 569] on button "Search" at bounding box center [1404, 589] width 123 height 41
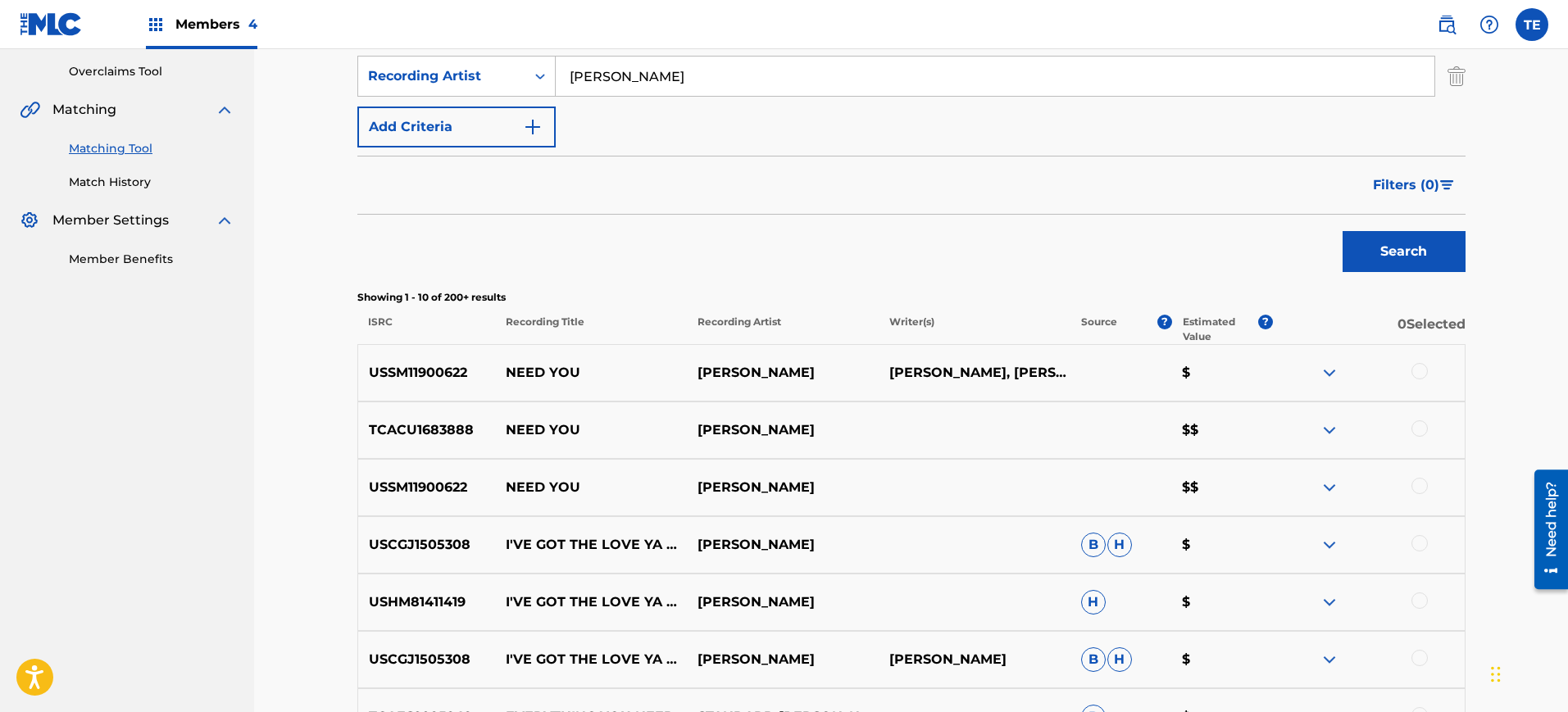
scroll to position [441, 0]
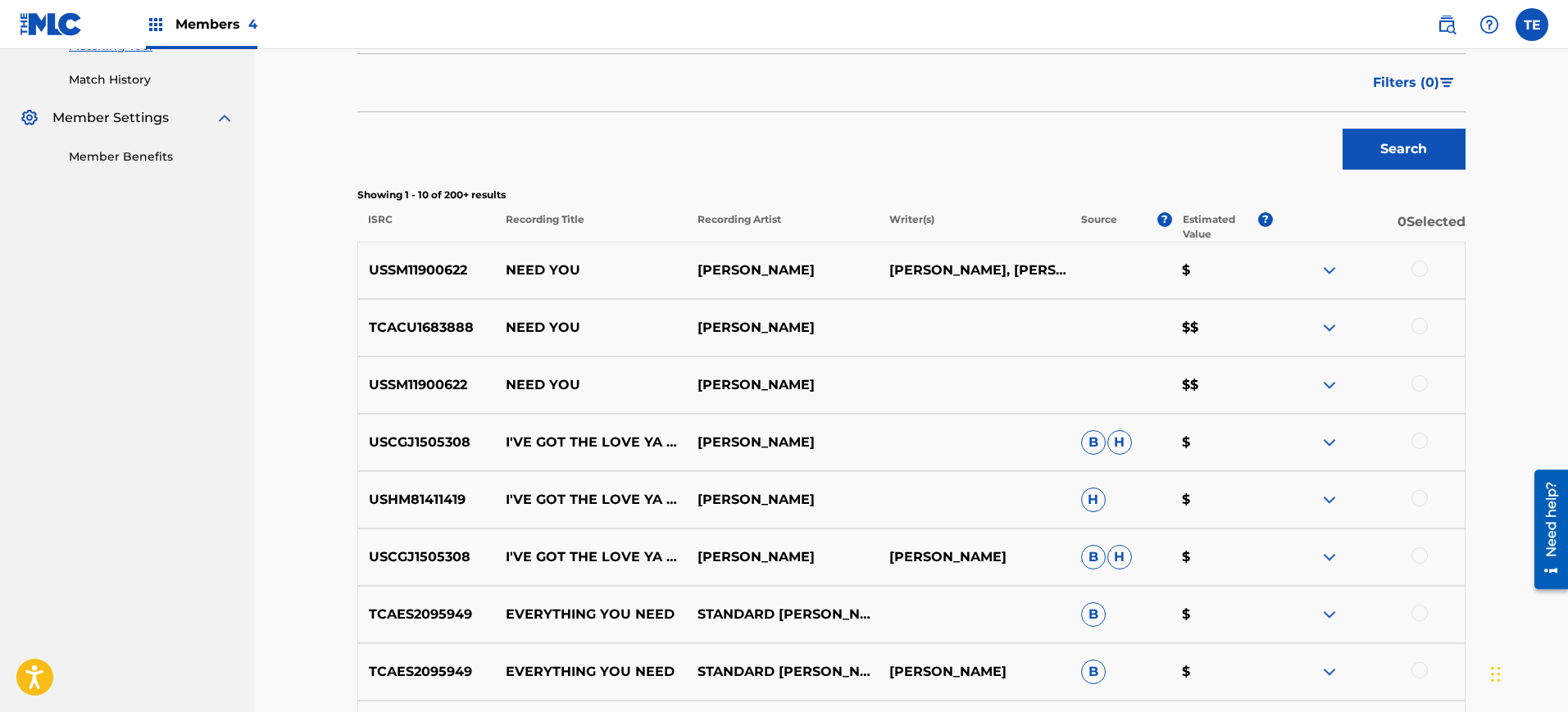
click at [415, 299] on div "TCACU1683888 NEED YOU [PERSON_NAME] $$" at bounding box center [911, 328] width 1108 height 57
click at [1420, 378] on div at bounding box center [1420, 383] width 16 height 16
click at [1419, 327] on div at bounding box center [1420, 326] width 16 height 16
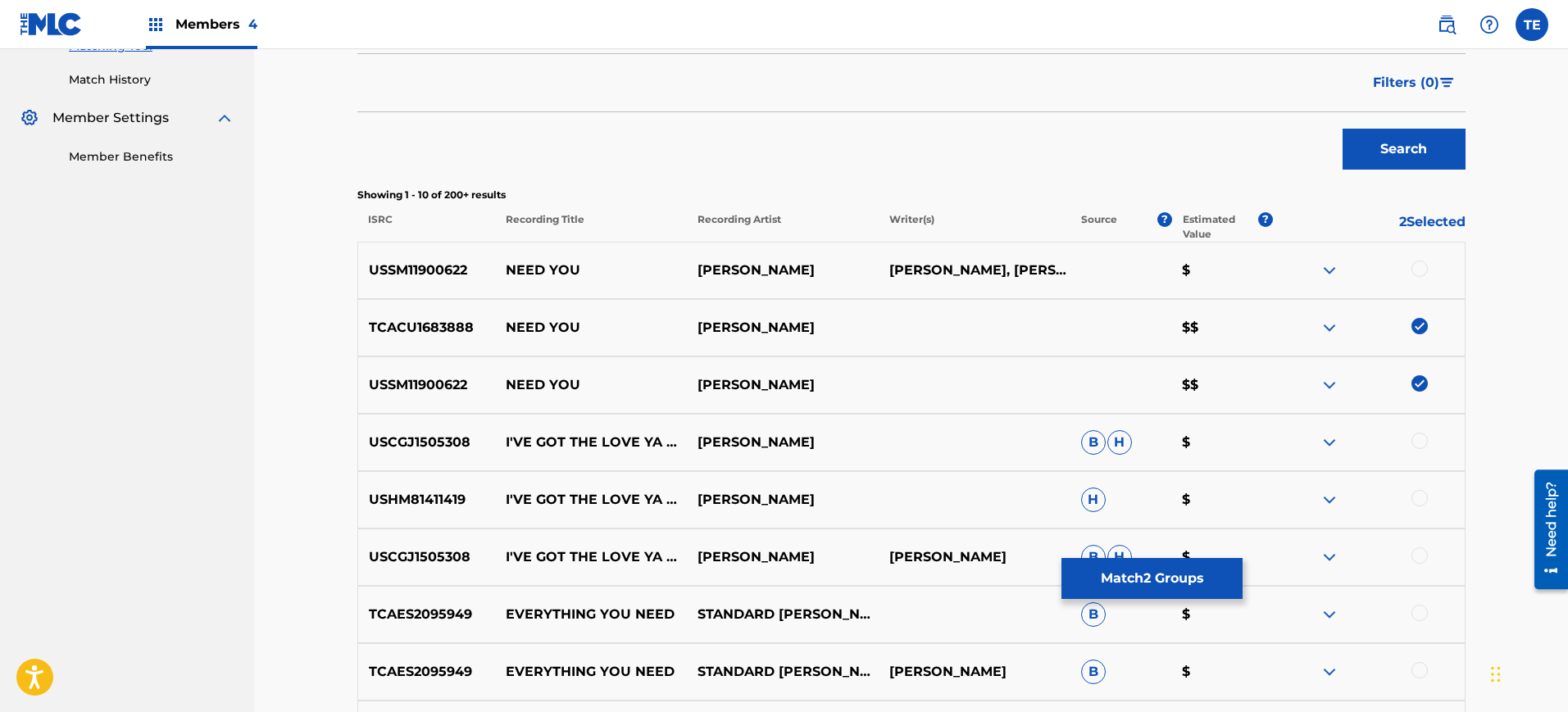
click at [1424, 273] on div at bounding box center [1420, 269] width 16 height 16
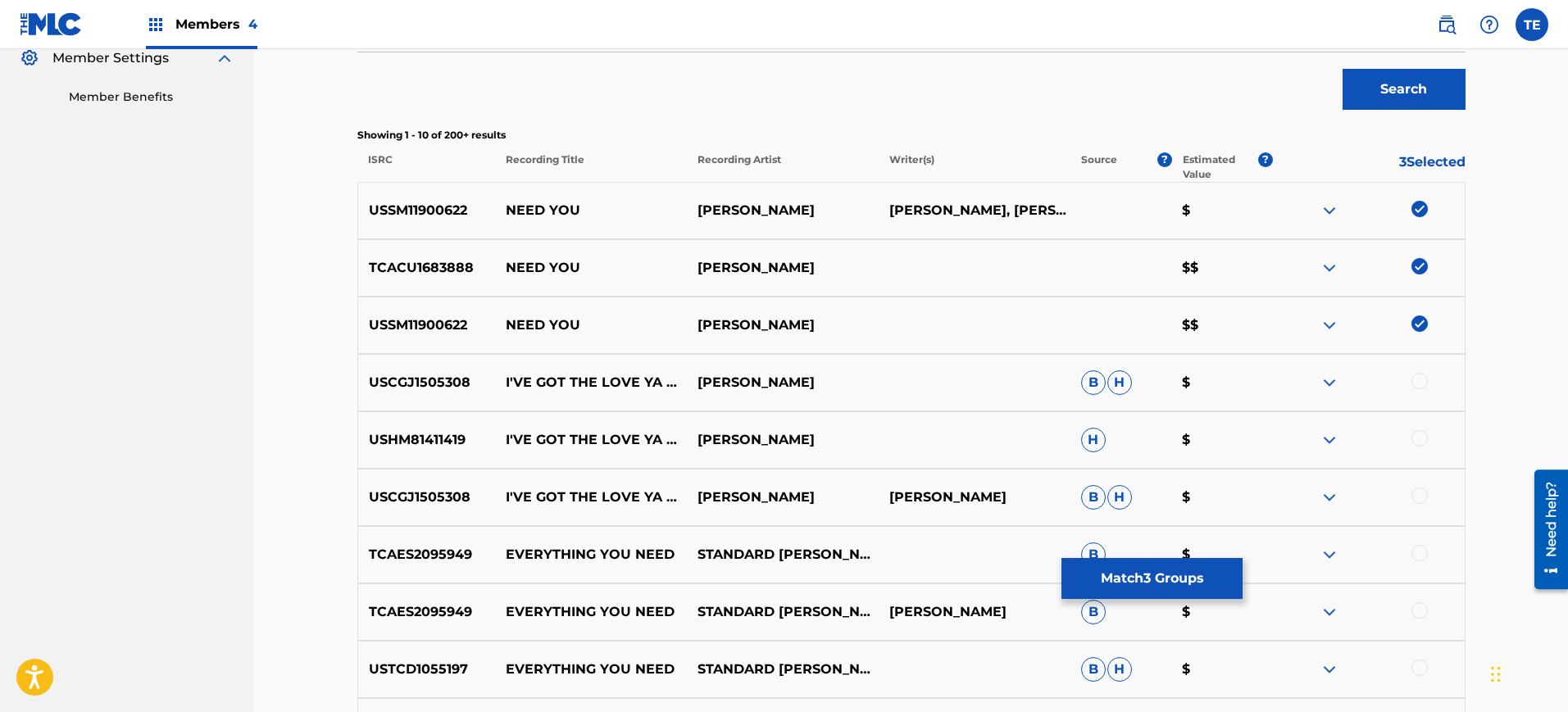
scroll to position [438, 0]
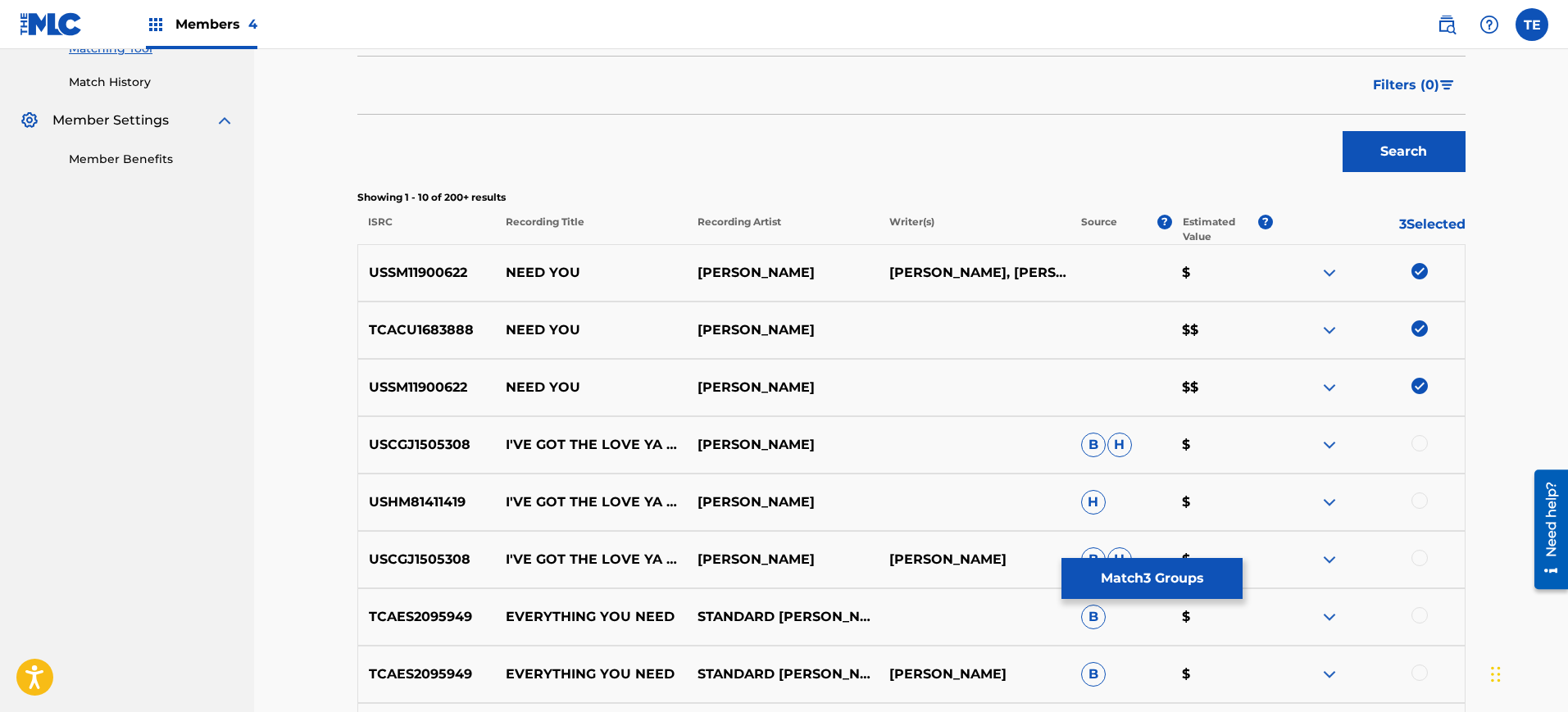
click at [548, 268] on p "NEED YOU" at bounding box center [591, 272] width 192 height 20
copy p "NEED YOU"
click at [1141, 571] on button "Match 3 Groups" at bounding box center [1152, 578] width 181 height 41
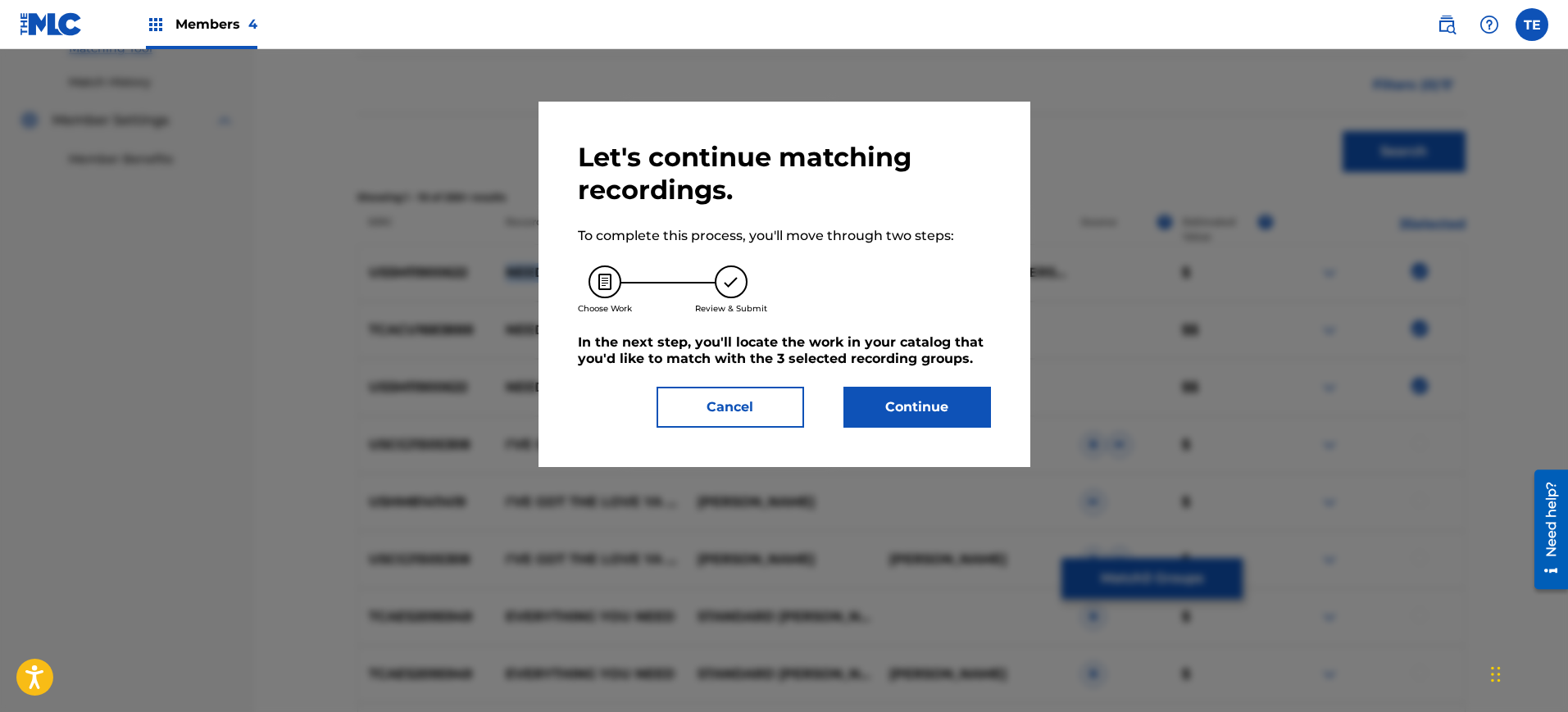
click at [927, 408] on button "Continue" at bounding box center [918, 407] width 147 height 41
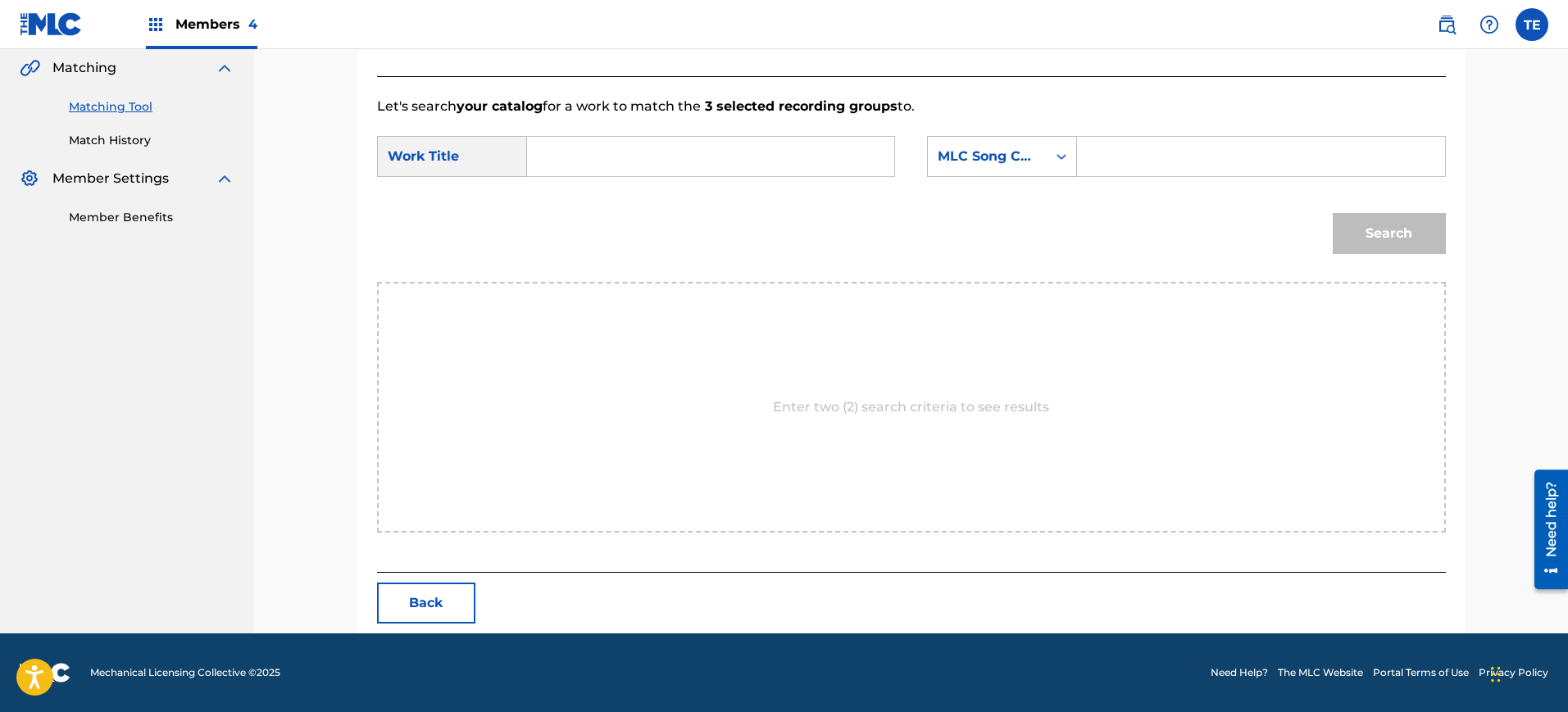
scroll to position [174, 0]
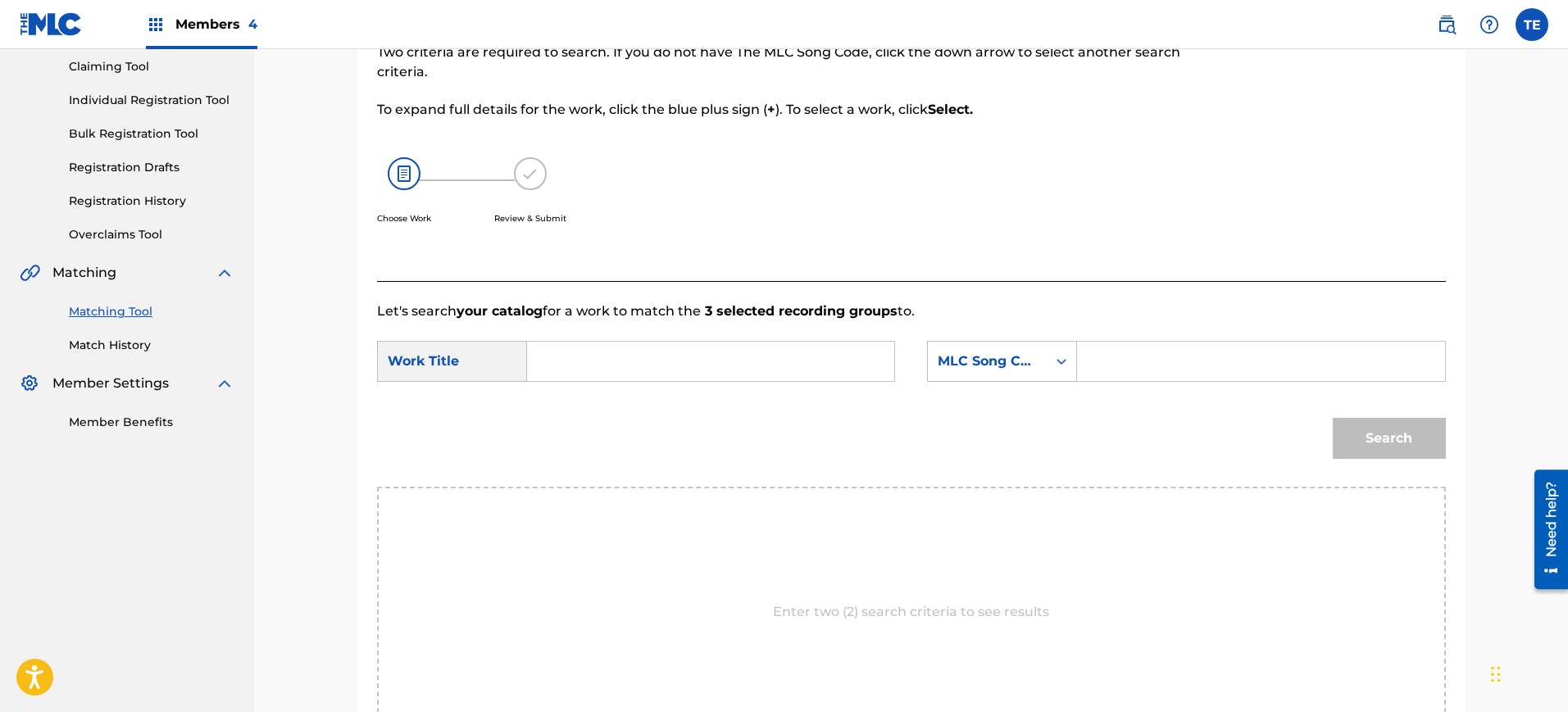
click at [627, 376] on input "Search Form" at bounding box center [710, 361] width 339 height 39
paste input "NEED YOU"
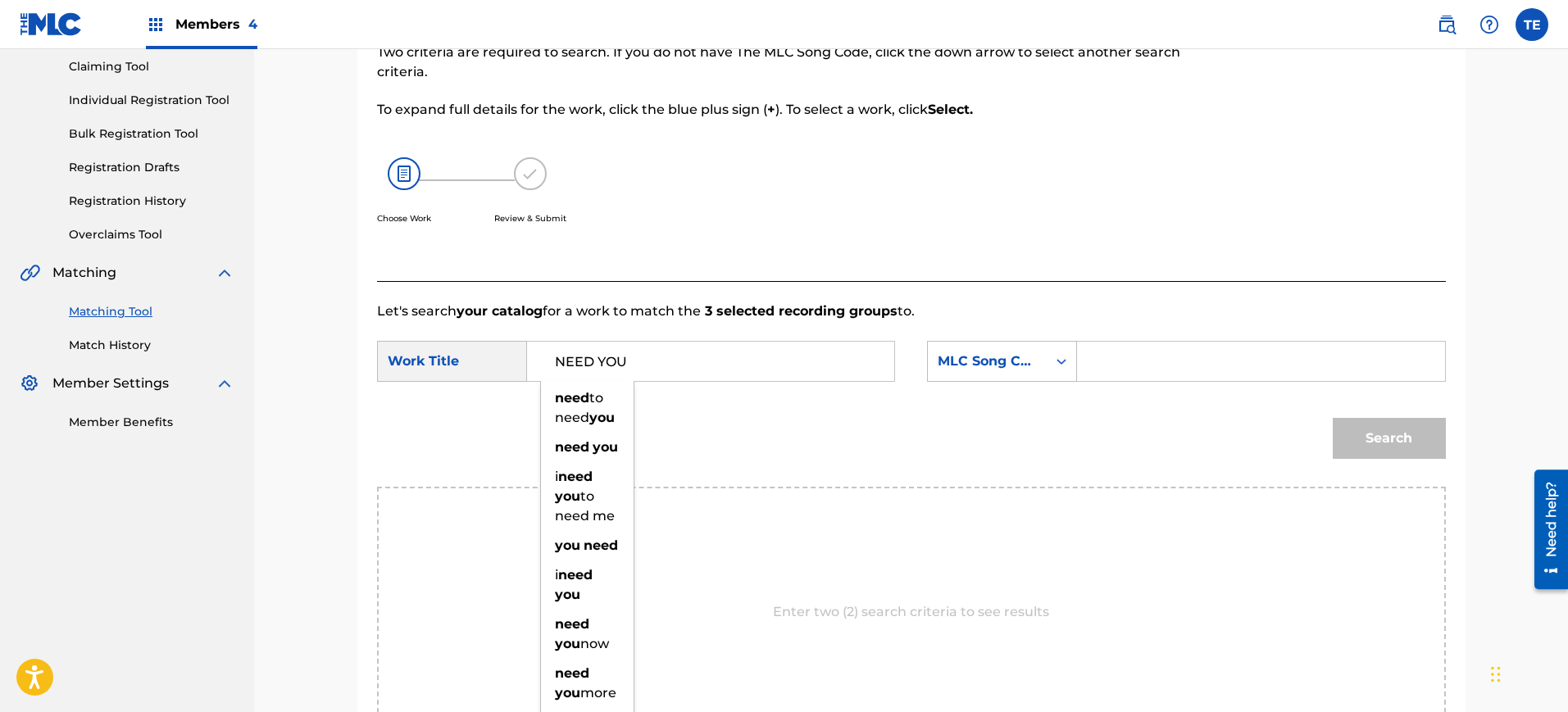
type input "NEED YOU"
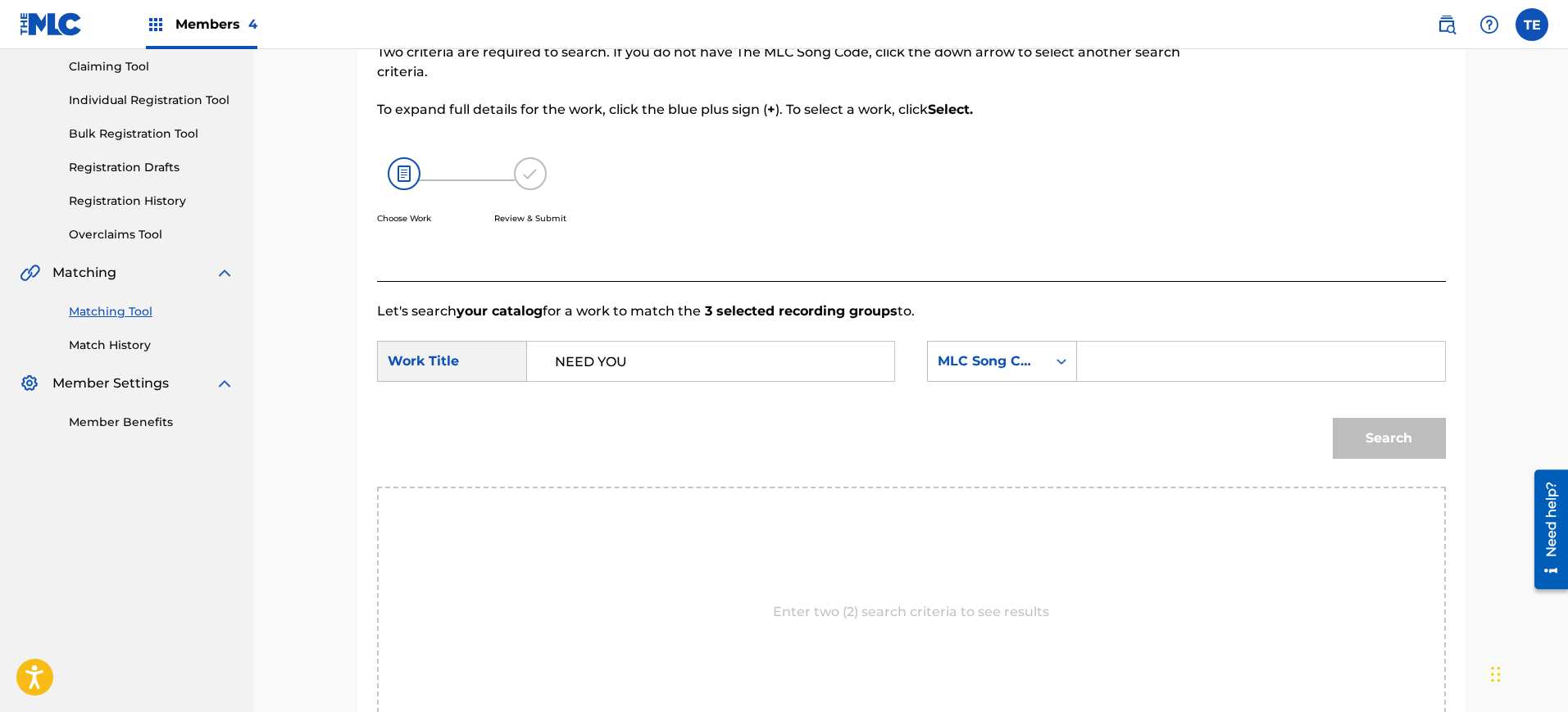
click at [1193, 369] on input "Search Form" at bounding box center [1260, 361] width 339 height 39
click at [1107, 351] on input "Search Form" at bounding box center [1260, 361] width 339 height 39
paste input "NG570I"
type input "NG570I"
click at [1377, 441] on button "Search" at bounding box center [1389, 438] width 113 height 41
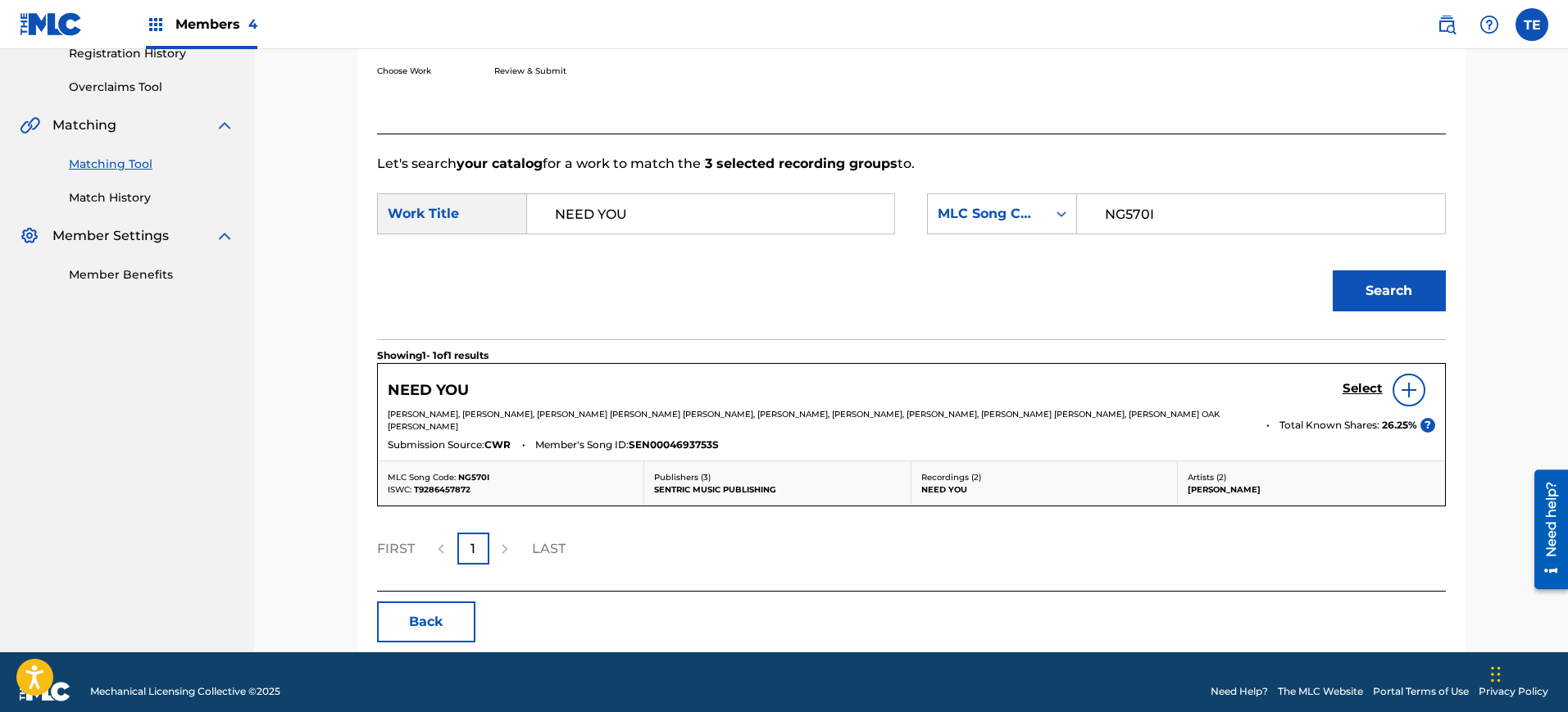
scroll to position [331, 0]
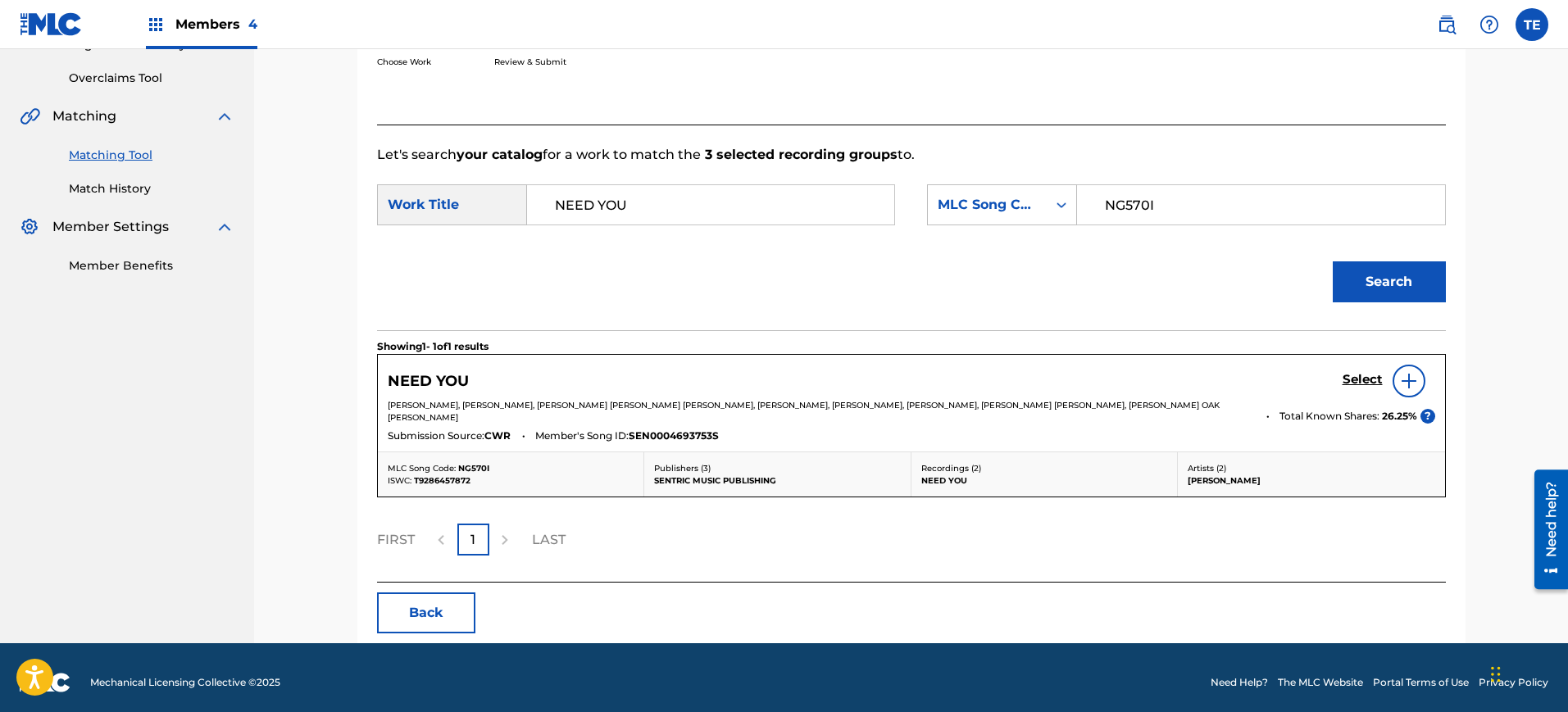
click at [1352, 376] on h5 "Select" at bounding box center [1362, 380] width 40 height 16
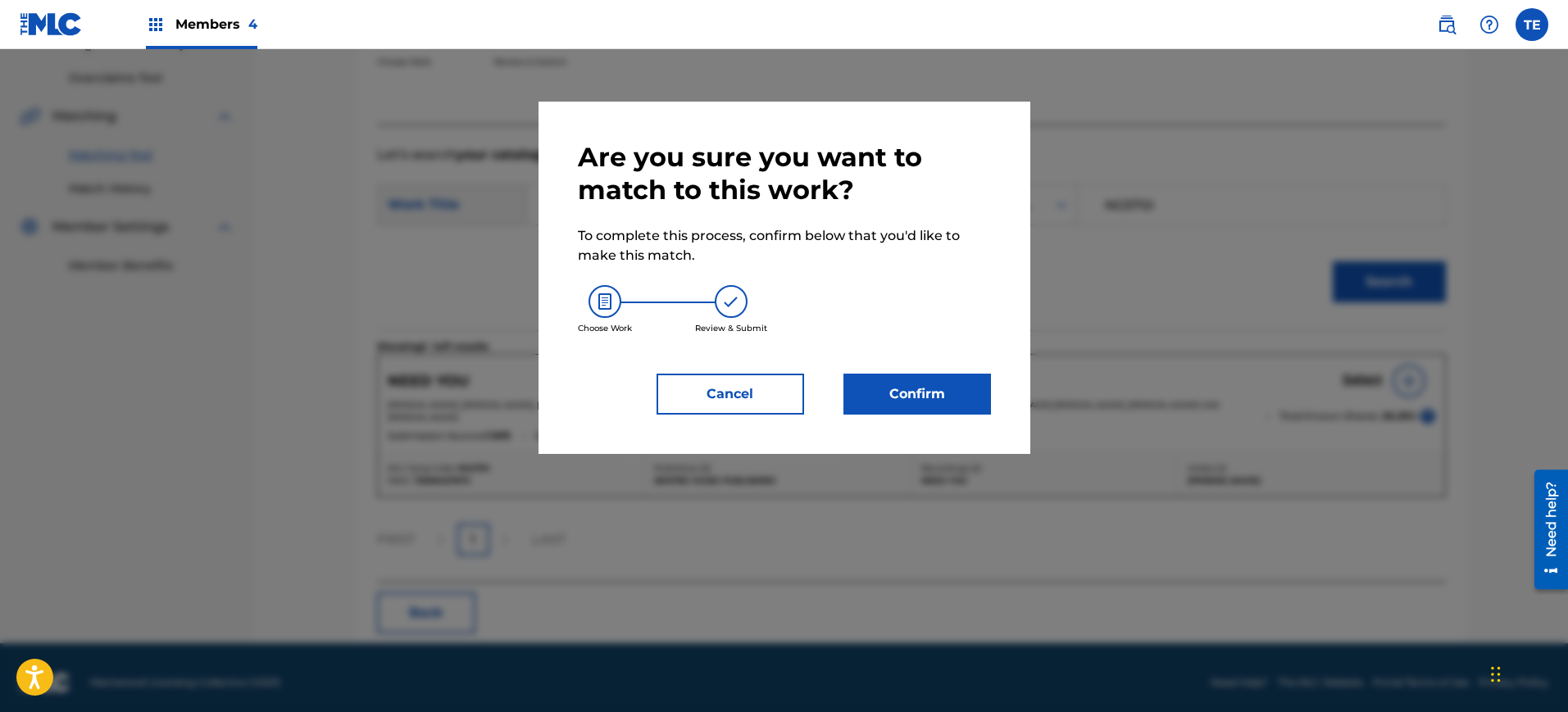
drag, startPoint x: 951, startPoint y: 425, endPoint x: 944, endPoint y: 409, distance: 17.5
click at [949, 425] on div "Are you sure you want to match to this work? To complete this process, confirm …" at bounding box center [784, 278] width 492 height 352
click at [944, 408] on button "Confirm" at bounding box center [918, 394] width 147 height 41
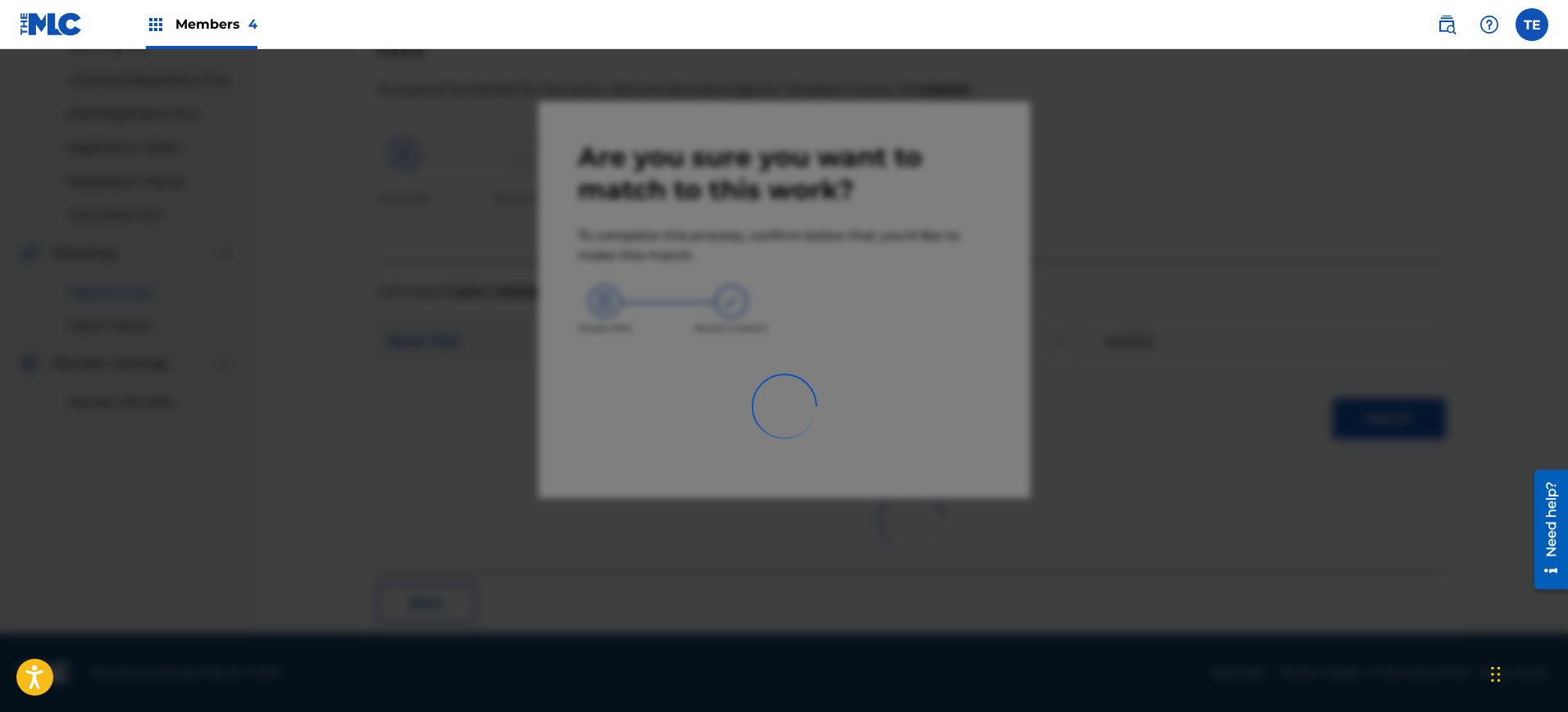
scroll to position [53, 0]
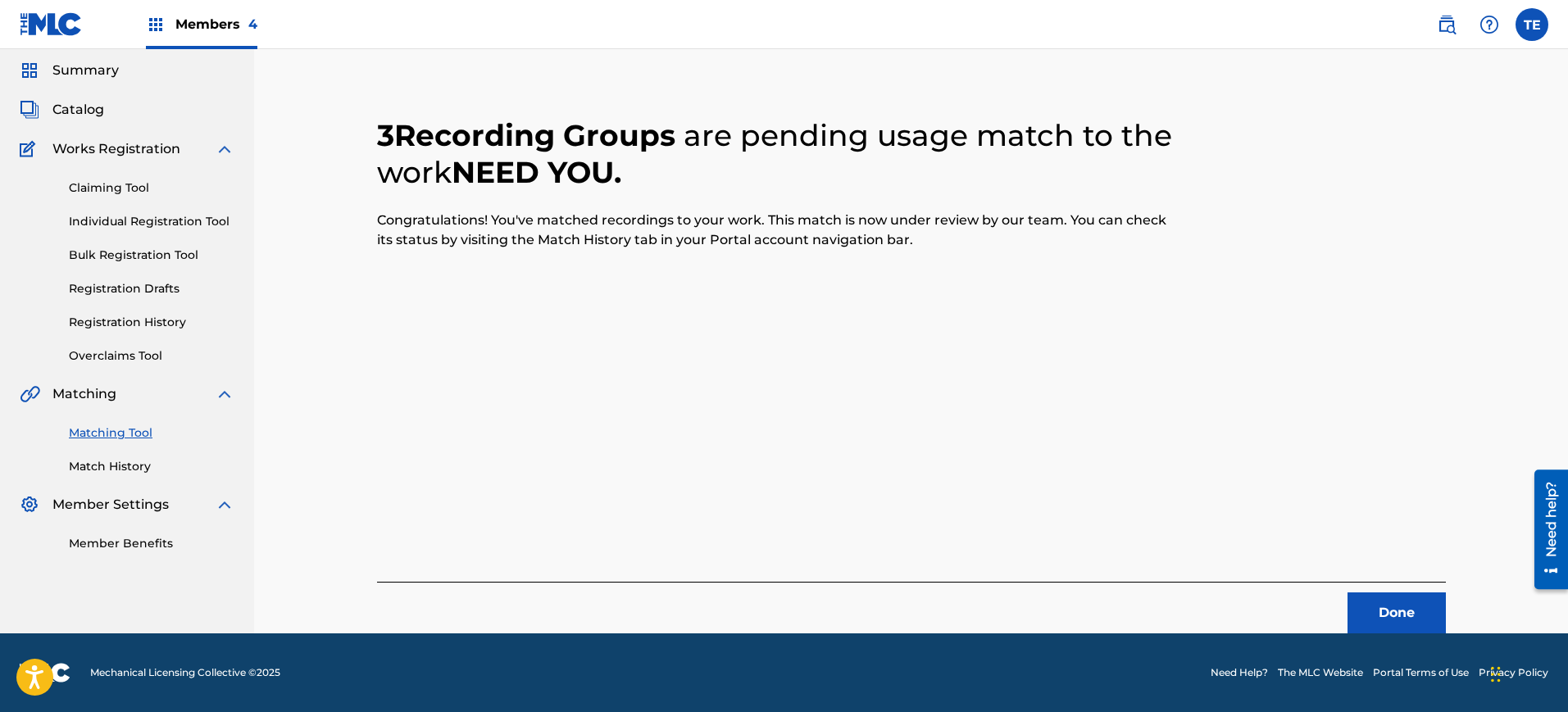
click at [1415, 620] on button "Done" at bounding box center [1396, 612] width 98 height 41
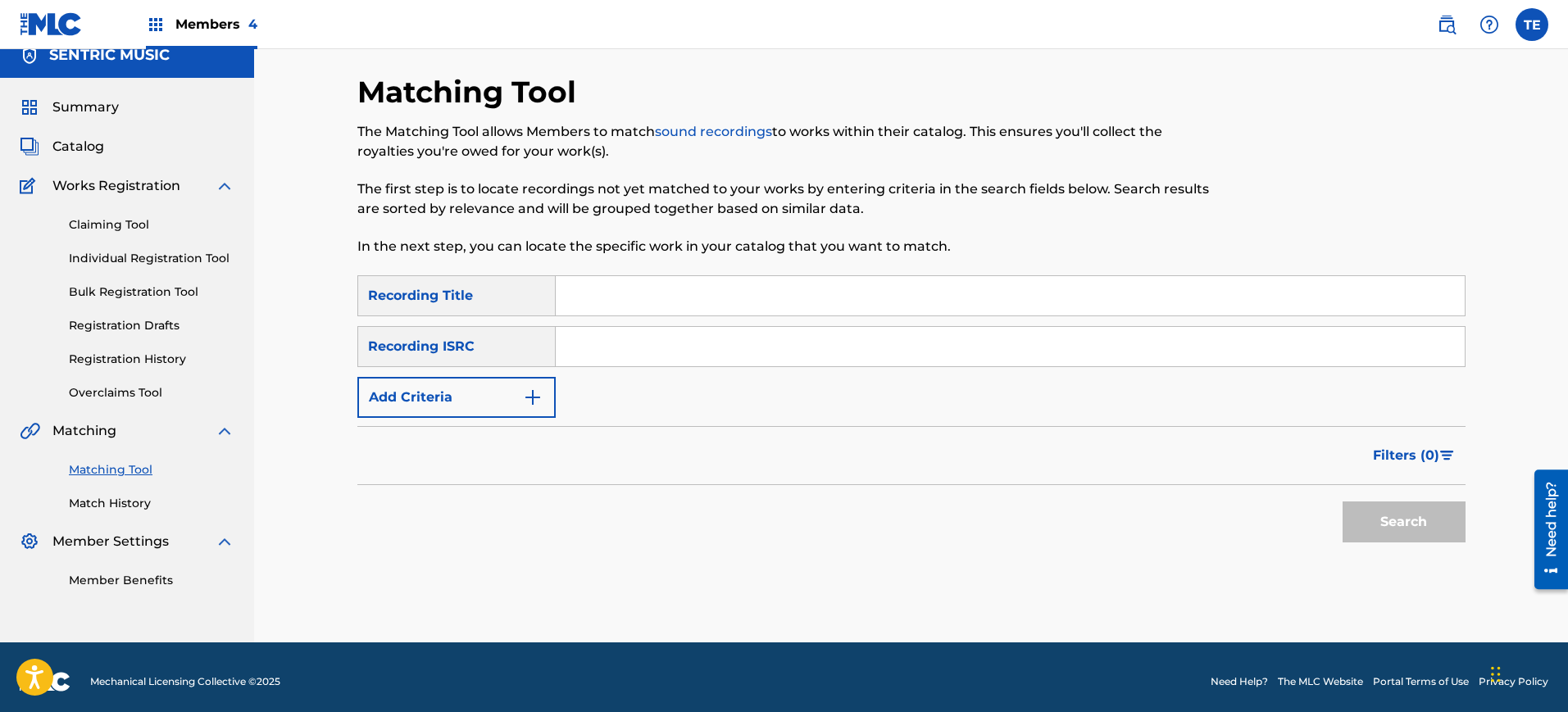
scroll to position [25, 0]
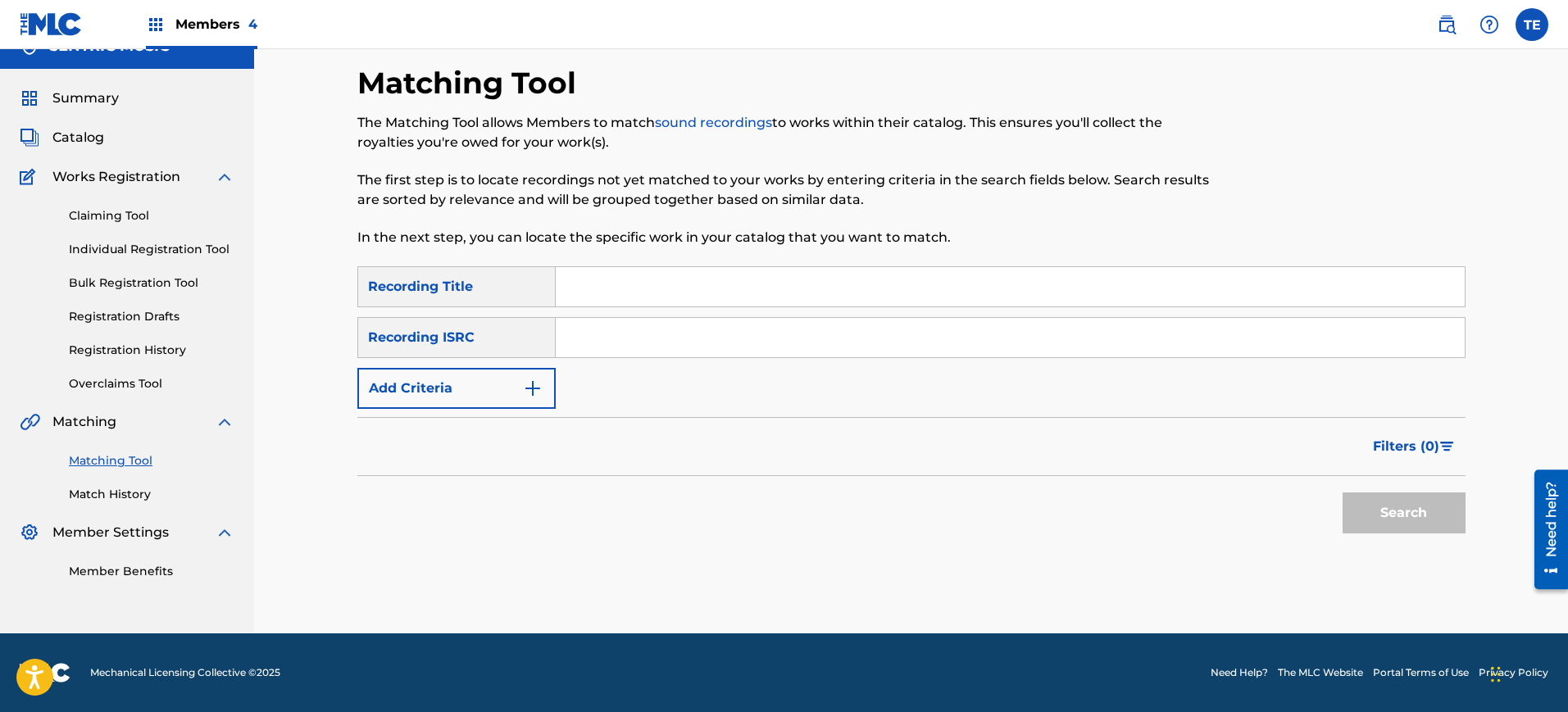
click at [519, 387] on button "Add Criteria" at bounding box center [456, 388] width 199 height 41
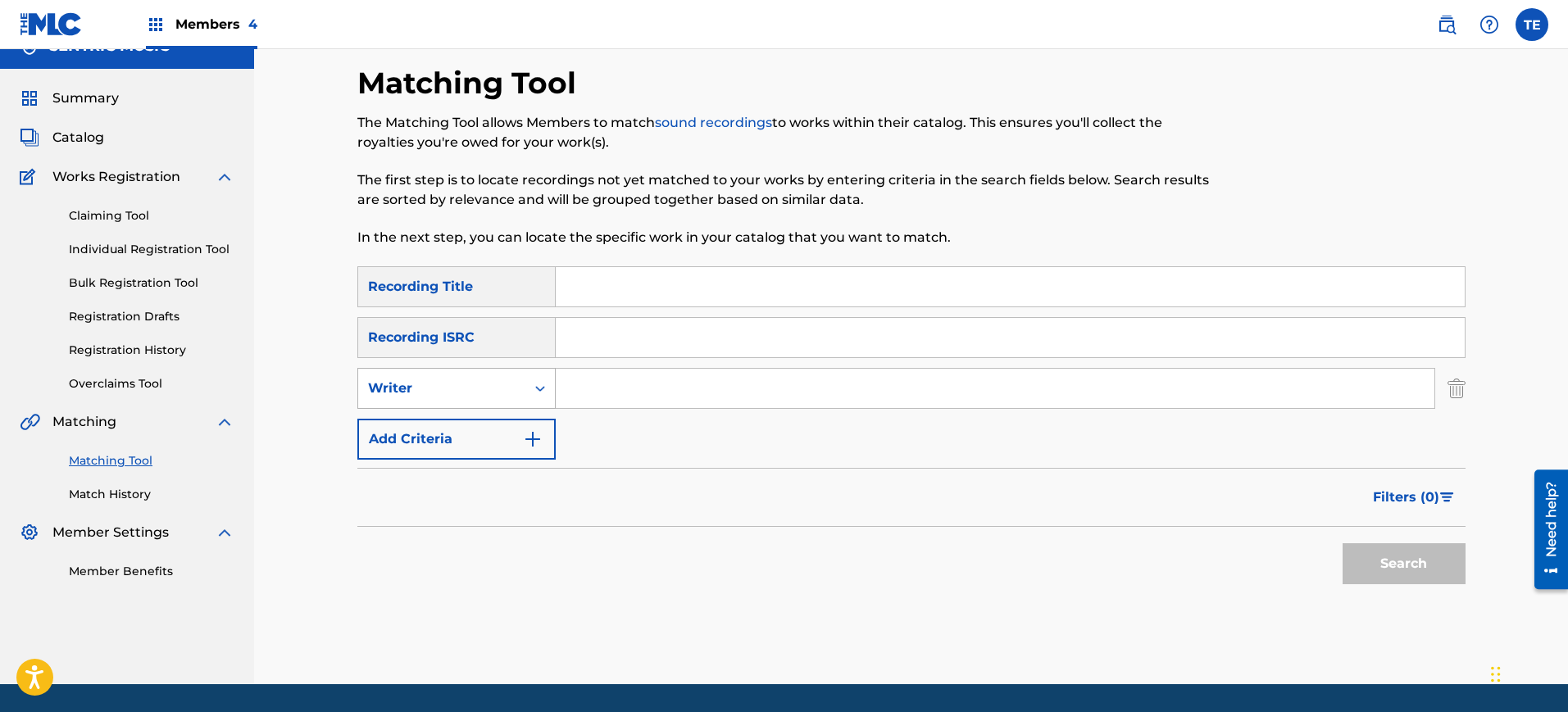
click at [511, 375] on div "Writer" at bounding box center [441, 389] width 167 height 31
